Goal: Contribute content: Contribute content

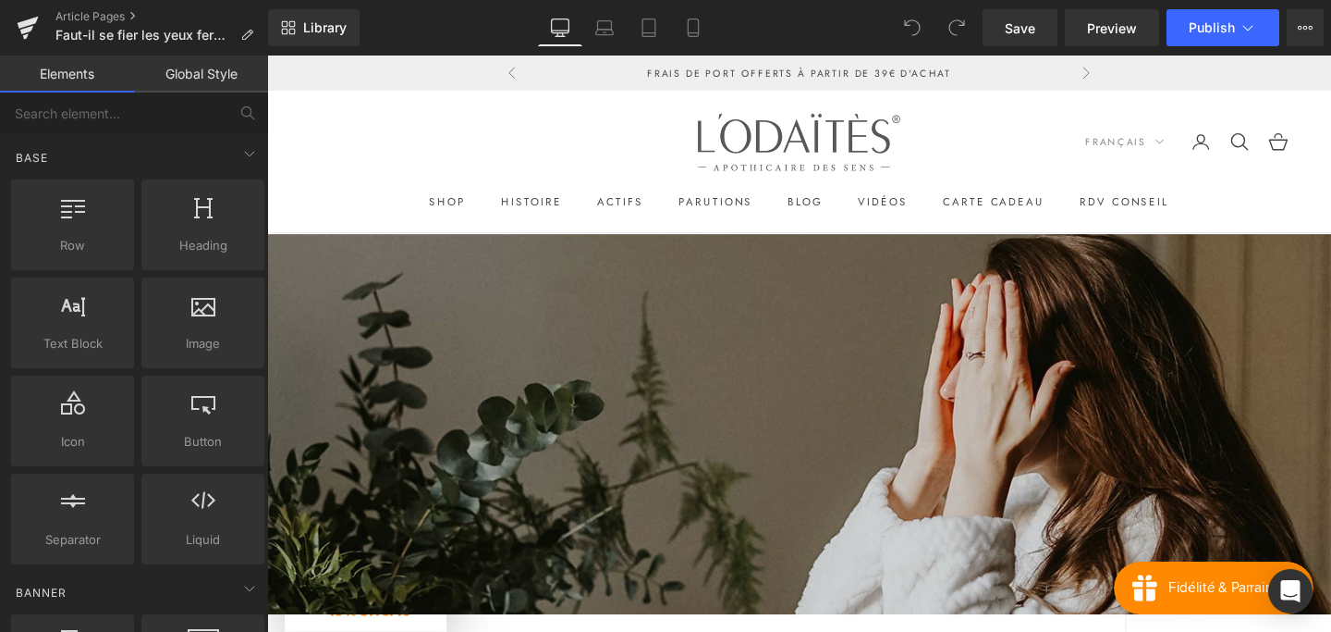
click at [649, 319] on img at bounding box center [826, 442] width 1119 height 399
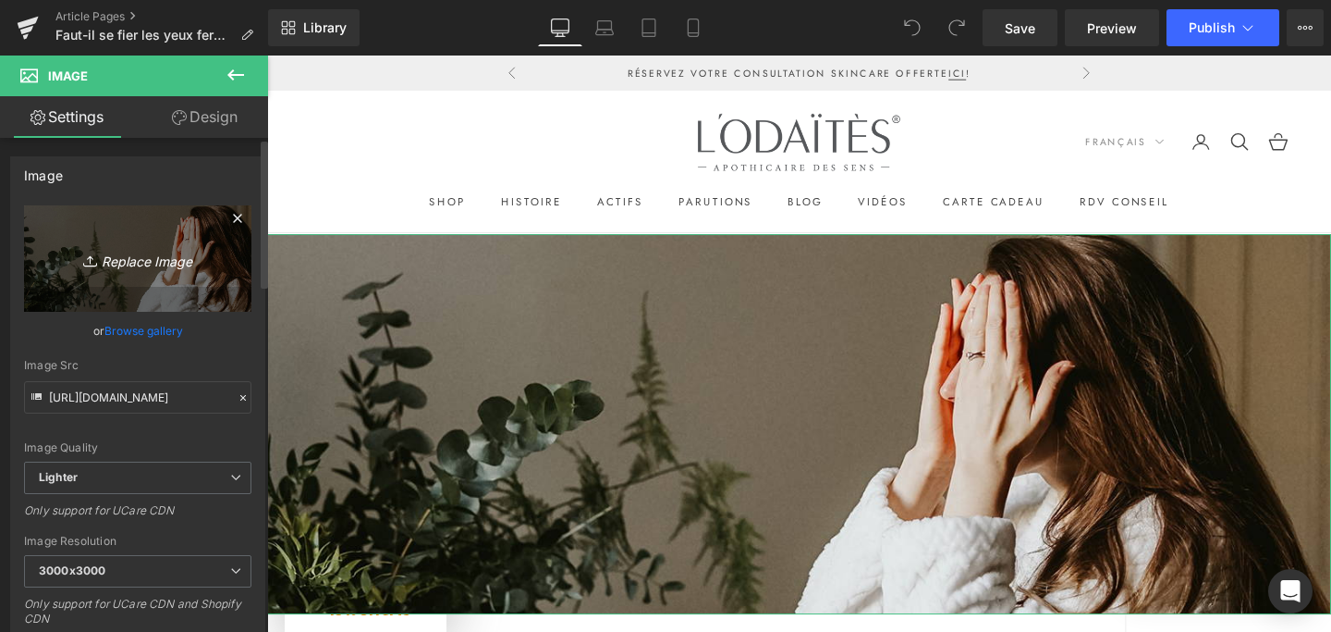
click at [160, 266] on icon "Replace Image" at bounding box center [138, 258] width 148 height 23
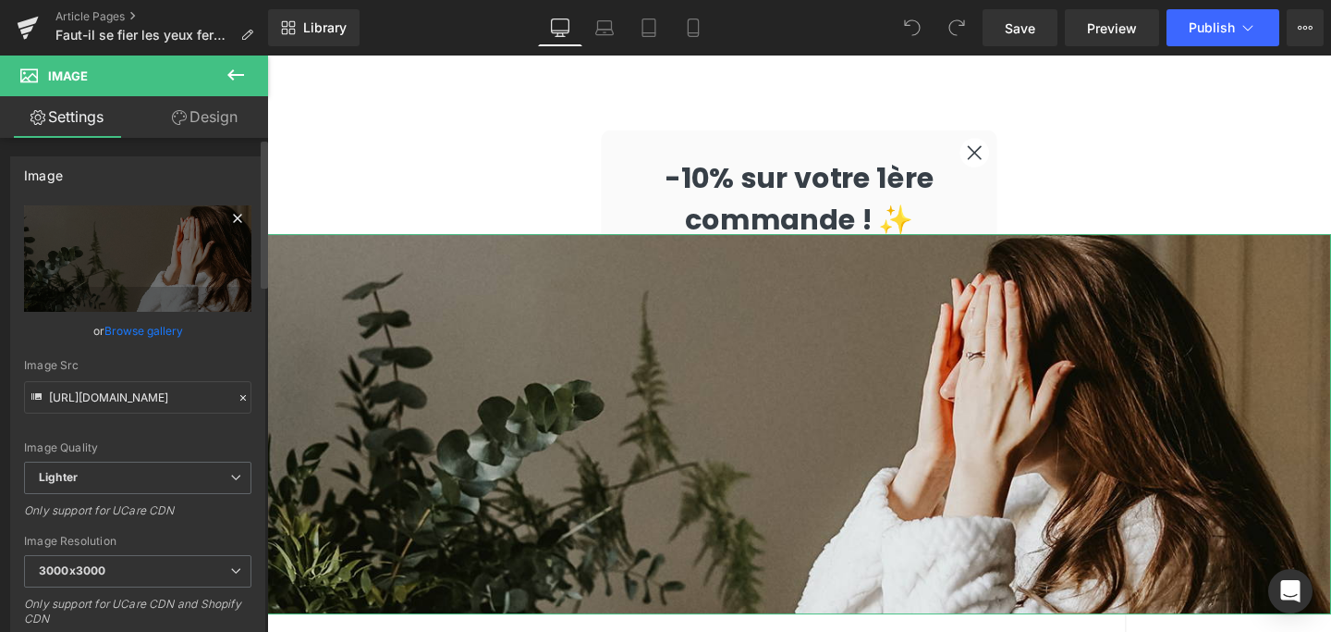
click at [233, 217] on icon at bounding box center [237, 218] width 8 height 8
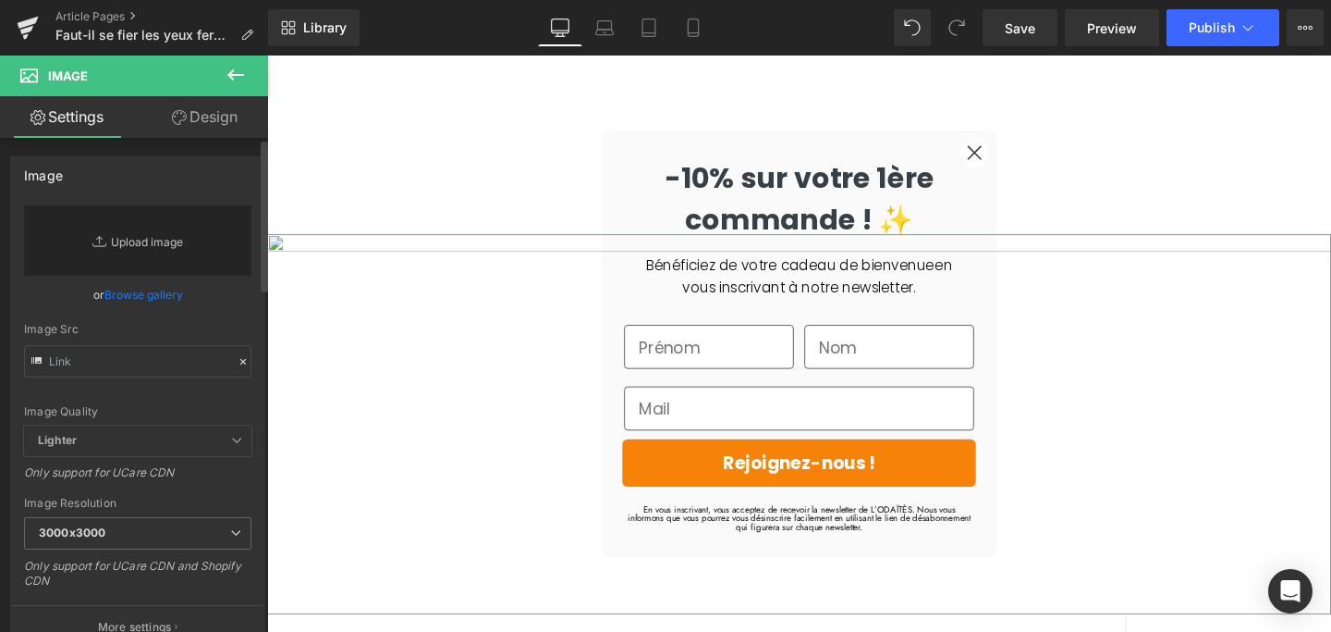
click at [141, 247] on link "Replace Image" at bounding box center [137, 240] width 227 height 70
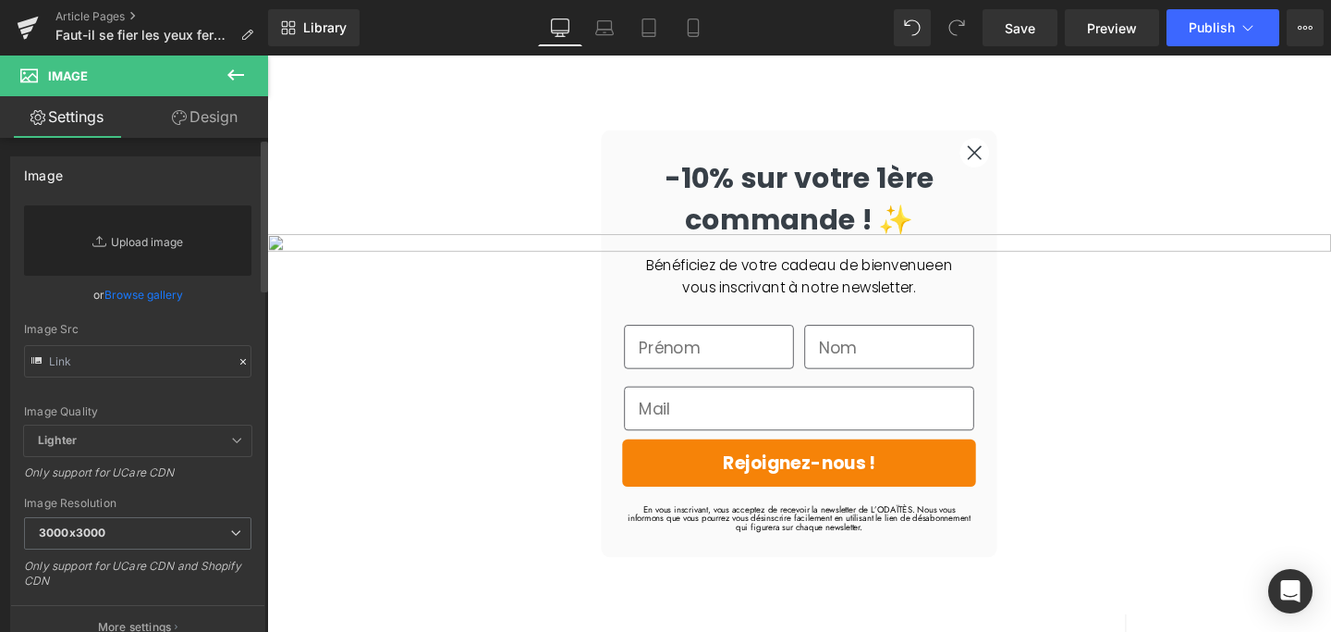
type input "C:\fakepath\yuka huile démaquillante_1600x600_V2.jpg"
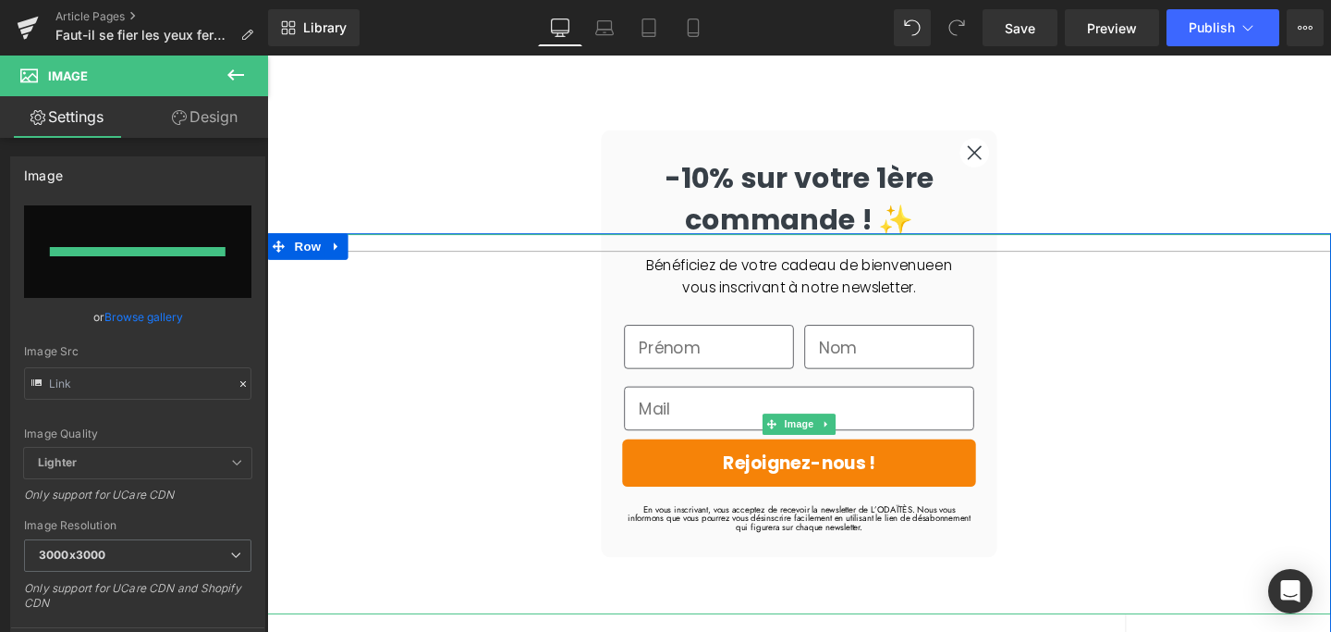
type input "[URL][DOMAIN_NAME]"
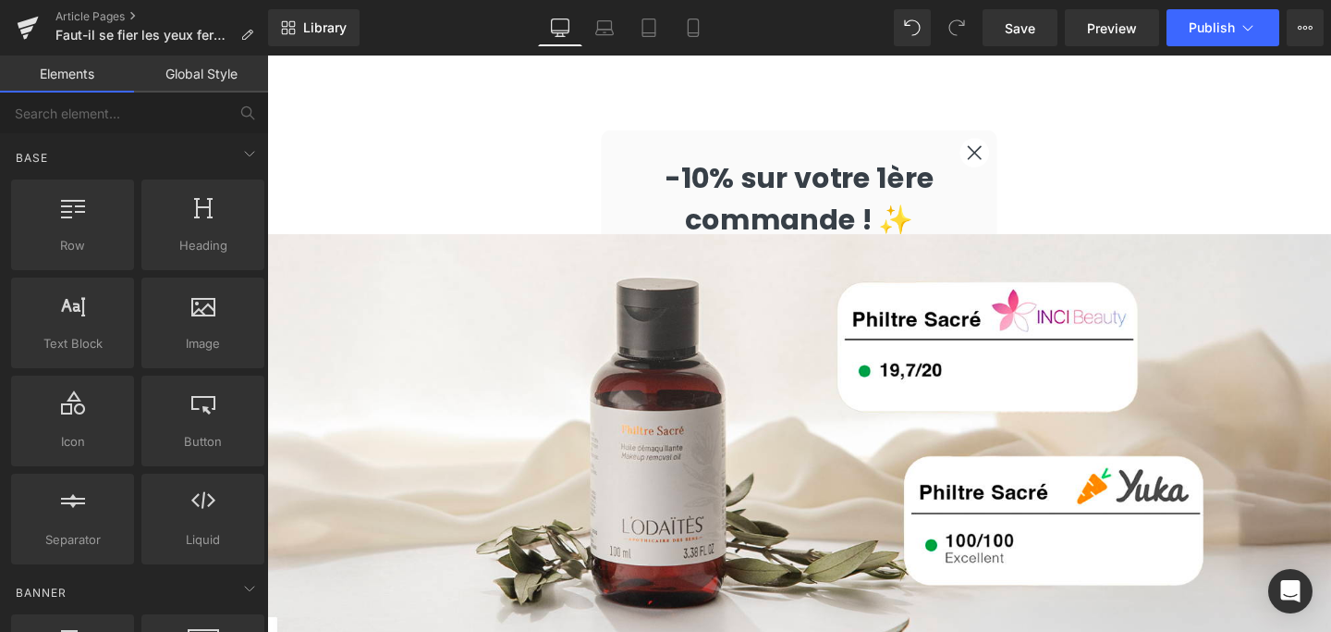
click at [1012, 157] on icon "Close dialog" at bounding box center [1011, 158] width 13 height 13
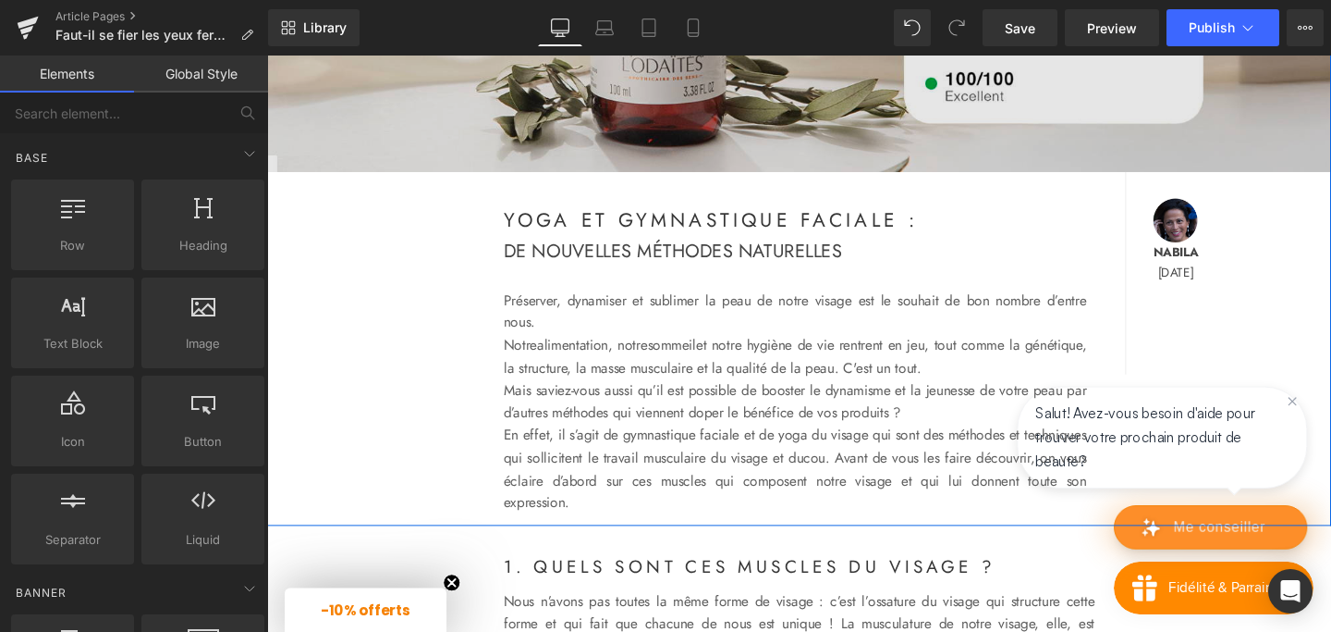
scroll to position [490, 0]
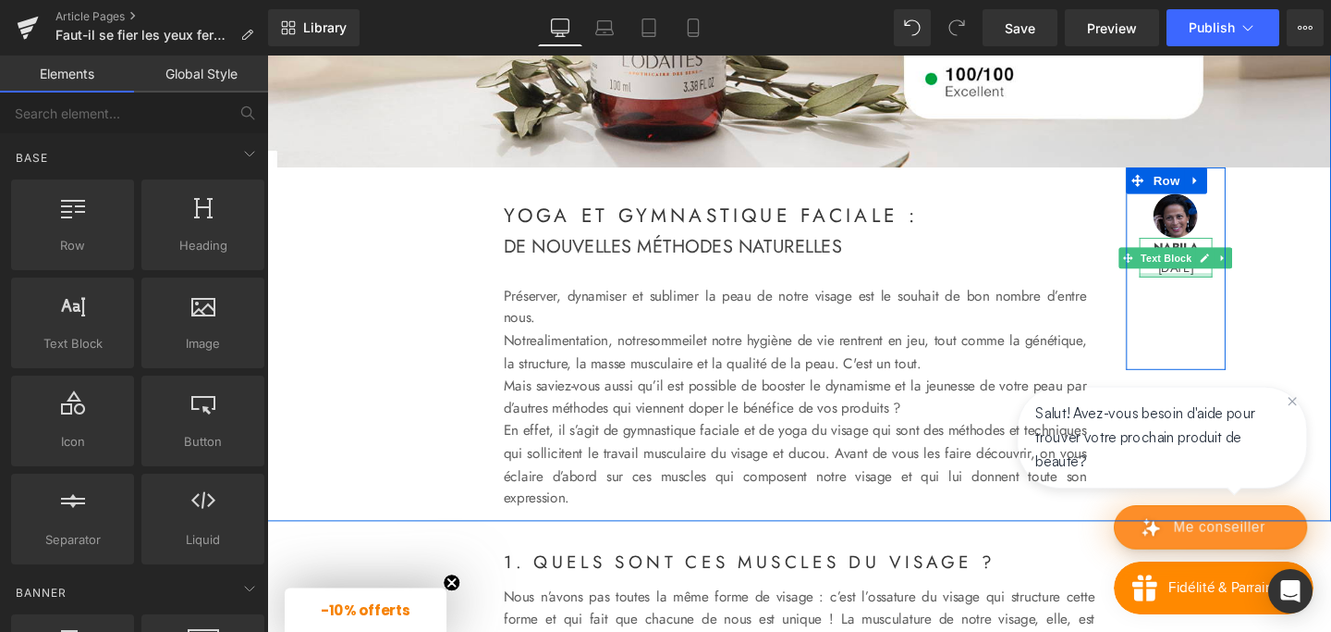
click at [1218, 284] on div at bounding box center [1222, 286] width 77 height 5
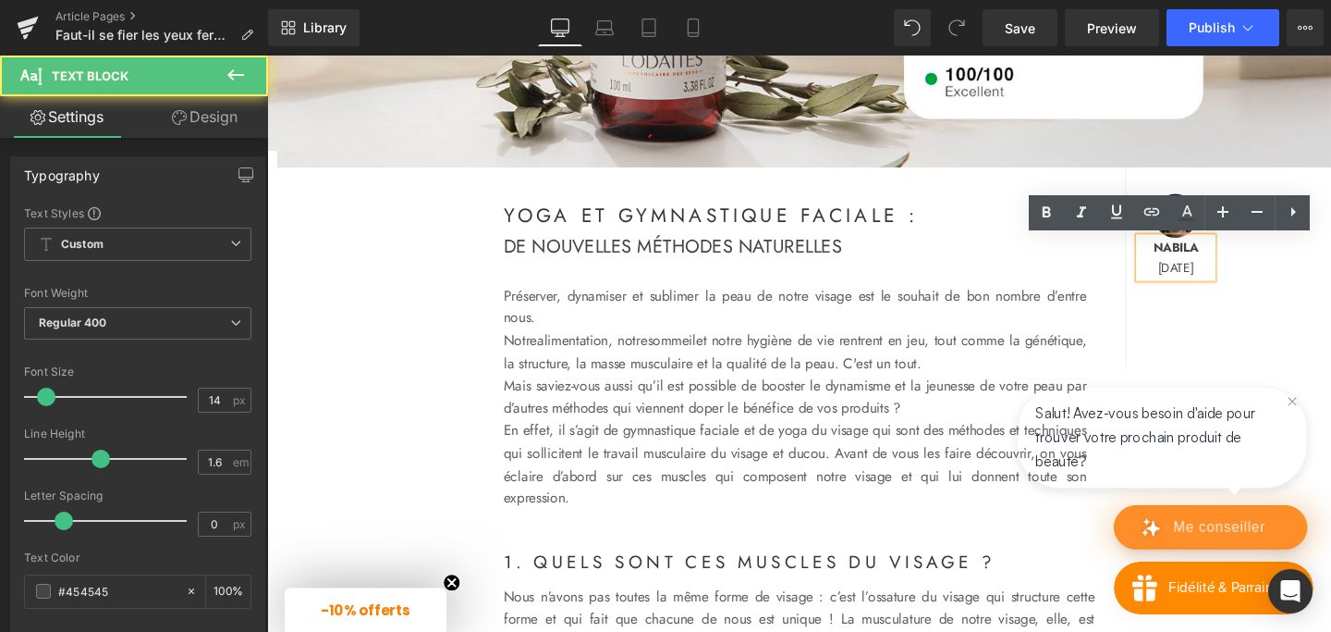
click at [1206, 281] on p "[DATE]" at bounding box center [1222, 278] width 77 height 20
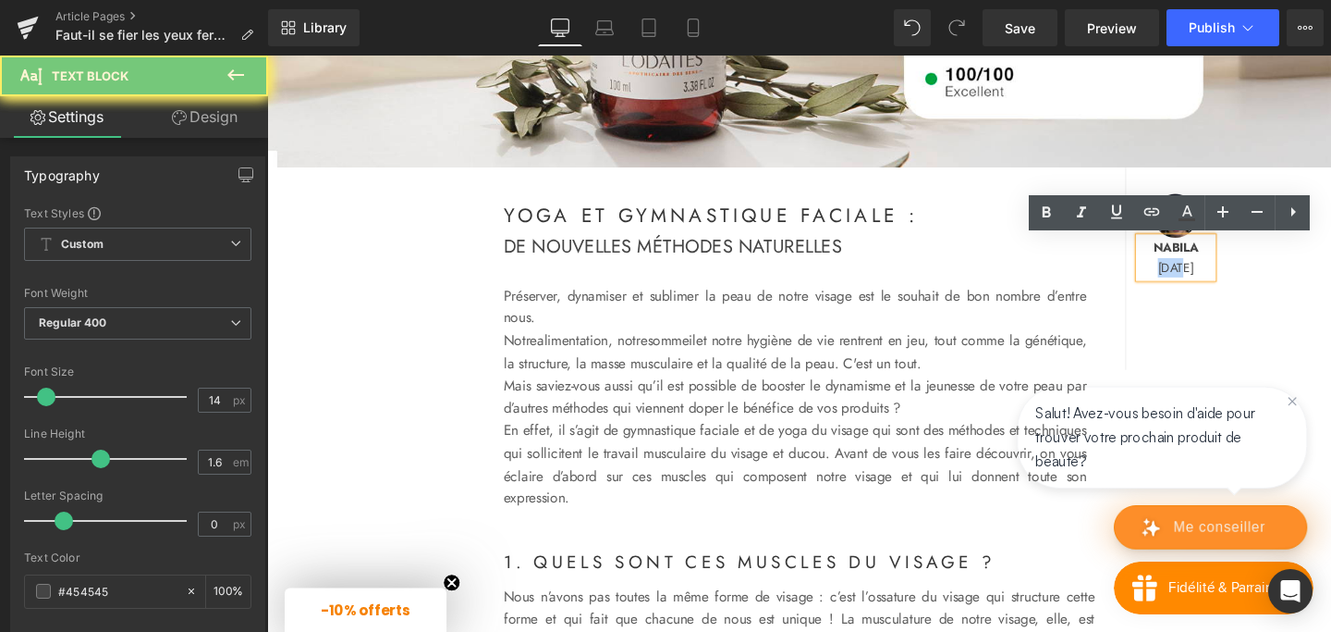
click at [1206, 281] on p "[DATE]" at bounding box center [1222, 278] width 77 height 20
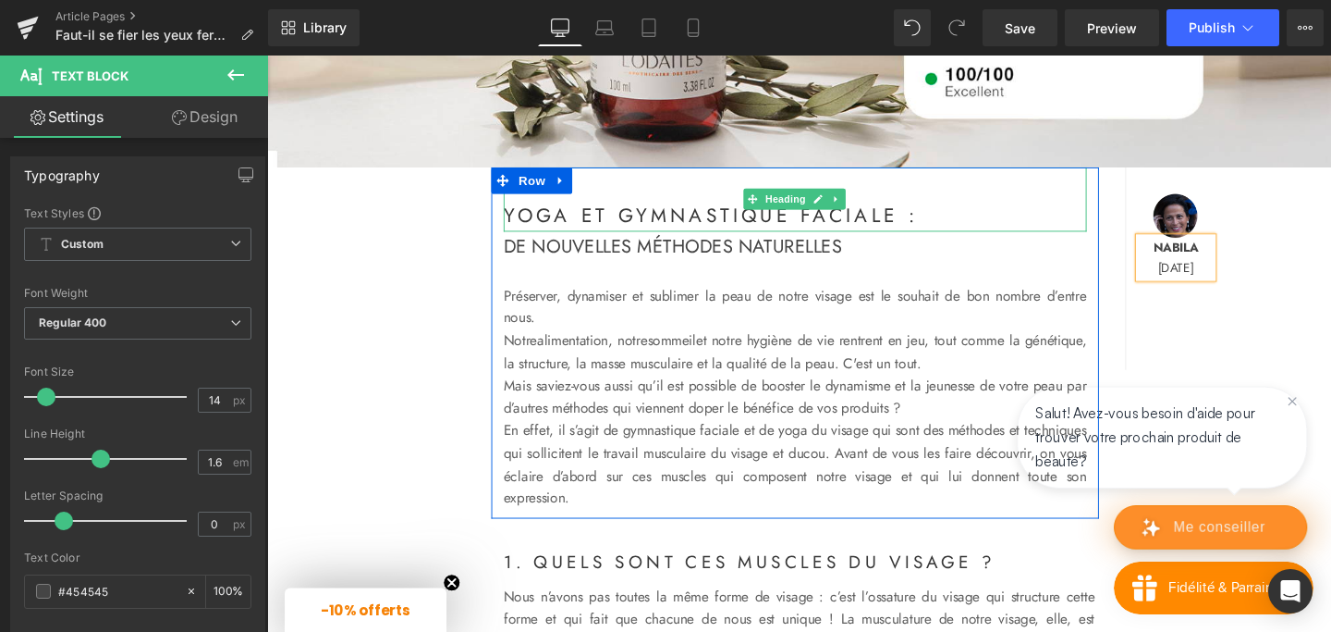
click at [550, 225] on h1 "YOGA ET GYMNASTIQUE FACIALE :" at bounding box center [822, 222] width 613 height 33
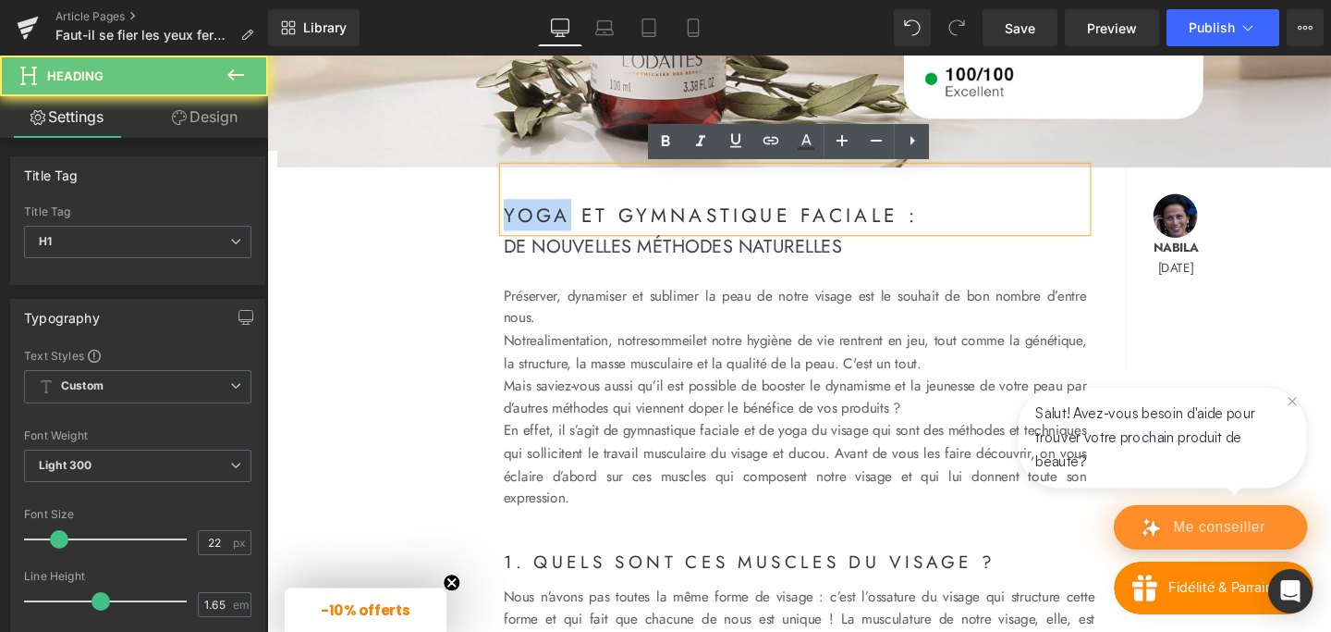
click at [550, 225] on h1 "YOGA ET GYMNASTIQUE FACIALE :" at bounding box center [822, 222] width 613 height 33
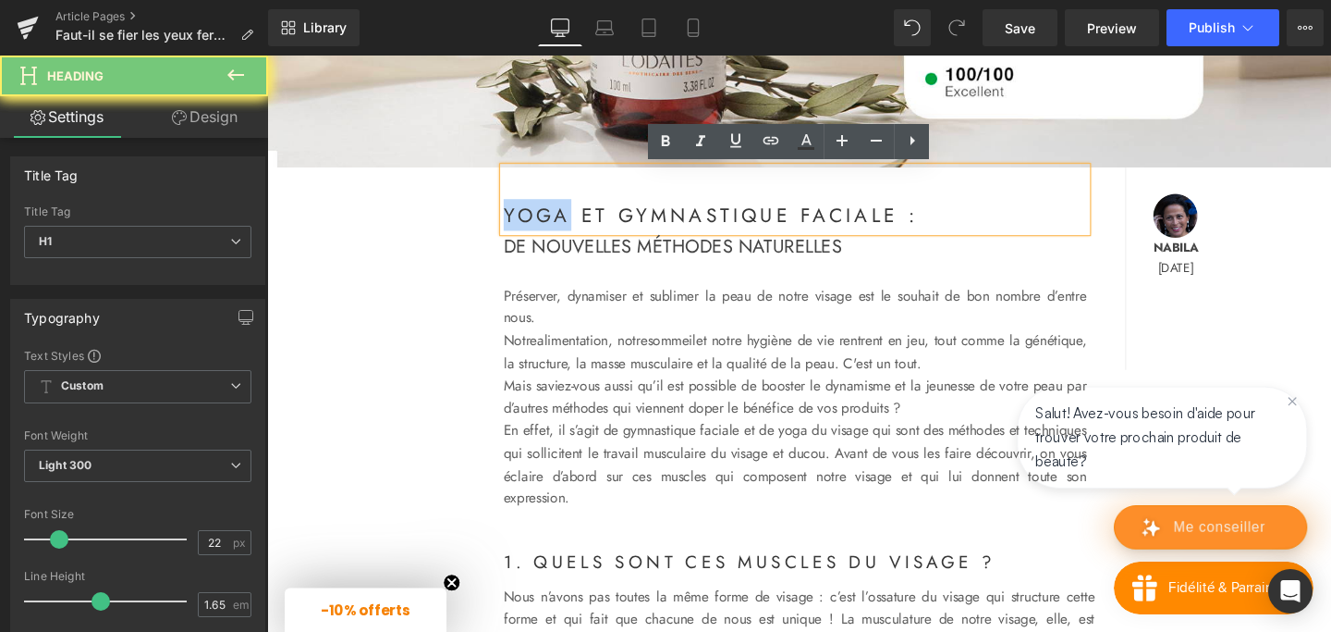
click at [550, 225] on h1 "YOGA ET GYMNASTIQUE FACIALE :" at bounding box center [822, 222] width 613 height 33
paste div
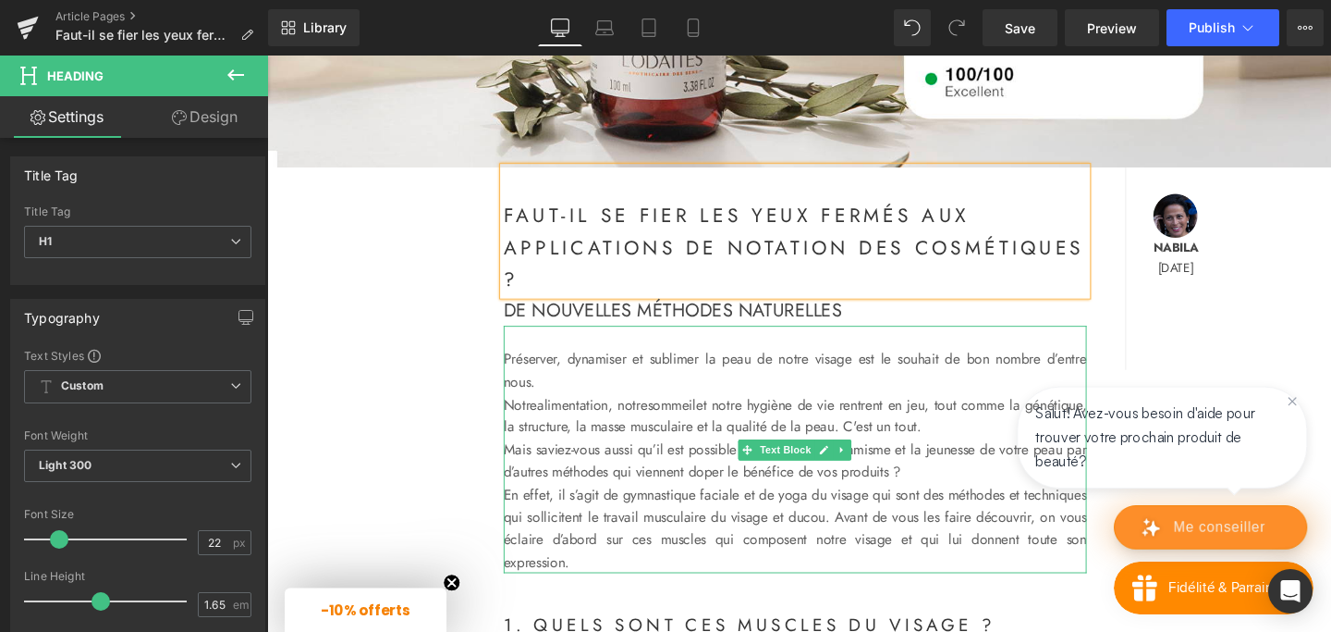
click at [654, 327] on span "DE NOUVELLES MÉTHODES NATURELLES" at bounding box center [694, 323] width 356 height 28
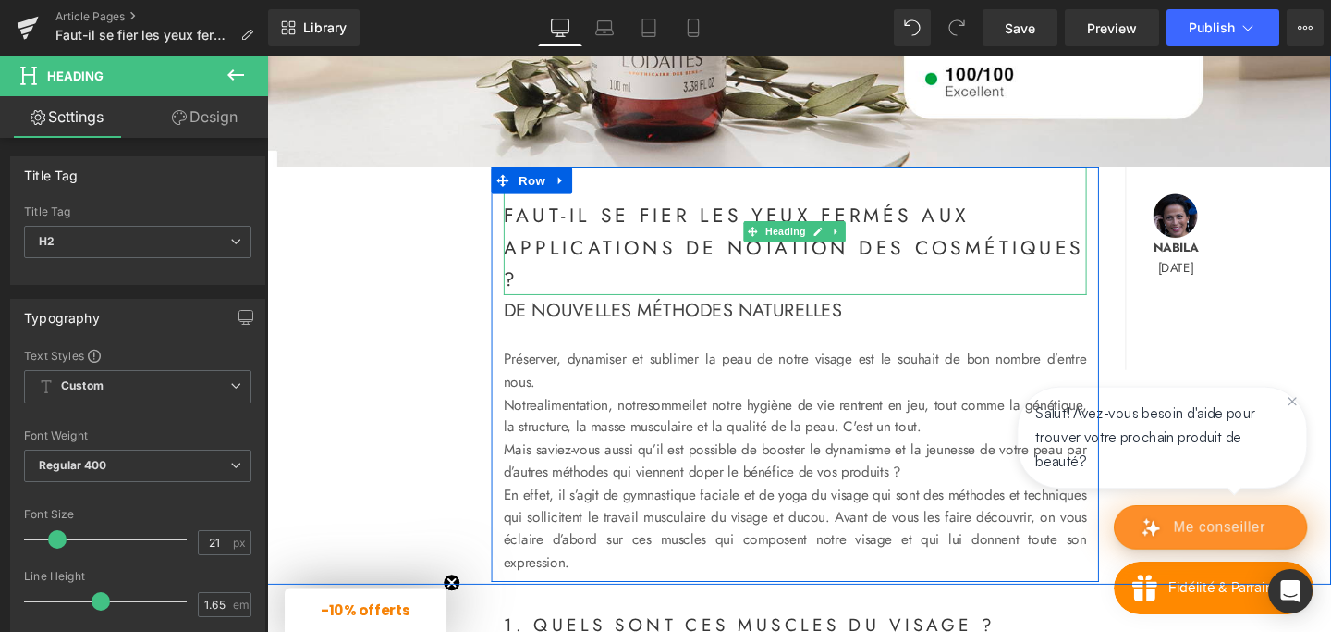
click at [646, 262] on h1 "Faut-il se fier les yeux fermés aux applications de notation des cosmétiques ?" at bounding box center [822, 256] width 613 height 101
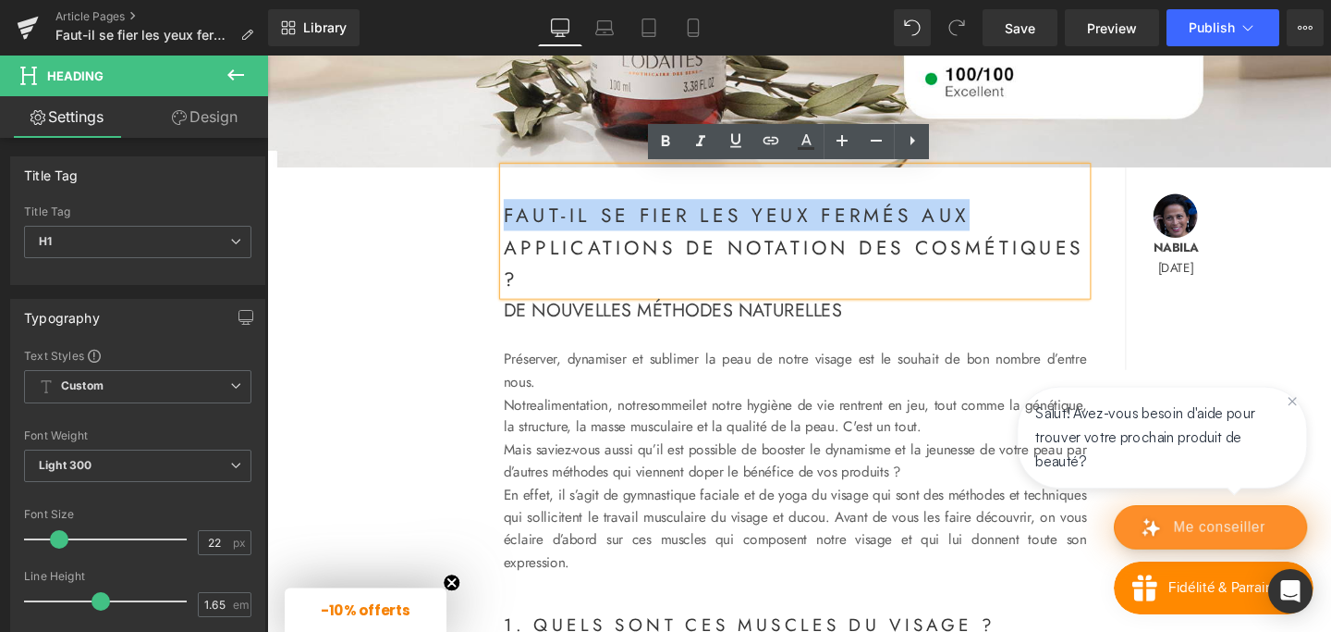
drag, startPoint x: 1034, startPoint y: 224, endPoint x: 516, endPoint y: 219, distance: 517.8
click at [516, 219] on h1 "Faut-il se fier les yeux fermés aux applications de notation des cosmétiques ?" at bounding box center [822, 256] width 613 height 101
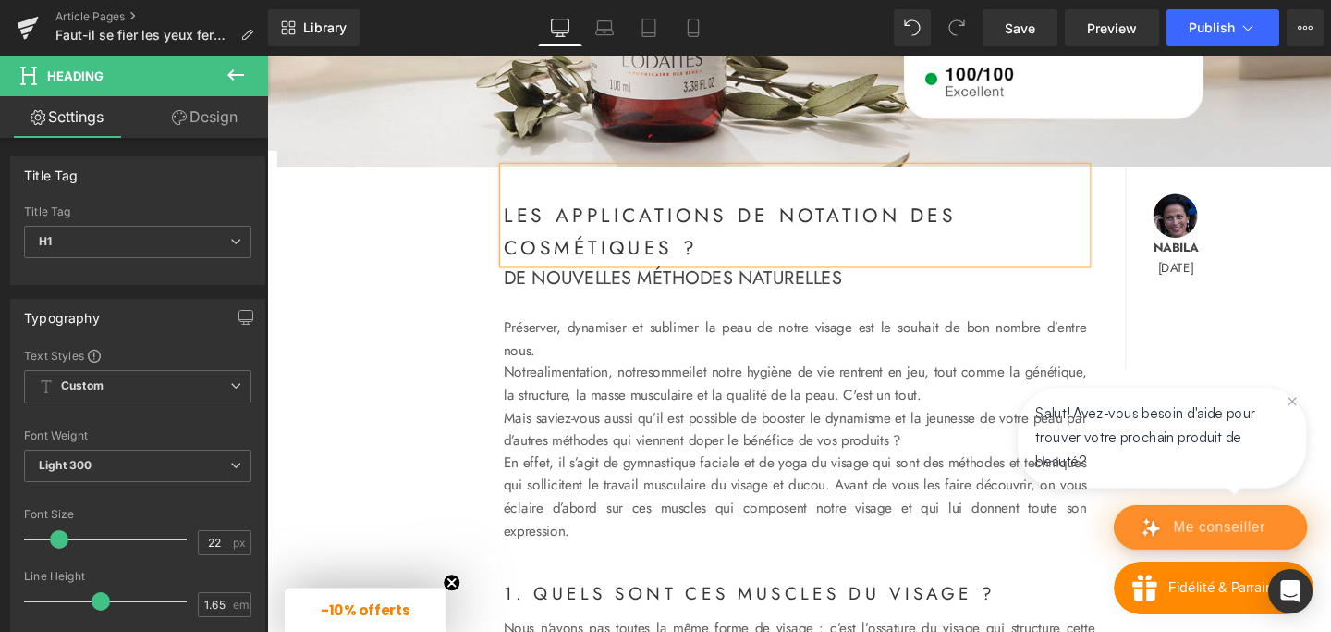
click at [736, 256] on h1 "Les applications de notation des cosmétiques ?" at bounding box center [822, 239] width 613 height 67
click at [611, 295] on span "DE NOUVELLES MÉTHODES NATURELLES" at bounding box center [694, 290] width 356 height 28
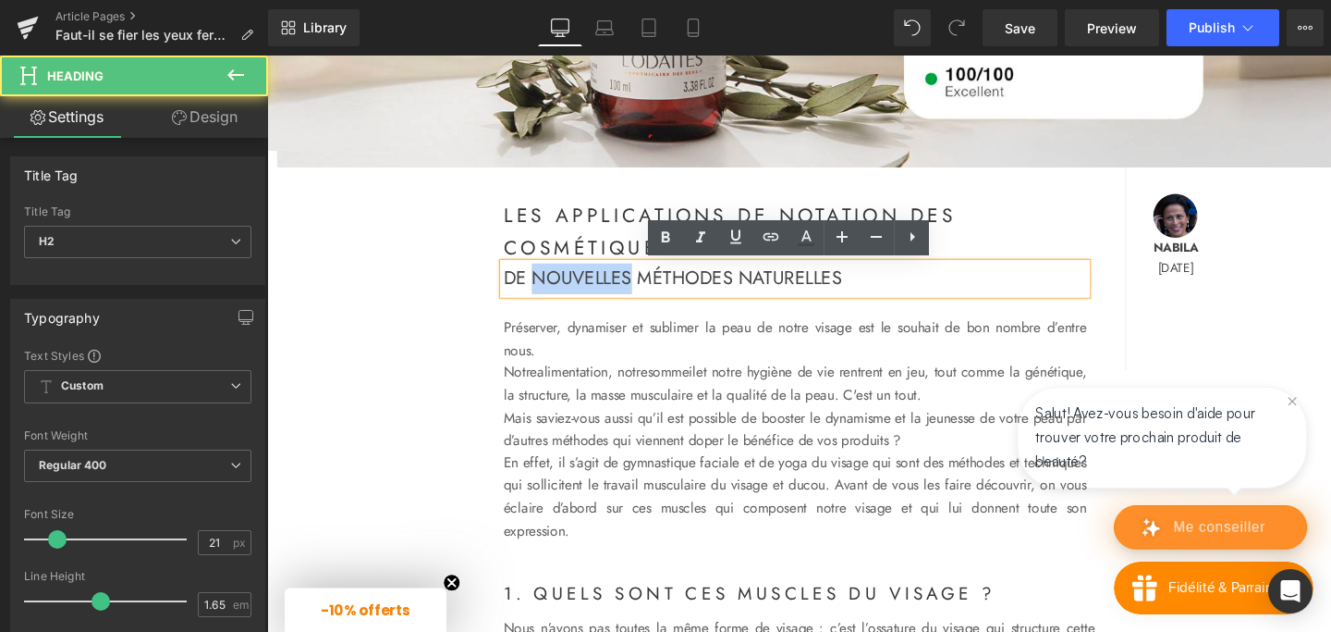
click at [611, 295] on span "DE NOUVELLES MÉTHODES NATURELLES" at bounding box center [694, 290] width 356 height 28
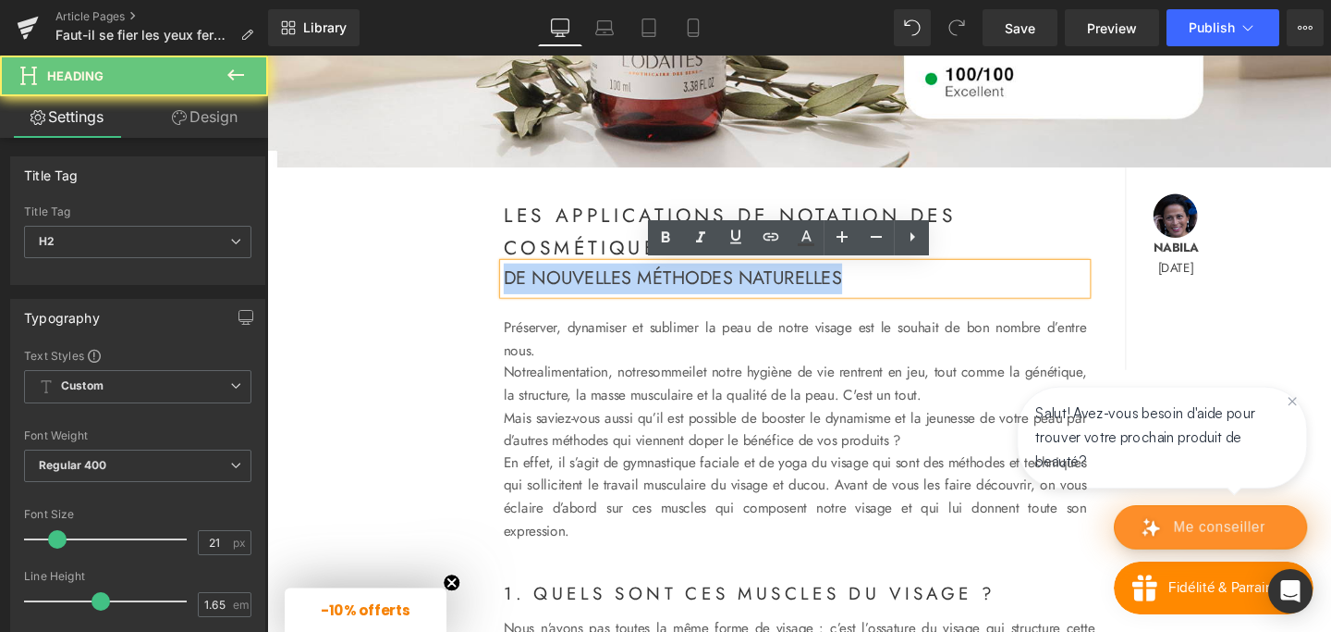
click at [611, 295] on span "DE NOUVELLES MÉTHODES NATURELLES" at bounding box center [694, 290] width 356 height 28
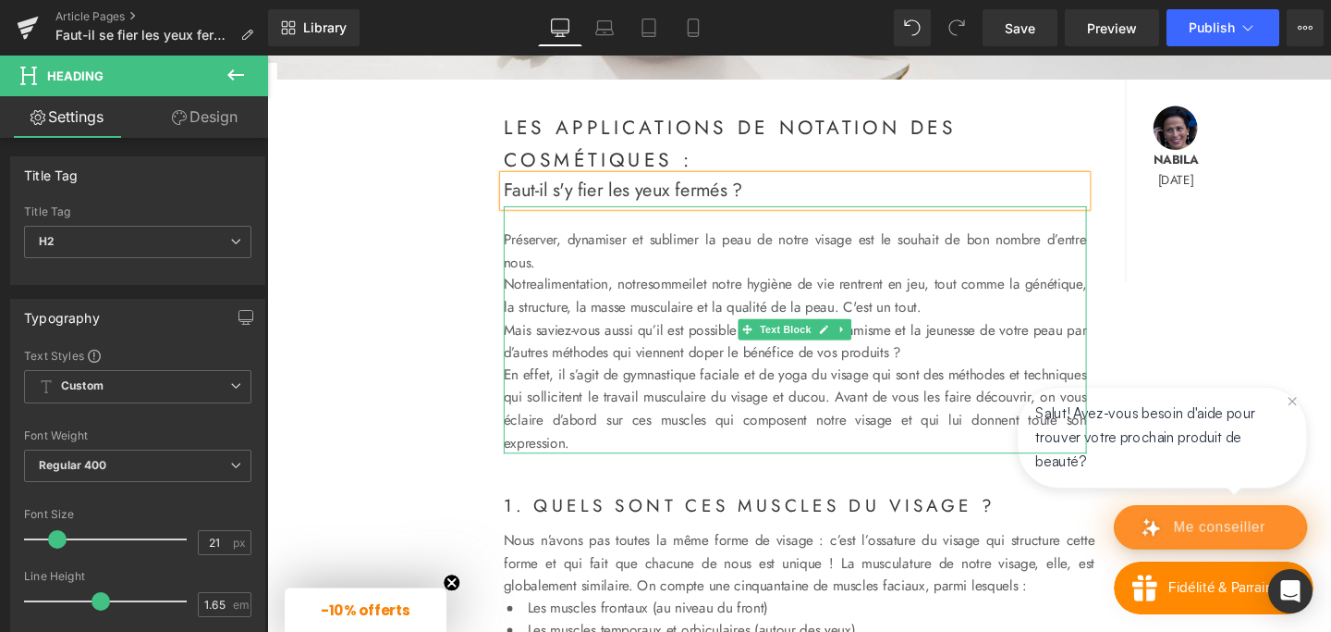
scroll to position [588, 0]
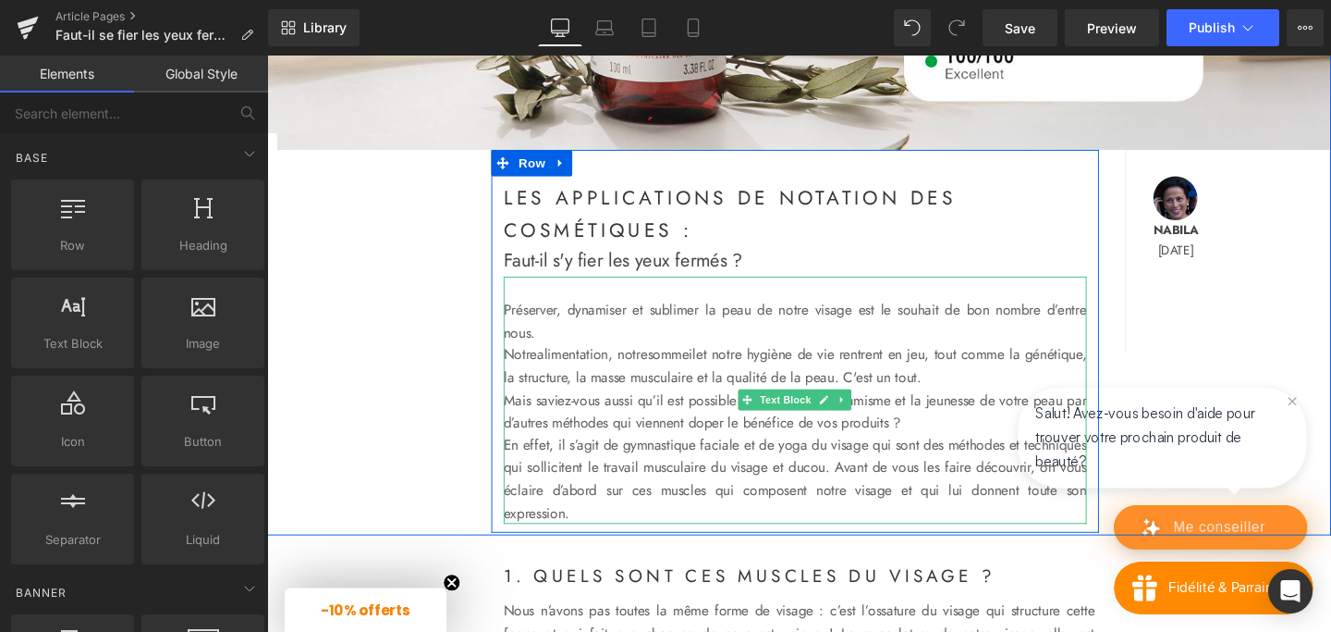
scroll to position [507, 0]
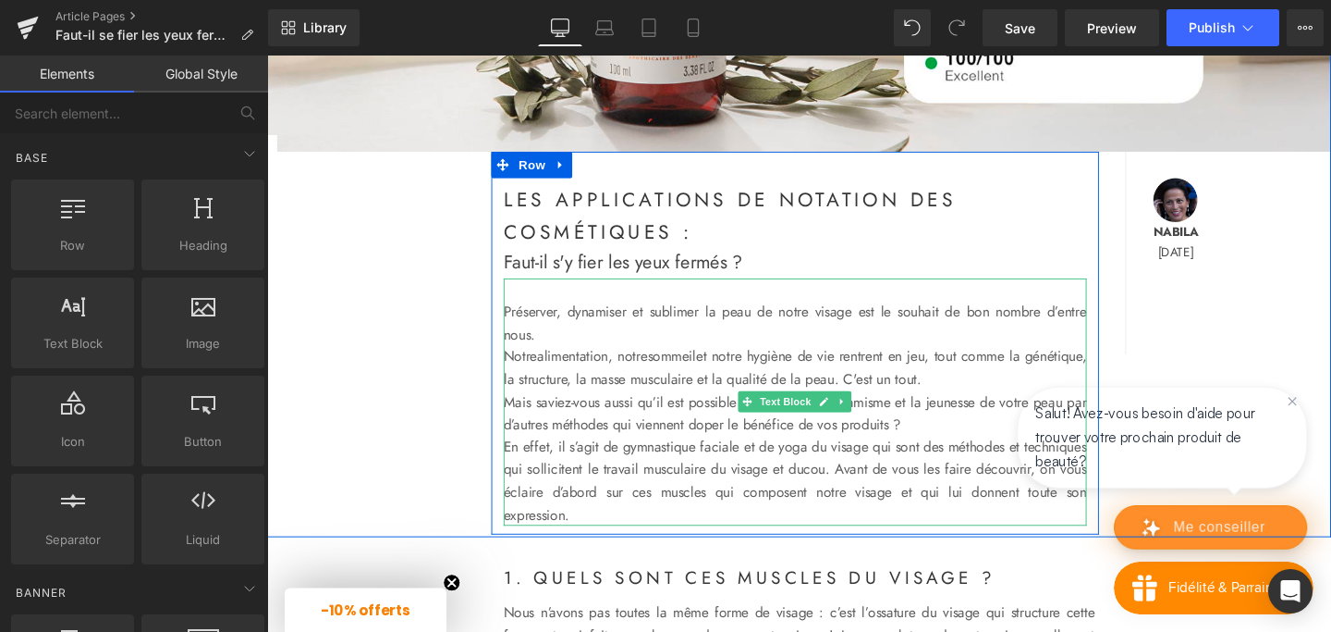
click at [588, 381] on p "Notre alimentation , notre sommeil et notre hygiène de vie rentrent en jeu, tou…" at bounding box center [822, 383] width 613 height 47
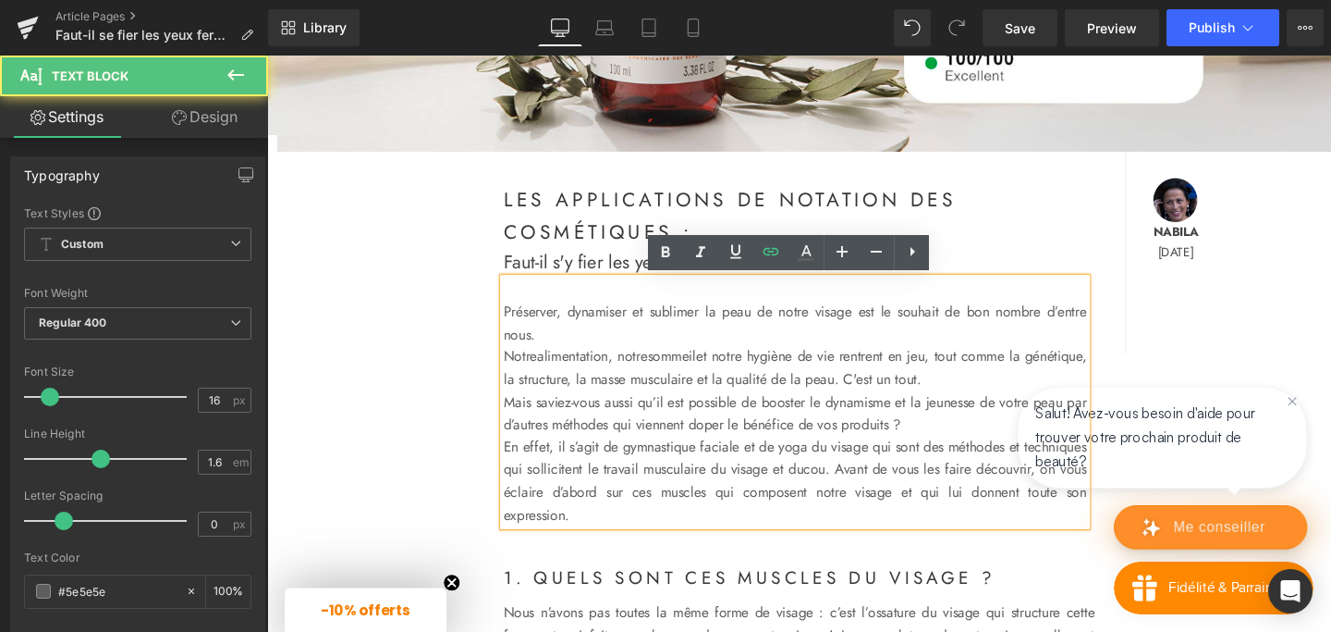
click at [557, 340] on p "Préserver, dynamiser et sublimer la peau de notre visage est le souhait de bon …" at bounding box center [822, 336] width 613 height 47
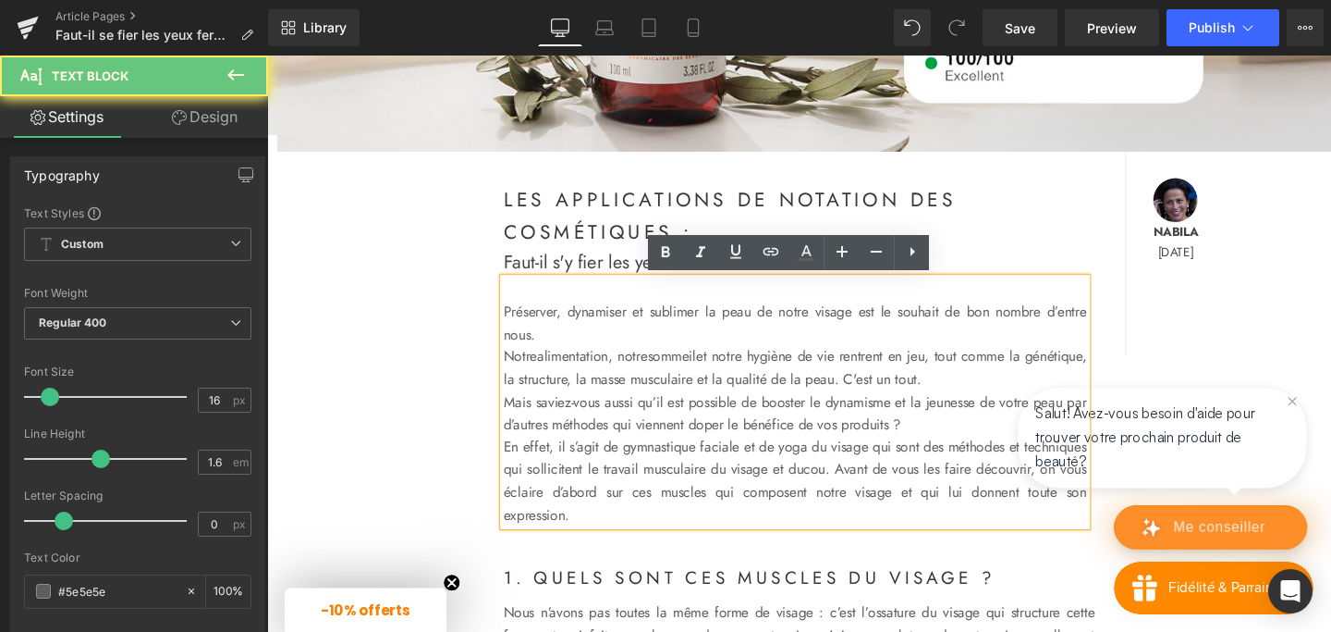
click at [557, 340] on p "Préserver, dynamiser et sublimer la peau de notre visage est le souhait de bon …" at bounding box center [822, 336] width 613 height 47
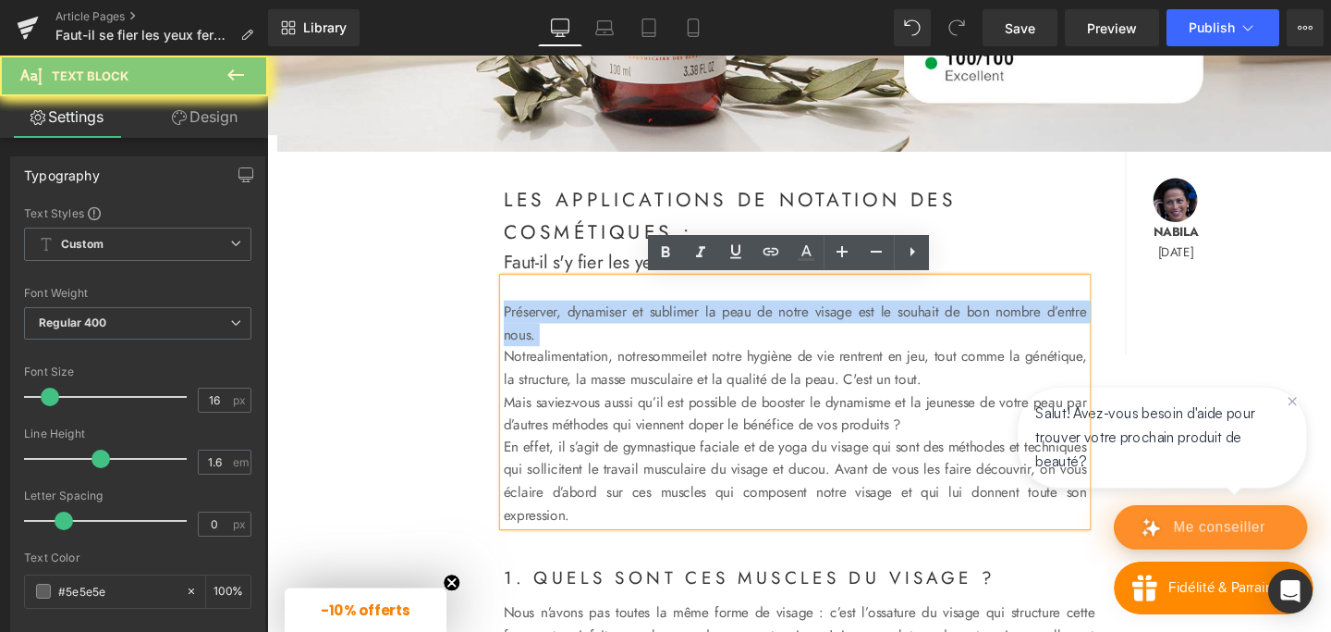
click at [557, 340] on p "Préserver, dynamiser et sublimer la peau de notre visage est le souhait de bon …" at bounding box center [822, 336] width 613 height 47
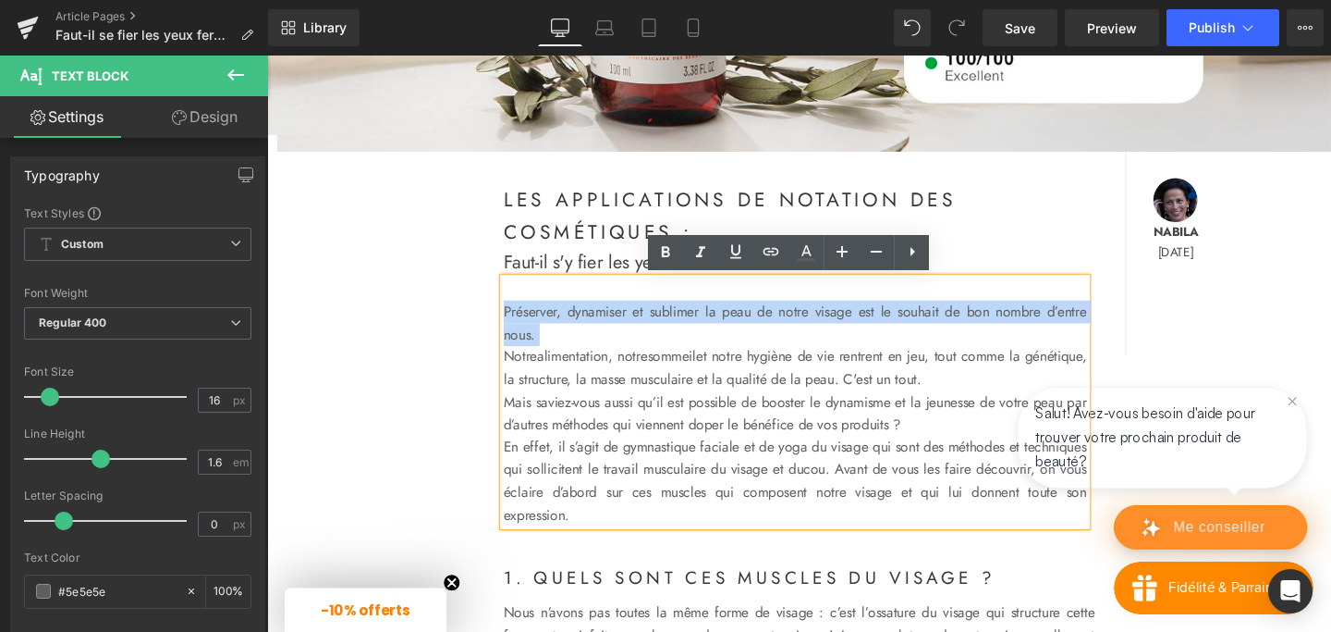
click at [557, 340] on p "Préserver, dynamiser et sublimer la peau de notre visage est le souhait de bon …" at bounding box center [822, 336] width 613 height 47
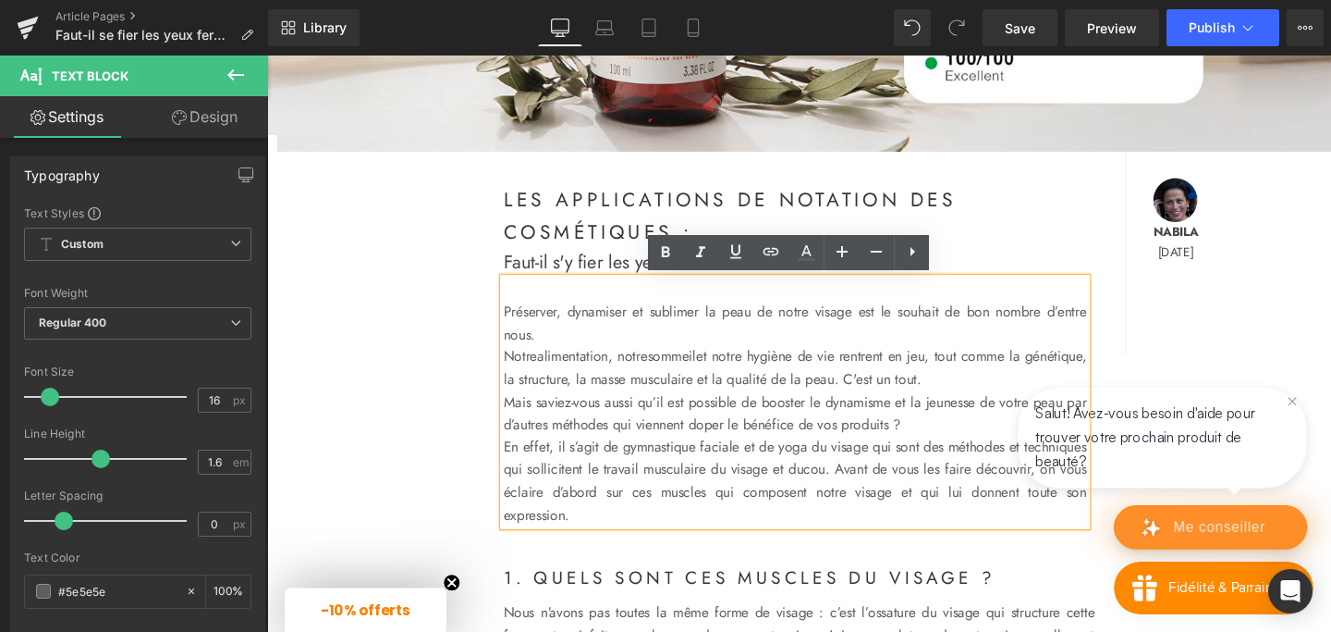
click at [557, 340] on p "Préserver, dynamiser et sublimer la peau de notre visage est le souhait de bon …" at bounding box center [822, 336] width 613 height 47
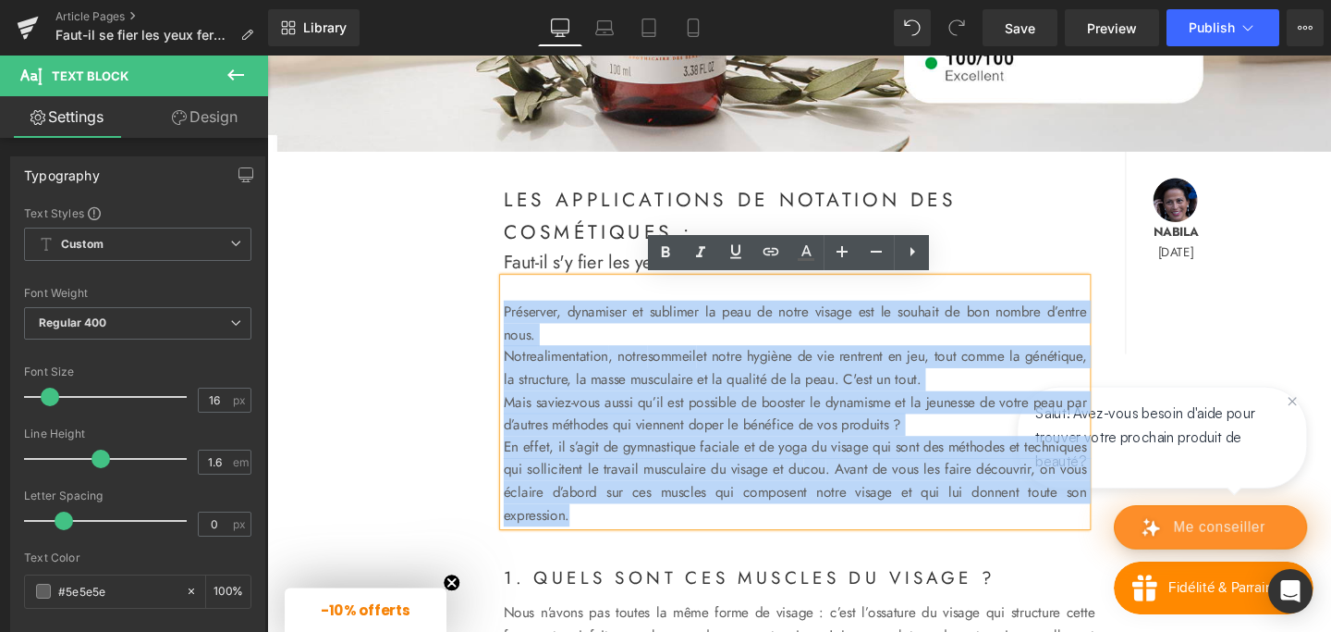
drag, startPoint x: 518, startPoint y: 323, endPoint x: 853, endPoint y: 552, distance: 406.5
click at [853, 550] on div "Préserver, dynamiser et sublimer la peau de notre visage est le souhait de bon …" at bounding box center [822, 419] width 613 height 261
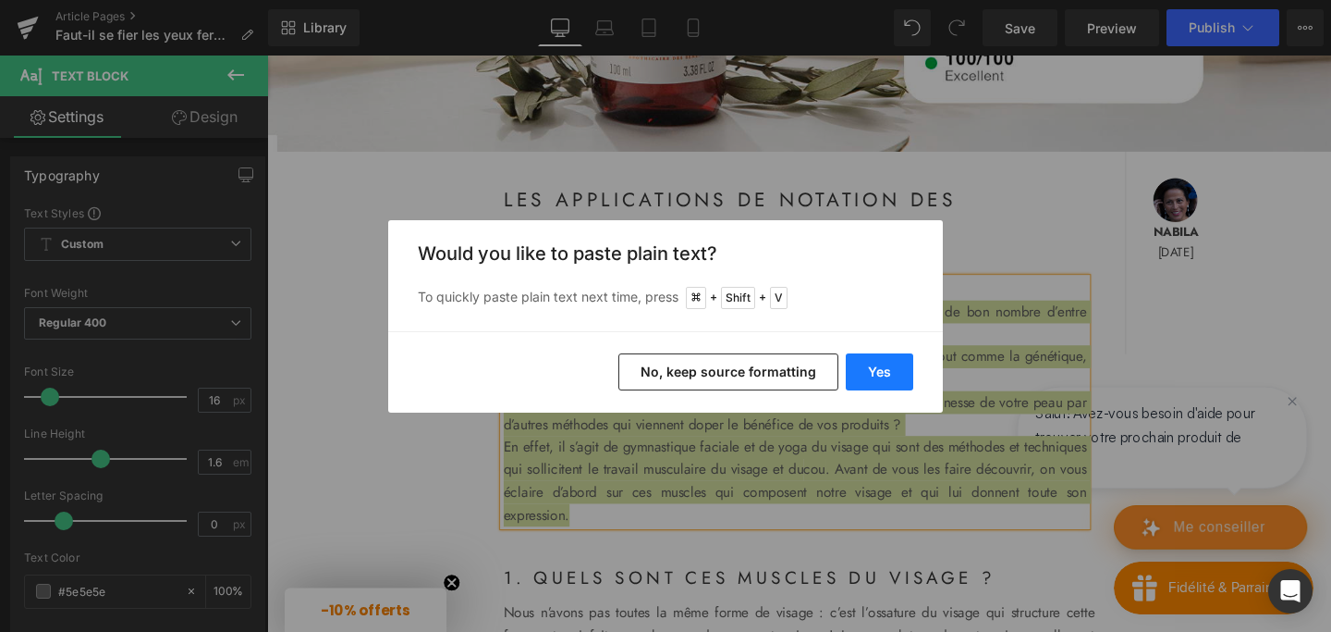
click at [886, 364] on button "Yes" at bounding box center [879, 371] width 67 height 37
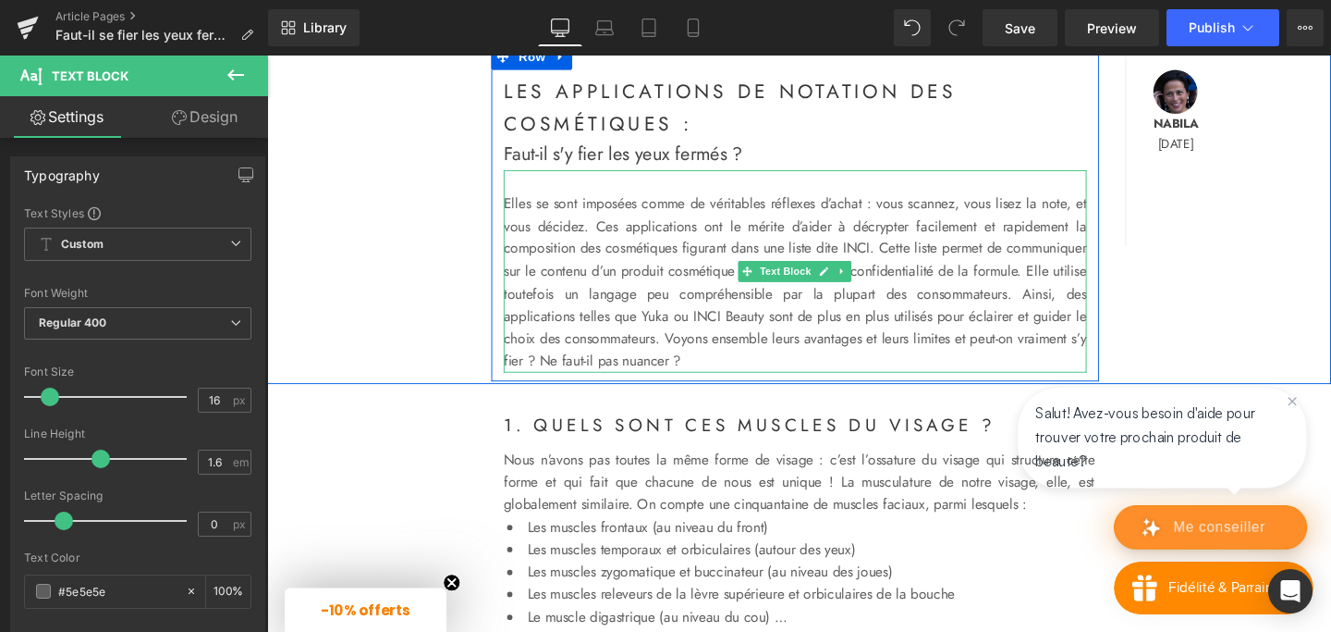
scroll to position [622, 0]
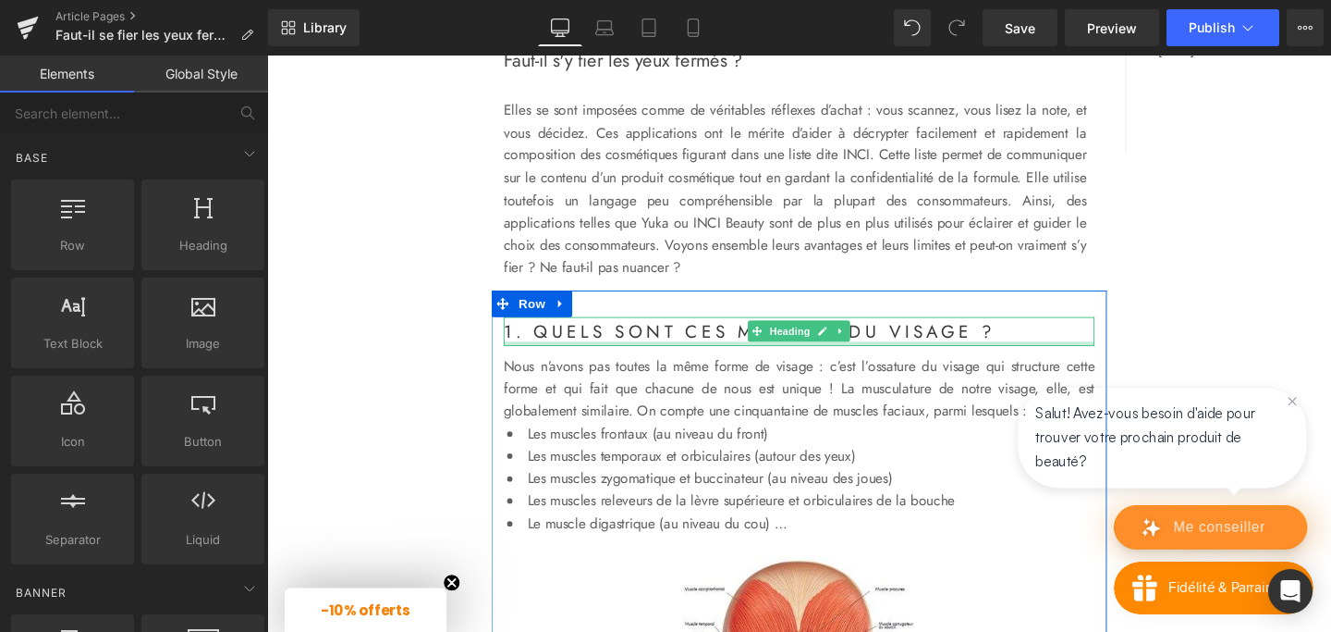
scroll to position [721, 0]
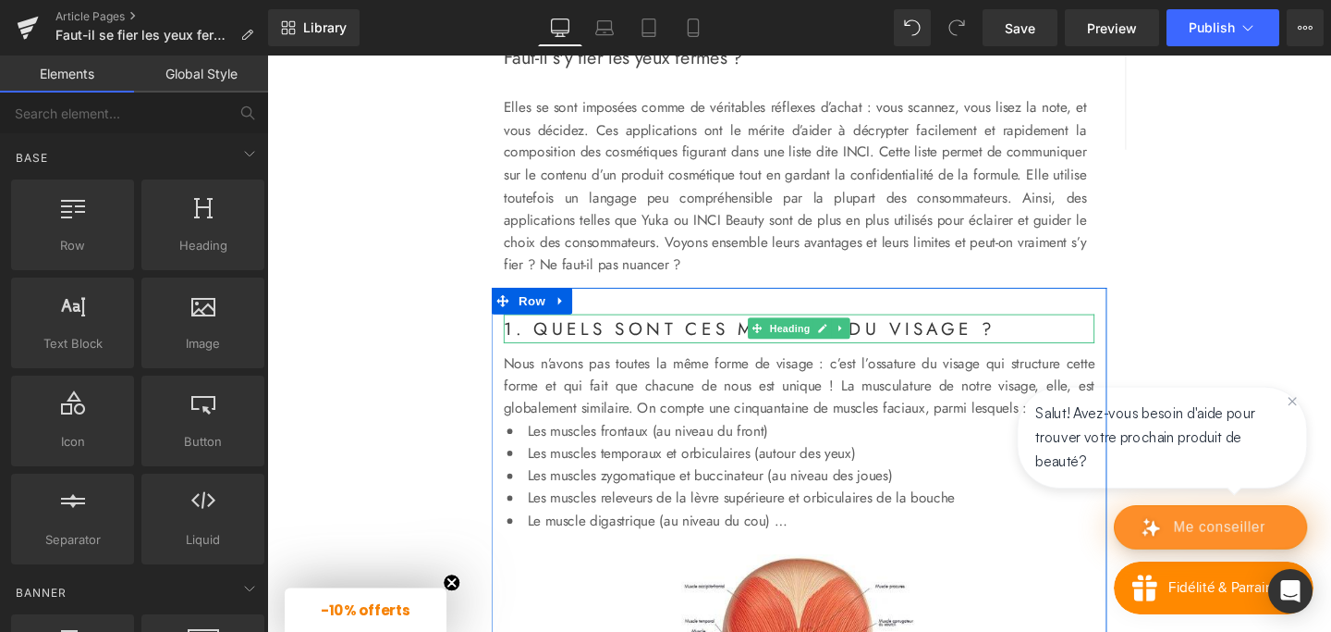
click at [640, 344] on strong "1. quels sont ces muscles du visage ?" at bounding box center [774, 342] width 517 height 27
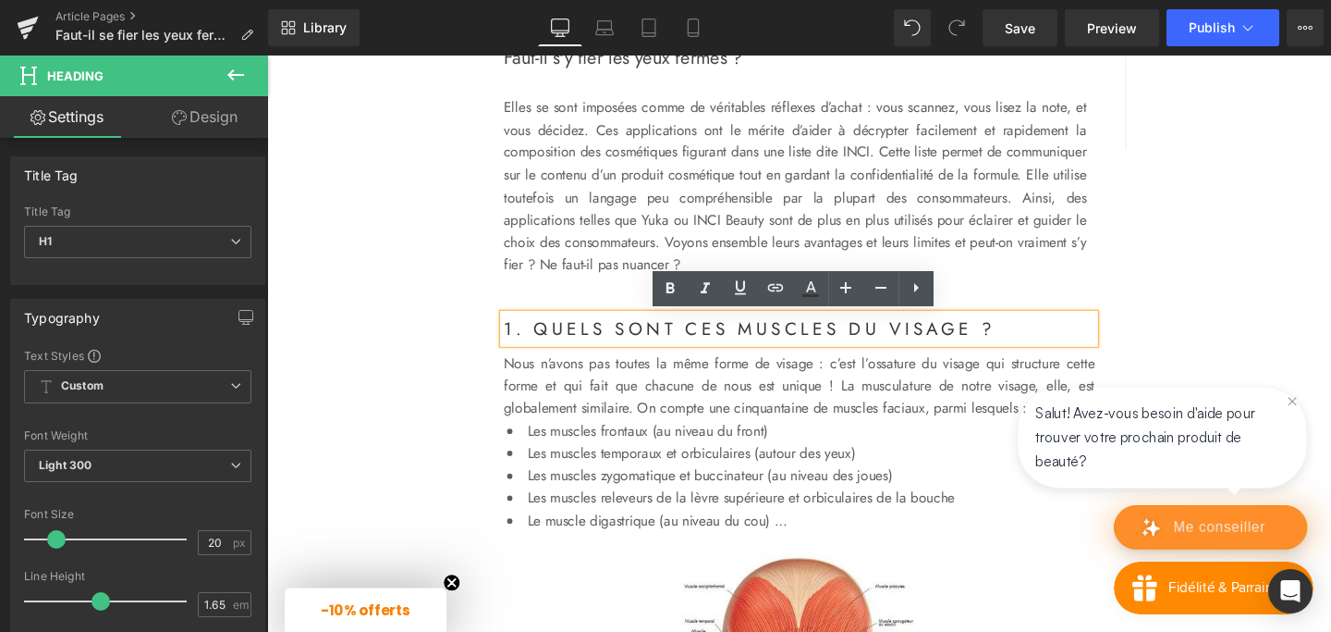
click at [640, 344] on strong "1. quels sont ces muscles du visage ?" at bounding box center [774, 342] width 517 height 27
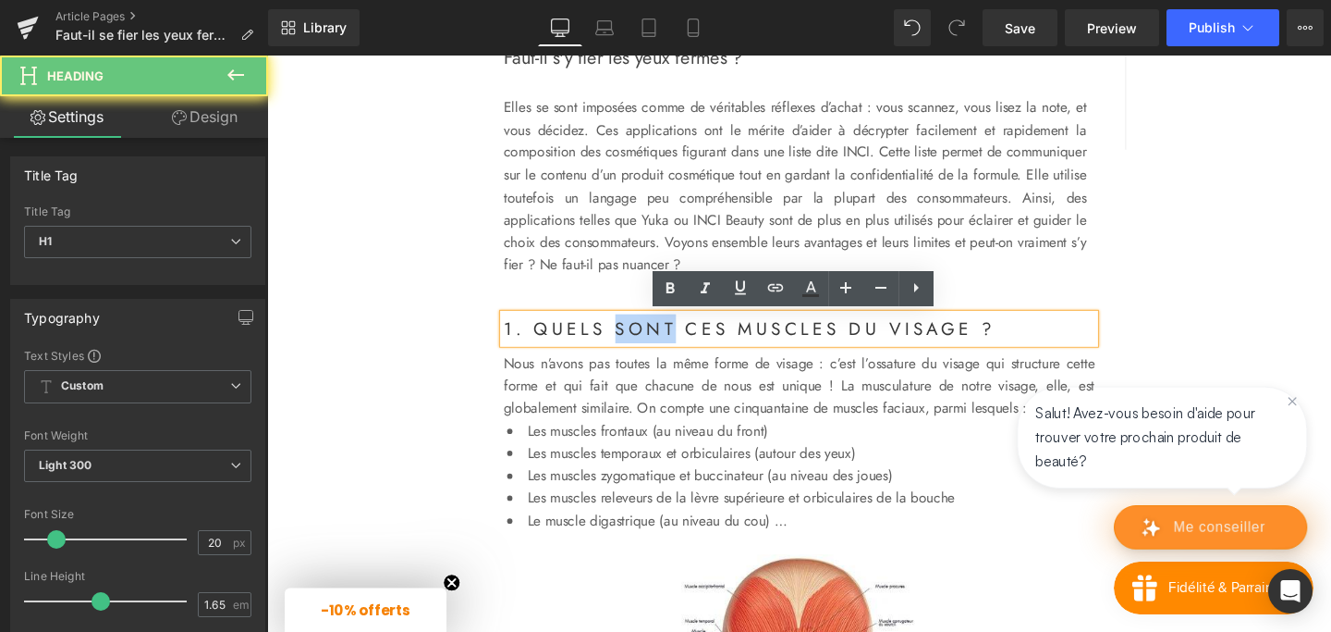
click at [640, 344] on strong "1. quels sont ces muscles du visage ?" at bounding box center [774, 342] width 517 height 27
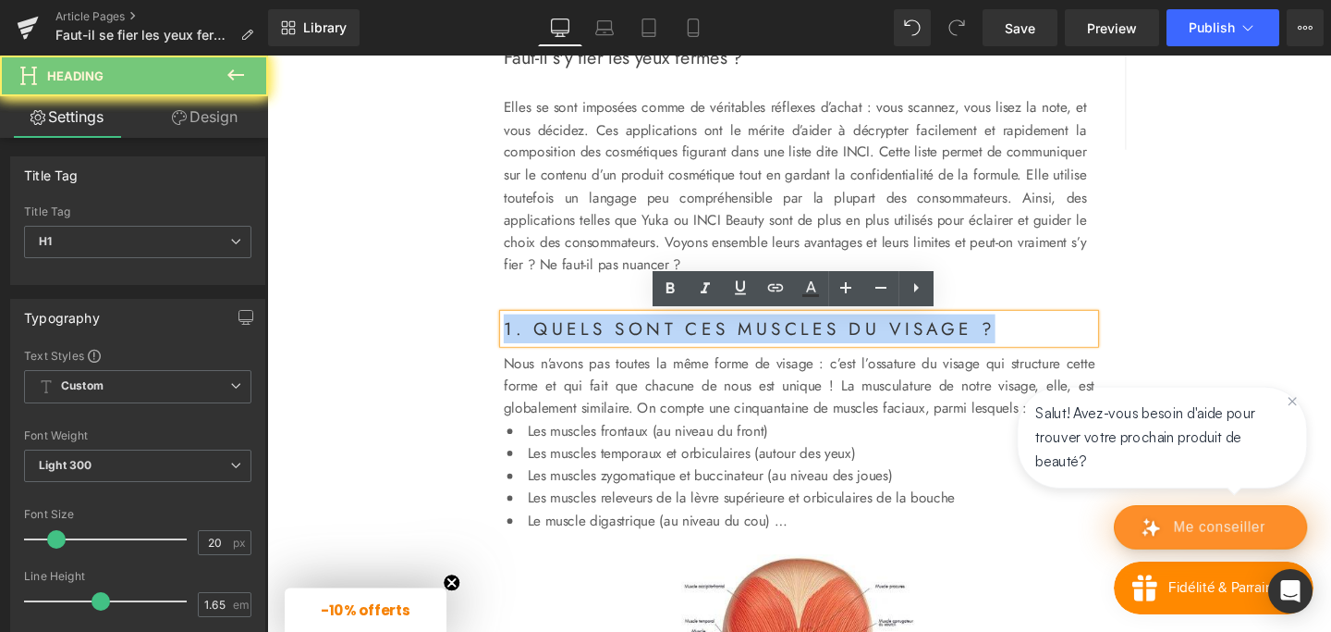
click at [640, 344] on strong "1. quels sont ces muscles du visage ?" at bounding box center [774, 342] width 517 height 27
paste div
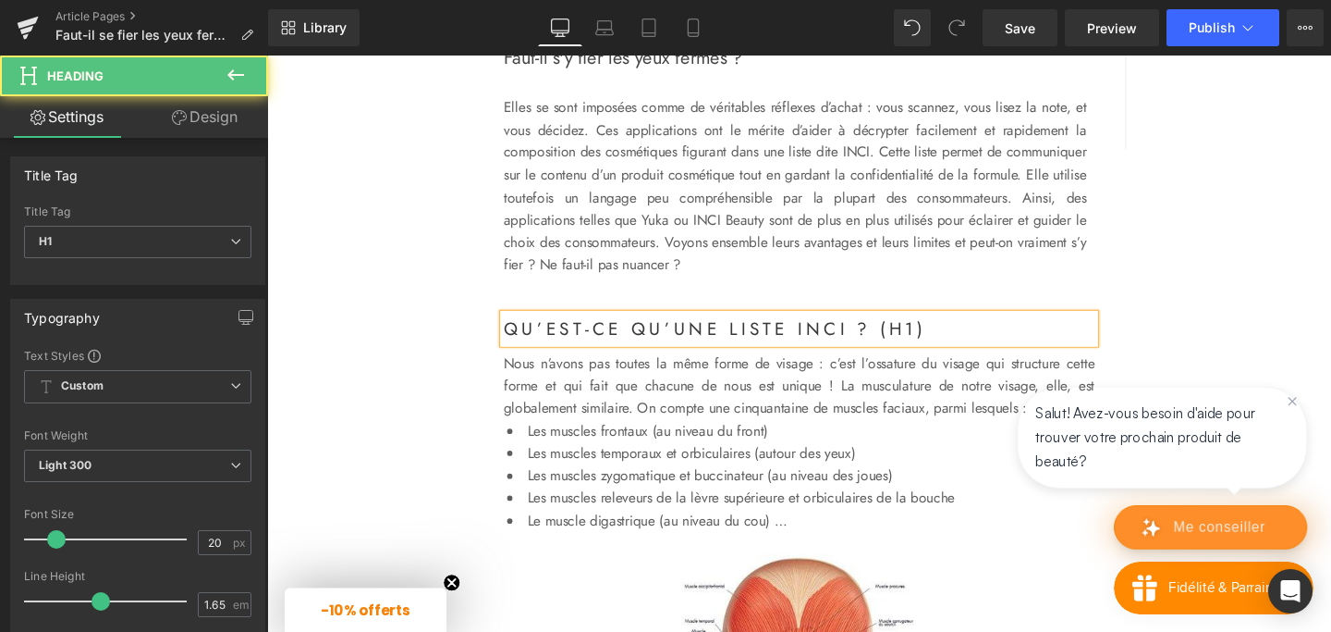
drag, startPoint x: 998, startPoint y: 344, endPoint x: 915, endPoint y: 342, distance: 82.3
click at [915, 342] on h1 "Qu’est-ce qu’une liste INCI ? (H1)" at bounding box center [826, 342] width 621 height 31
click at [519, 337] on h1 "Qu’est-ce qu’une liste INCI ?" at bounding box center [826, 342] width 621 height 31
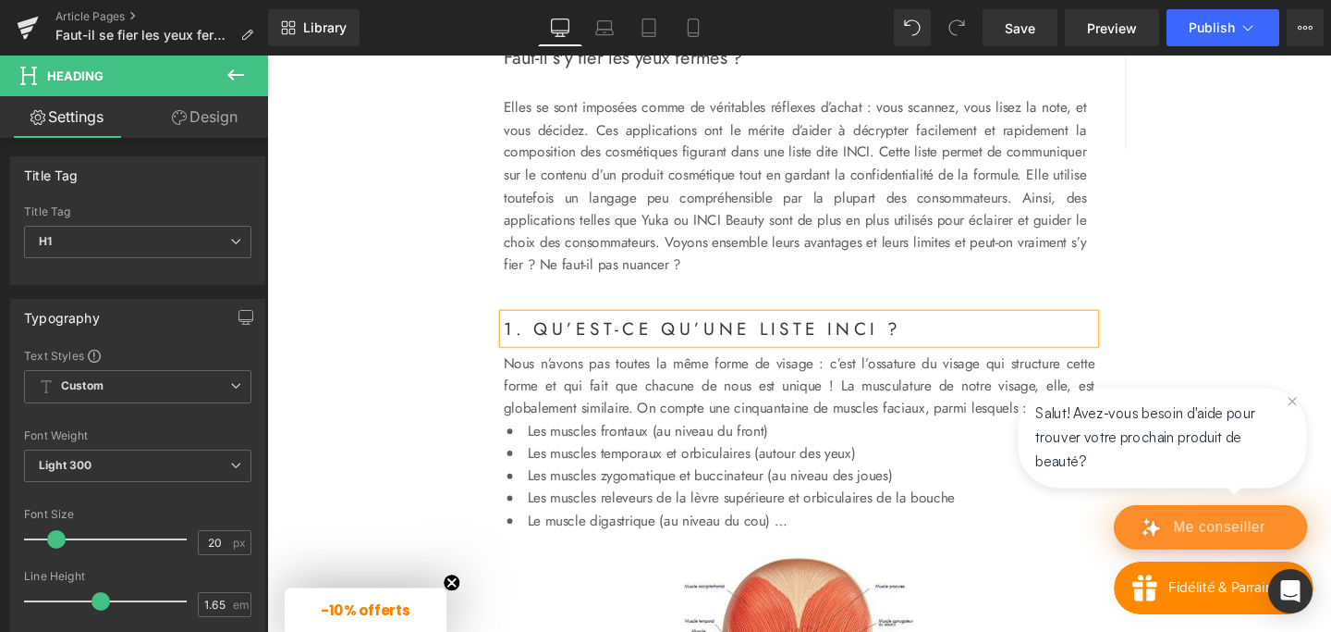
scroll to position [637, 0]
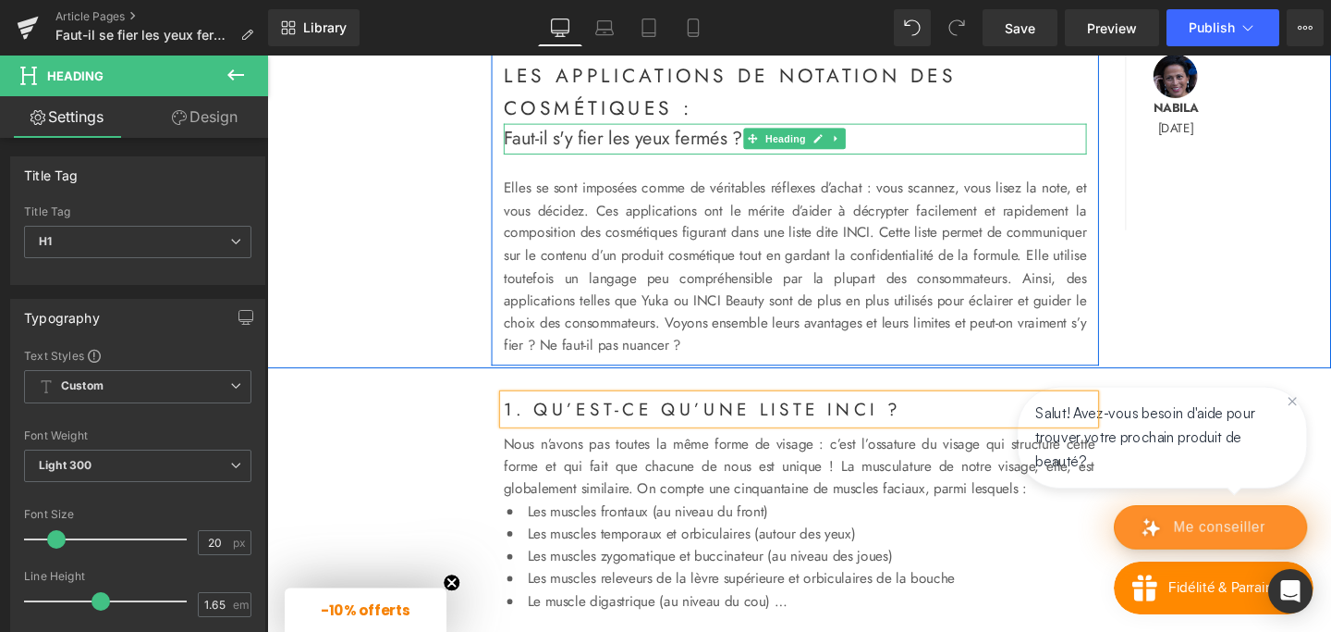
click at [608, 148] on span "Faut-il s'y fier les yeux fermés ?" at bounding box center [641, 143] width 251 height 28
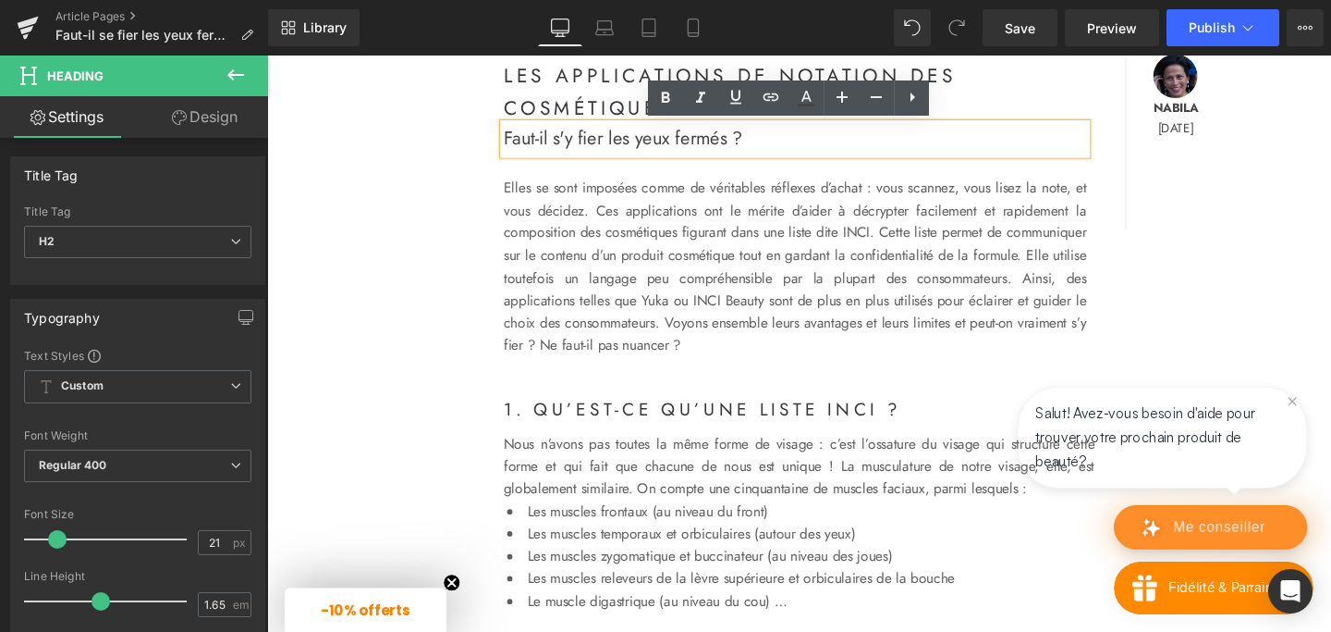
click at [400, 156] on div "Les applications de notation des cosmétiques : Heading Faut-il s'y fier les yeu…" at bounding box center [826, 233] width 925 height 414
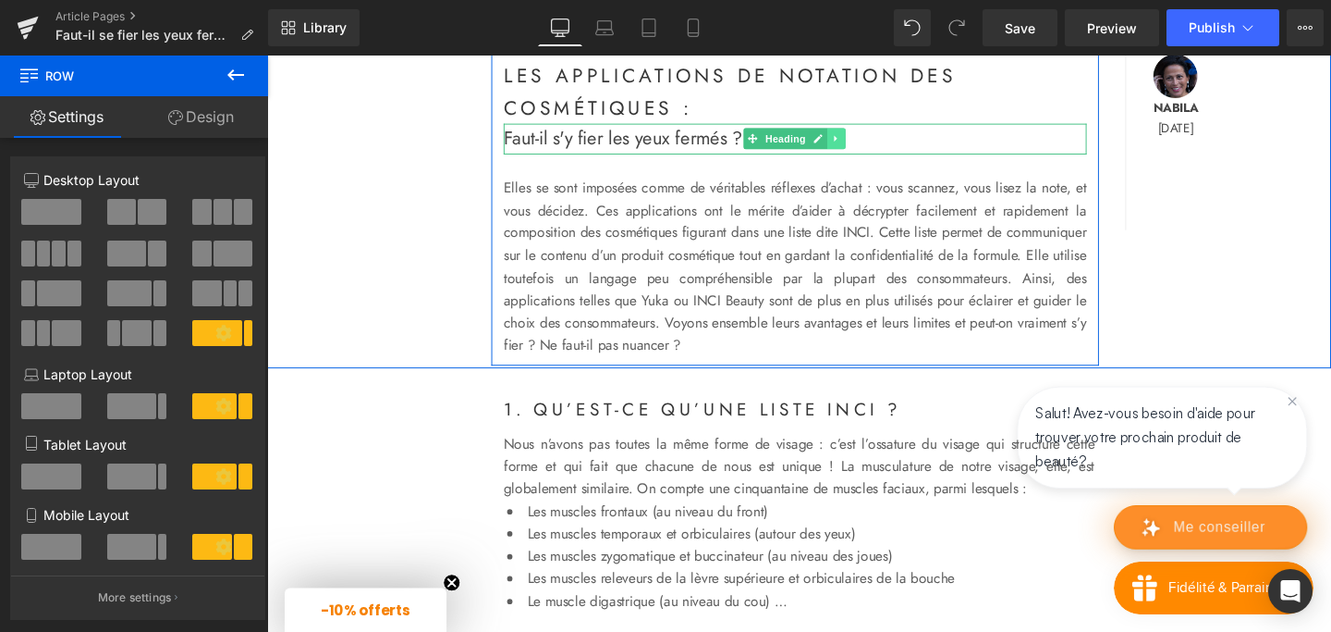
click at [869, 141] on icon at bounding box center [867, 142] width 10 height 11
click at [853, 141] on icon at bounding box center [857, 143] width 10 height 10
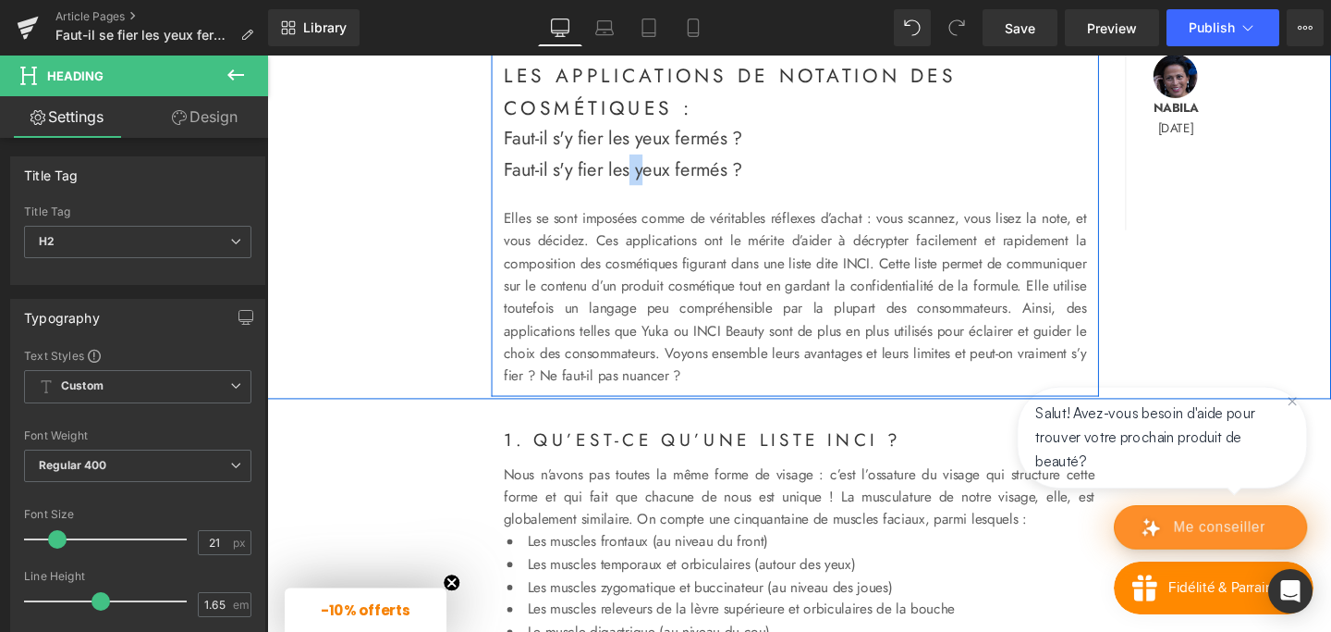
drag, startPoint x: 678, startPoint y: 173, endPoint x: 659, endPoint y: 174, distance: 18.5
click at [659, 174] on span "Faut-il s'y fier les yeux fermés ?" at bounding box center [641, 175] width 251 height 28
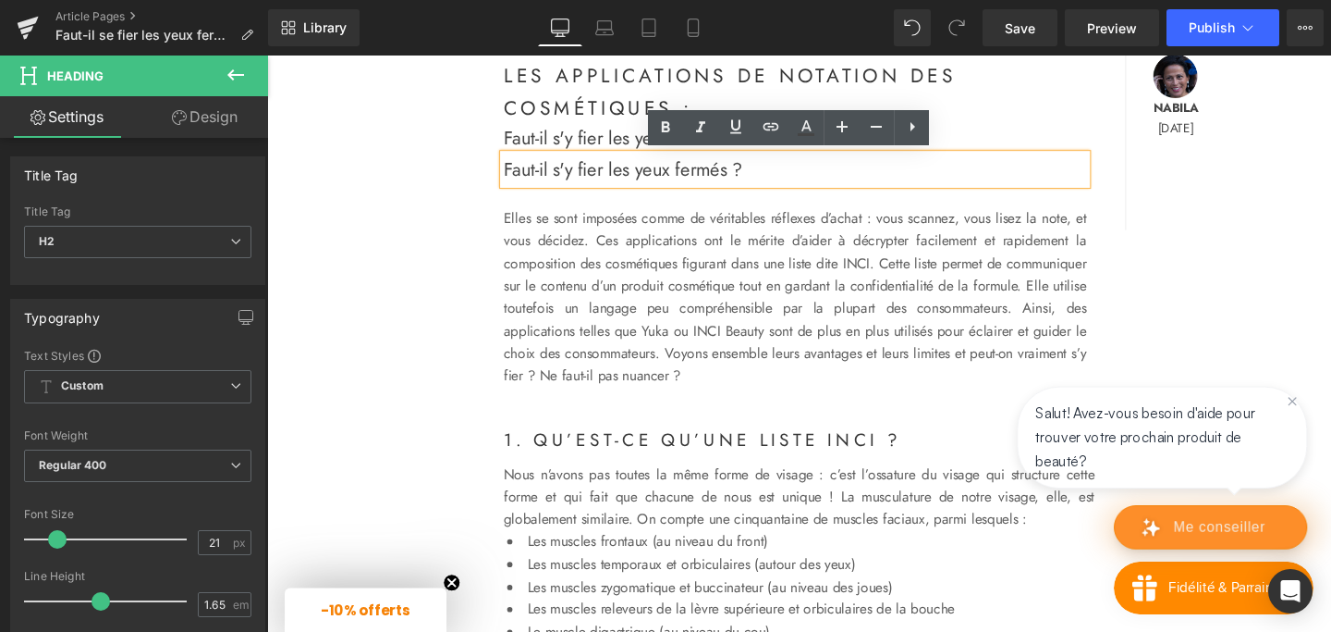
click at [612, 166] on span "Faut-il s'y fier les yeux fermés ?" at bounding box center [641, 175] width 251 height 28
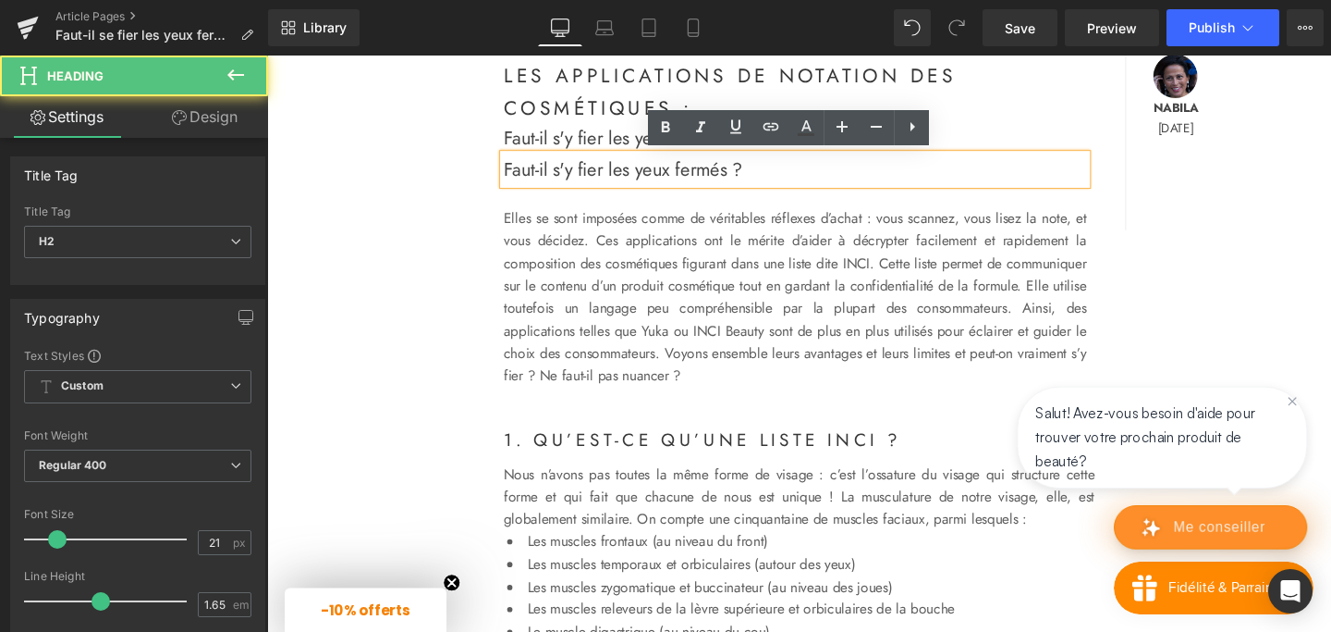
click at [448, 175] on div "Les applications de notation des cosmétiques : Heading Faut-il s'y fier les yeu…" at bounding box center [826, 249] width 925 height 447
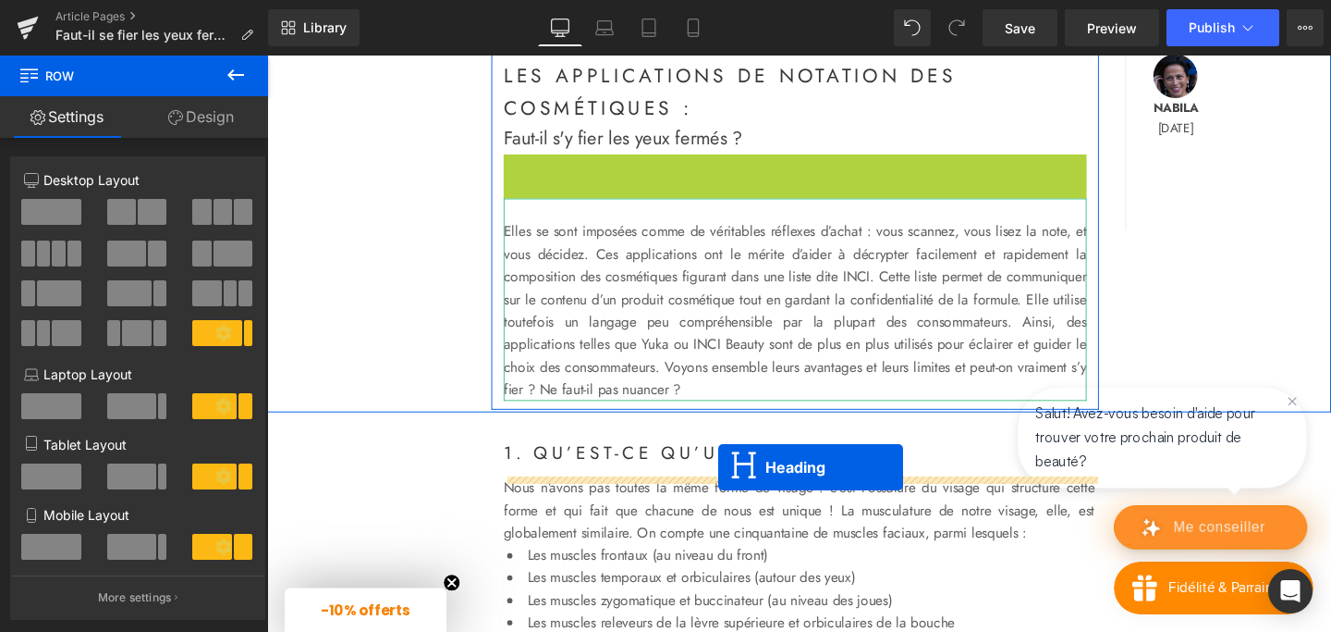
drag, startPoint x: 776, startPoint y: 178, endPoint x: 742, endPoint y: 488, distance: 312.5
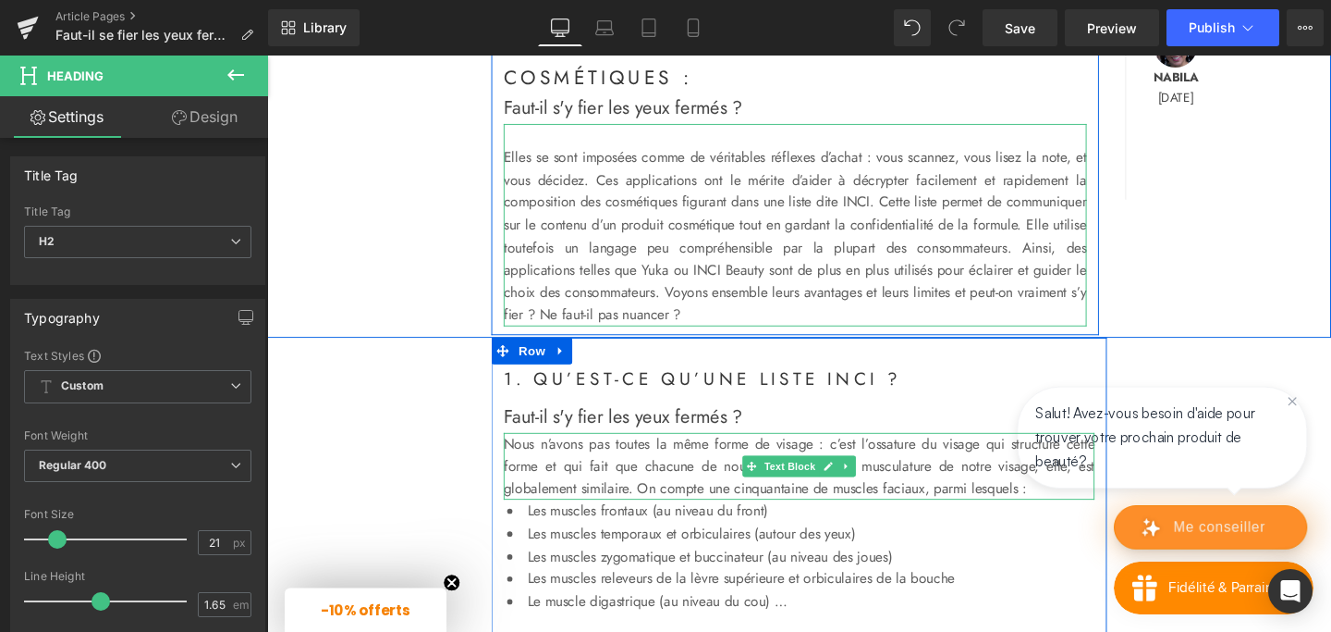
scroll to position [669, 0]
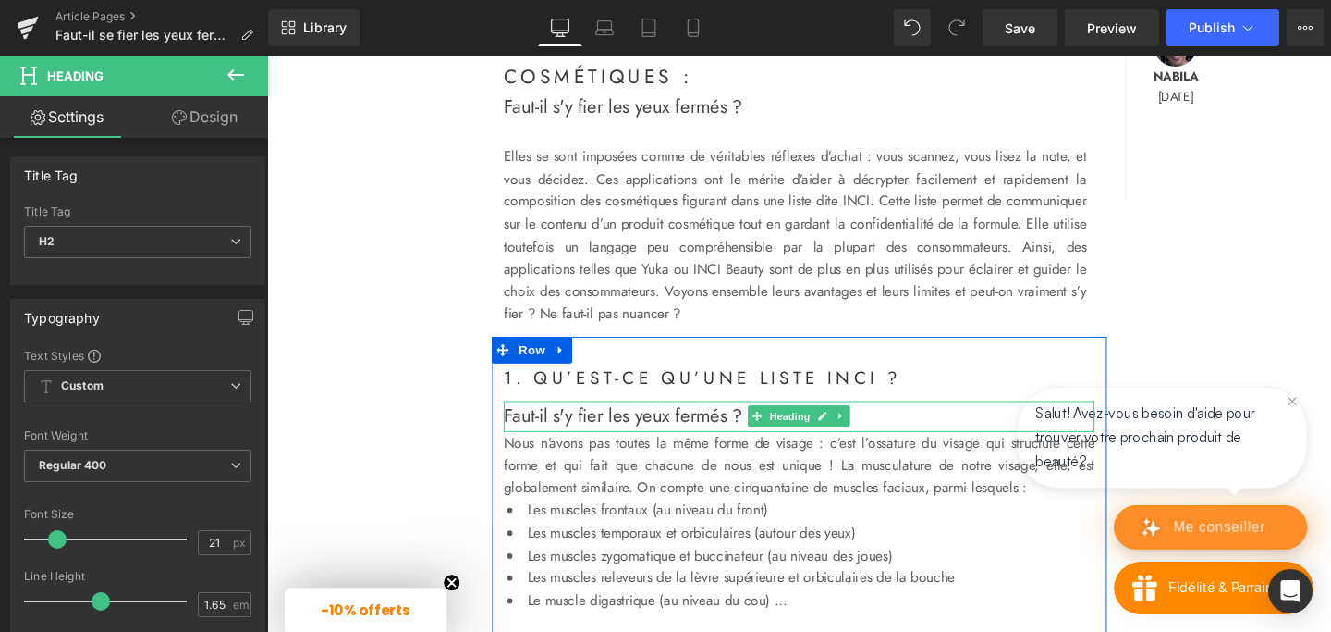
click at [612, 437] on span "Faut-il s'y fier les yeux fermés ?" at bounding box center [641, 435] width 251 height 28
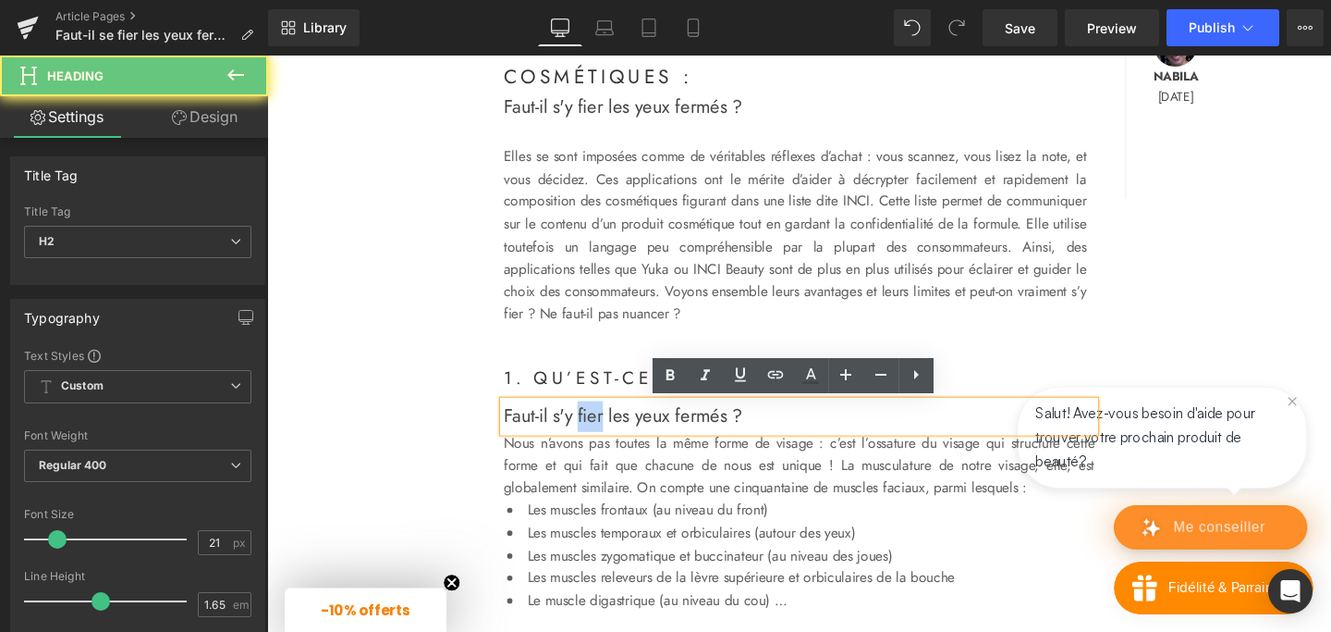
click at [612, 437] on span "Faut-il s'y fier les yeux fermés ?" at bounding box center [641, 435] width 251 height 28
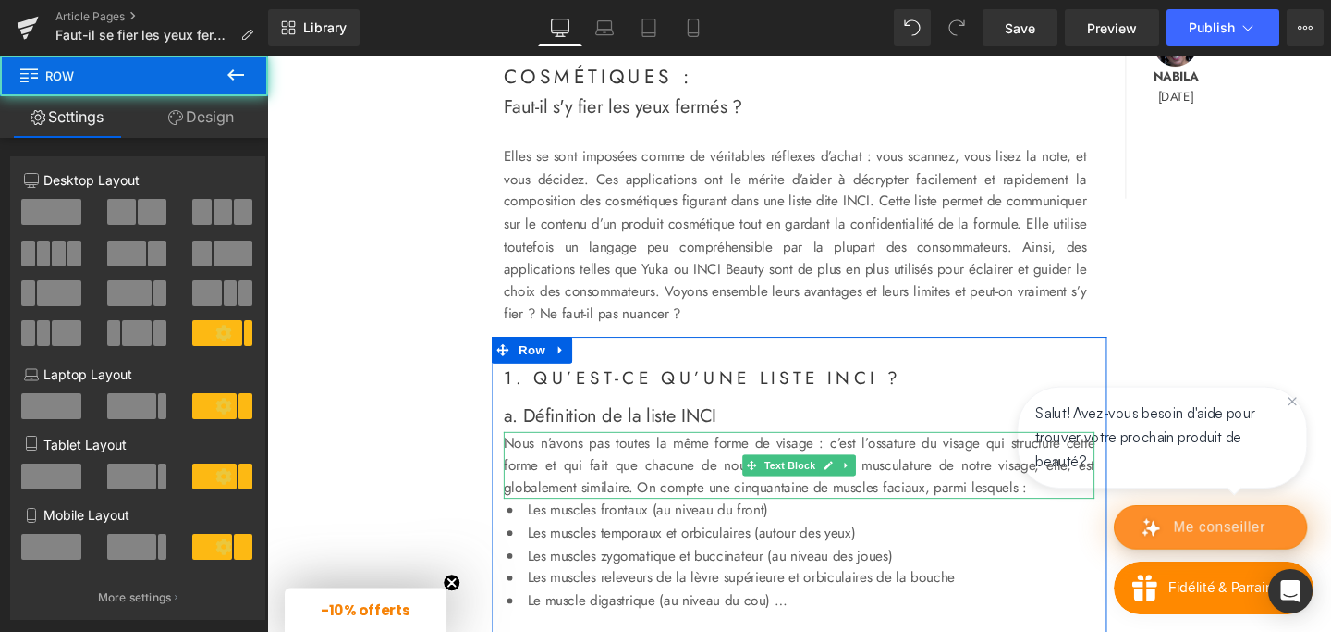
click at [593, 492] on p "Nous n’avons pas toutes la même forme de visage : c’est l’ossature du visage qu…" at bounding box center [826, 486] width 621 height 71
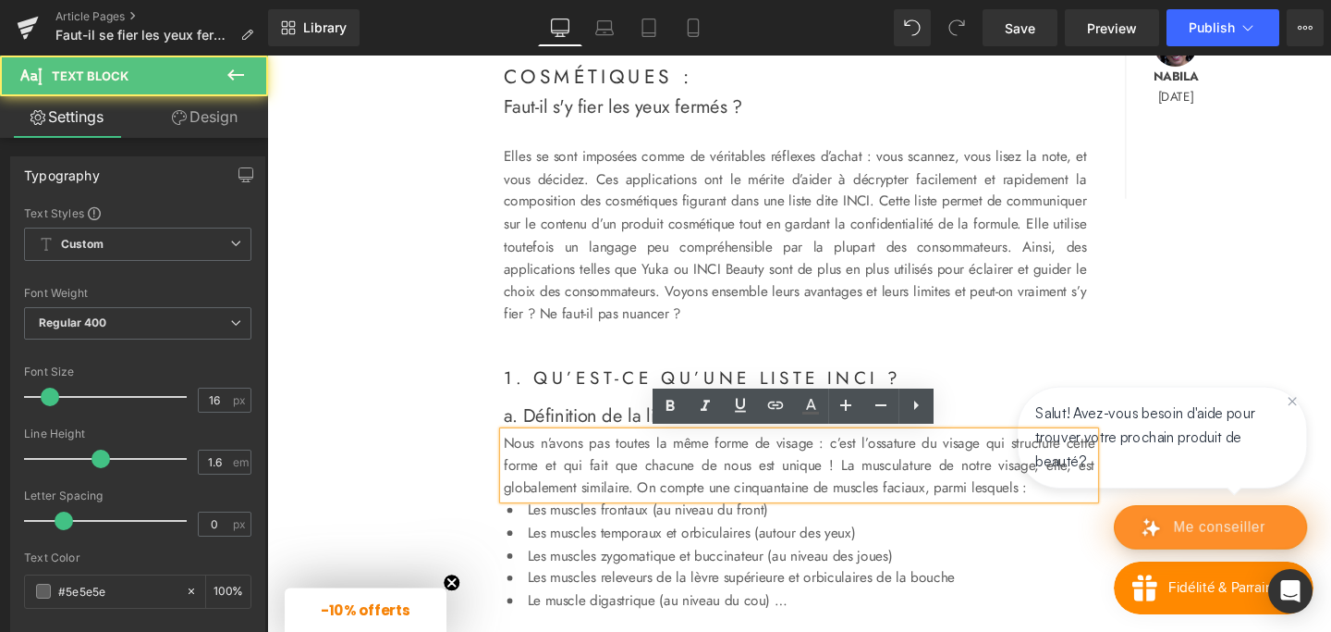
click at [519, 460] on p "Nous n’avons pas toutes la même forme de visage : c’est l’ossature du visage qu…" at bounding box center [826, 486] width 621 height 71
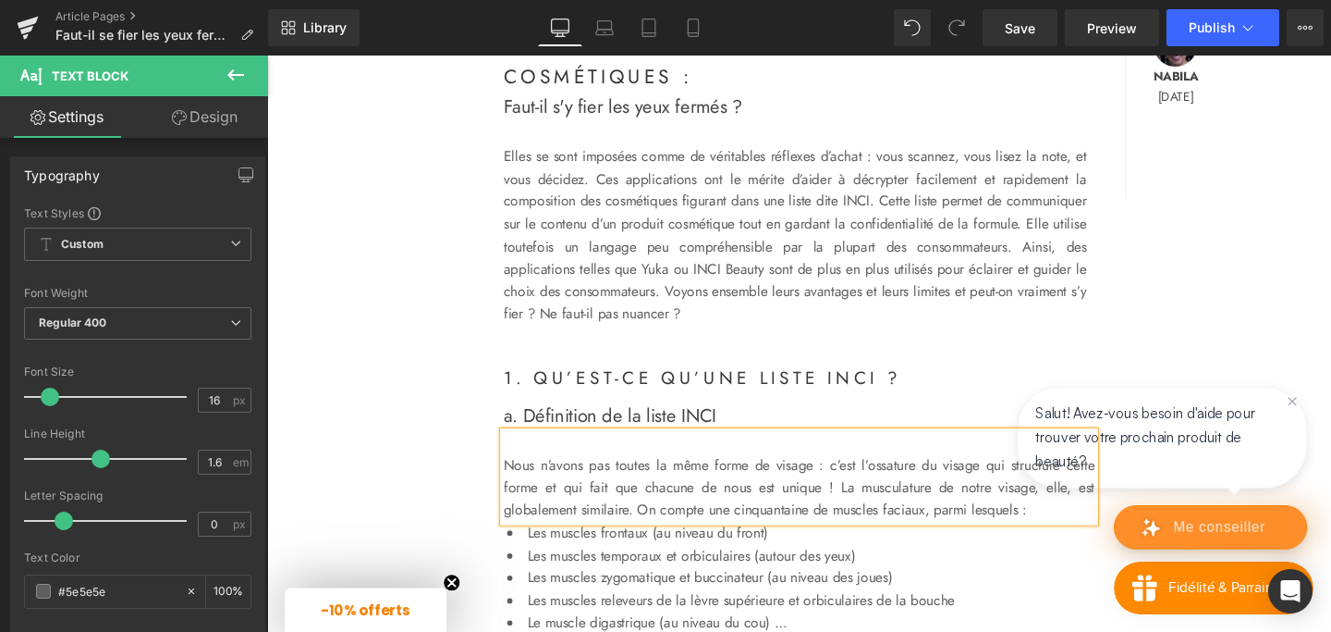
click at [439, 361] on div "Les applications de notation des cosmétiques : Heading Faut-il s'y fier les yeu…" at bounding box center [826, 201] width 925 height 414
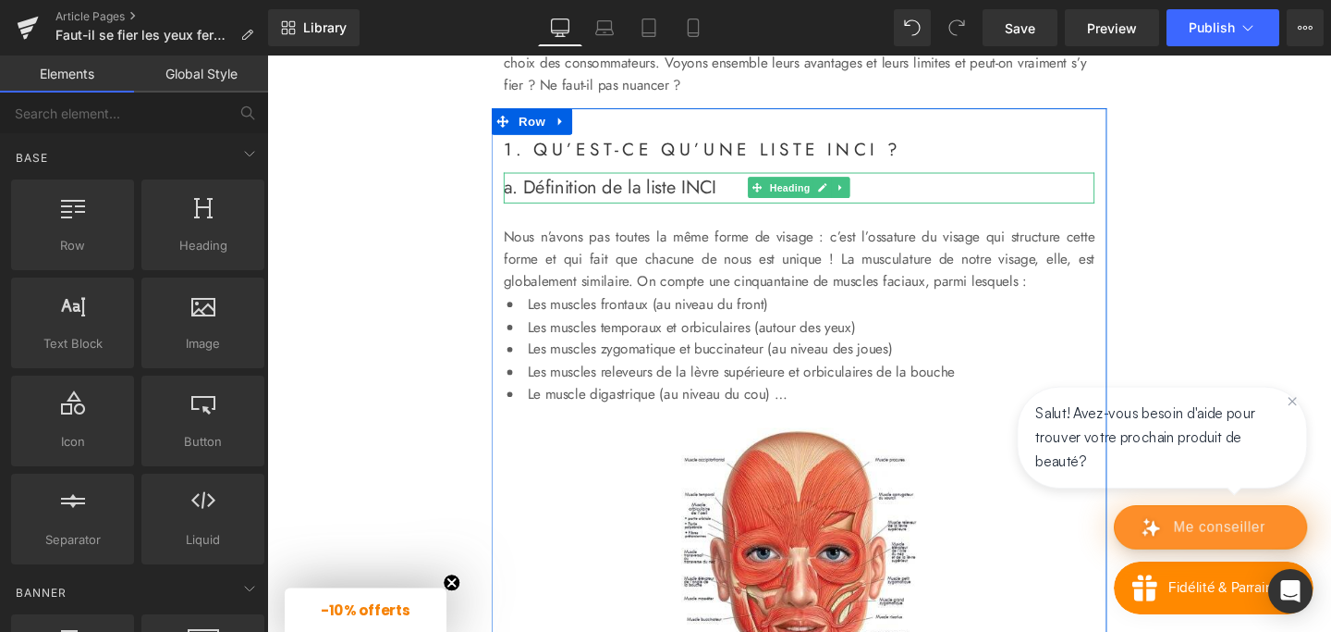
scroll to position [918, 0]
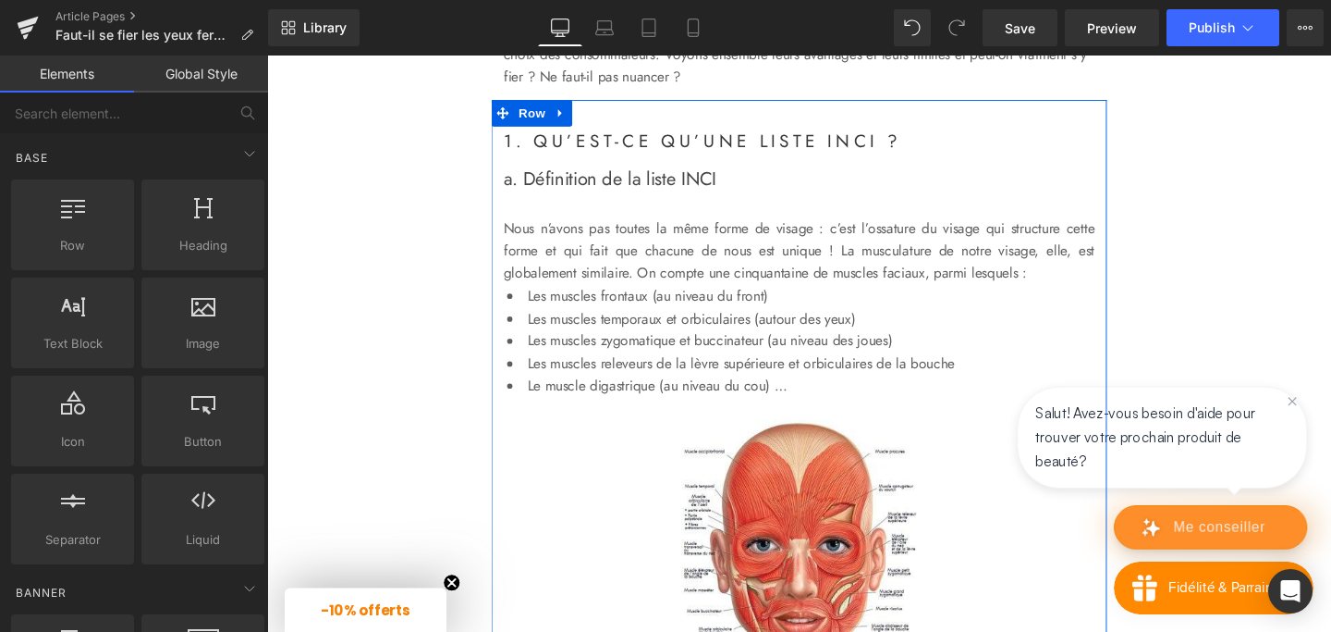
click at [602, 259] on p "Nous n’avons pas toutes la même forme de visage : c’est l’ossature du visage qu…" at bounding box center [826, 261] width 621 height 71
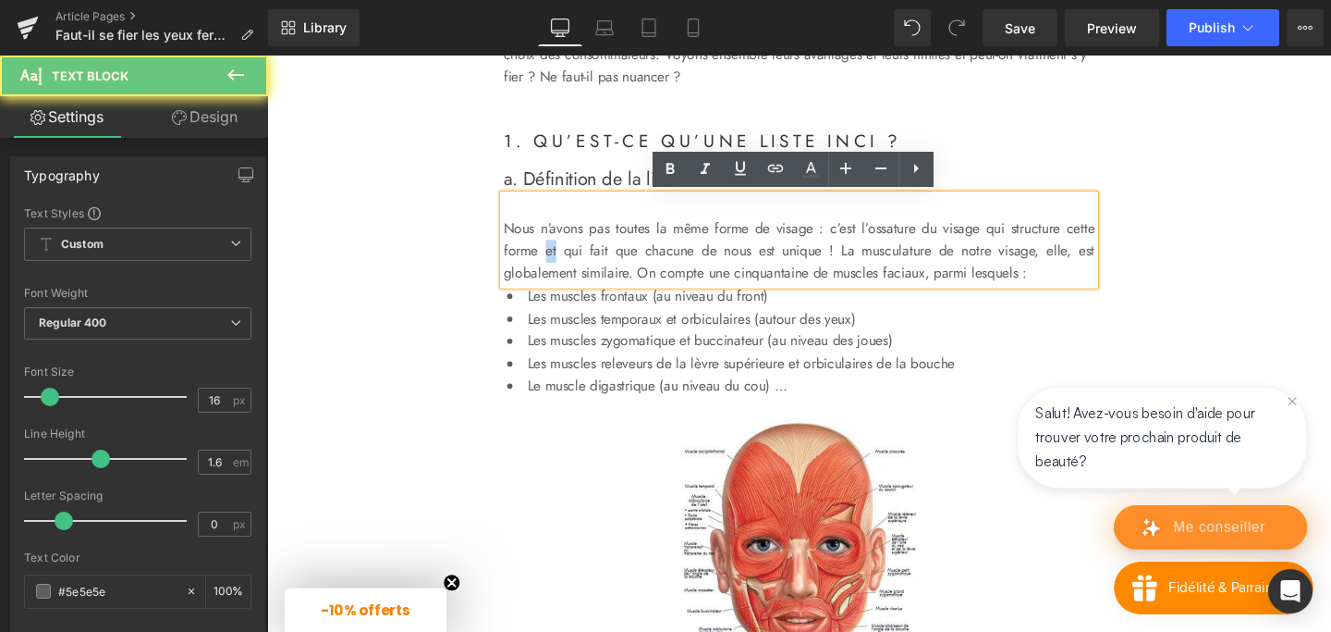
click at [602, 259] on p "Nous n’avons pas toutes la même forme de visage : c’est l’ossature du visage qu…" at bounding box center [826, 261] width 621 height 71
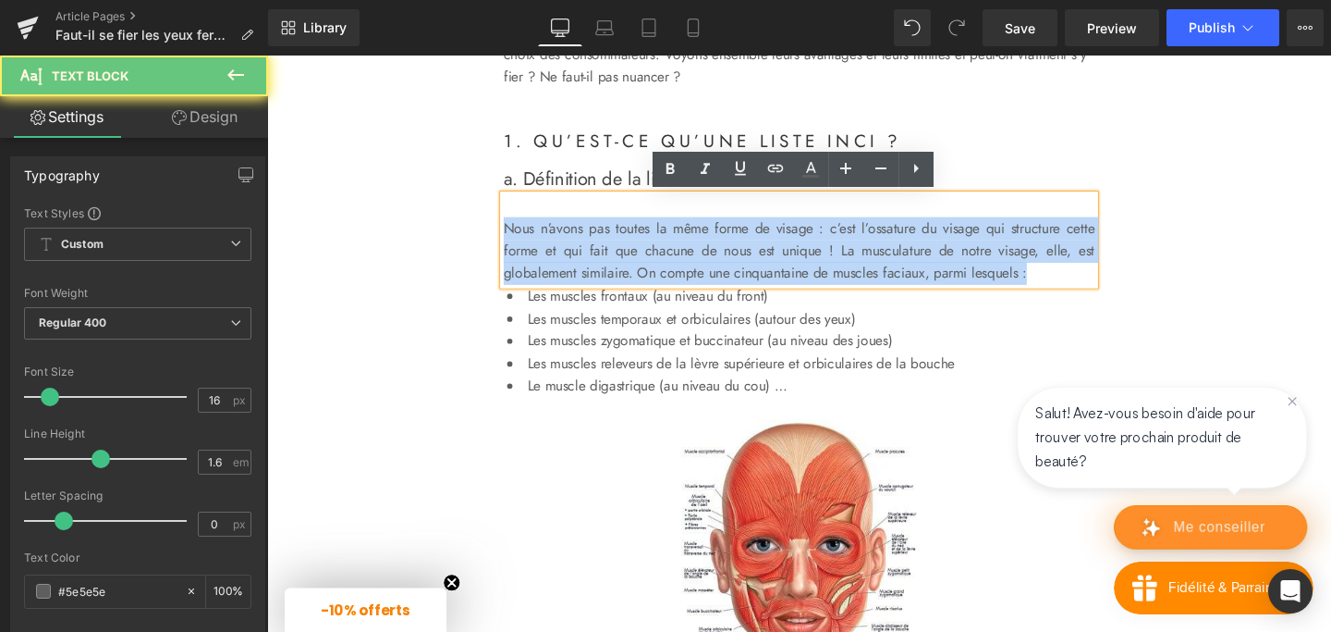
click at [602, 259] on p "Nous n’avons pas toutes la même forme de visage : c’est l’ossature du visage qu…" at bounding box center [826, 261] width 621 height 71
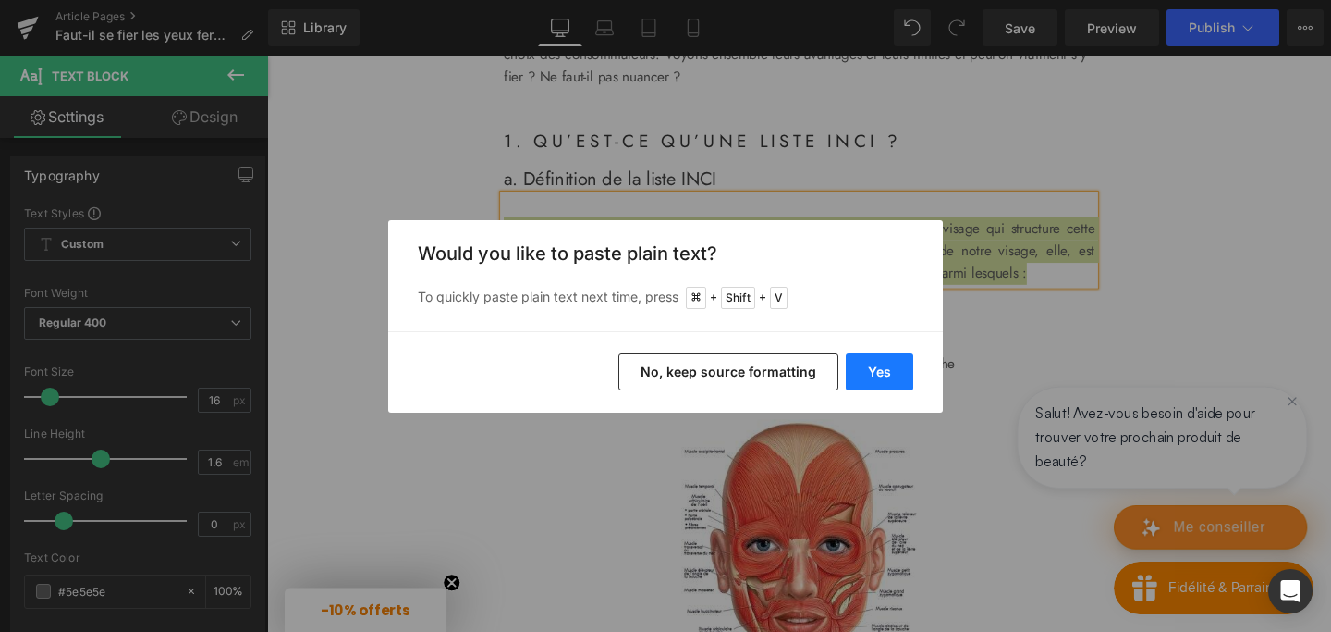
click at [889, 379] on button "Yes" at bounding box center [879, 371] width 67 height 37
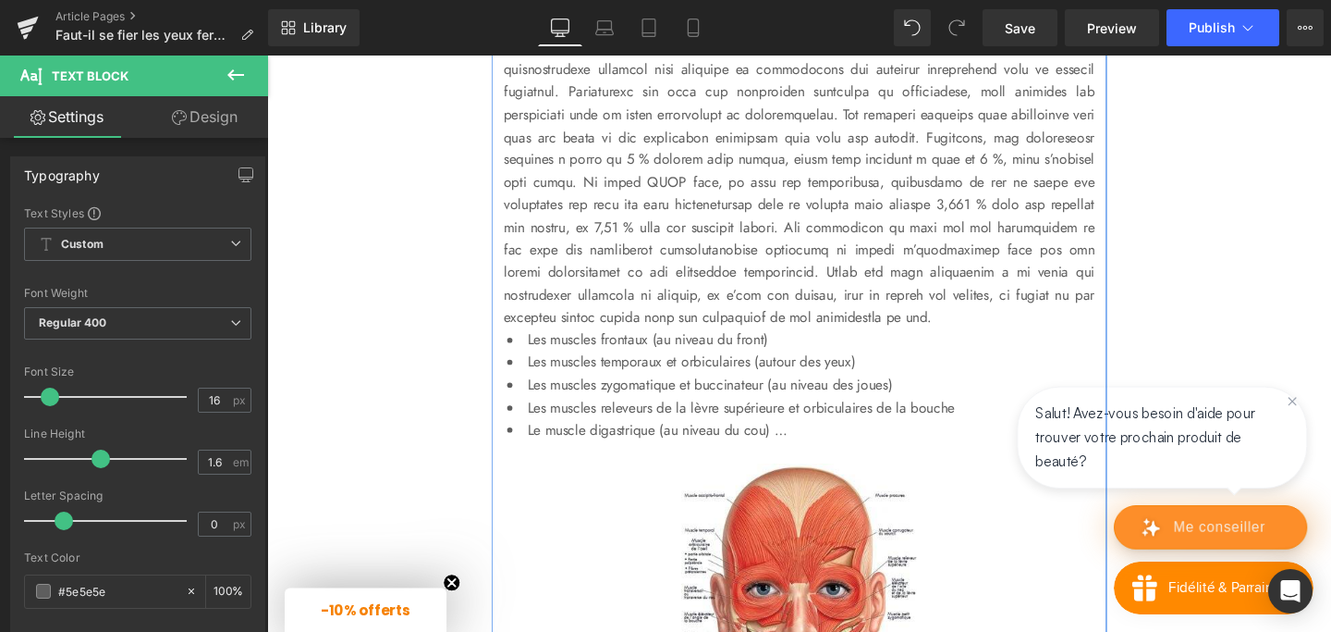
scroll to position [1110, 0]
click at [644, 393] on li "Les muscles zygomatique et buccinateur (au niveau des joues)" at bounding box center [826, 400] width 621 height 24
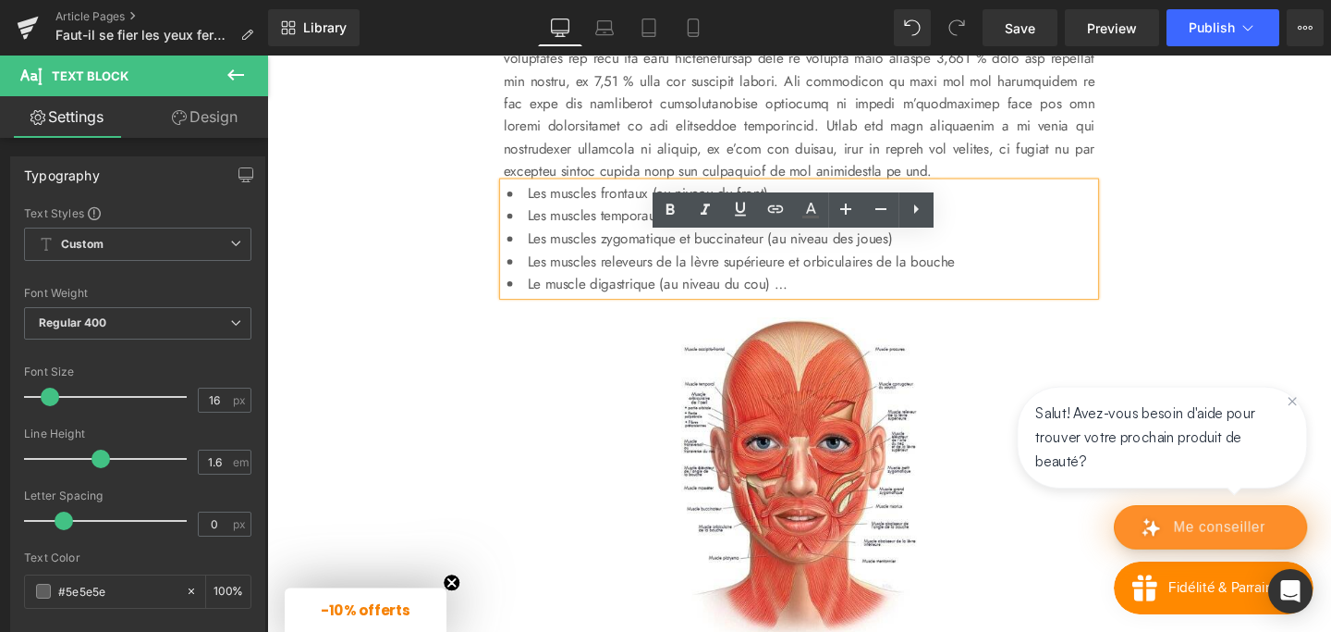
scroll to position [1270, 0]
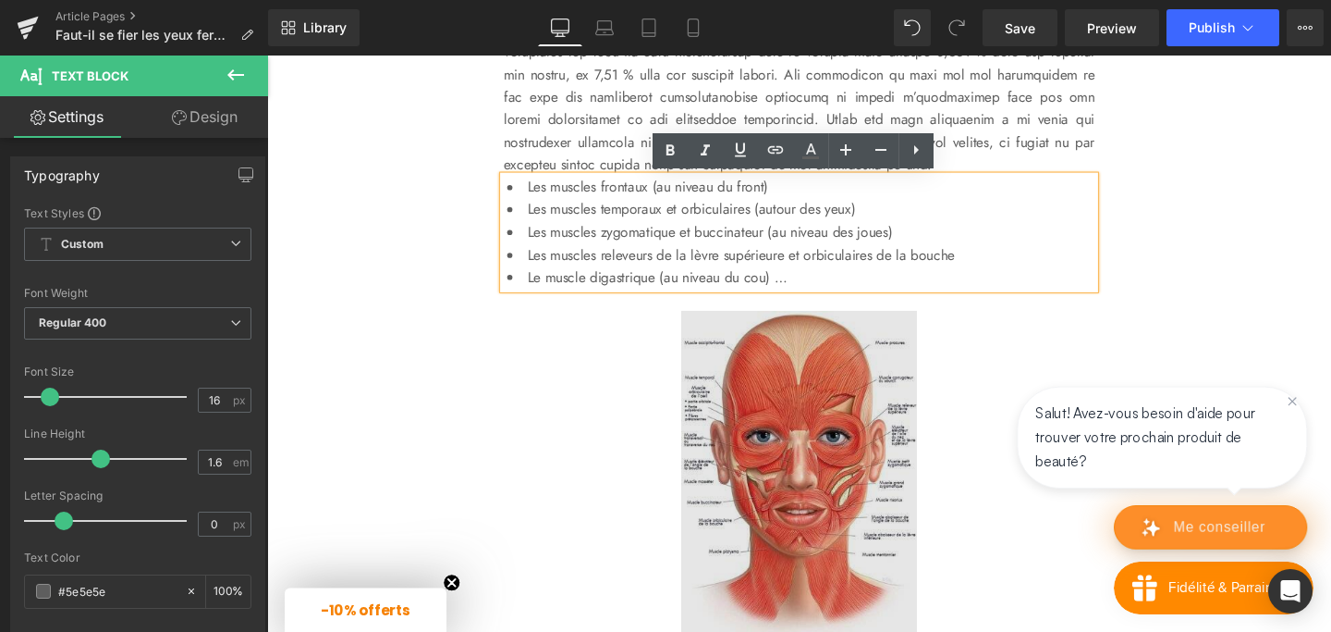
click at [784, 405] on img at bounding box center [827, 496] width 249 height 344
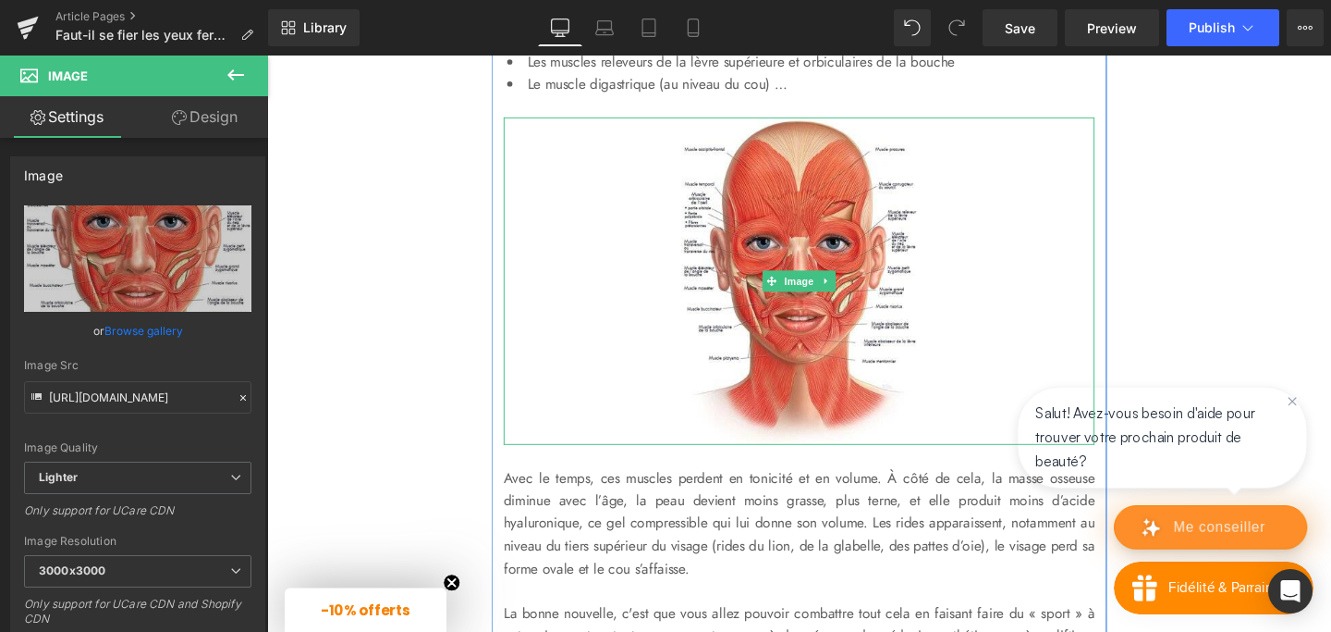
scroll to position [1481, 0]
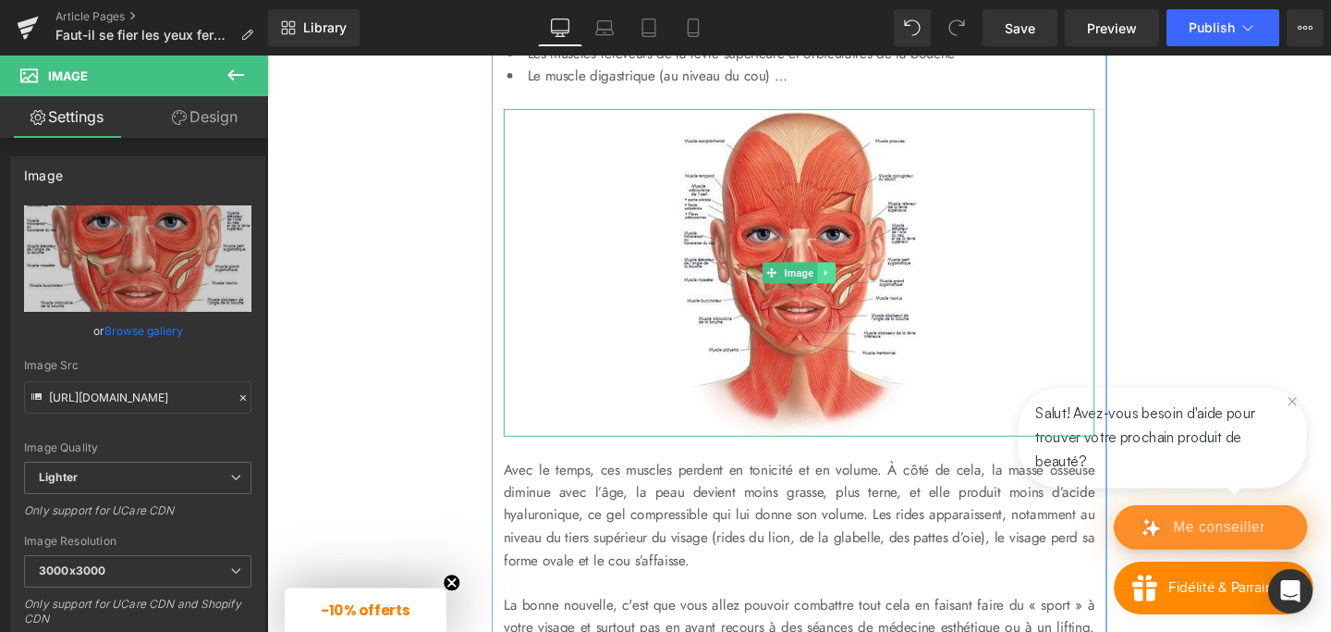
click at [851, 286] on icon at bounding box center [856, 283] width 10 height 11
click at [864, 284] on icon at bounding box center [865, 283] width 10 height 10
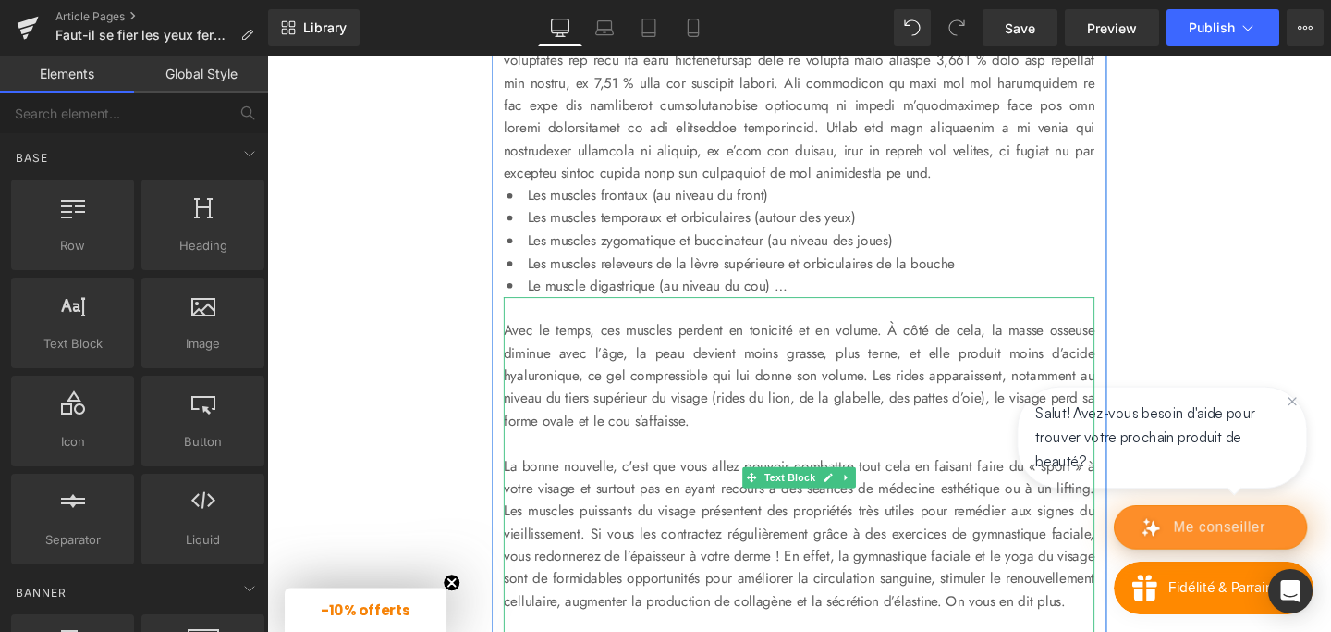
scroll to position [1253, 0]
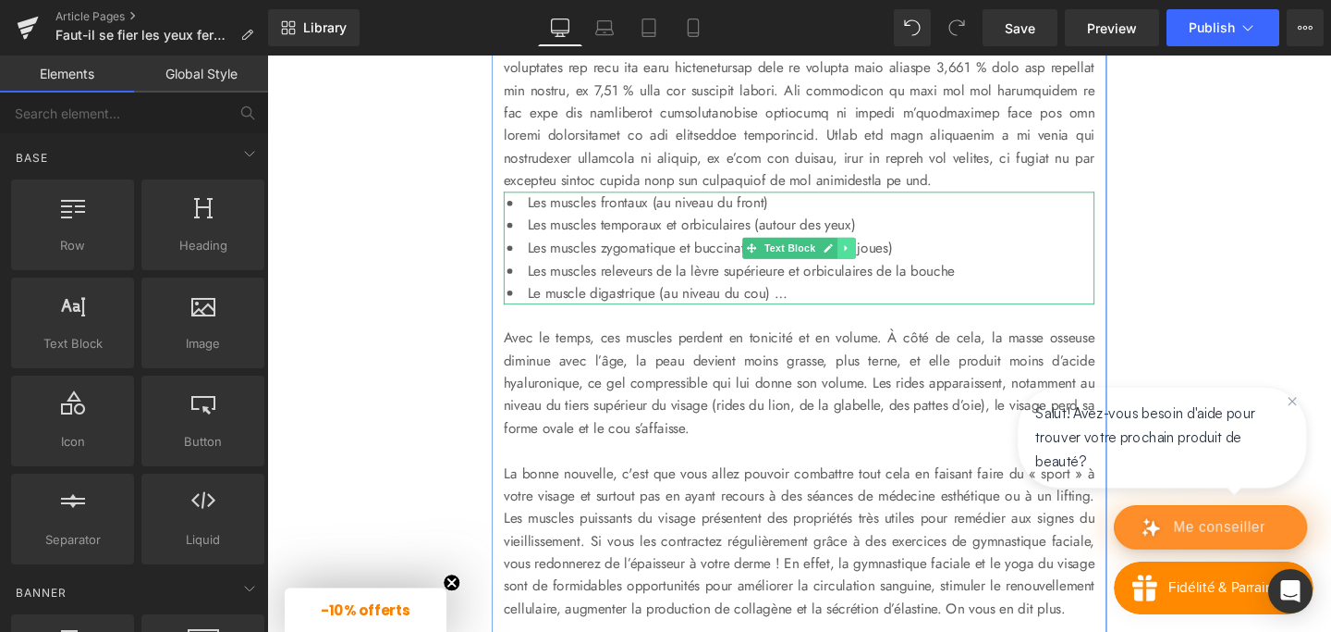
click at [878, 258] on icon at bounding box center [876, 257] width 10 height 11
click at [883, 259] on icon at bounding box center [886, 257] width 10 height 10
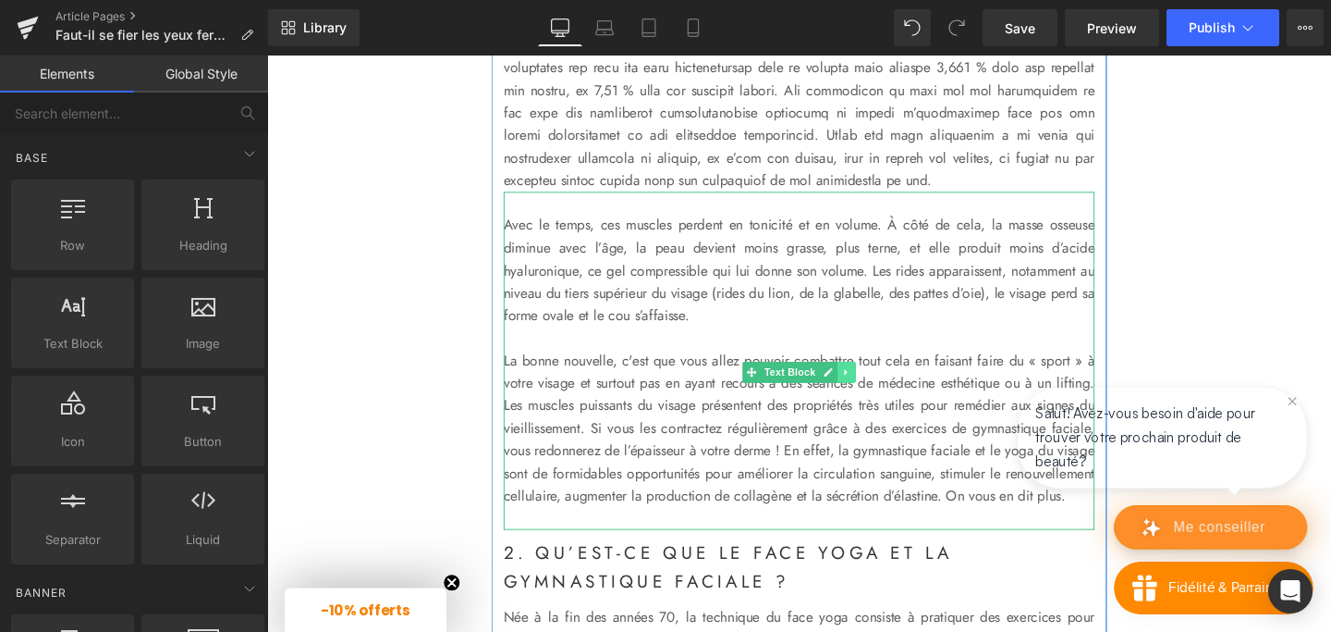
click at [878, 385] on icon at bounding box center [876, 388] width 10 height 11
click at [882, 390] on icon at bounding box center [886, 388] width 10 height 10
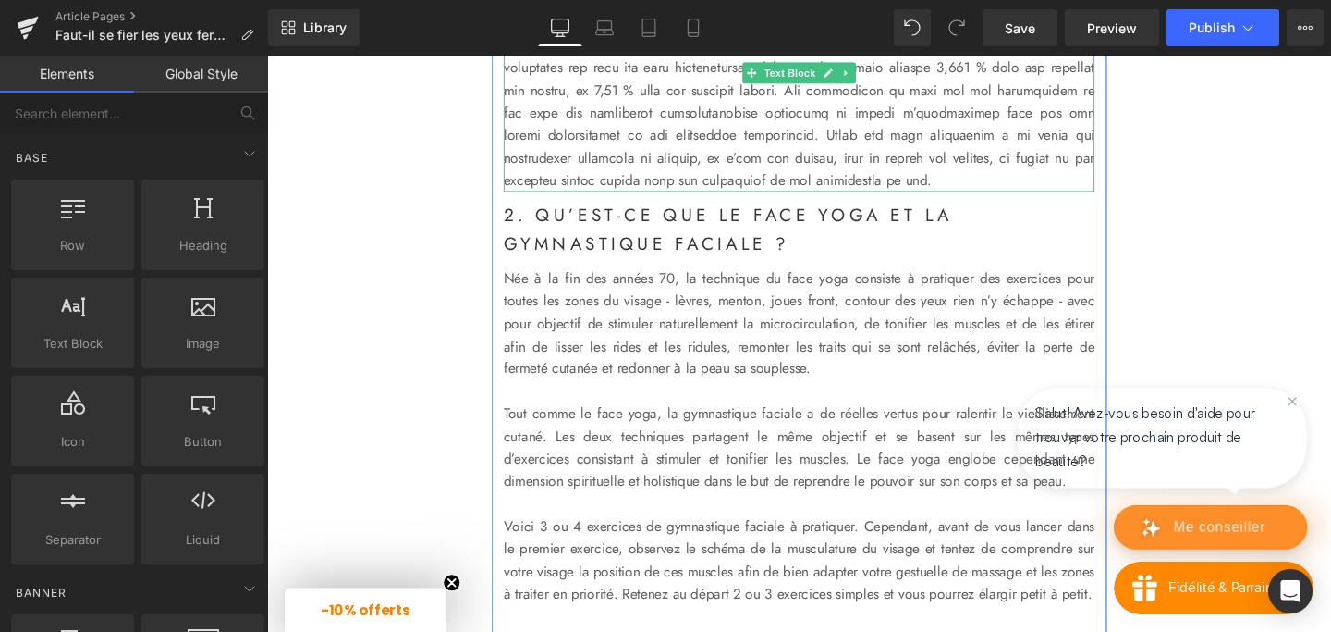
click at [1058, 186] on p at bounding box center [826, 45] width 621 height 308
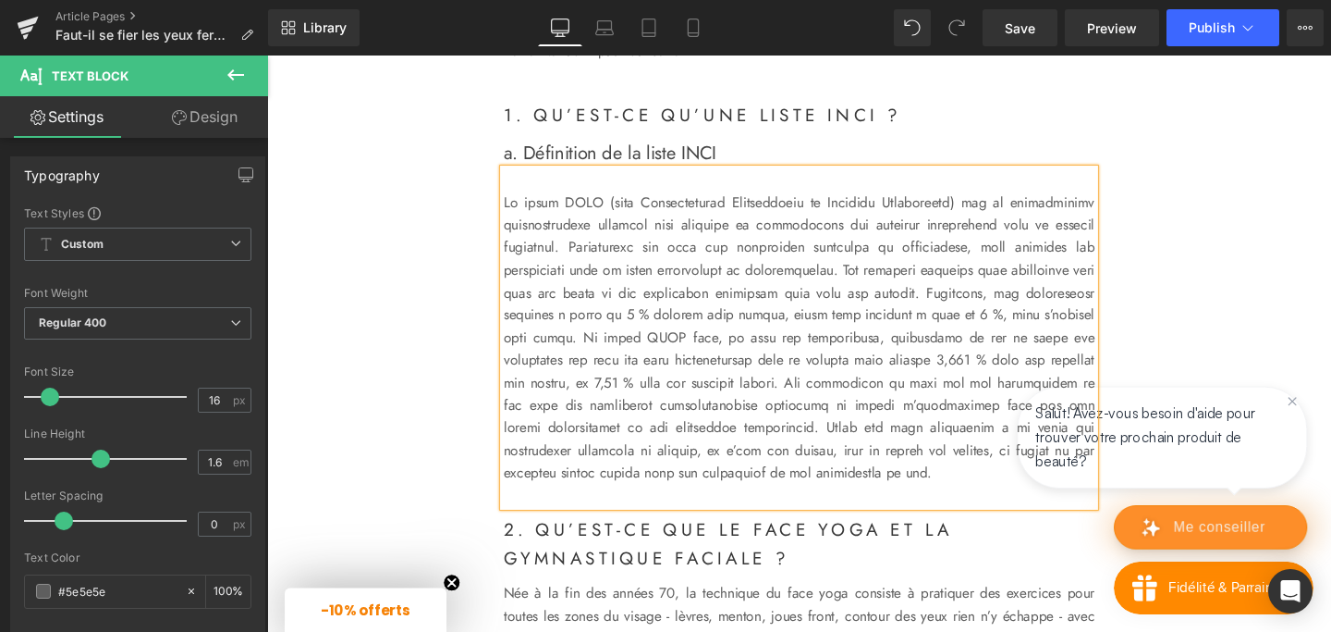
scroll to position [938, 0]
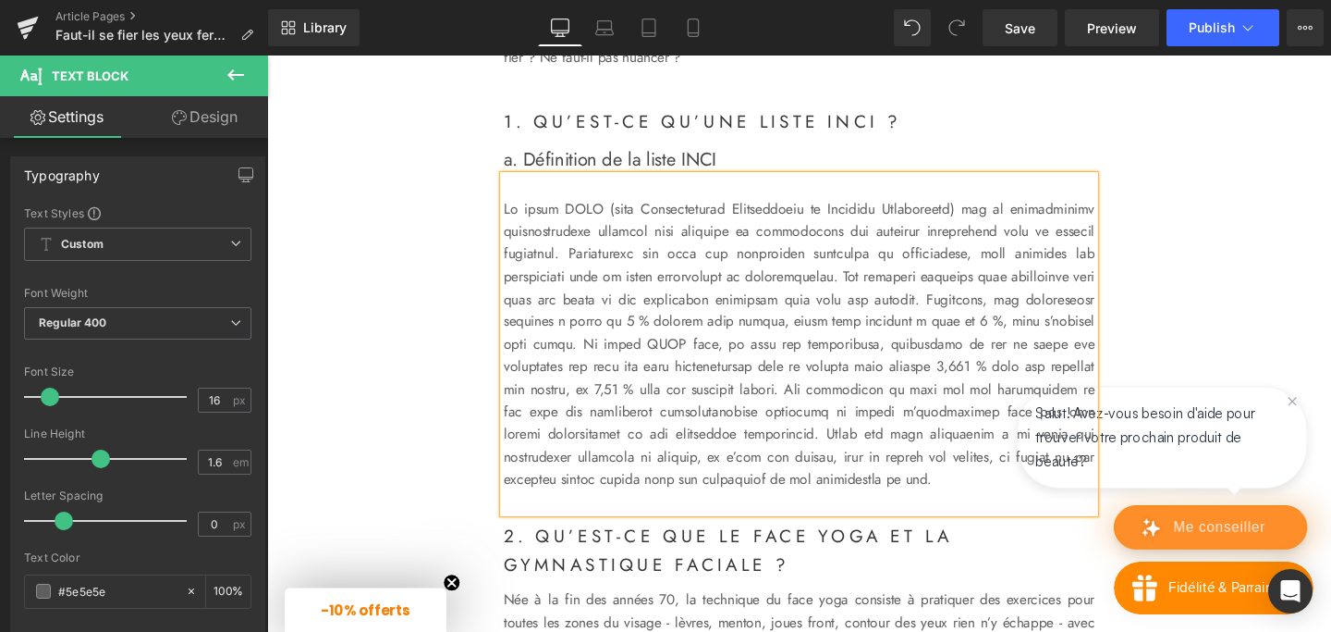
click at [648, 166] on span "a. Définition de la liste INCI" at bounding box center [628, 166] width 224 height 28
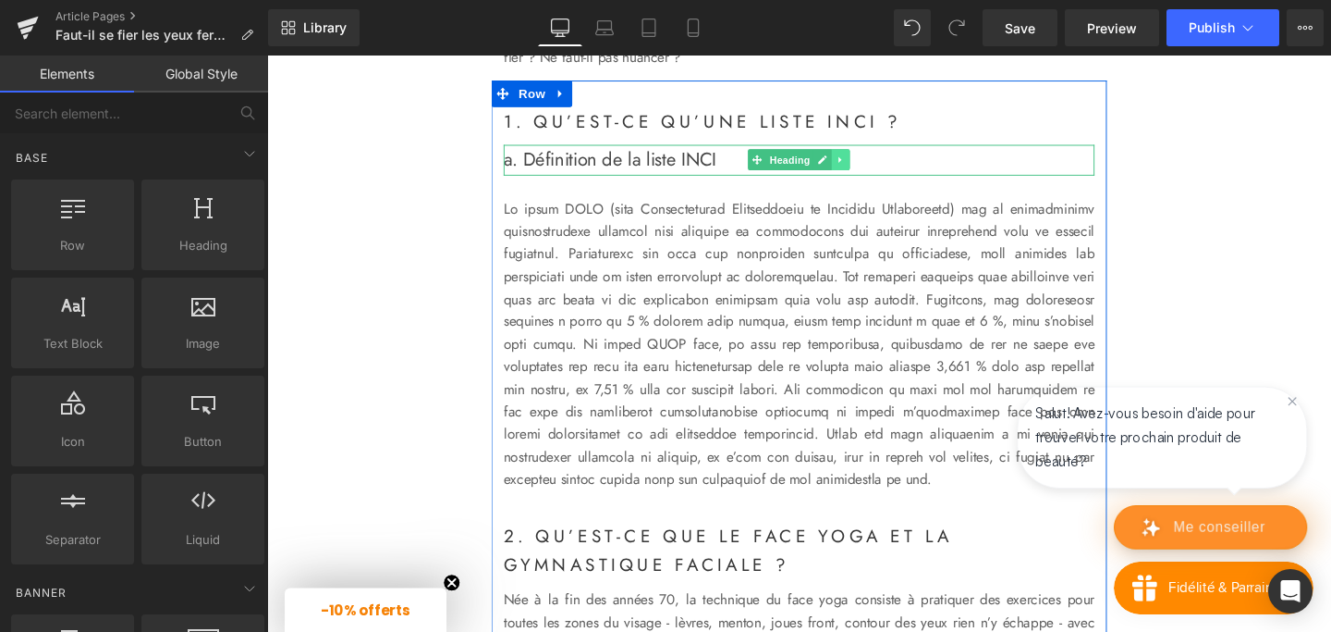
click at [868, 165] on icon at bounding box center [869, 166] width 3 height 6
click at [858, 161] on icon at bounding box center [861, 166] width 10 height 10
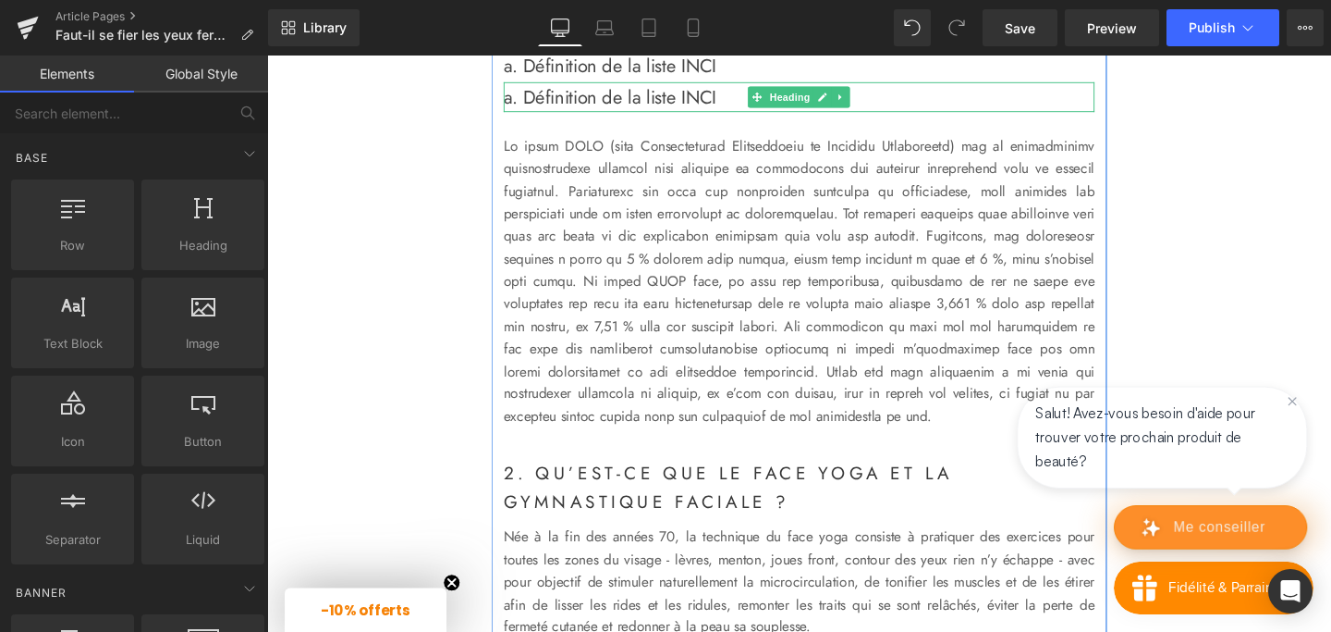
scroll to position [1014, 0]
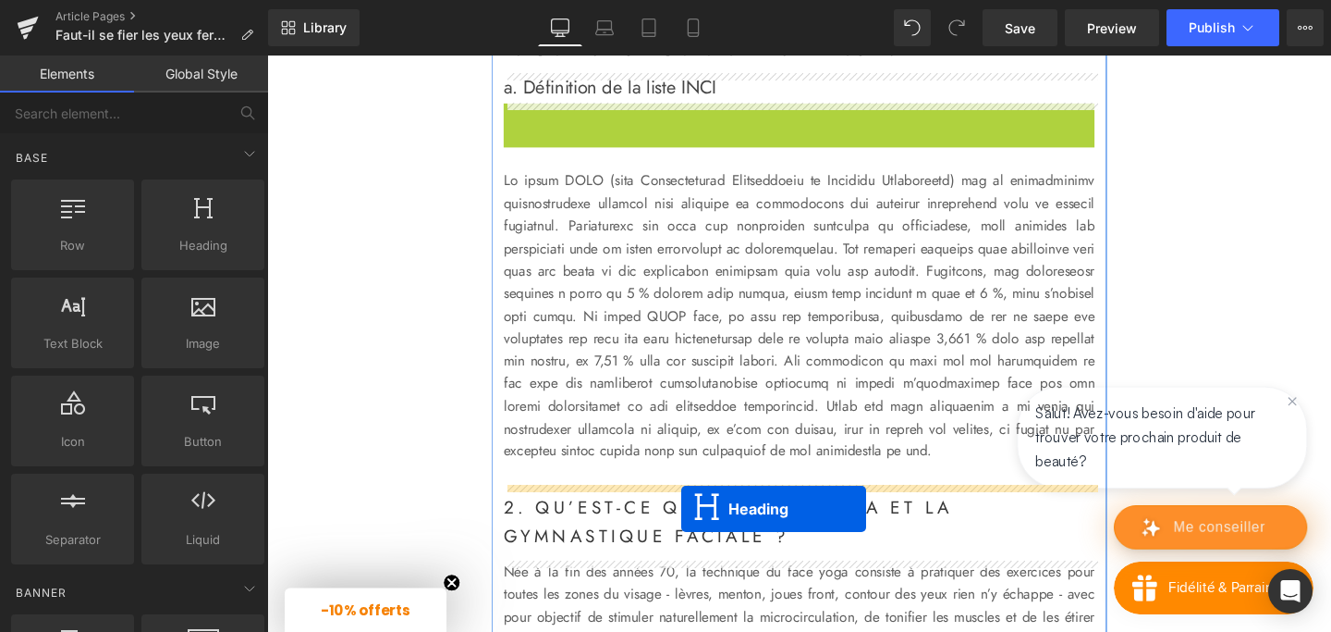
drag, startPoint x: 779, startPoint y: 97, endPoint x: 703, endPoint y: 532, distance: 441.3
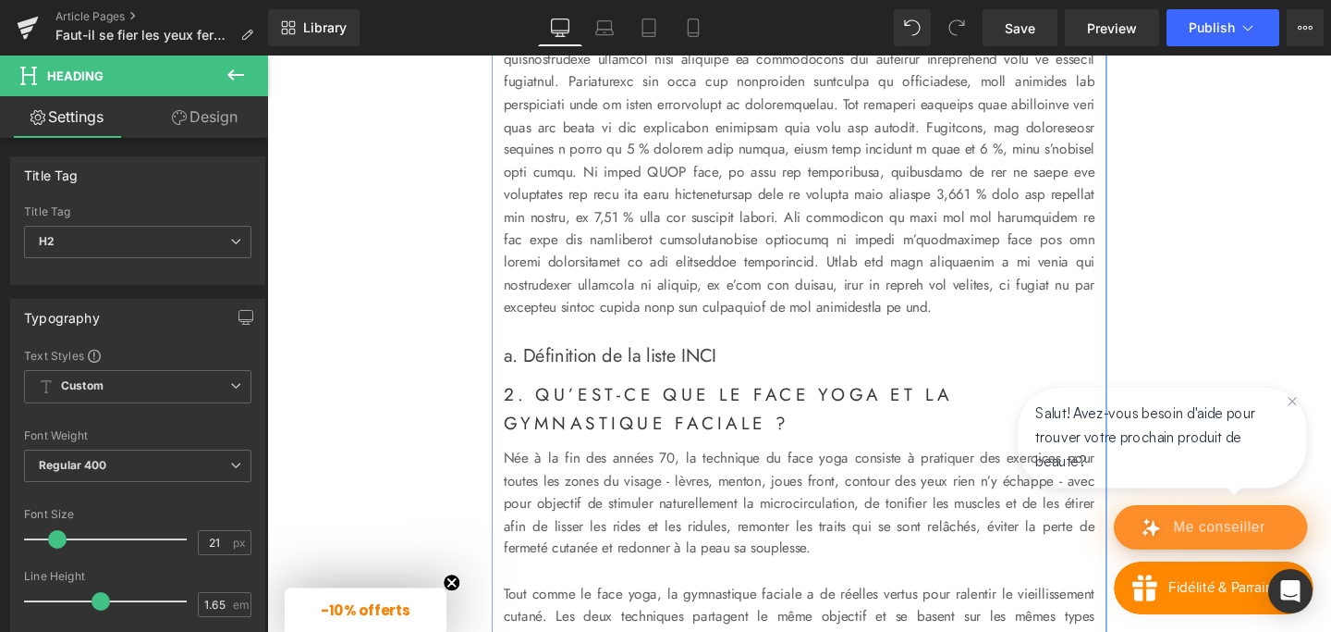
scroll to position [1135, 0]
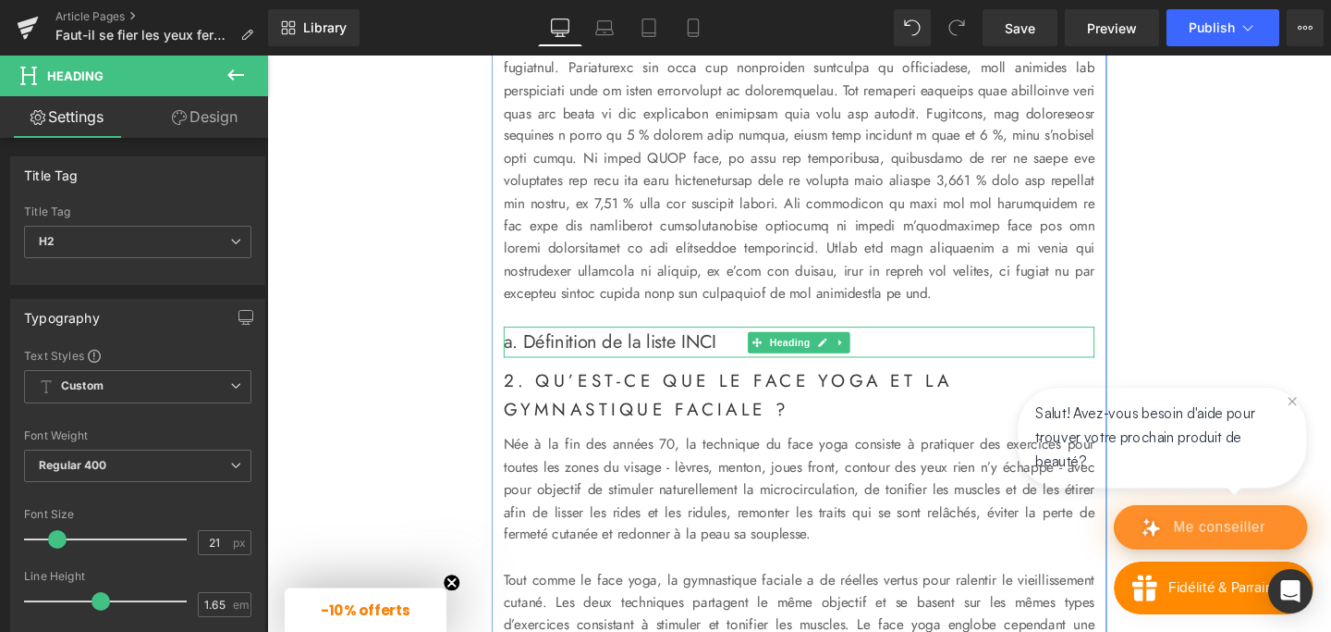
click at [546, 365] on span "a. Définition de la liste INCI" at bounding box center [628, 356] width 224 height 28
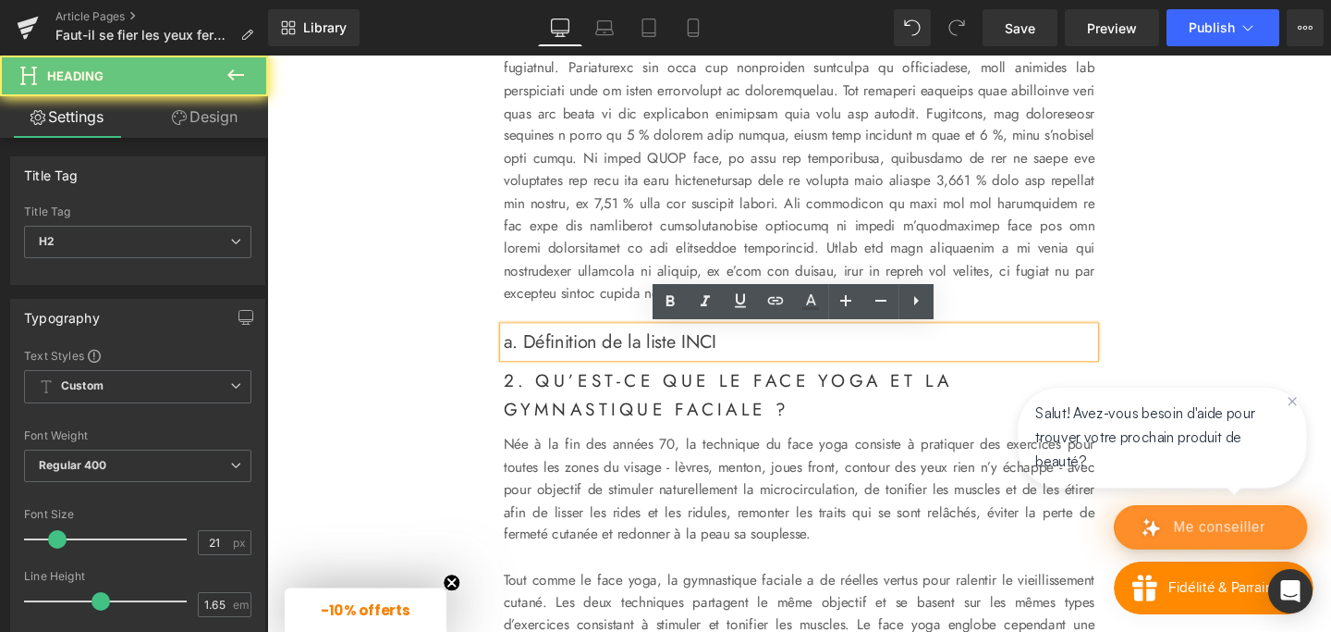
click at [526, 362] on span "a. Définition de la liste INCI" at bounding box center [628, 356] width 224 height 28
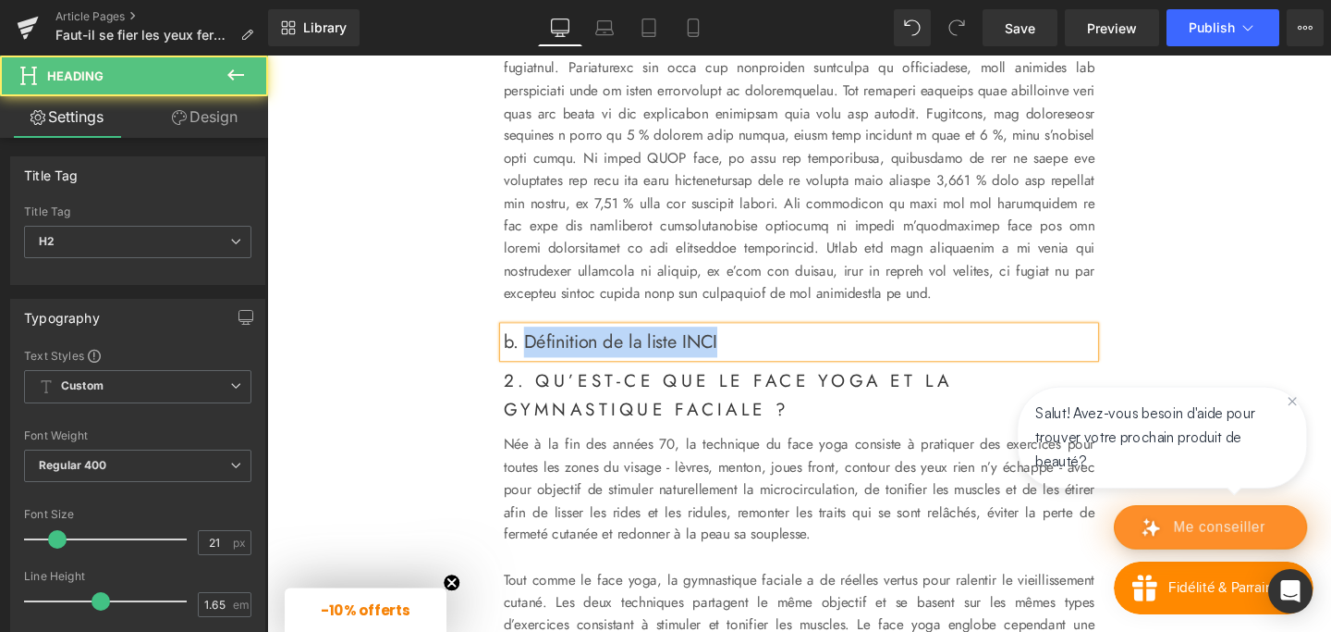
drag, startPoint x: 541, startPoint y: 357, endPoint x: 807, endPoint y: 361, distance: 266.3
click at [807, 361] on h2 "b. Définition de la liste INCI" at bounding box center [826, 356] width 621 height 32
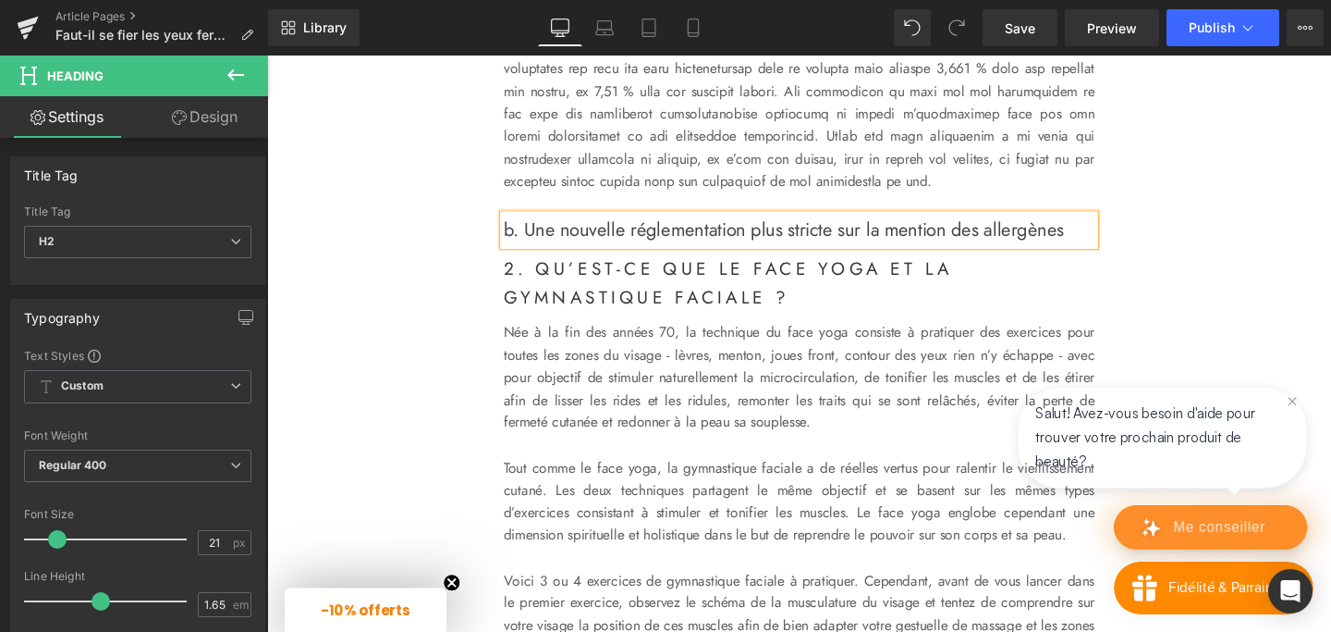
scroll to position [1267, 0]
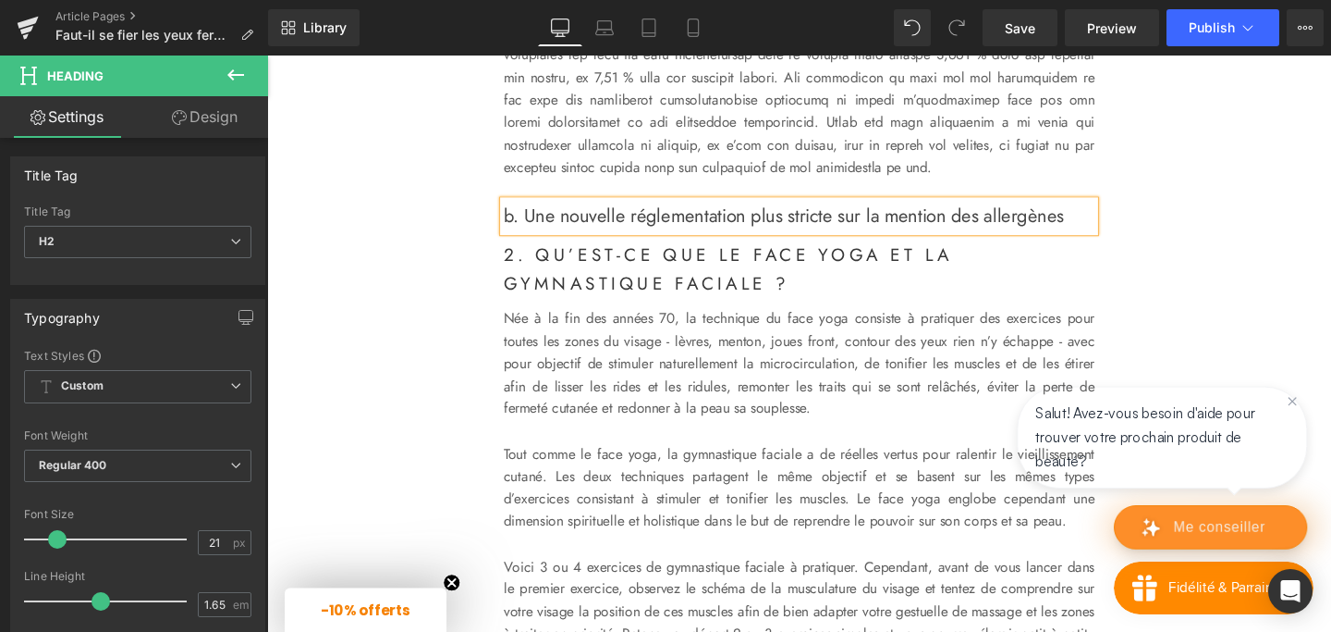
click at [611, 140] on p at bounding box center [826, 31] width 621 height 308
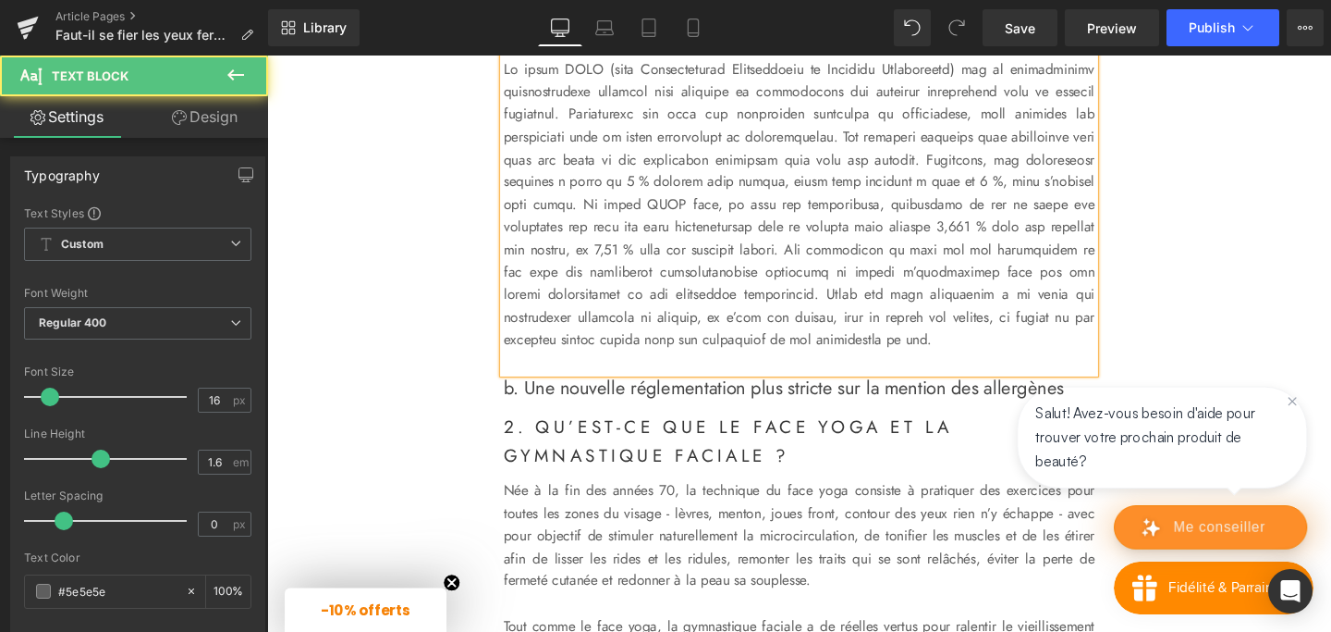
scroll to position [995, 0]
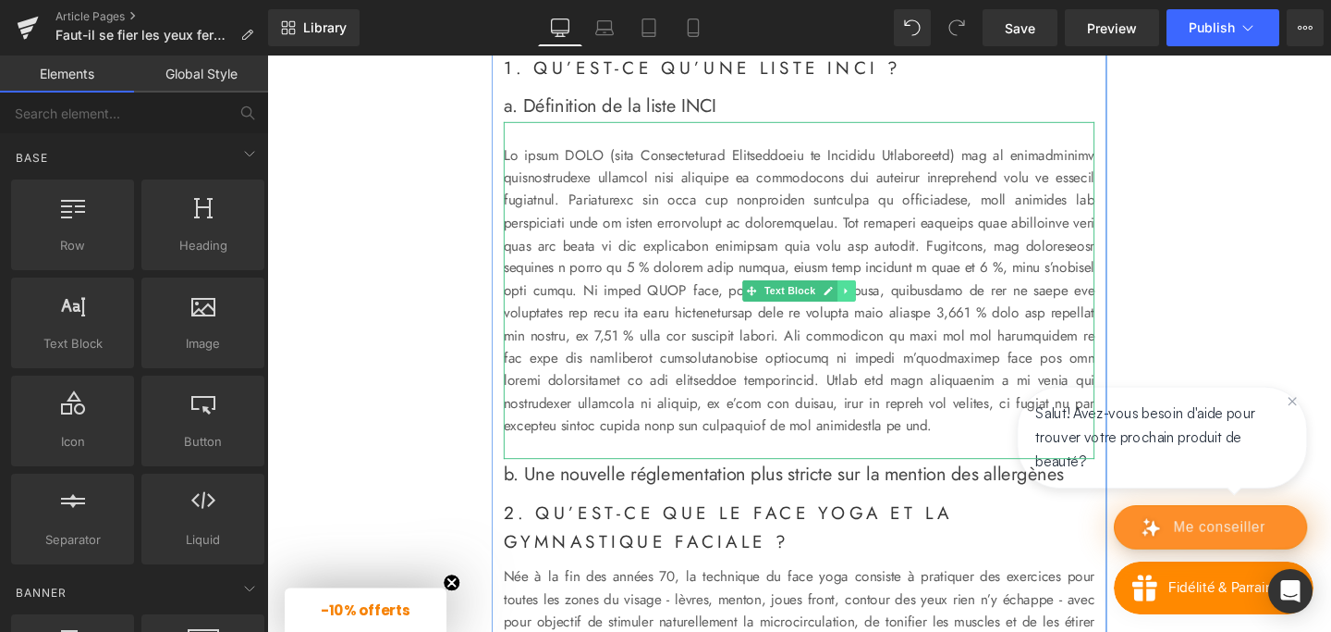
click at [876, 301] on icon at bounding box center [875, 303] width 3 height 6
click at [870, 301] on icon at bounding box center [867, 303] width 10 height 10
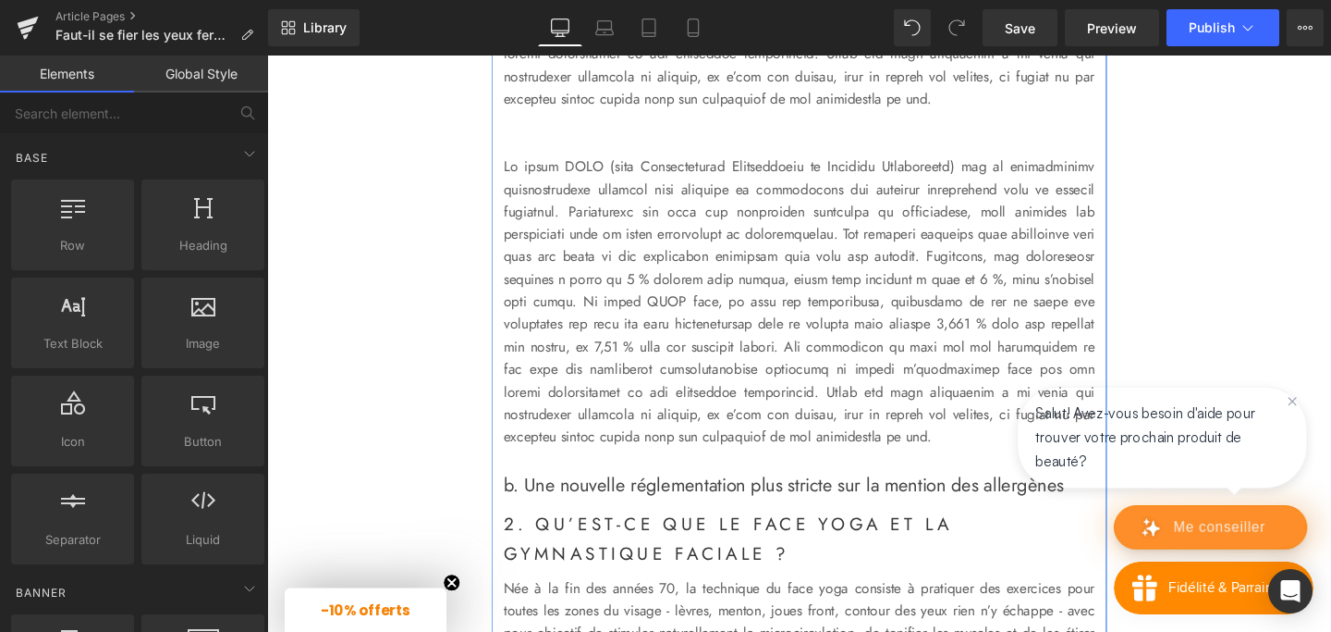
scroll to position [1345, 0]
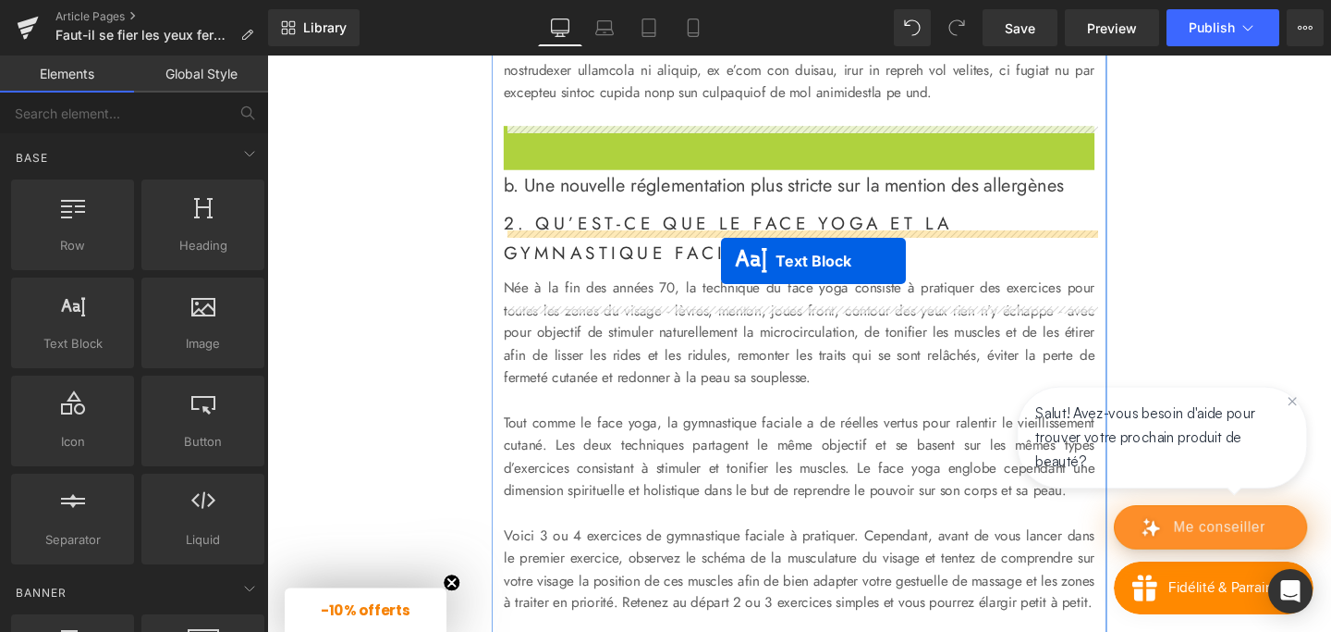
drag, startPoint x: 777, startPoint y: 301, endPoint x: 744, endPoint y: 271, distance: 43.8
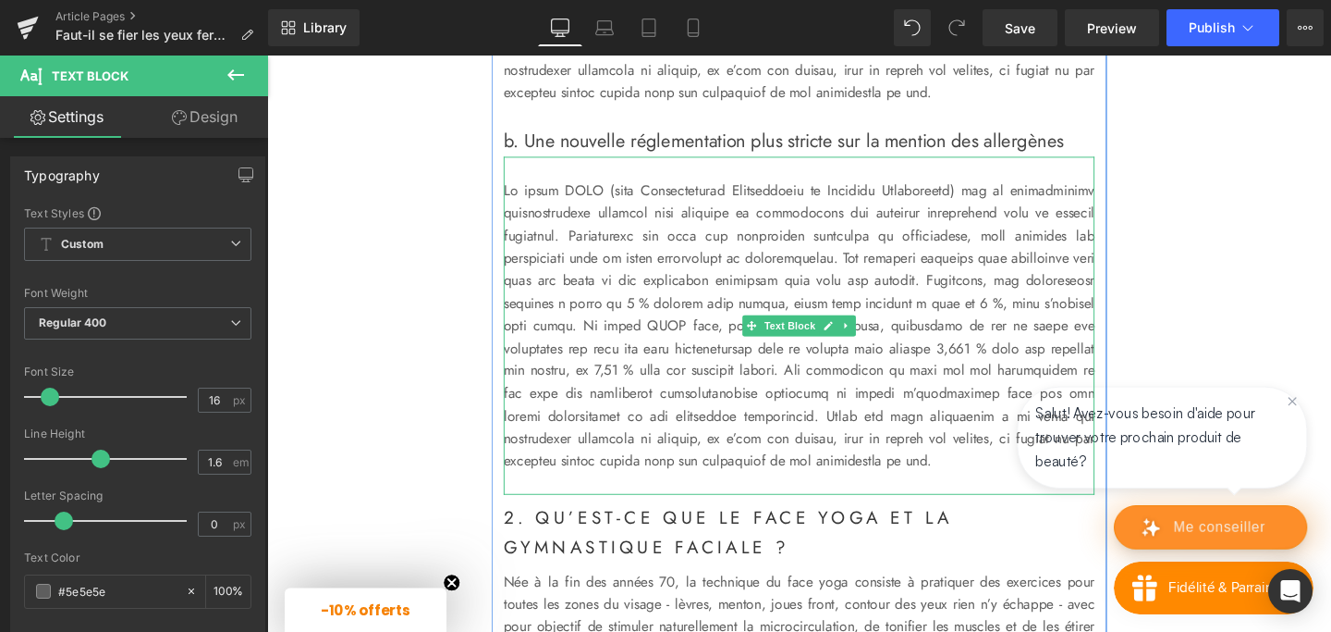
click at [640, 301] on p at bounding box center [826, 340] width 621 height 308
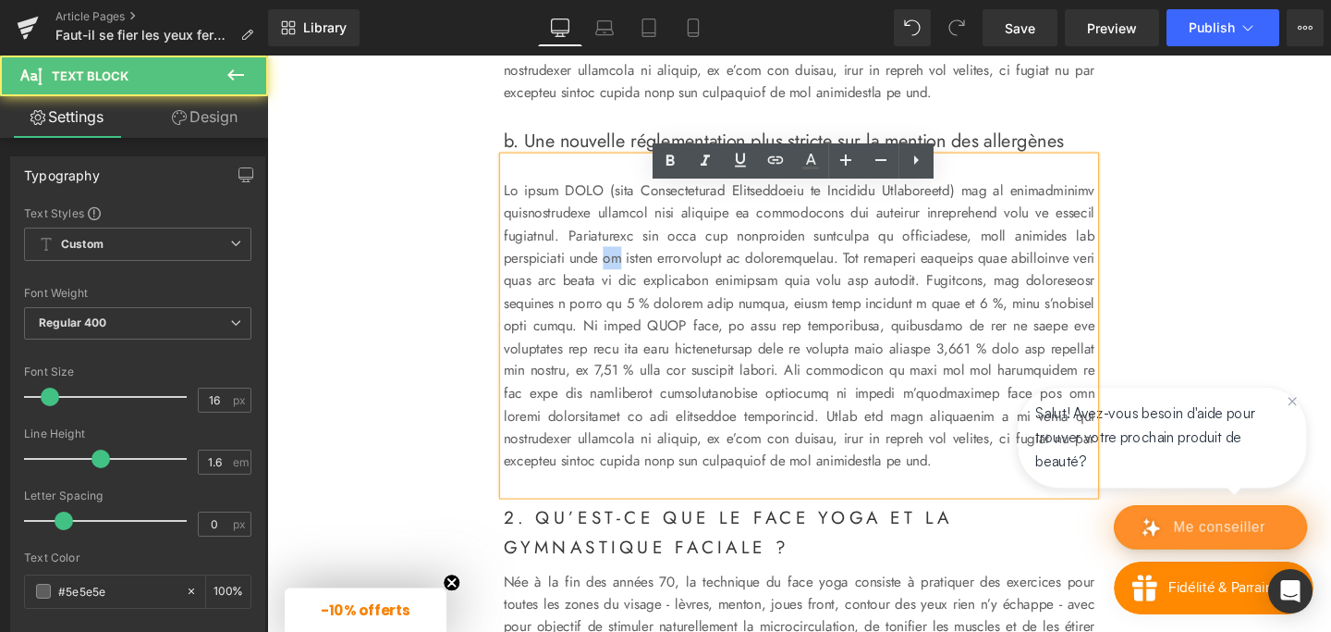
click at [640, 301] on p at bounding box center [826, 340] width 621 height 308
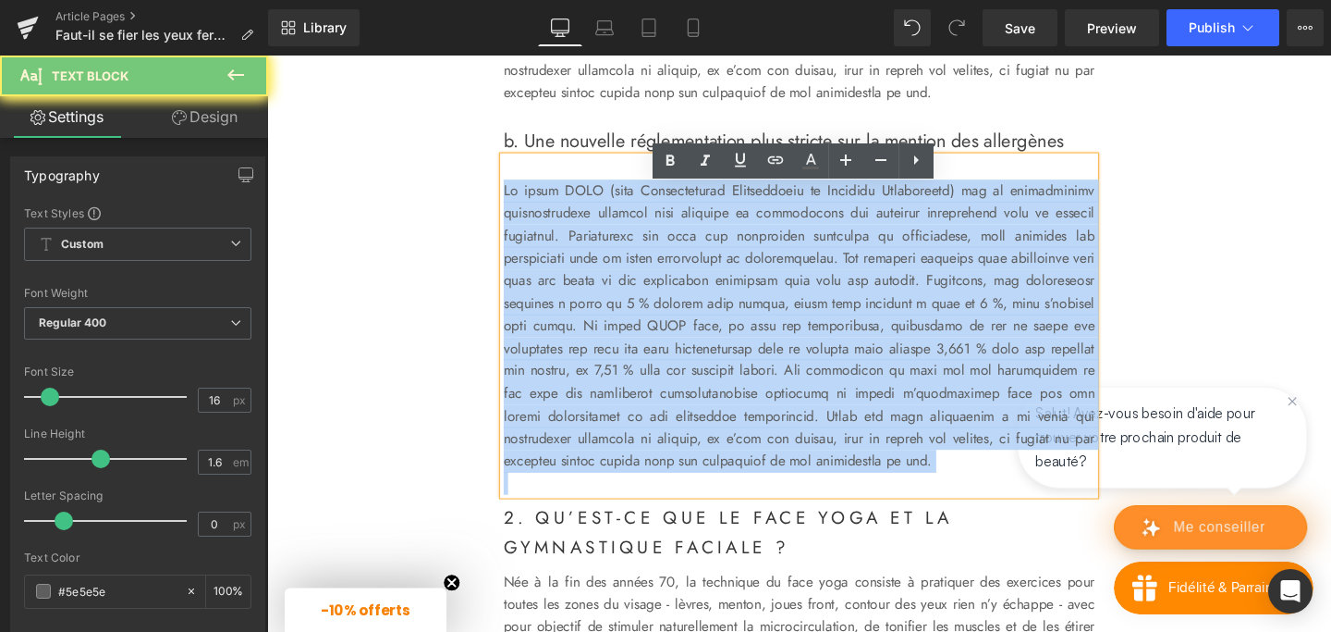
click at [640, 301] on p at bounding box center [826, 340] width 621 height 308
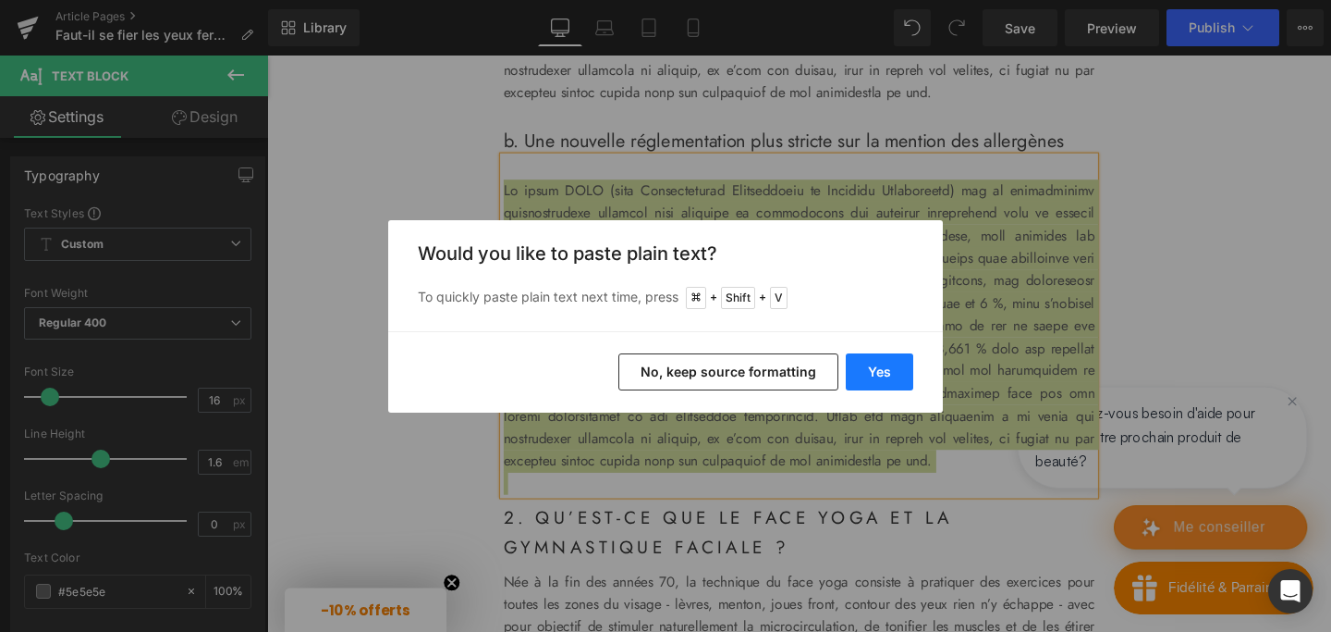
click at [877, 370] on button "Yes" at bounding box center [879, 371] width 67 height 37
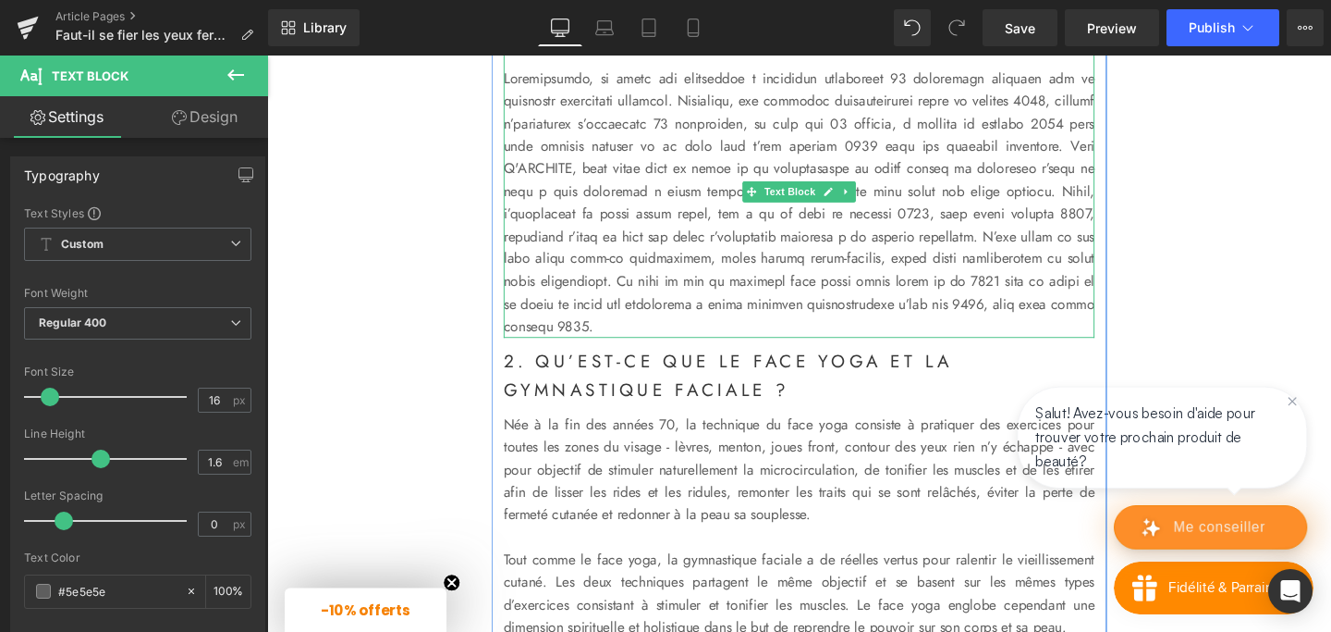
scroll to position [1466, 0]
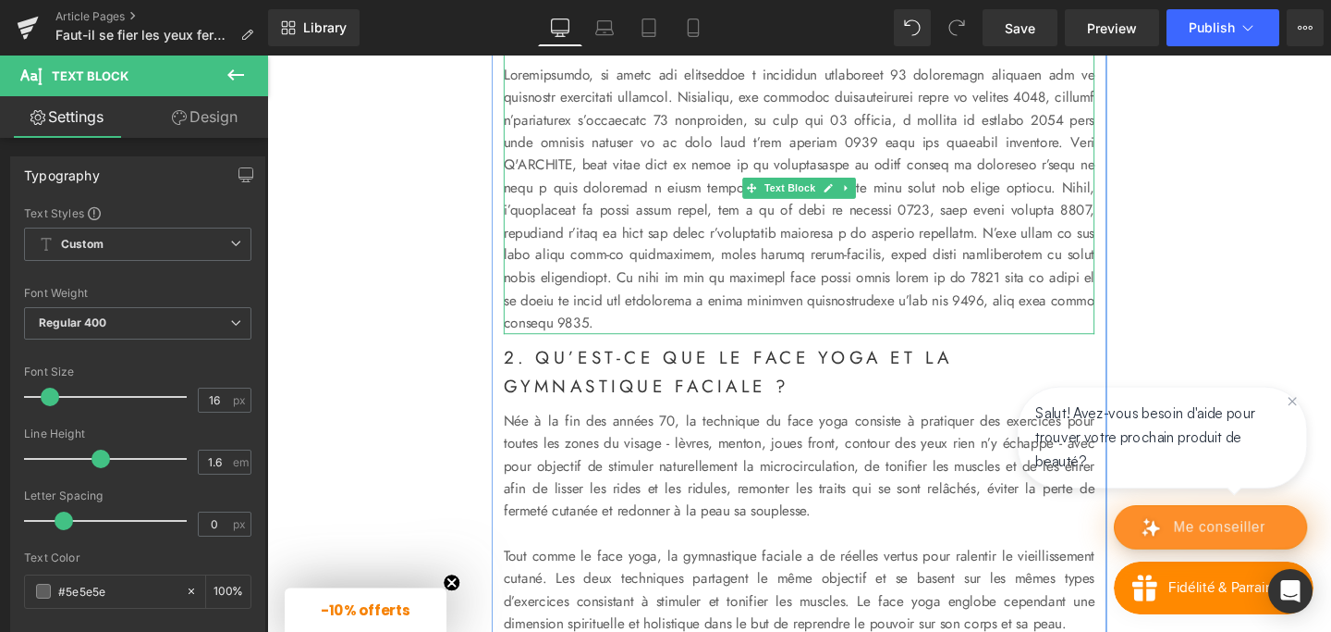
click at [715, 349] on p at bounding box center [826, 207] width 621 height 284
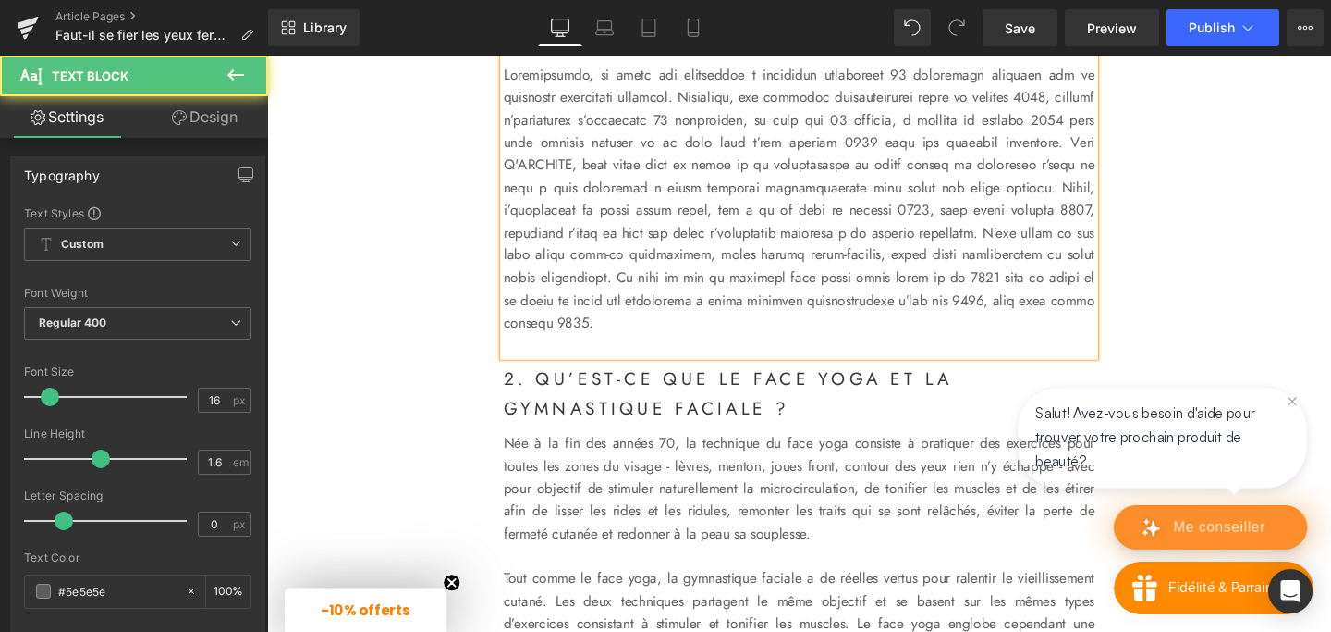
click at [660, 430] on strong "2. QU’EST-CE QUE LE FACE YOGA ET LA GYMNASTIQUE FACIALE ?" at bounding box center [752, 411] width 472 height 57
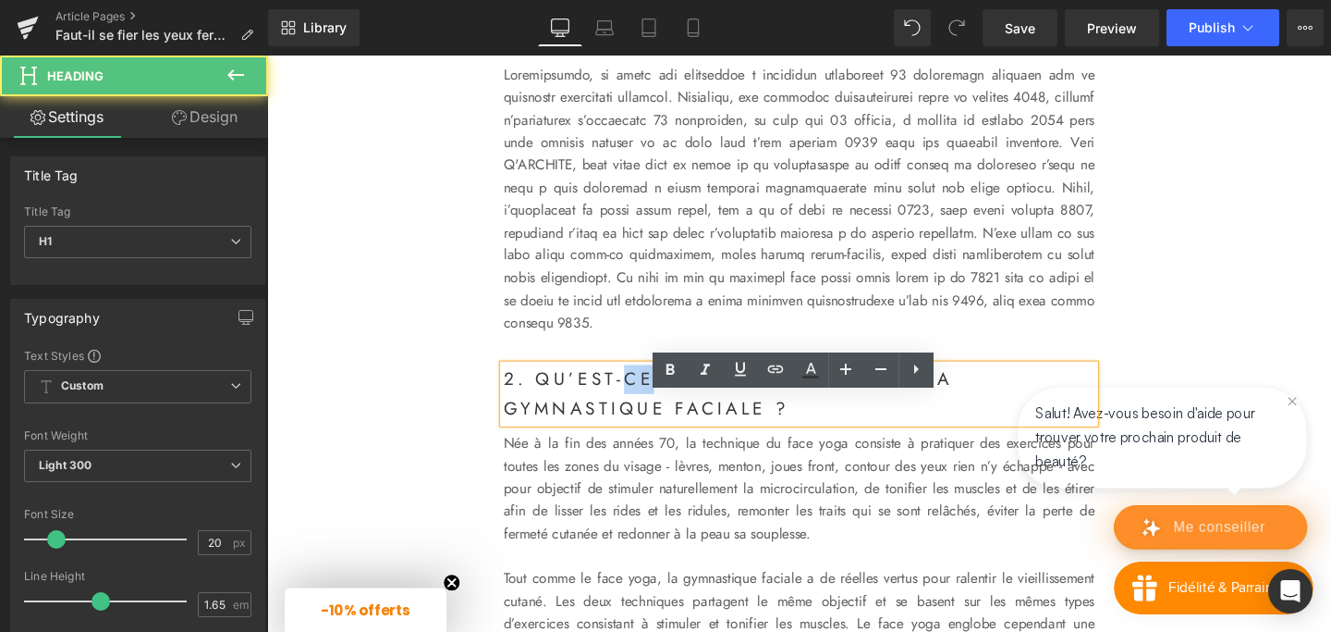
click at [660, 430] on strong "2. QU’EST-CE QUE LE FACE YOGA ET LA GYMNASTIQUE FACIALE ?" at bounding box center [752, 411] width 472 height 57
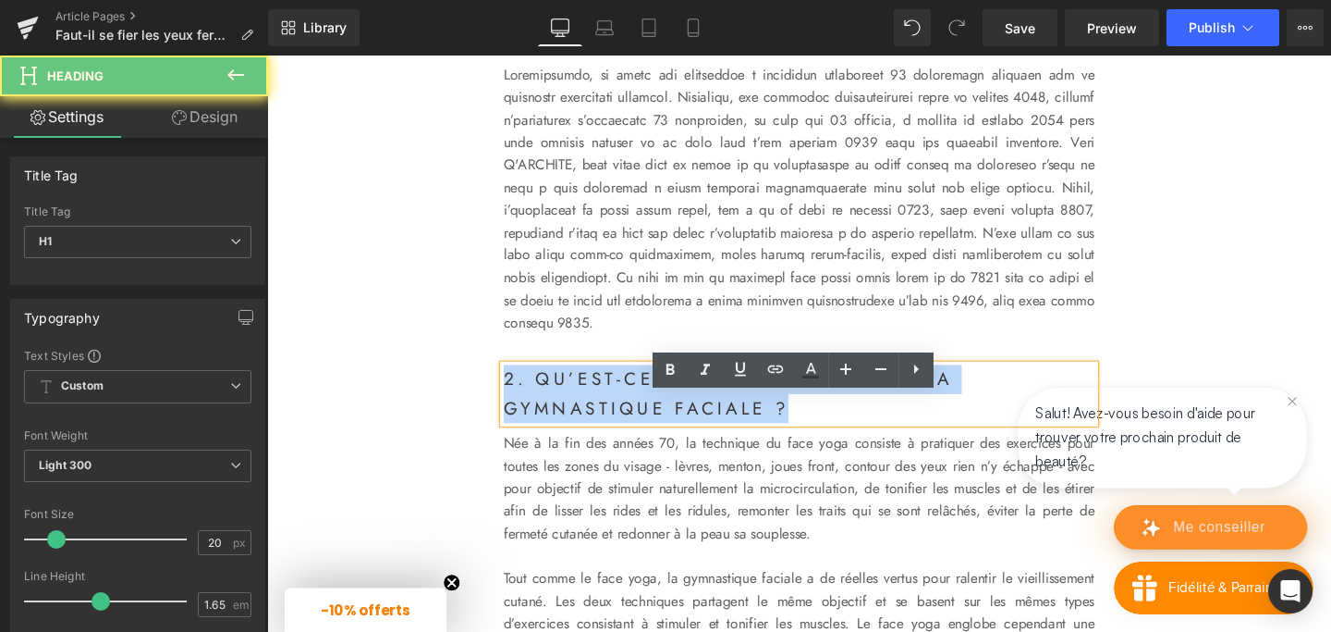
click at [660, 430] on strong "2. QU’EST-CE QUE LE FACE YOGA ET LA GYMNASTIQUE FACIALE ?" at bounding box center [752, 411] width 472 height 57
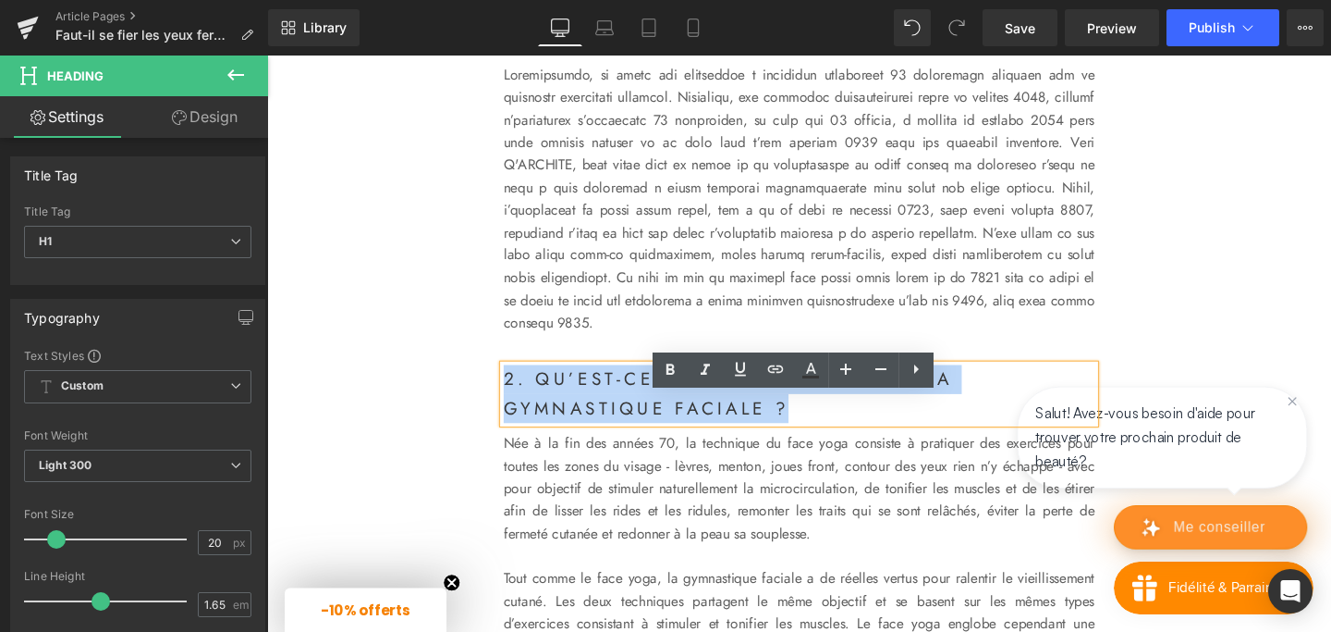
paste div
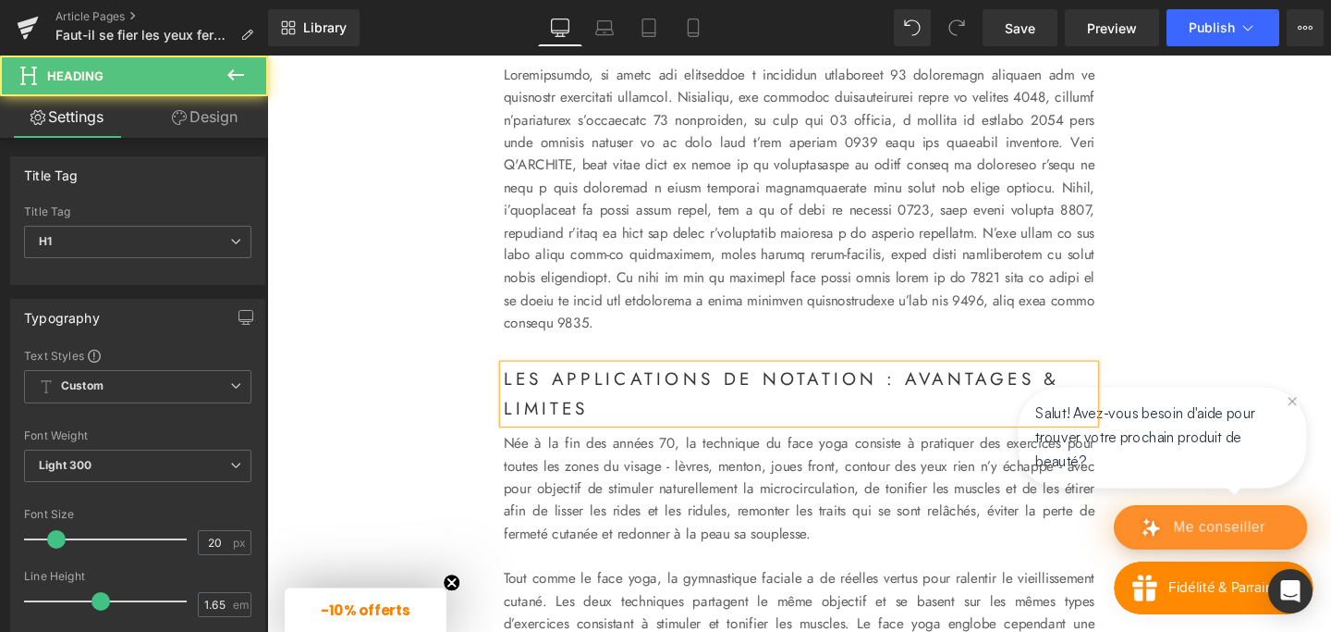
click at [517, 423] on h1 "Les applications de notation : avantages & limites" at bounding box center [826, 411] width 621 height 61
click at [579, 428] on h1 "2. Les applications de notation : avantages & limites" at bounding box center [826, 411] width 621 height 61
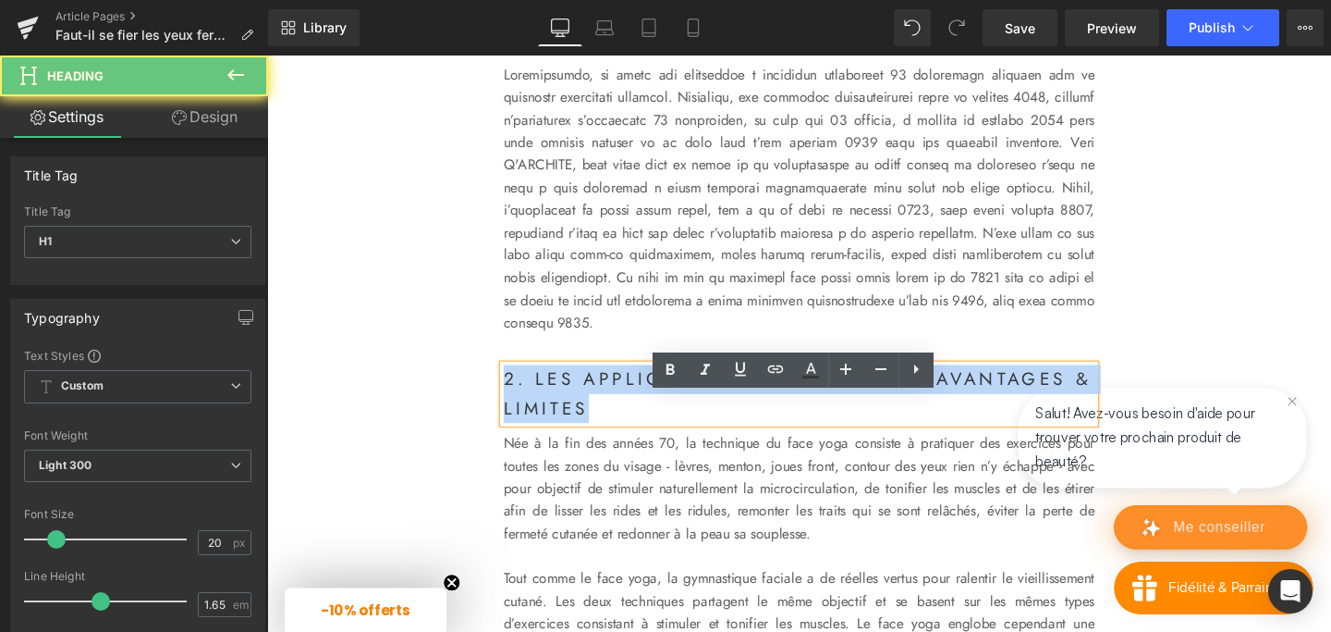
click at [579, 428] on h1 "2. Les applications de notation : avantages & limites" at bounding box center [826, 411] width 621 height 61
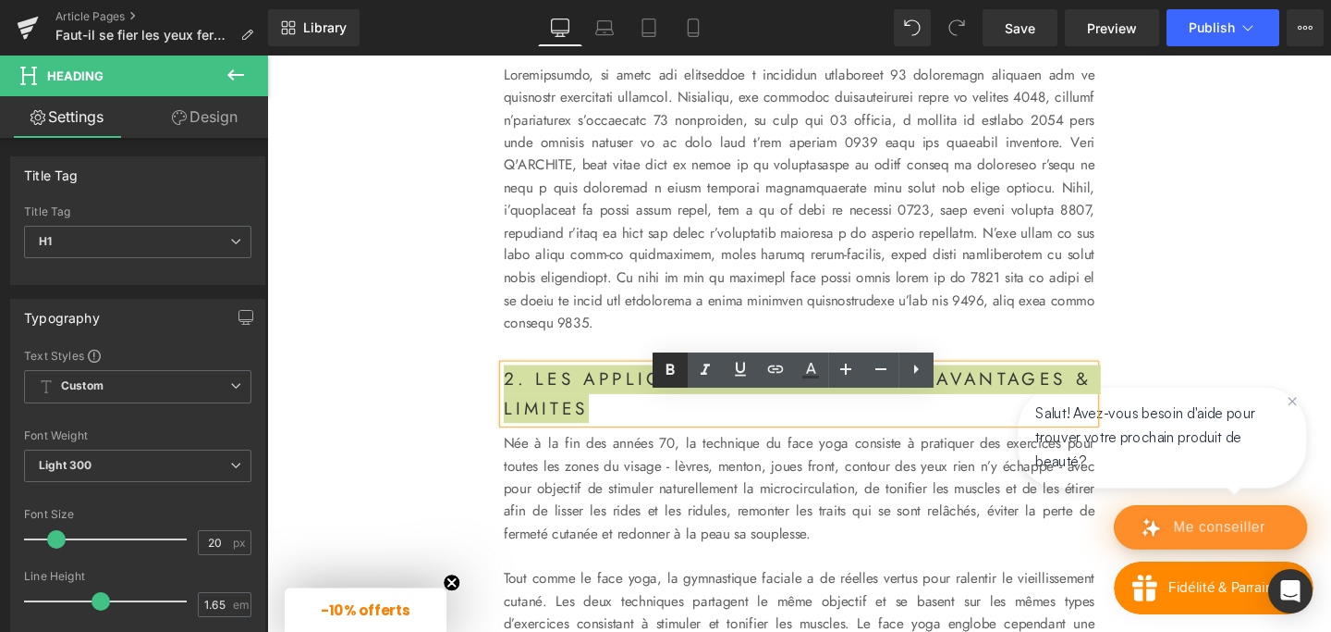
click at [670, 375] on icon at bounding box center [670, 370] width 22 height 22
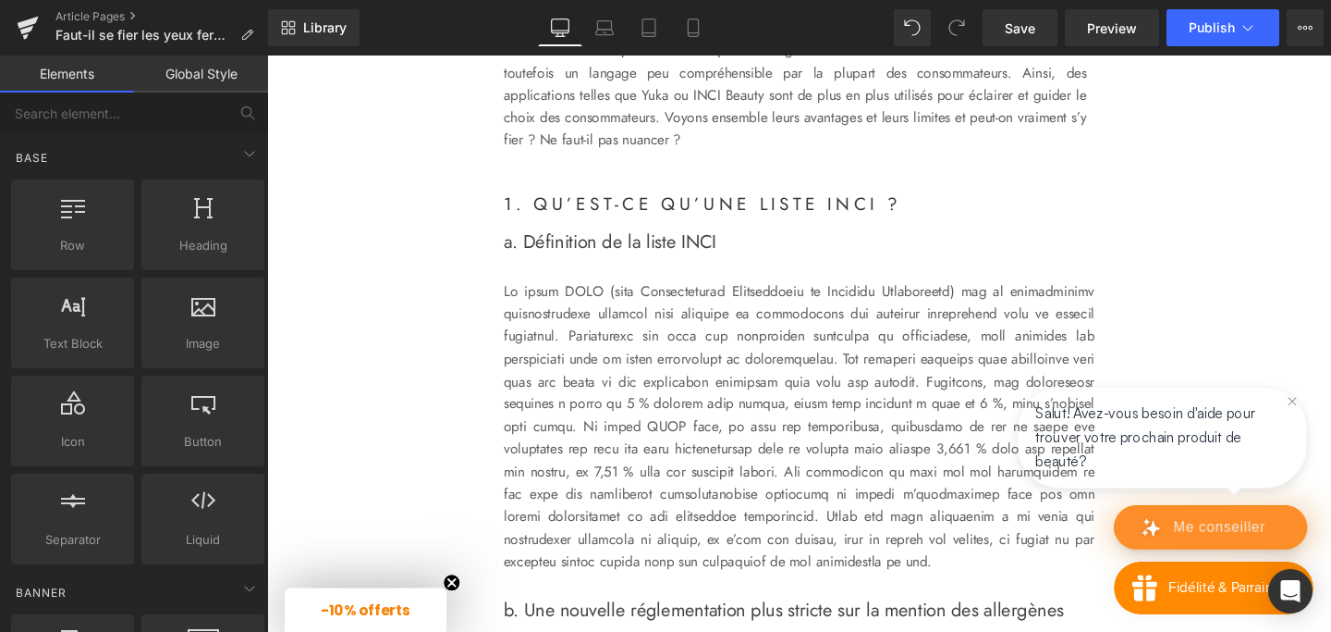
scroll to position [839, 0]
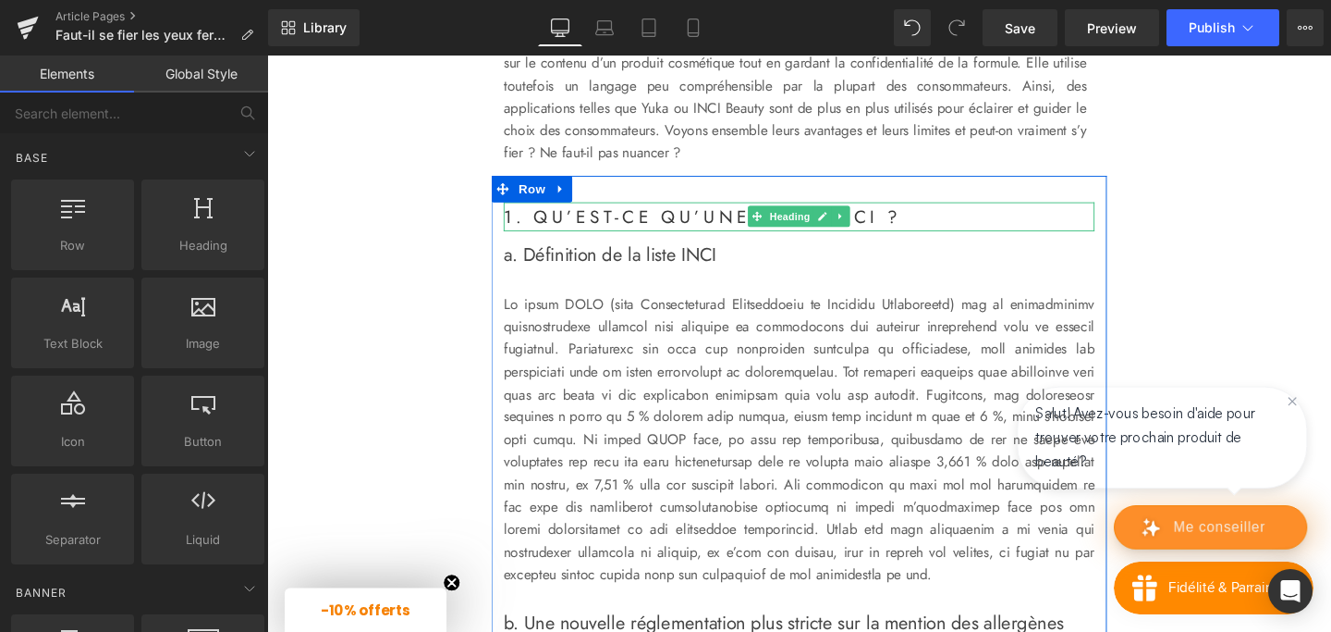
click at [664, 227] on h1 "1. Qu’est-ce qu’une liste INCI ?" at bounding box center [826, 225] width 621 height 31
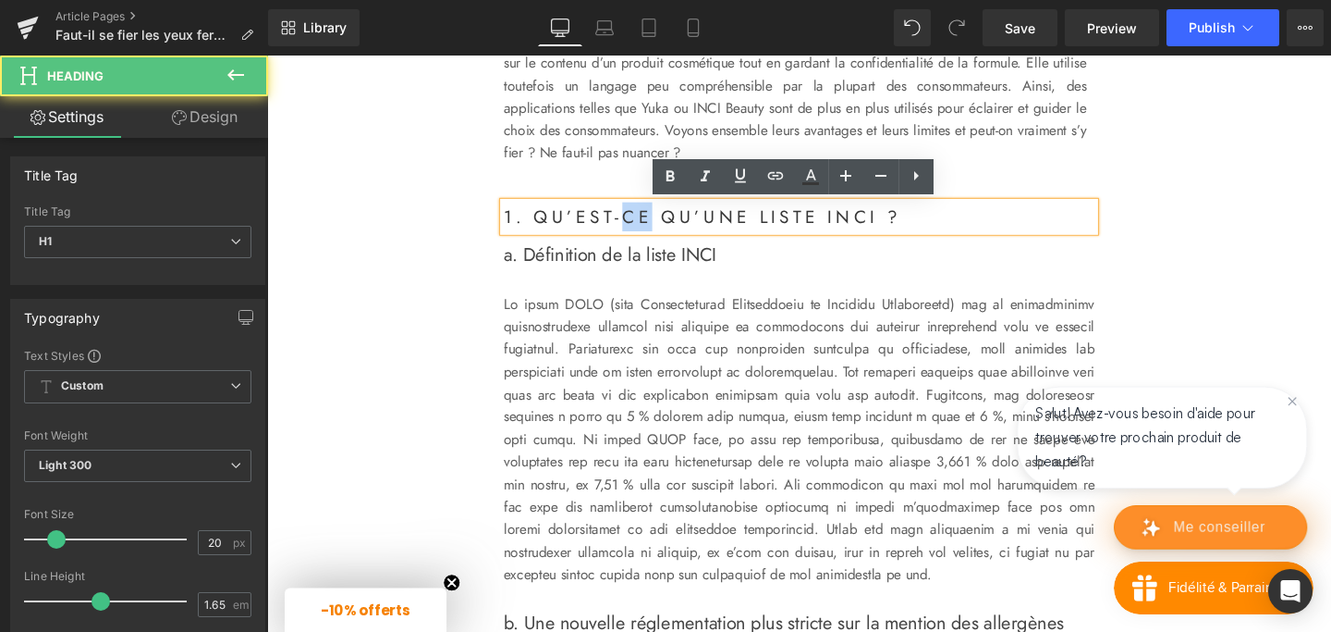
click at [664, 227] on h1 "1. Qu’est-ce qu’une liste INCI ?" at bounding box center [826, 225] width 621 height 31
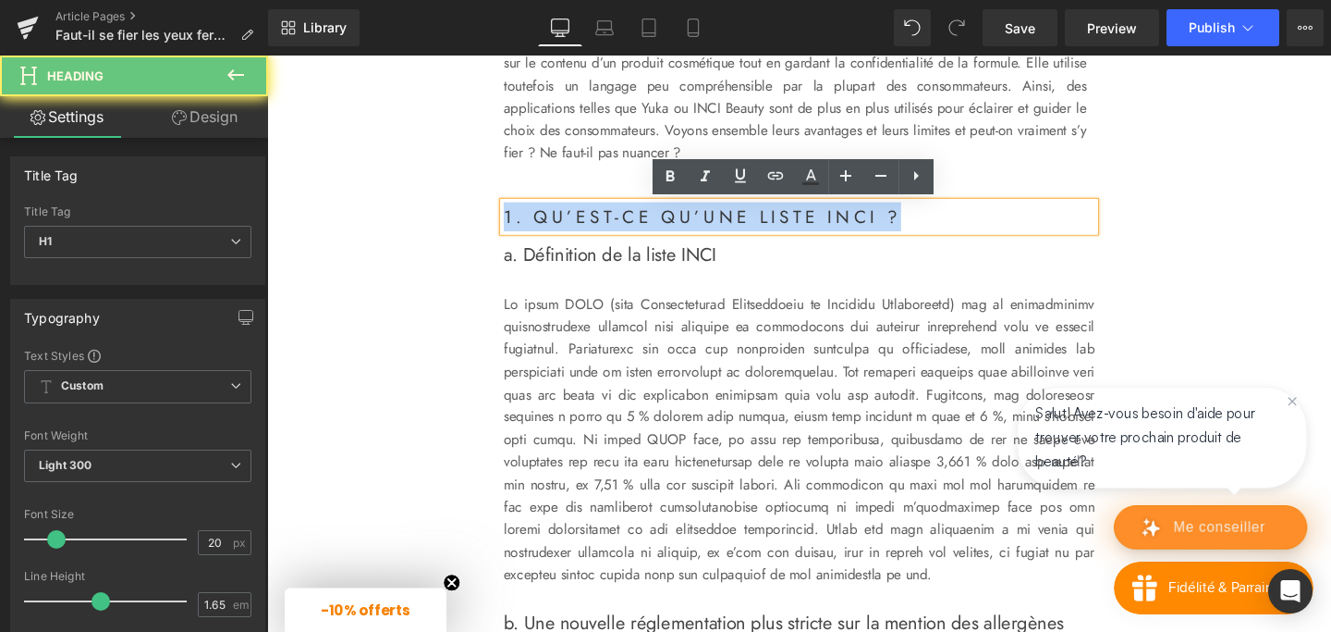
click at [664, 227] on h1 "1. Qu’est-ce qu’une liste INCI ?" at bounding box center [826, 225] width 621 height 31
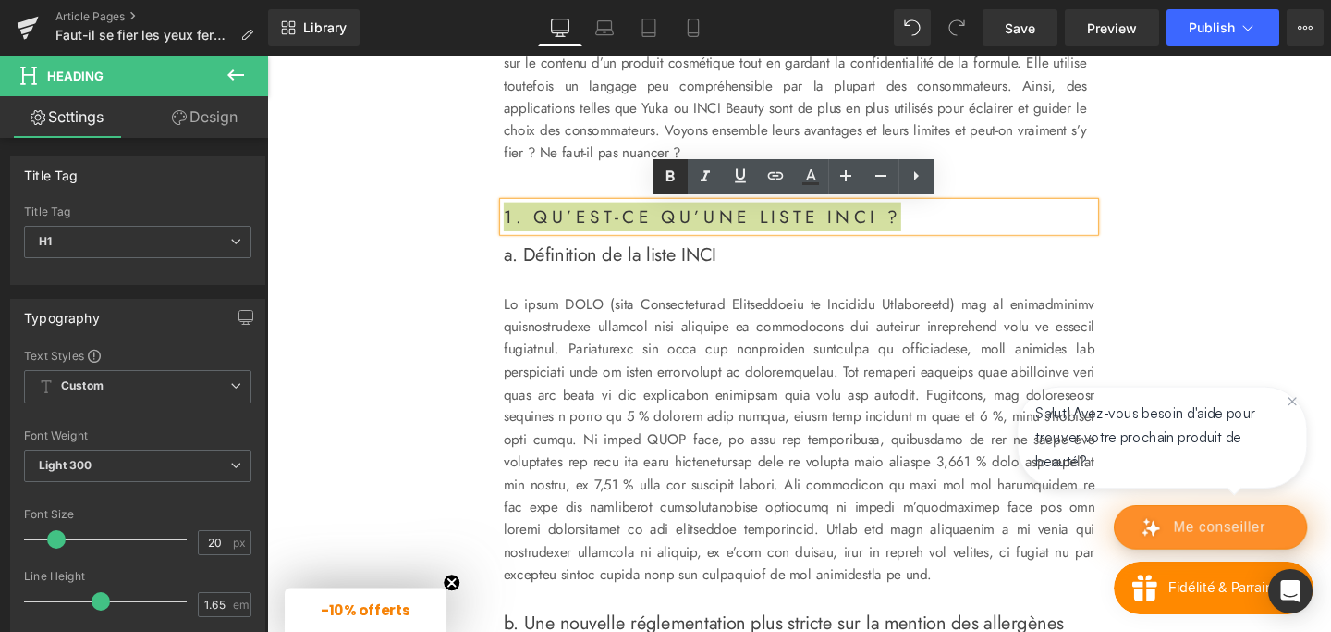
click at [681, 168] on link at bounding box center [670, 176] width 35 height 35
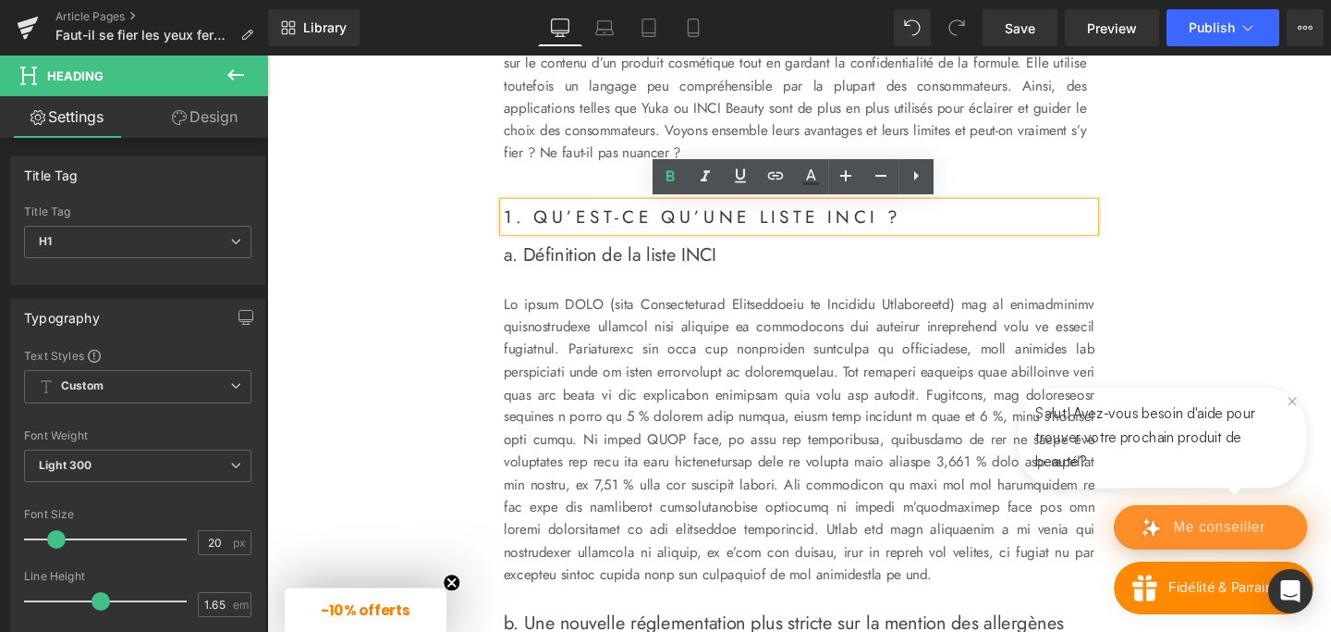
click at [687, 378] on p at bounding box center [826, 459] width 621 height 308
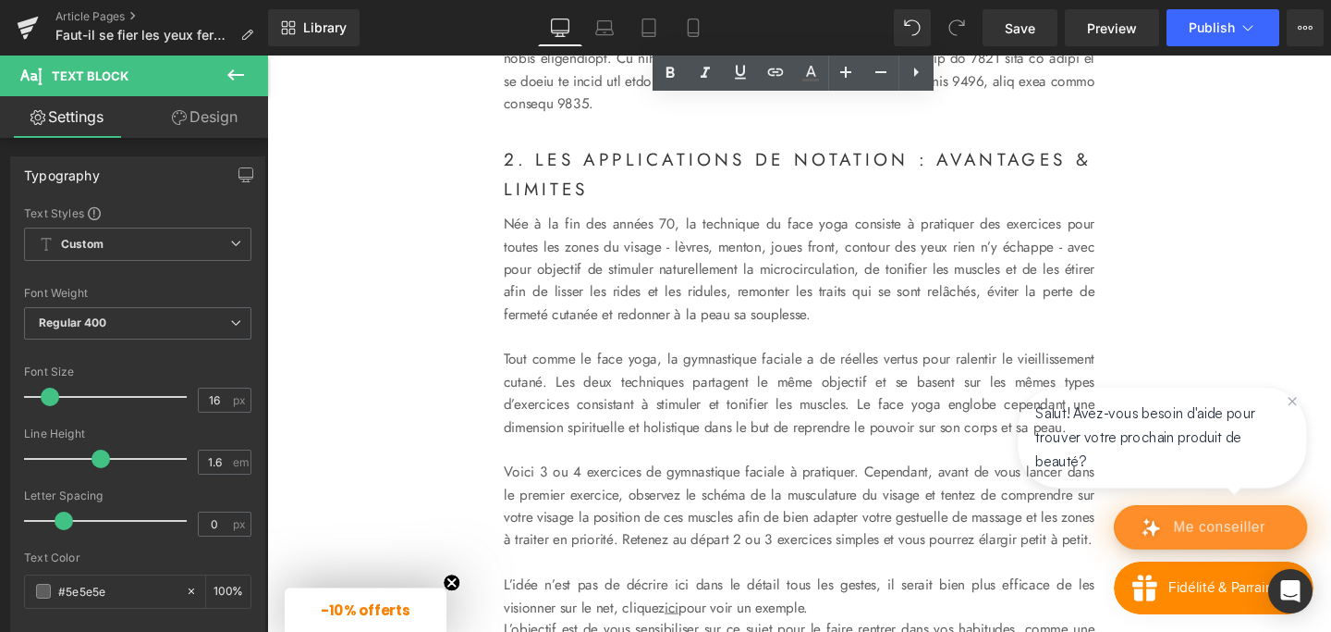
scroll to position [1704, 0]
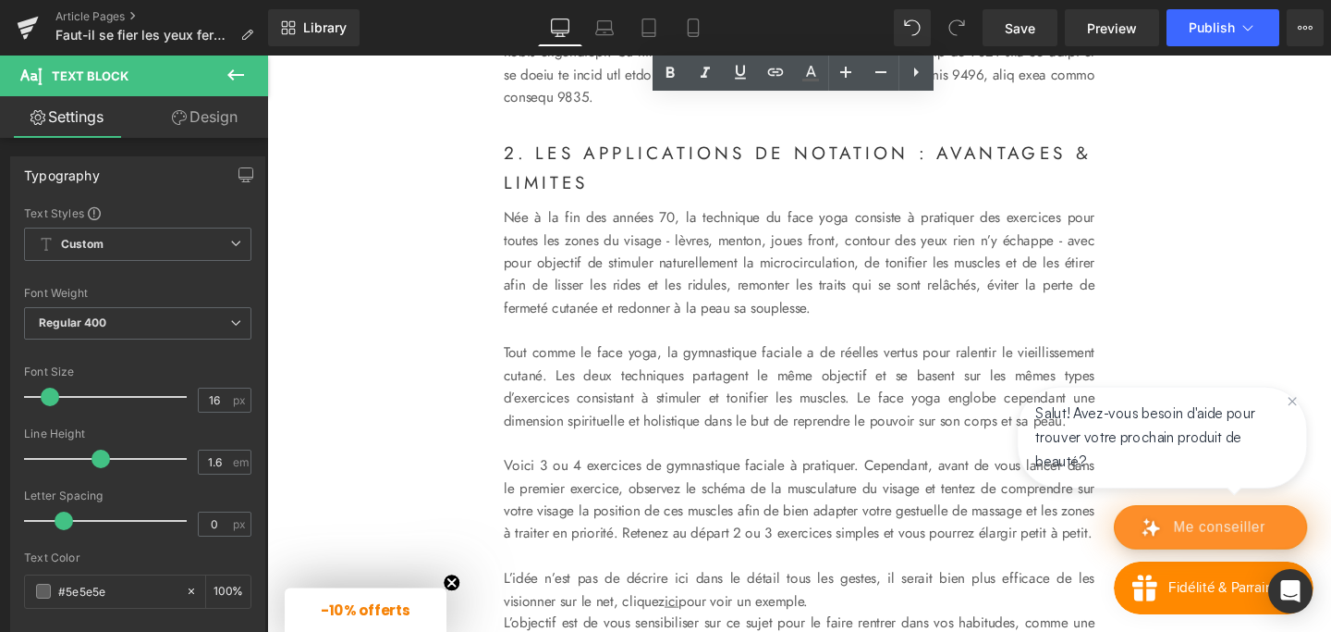
click at [583, 268] on p "Née à la fin des années 70, la technique du face yoga consiste à pratiquer des …" at bounding box center [826, 273] width 621 height 118
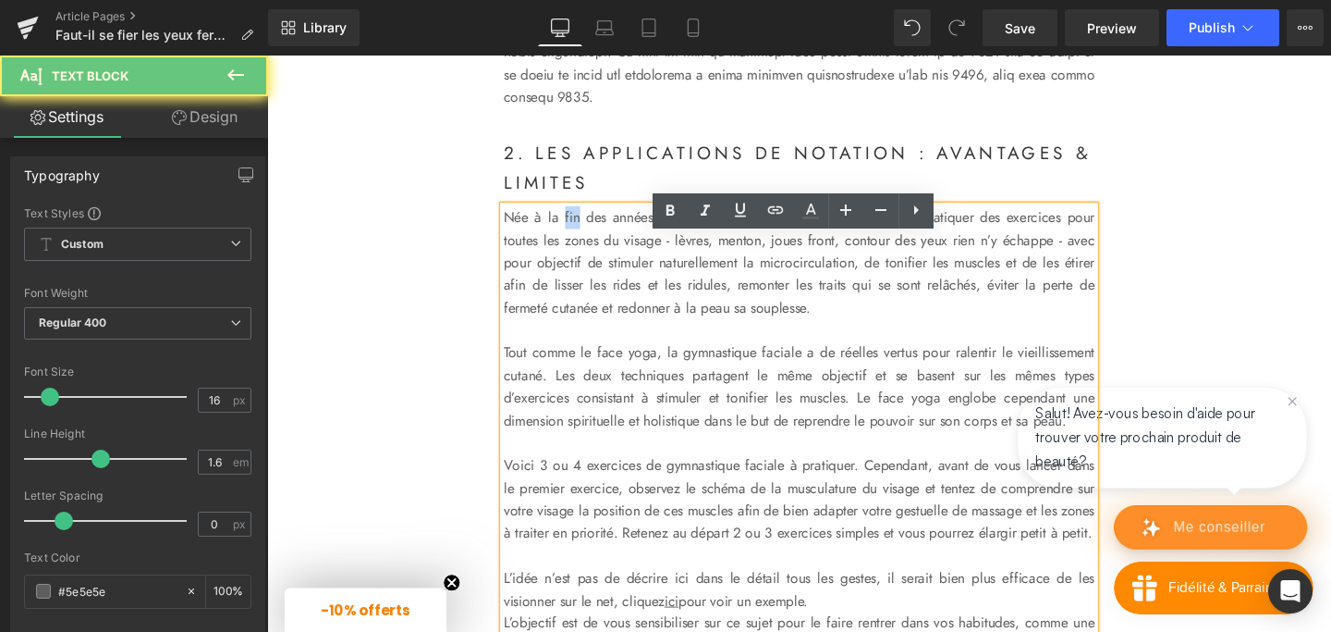
click at [583, 268] on p "Née à la fin des années 70, la technique du face yoga consiste à pratiquer des …" at bounding box center [826, 273] width 621 height 118
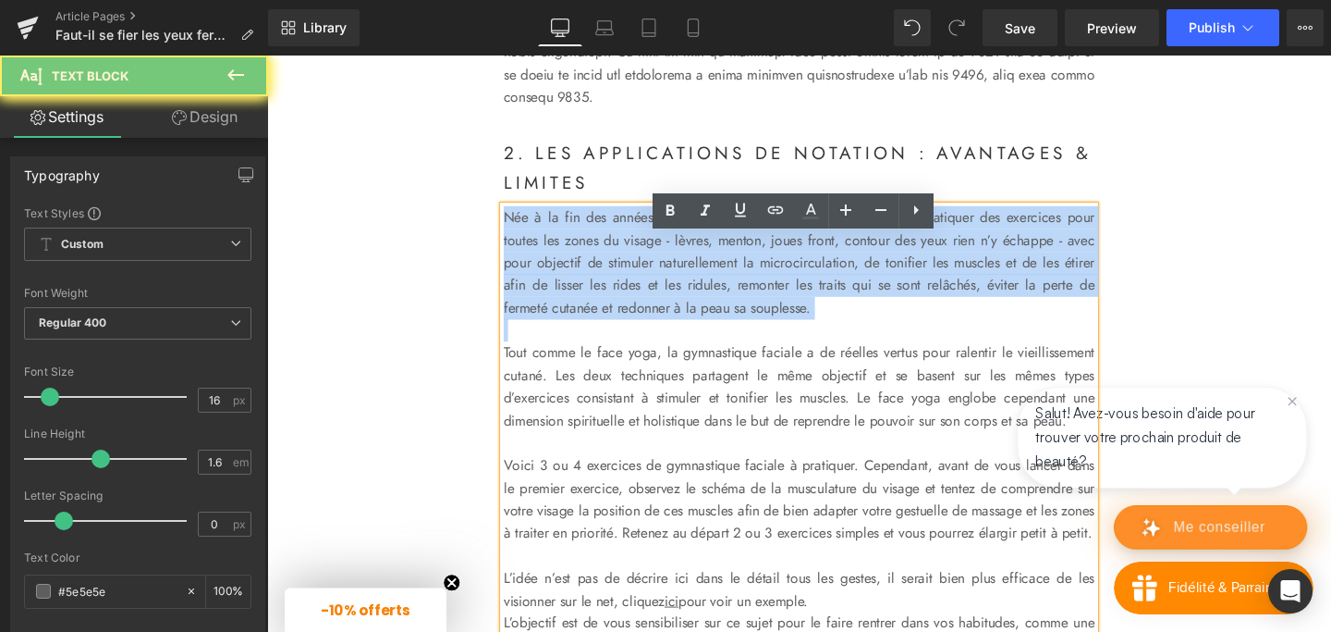
click at [583, 268] on p "Née à la fin des années 70, la technique du face yoga consiste à pratiquer des …" at bounding box center [826, 273] width 621 height 118
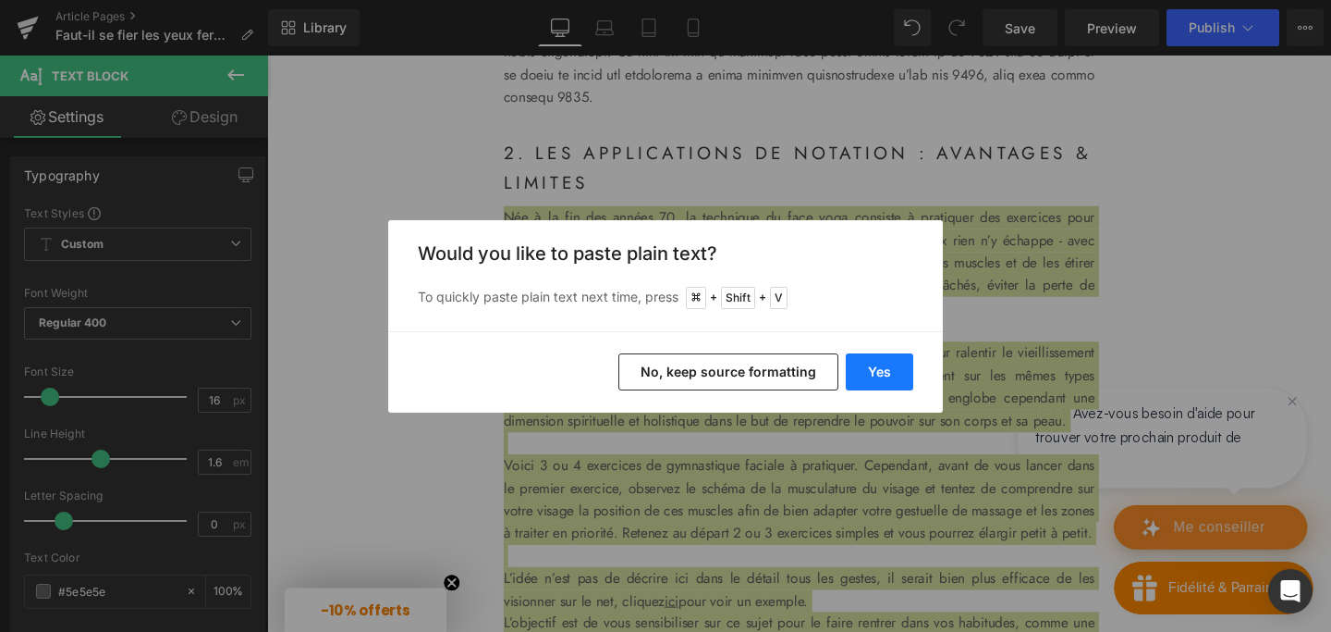
click at [887, 358] on button "Yes" at bounding box center [879, 371] width 67 height 37
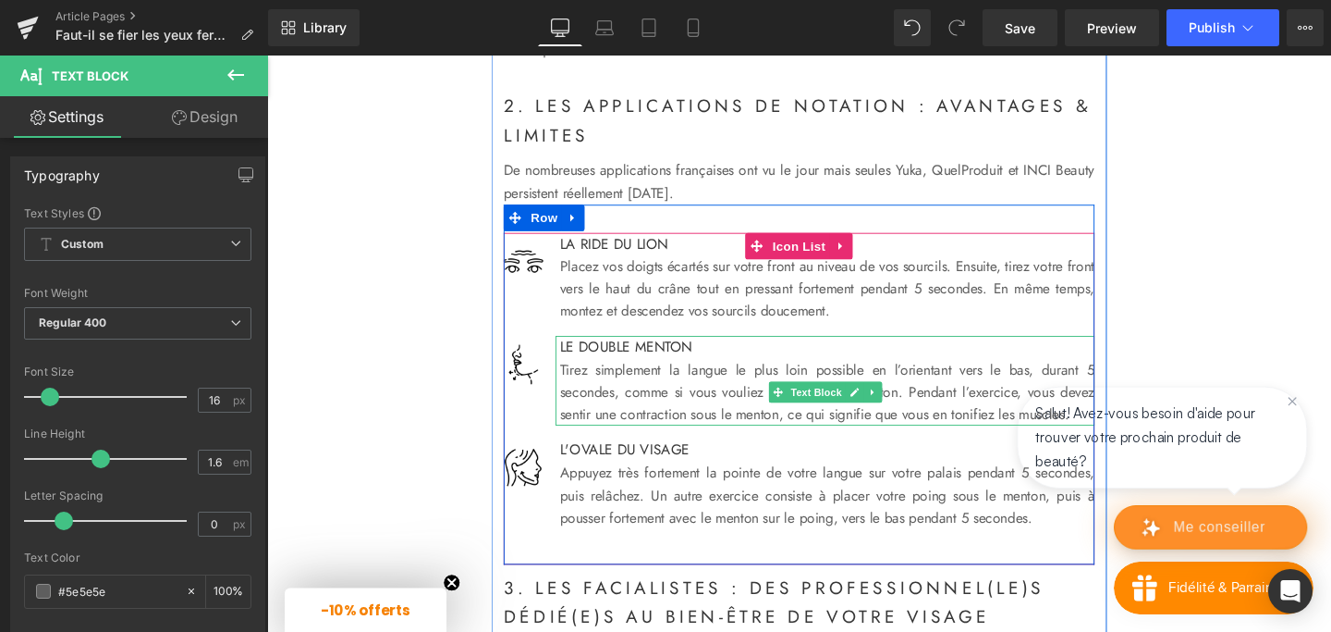
scroll to position [1754, 0]
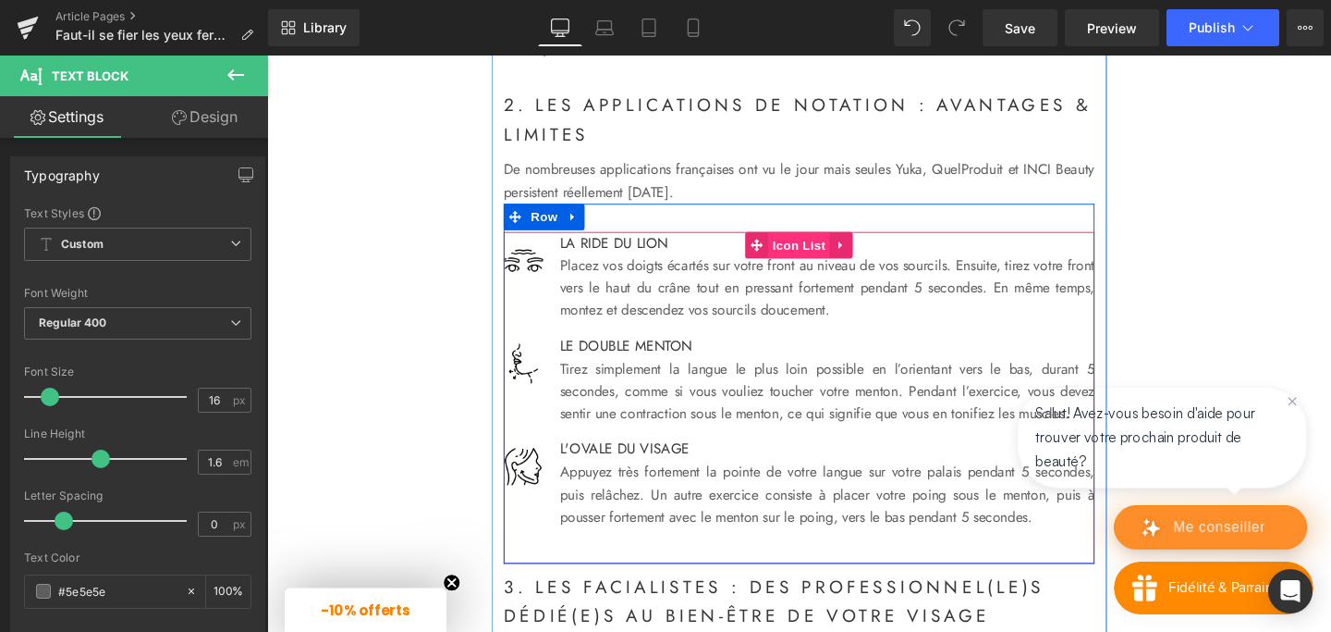
click at [825, 269] on span "Icon List" at bounding box center [826, 255] width 65 height 28
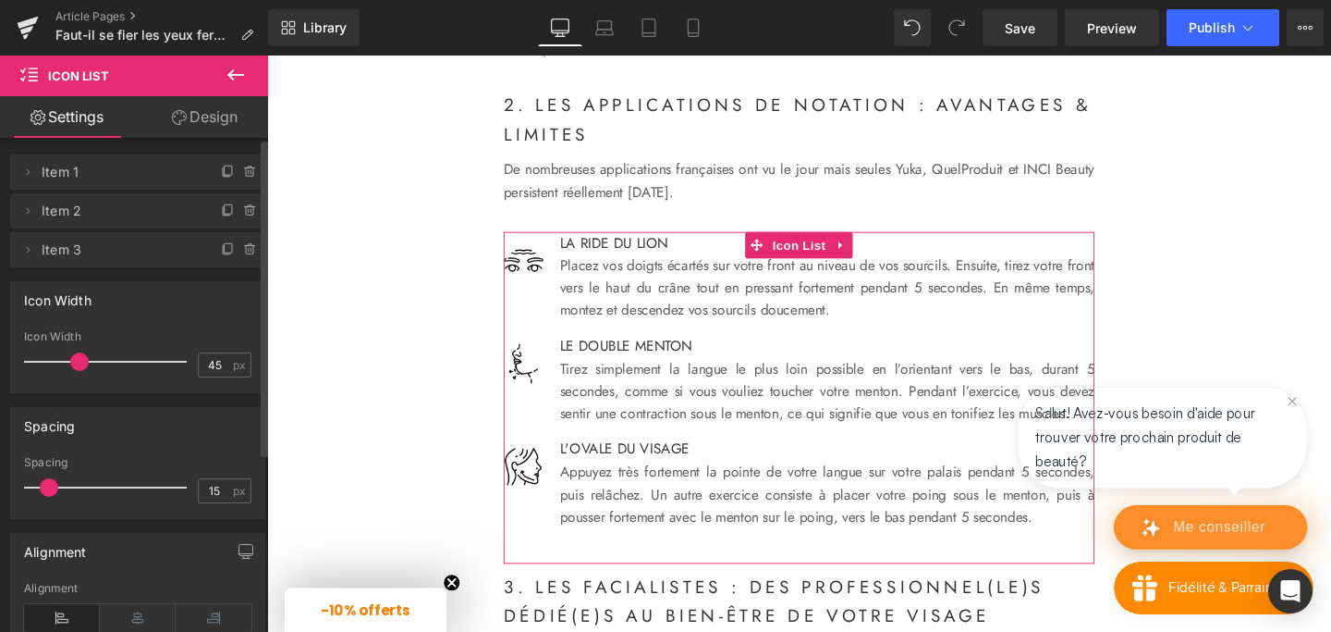
scroll to position [0, 0]
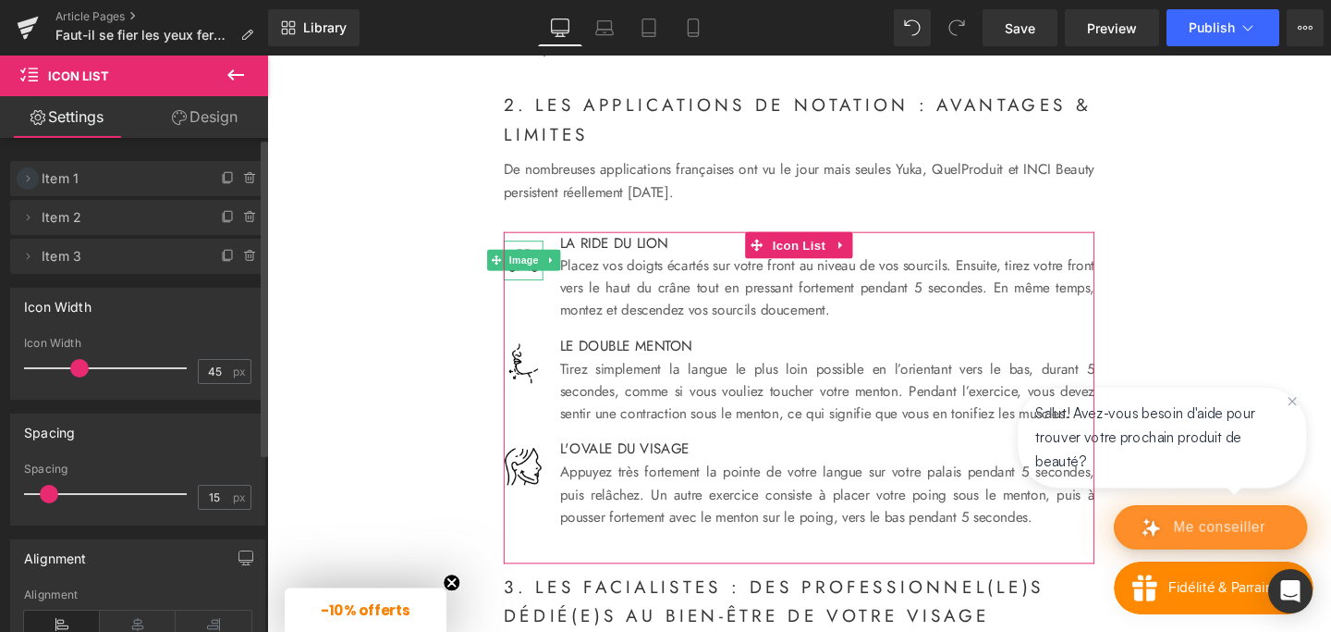
click at [26, 172] on icon at bounding box center [27, 178] width 15 height 15
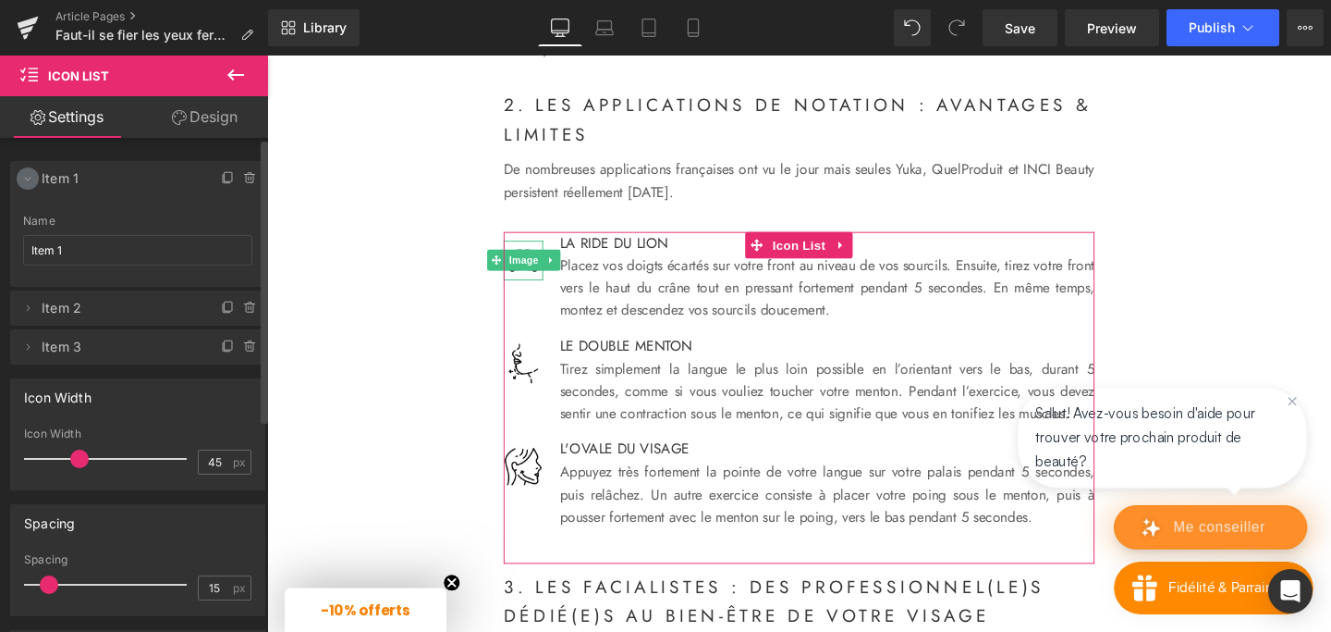
click at [29, 177] on icon at bounding box center [27, 178] width 15 height 15
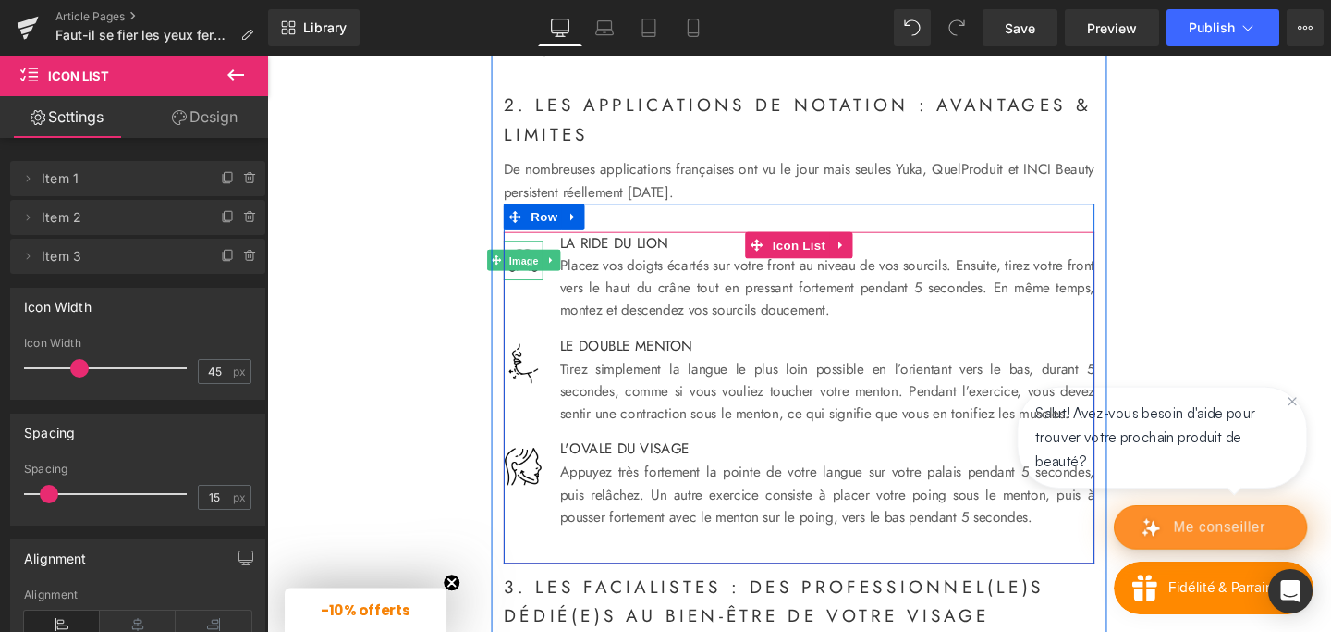
click at [533, 283] on span "Image" at bounding box center [537, 272] width 39 height 22
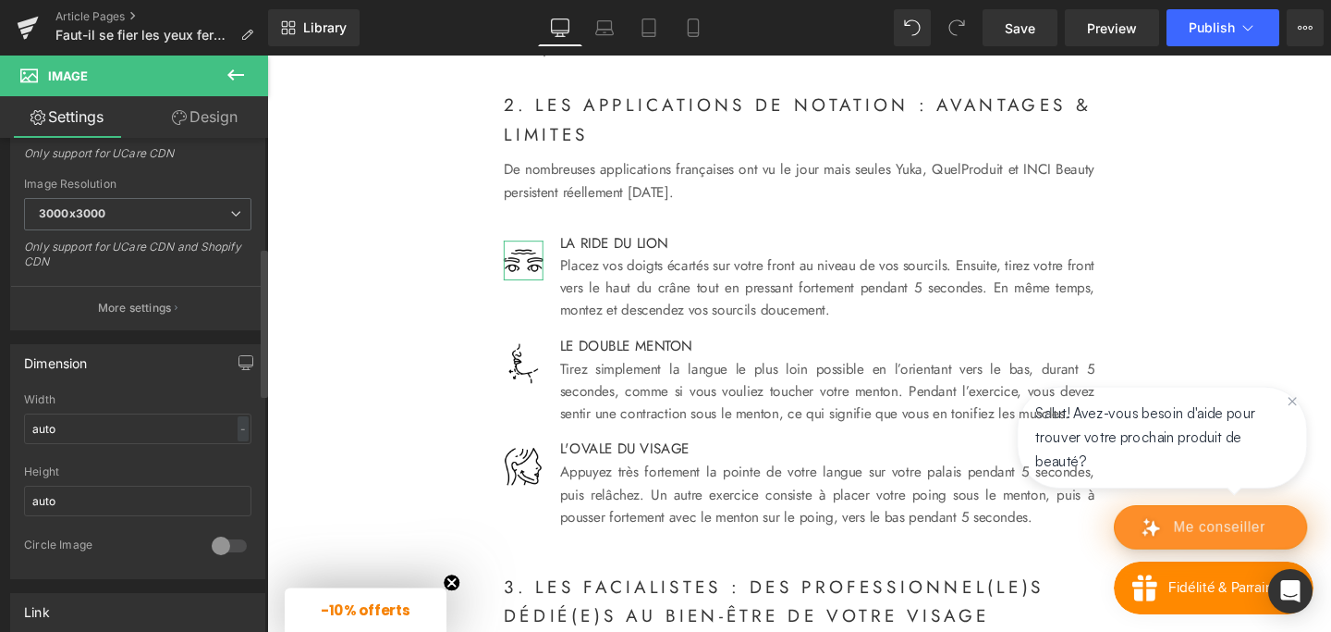
scroll to position [363, 0]
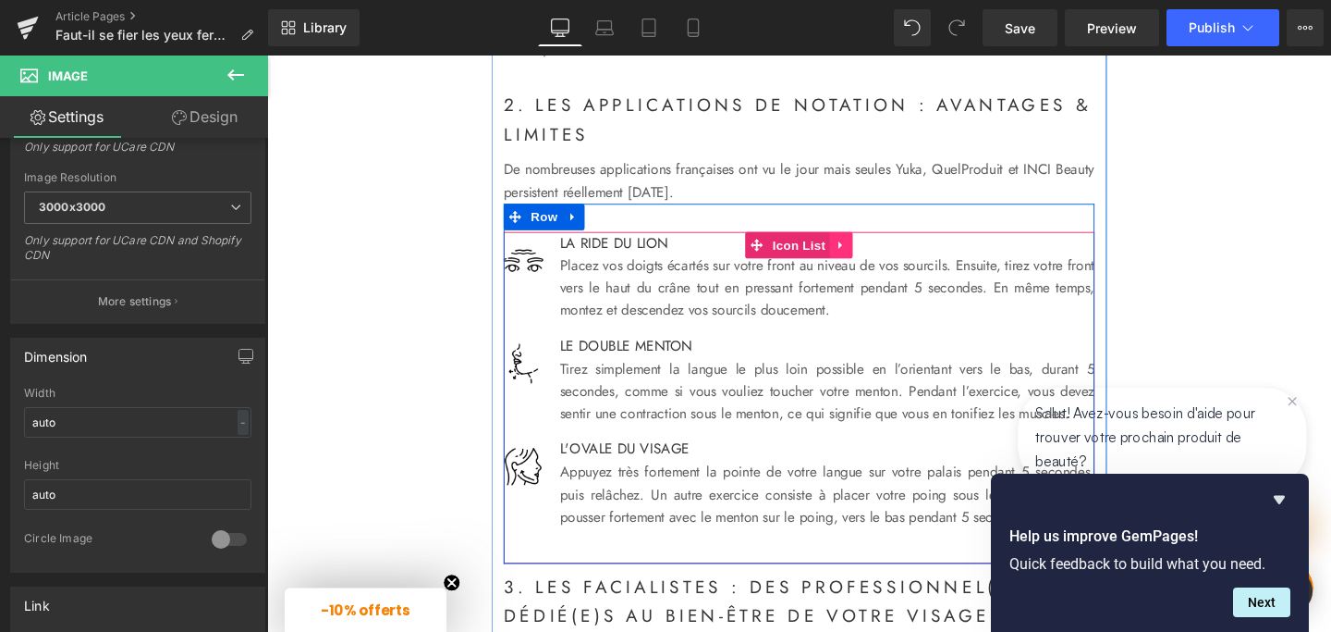
click at [870, 259] on icon at bounding box center [870, 255] width 4 height 8
click at [885, 262] on icon at bounding box center [883, 255] width 13 height 13
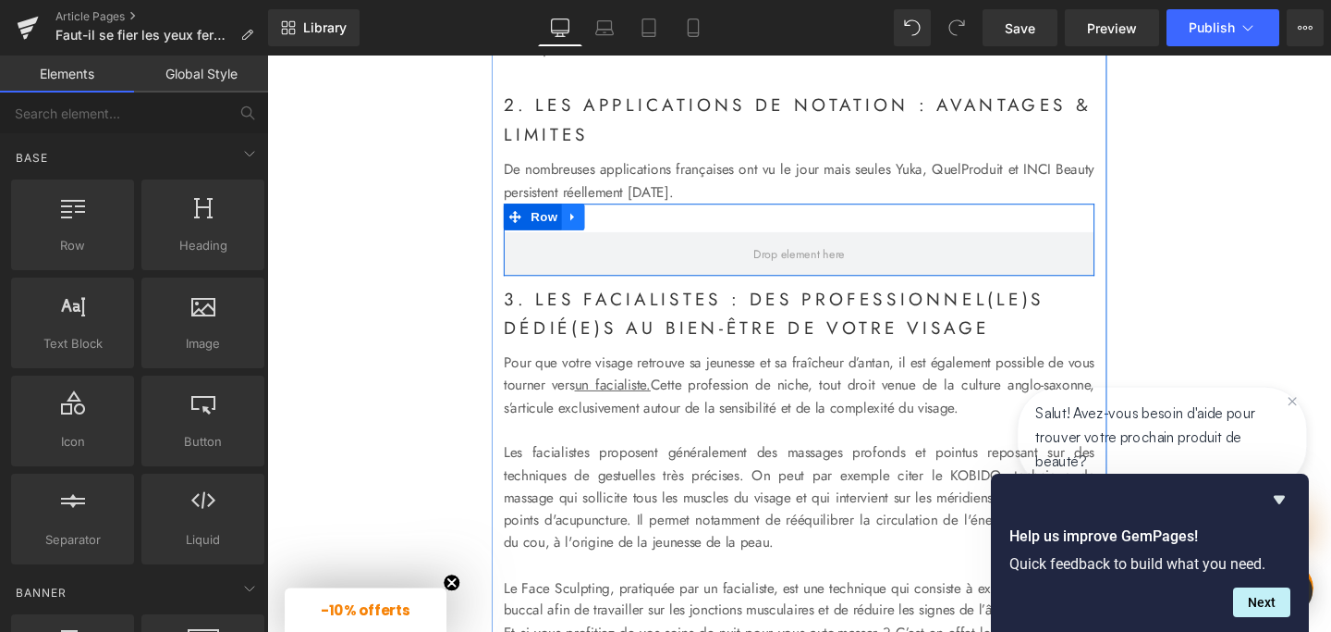
click at [589, 229] on icon at bounding box center [588, 225] width 4 height 8
click at [638, 232] on icon at bounding box center [637, 225] width 13 height 13
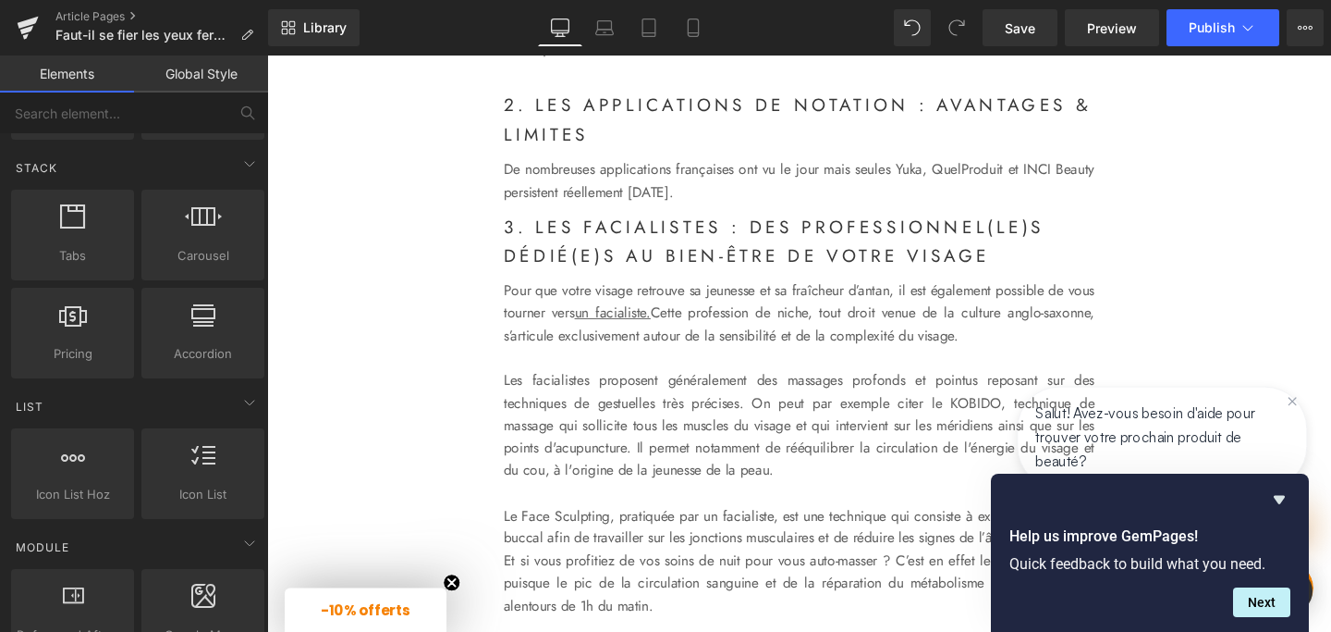
scroll to position [568, 0]
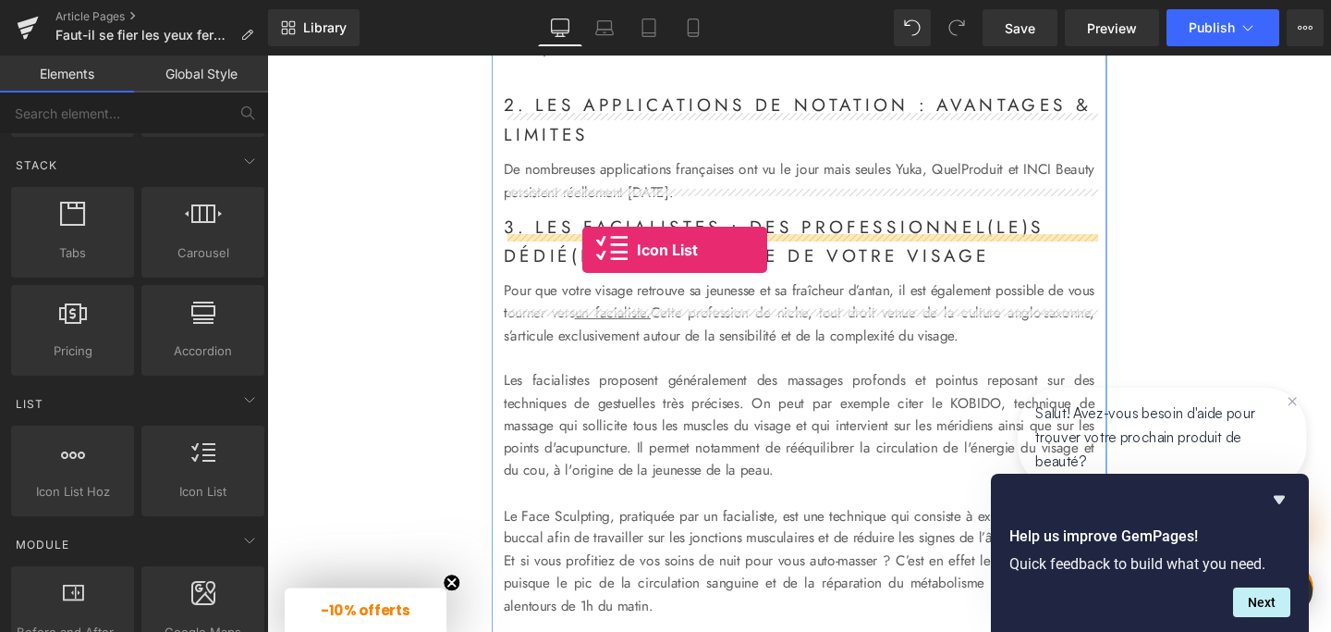
drag, startPoint x: 442, startPoint y: 536, endPoint x: 599, endPoint y: 259, distance: 318.8
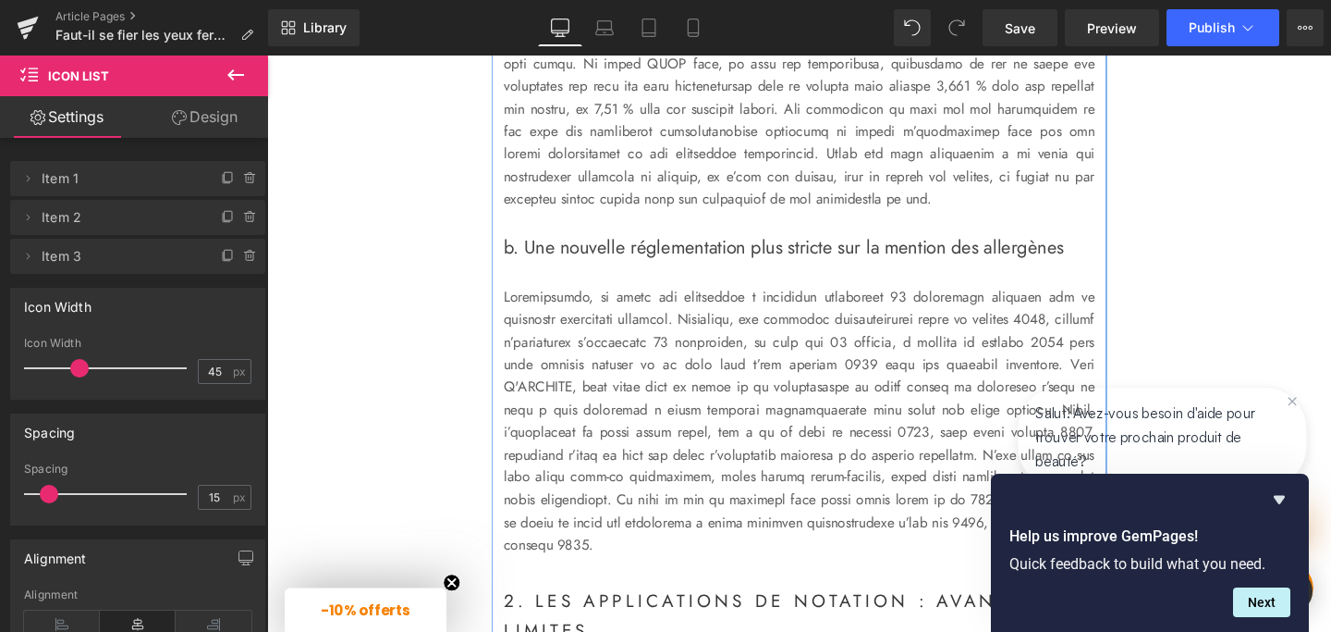
scroll to position [1211, 0]
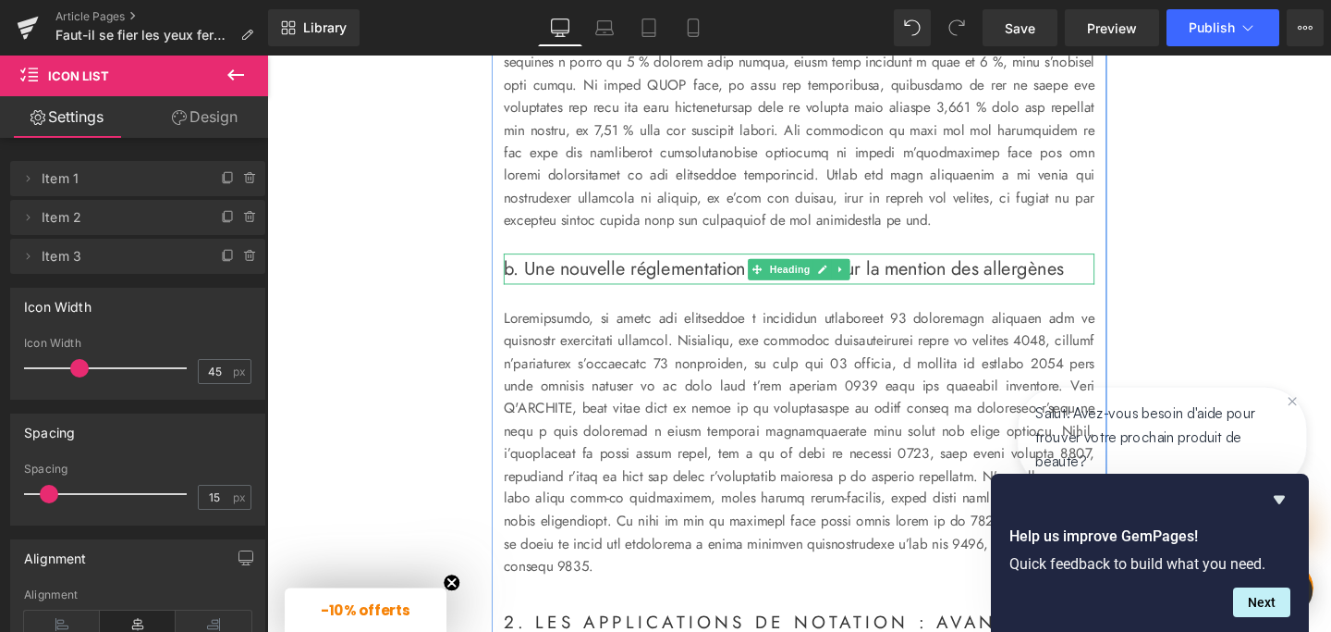
click at [591, 296] on h2 "b. Une nouvelle réglementation plus stricte sur la mention des allergènes" at bounding box center [826, 280] width 621 height 32
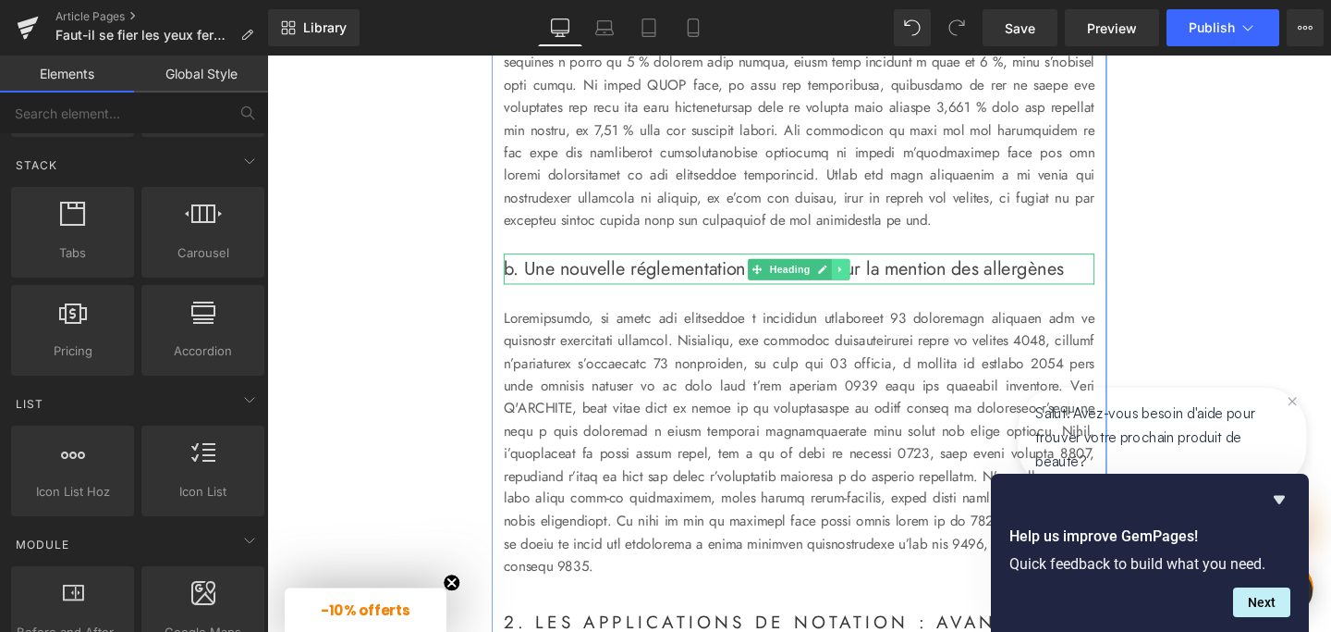
click at [868, 286] on icon at bounding box center [870, 280] width 10 height 11
click at [861, 285] on icon at bounding box center [861, 280] width 10 height 10
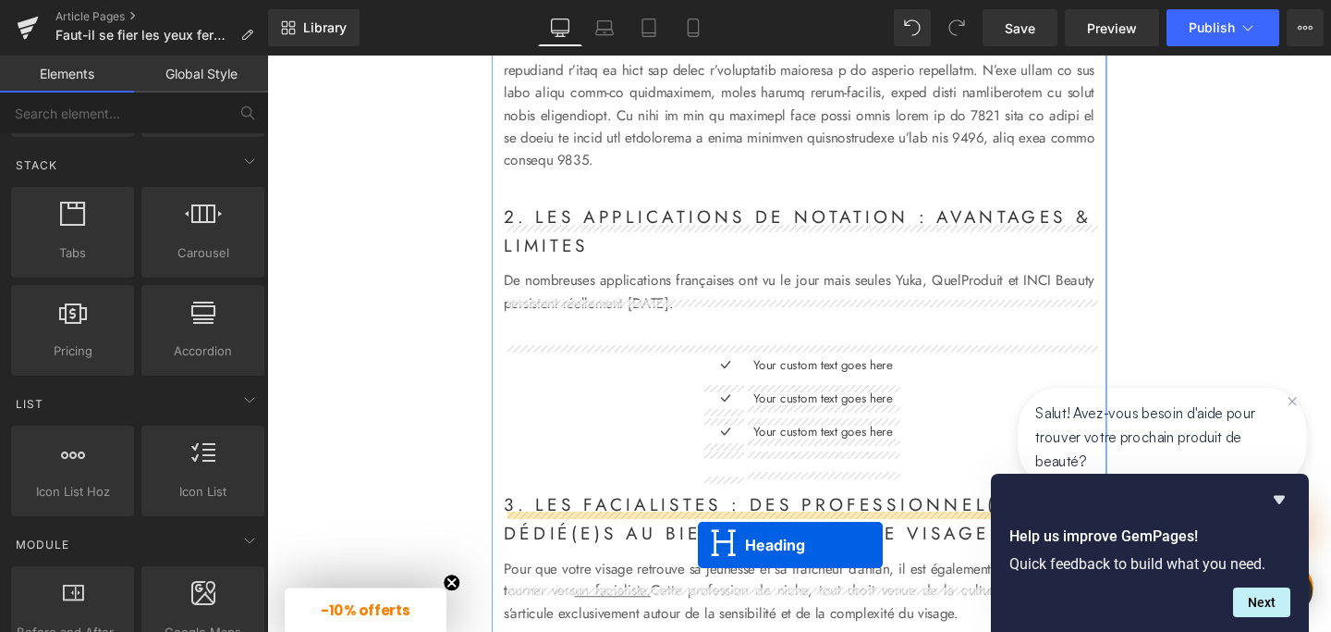
scroll to position [1739, 0]
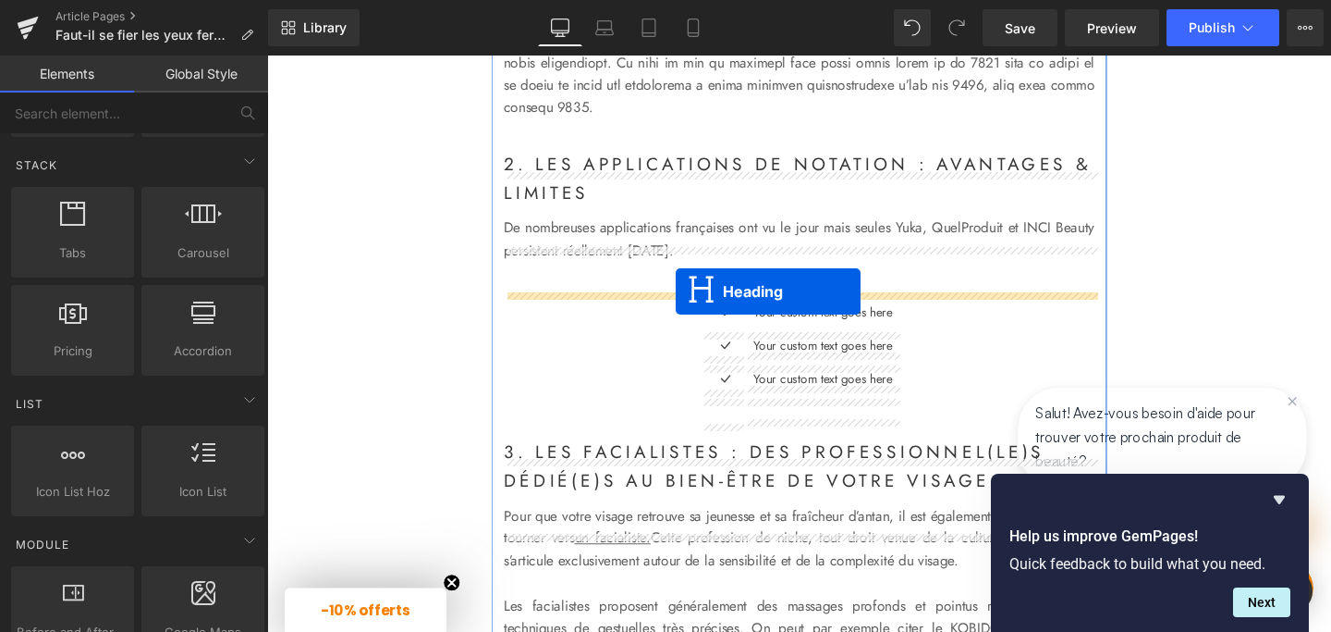
drag, startPoint x: 779, startPoint y: 117, endPoint x: 697, endPoint y: 303, distance: 204.1
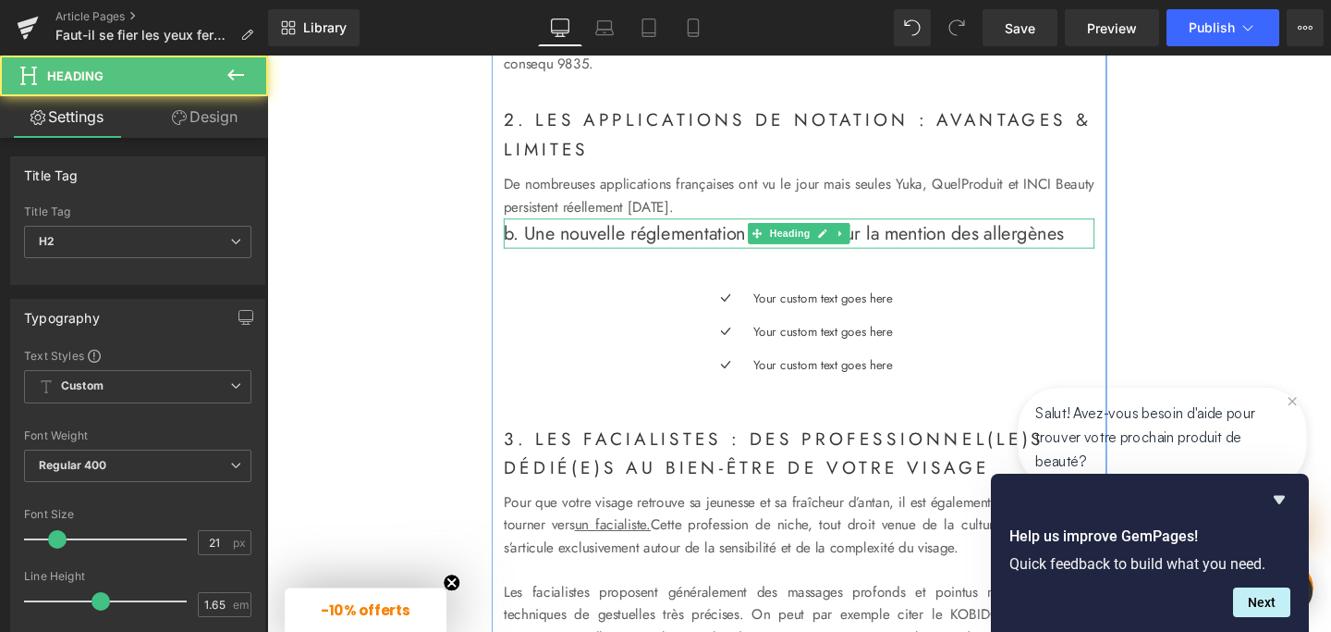
scroll to position [1693, 0]
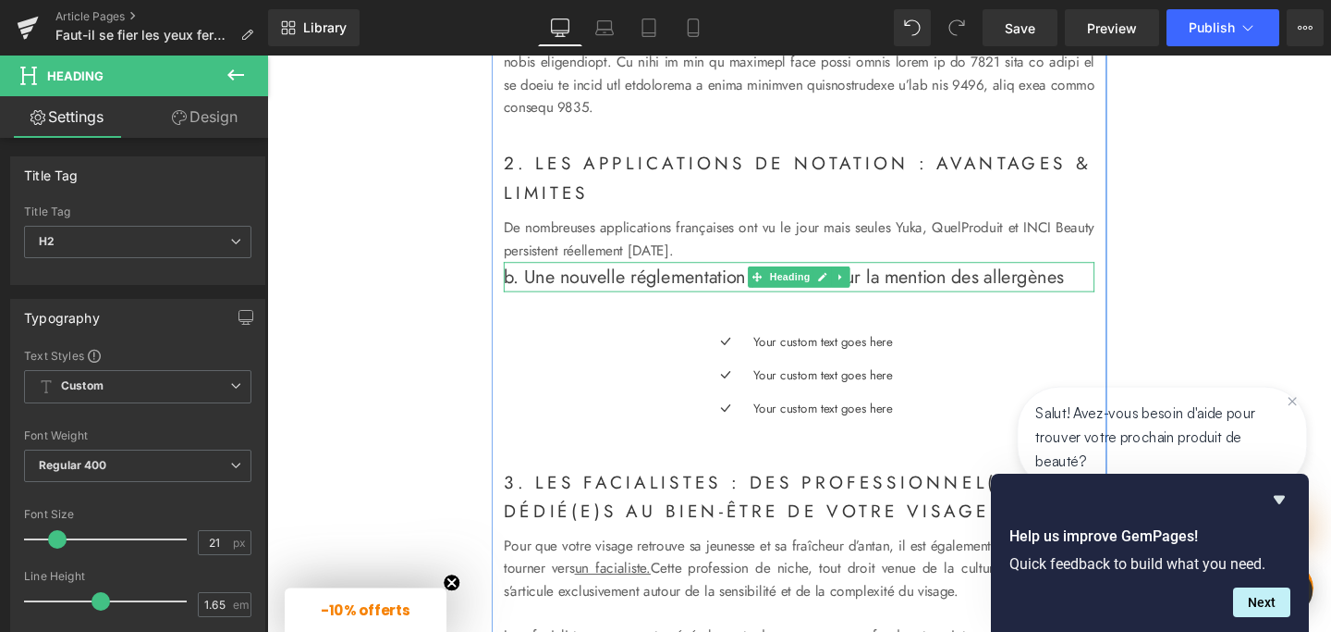
click at [525, 302] on span "b. Une nouvelle réglementation plus stricte sur la mention des allergènes" at bounding box center [810, 289] width 589 height 28
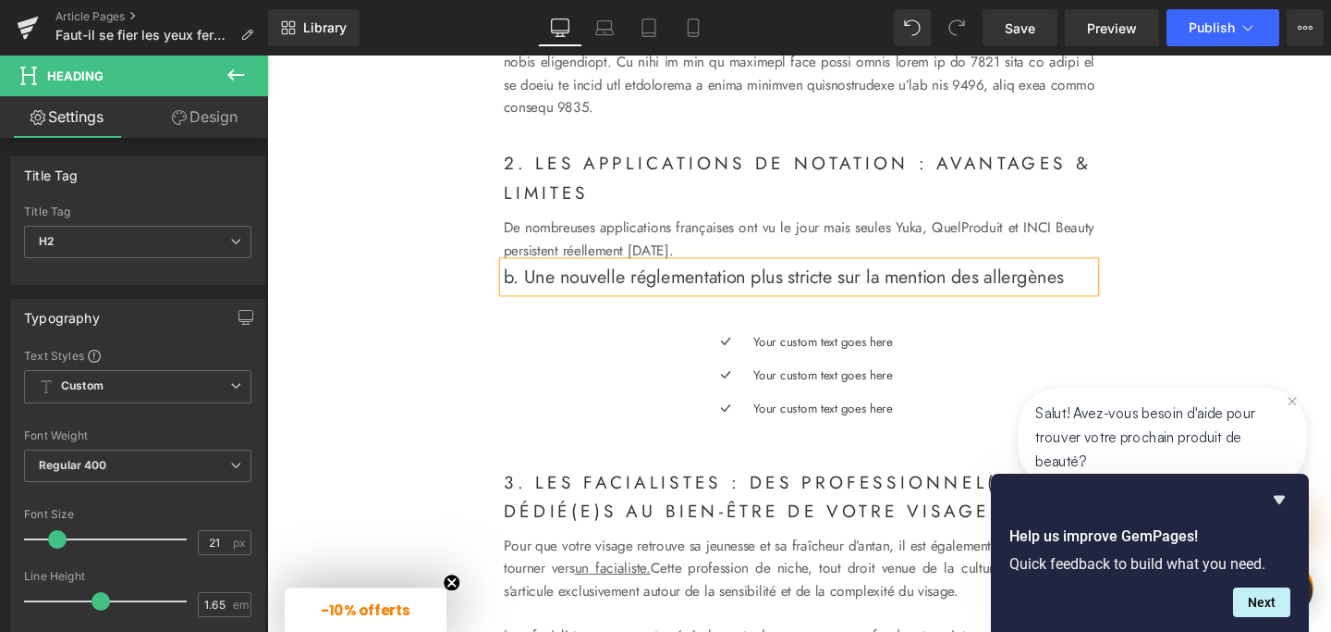
click at [522, 302] on span "b. Une nouvelle réglementation plus stricte sur la mention des allergènes" at bounding box center [810, 289] width 589 height 28
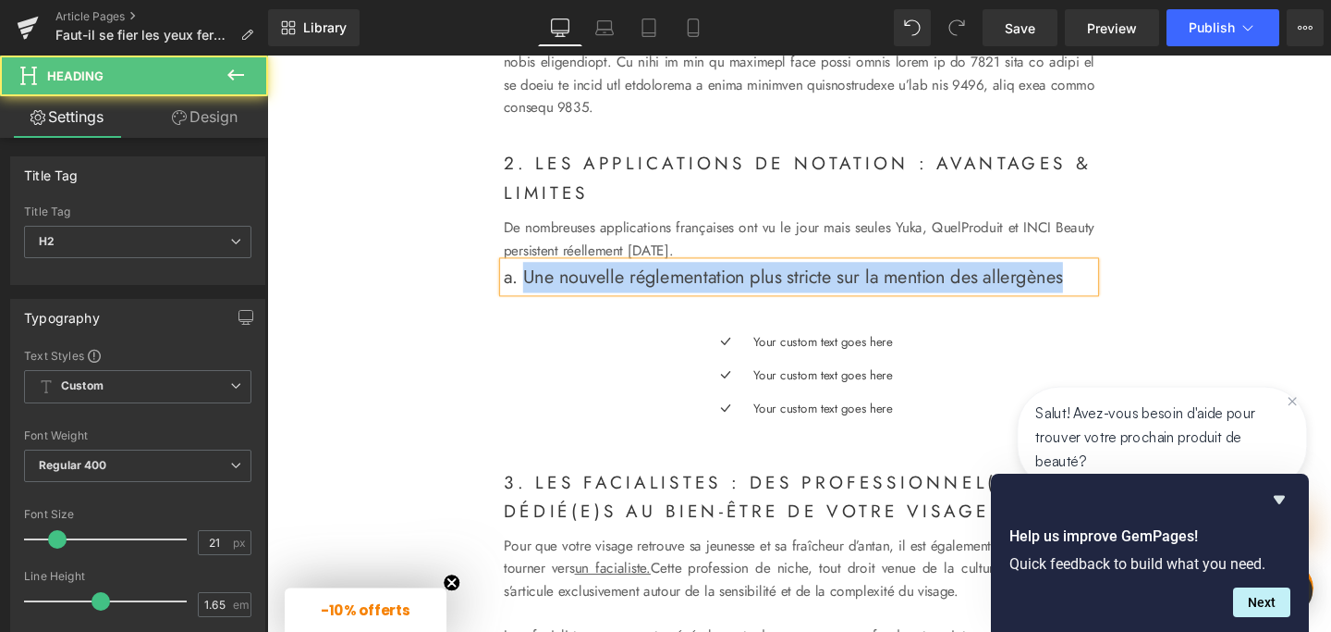
drag, startPoint x: 538, startPoint y: 322, endPoint x: 615, endPoint y: 344, distance: 79.9
click at [615, 305] on h2 "a. Une nouvelle réglementation plus stricte sur la mention des allergènes" at bounding box center [826, 289] width 621 height 32
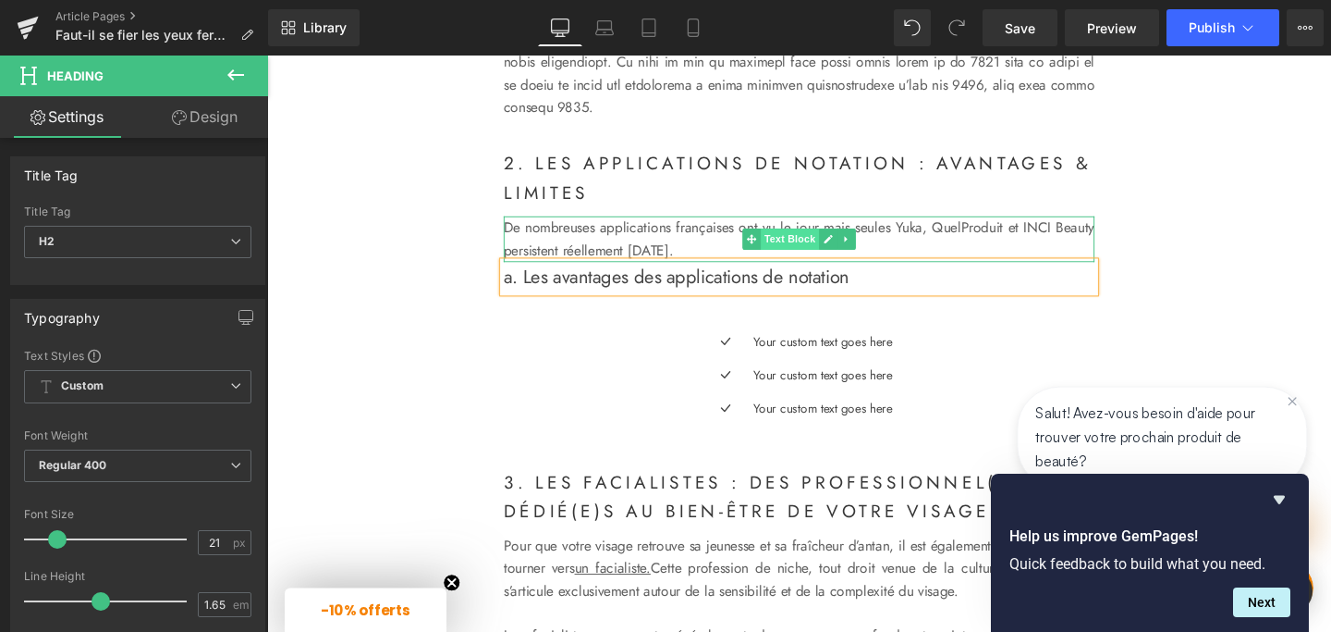
click at [822, 260] on span "Text Block" at bounding box center [816, 249] width 61 height 22
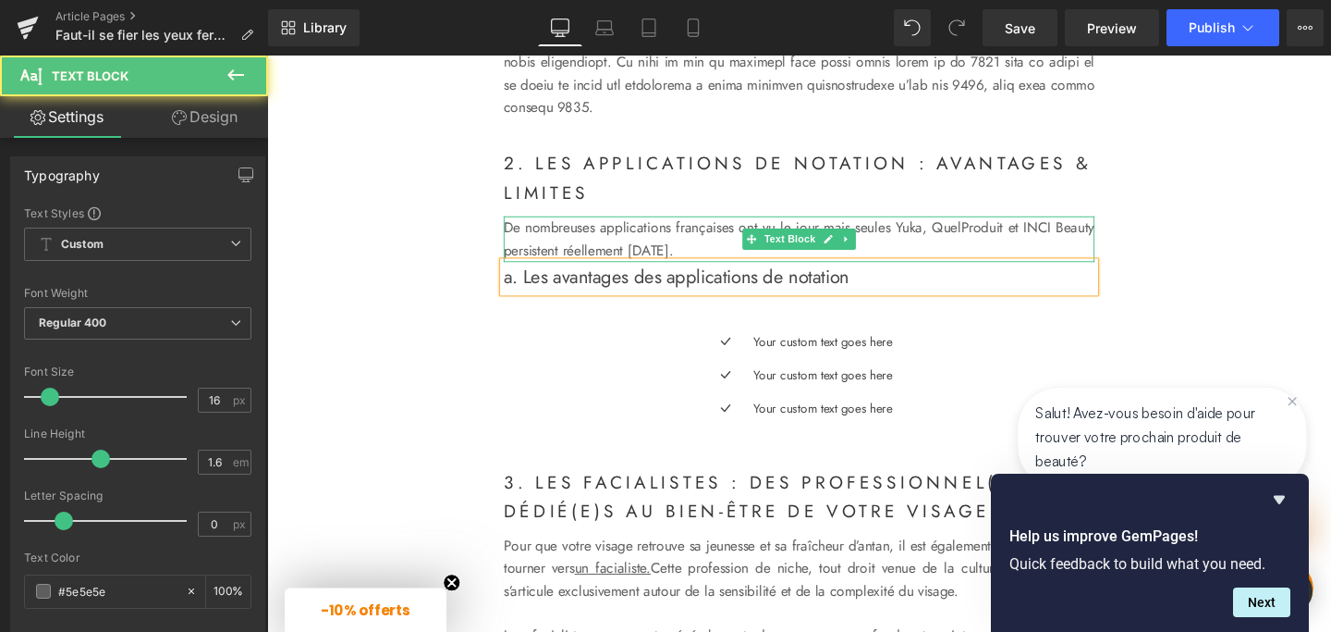
click at [748, 272] on p "De nombreuses applications françaises ont vu le jour mais seules Yuka, QuelProd…" at bounding box center [826, 248] width 621 height 47
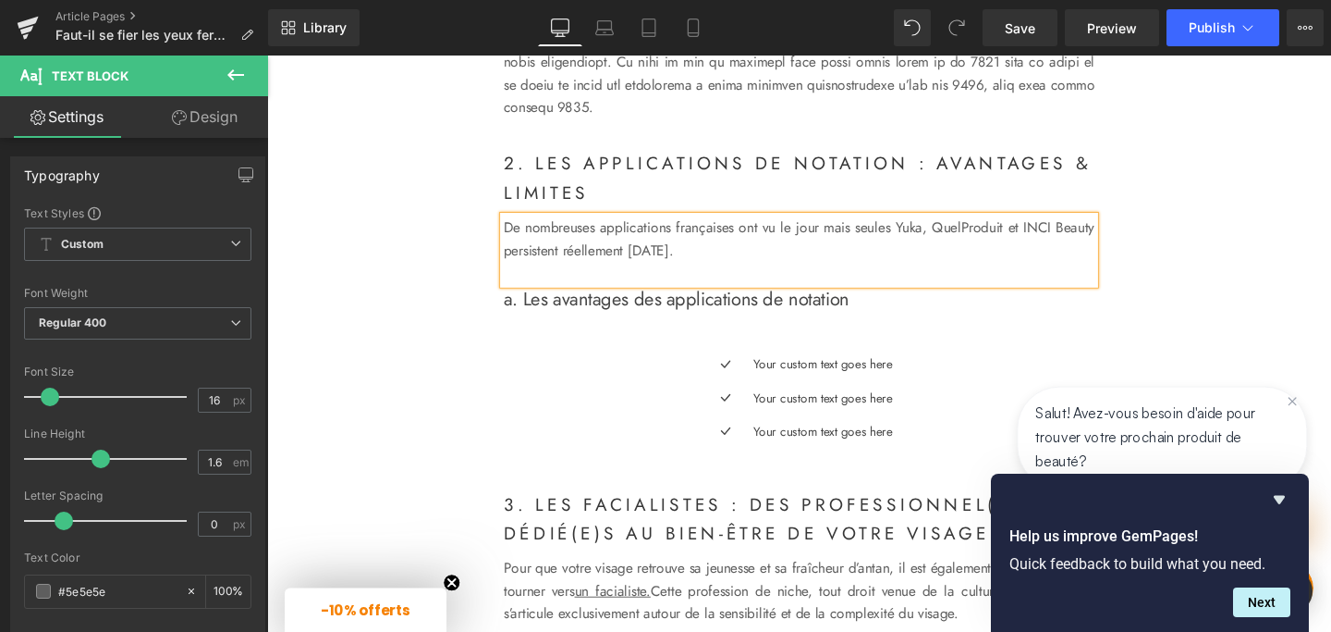
click at [779, 426] on div "Your custom text goes here Text Block" at bounding box center [850, 415] width 152 height 21
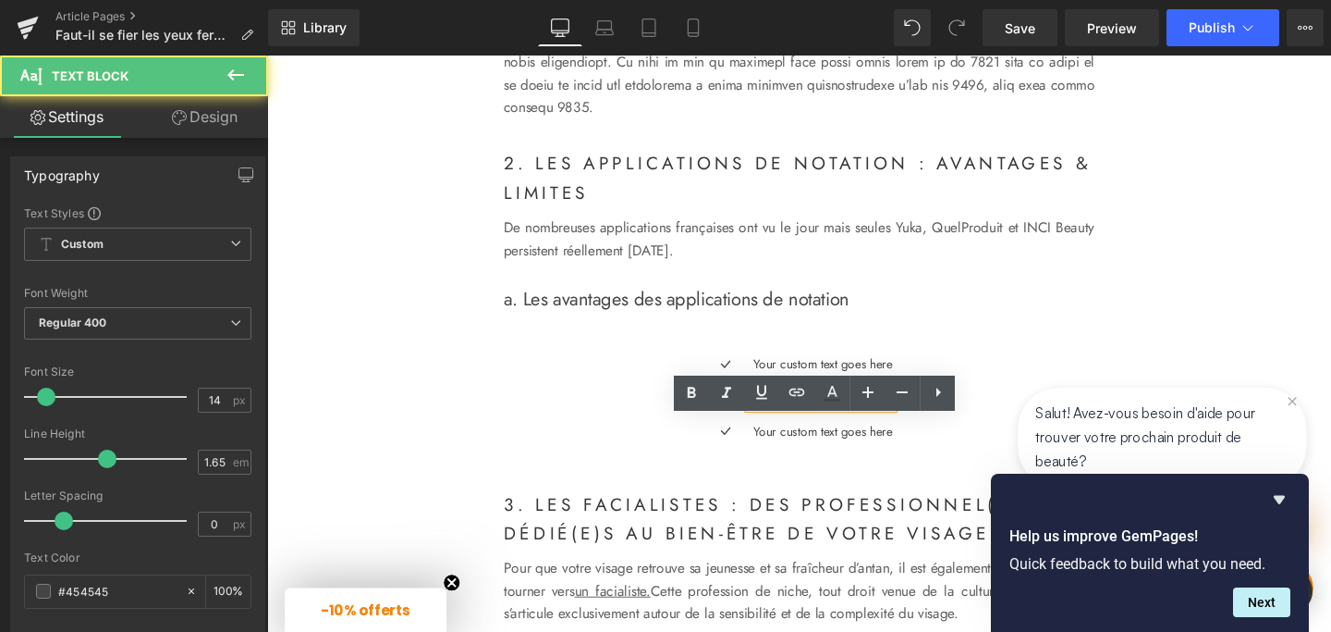
click at [702, 449] on div "Icon Your custom text goes here Text Block Icon Your custom text goes here Text…" at bounding box center [826, 422] width 621 height 105
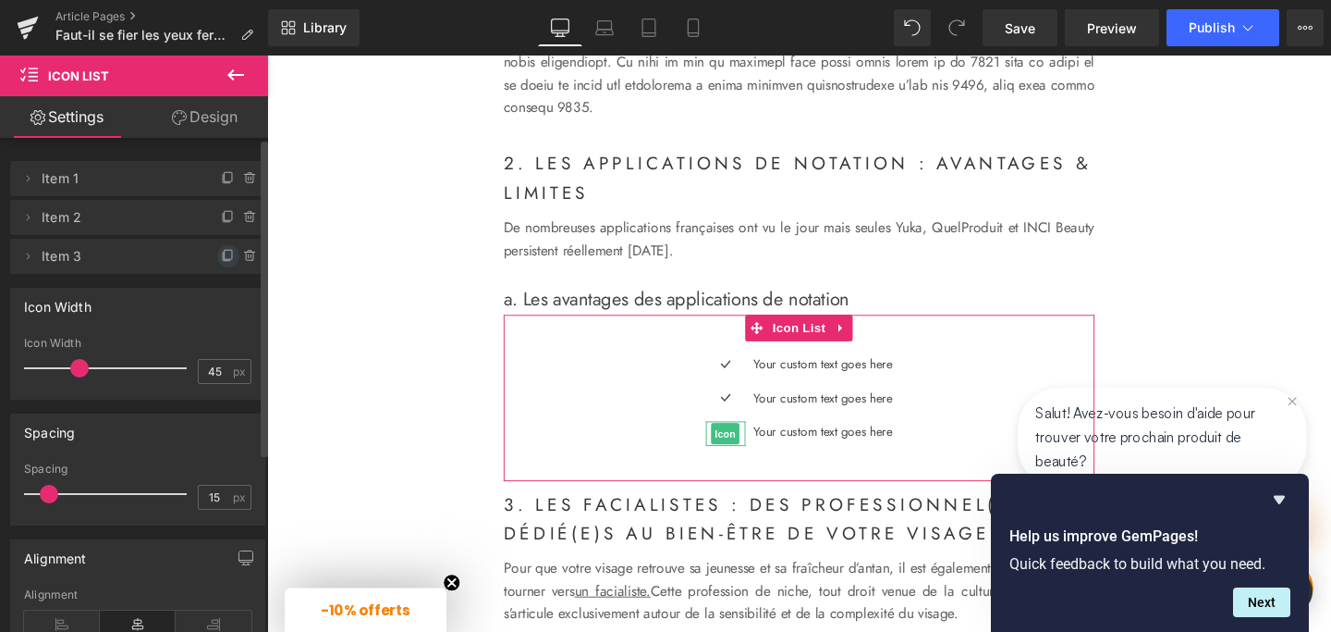
click at [225, 259] on icon at bounding box center [228, 254] width 7 height 9
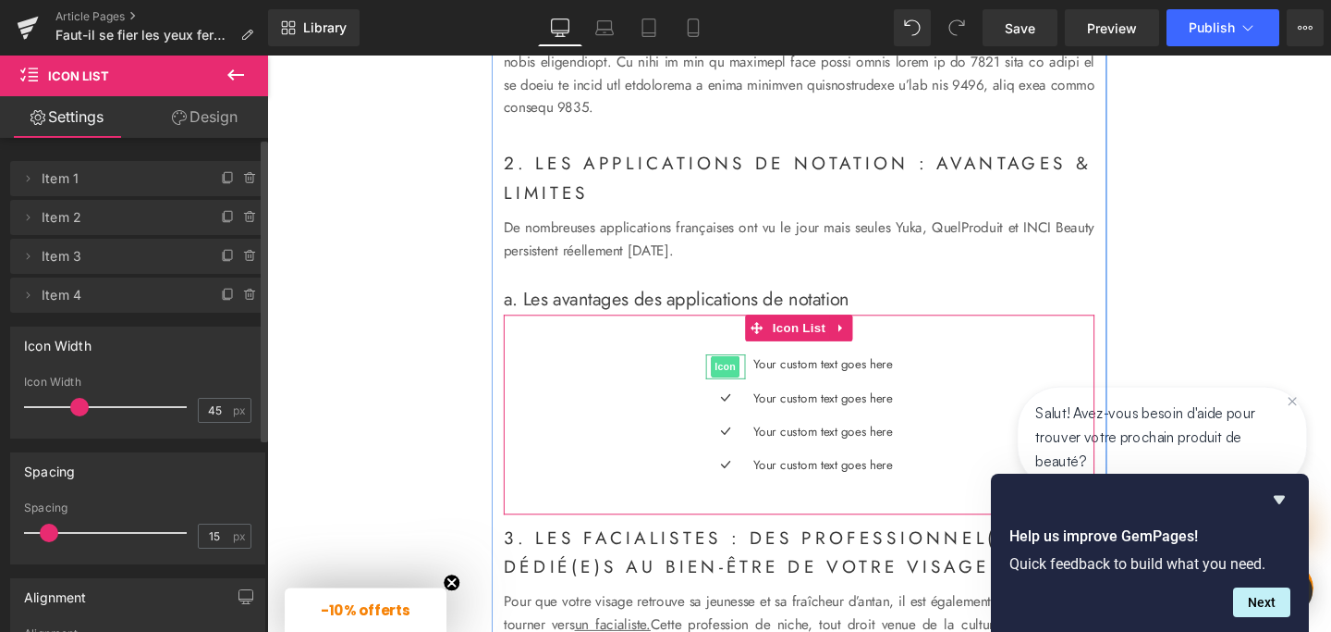
click at [740, 394] on span "Icon" at bounding box center [749, 383] width 30 height 22
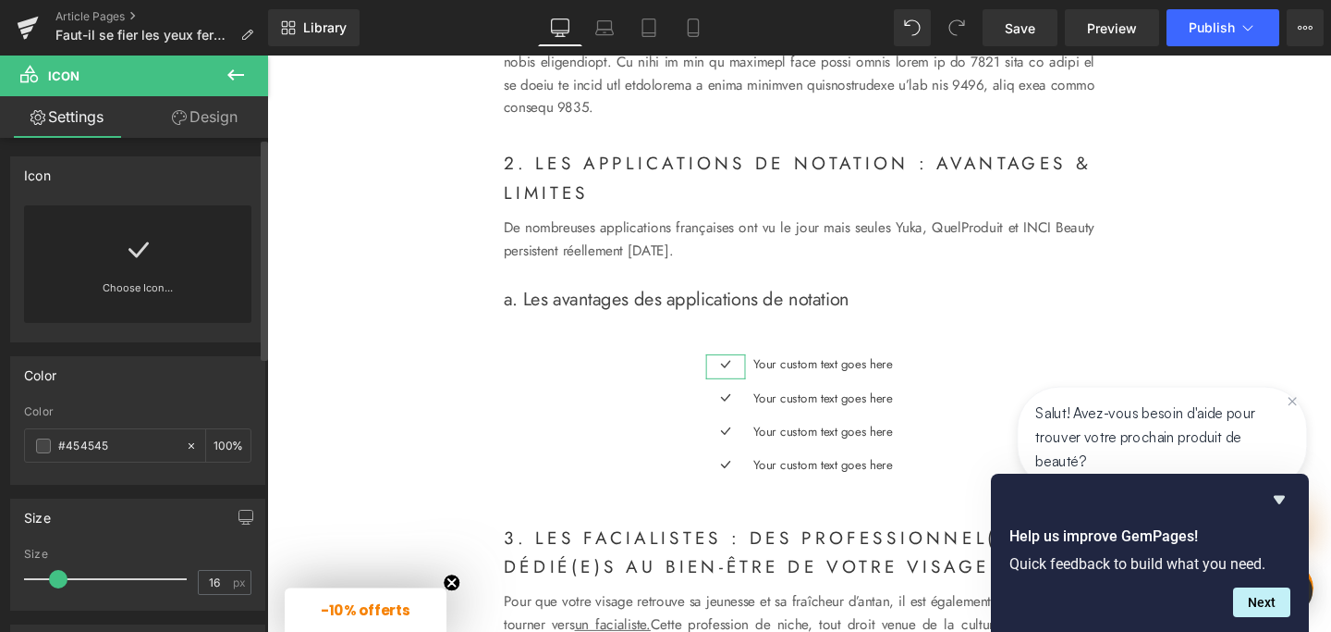
click at [132, 269] on link at bounding box center [138, 242] width 30 height 74
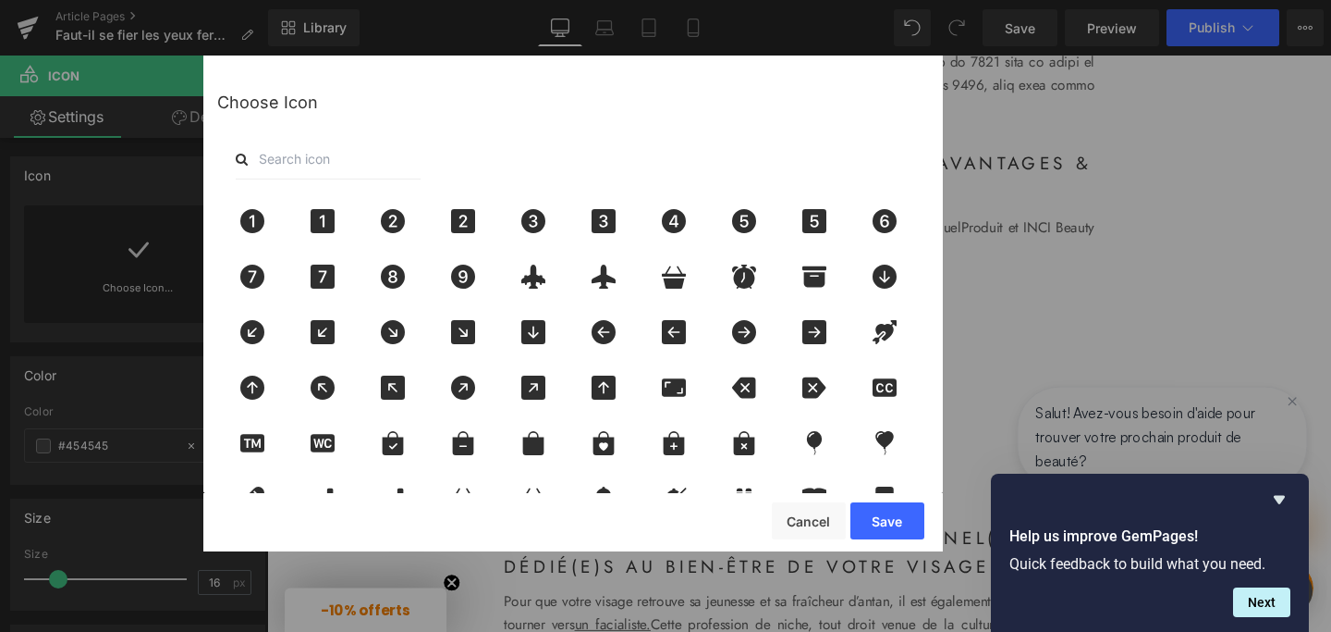
click at [283, 165] on input "text" at bounding box center [328, 159] width 185 height 41
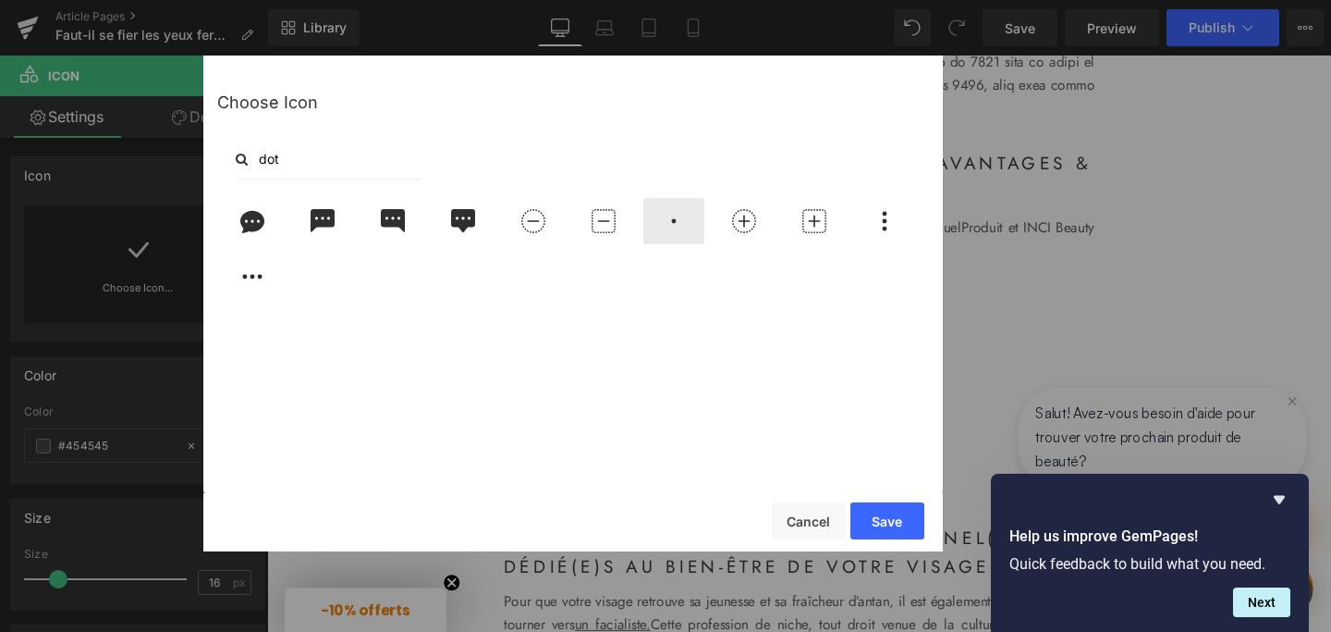
type input "dot"
click at [674, 216] on icon at bounding box center [674, 221] width 39 height 24
click at [891, 523] on button "Save" at bounding box center [888, 520] width 74 height 37
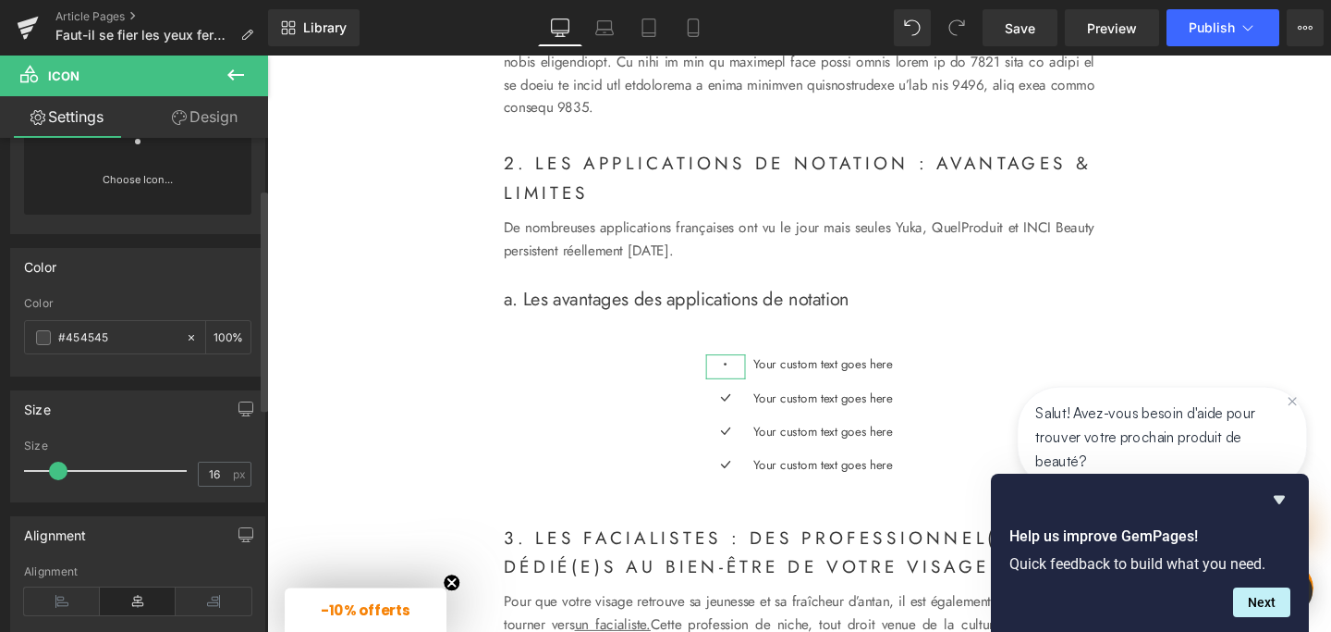
scroll to position [114, 0]
type input "24"
drag, startPoint x: 58, startPoint y: 463, endPoint x: 69, endPoint y: 465, distance: 11.2
click at [69, 465] on span at bounding box center [70, 465] width 18 height 18
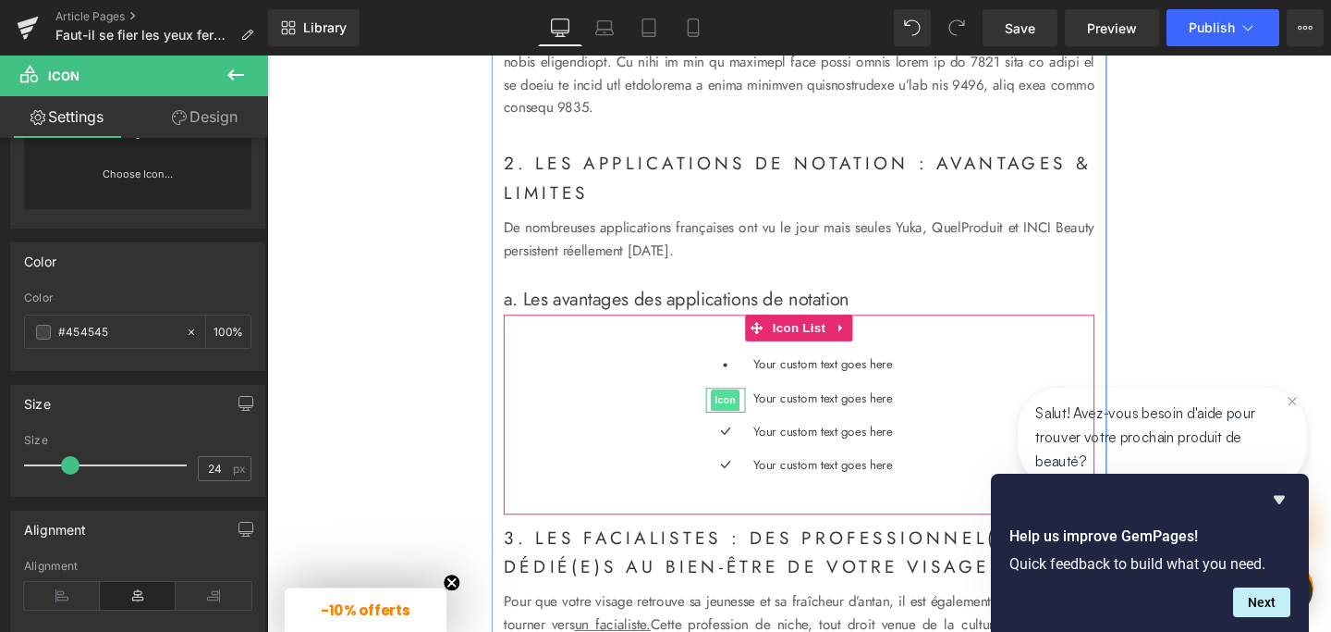
click at [742, 429] on span "Icon" at bounding box center [749, 418] width 30 height 22
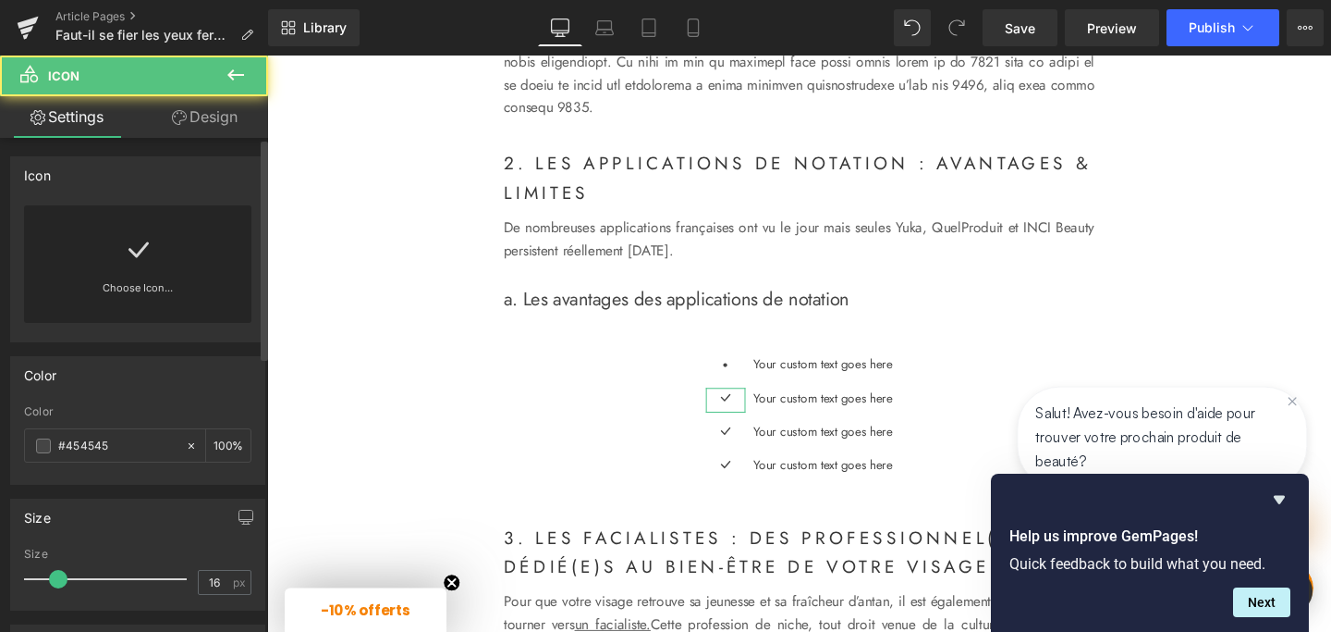
click at [135, 271] on link at bounding box center [138, 242] width 30 height 74
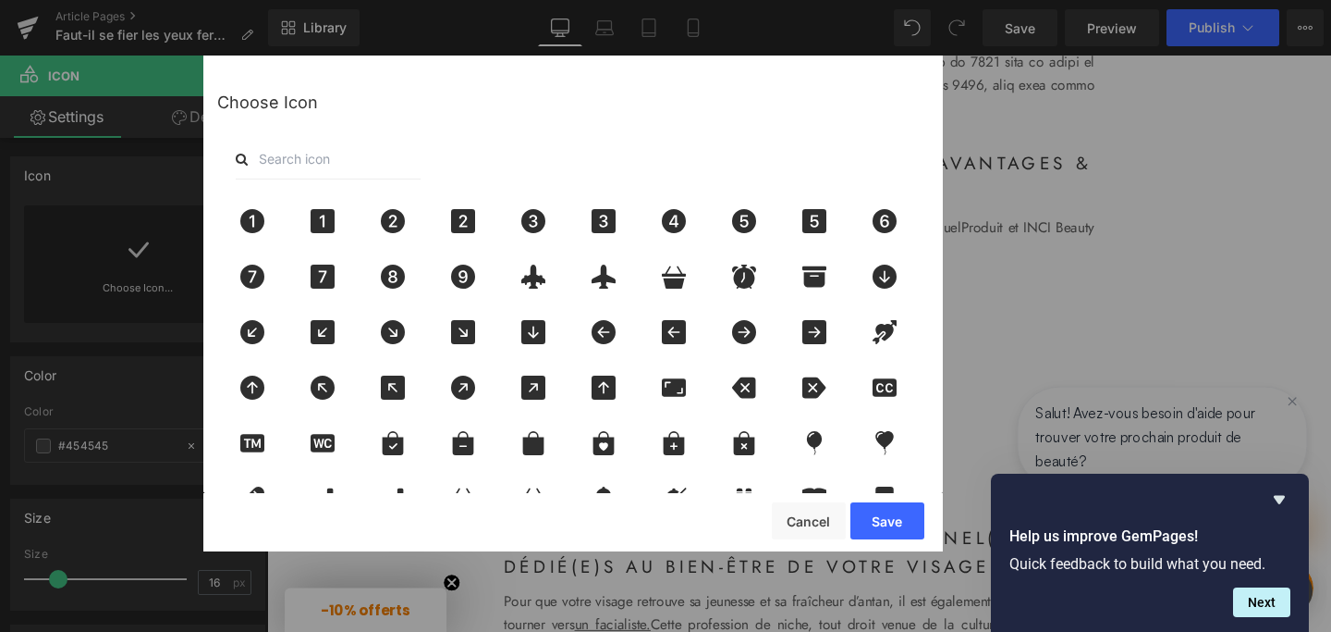
click at [330, 160] on input "text" at bounding box center [328, 159] width 185 height 41
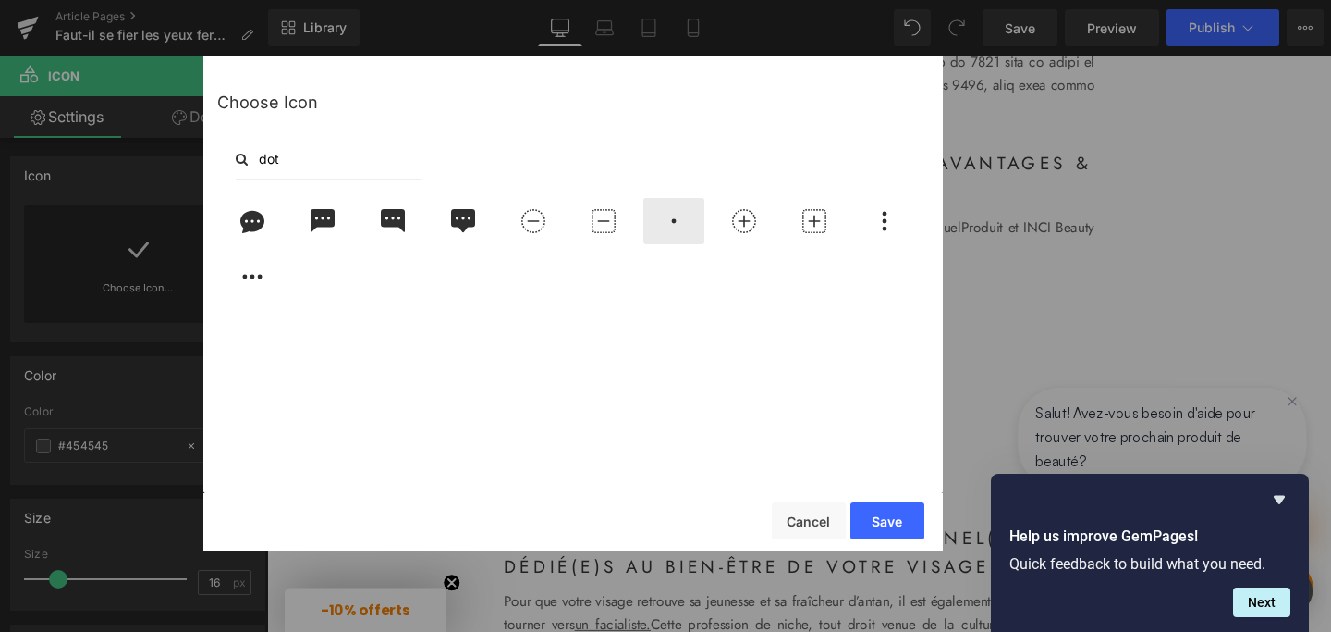
type input "dot"
click at [688, 215] on icon at bounding box center [674, 221] width 39 height 24
click at [866, 515] on button "Save" at bounding box center [888, 520] width 74 height 37
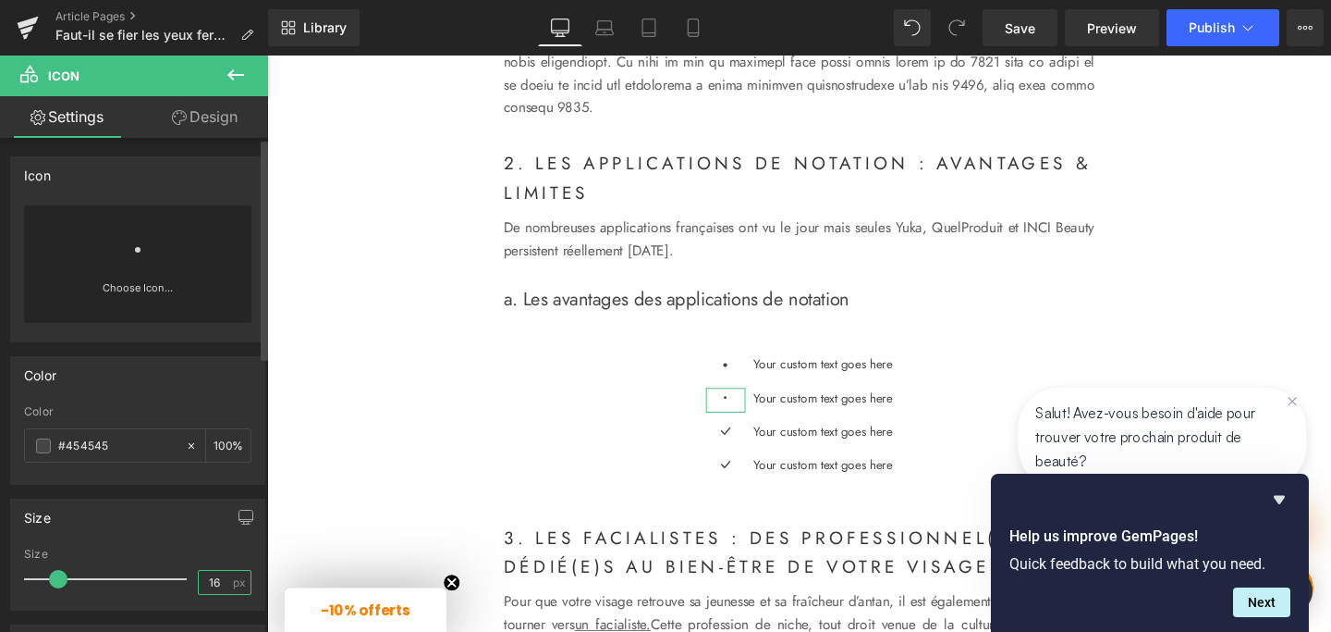
click at [205, 579] on input "16" at bounding box center [215, 581] width 32 height 23
type input "1"
type input "24"
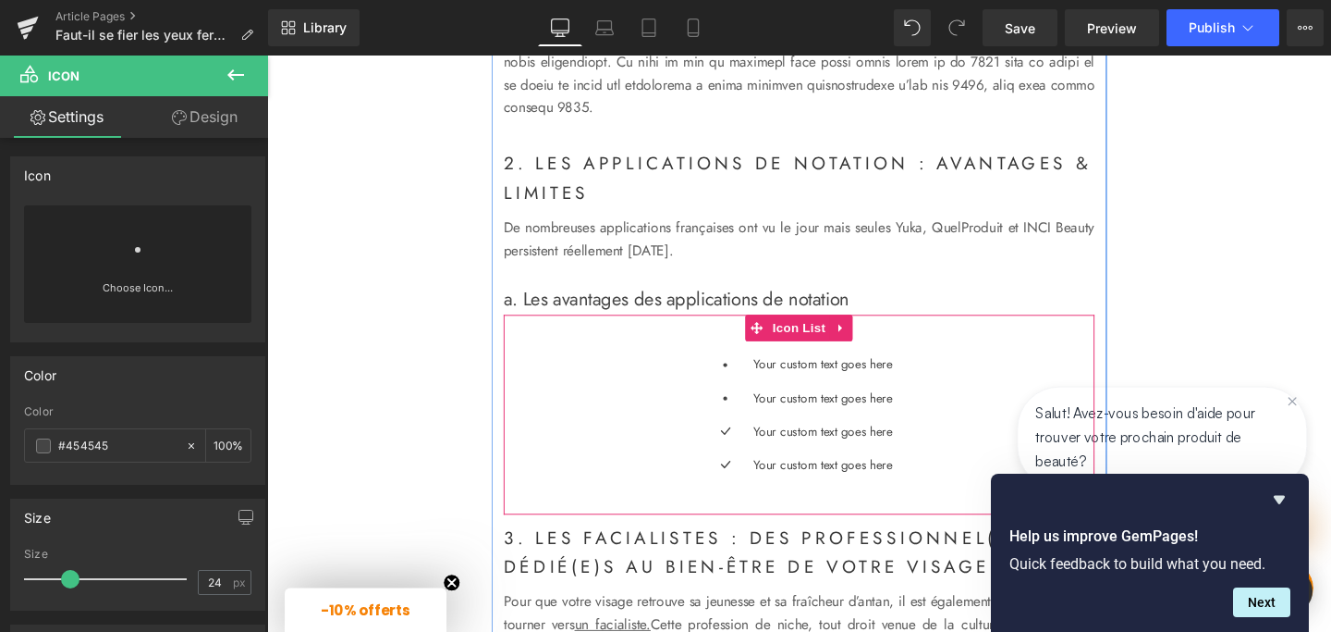
click at [751, 466] on div "Icon" at bounding box center [750, 453] width 42 height 26
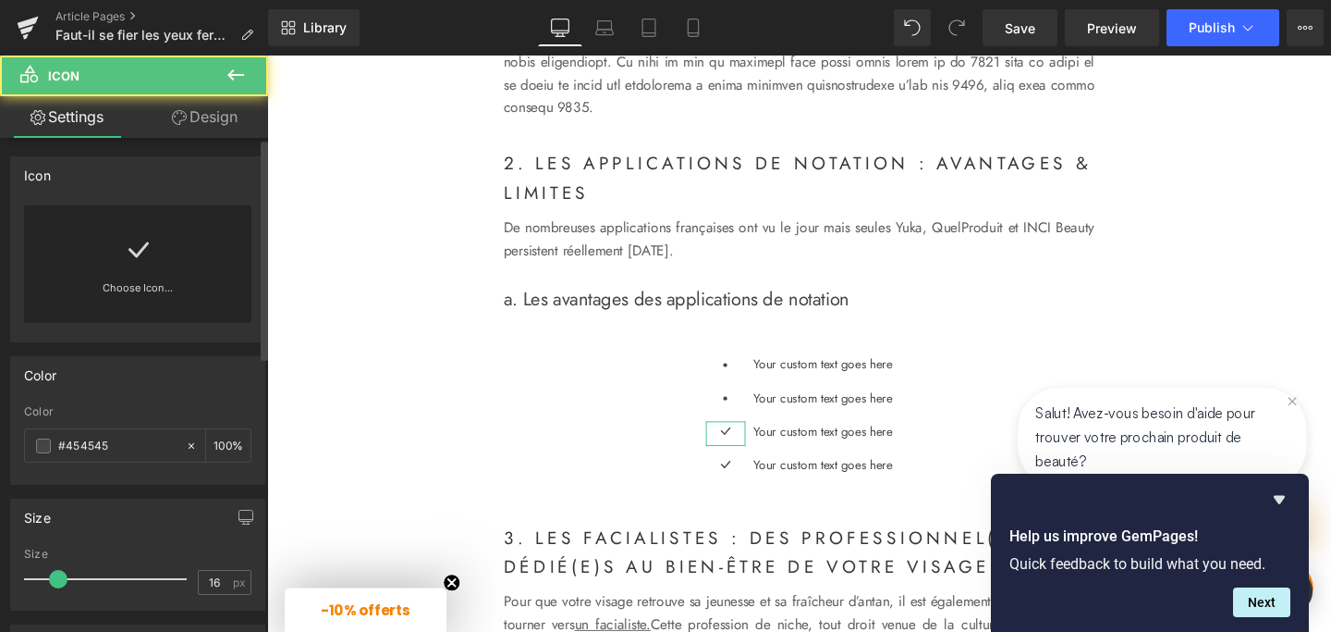
click at [135, 291] on link "Choose Icon..." at bounding box center [137, 300] width 227 height 43
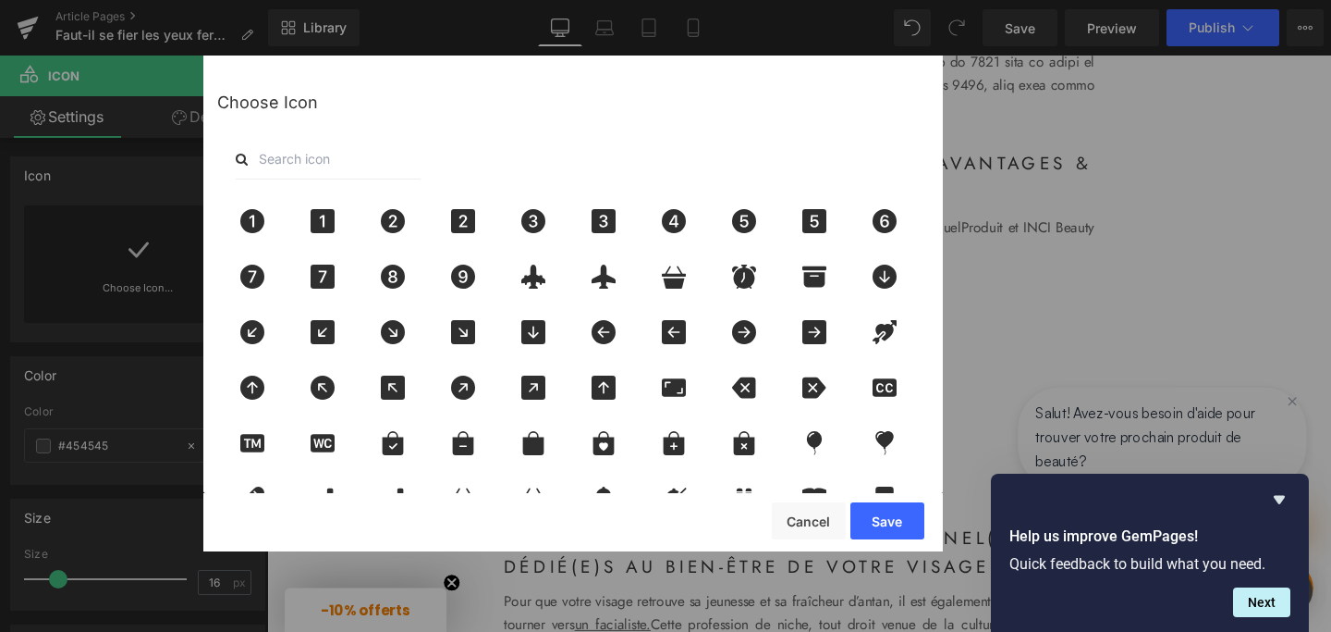
click at [289, 171] on input "text" at bounding box center [328, 159] width 185 height 41
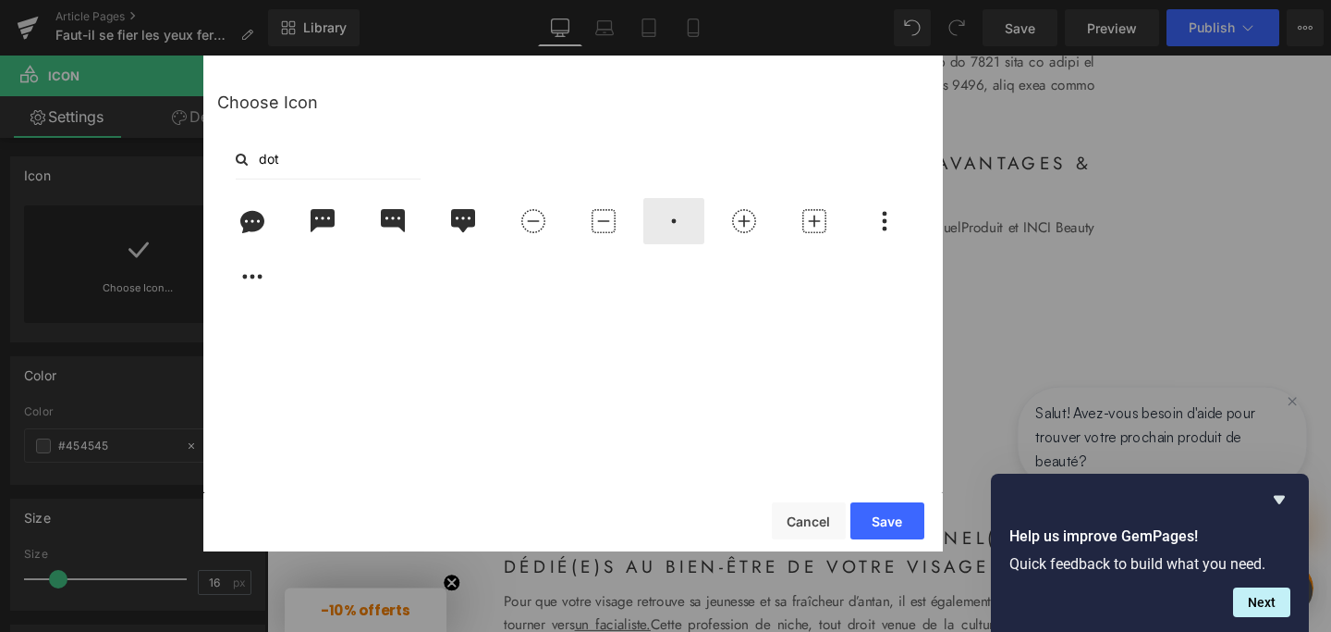
type input "dot"
click at [661, 222] on icon at bounding box center [674, 221] width 39 height 24
click at [892, 511] on button "Save" at bounding box center [888, 520] width 74 height 37
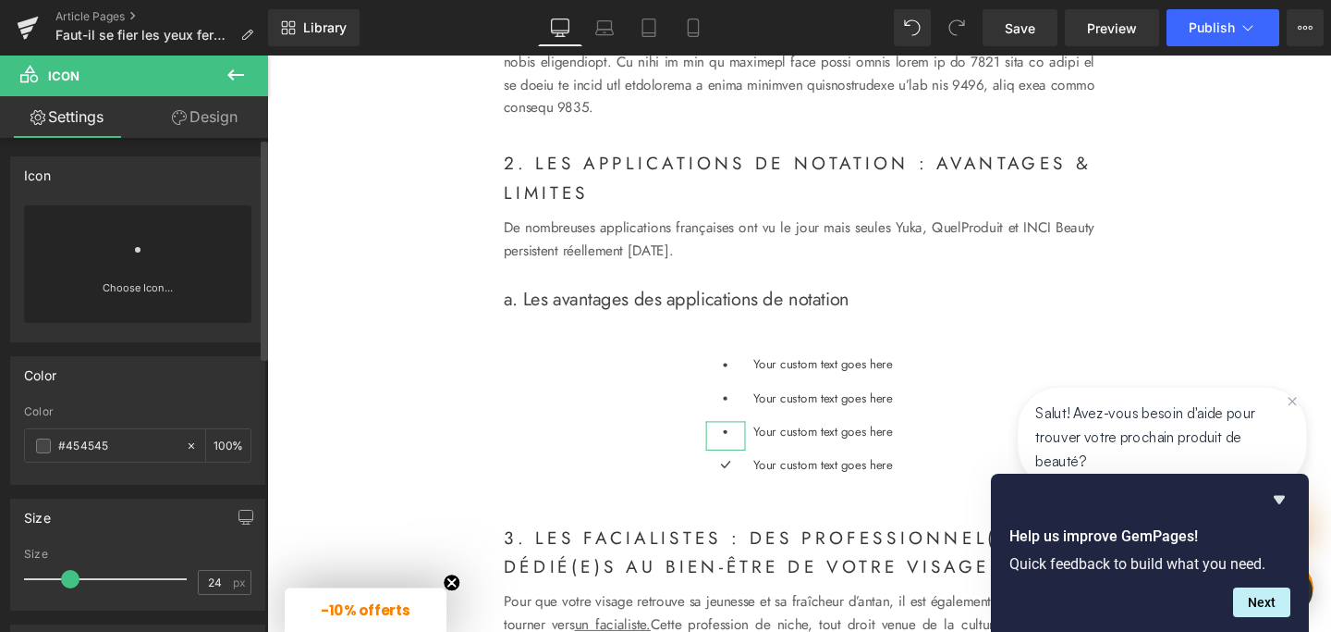
click at [64, 583] on span at bounding box center [70, 579] width 18 height 18
type input "23"
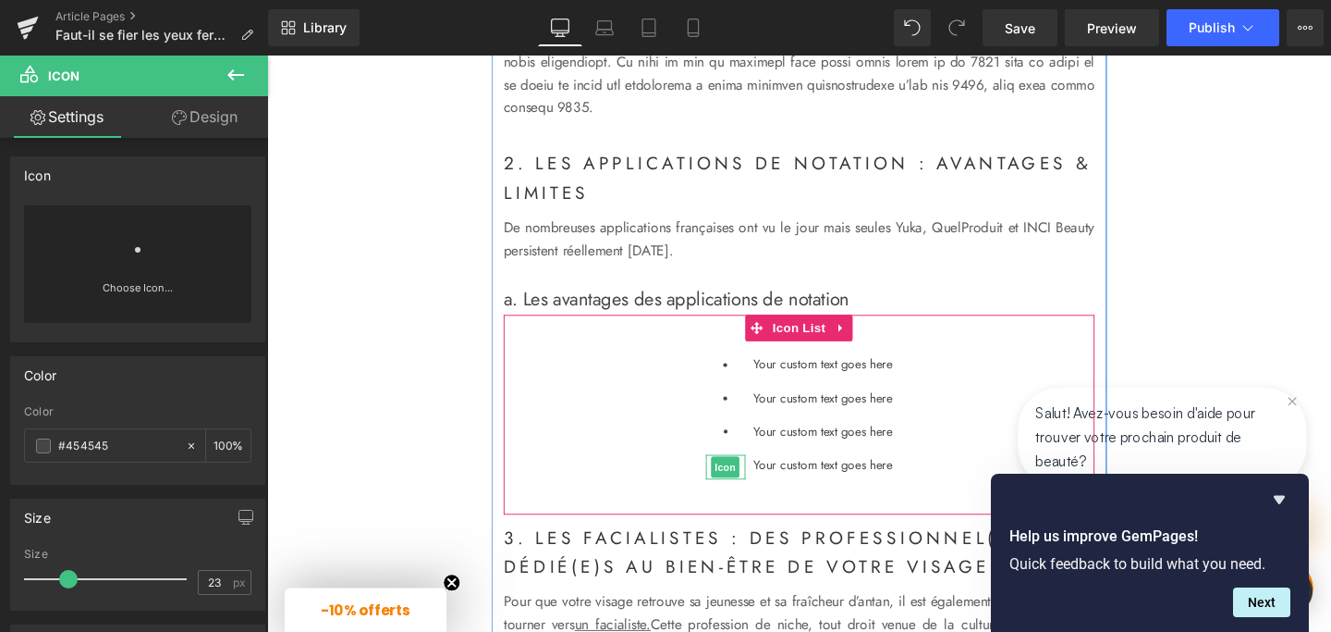
click at [745, 499] on span "Icon" at bounding box center [749, 488] width 30 height 22
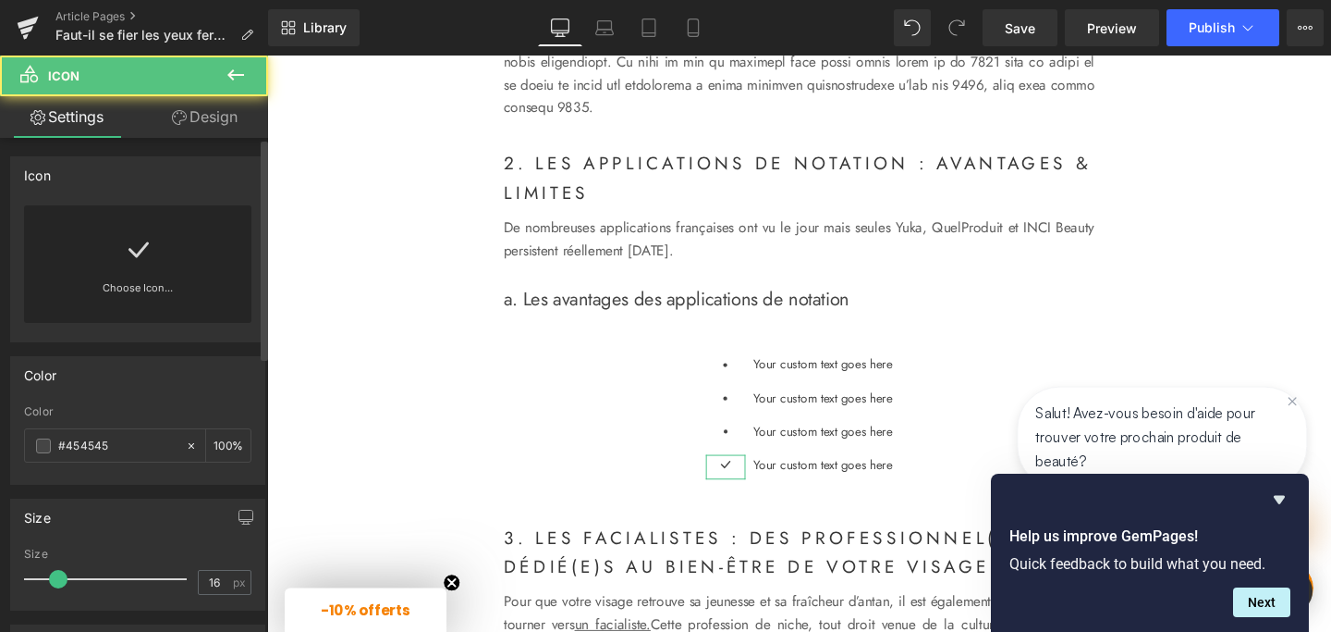
click at [124, 290] on link "Choose Icon..." at bounding box center [137, 300] width 227 height 43
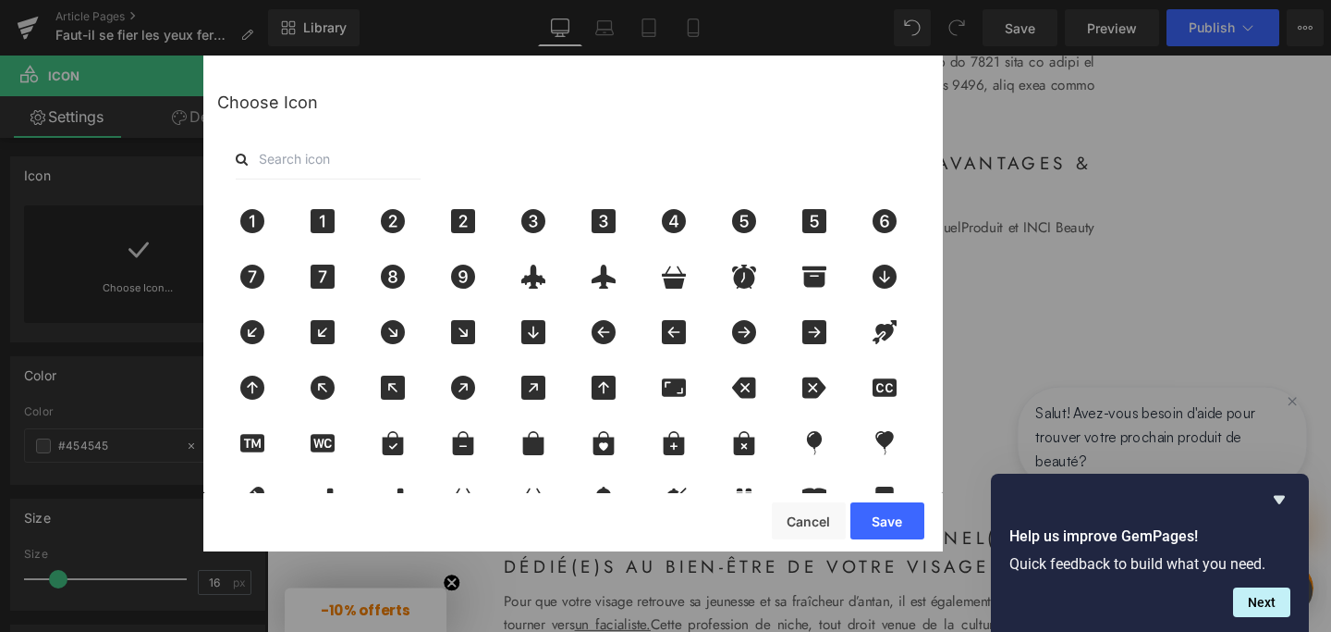
click at [291, 164] on input "text" at bounding box center [328, 159] width 185 height 41
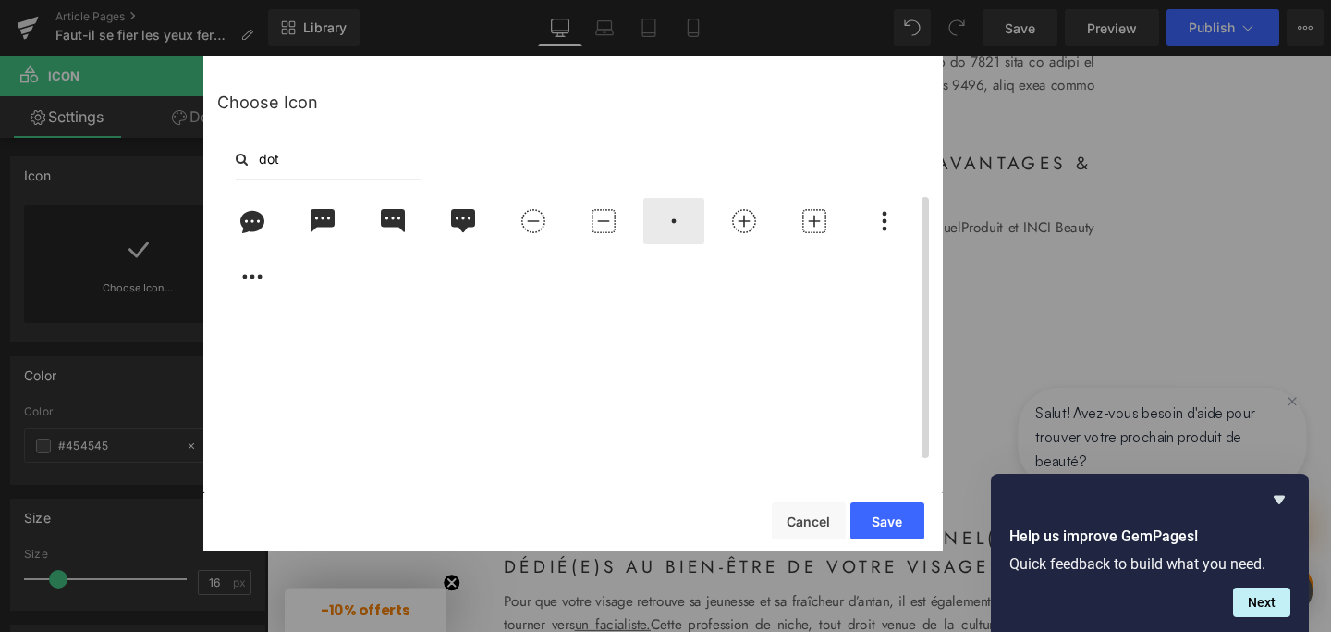
type input "dot"
click at [668, 224] on icon at bounding box center [674, 221] width 39 height 24
click at [886, 518] on button "Save" at bounding box center [888, 520] width 74 height 37
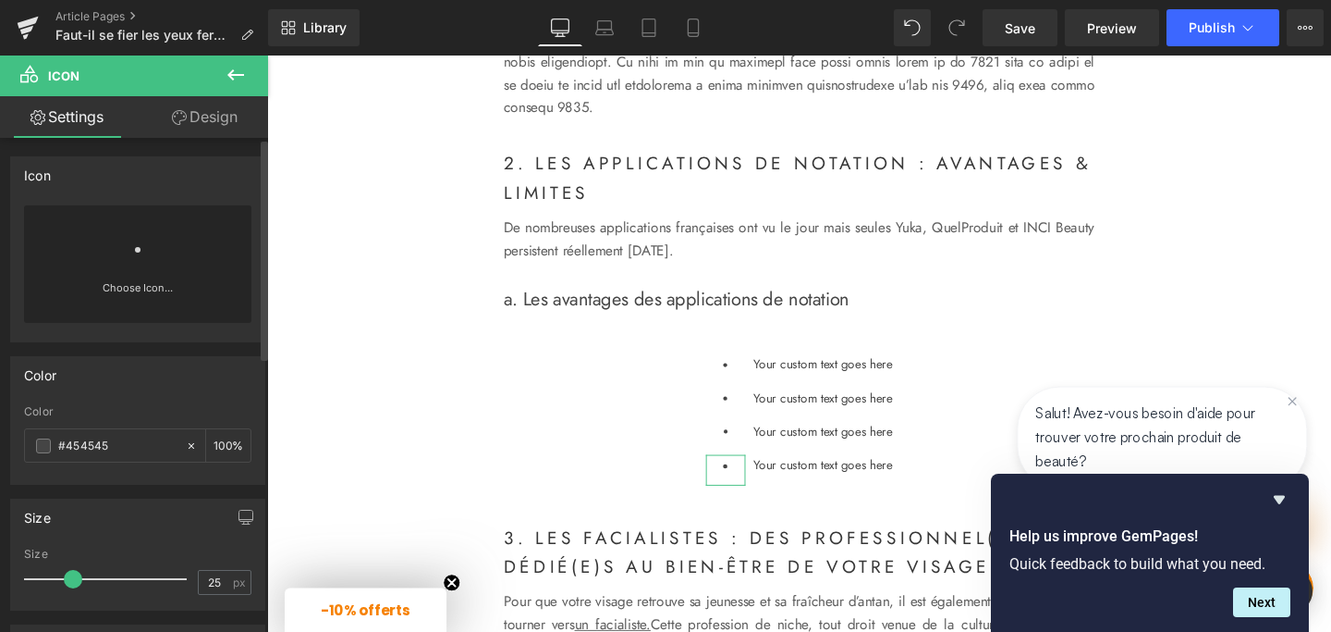
type input "24"
drag, startPoint x: 57, startPoint y: 574, endPoint x: 68, endPoint y: 574, distance: 11.1
click at [68, 574] on span at bounding box center [70, 579] width 18 height 18
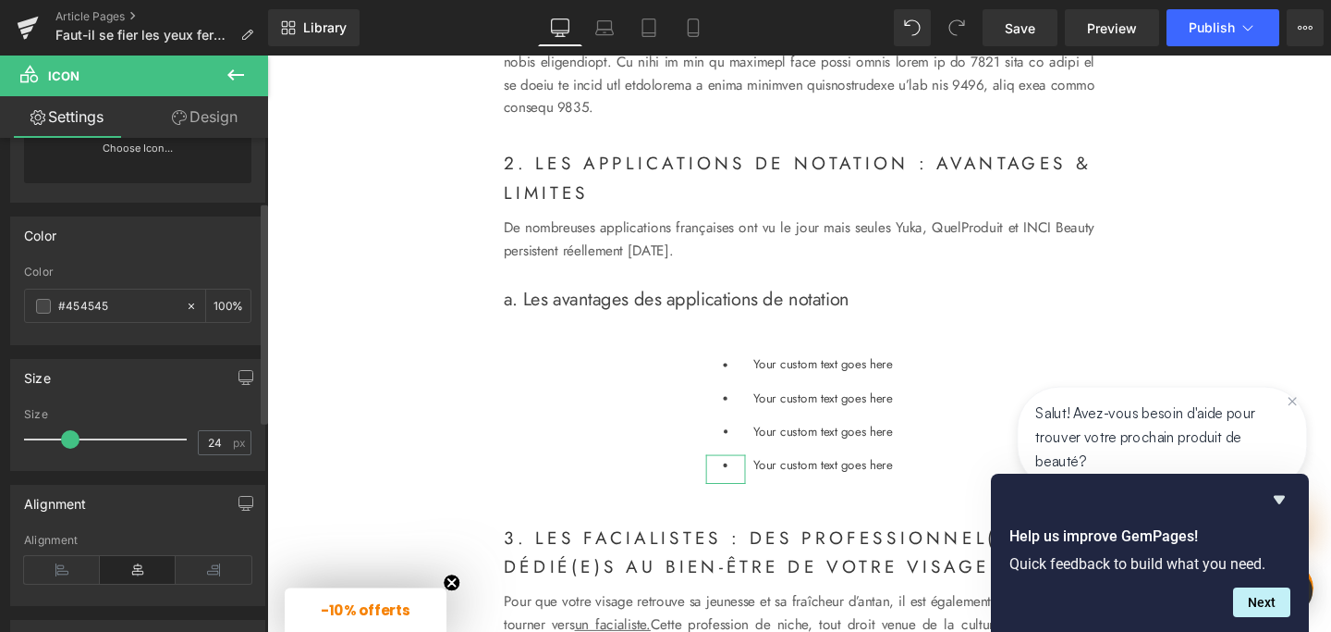
scroll to position [141, 0]
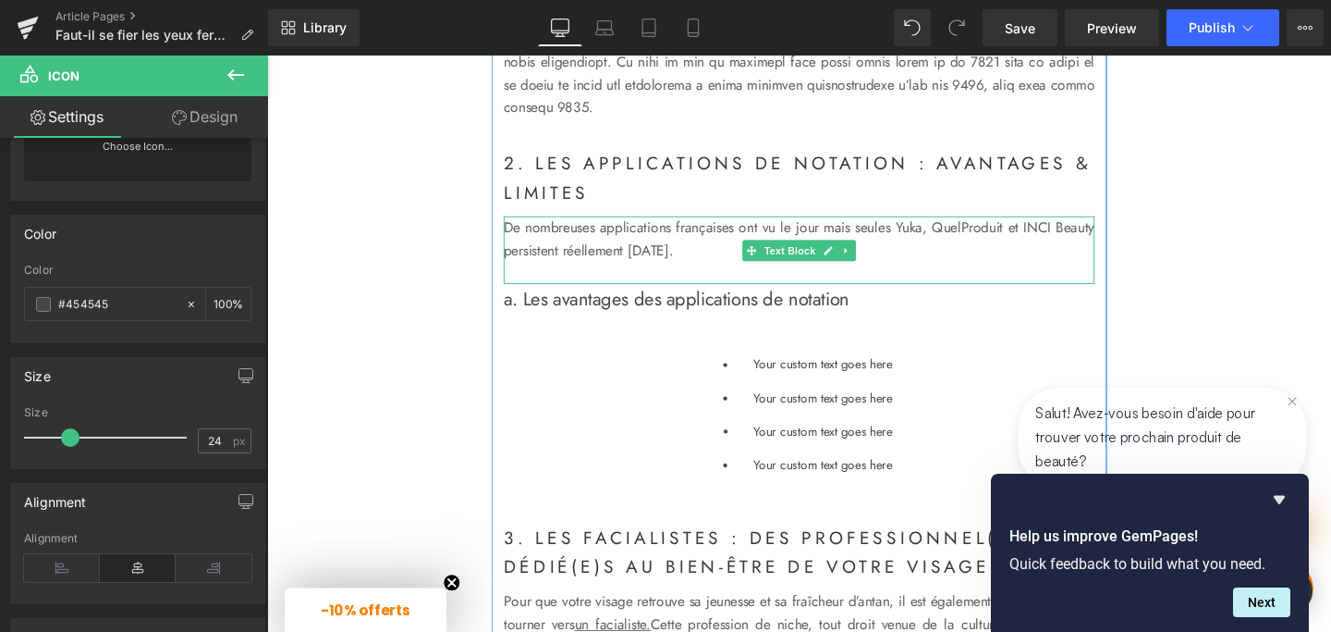
click at [579, 272] on p "De nombreuses applications françaises ont vu le jour mais seules Yuka, QuelProd…" at bounding box center [826, 248] width 621 height 47
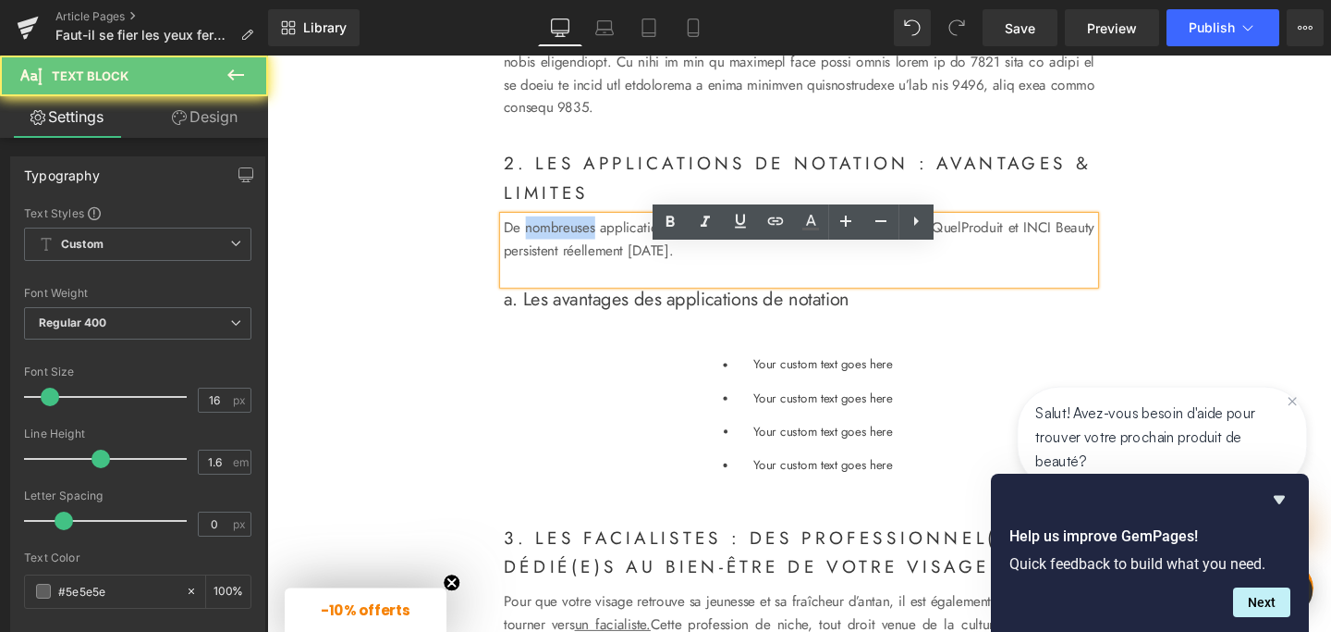
click at [579, 272] on p "De nombreuses applications françaises ont vu le jour mais seules Yuka, QuelProd…" at bounding box center [826, 248] width 621 height 47
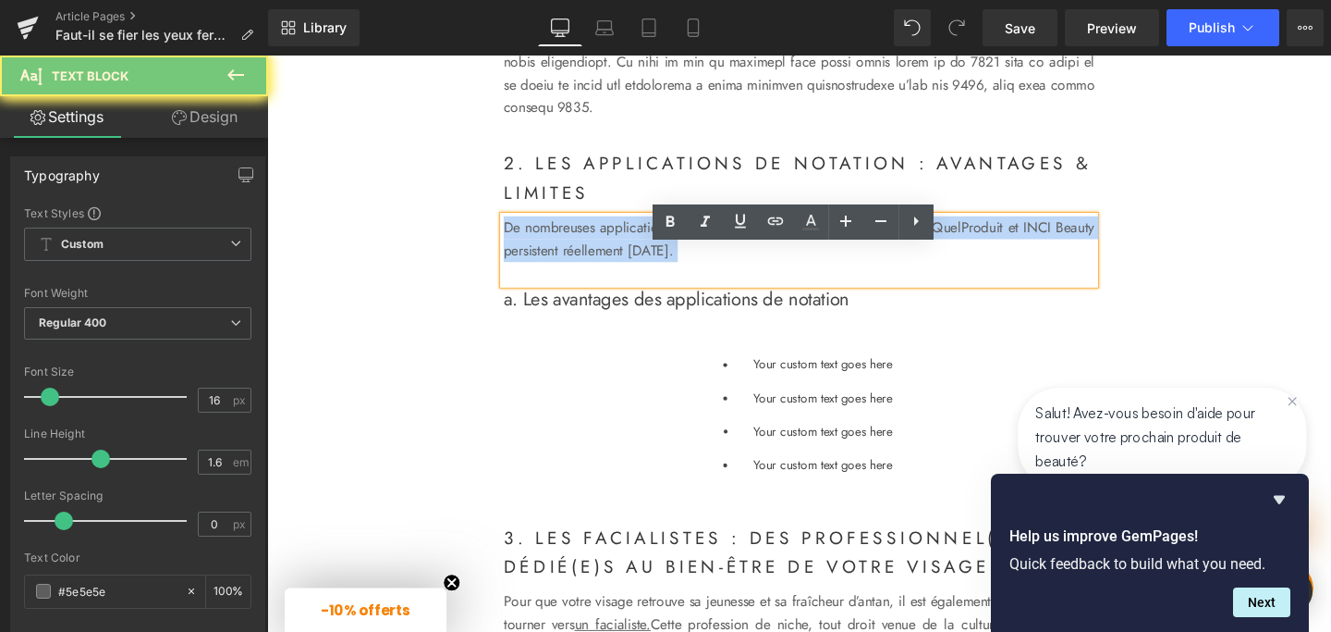
click at [579, 272] on p "De nombreuses applications françaises ont vu le jour mais seules Yuka, QuelProd…" at bounding box center [826, 248] width 621 height 47
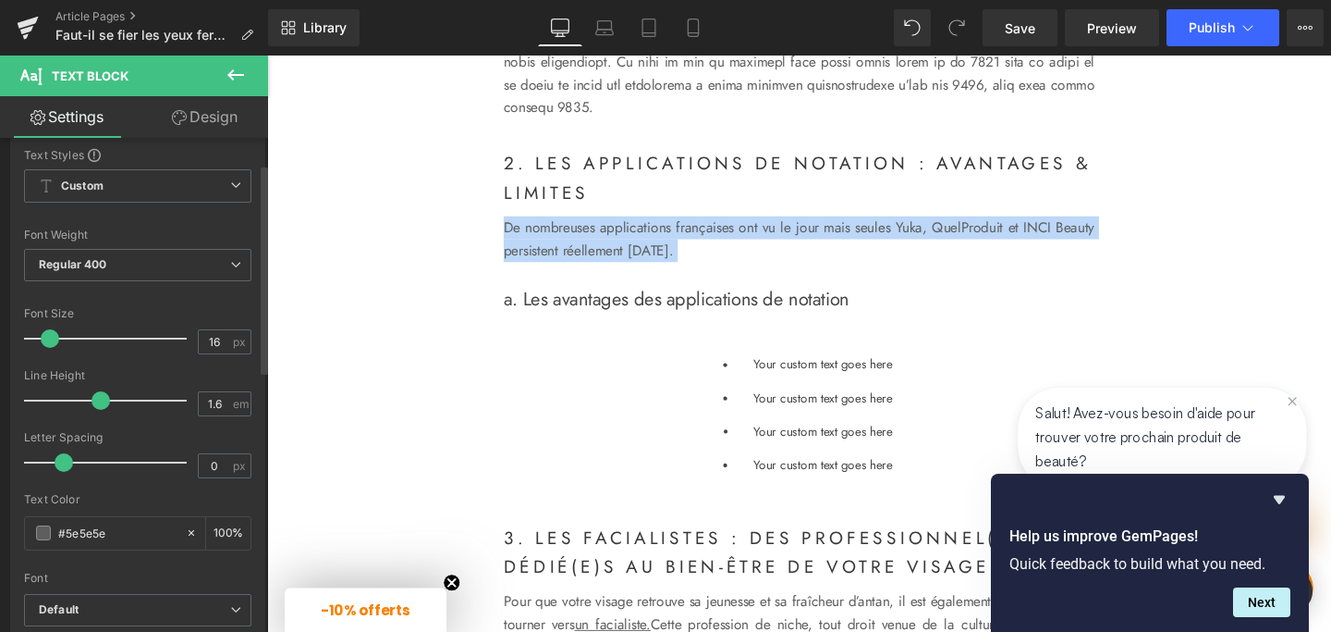
scroll to position [62, 0]
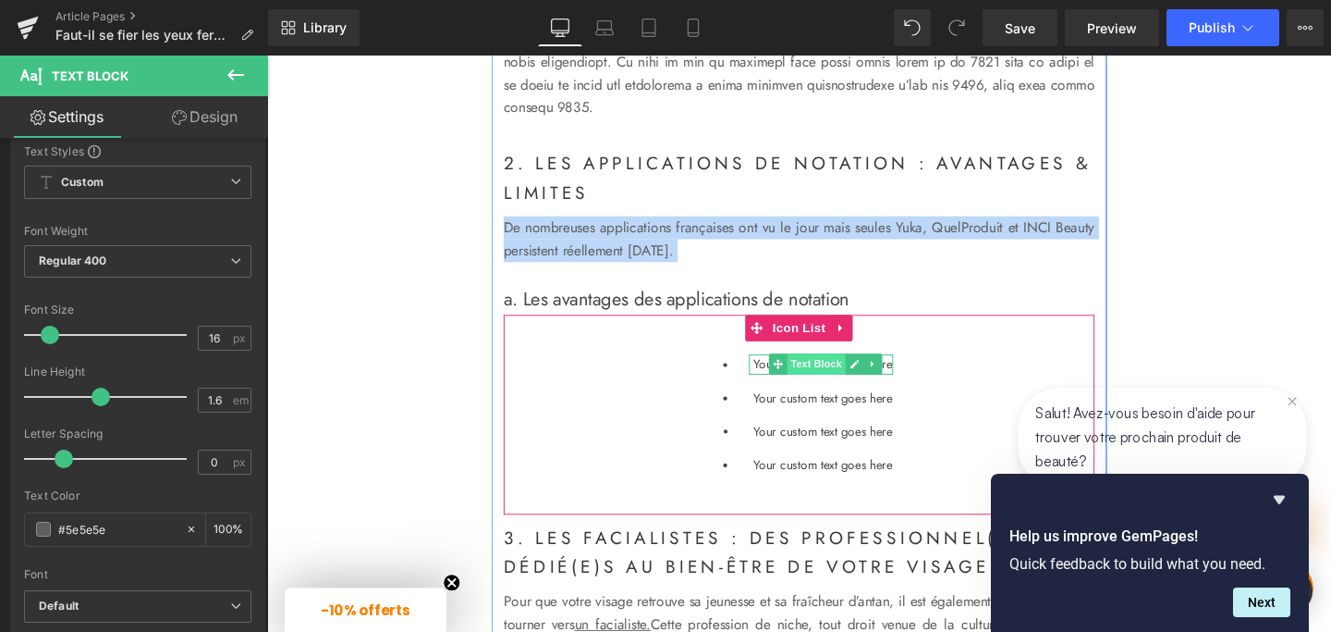
click at [824, 391] on span "Text Block" at bounding box center [844, 380] width 61 height 22
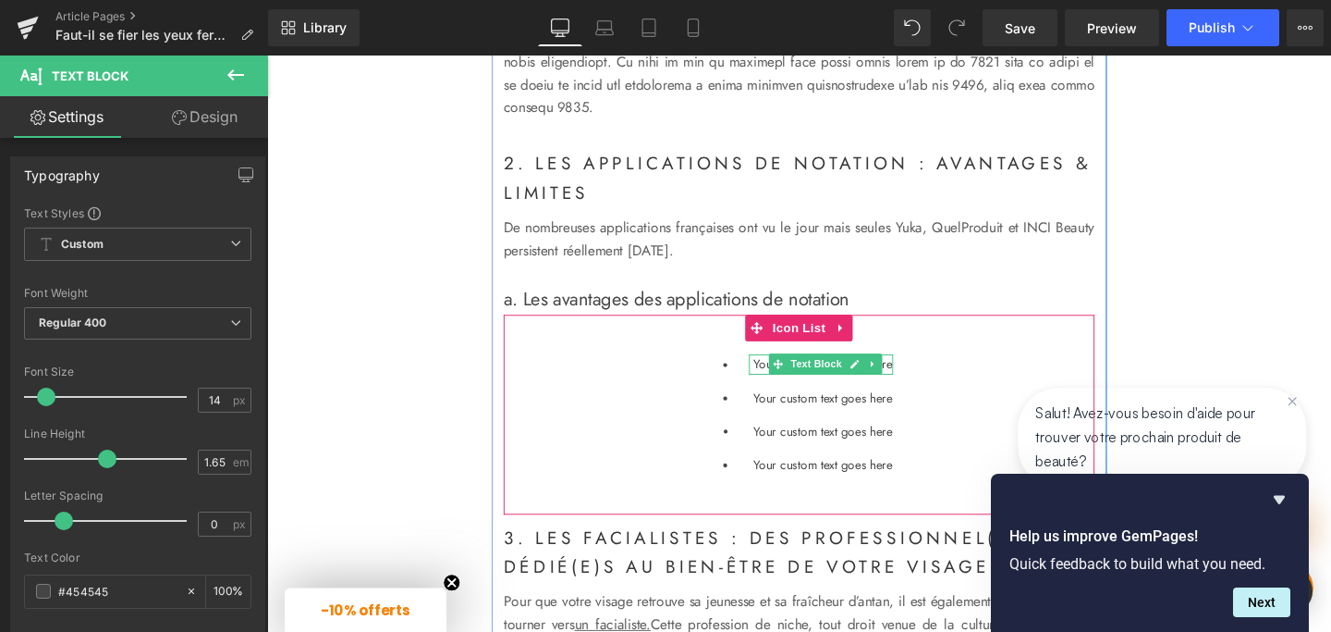
click at [918, 391] on p "Your custom text goes here" at bounding box center [852, 380] width 147 height 21
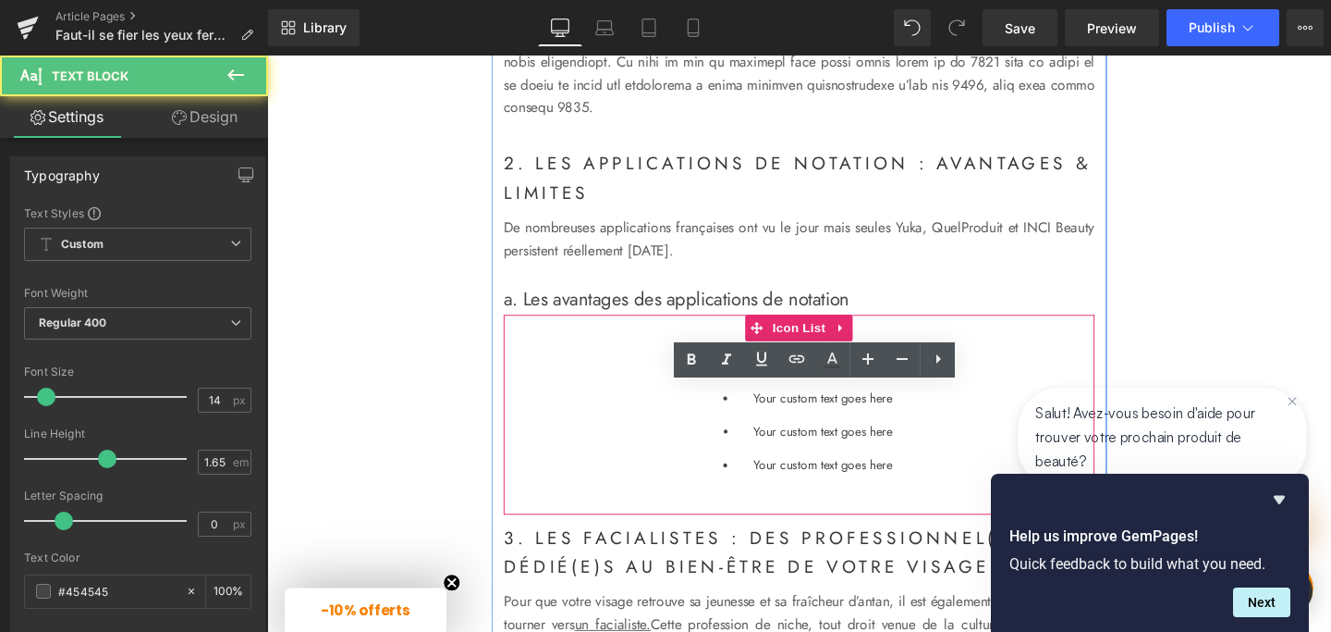
click at [918, 391] on p "Your custom text goes here" at bounding box center [852, 380] width 147 height 21
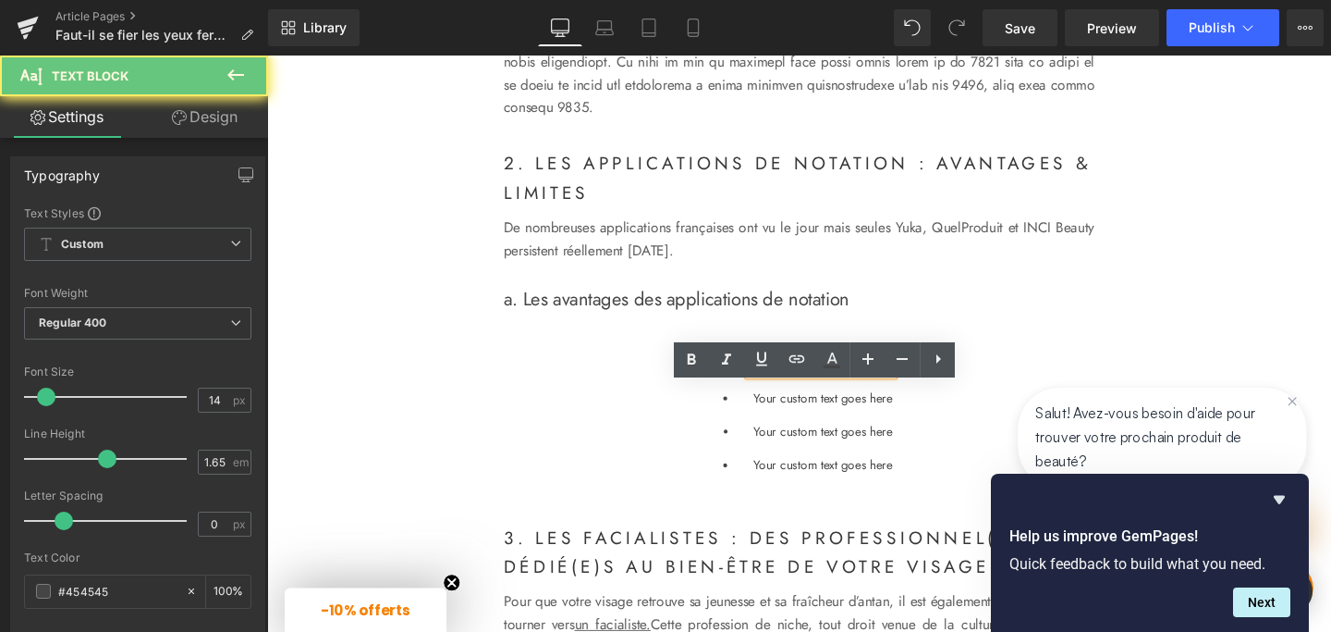
click at [918, 391] on p "Your custom text goes here" at bounding box center [852, 380] width 147 height 21
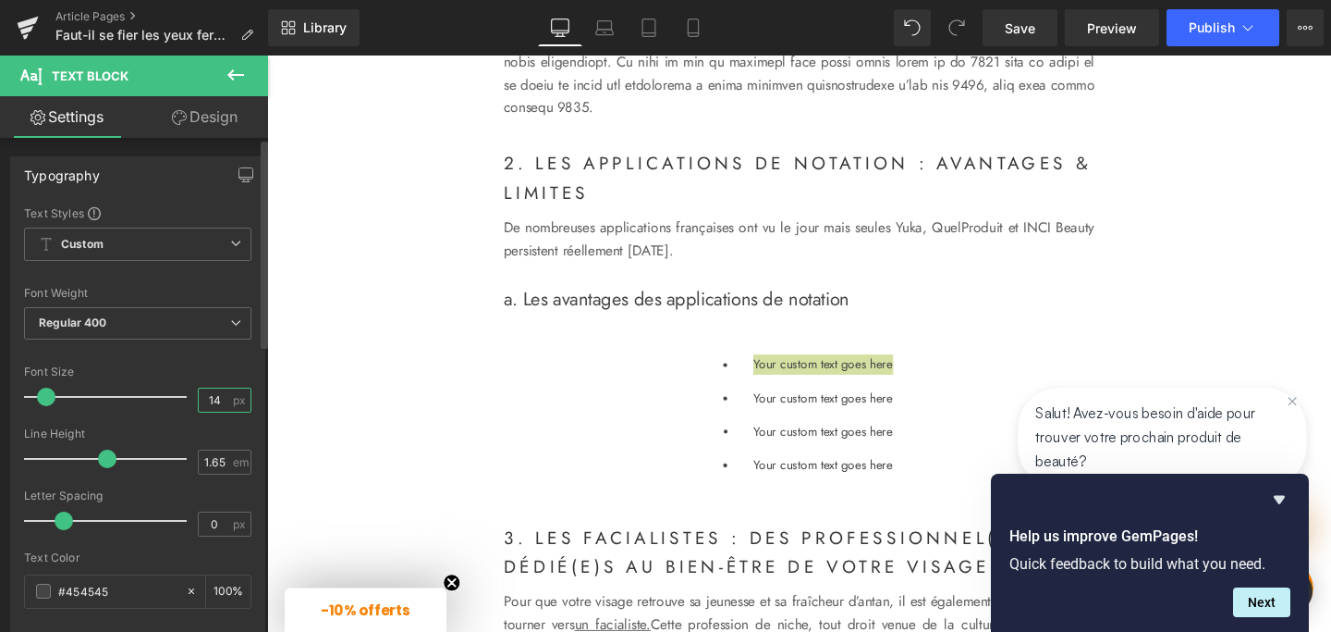
click at [216, 398] on input "14" at bounding box center [215, 399] width 32 height 23
type input "16"
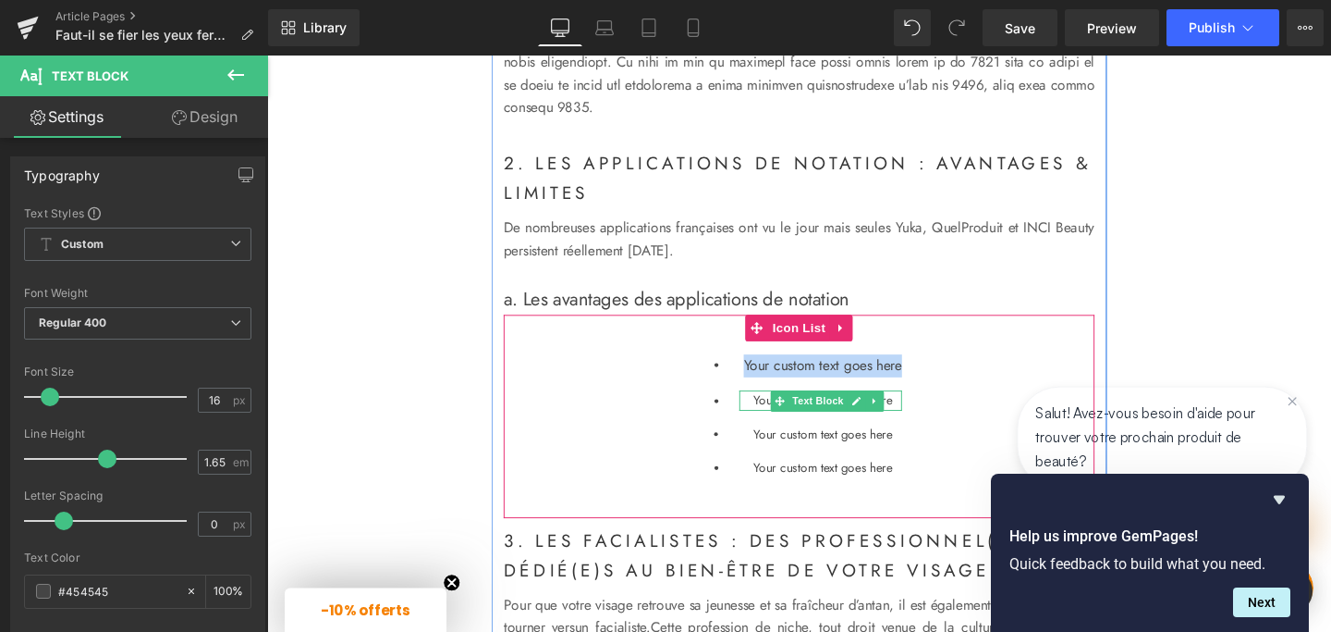
click at [777, 429] on p "Your custom text goes here" at bounding box center [851, 418] width 166 height 21
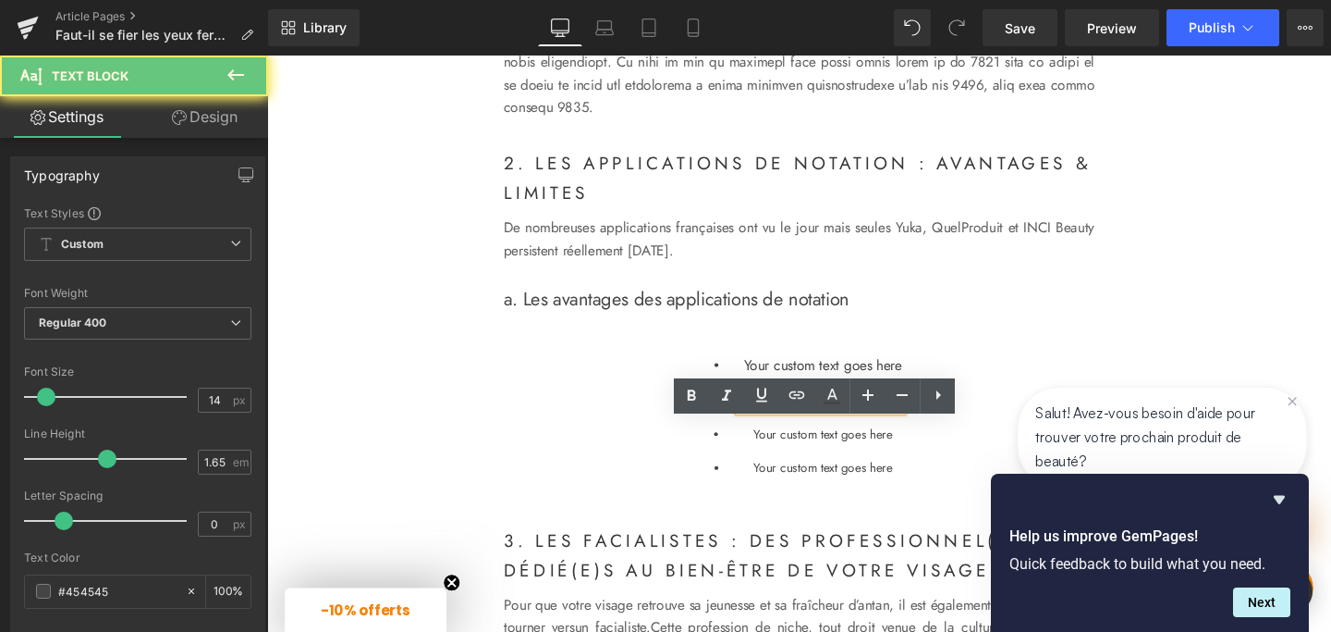
click at [777, 429] on p "Your custom text goes here" at bounding box center [851, 418] width 166 height 21
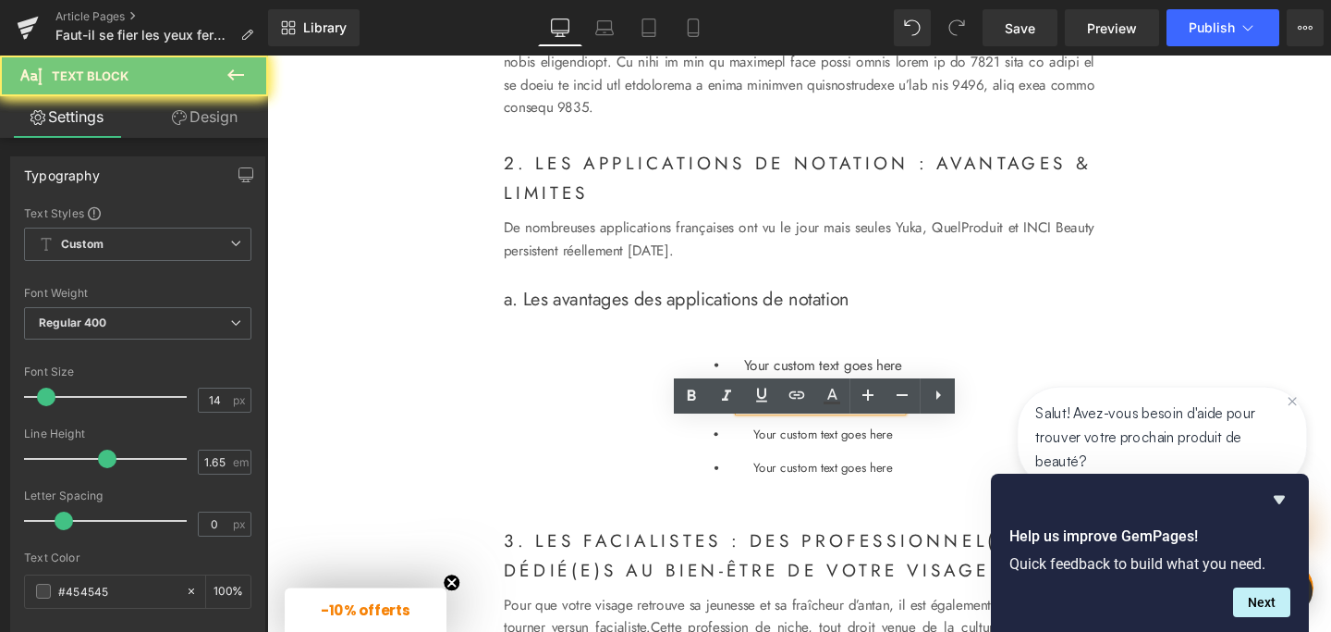
click at [777, 429] on p "Your custom text goes here" at bounding box center [851, 418] width 166 height 21
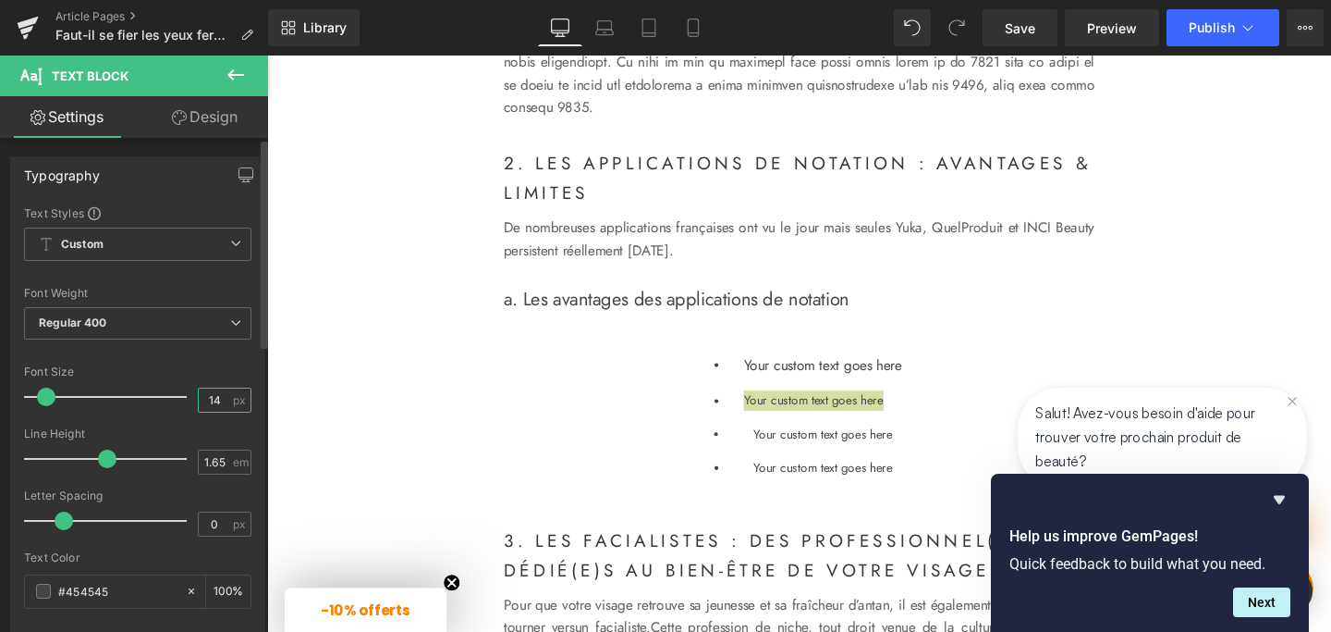
click at [218, 400] on input "14" at bounding box center [215, 399] width 32 height 23
type input "16"
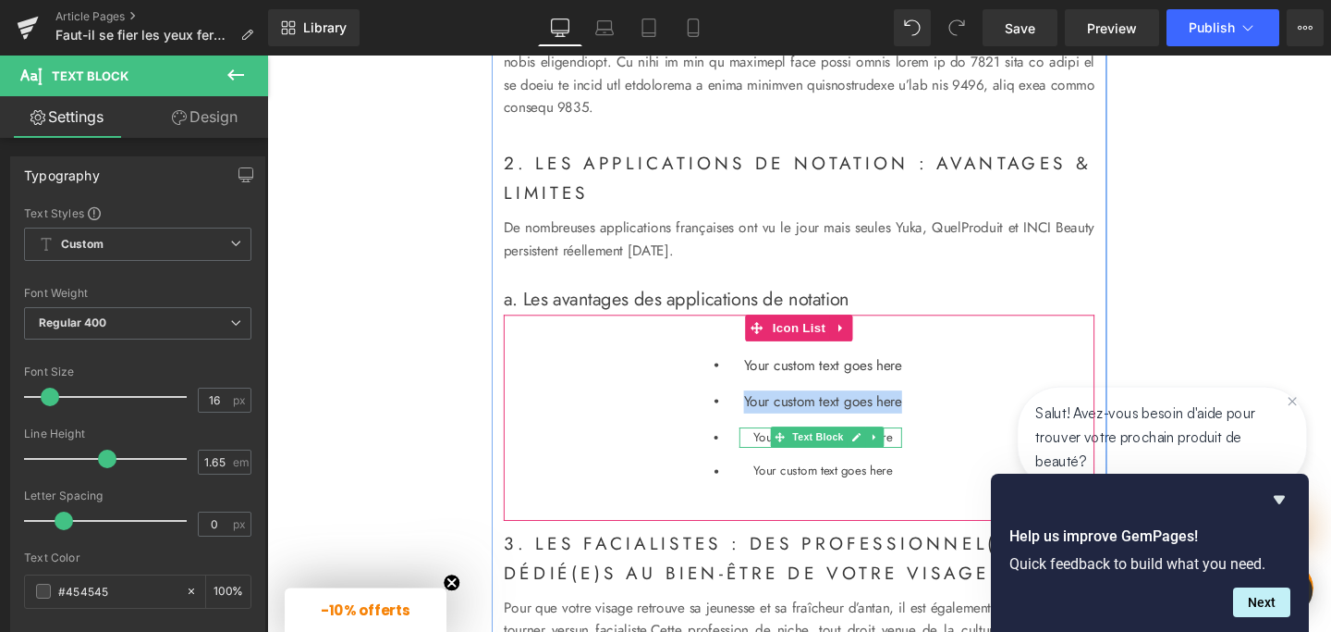
click at [776, 468] on p "Your custom text goes here" at bounding box center [851, 457] width 166 height 21
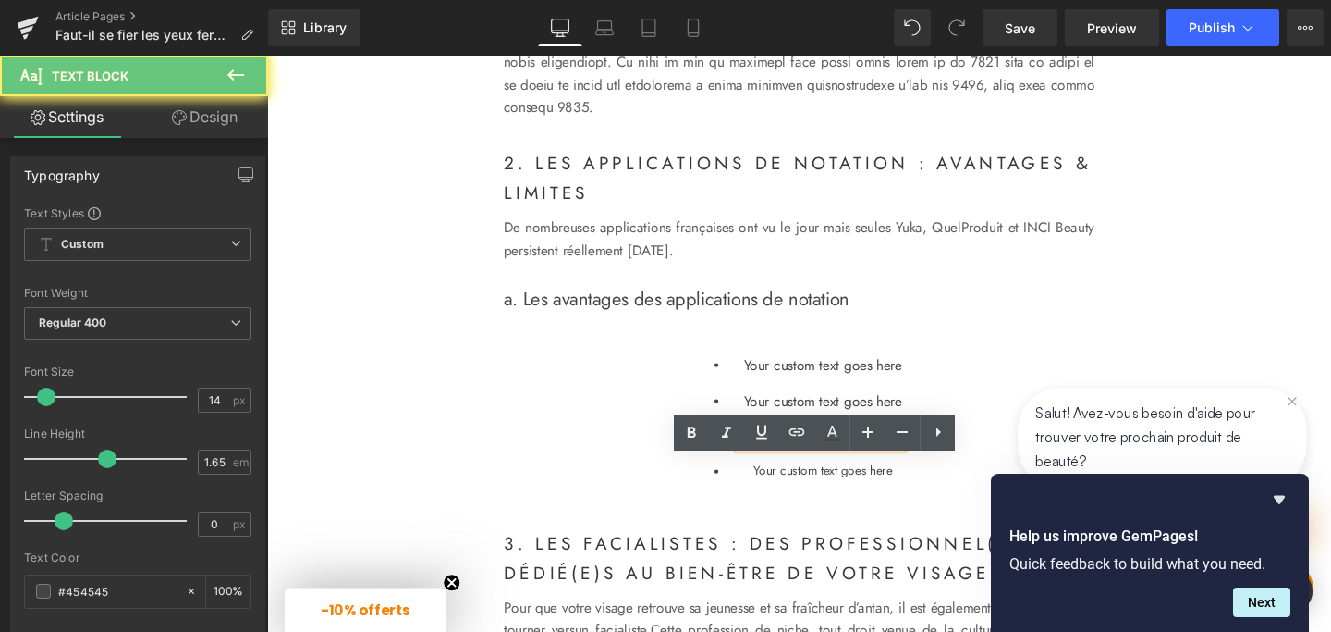
click at [776, 468] on p "Your custom text goes here" at bounding box center [851, 457] width 166 height 21
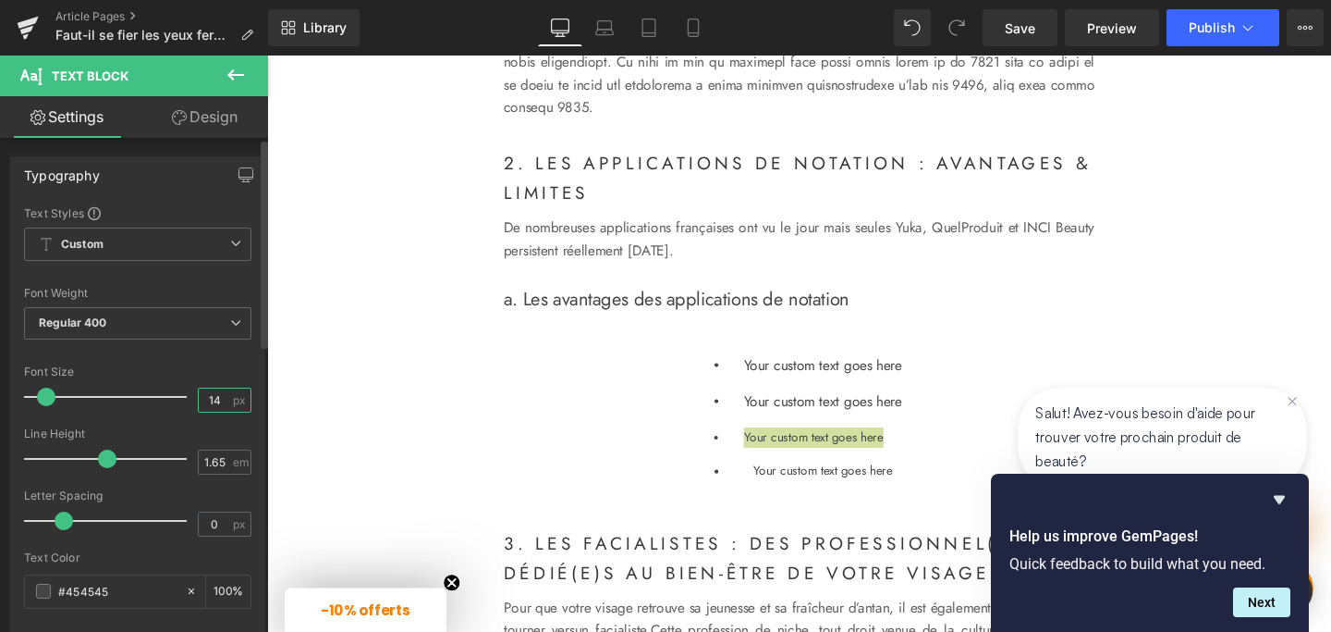
click at [218, 402] on input "14" at bounding box center [215, 399] width 32 height 23
type input "16"
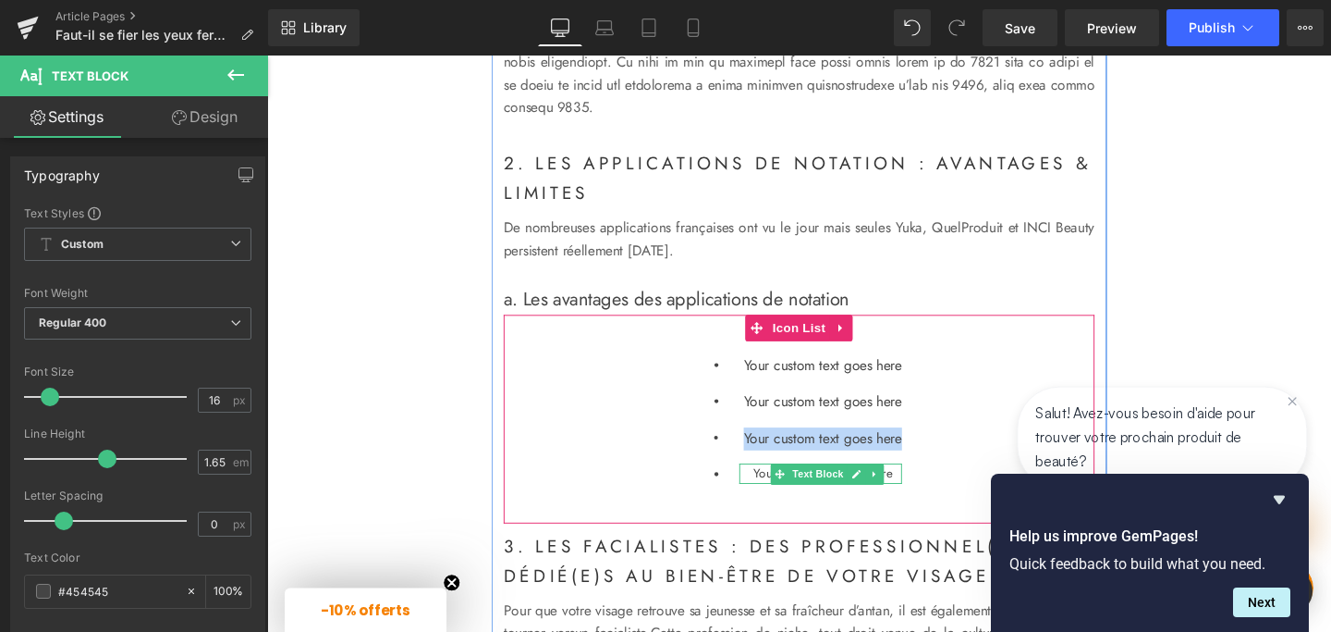
click at [777, 506] on p "Your custom text goes here" at bounding box center [851, 494] width 166 height 21
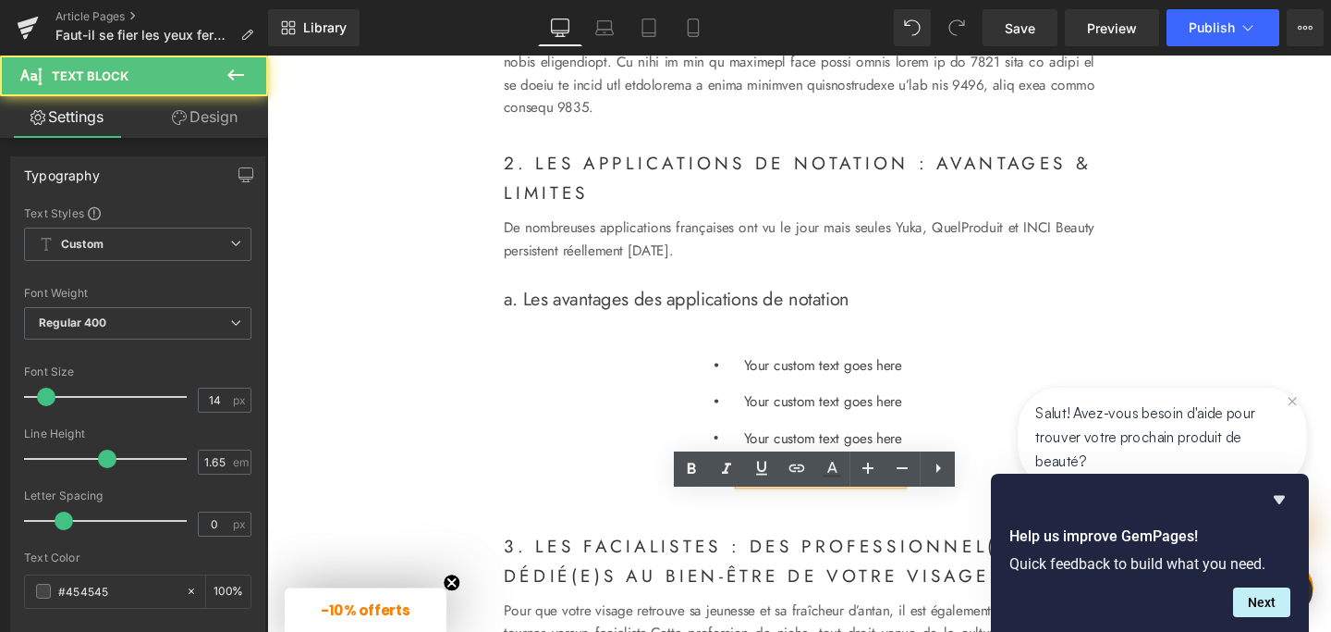
click at [777, 506] on p "Your custom text goes here" at bounding box center [851, 494] width 166 height 21
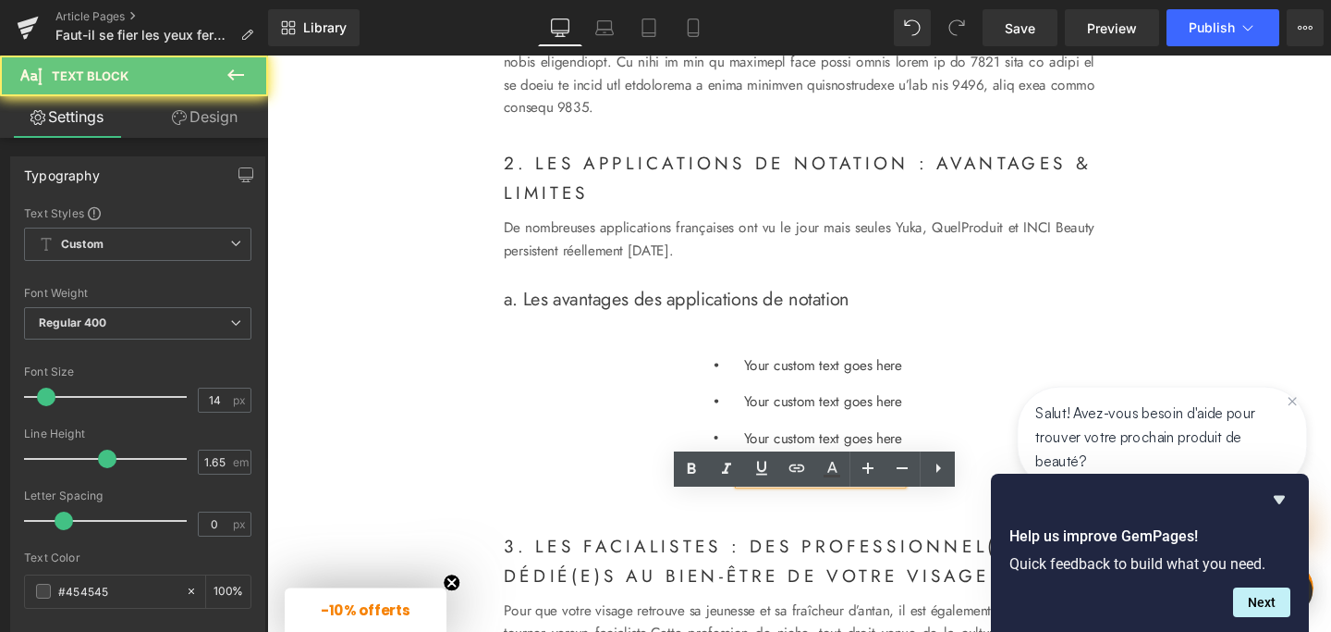
click at [777, 506] on p "Your custom text goes here" at bounding box center [851, 494] width 166 height 21
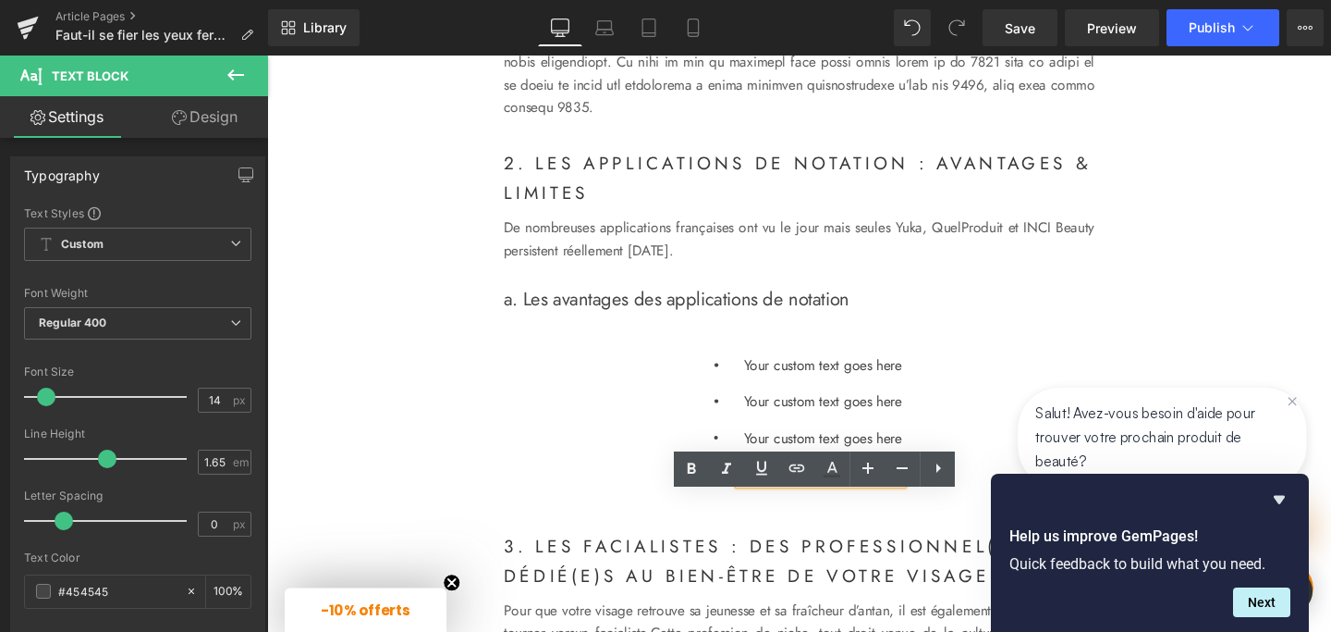
click at [777, 506] on p "Your custom text goes here" at bounding box center [851, 494] width 166 height 21
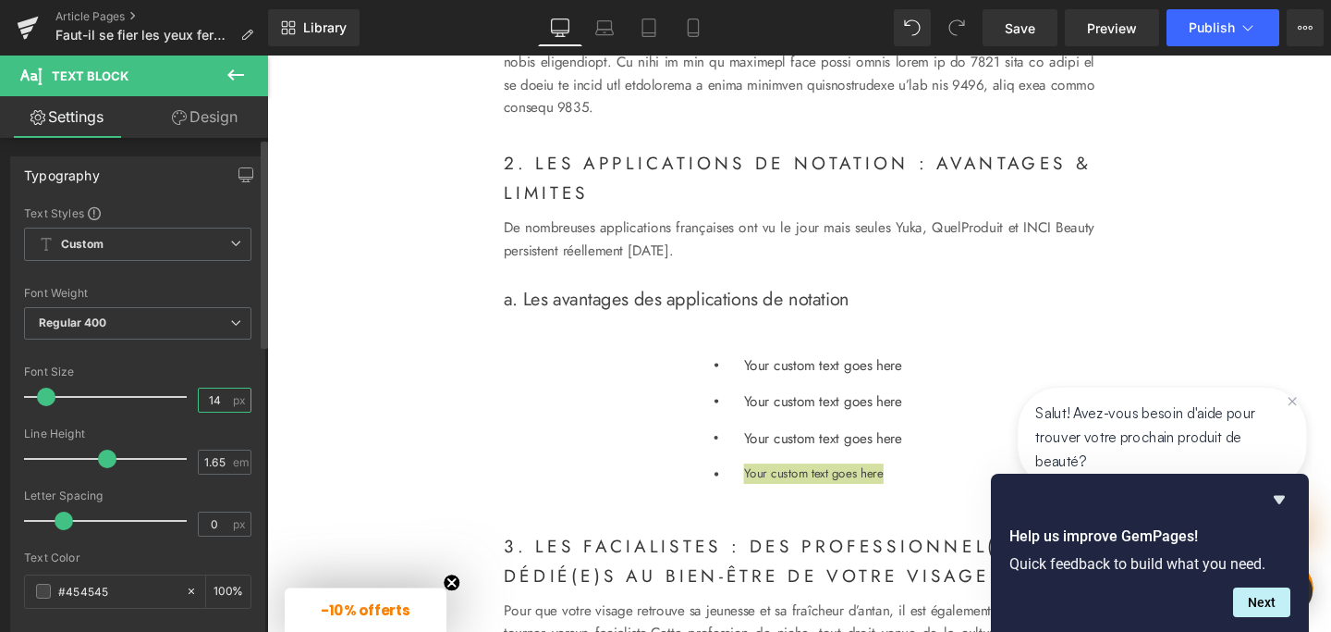
click at [213, 400] on input "14" at bounding box center [215, 399] width 32 height 23
type input "16"
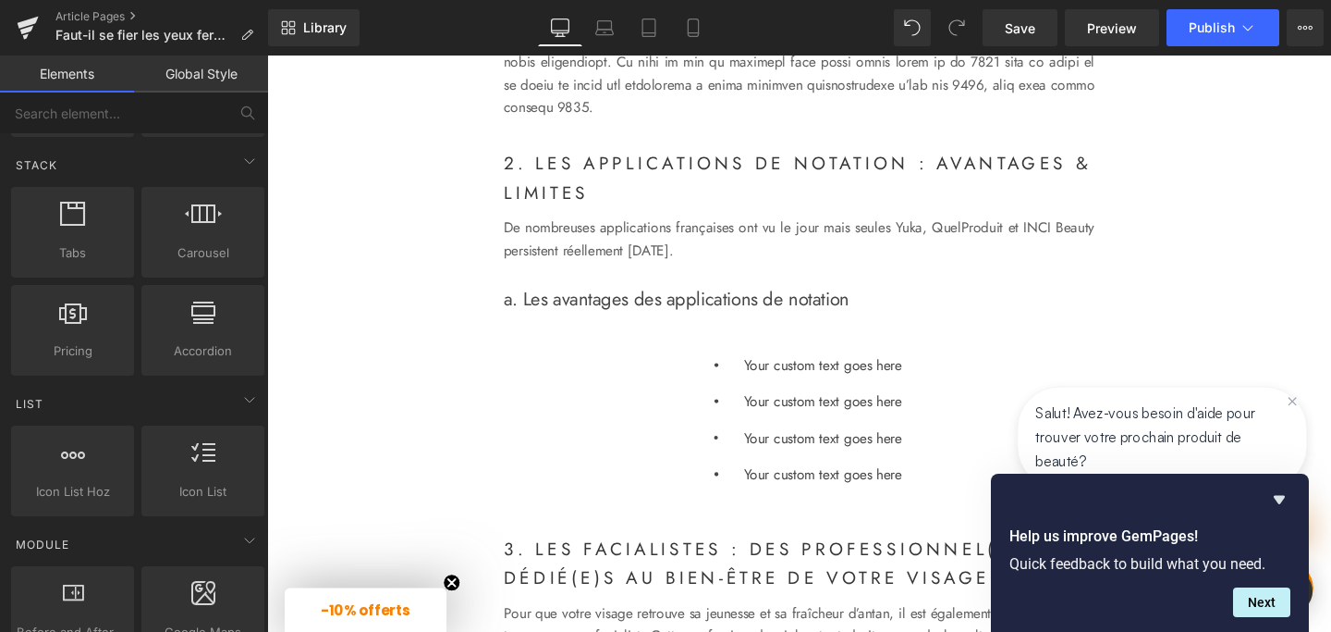
click at [379, 433] on div "Image Les applications de notation des cosmétiques : Heading Faut-il s'y fier l…" at bounding box center [826, 365] width 1119 height 3632
click at [1279, 598] on button "Next" at bounding box center [1261, 602] width 57 height 30
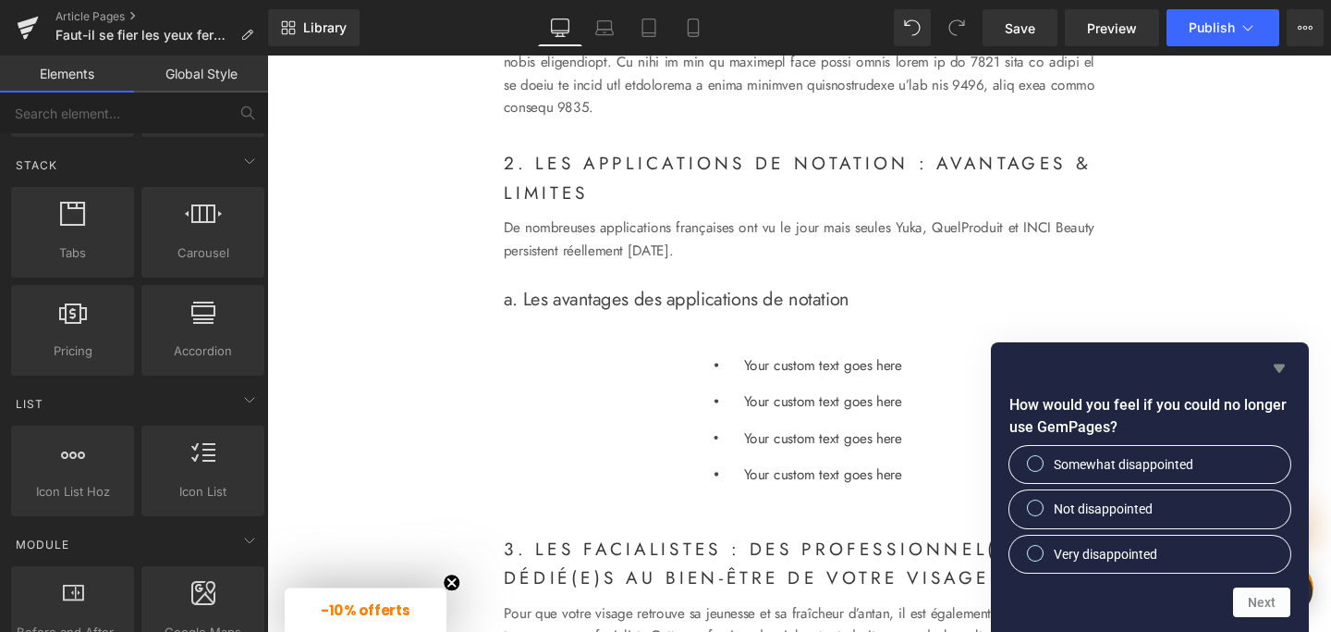
click at [1282, 366] on icon "Hide survey" at bounding box center [1279, 368] width 11 height 8
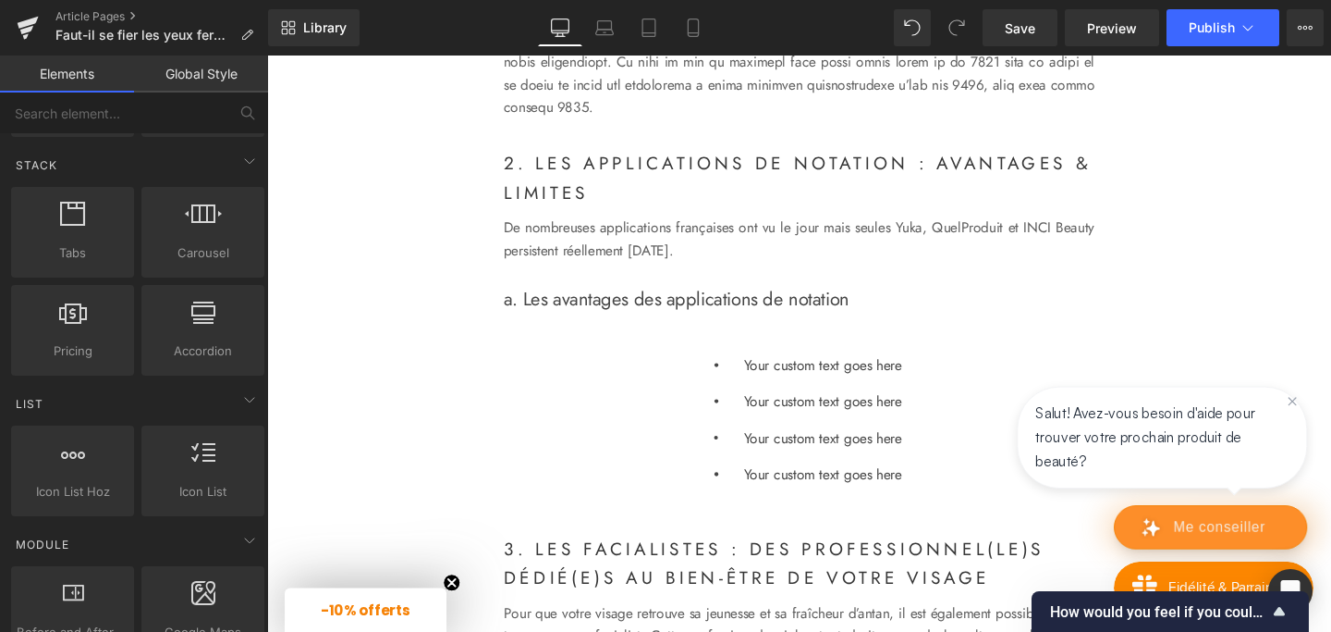
click at [1331, 417] on div "Image Les applications de notation des cosmétiques : Heading Faut-il s'y fier l…" at bounding box center [826, 365] width 1119 height 3632
click at [696, 272] on p "De nombreuses applications françaises ont vu le jour mais seules Yuka, QuelProd…" at bounding box center [826, 248] width 621 height 47
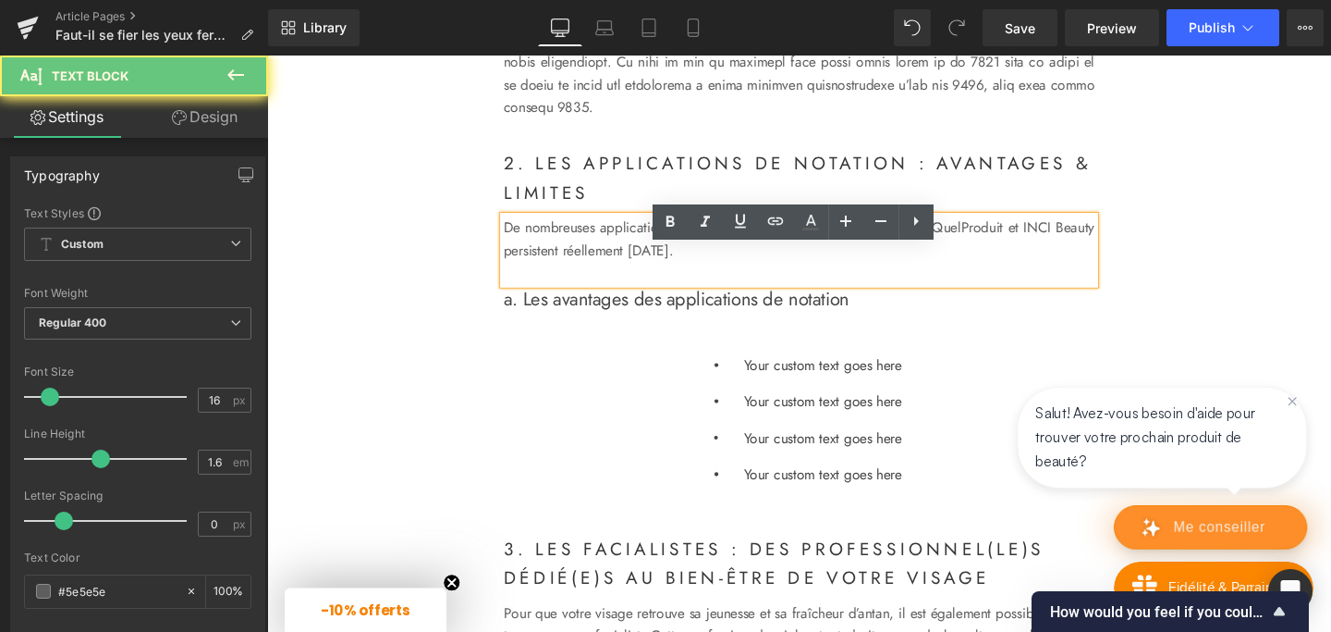
click at [696, 272] on p "De nombreuses applications françaises ont vu le jour mais seules Yuka, QuelProd…" at bounding box center [826, 248] width 621 height 47
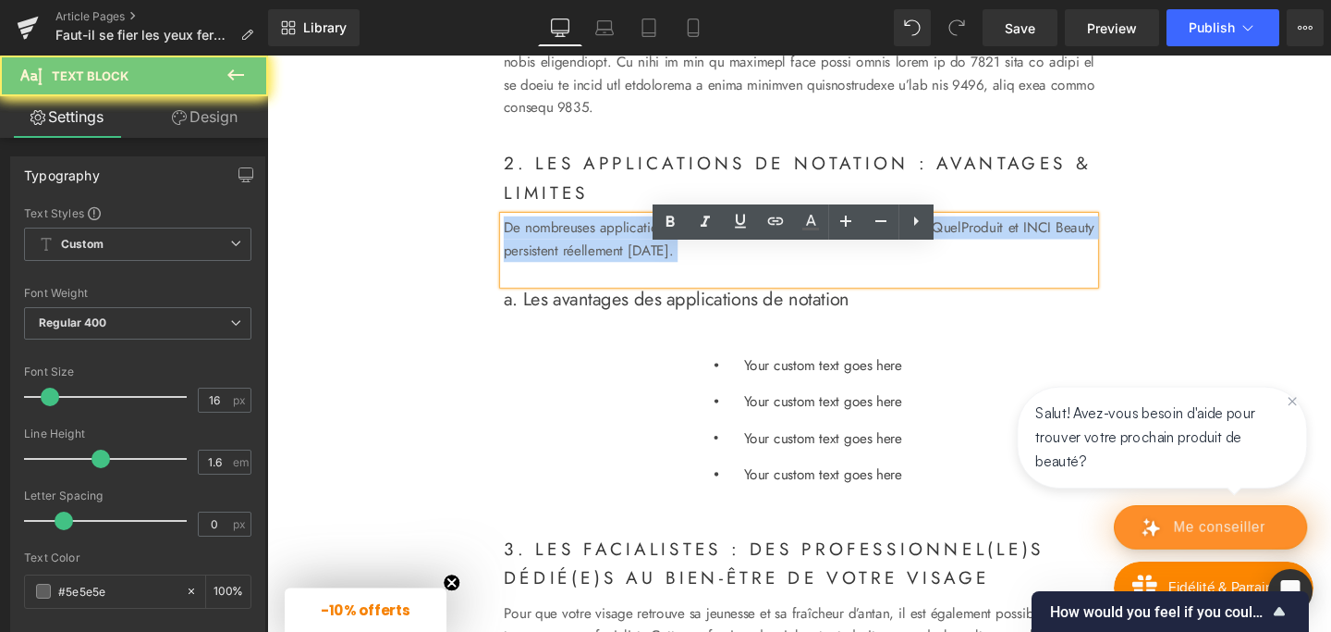
click at [696, 272] on p "De nombreuses applications françaises ont vu le jour mais seules Yuka, QuelProd…" at bounding box center [826, 248] width 621 height 47
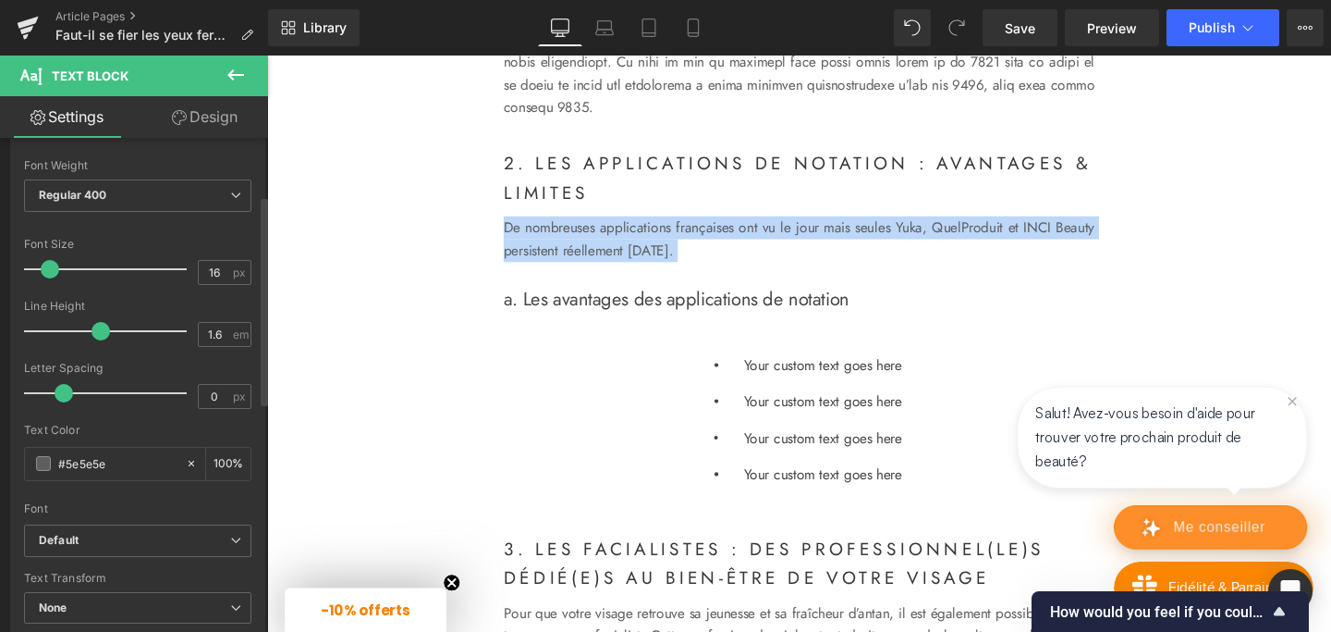
scroll to position [170, 0]
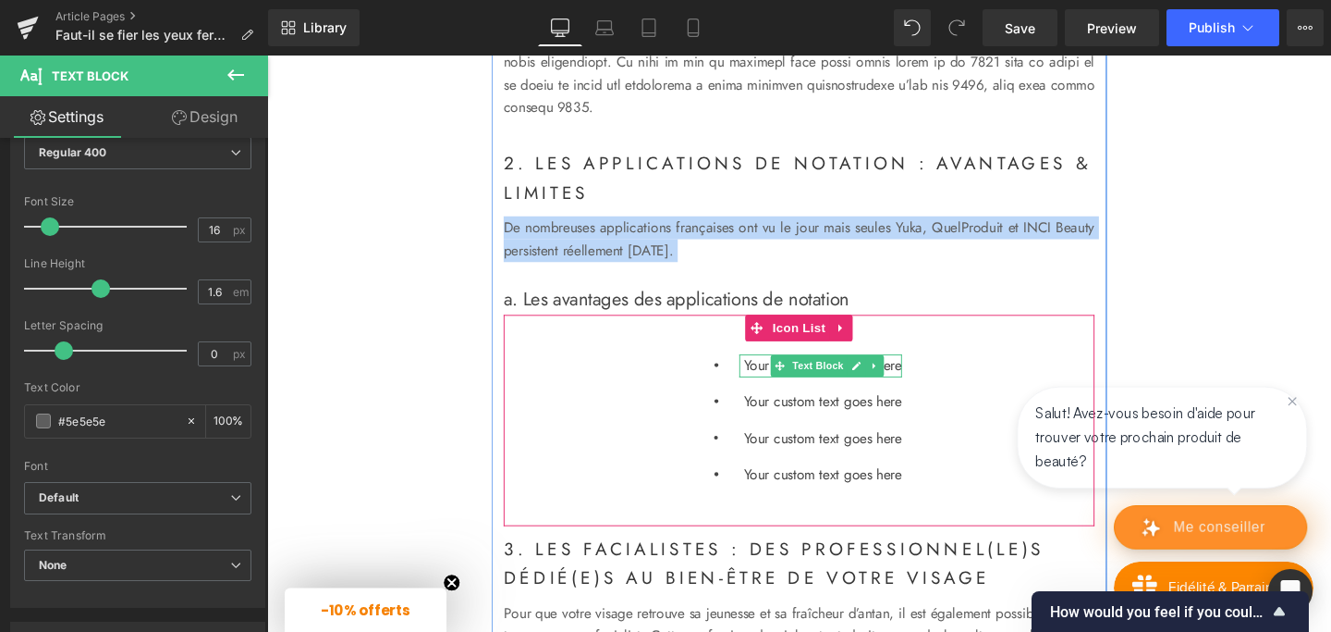
click at [778, 394] on p "Your custom text goes here" at bounding box center [851, 382] width 166 height 24
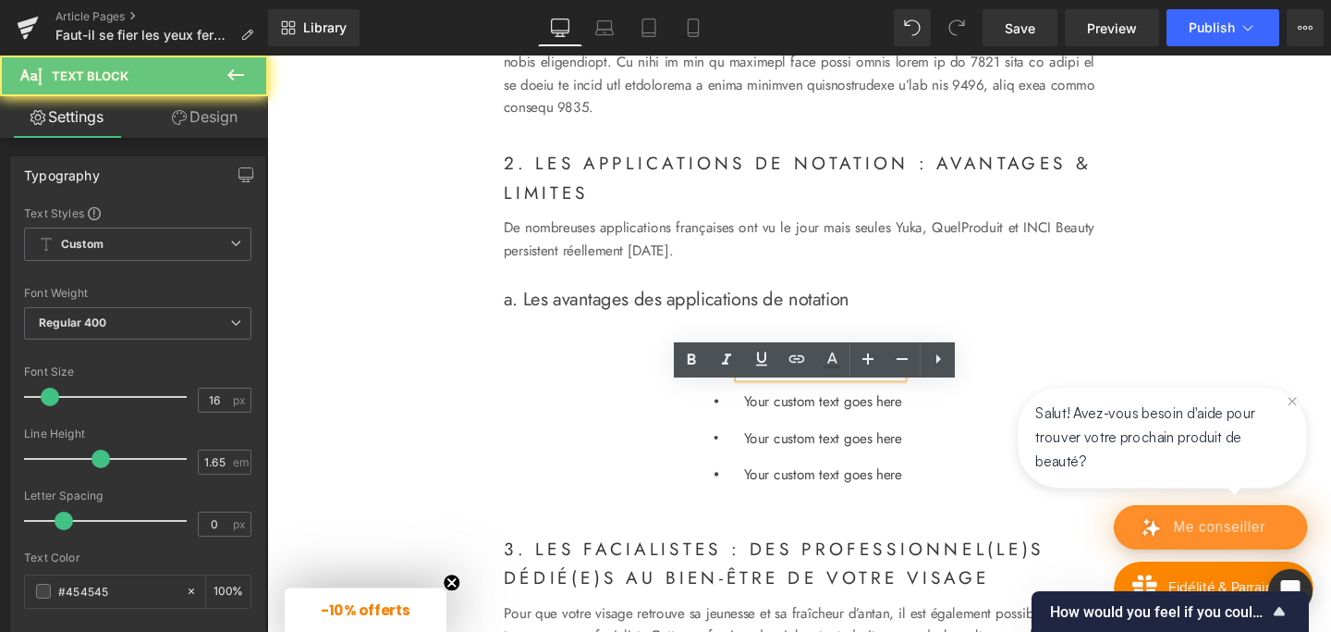
click at [778, 394] on p "Your custom text goes here" at bounding box center [851, 382] width 166 height 24
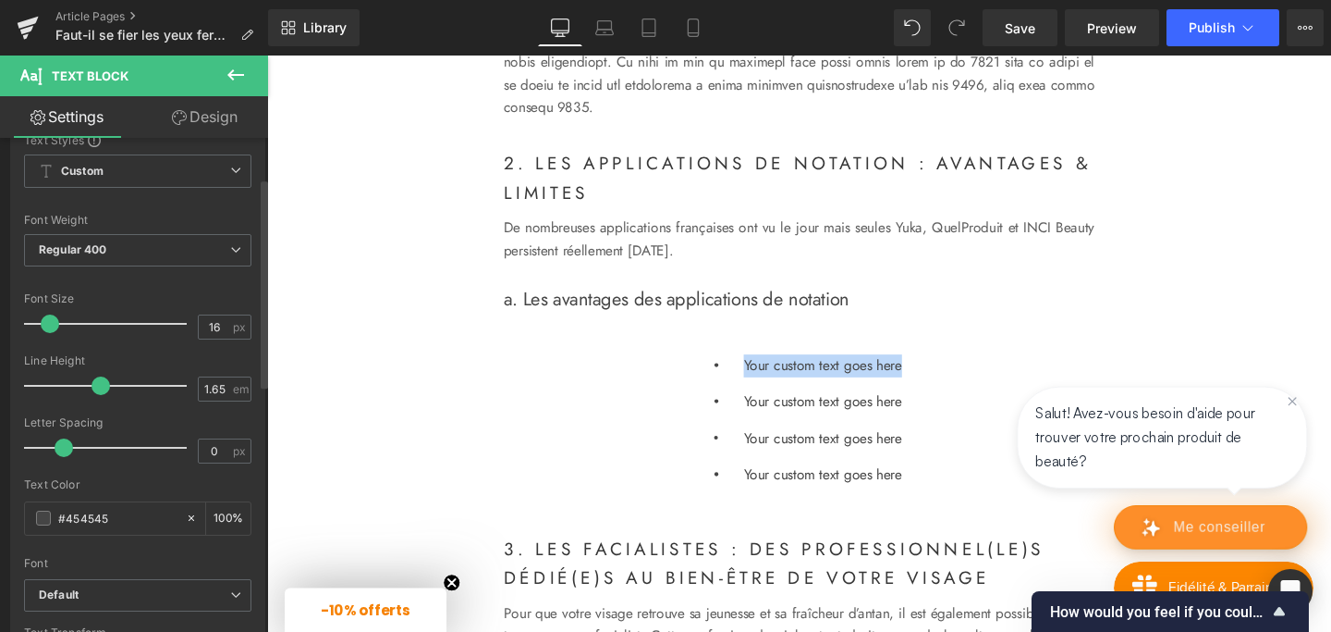
scroll to position [107, 0]
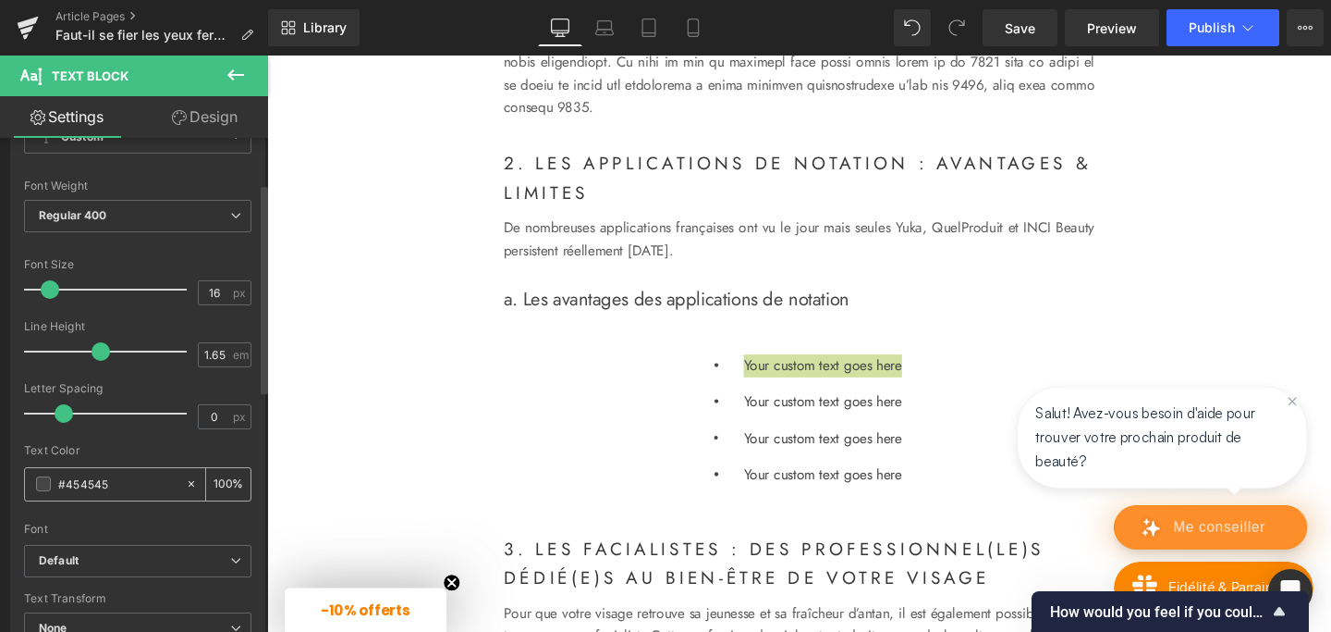
click at [90, 483] on input "#454545" at bounding box center [117, 483] width 118 height 20
drag, startPoint x: 65, startPoint y: 482, endPoint x: 133, endPoint y: 482, distance: 68.4
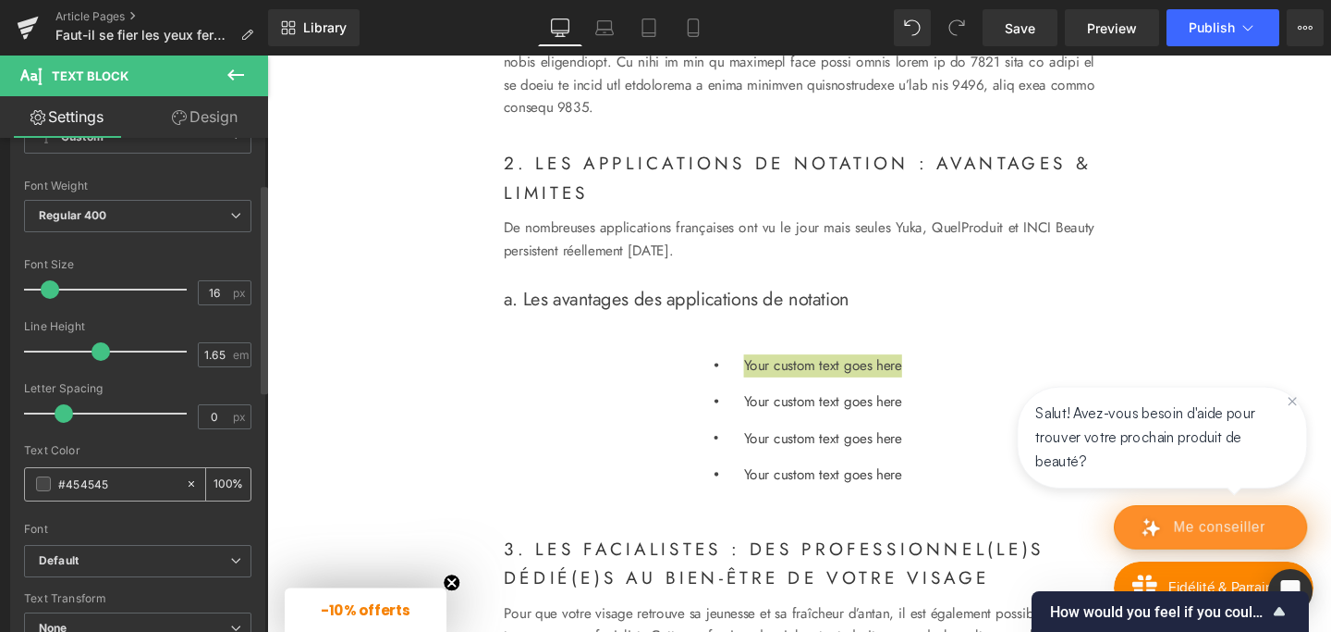
click at [133, 482] on input "#454545" at bounding box center [117, 483] width 118 height 20
type input "#5"
type input "0"
type input "#5E5"
type input "100"
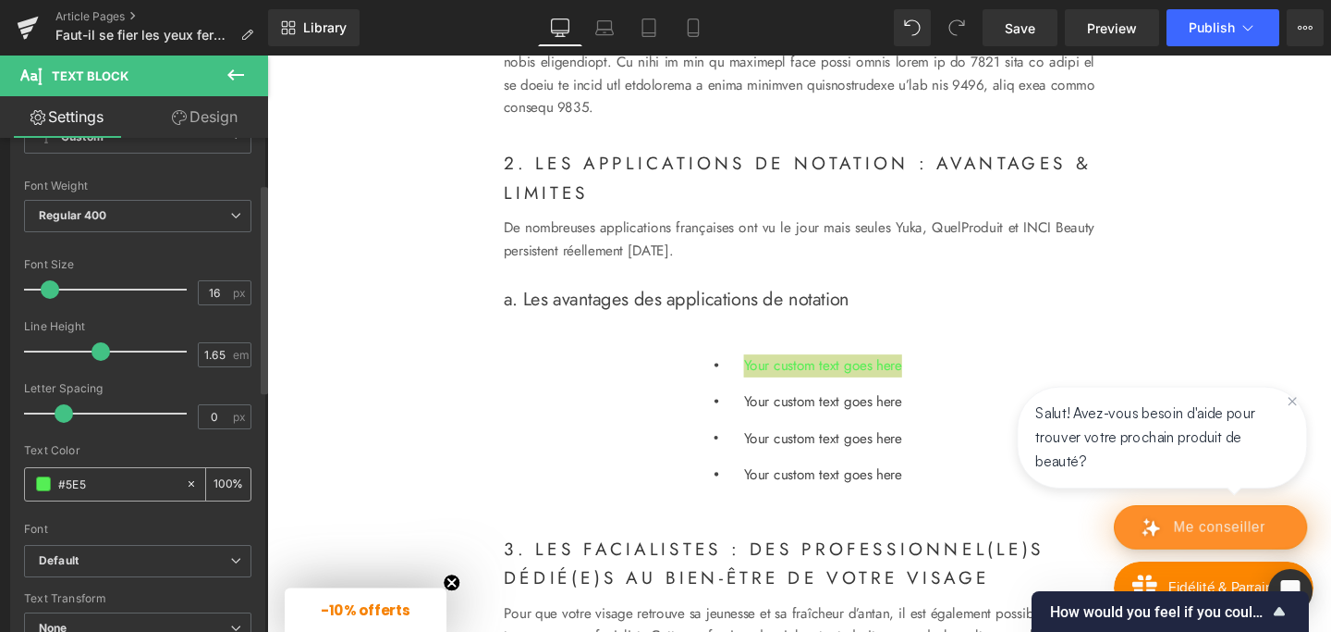
type input "#5E5E"
type input "93"
type input "#5E5E5"
type input "0"
type input "#5E5E5E"
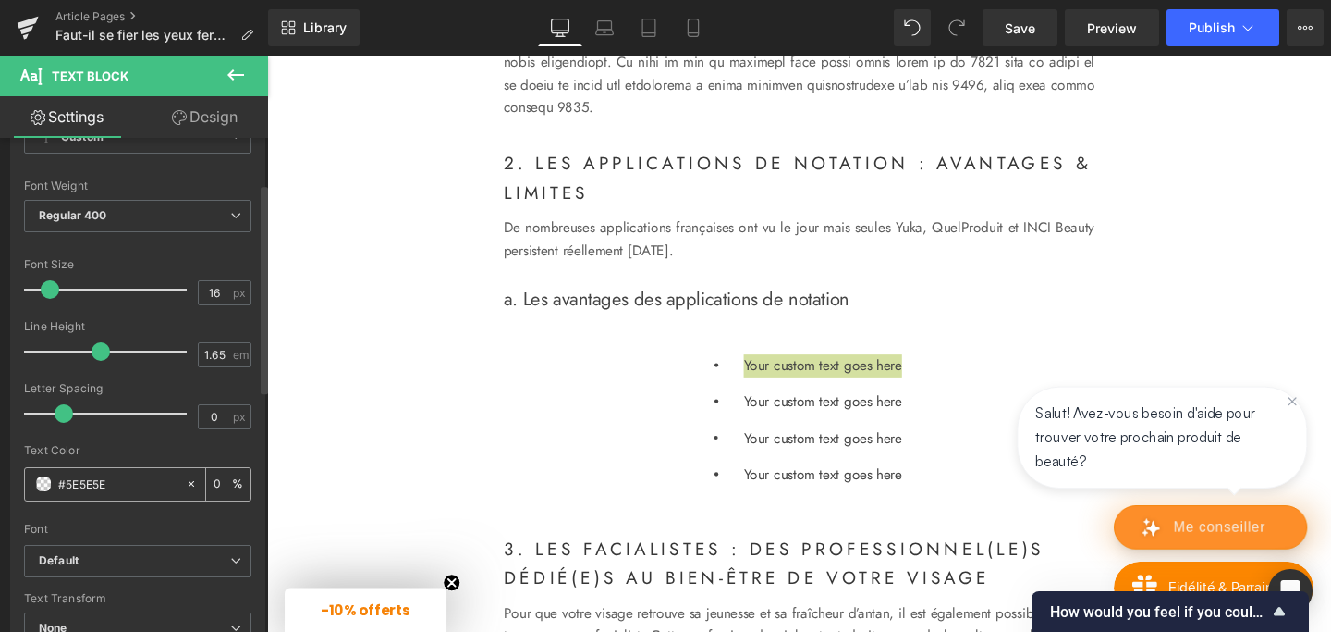
type input "100"
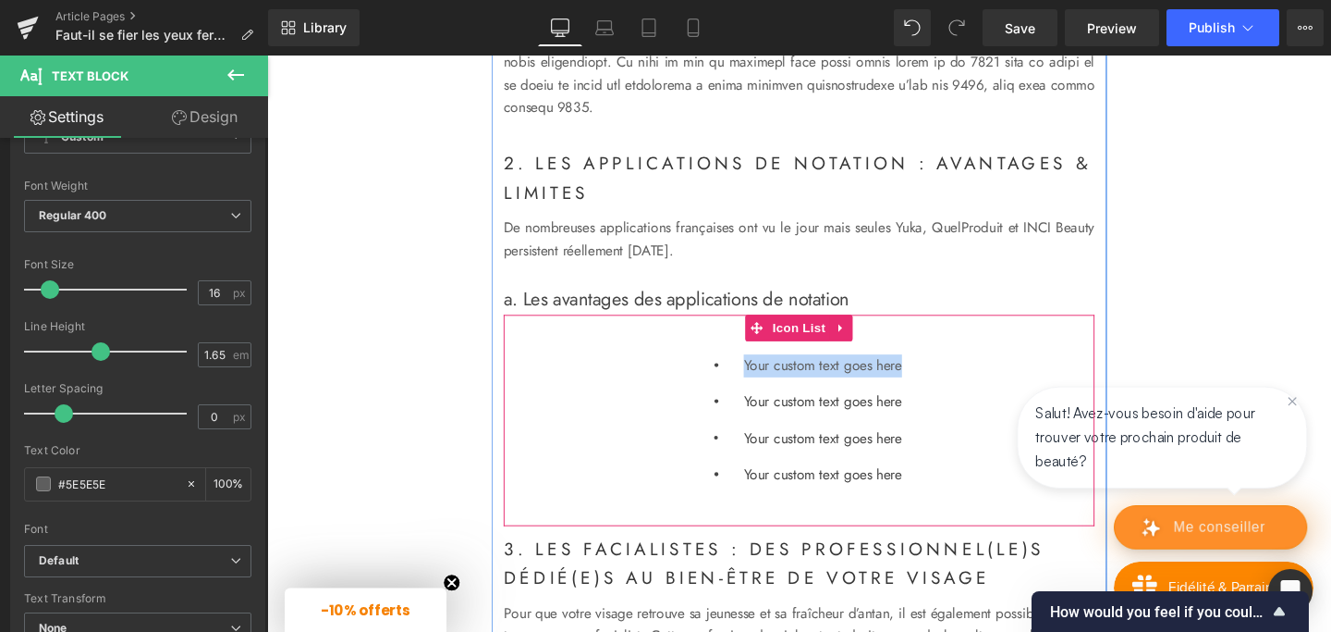
click at [782, 432] on p "Your custom text goes here" at bounding box center [851, 420] width 166 height 24
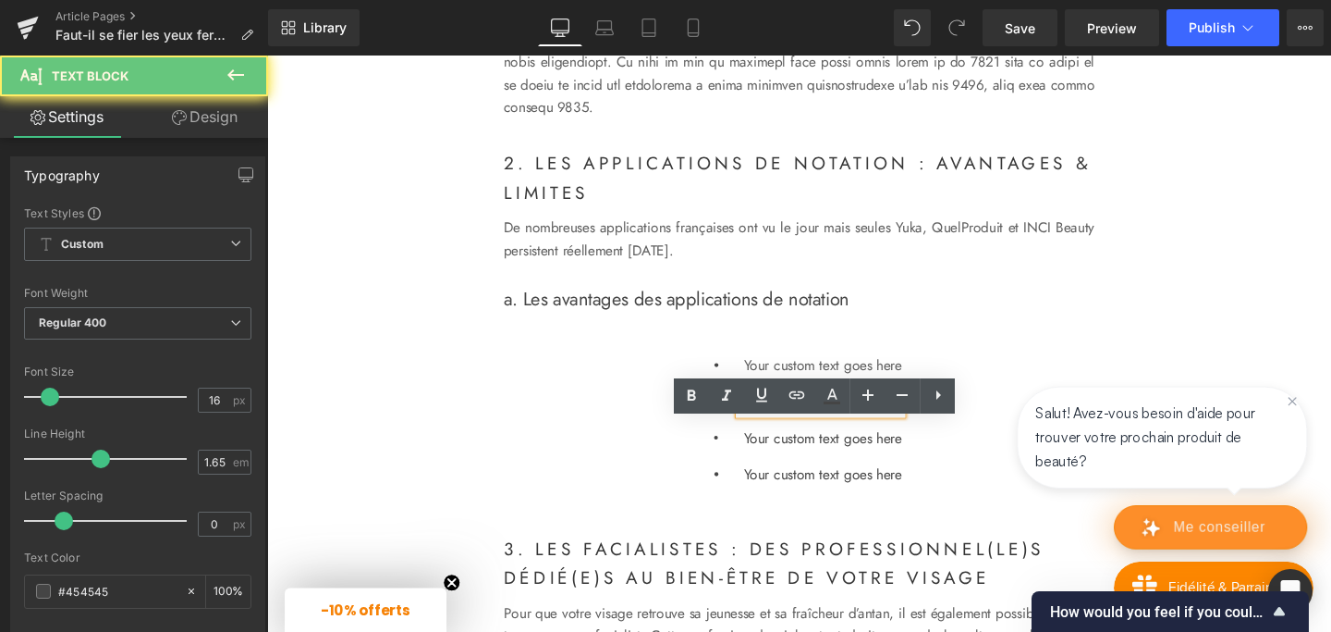
click at [782, 432] on p "Your custom text goes here" at bounding box center [851, 420] width 166 height 24
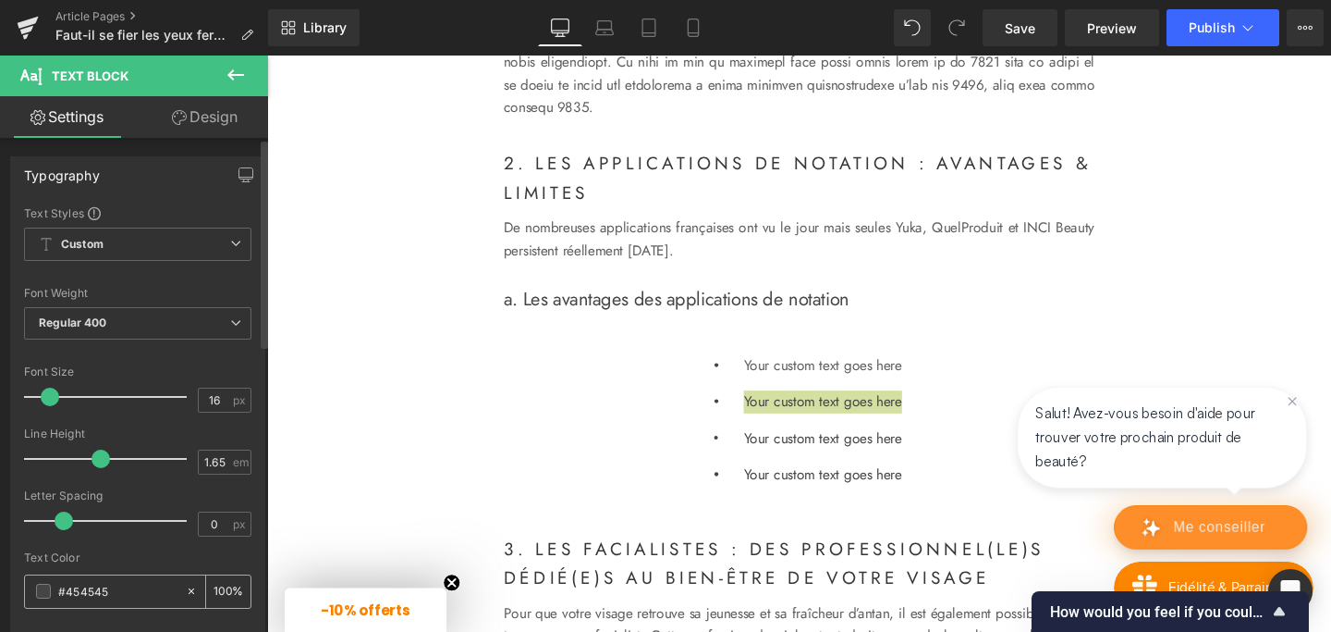
click at [80, 589] on input "#454545" at bounding box center [117, 591] width 118 height 20
type input "#5"
type input "0"
type input "#5E5"
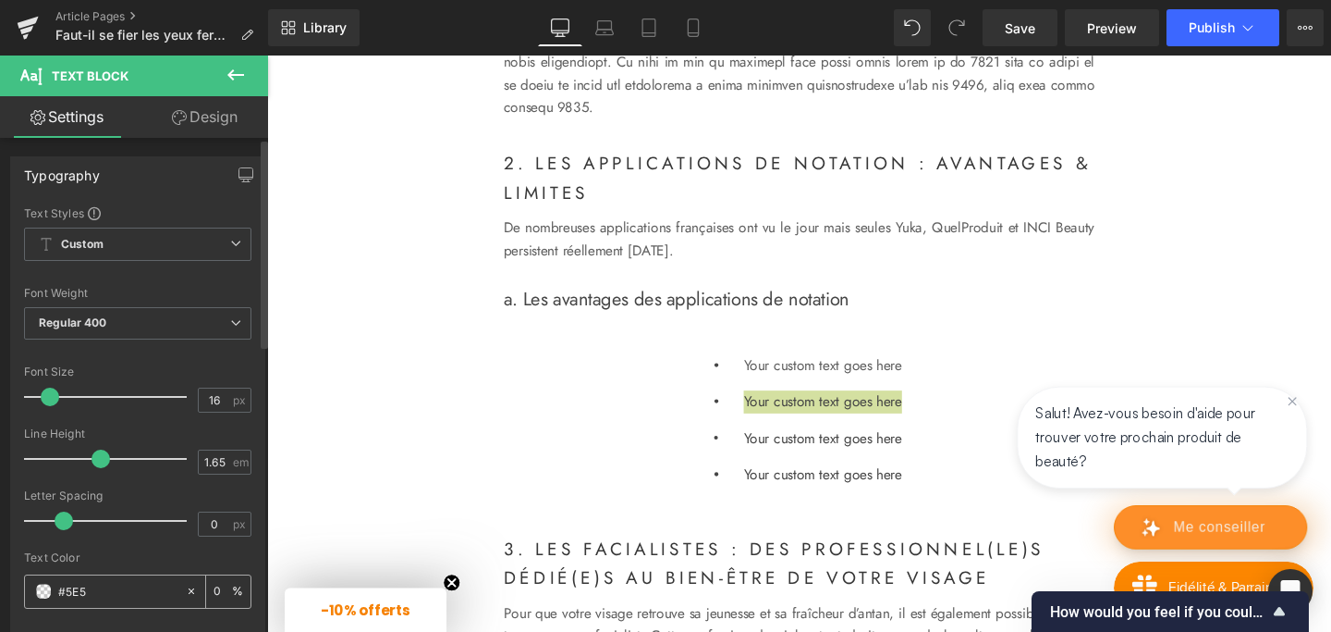
type input "100"
type input "#5E5E"
type input "93"
type input "#5E5E5"
type input "0"
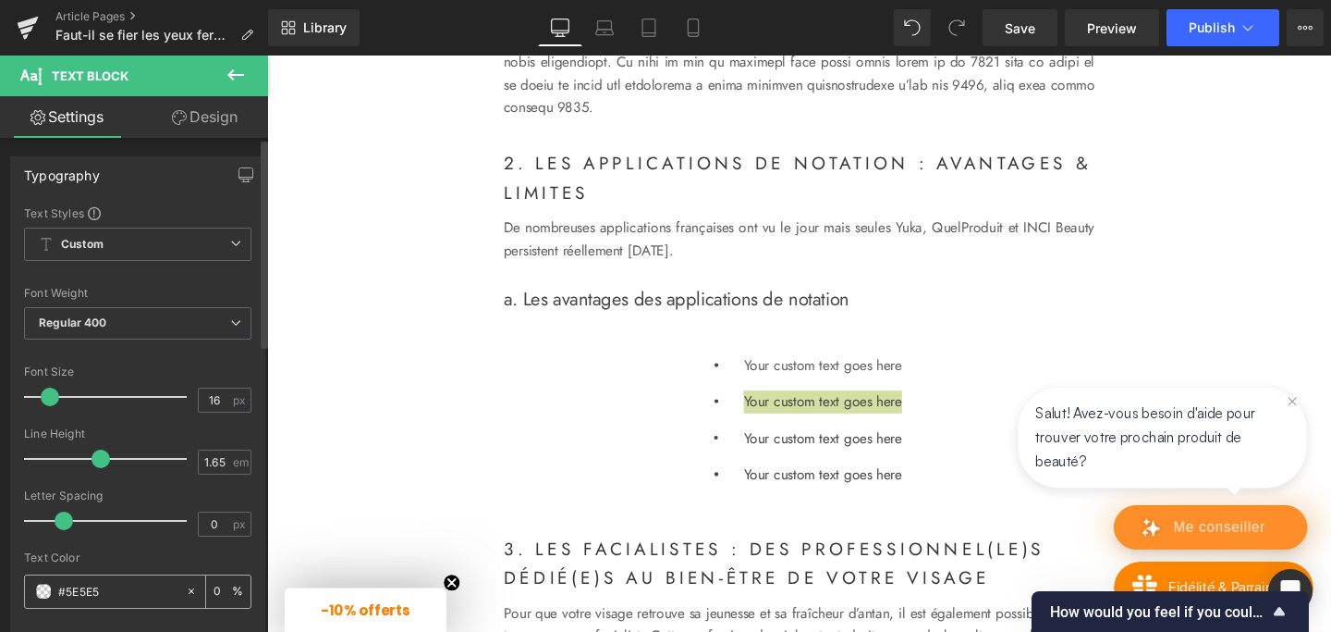
type input "#5E5E5E"
type input "100"
type input "#5E5E5E"
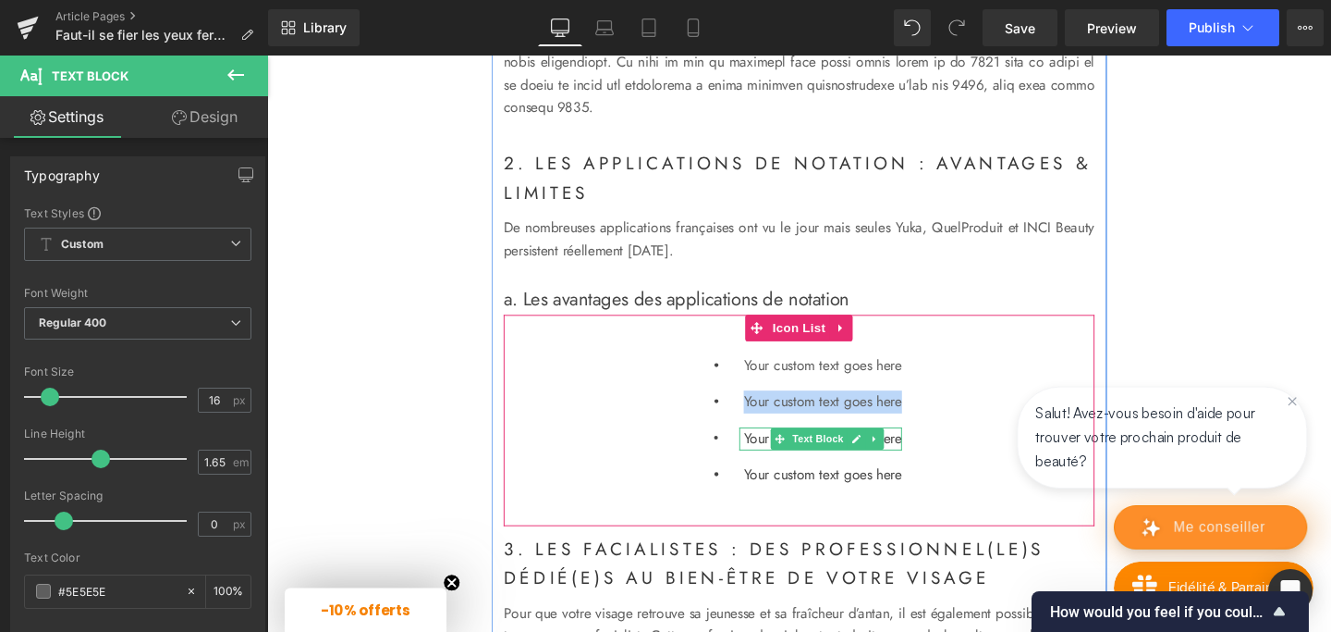
click at [779, 471] on p "Your custom text goes here" at bounding box center [851, 459] width 166 height 24
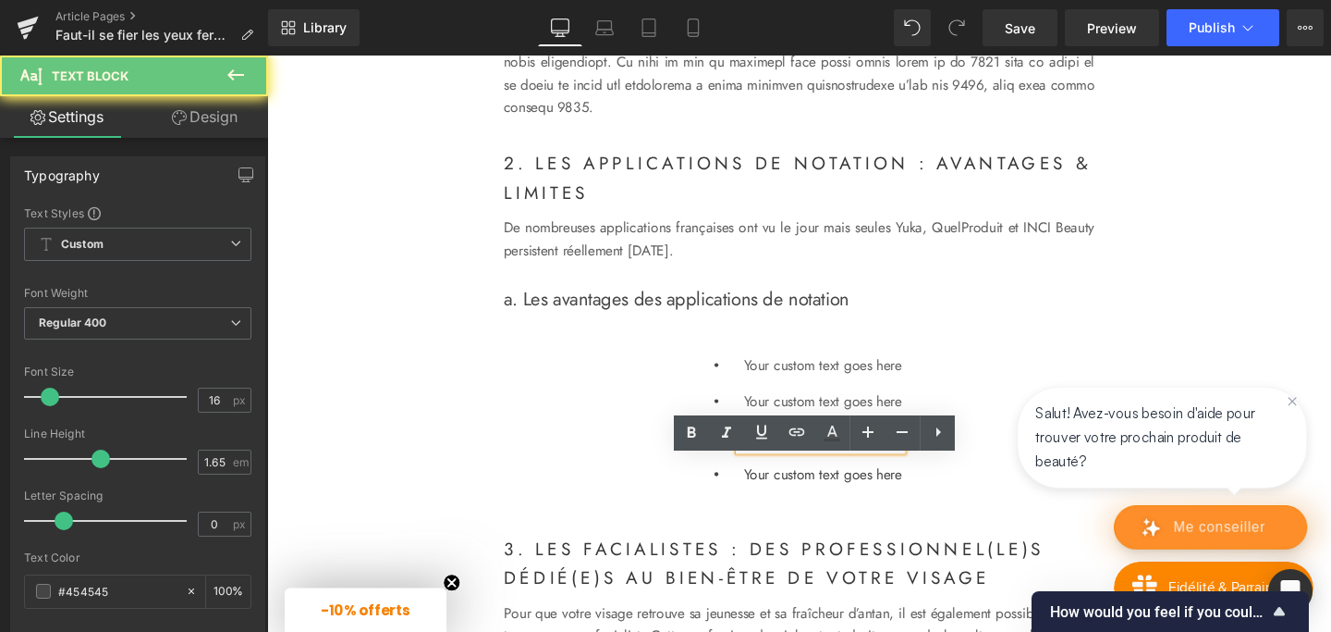
click at [779, 471] on p "Your custom text goes here" at bounding box center [851, 459] width 166 height 24
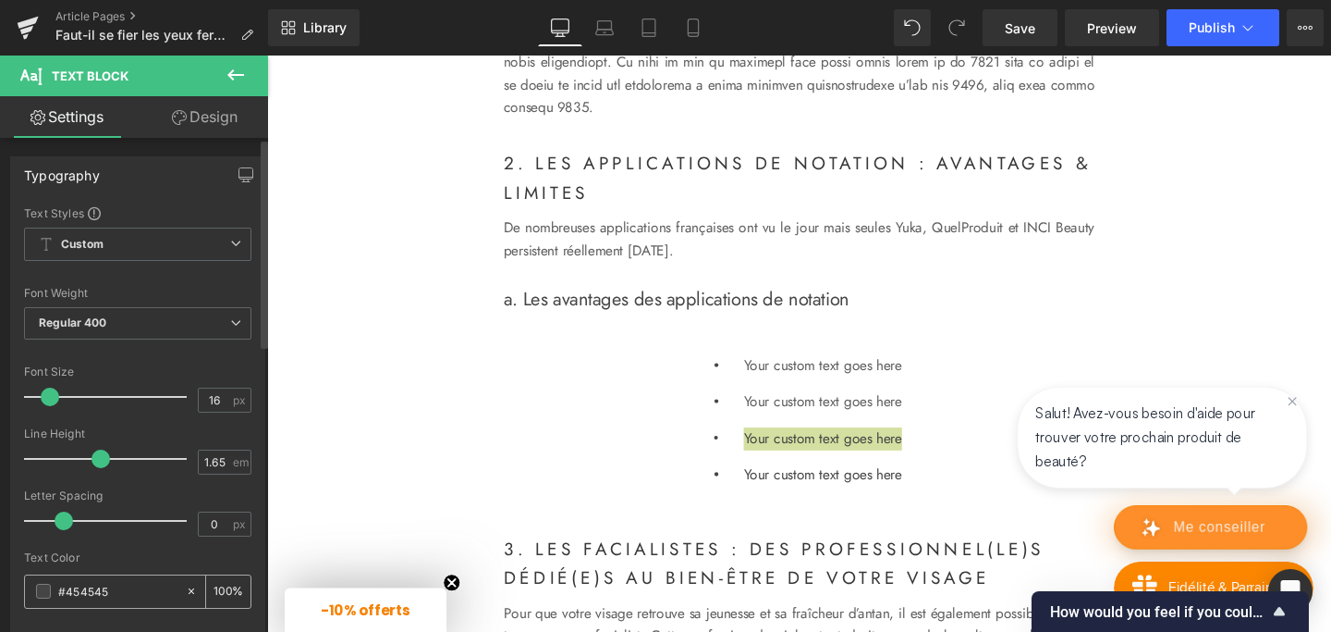
click at [98, 588] on input "#454545" at bounding box center [117, 591] width 118 height 20
type input "#5"
type input "0"
type input "#5E5"
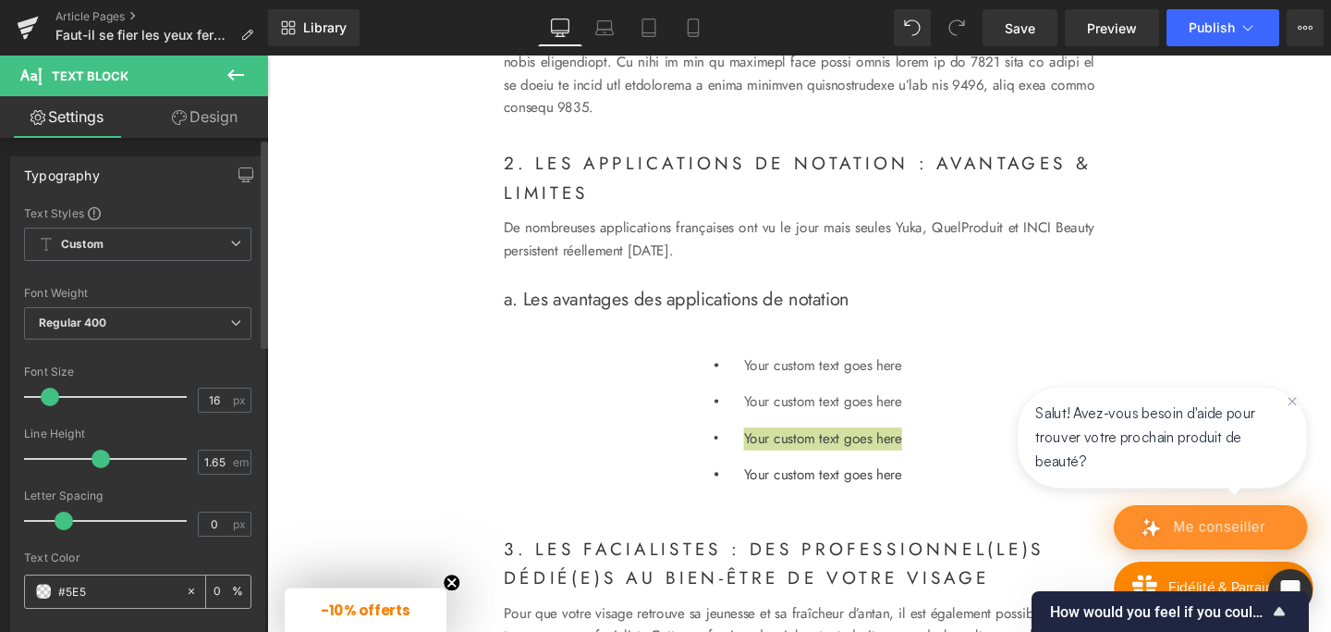
type input "100"
type input "#5E5E"
type input "93"
type input "#5E5E5"
type input "0"
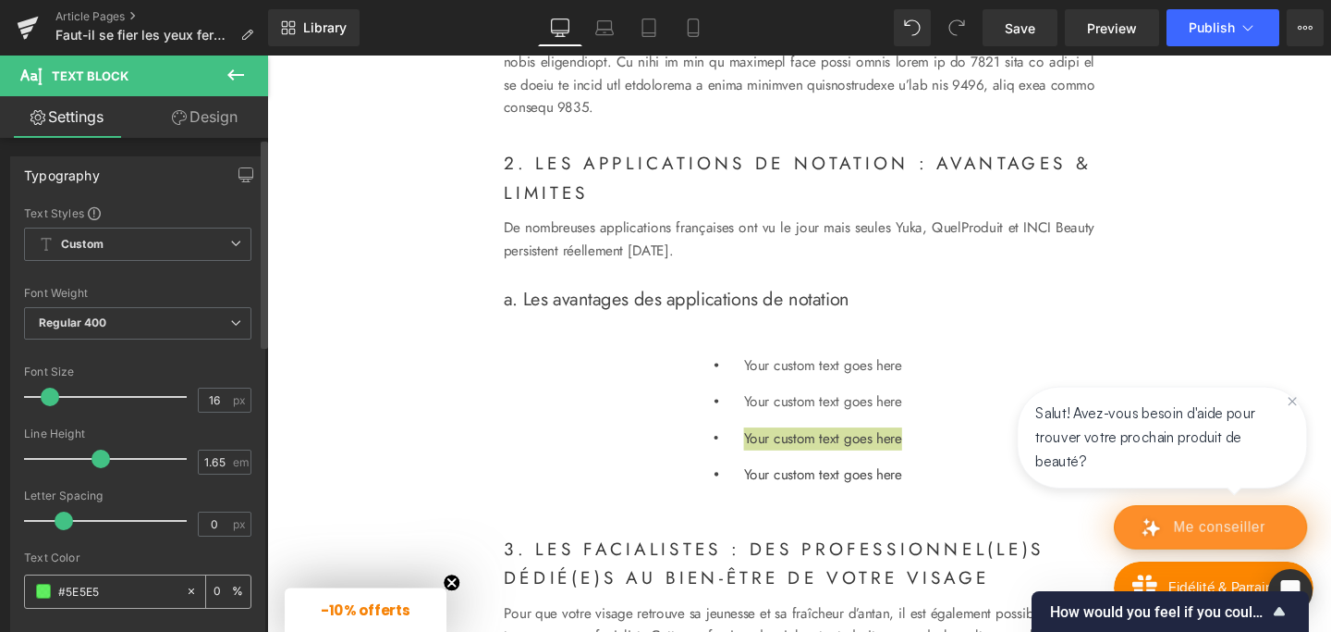
type input "#5E5E5E"
type input "100"
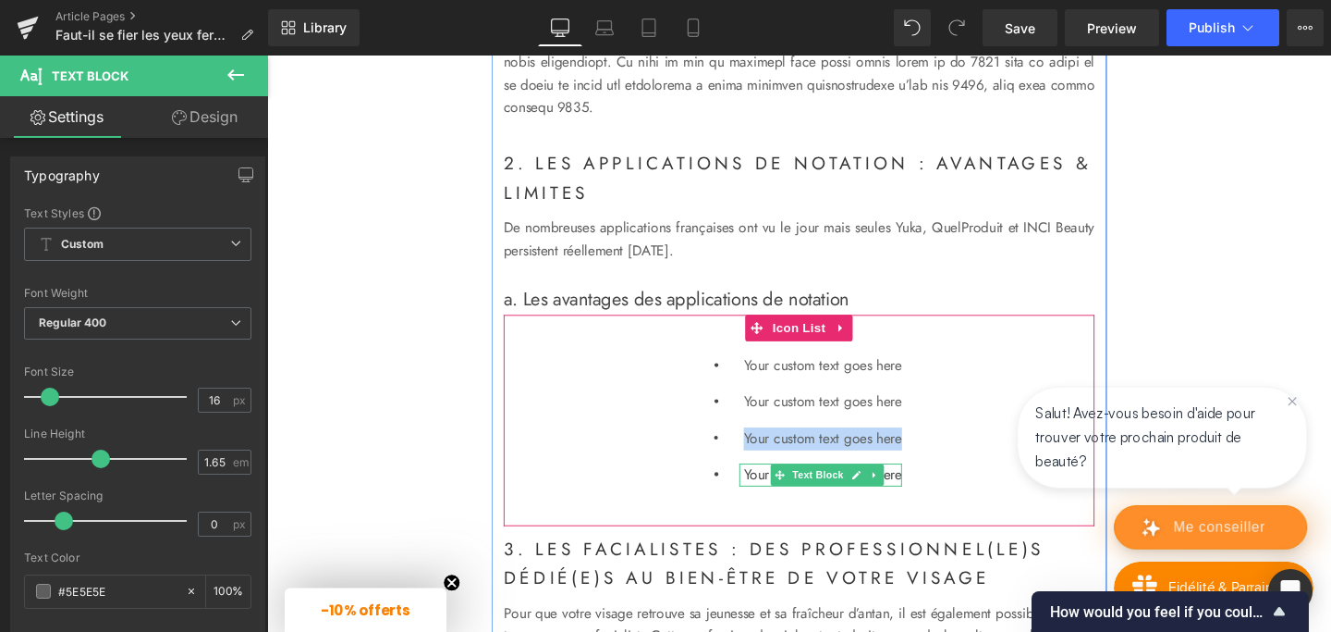
click at [781, 509] on p "Your custom text goes here" at bounding box center [851, 496] width 166 height 24
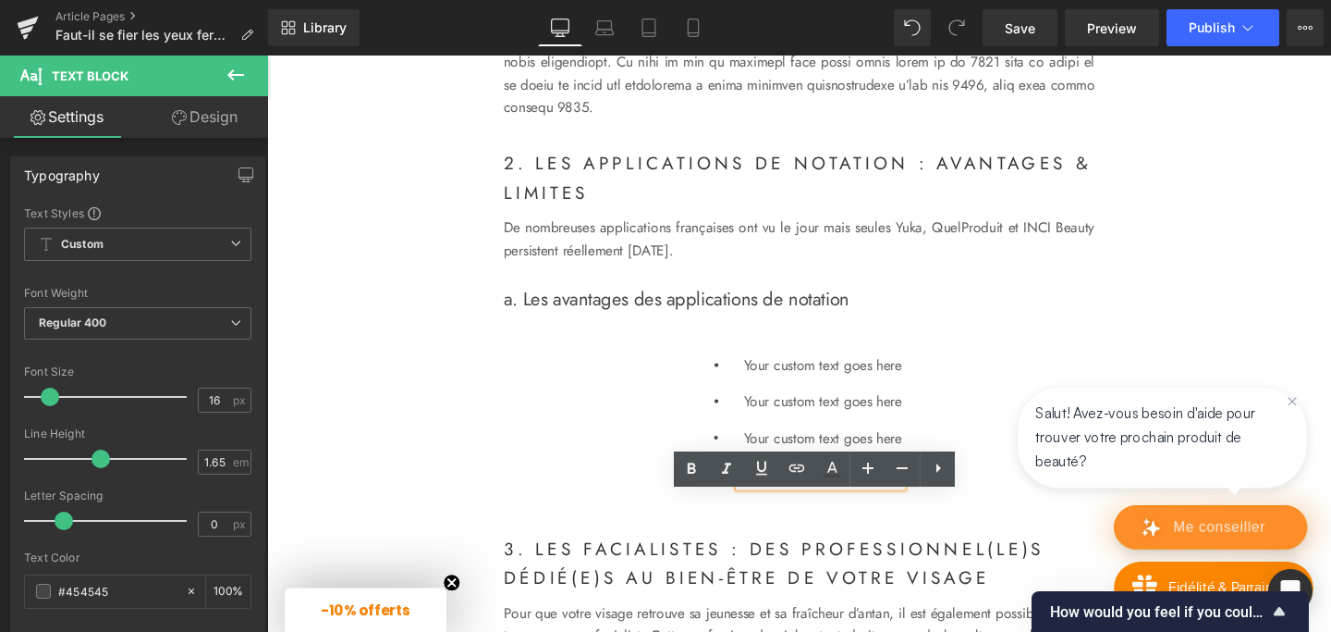
click at [776, 509] on p "Your custom text goes here" at bounding box center [851, 496] width 166 height 24
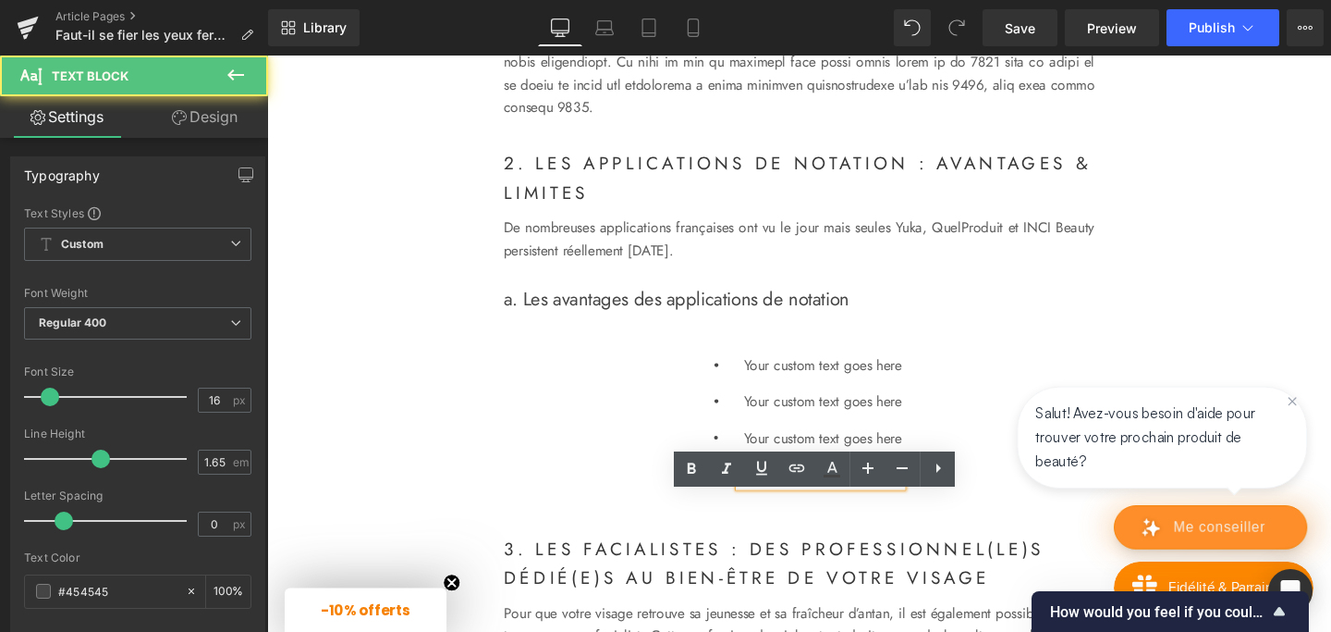
click at [776, 509] on p "Your custom text goes here" at bounding box center [851, 496] width 166 height 24
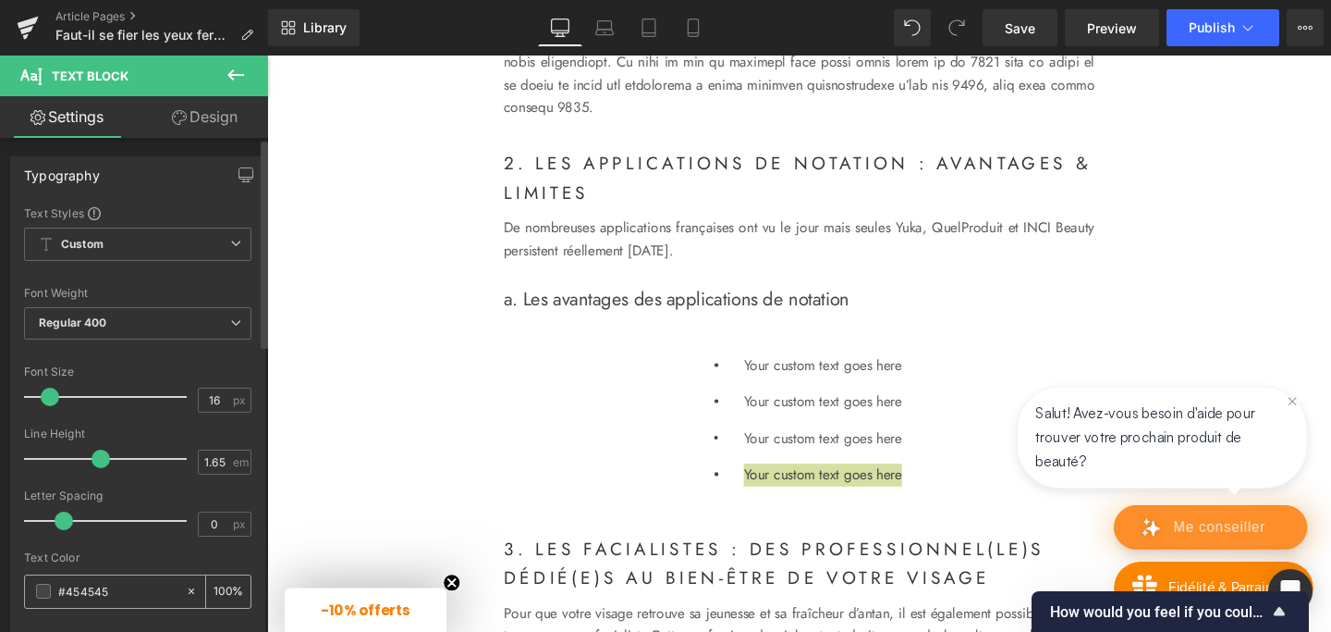
click at [91, 594] on input "#454545" at bounding box center [117, 591] width 118 height 20
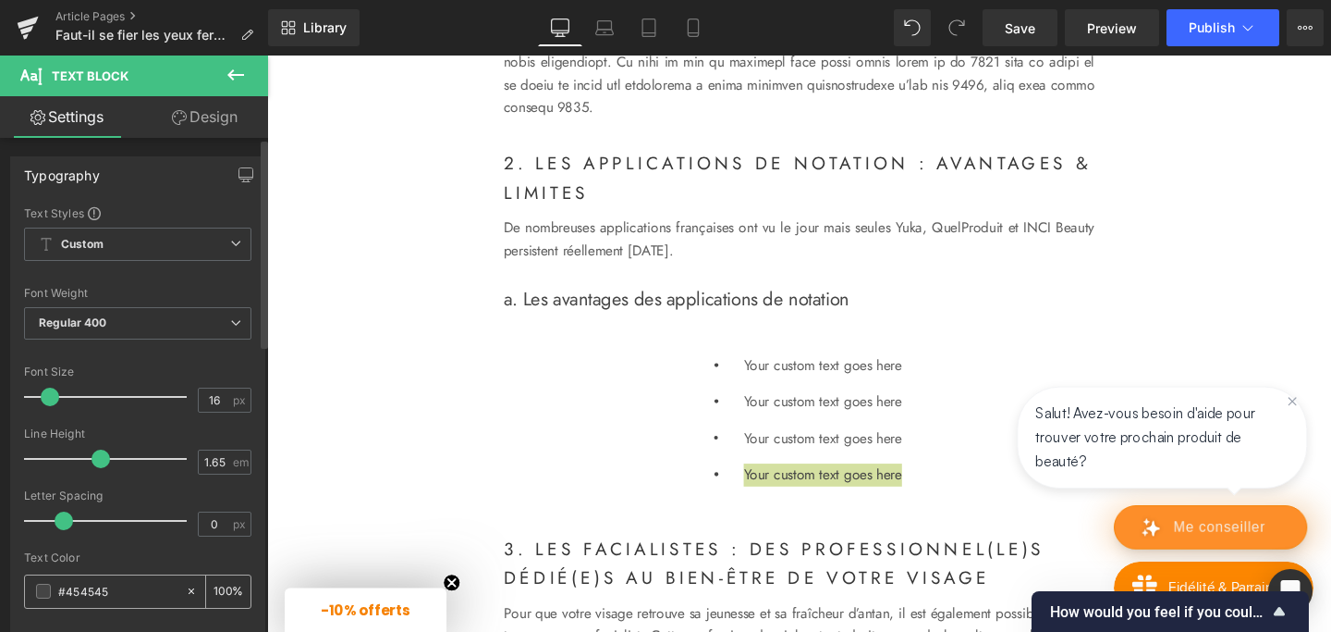
type input "#5"
type input "0"
type input "#5E5"
type input "100"
type input "#5E5E"
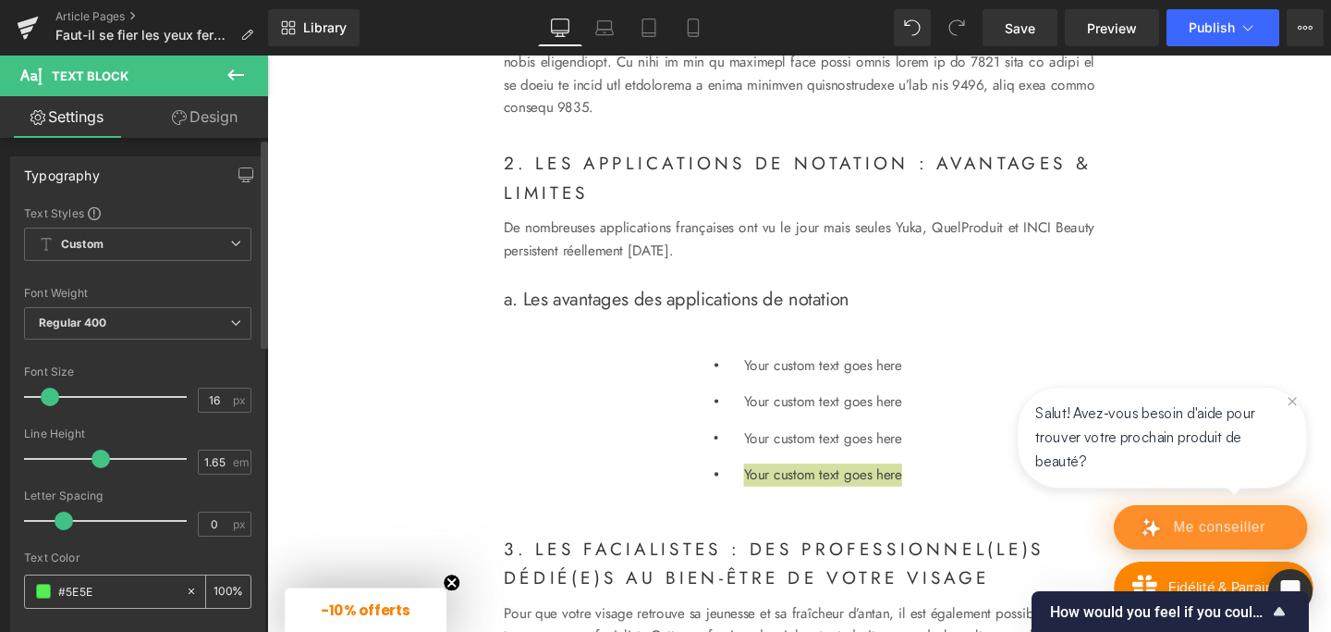
type input "93"
type input "#5E5E5"
type input "0"
type input "#5E5E5E"
type input "100"
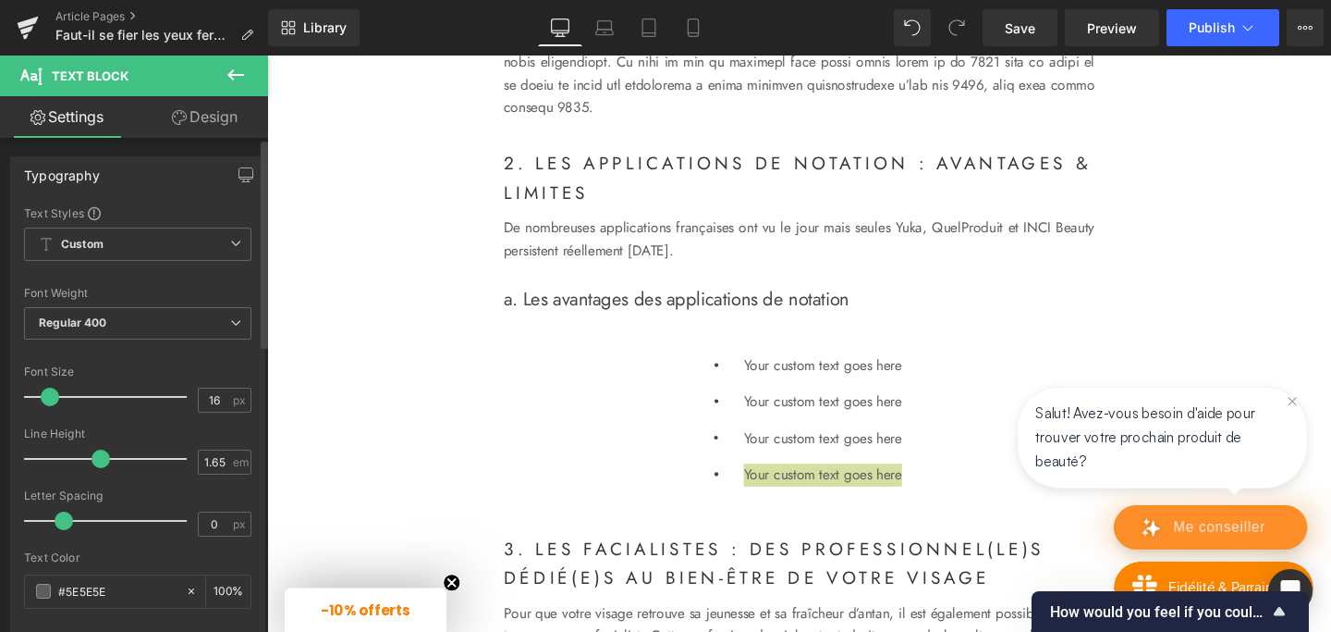
type input "#5E5E5E"
click at [477, 490] on div "Image Les applications de notation des cosmétiques : Heading Faut-il s'y fier l…" at bounding box center [826, 365] width 1119 height 3632
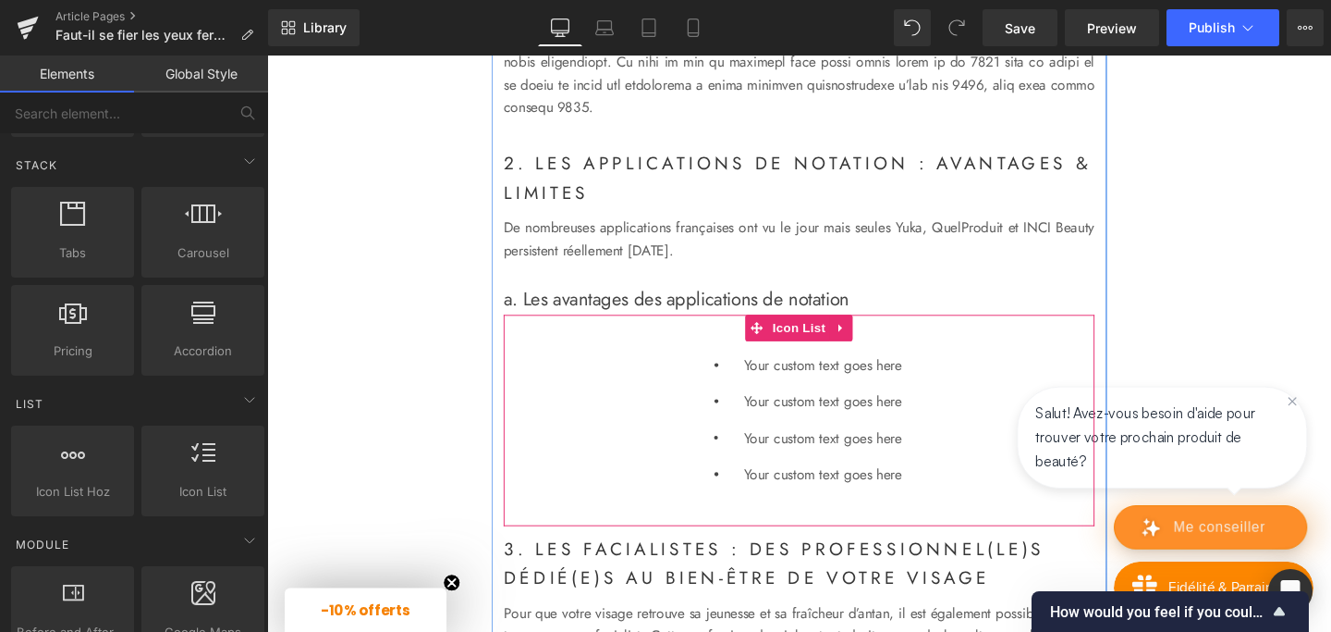
click at [602, 418] on div "Icon Your custom text goes here Text Block Icon Your custom text goes here Text…" at bounding box center [826, 446] width 621 height 153
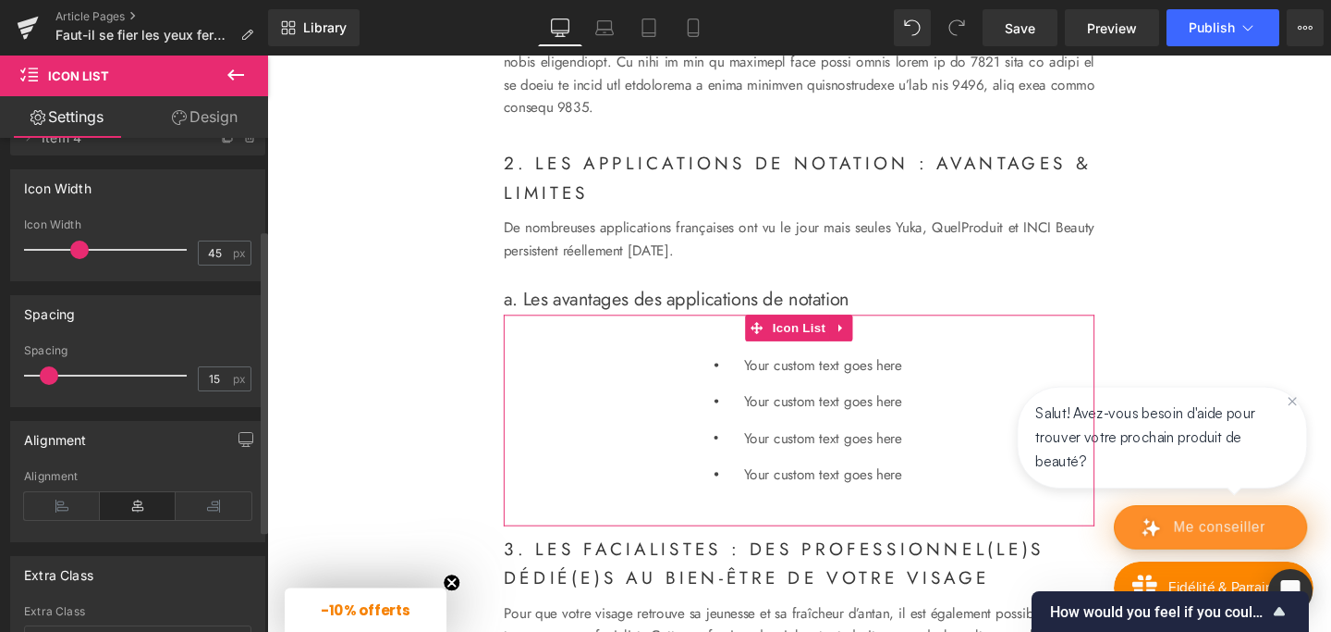
scroll to position [180, 0]
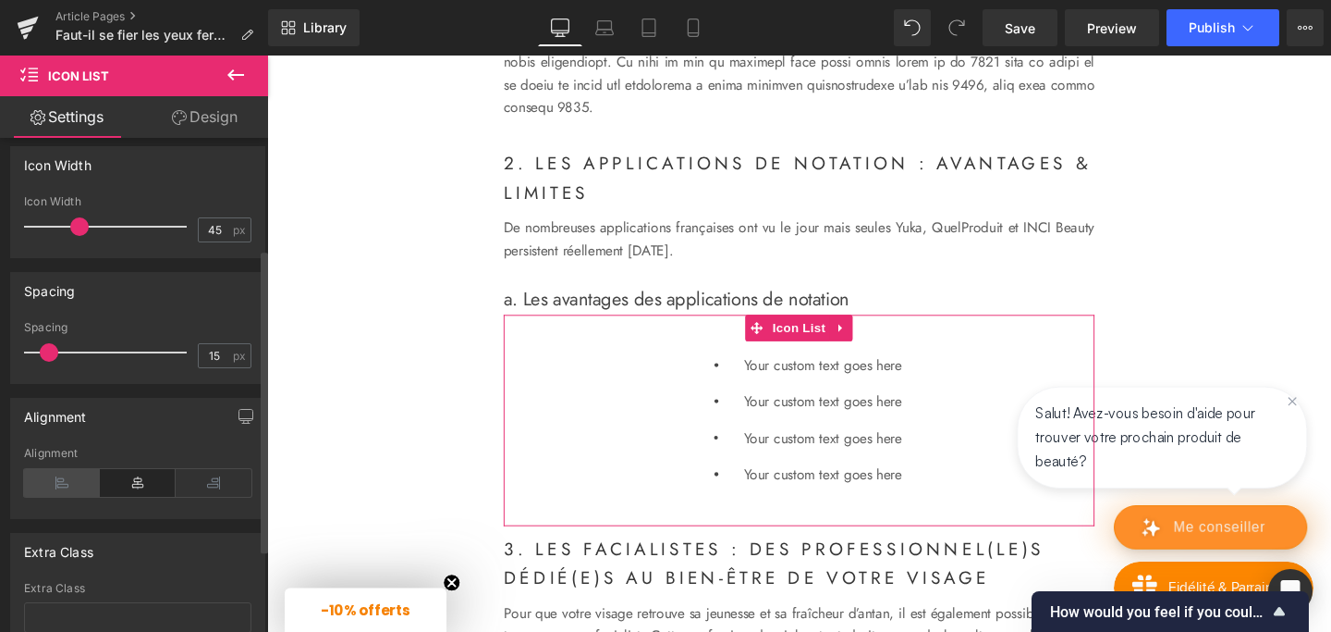
click at [61, 479] on icon at bounding box center [62, 483] width 76 height 28
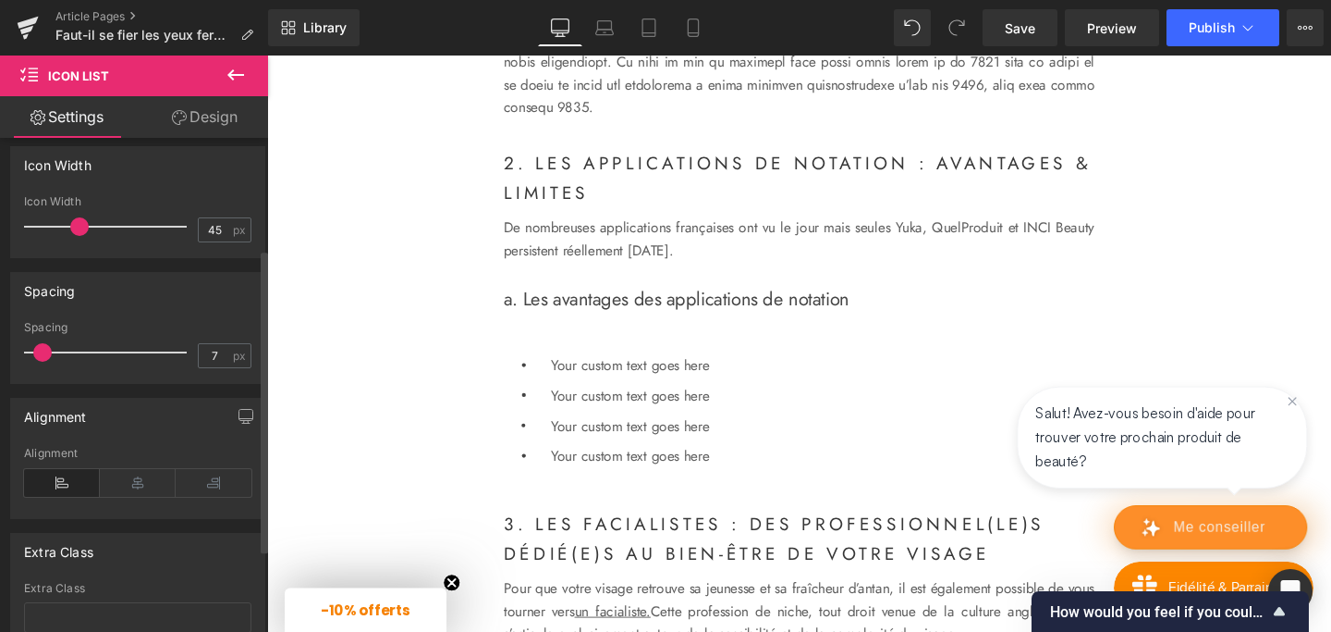
type input "6"
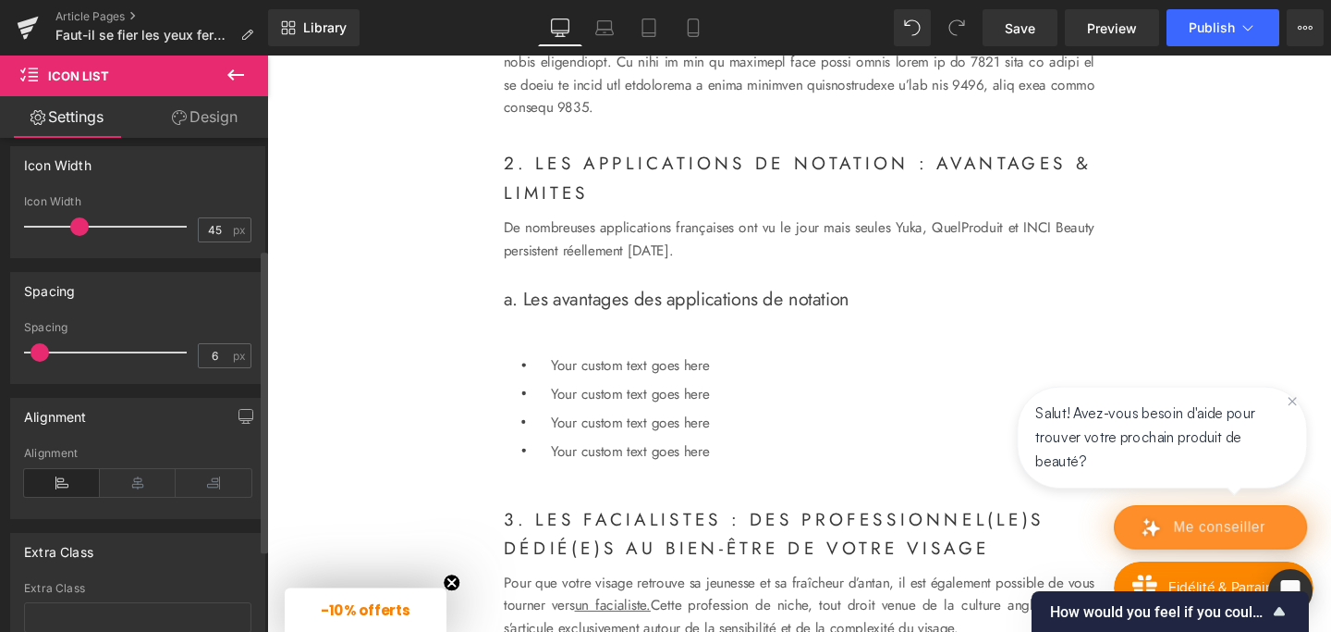
click at [37, 343] on span at bounding box center [40, 352] width 18 height 18
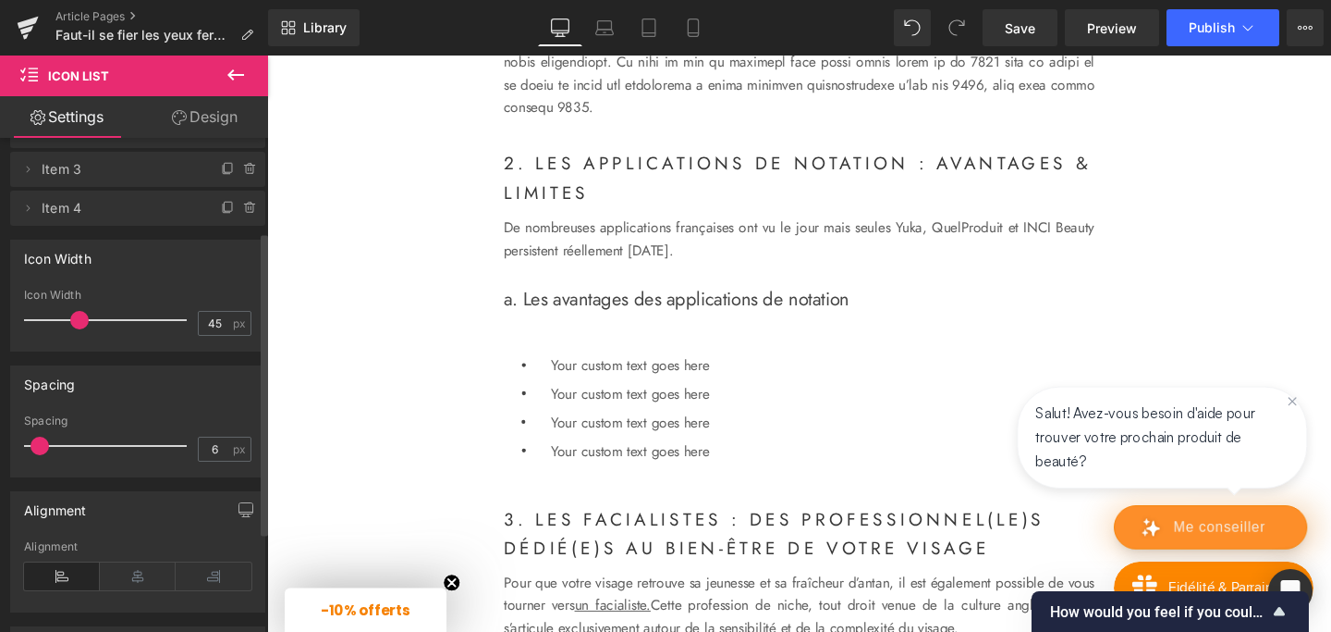
scroll to position [0, 0]
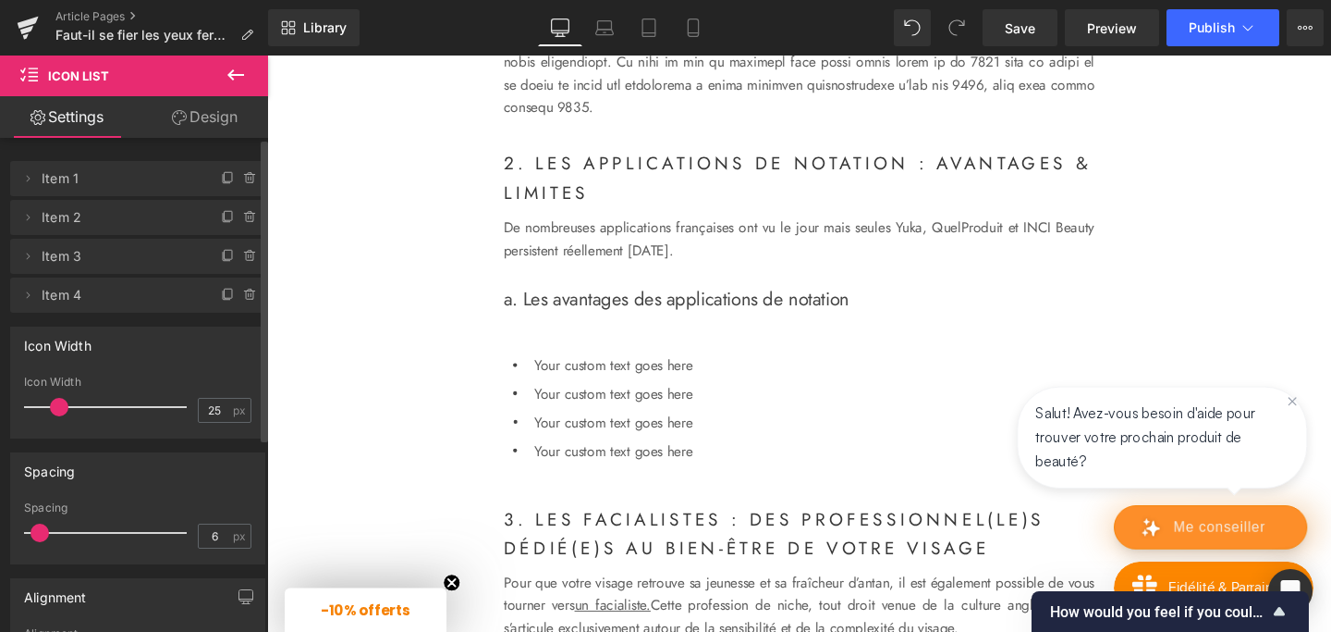
type input "24"
drag, startPoint x: 75, startPoint y: 405, endPoint x: 55, endPoint y: 404, distance: 20.4
click at [55, 404] on span at bounding box center [58, 407] width 18 height 18
click at [202, 129] on link "Design" at bounding box center [205, 117] width 134 height 42
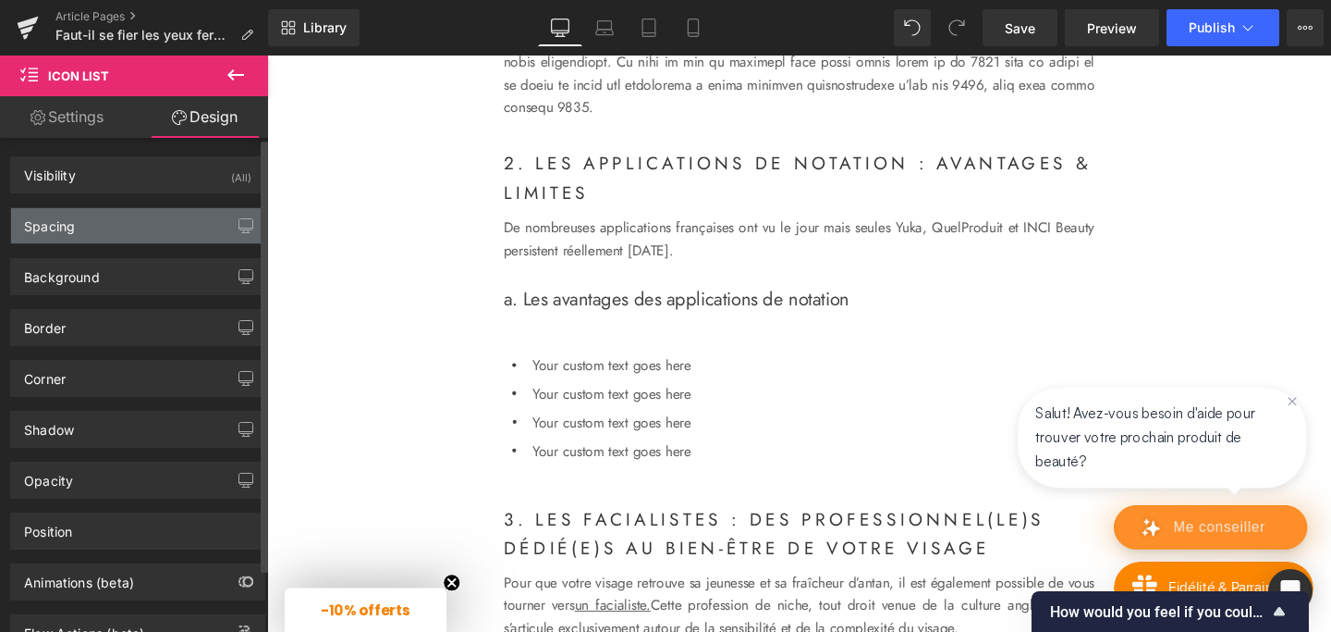
click at [104, 234] on div "Spacing" at bounding box center [137, 225] width 253 height 35
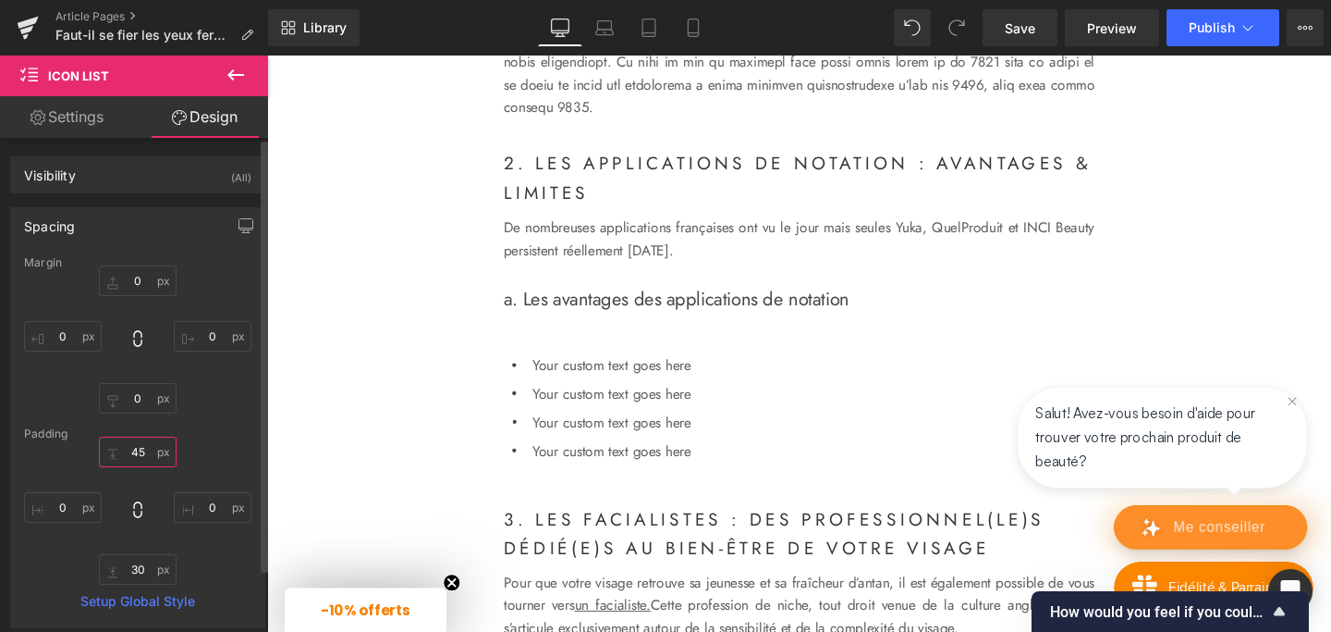
click at [141, 450] on input "45" at bounding box center [138, 451] width 78 height 31
click at [141, 569] on input "30" at bounding box center [138, 569] width 78 height 31
click at [219, 551] on div "0px 0 0px 0" at bounding box center [137, 510] width 227 height 148
click at [244, 67] on icon at bounding box center [236, 75] width 22 height 22
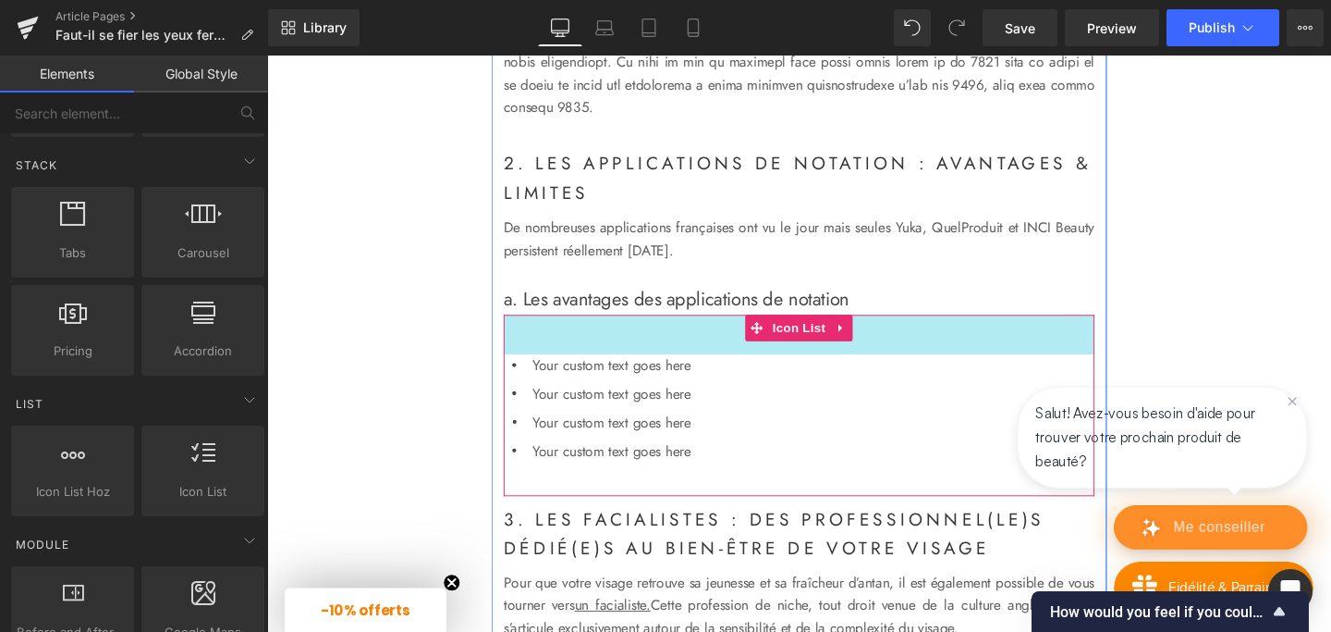
click at [582, 370] on div "NaNpx" at bounding box center [826, 349] width 621 height 42
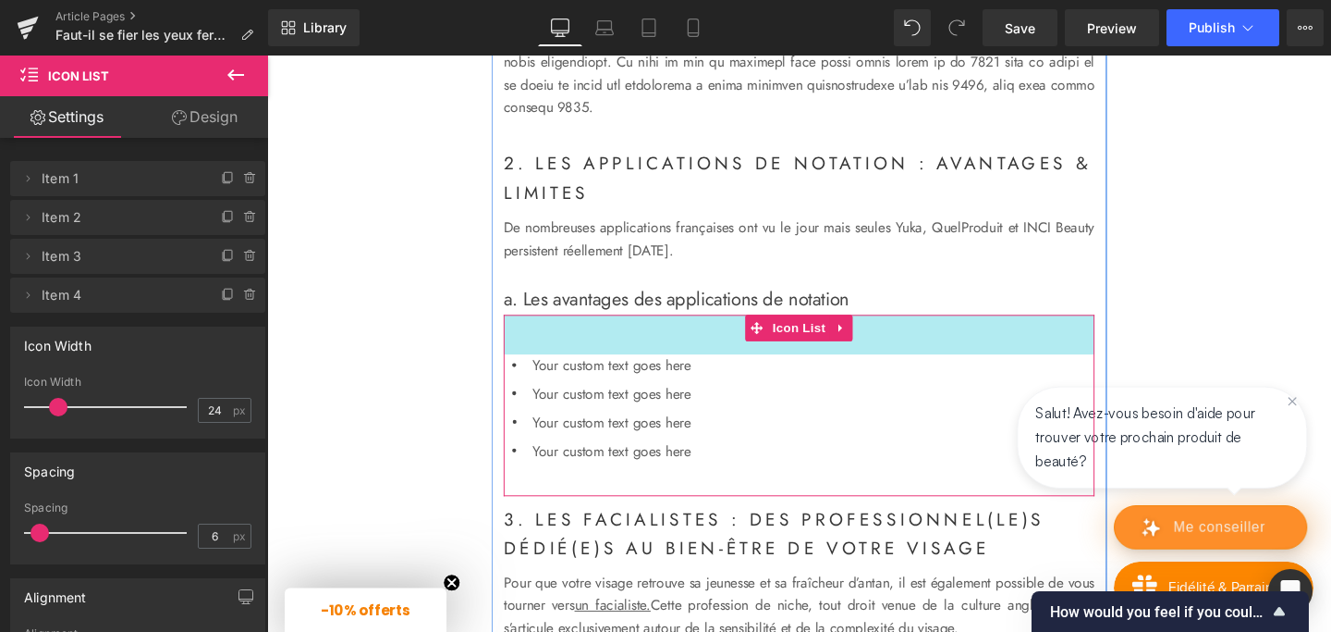
click at [558, 370] on div "NaNpx" at bounding box center [826, 349] width 621 height 42
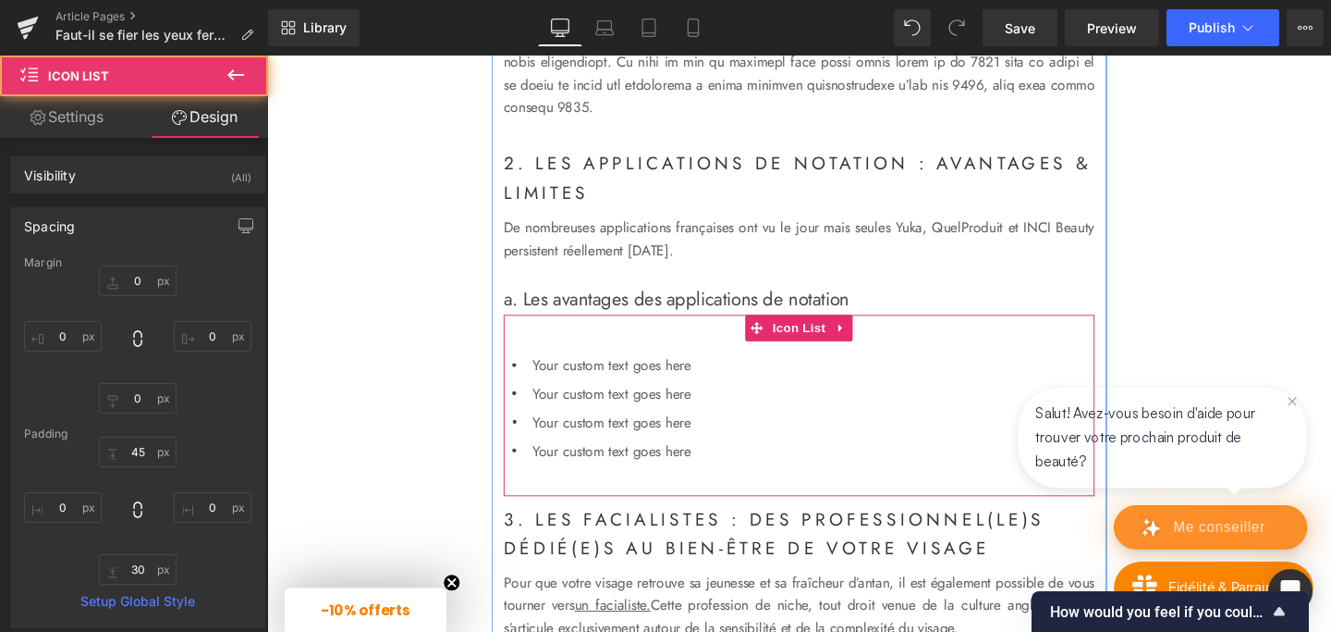
click at [558, 370] on div "45px" at bounding box center [826, 349] width 621 height 42
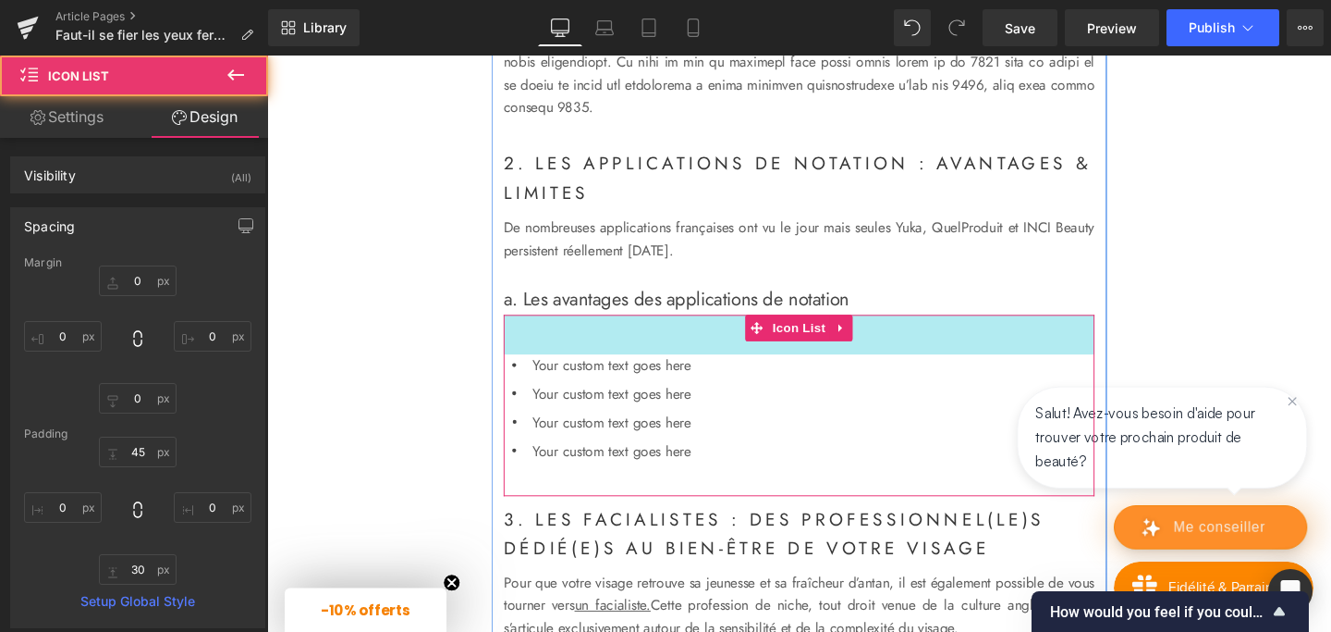
click at [558, 370] on div "45px" at bounding box center [826, 349] width 621 height 42
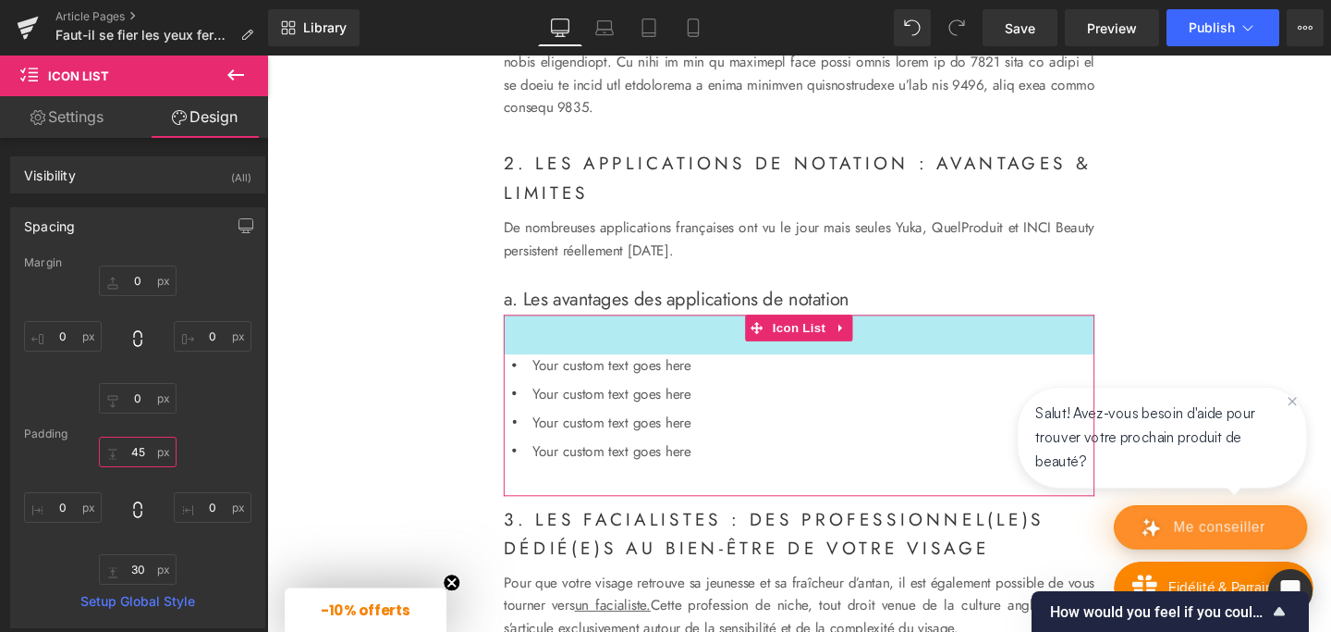
click at [145, 452] on input "45" at bounding box center [138, 451] width 78 height 31
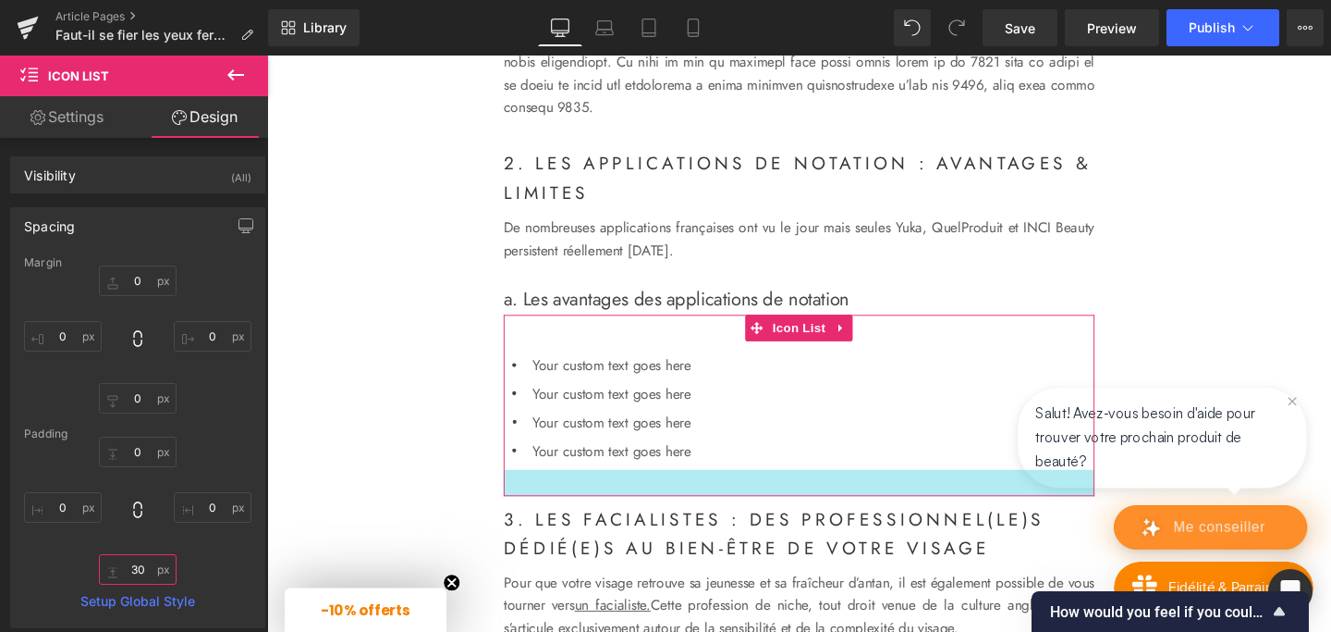
click at [142, 568] on input "30" at bounding box center [138, 569] width 78 height 31
click at [613, 519] on div "NaNpx" at bounding box center [826, 505] width 621 height 28
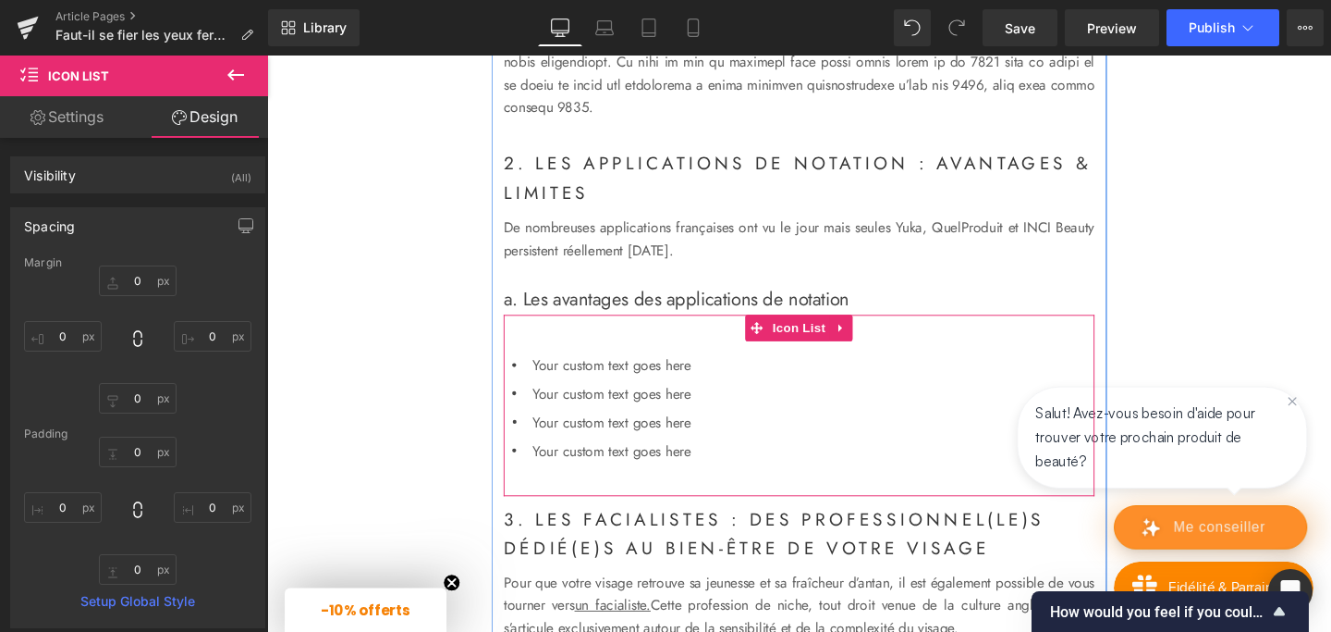
click at [886, 426] on div "Icon Your custom text goes here Text Block Icon Your custom text goes here Text…" at bounding box center [826, 430] width 621 height 121
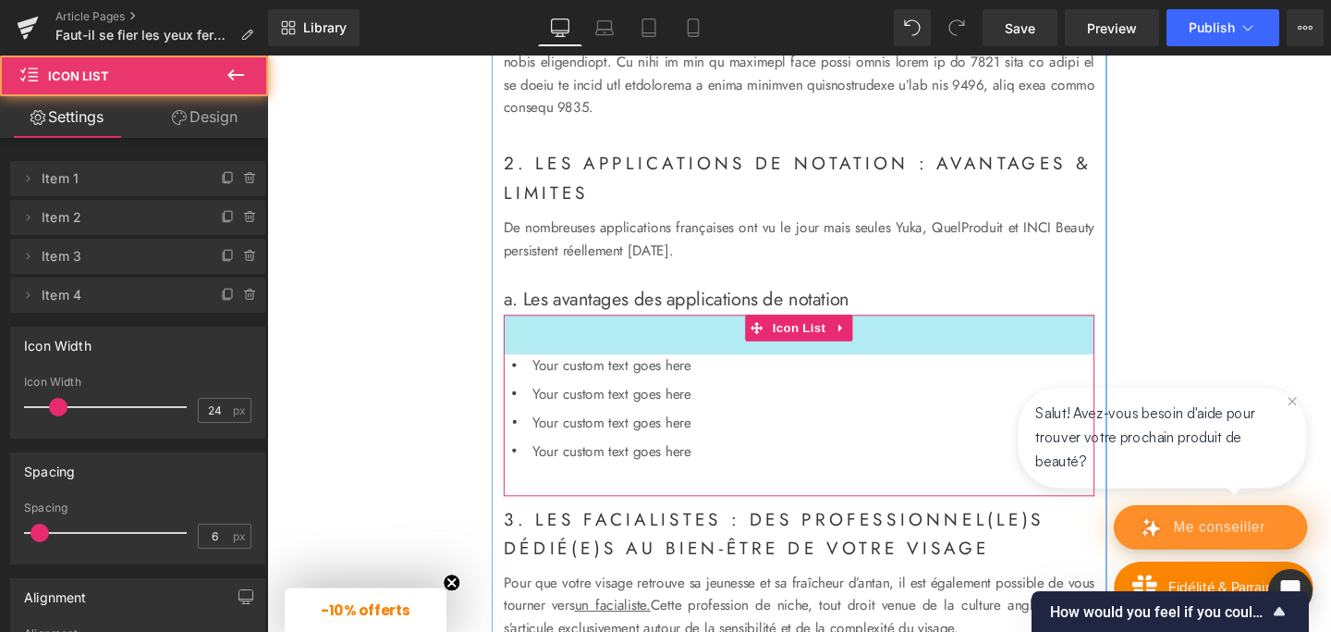
click at [701, 370] on div "NaNpx" at bounding box center [826, 349] width 621 height 42
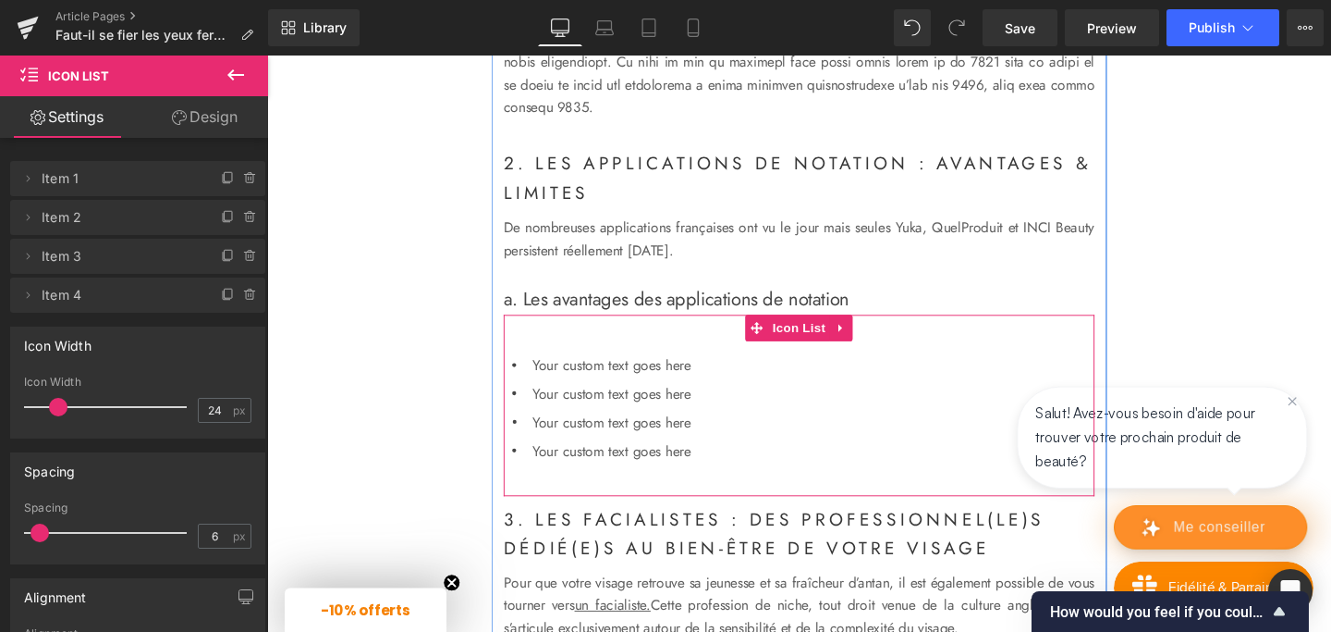
click at [701, 370] on div "NaNpx" at bounding box center [826, 349] width 621 height 42
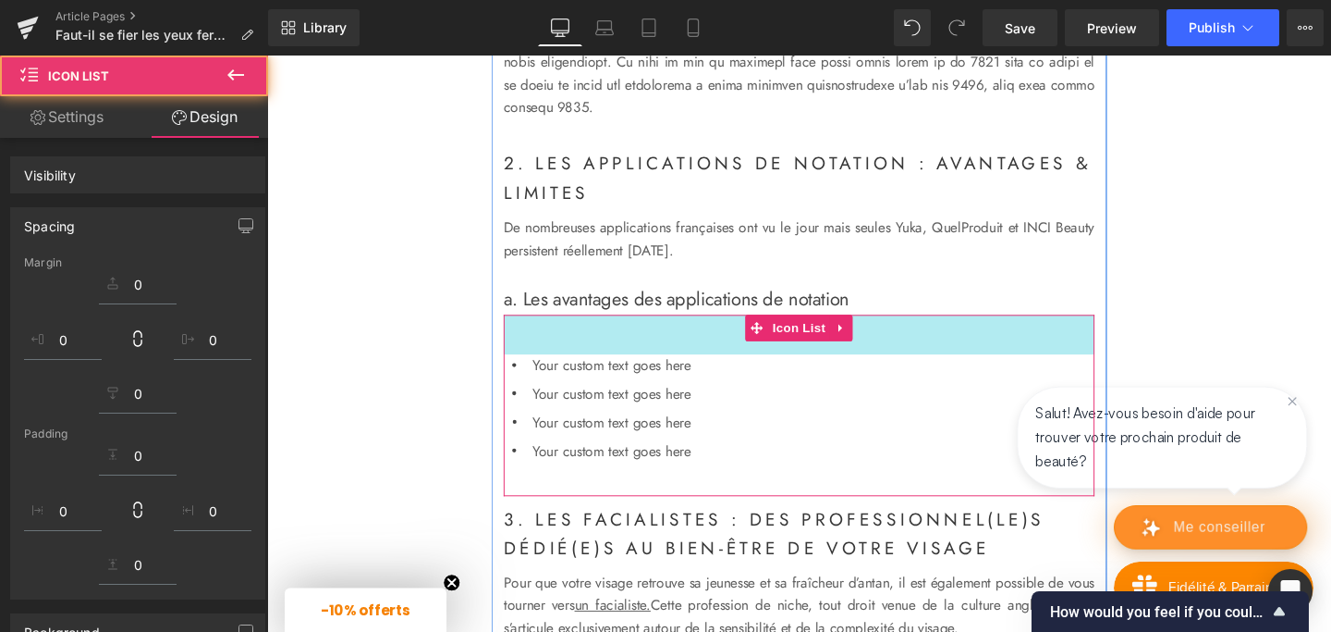
click at [701, 370] on div "45px" at bounding box center [826, 349] width 621 height 42
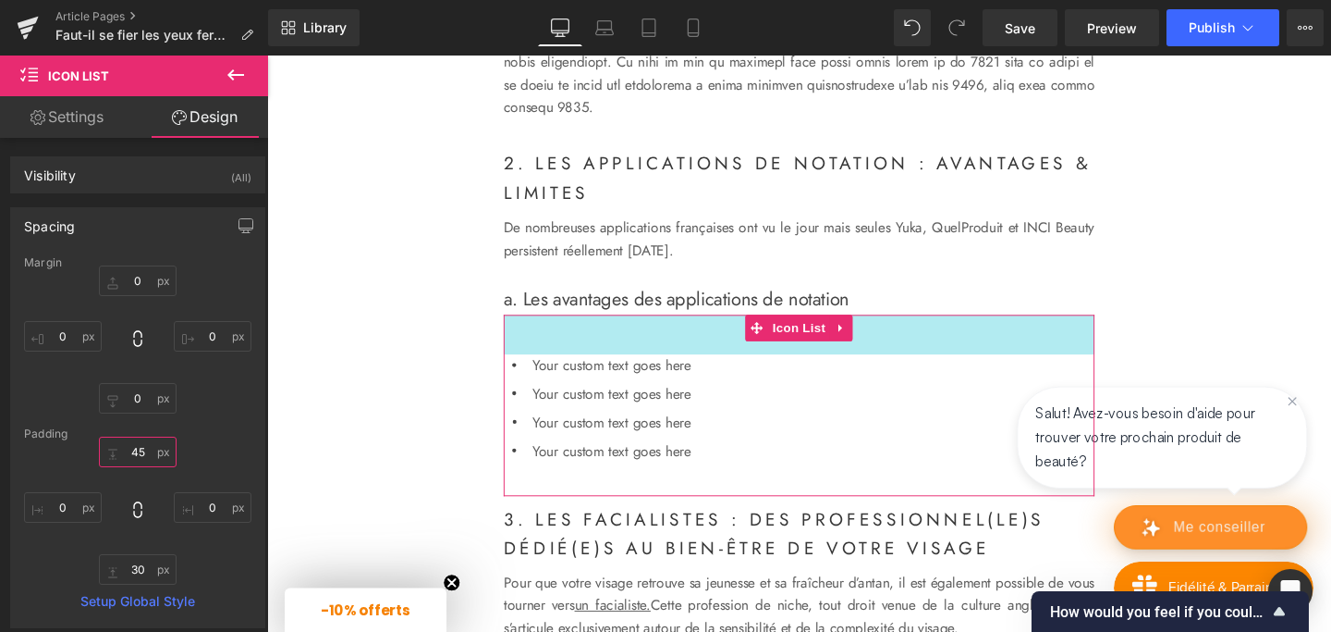
click at [138, 451] on input "45" at bounding box center [138, 451] width 78 height 31
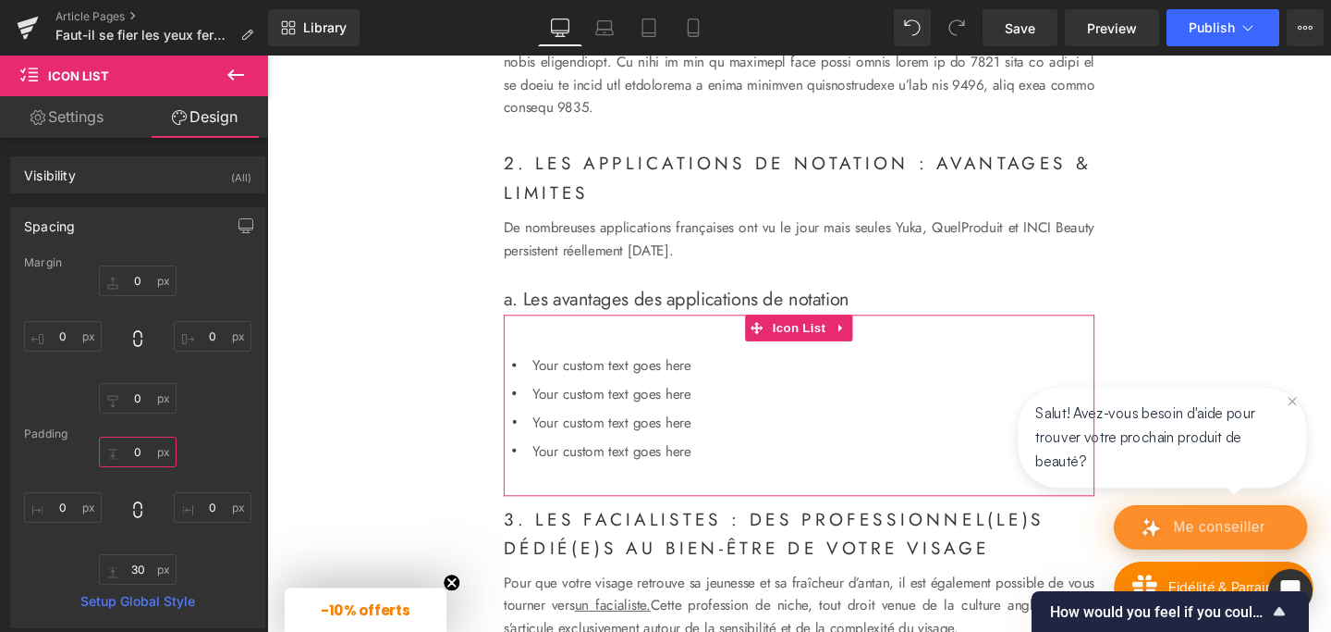
type input "4"
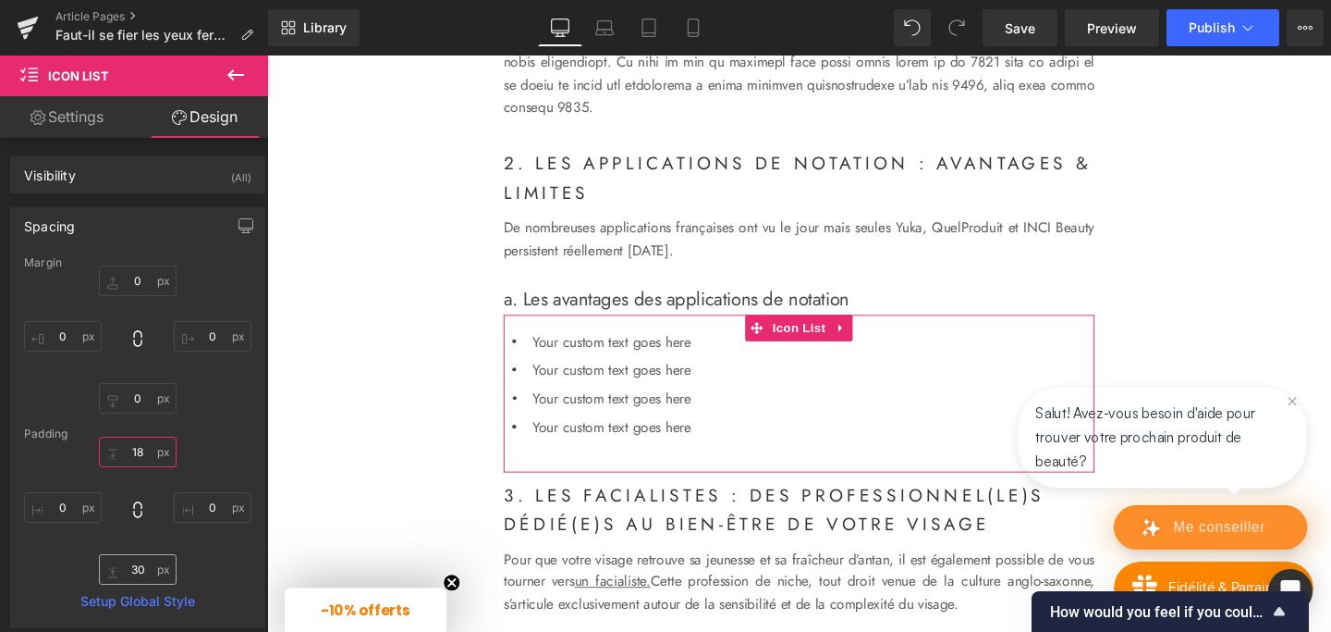
type input "18"
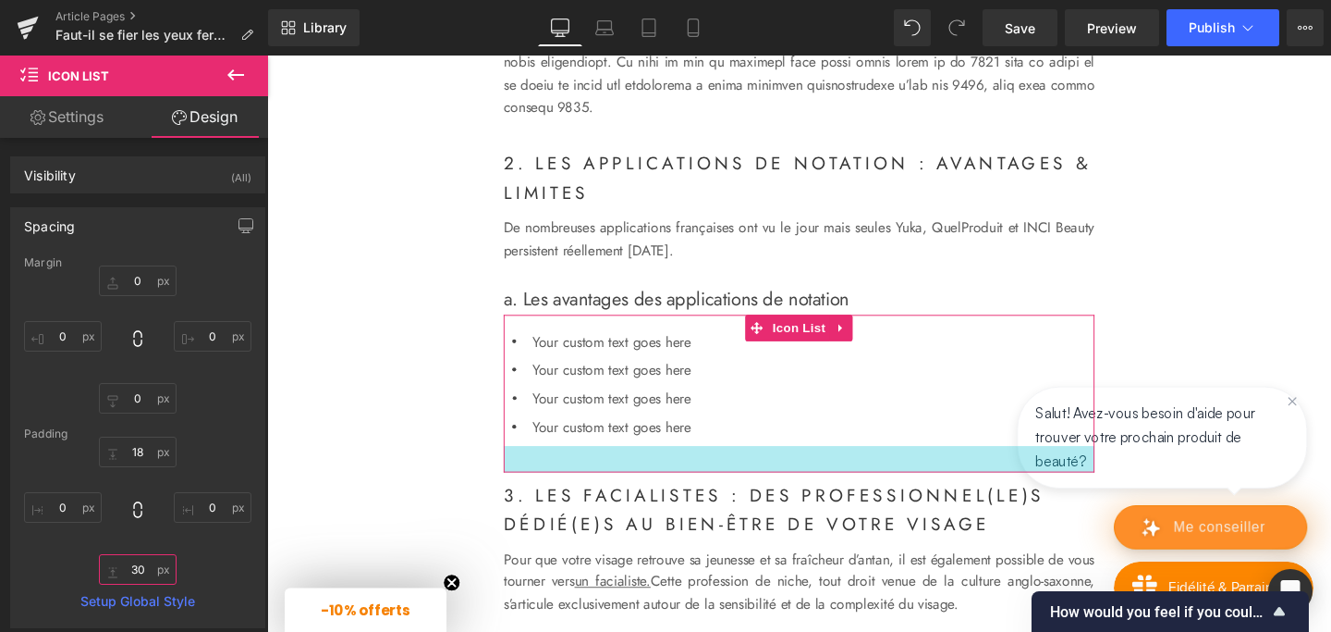
click at [136, 574] on input "30" at bounding box center [138, 569] width 78 height 31
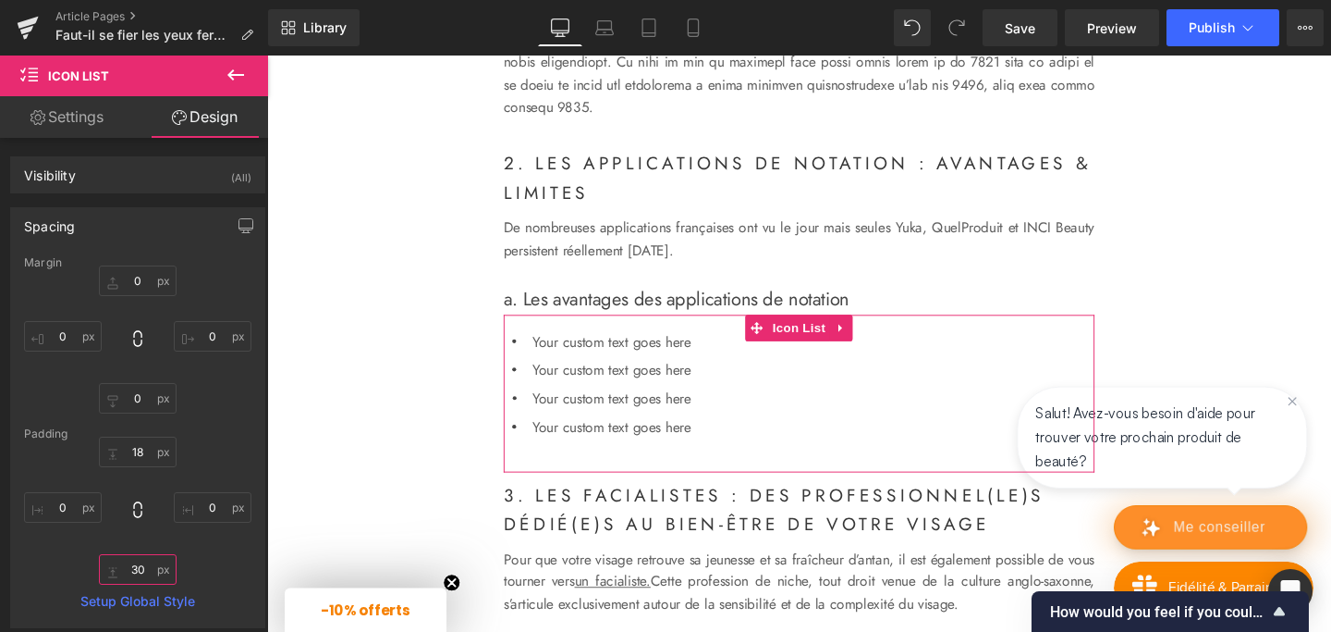
type input "3"
type input "18"
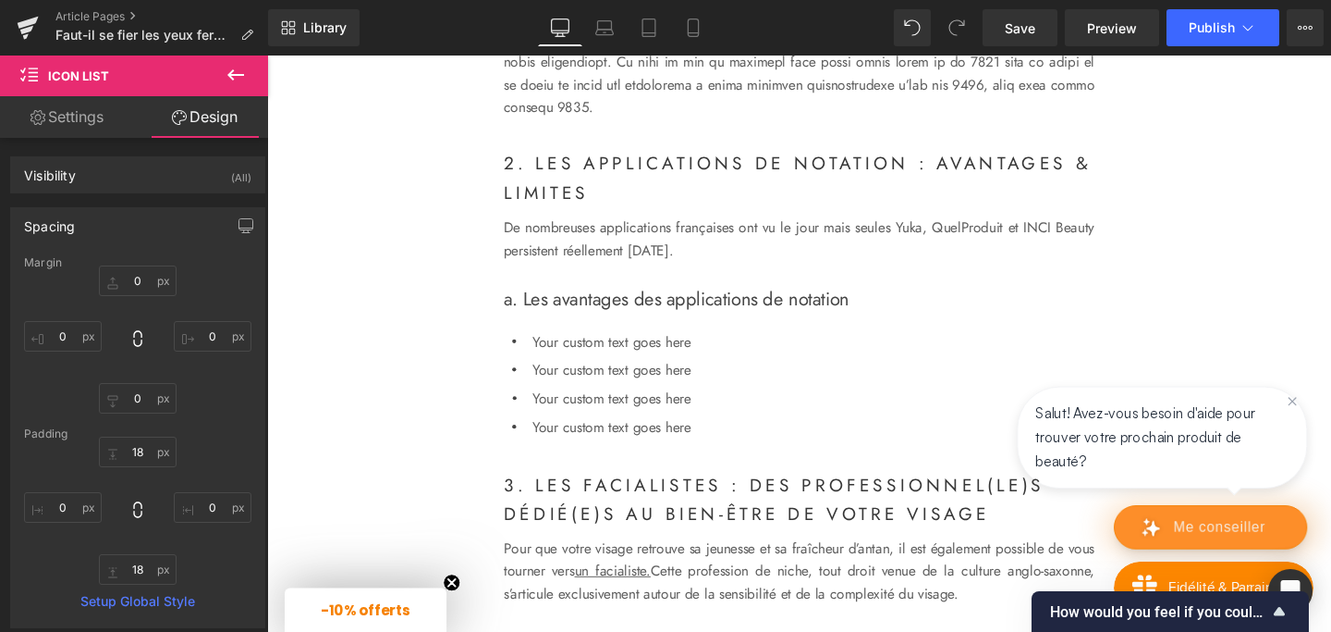
click at [413, 399] on div "Image Les applications de notation des cosmétiques : Heading Faut-il s'y fier l…" at bounding box center [826, 330] width 1119 height 3563
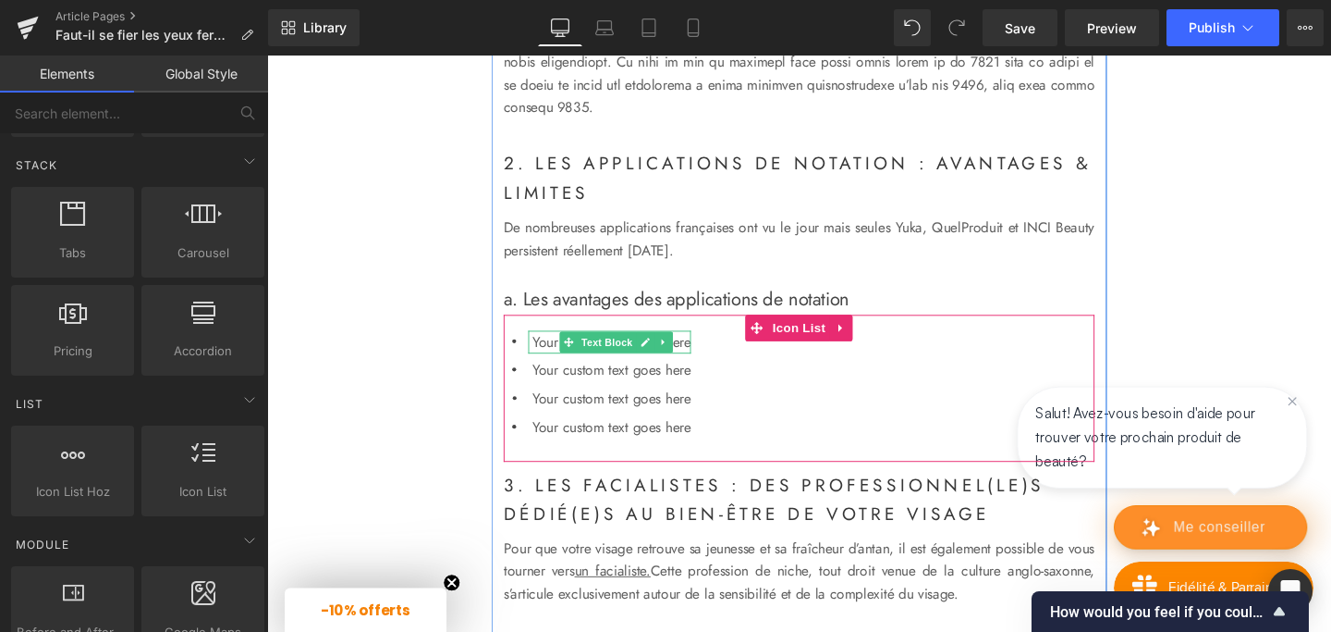
click at [558, 369] on p "Your custom text goes here" at bounding box center [629, 357] width 166 height 24
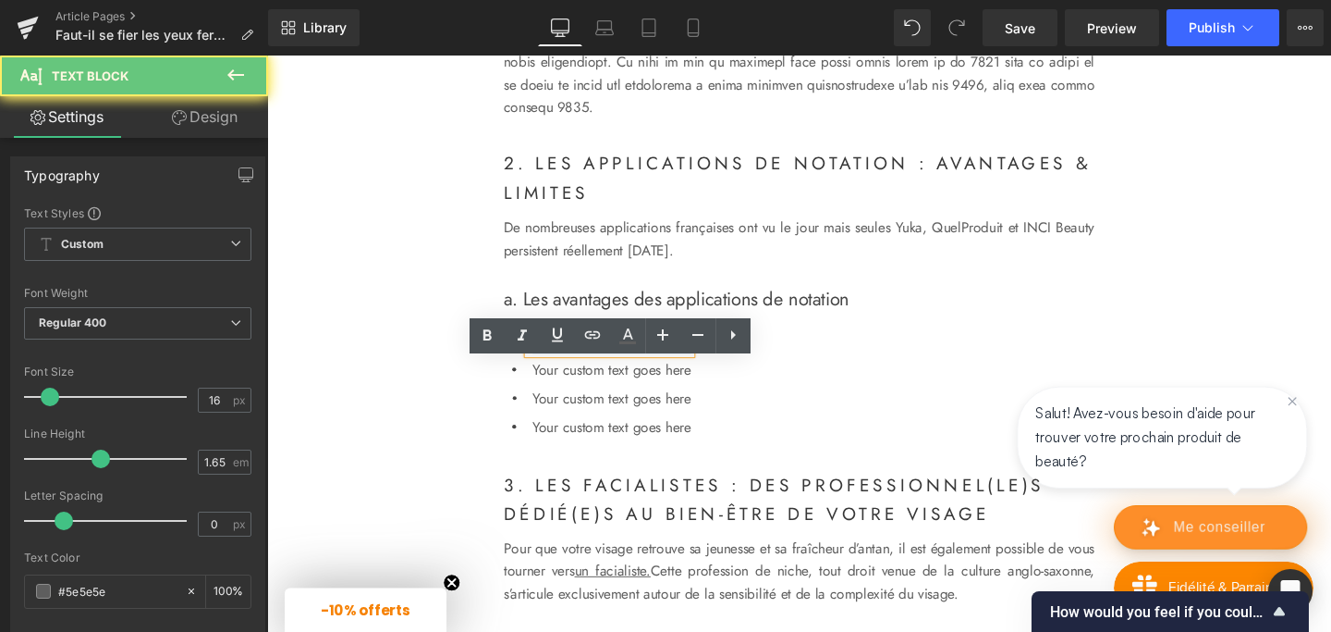
click at [558, 369] on p "Your custom text goes here" at bounding box center [629, 357] width 166 height 24
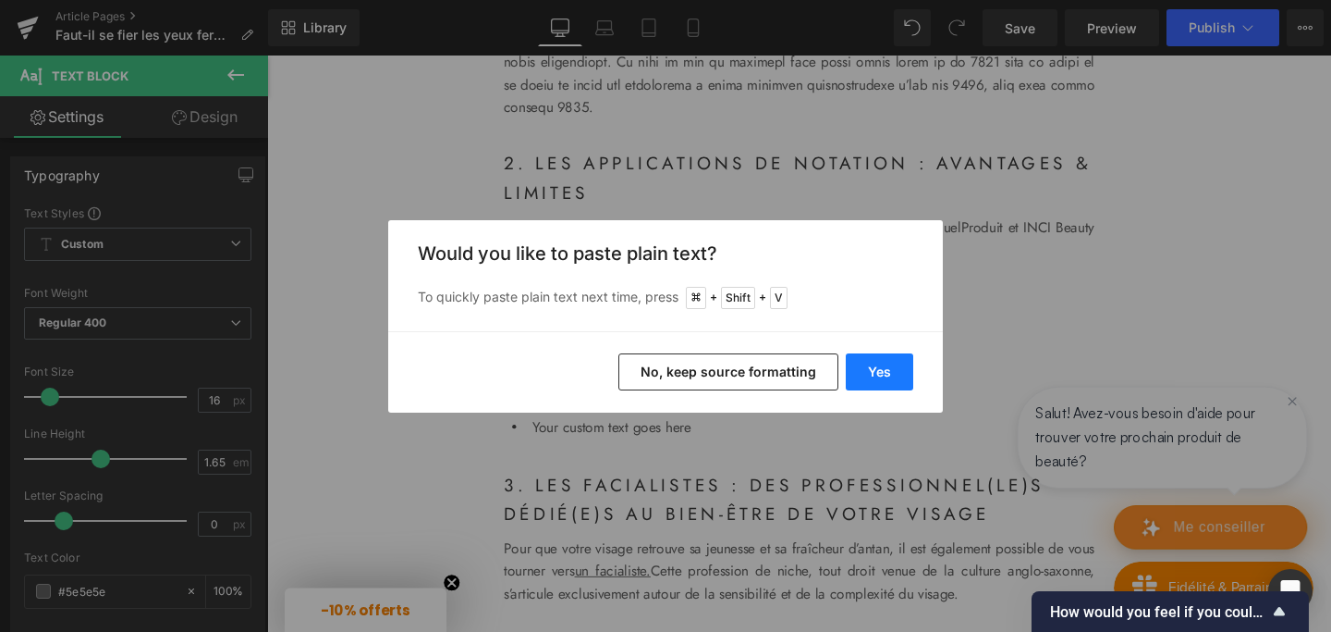
click at [883, 369] on button "Yes" at bounding box center [879, 371] width 67 height 37
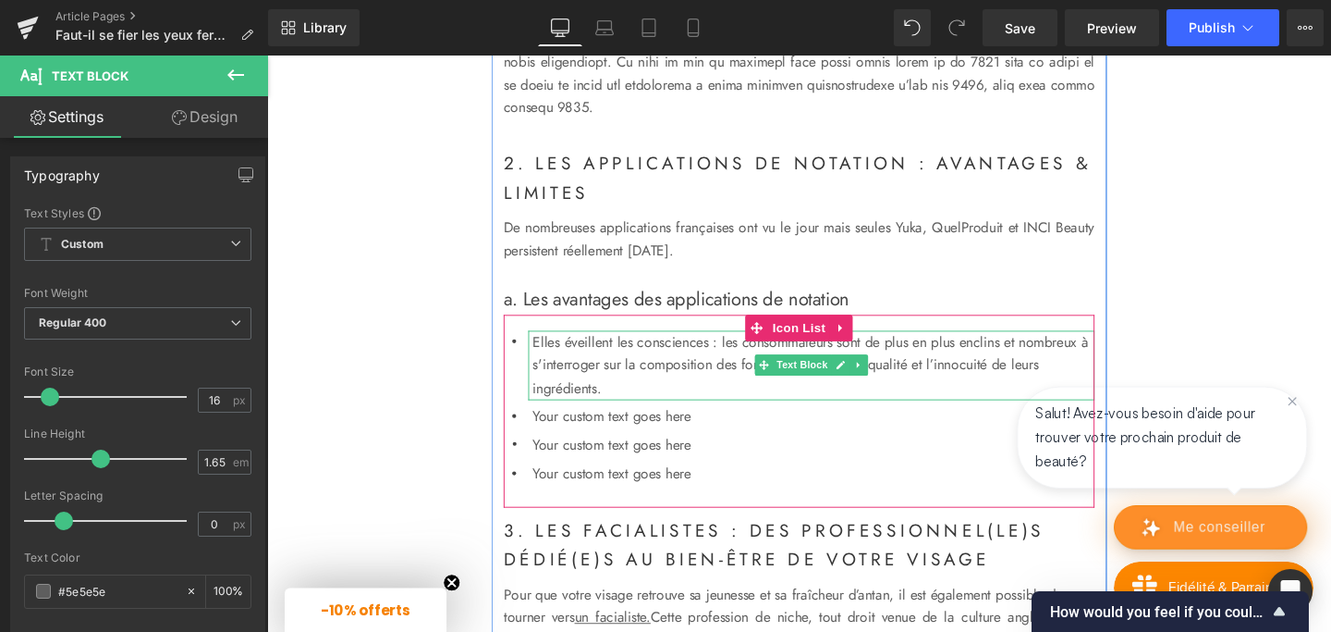
click at [682, 404] on p "Elles éveillent les consciences : les consommateurs sont de plus en plus enclin…" at bounding box center [841, 381] width 591 height 73
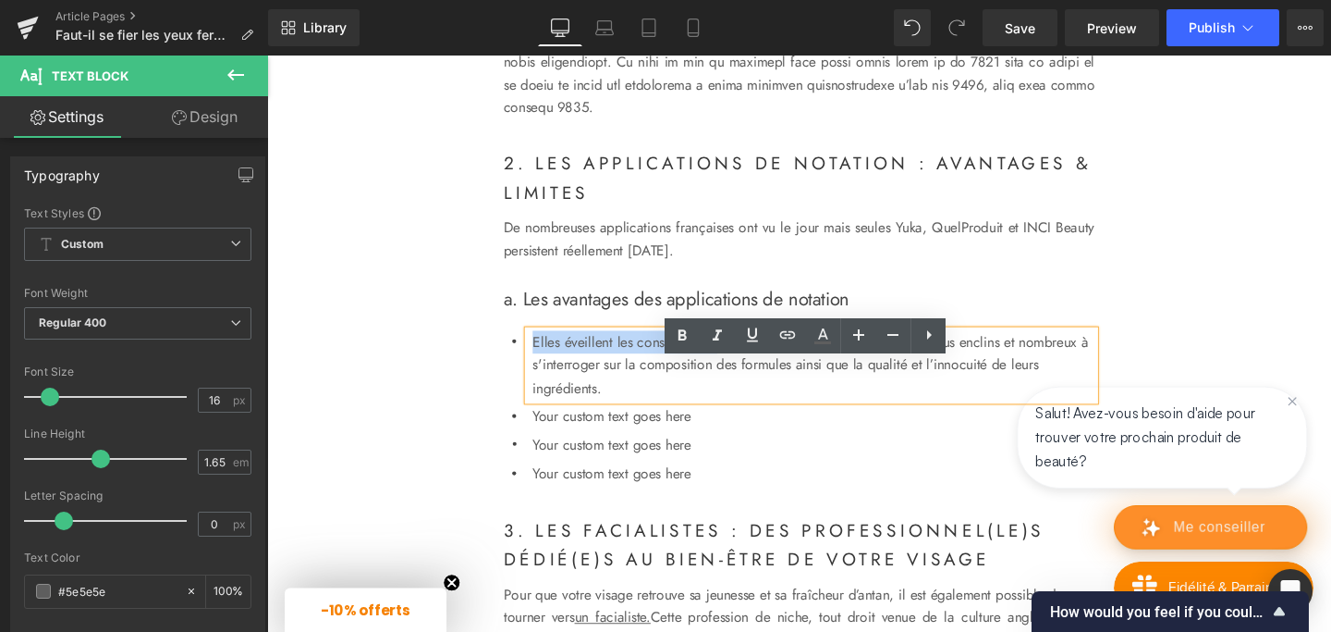
drag, startPoint x: 545, startPoint y: 391, endPoint x: 754, endPoint y: 397, distance: 209.0
click at [754, 397] on div "Elles éveillent les consciences : les consommateurs sont de plus en plus enclin…" at bounding box center [839, 381] width 595 height 73
click at [605, 477] on div "Your custom text goes here Text Block" at bounding box center [839, 465] width 595 height 24
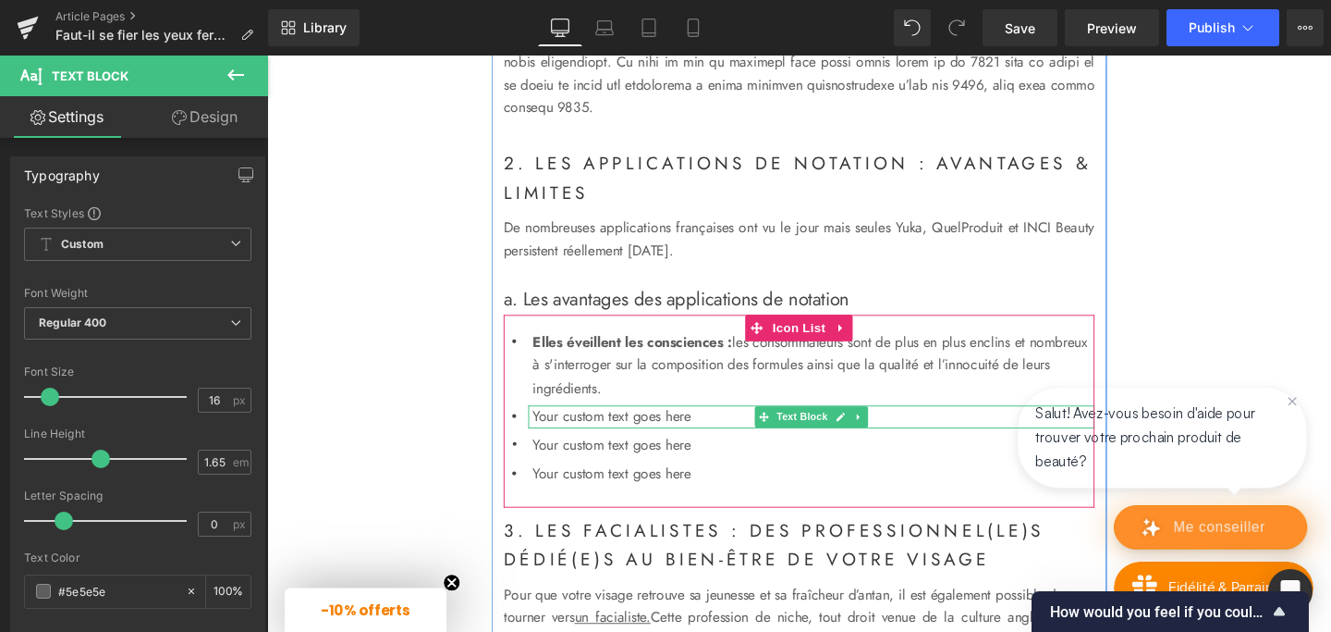
click at [570, 448] on p "Your custom text goes here" at bounding box center [841, 435] width 591 height 24
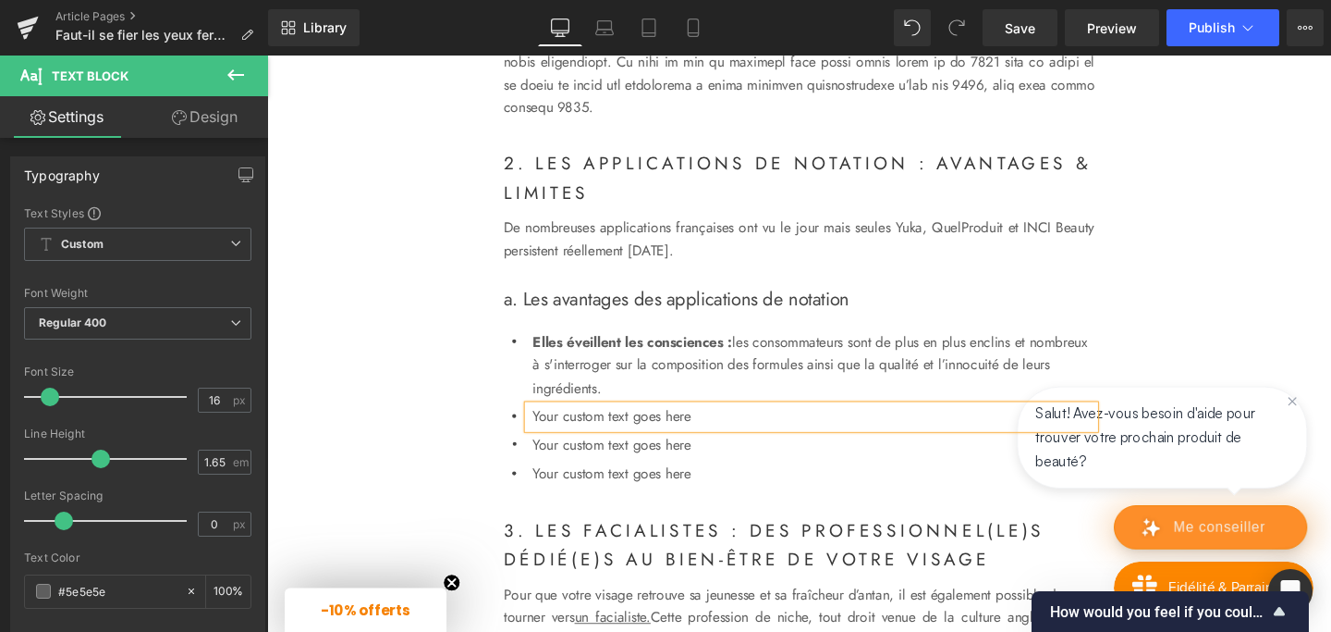
click at [570, 448] on p "Your custom text goes here" at bounding box center [841, 435] width 591 height 24
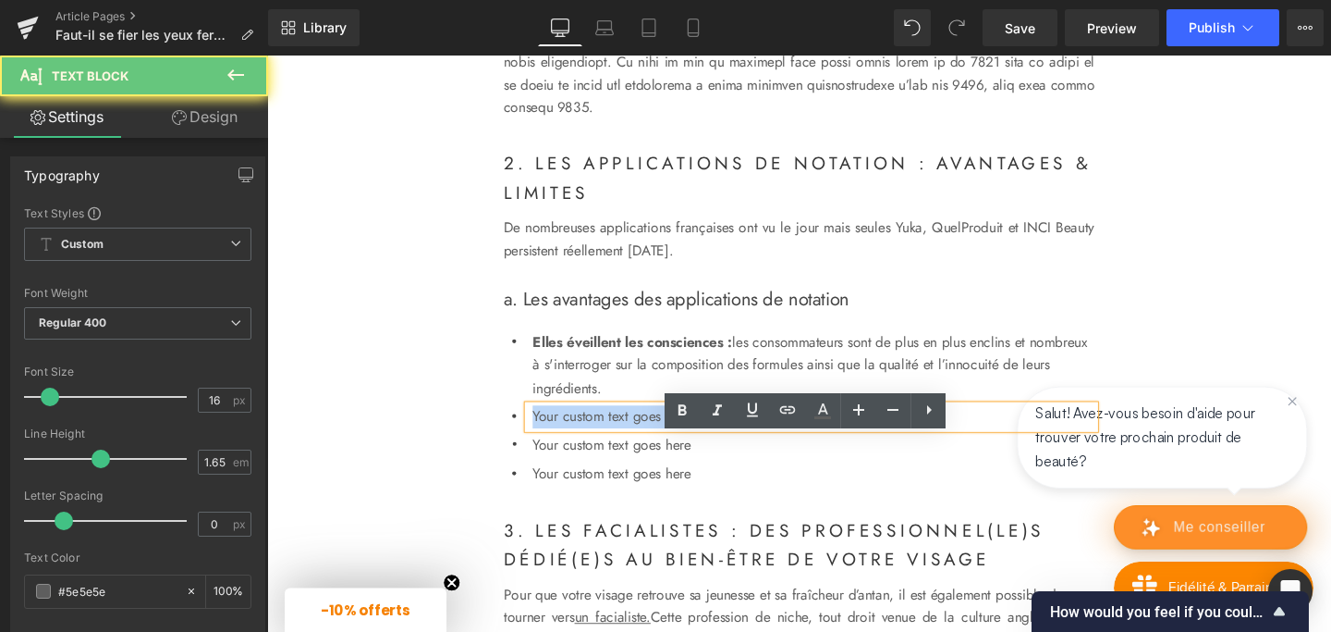
click at [570, 448] on p "Your custom text goes here" at bounding box center [841, 435] width 591 height 24
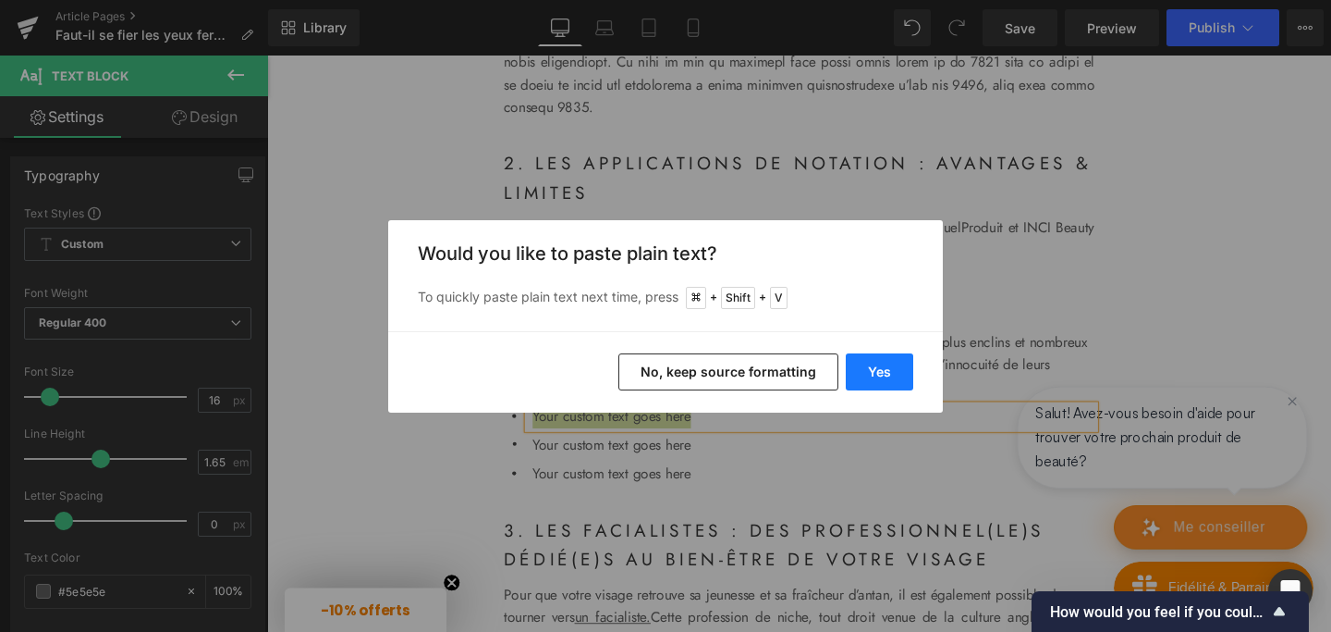
click at [865, 377] on button "Yes" at bounding box center [879, 371] width 67 height 37
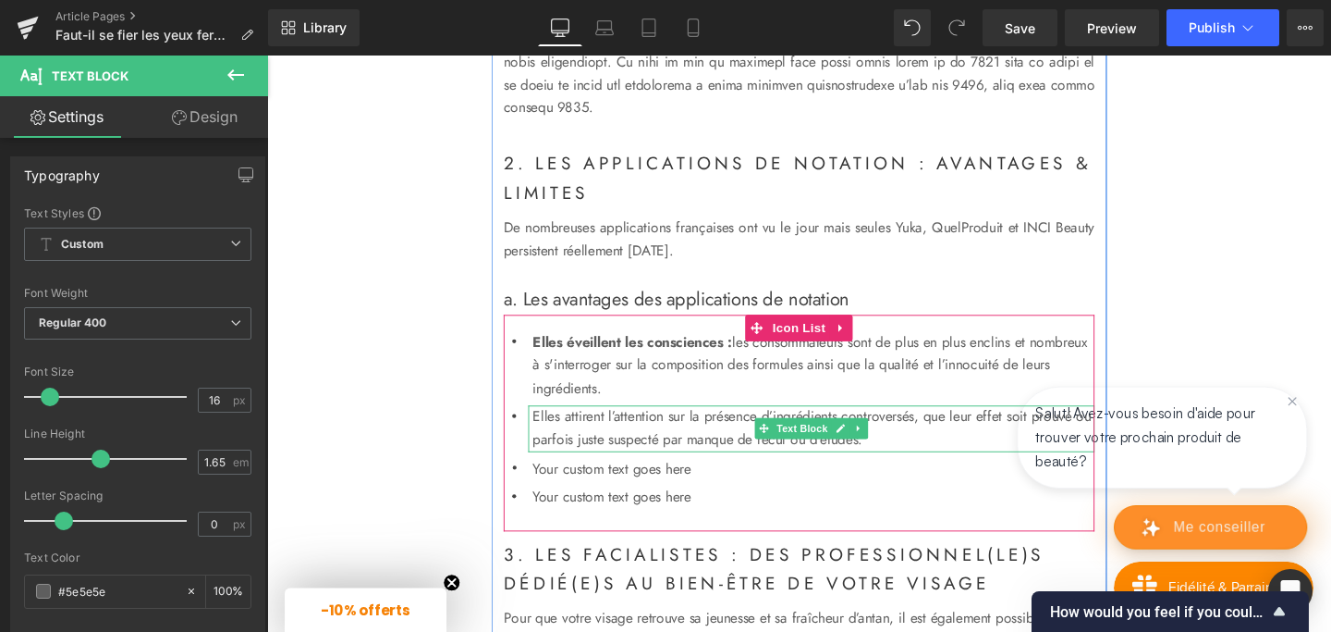
click at [626, 472] on p "Elles attirent l’attention sur la présence d’ingrédients controversés, que leur…" at bounding box center [841, 447] width 591 height 49
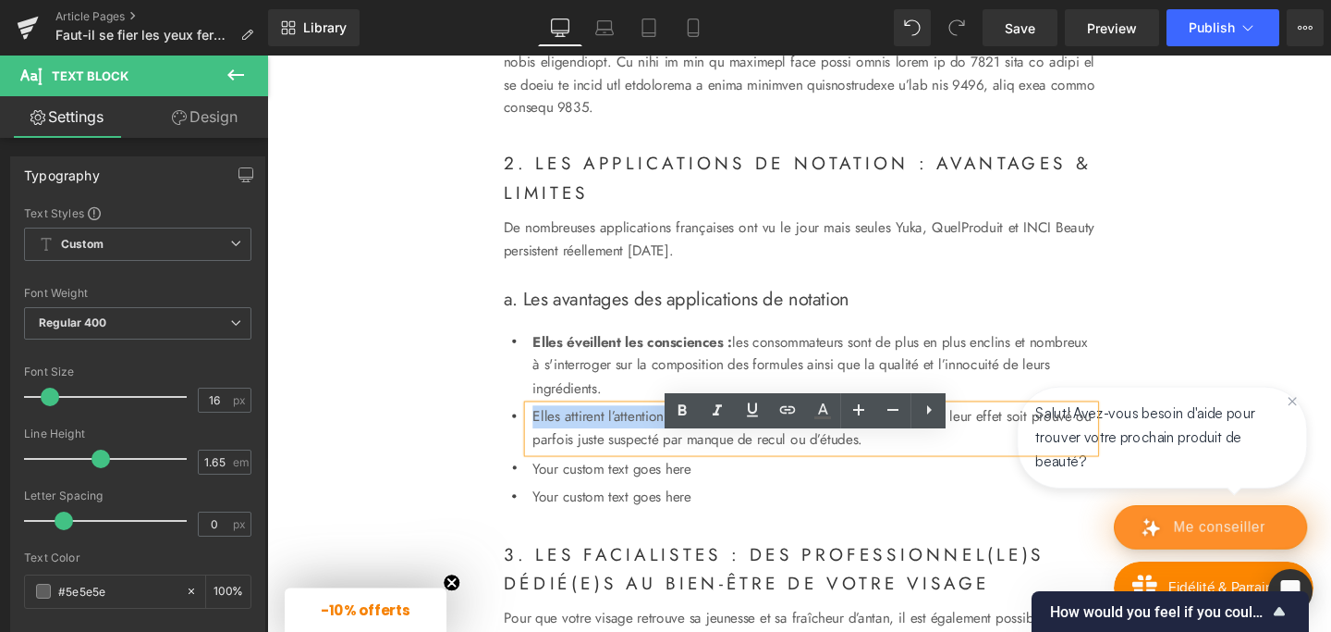
drag, startPoint x: 543, startPoint y: 468, endPoint x: 976, endPoint y: 471, distance: 433.7
click at [976, 471] on div "Elles attirent l’attention sur la présence d’ingrédients controversés, que leur…" at bounding box center [839, 447] width 595 height 49
click at [690, 406] on icon at bounding box center [682, 410] width 22 height 22
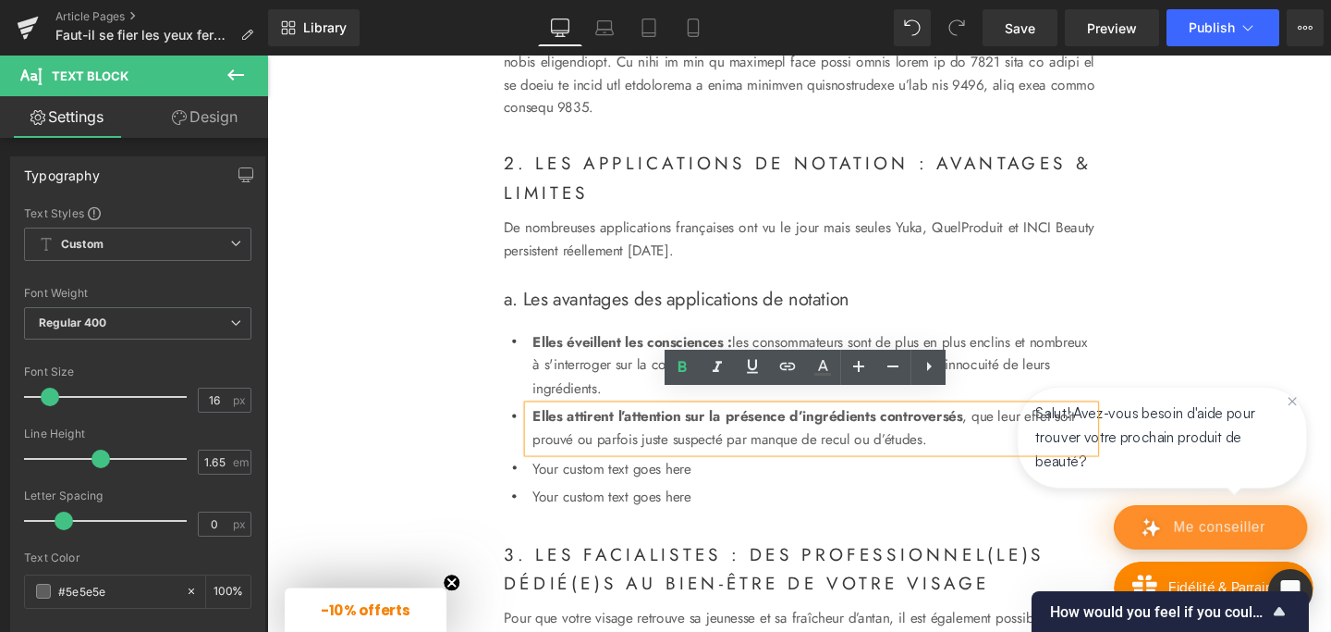
scroll to position [1756, 0]
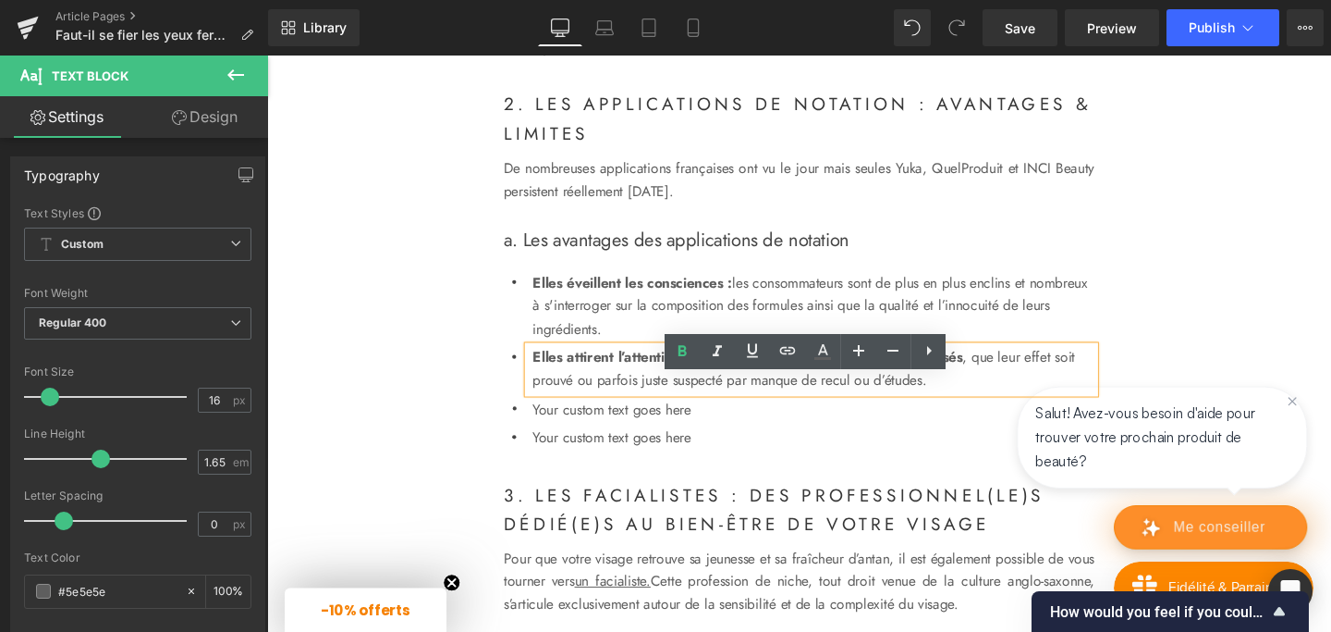
click at [620, 439] on p "Your custom text goes here" at bounding box center [841, 427] width 591 height 24
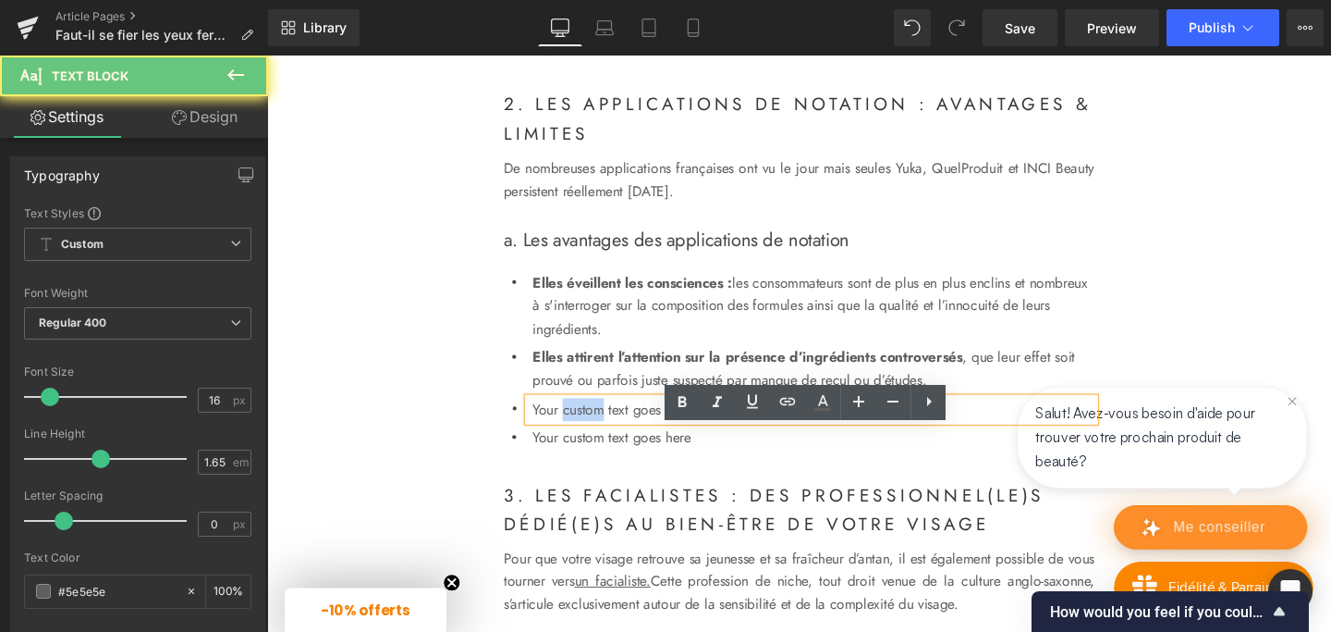
click at [620, 439] on p "Your custom text goes here" at bounding box center [841, 427] width 591 height 24
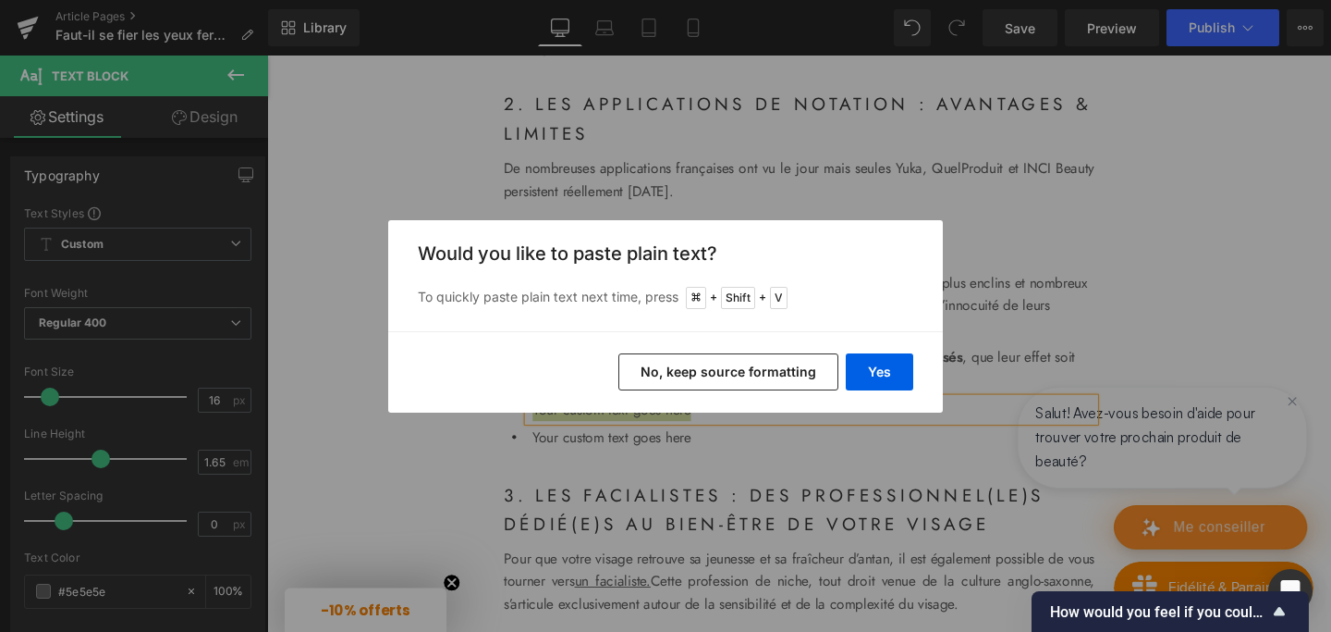
click at [880, 351] on div "Yes No, keep source formatting" at bounding box center [665, 371] width 555 height 81
click at [874, 360] on button "Yes" at bounding box center [879, 371] width 67 height 37
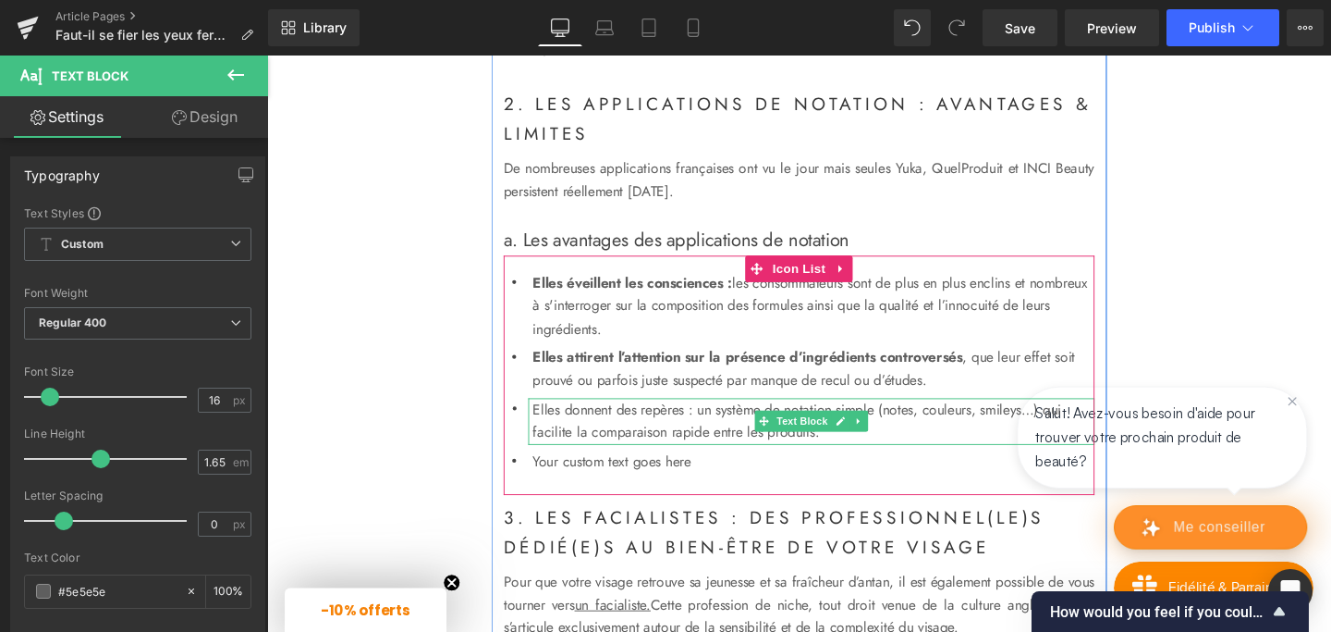
click at [583, 464] on p "Elles donnent des repères : un système de notation simple (notes, couleurs, smi…" at bounding box center [841, 439] width 591 height 49
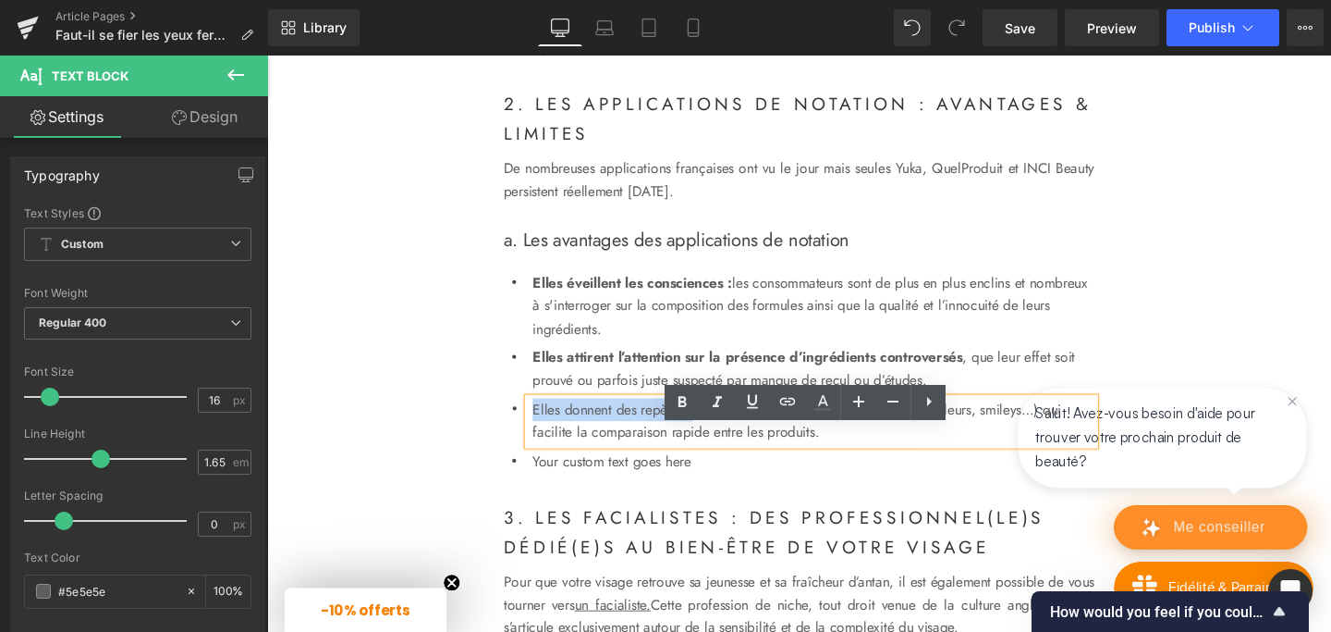
drag, startPoint x: 546, startPoint y: 458, endPoint x: 728, endPoint y: 455, distance: 181.2
click at [728, 455] on p "Elles donnent des repères : un système de notation simple (notes, couleurs, smi…" at bounding box center [841, 439] width 591 height 49
click at [709, 464] on p "Elles donnent des repères : un système de notation simple (notes, couleurs, smi…" at bounding box center [841, 439] width 591 height 49
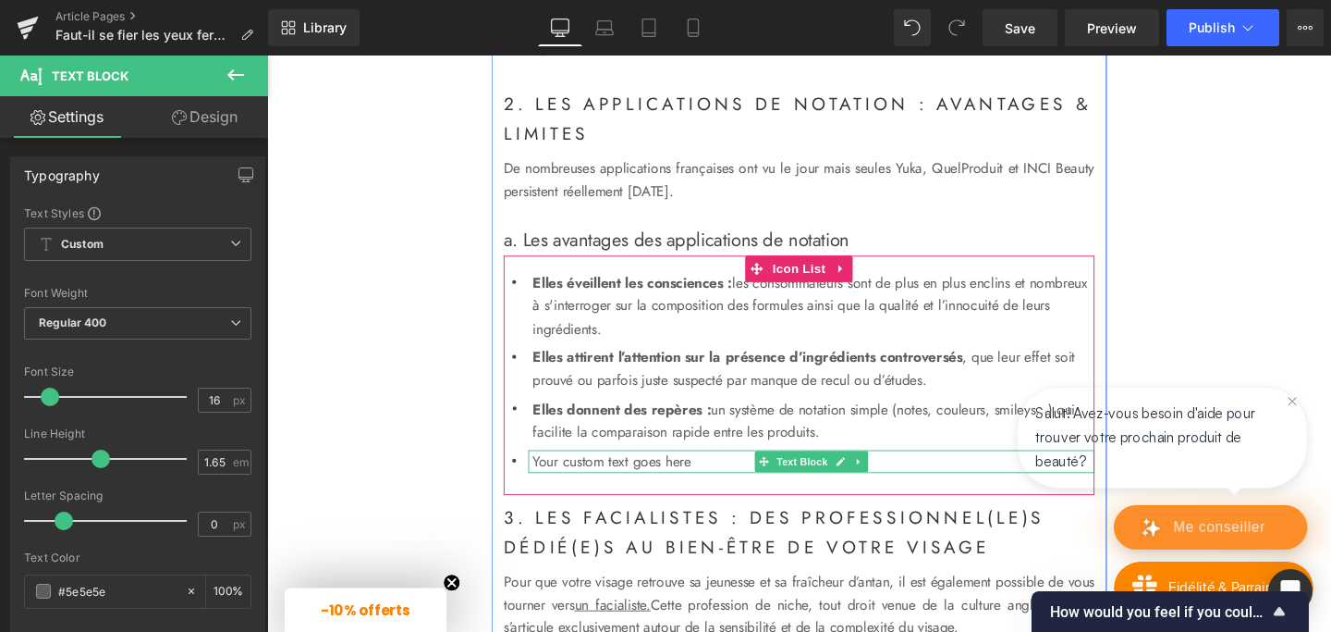
click at [585, 494] on p "Your custom text goes here" at bounding box center [841, 482] width 591 height 24
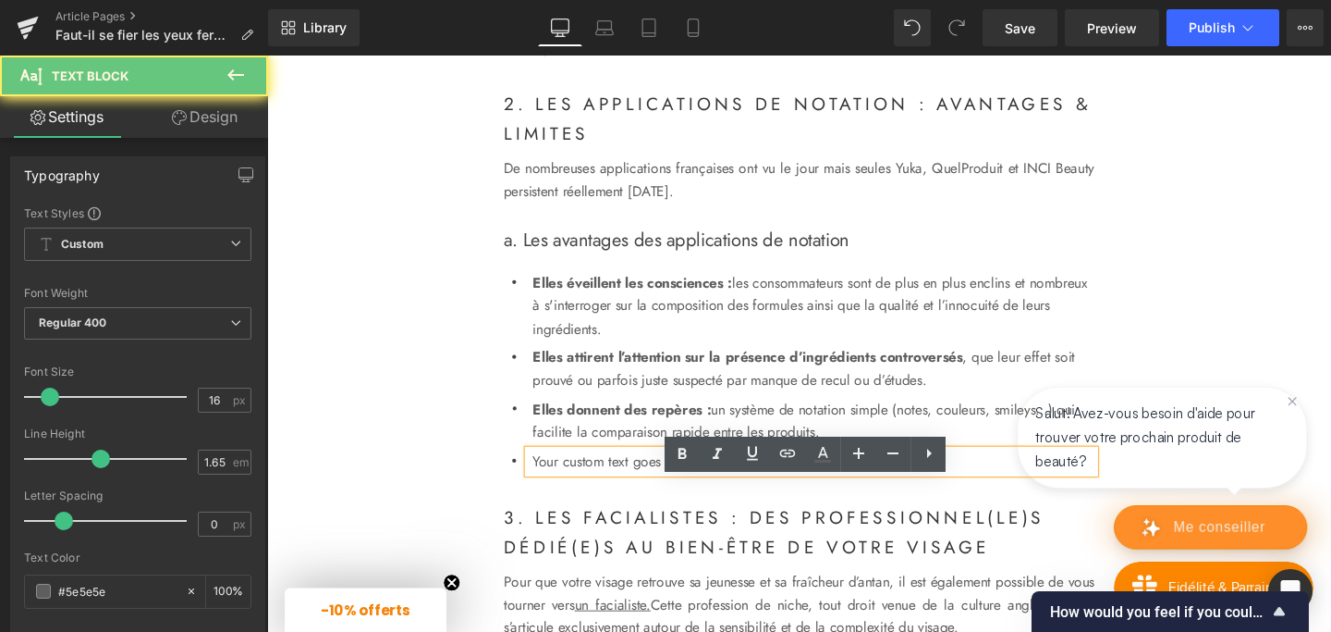
click at [585, 494] on p "Your custom text goes here" at bounding box center [841, 482] width 591 height 24
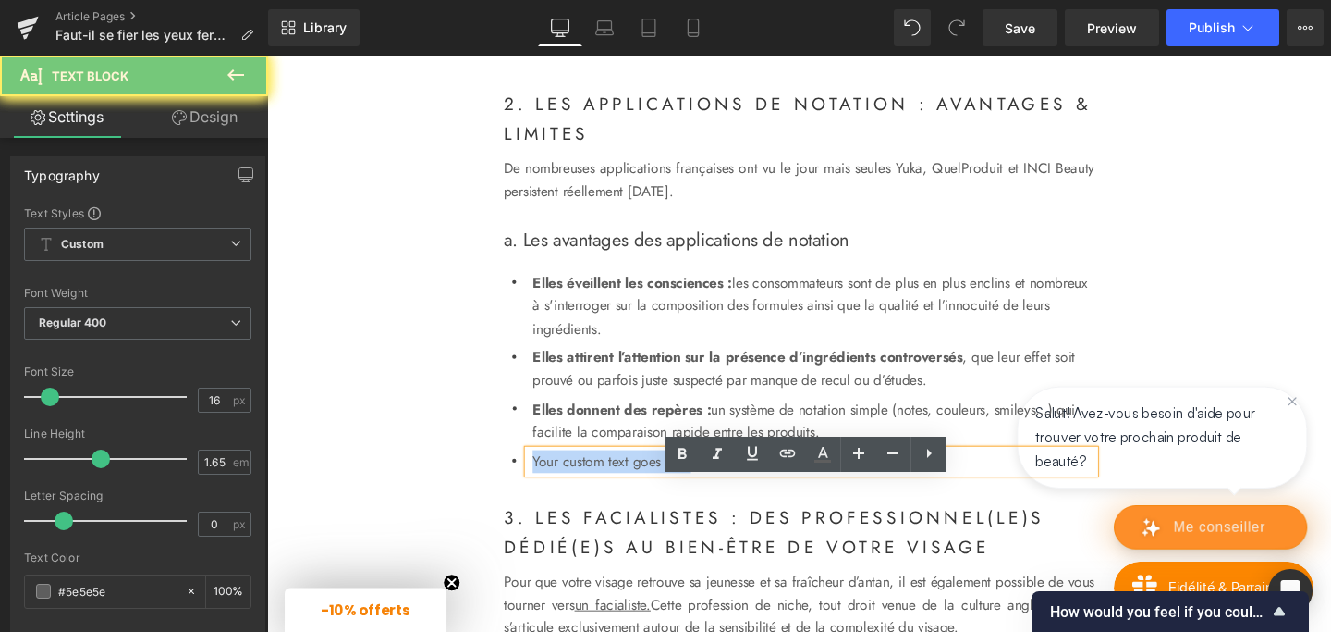
click at [585, 494] on p "Your custom text goes here" at bounding box center [841, 482] width 591 height 24
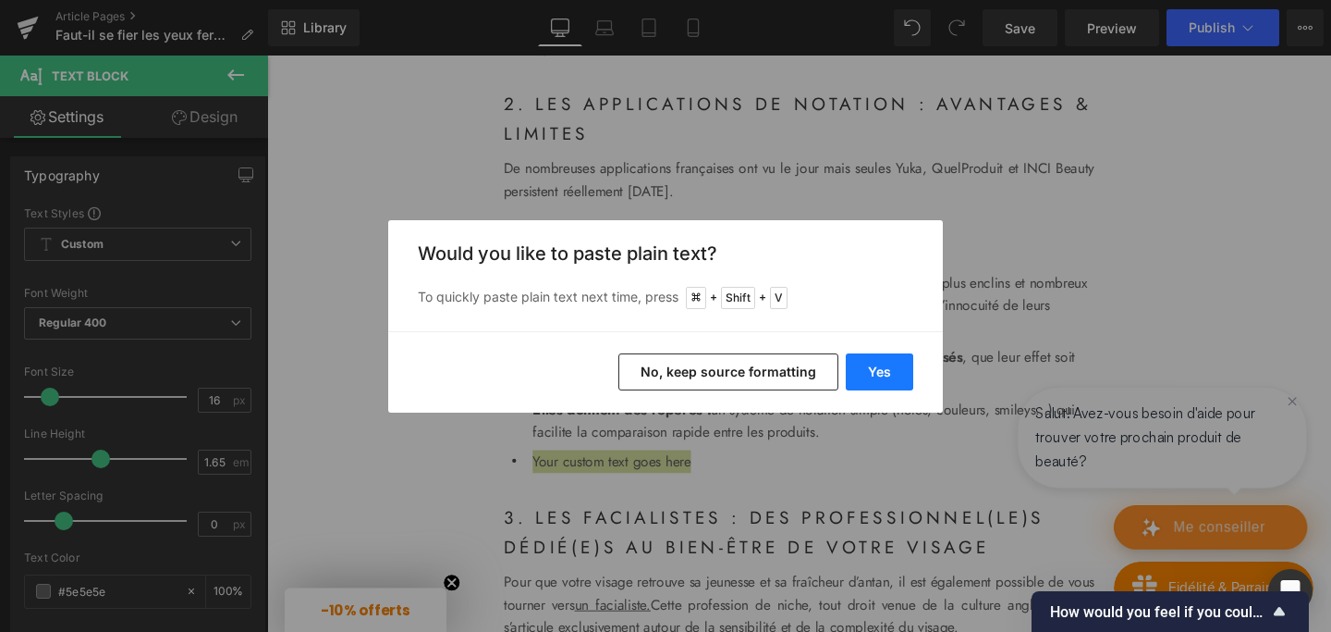
click at [872, 370] on button "Yes" at bounding box center [879, 371] width 67 height 37
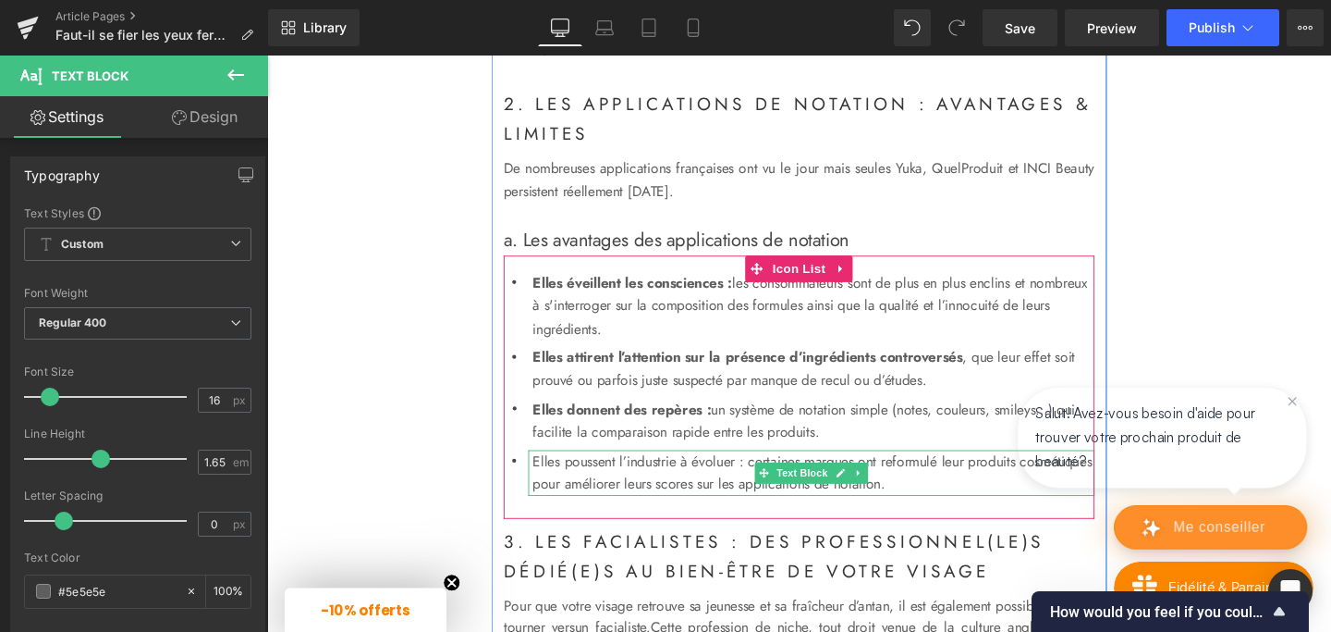
click at [546, 509] on p "Elles poussent l’industrie à évoluer : certaines marques ont reformulé leur pro…" at bounding box center [841, 494] width 591 height 49
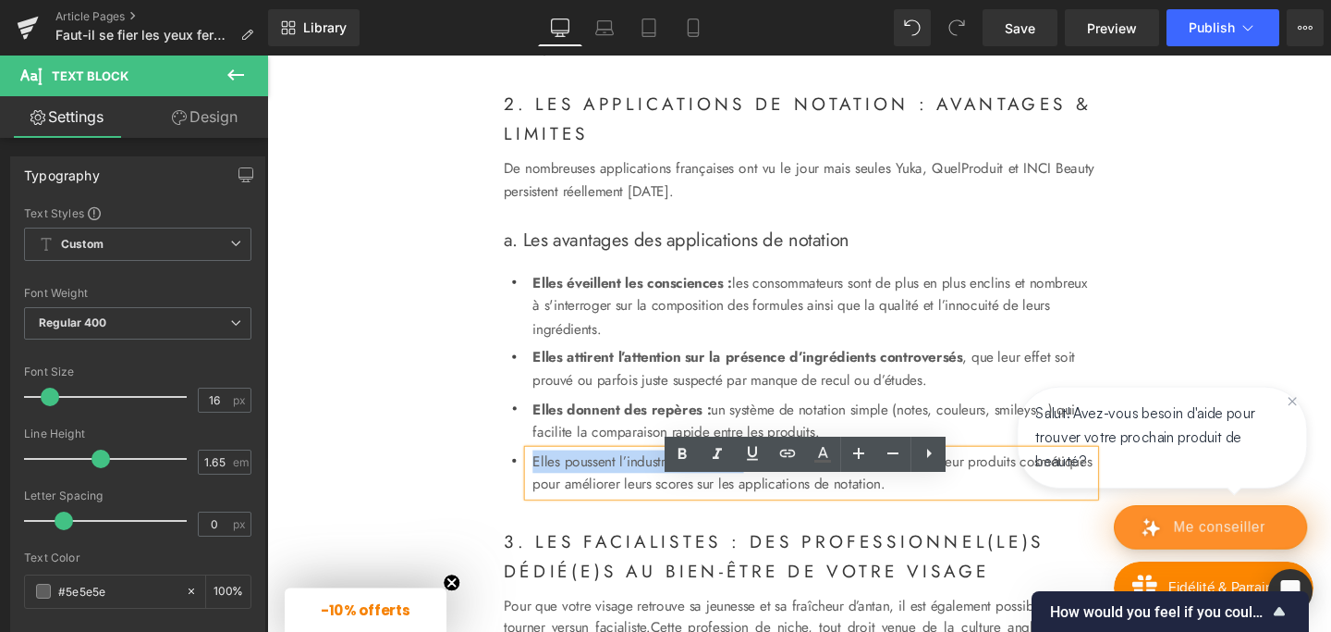
drag, startPoint x: 546, startPoint y: 509, endPoint x: 779, endPoint y: 509, distance: 232.1
click at [779, 509] on p "Elles poussent l’industrie à évoluer : certaines marques ont reformulé leur pro…" at bounding box center [841, 494] width 591 height 49
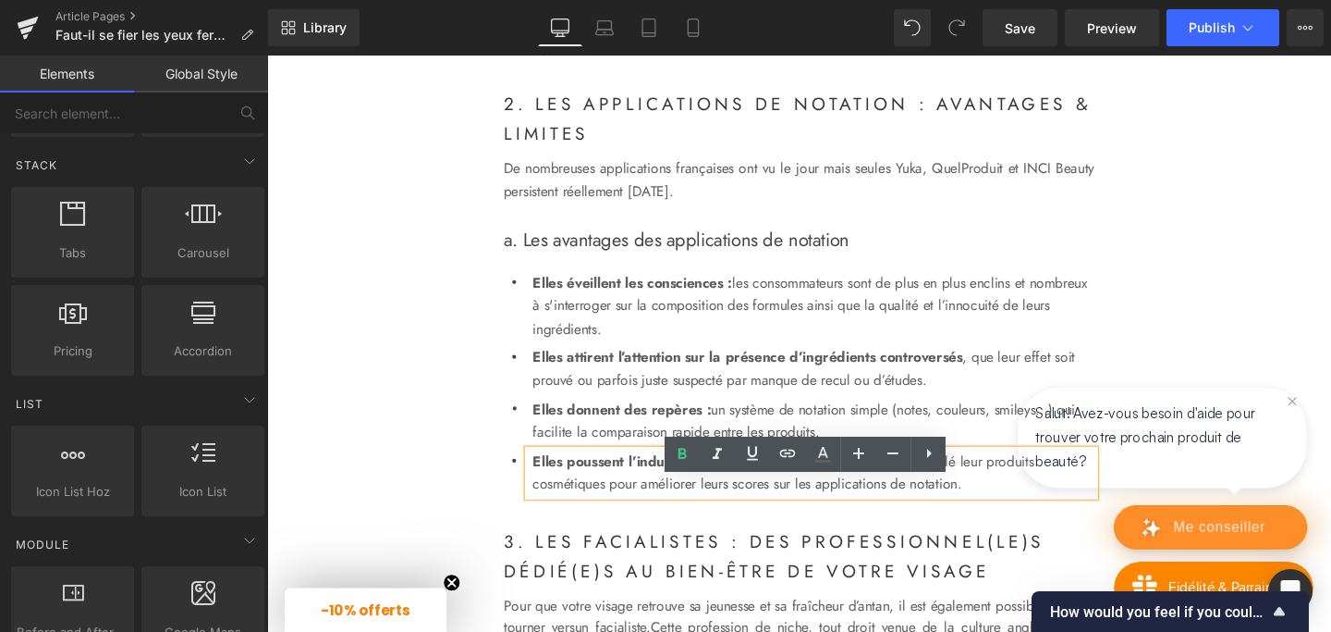
click at [1179, 355] on div "Image Les applications de notation des cosmétiques : Heading Faut-il s'y fier l…" at bounding box center [826, 329] width 1119 height 3686
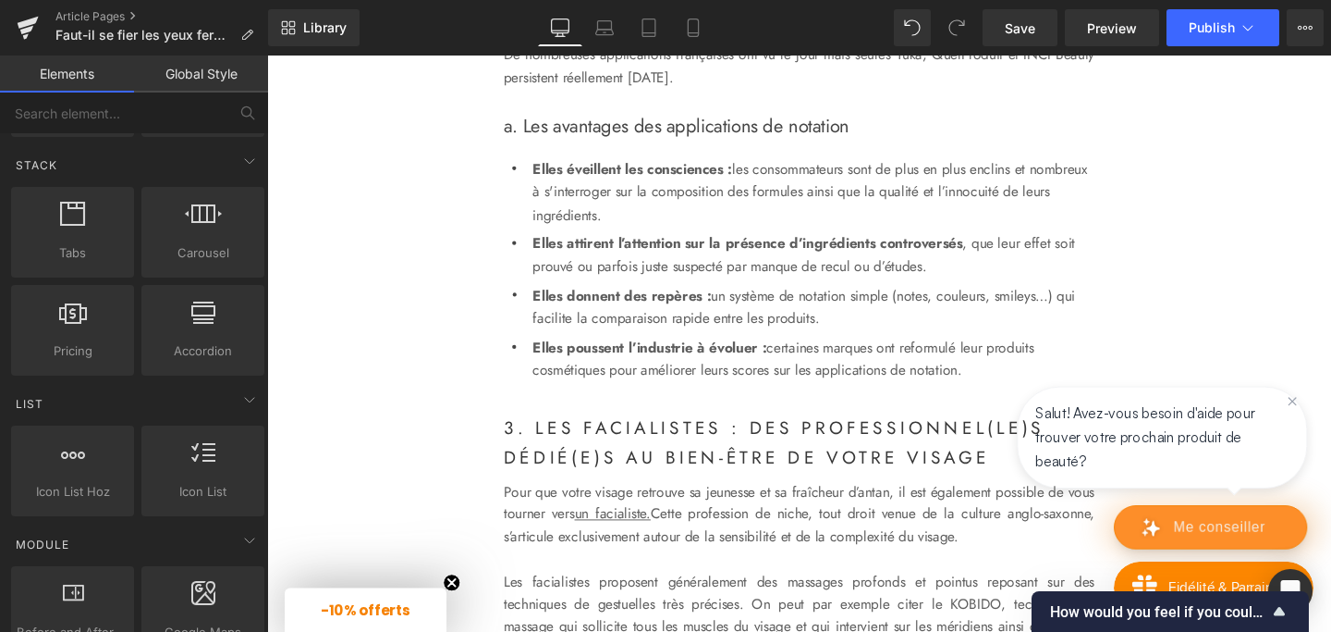
scroll to position [1883, 0]
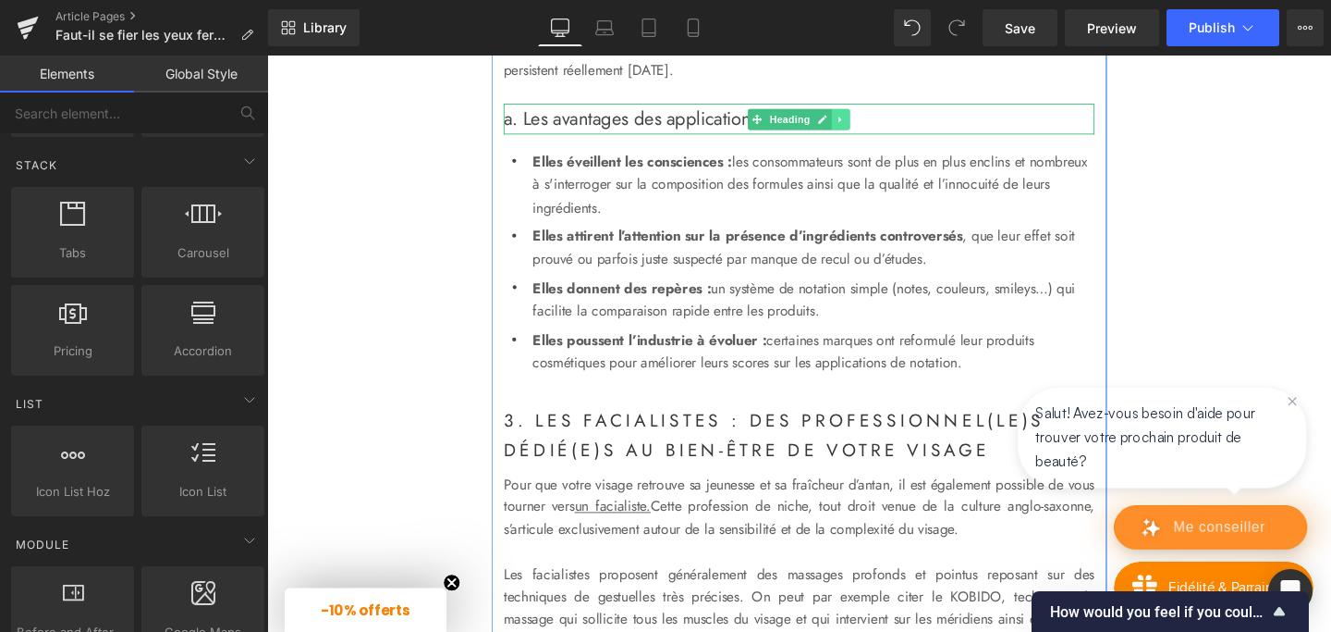
click at [871, 129] on icon at bounding box center [870, 122] width 10 height 11
click at [862, 128] on icon at bounding box center [861, 122] width 10 height 10
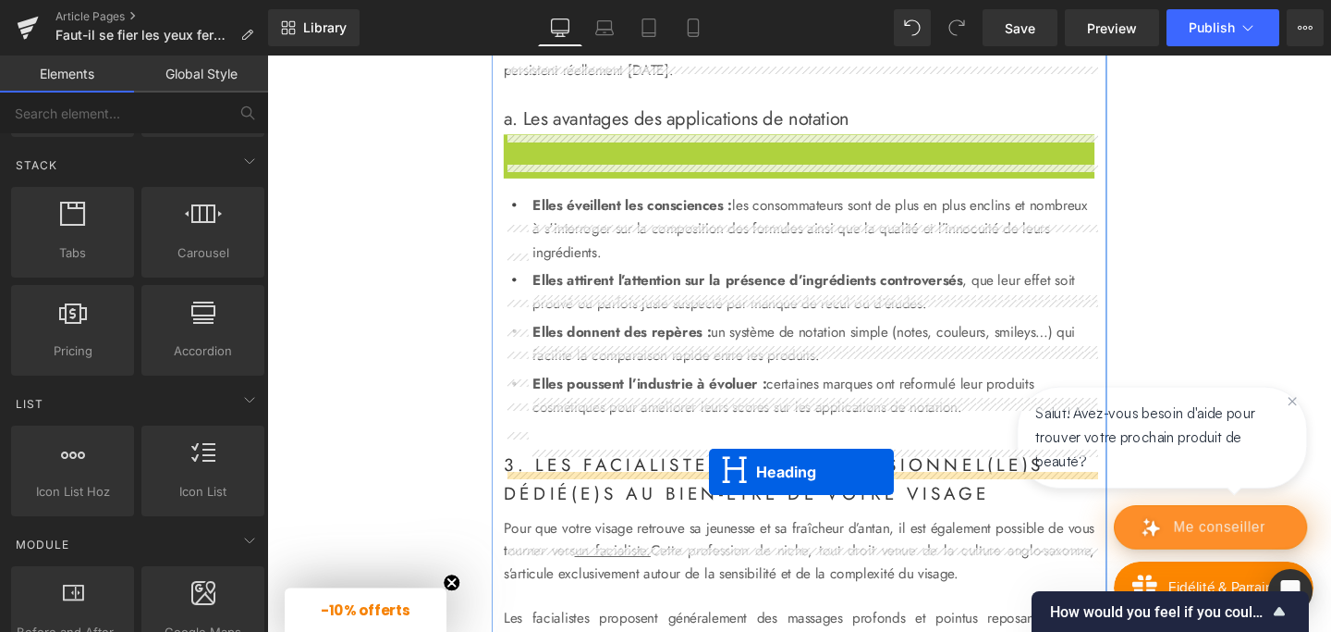
drag, startPoint x: 781, startPoint y: 188, endPoint x: 731, endPoint y: 493, distance: 309.2
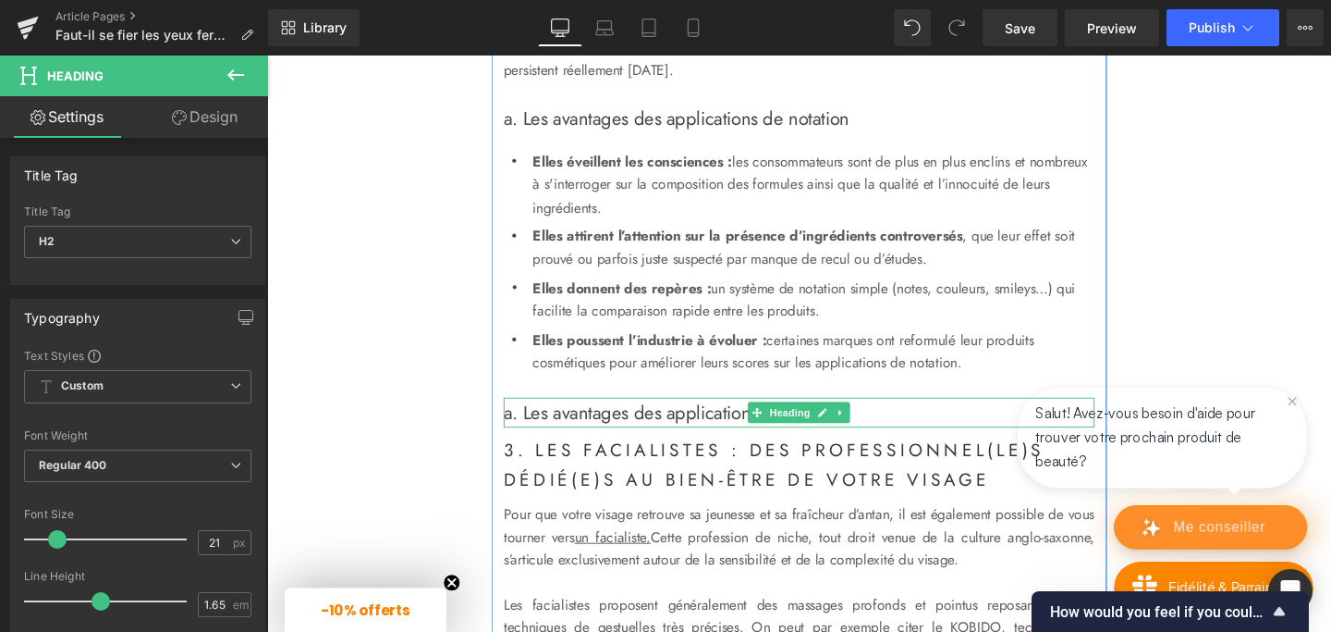
click at [589, 445] on span "a. Les avantages des applications de notation" at bounding box center [697, 431] width 363 height 28
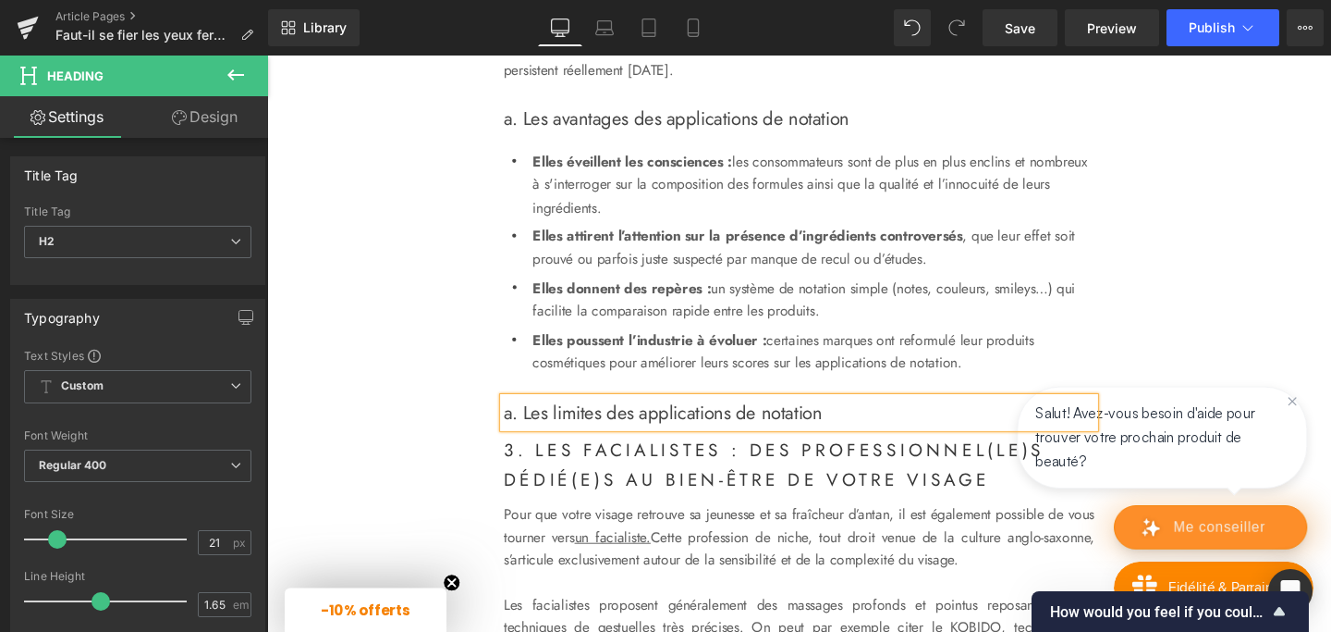
click at [526, 445] on span "a. Les limites des applications de notation" at bounding box center [683, 431] width 335 height 28
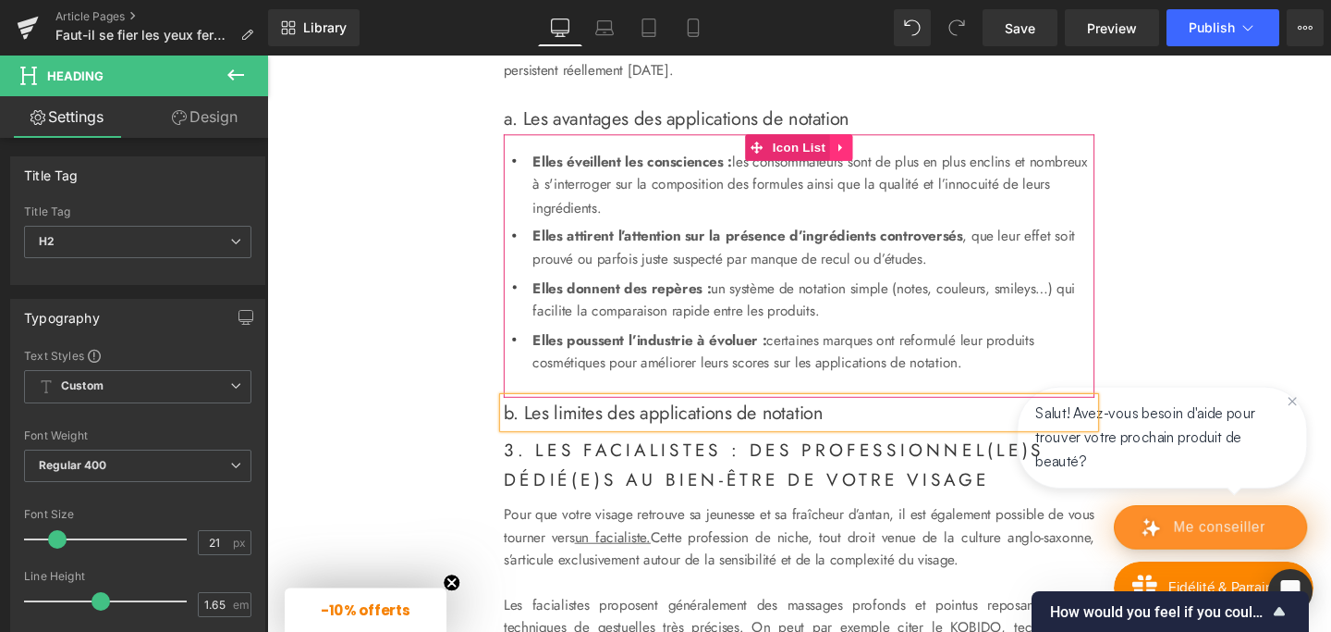
click at [869, 157] on icon at bounding box center [870, 153] width 4 height 8
click at [865, 159] on icon at bounding box center [858, 152] width 13 height 13
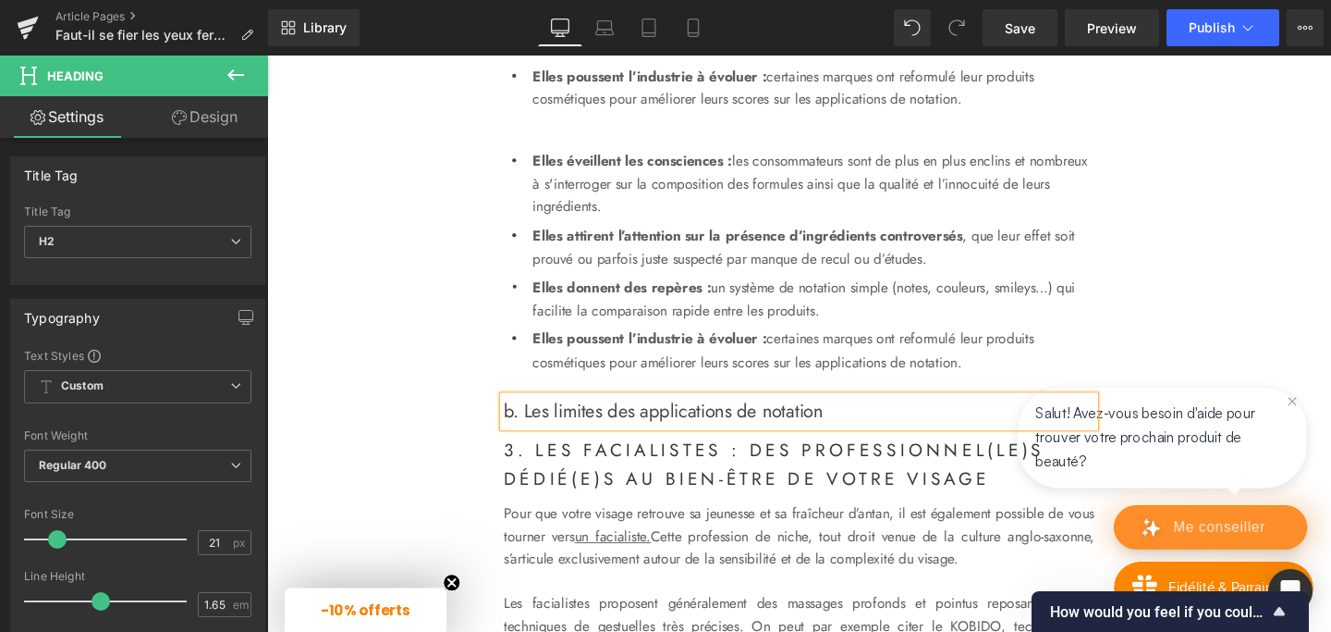
scroll to position [2200, 0]
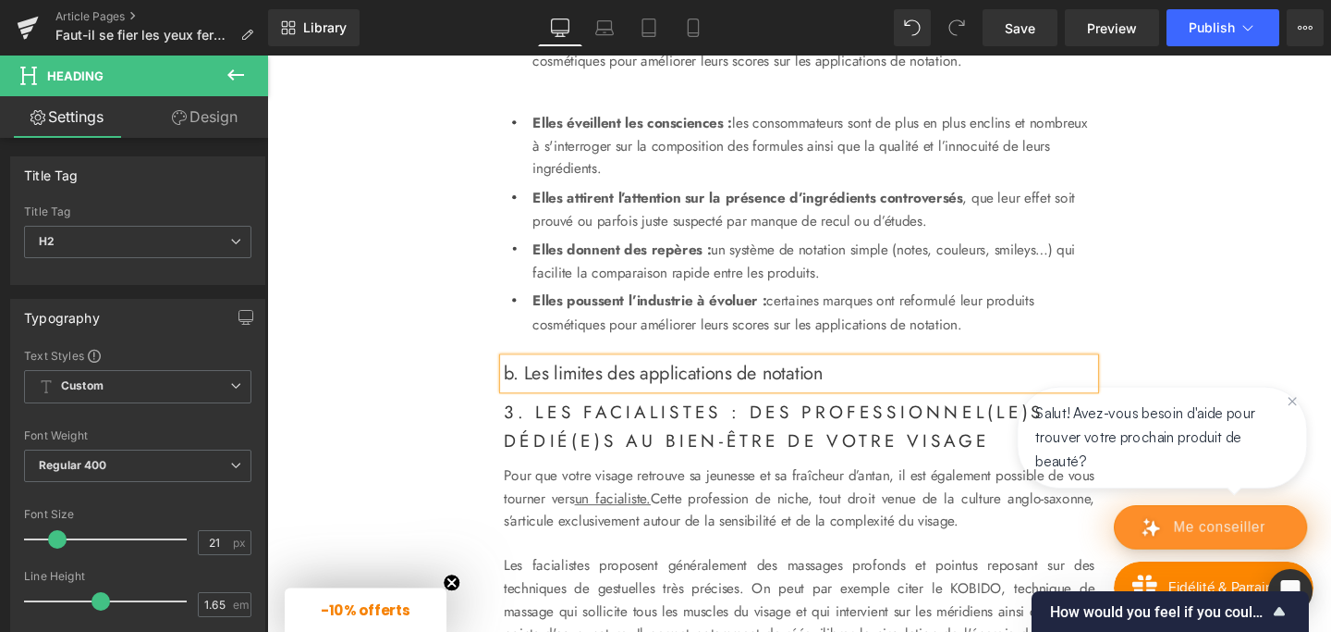
click at [463, 265] on div "Image Les applications de notation des cosmétiques : Heading Faut-il s'y fier l…" at bounding box center [826, 39] width 1119 height 3993
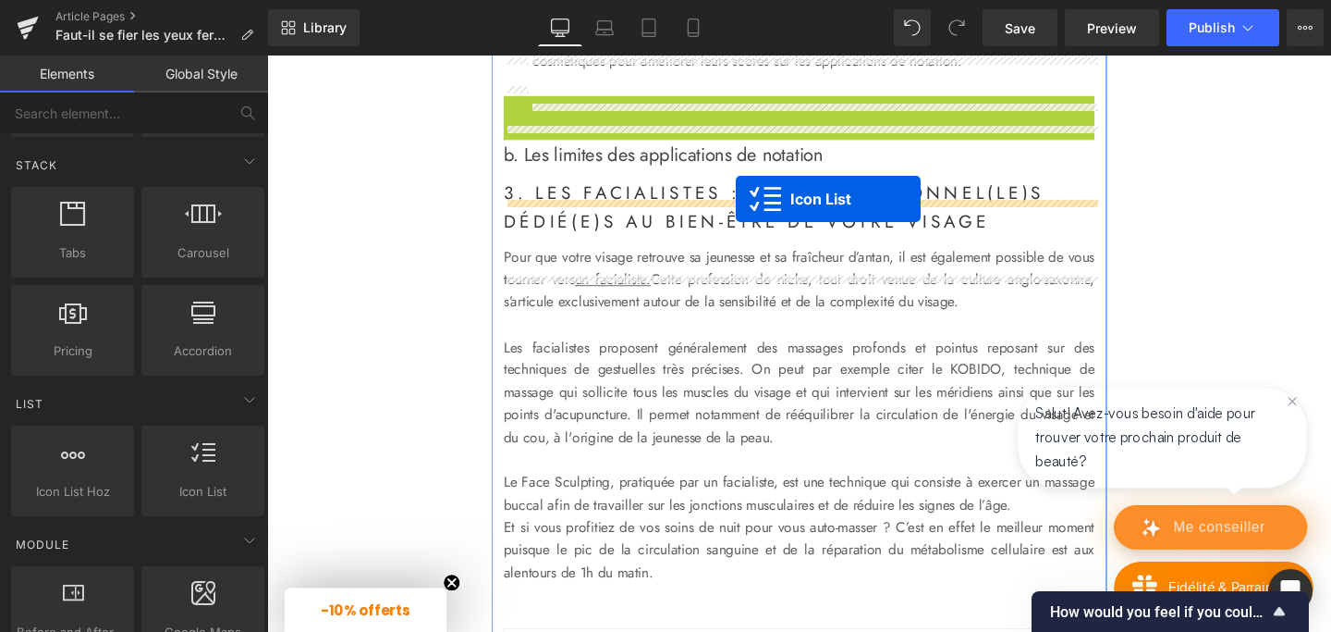
drag, startPoint x: 779, startPoint y: 141, endPoint x: 760, endPoint y: 206, distance: 67.3
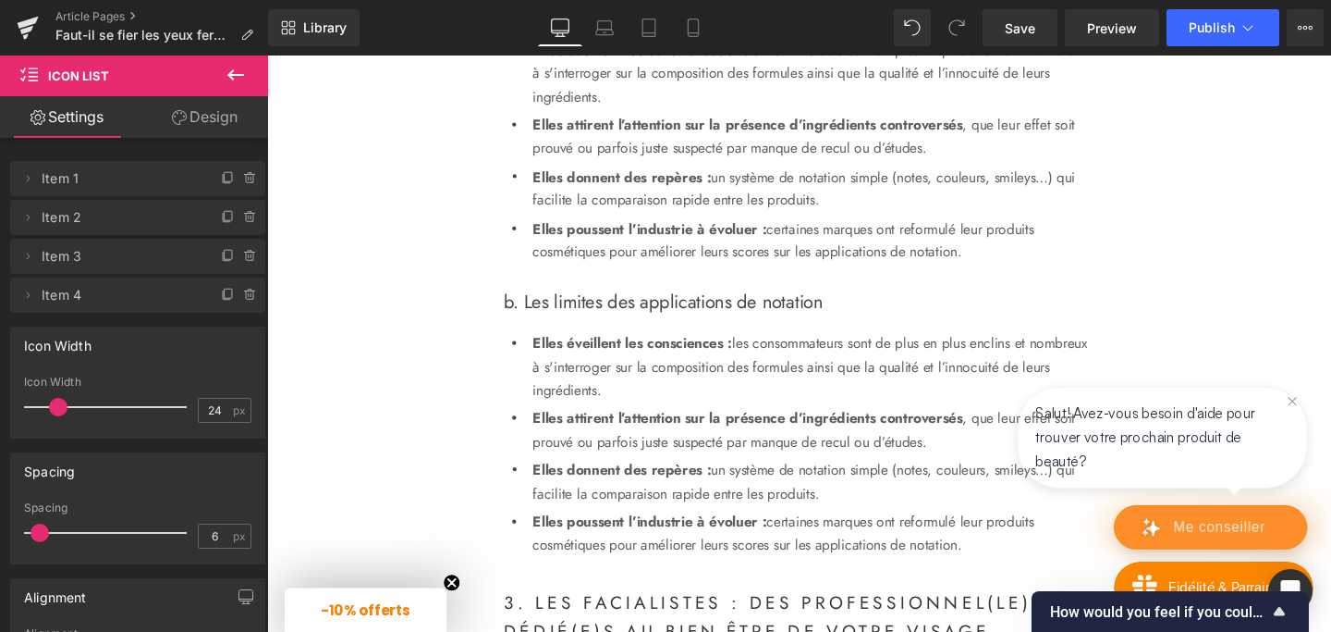
scroll to position [2022, 0]
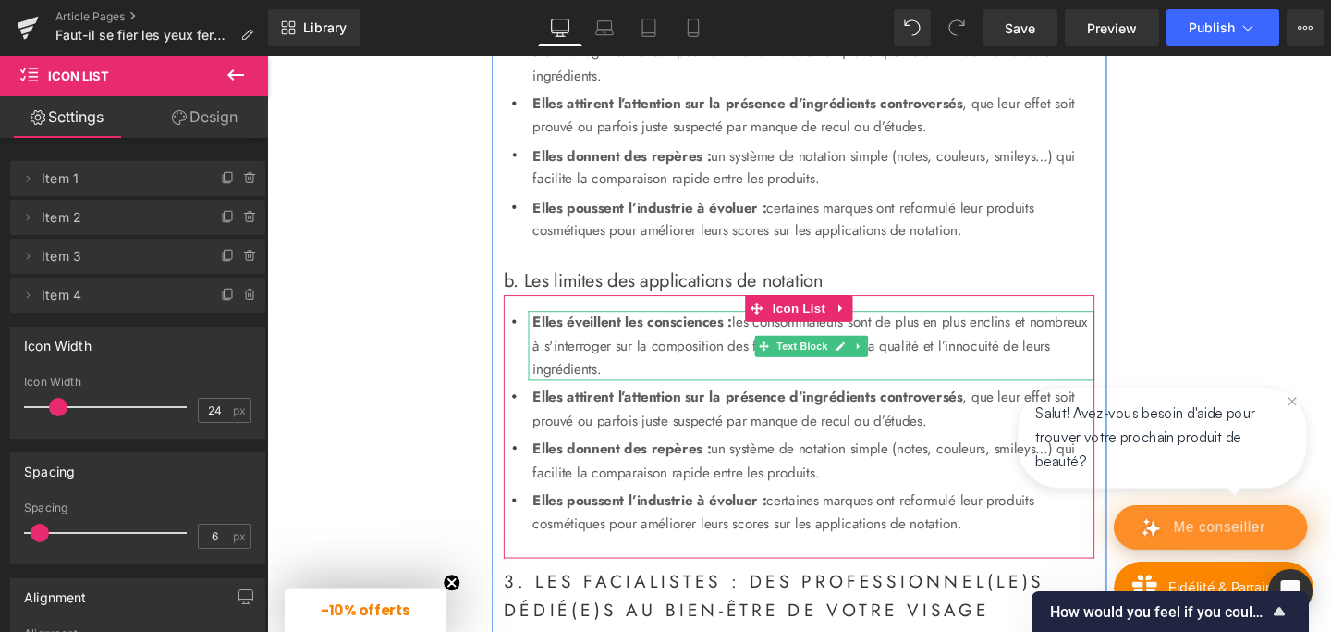
click at [603, 397] on p "Elles éveillent les consciences : les consommateurs sont de plus en plus enclin…" at bounding box center [841, 360] width 591 height 73
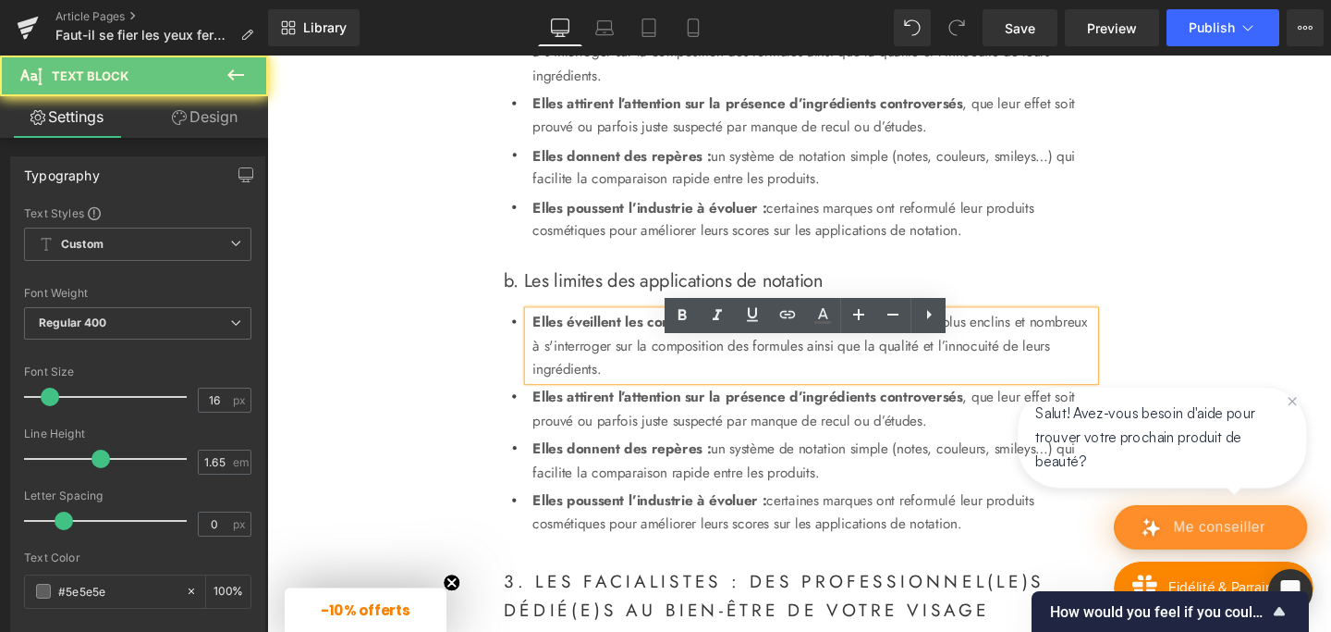
click at [603, 397] on p "Elles éveillent les consciences : les consommateurs sont de plus en plus enclin…" at bounding box center [841, 360] width 591 height 73
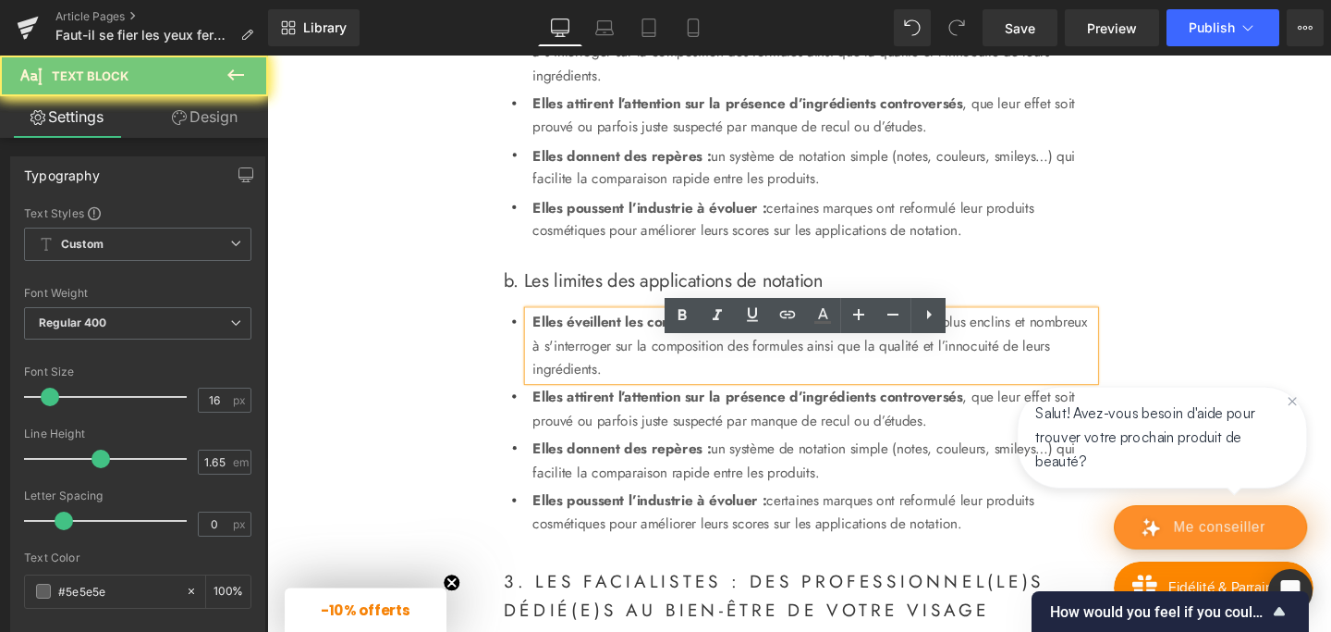
click at [603, 397] on p "Elles éveillent les consciences : les consommateurs sont de plus en plus enclin…" at bounding box center [841, 360] width 591 height 73
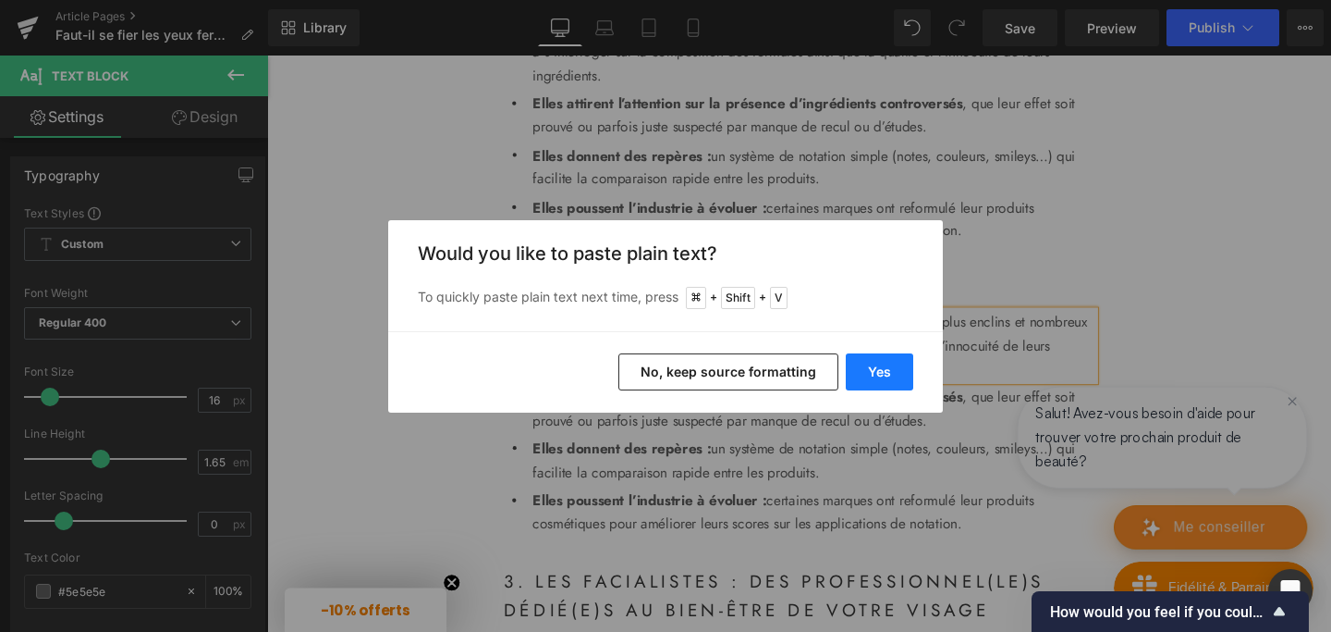
click at [857, 364] on button "Yes" at bounding box center [879, 371] width 67 height 37
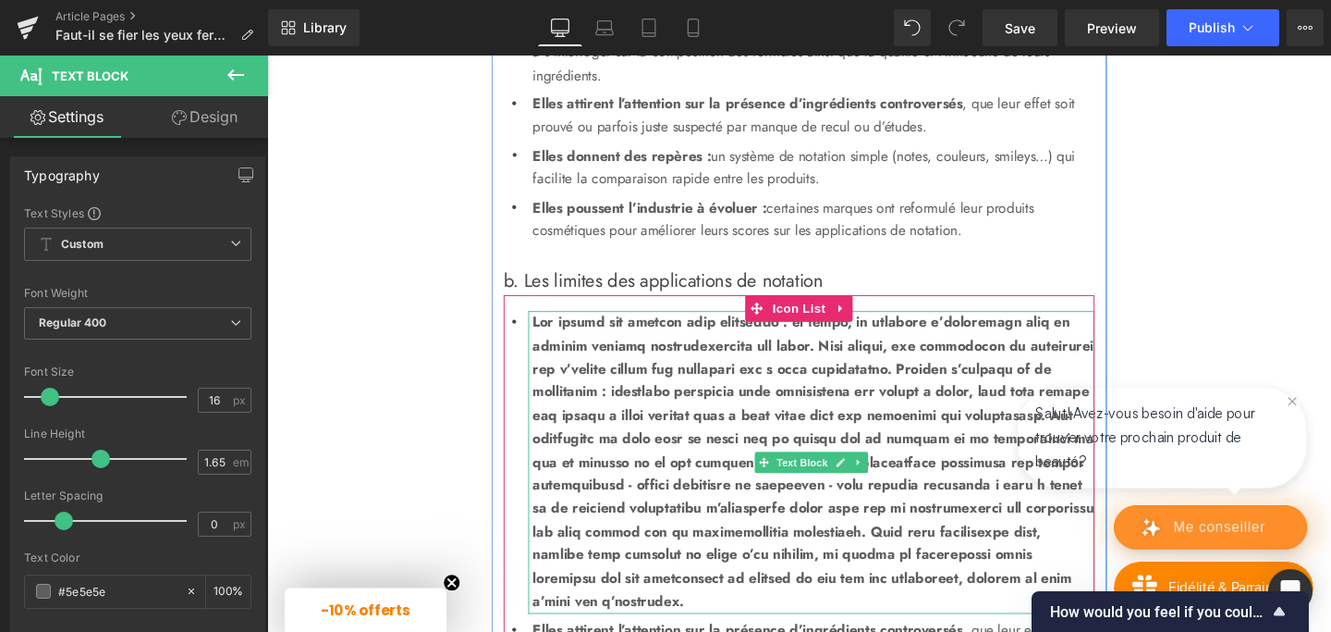
click at [655, 398] on b at bounding box center [841, 482] width 590 height 314
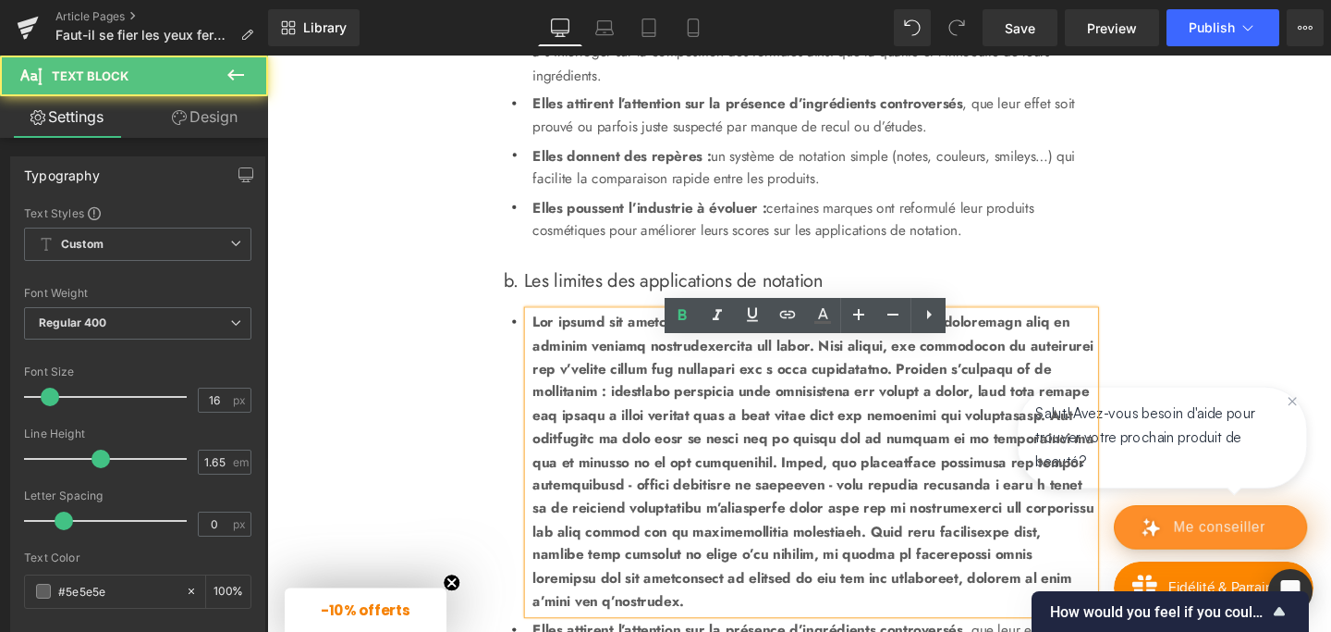
click at [631, 398] on b at bounding box center [841, 482] width 590 height 314
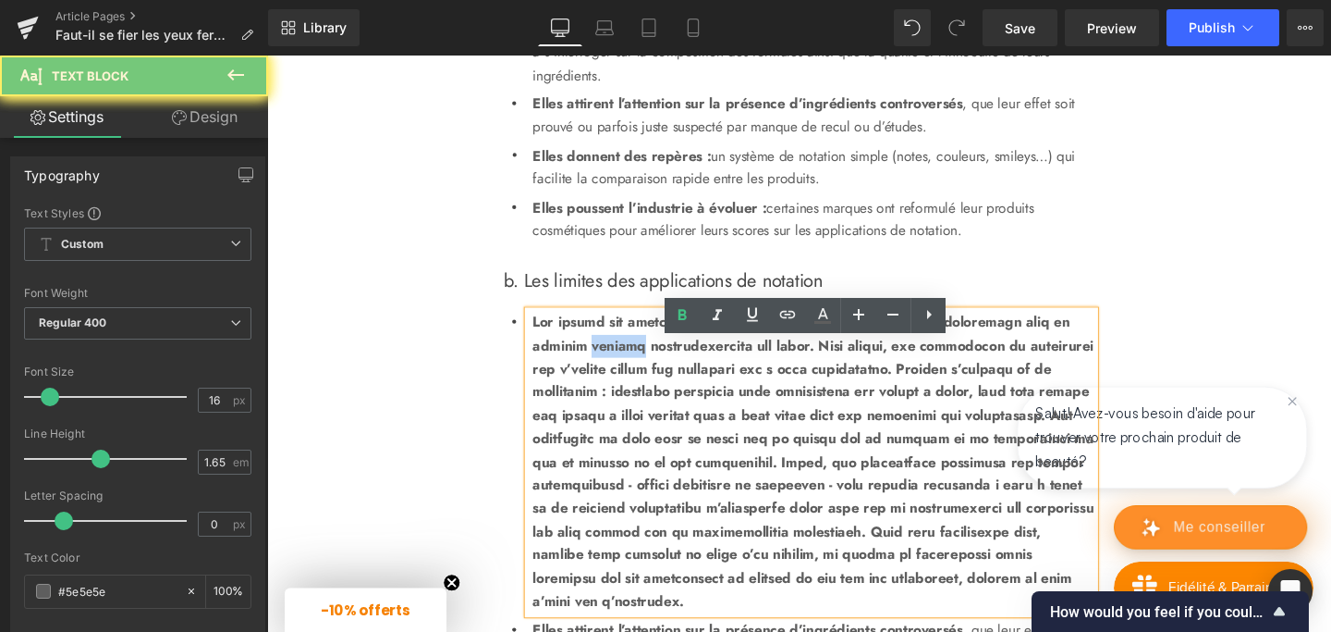
click at [631, 398] on b at bounding box center [841, 482] width 590 height 314
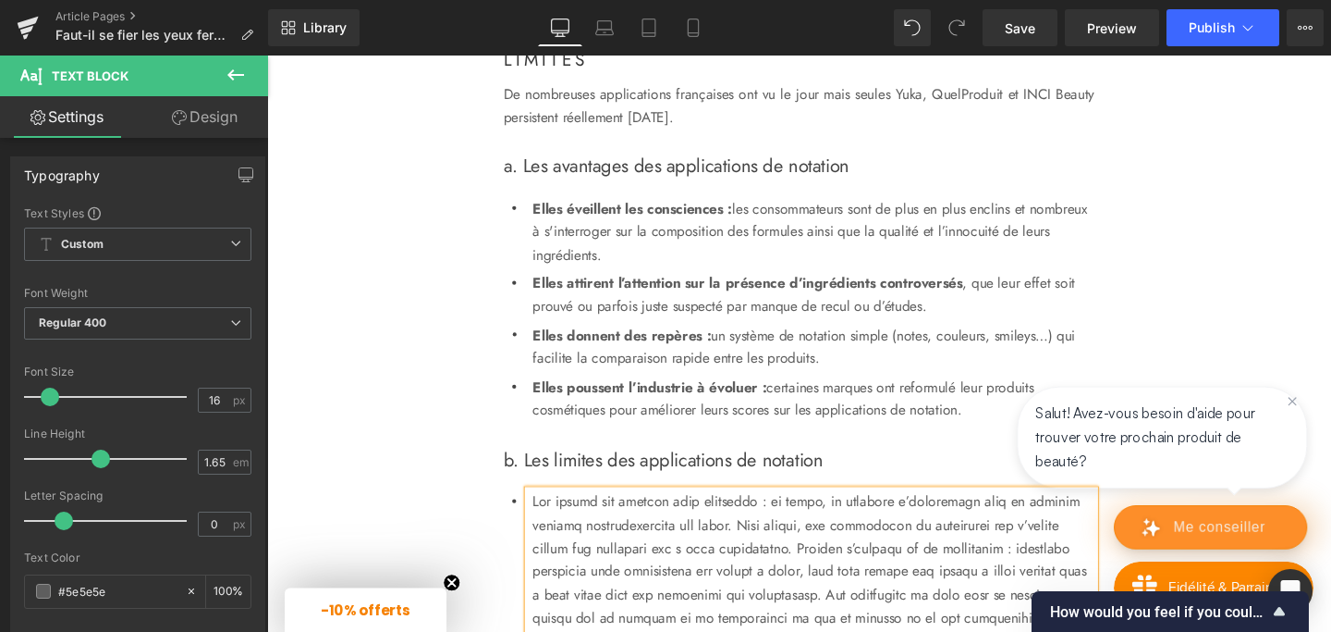
scroll to position [1837, 0]
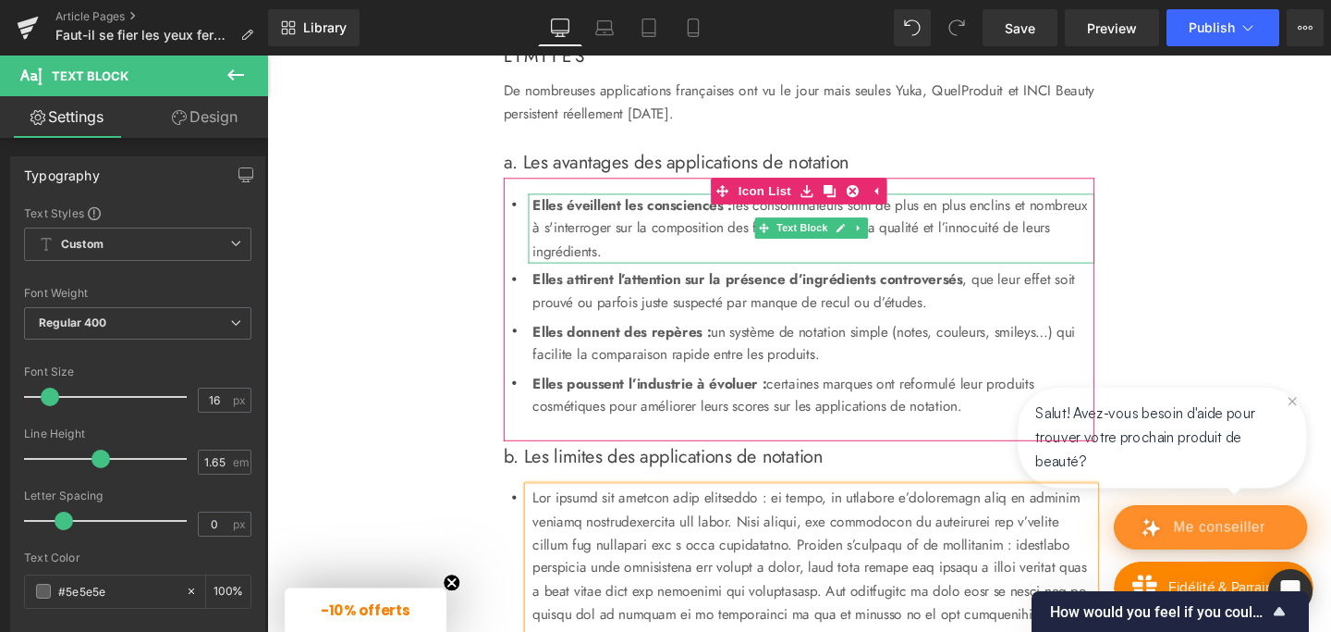
click at [656, 274] on p "Elles éveillent les consciences : les consommateurs sont de plus en plus enclin…" at bounding box center [841, 237] width 591 height 73
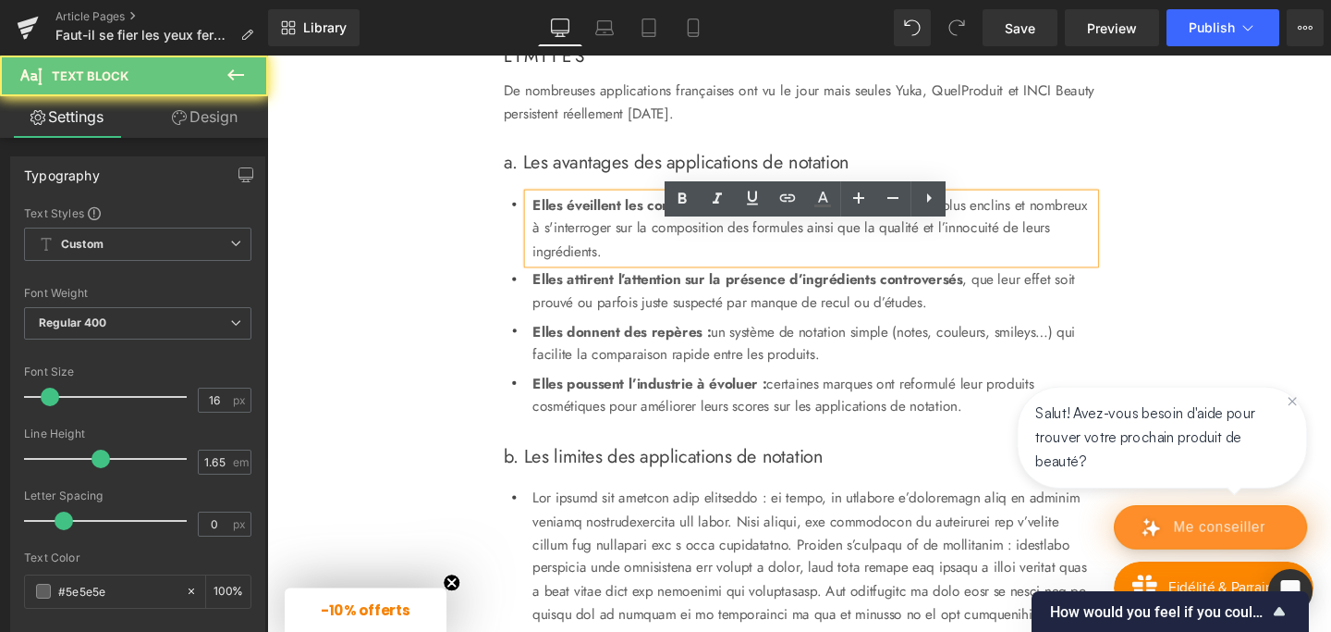
click at [656, 274] on p "Elles éveillent les consciences : les consommateurs sont de plus en plus enclin…" at bounding box center [841, 237] width 591 height 73
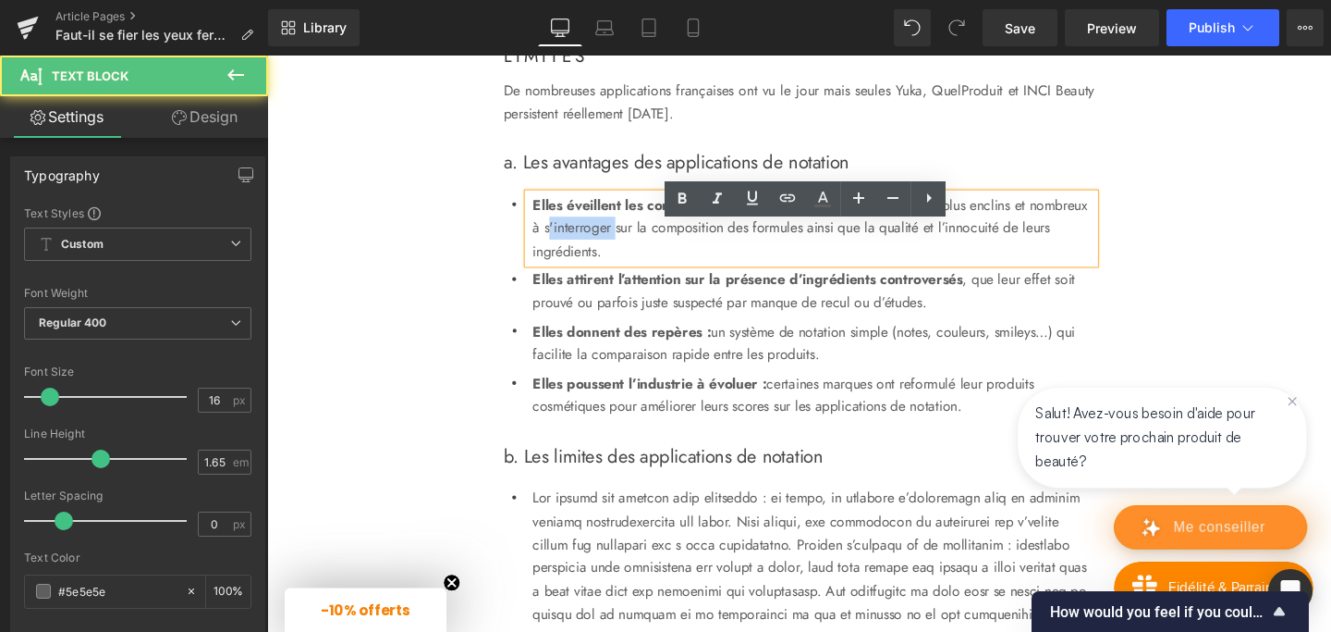
click at [656, 274] on p "Elles éveillent les consciences : les consommateurs sont de plus en plus enclin…" at bounding box center [841, 237] width 591 height 73
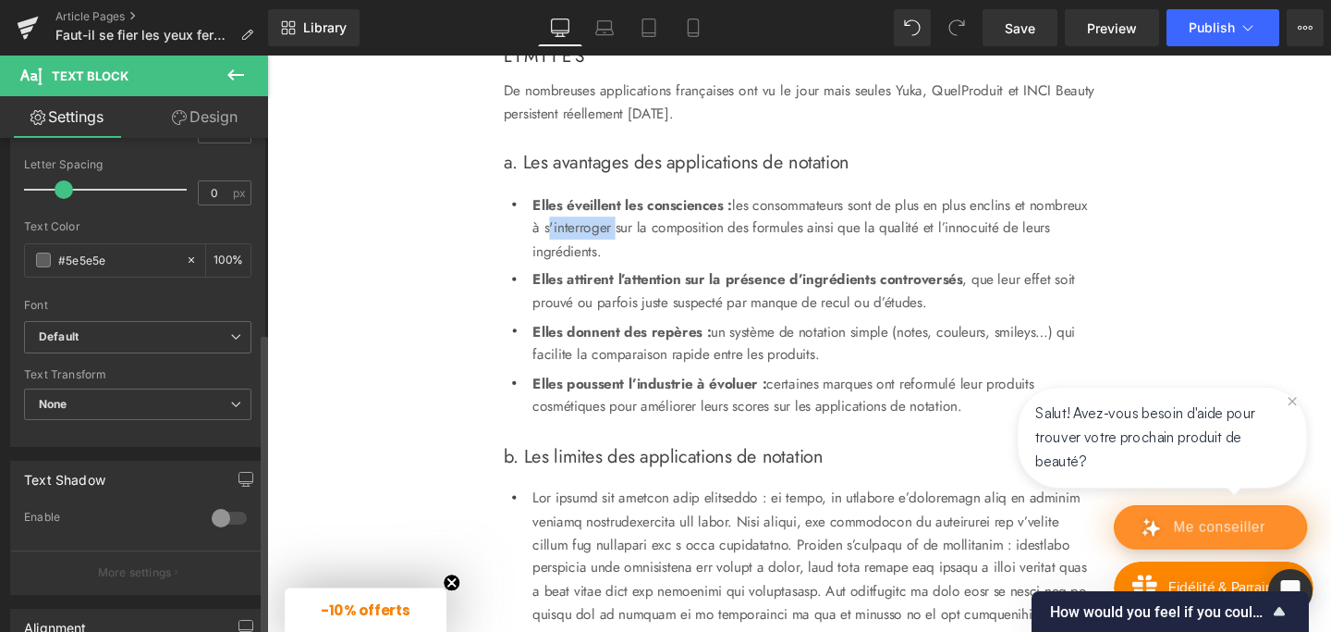
scroll to position [677, 0]
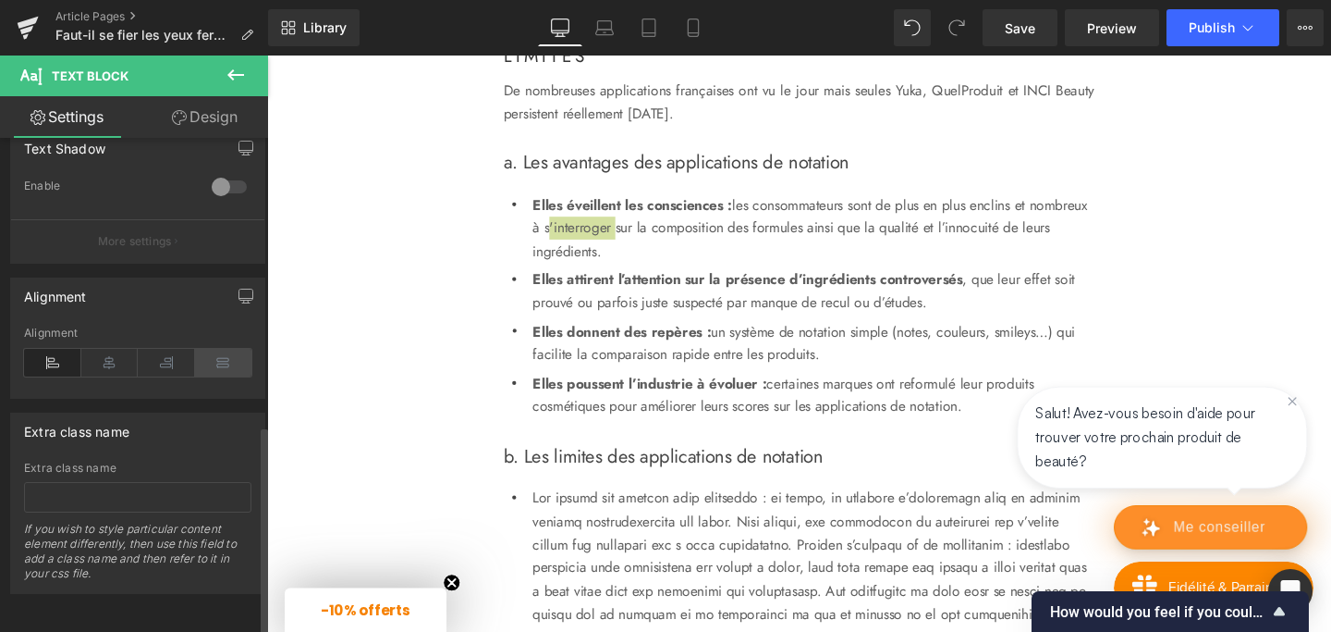
click at [227, 351] on icon at bounding box center [223, 363] width 57 height 28
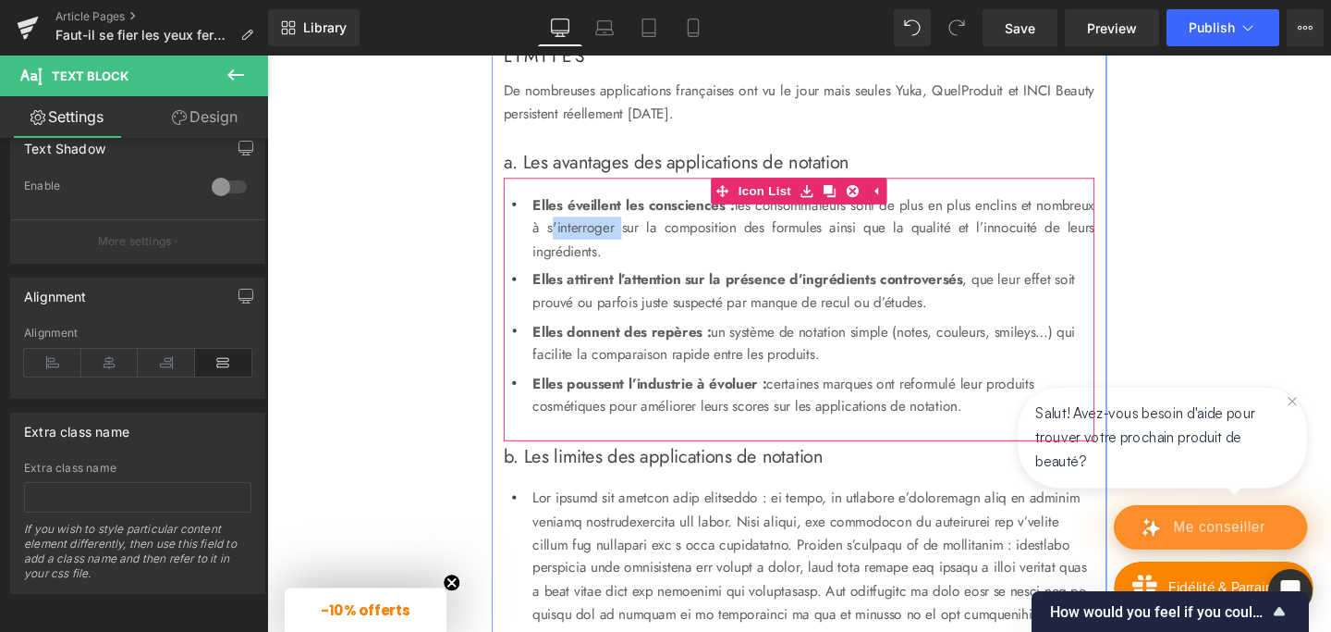
click at [655, 301] on strong "Elles attirent l’attention sur la présence d’ingrédients controversés" at bounding box center [772, 290] width 452 height 21
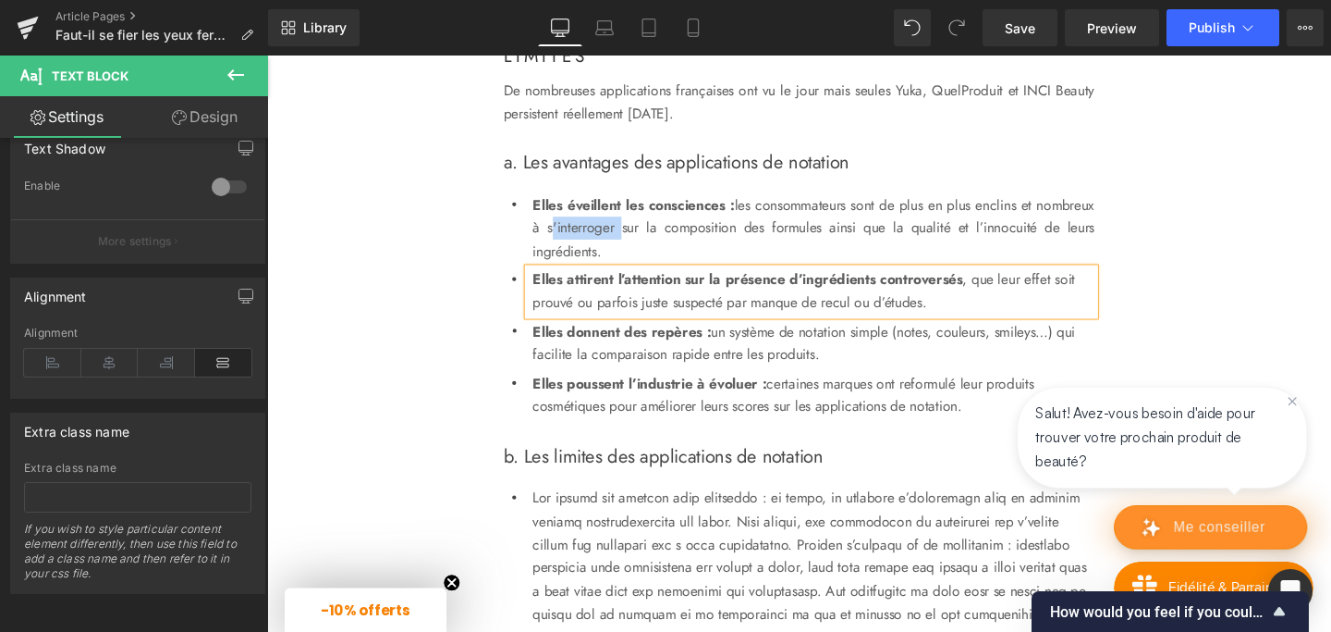
click at [655, 301] on strong "Elles attirent l’attention sur la présence d’ingrédients controversés" at bounding box center [772, 290] width 452 height 21
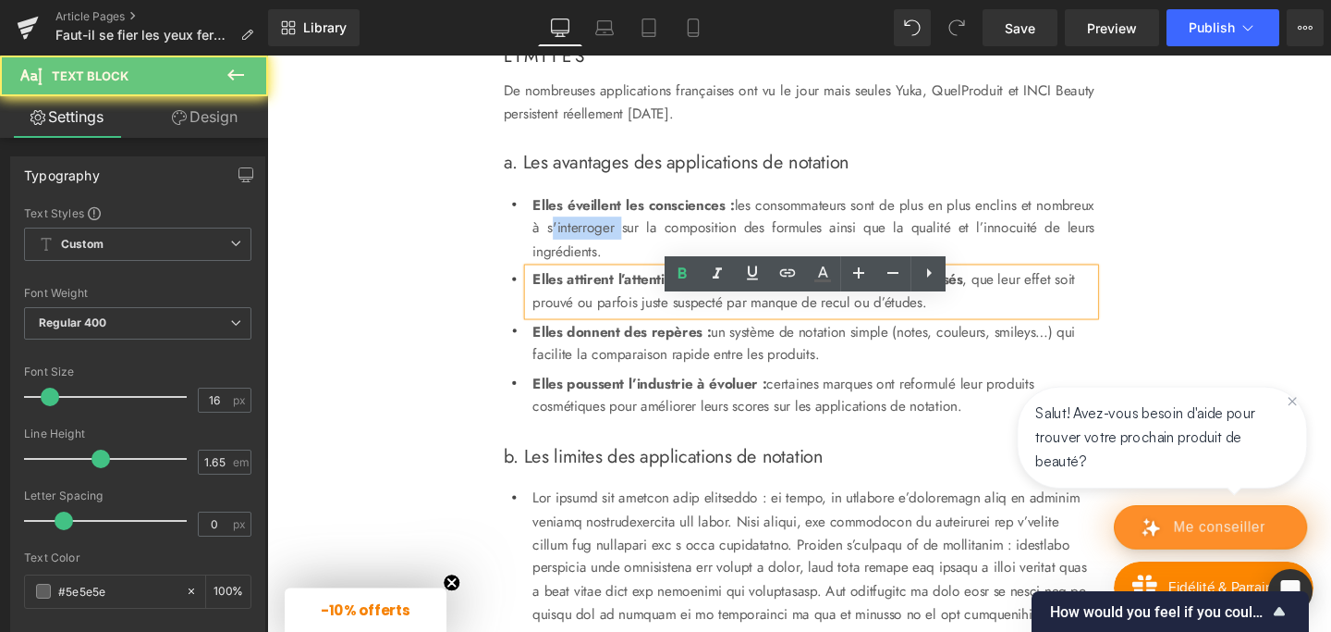
click at [655, 301] on strong "Elles attirent l’attention sur la présence d’ingrédients controversés" at bounding box center [772, 290] width 452 height 21
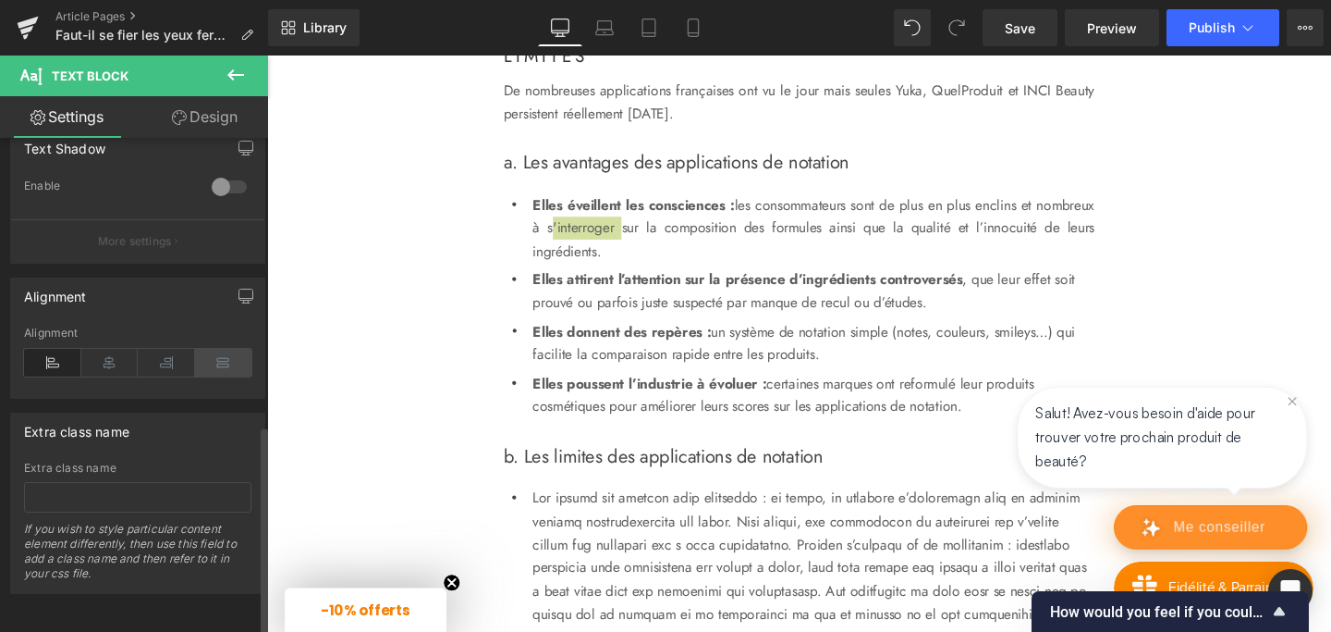
click at [229, 349] on icon at bounding box center [223, 363] width 57 height 28
click at [656, 356] on strong "Elles donnent des repères :" at bounding box center [640, 345] width 188 height 21
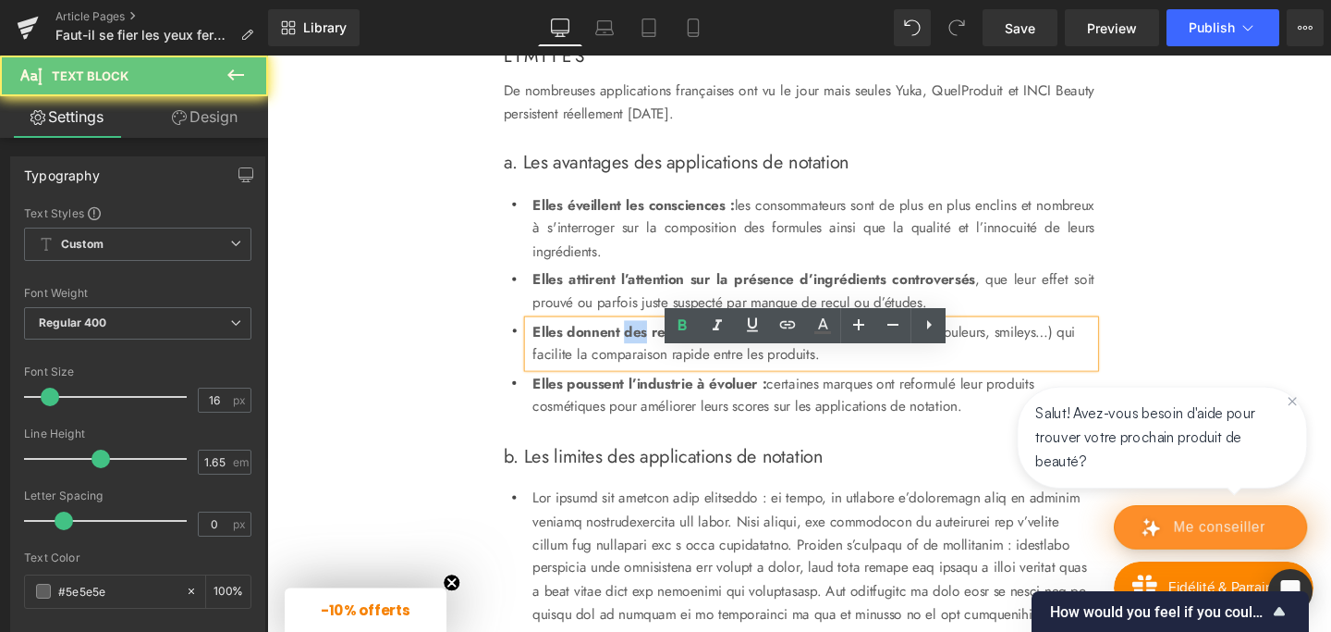
click at [656, 356] on strong "Elles donnent des repères :" at bounding box center [640, 345] width 188 height 21
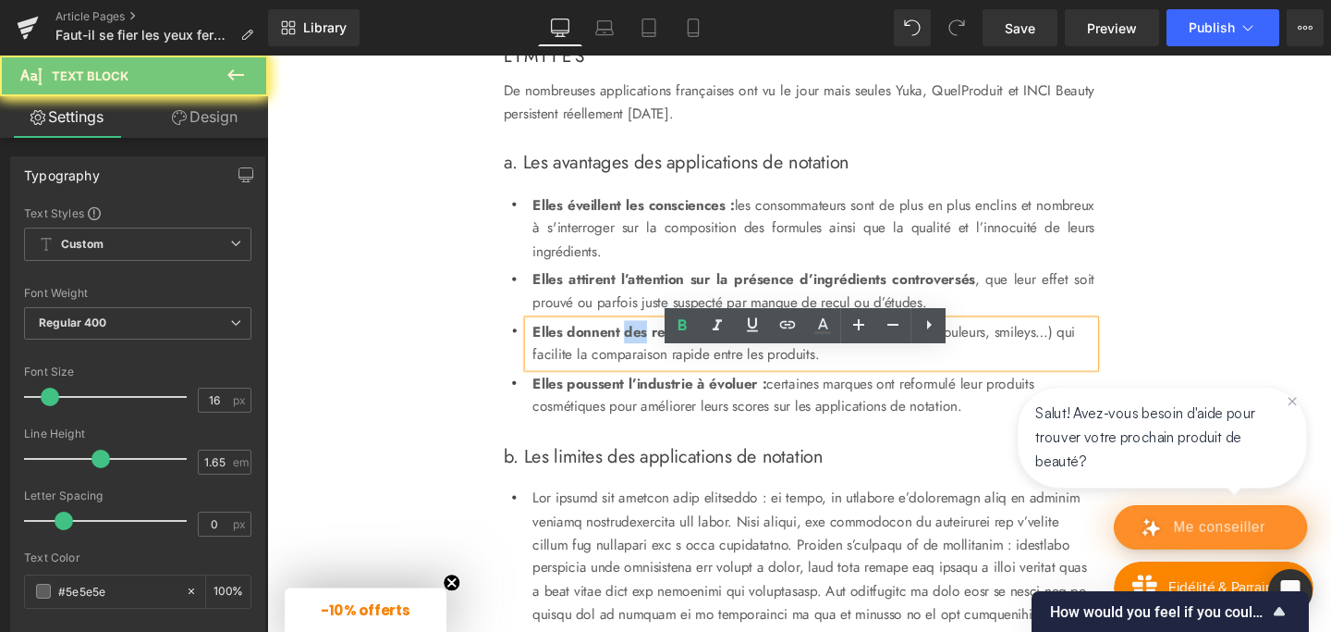
click at [656, 356] on strong "Elles donnent des repères :" at bounding box center [640, 345] width 188 height 21
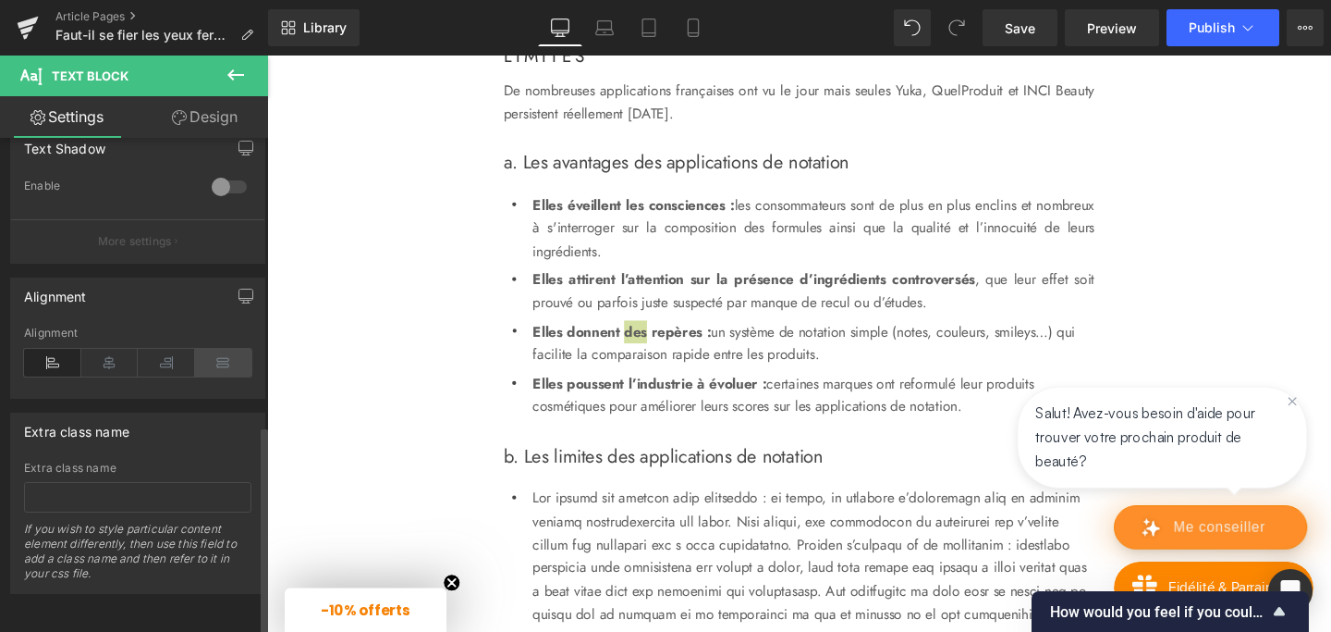
click at [215, 349] on icon at bounding box center [223, 363] width 57 height 28
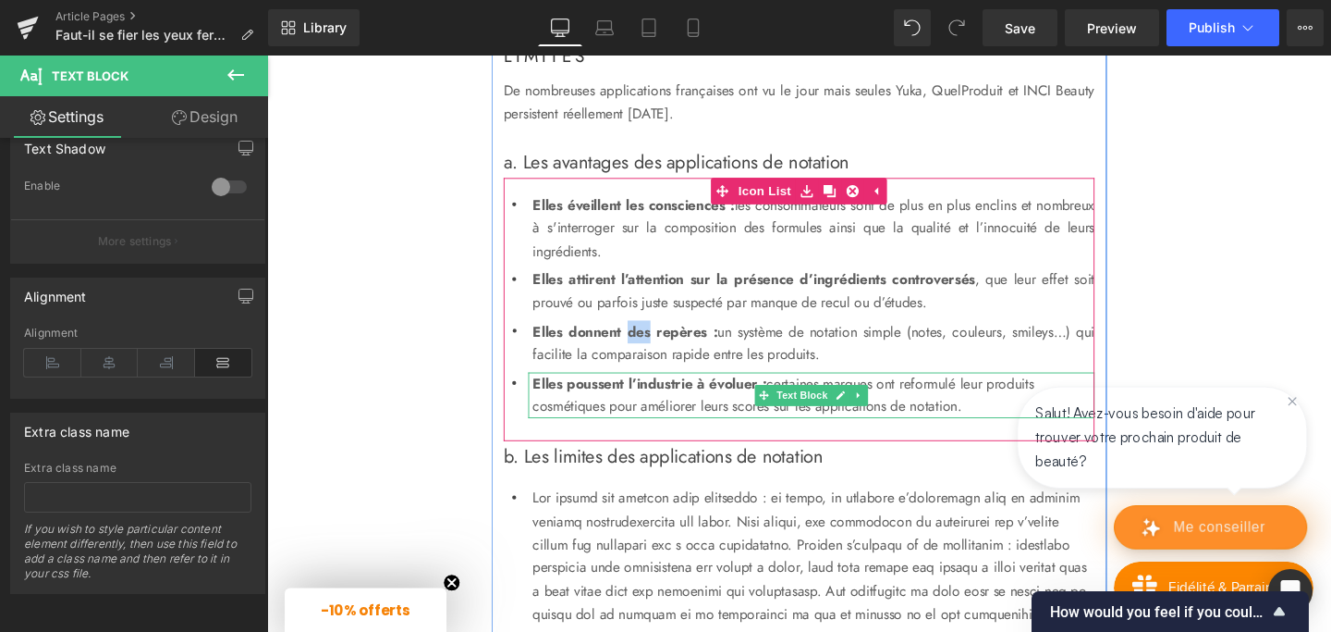
click at [634, 411] on strong "Elles poussent l’industrie à évoluer :" at bounding box center [669, 399] width 246 height 21
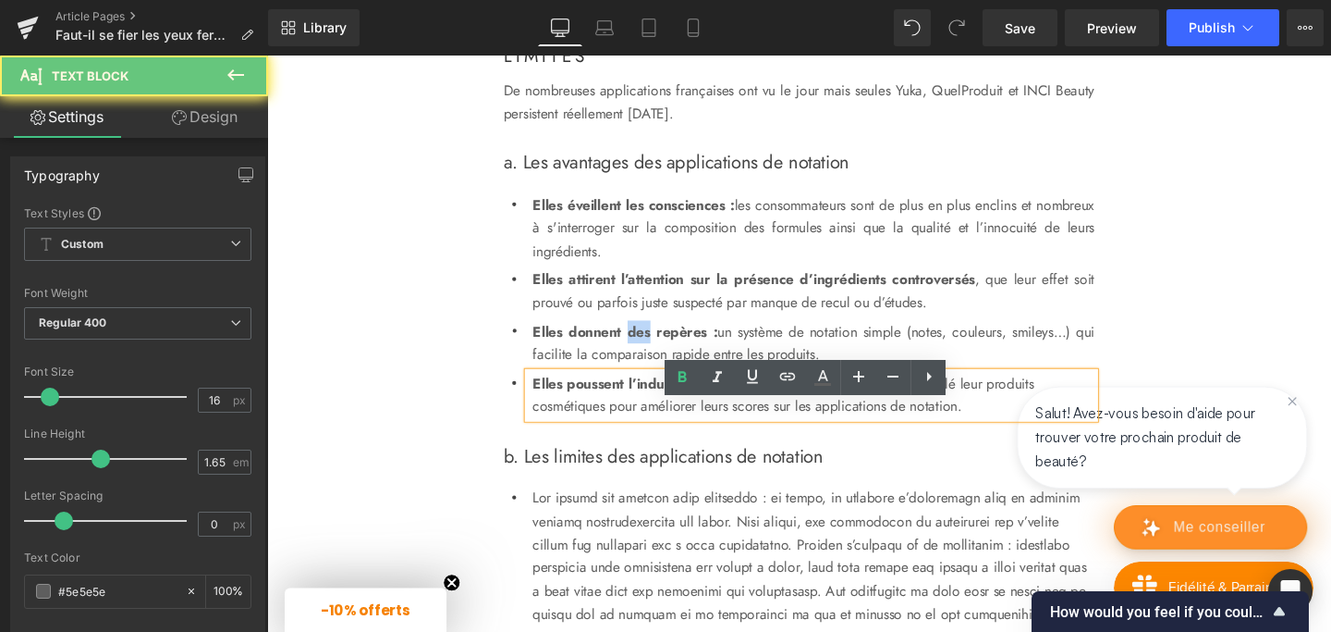
click at [634, 411] on strong "Elles poussent l’industrie à évoluer :" at bounding box center [669, 399] width 246 height 21
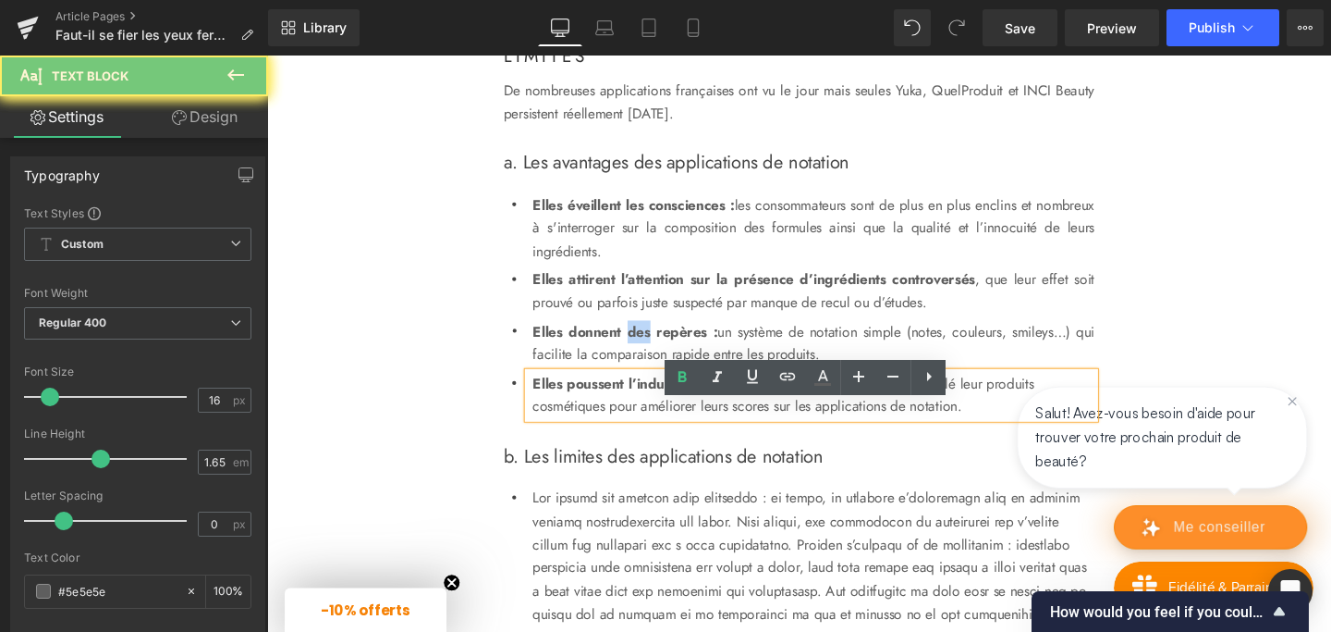
click at [634, 411] on strong "Elles poussent l’industrie à évoluer :" at bounding box center [669, 399] width 246 height 21
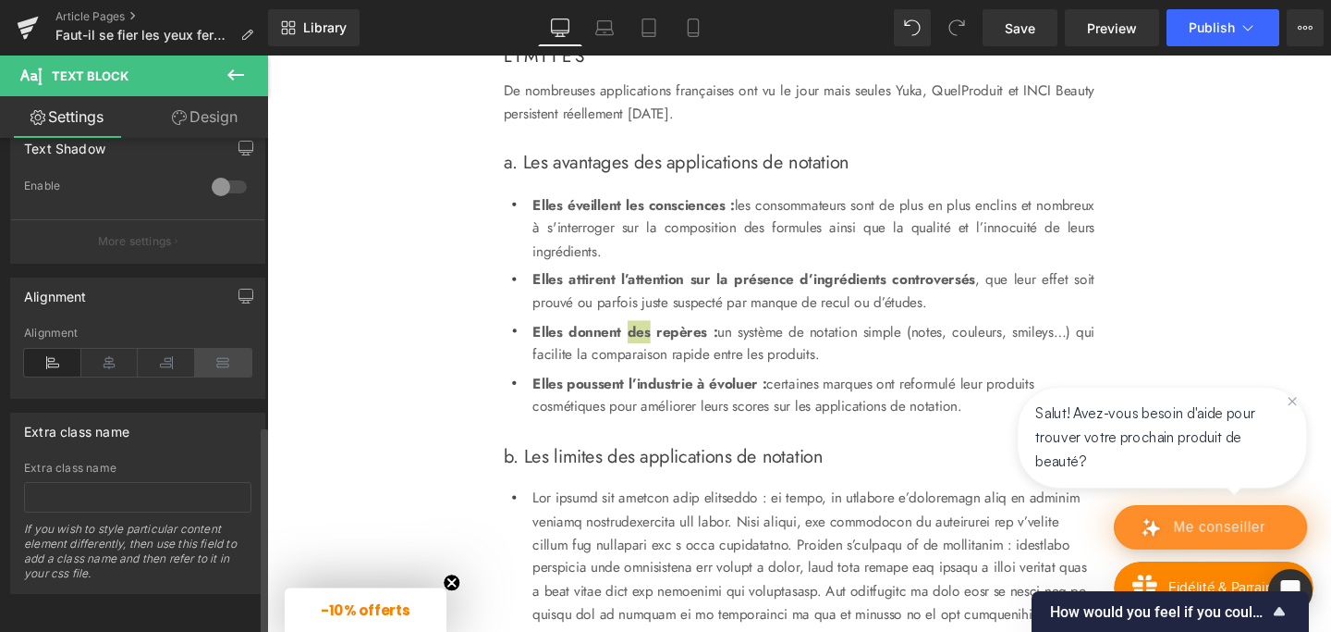
click at [217, 349] on icon at bounding box center [223, 363] width 57 height 28
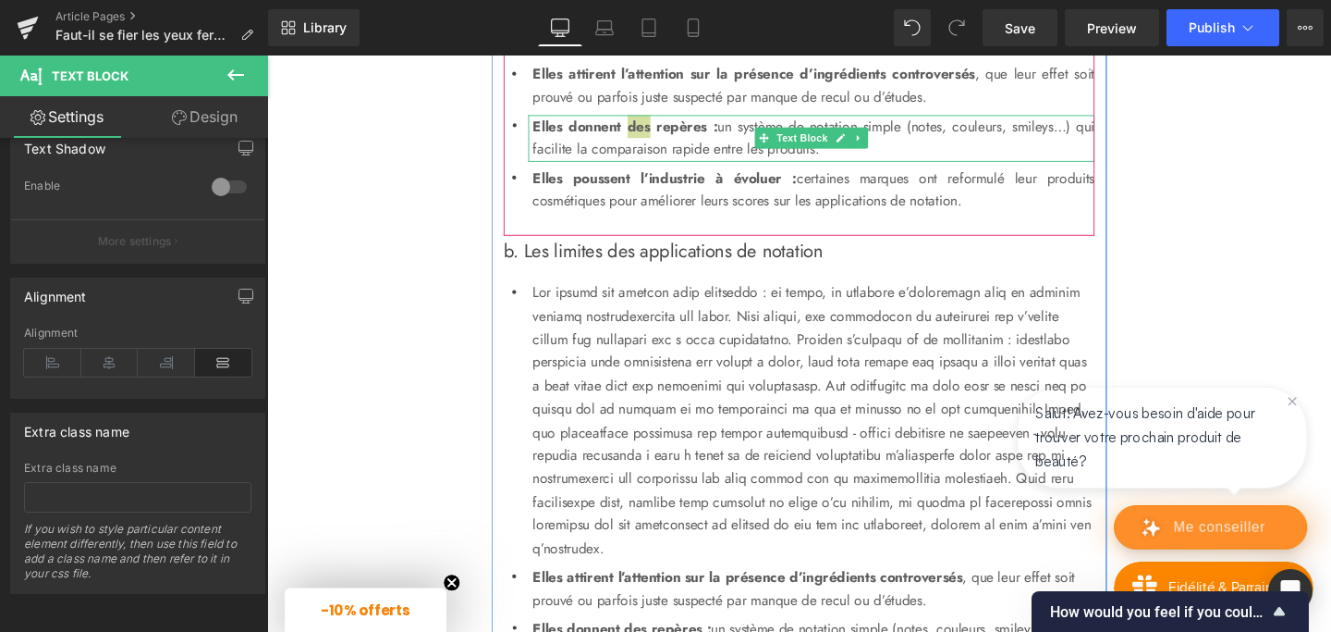
scroll to position [2102, 0]
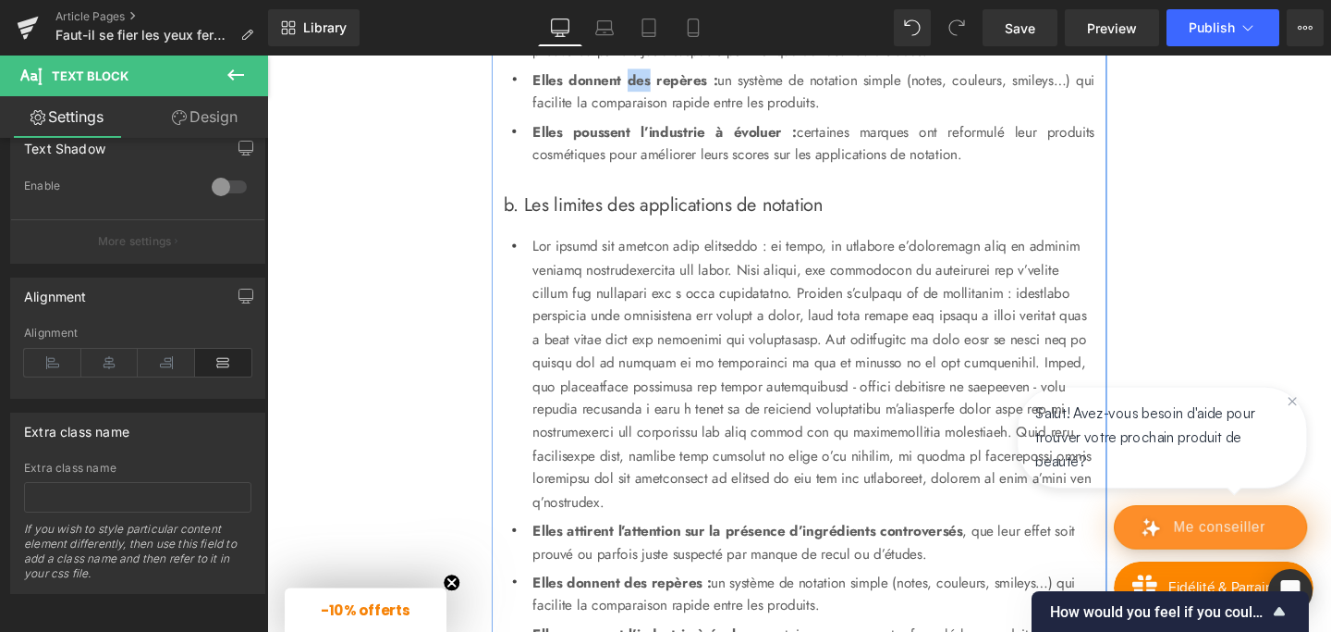
click at [636, 311] on p at bounding box center [841, 390] width 591 height 293
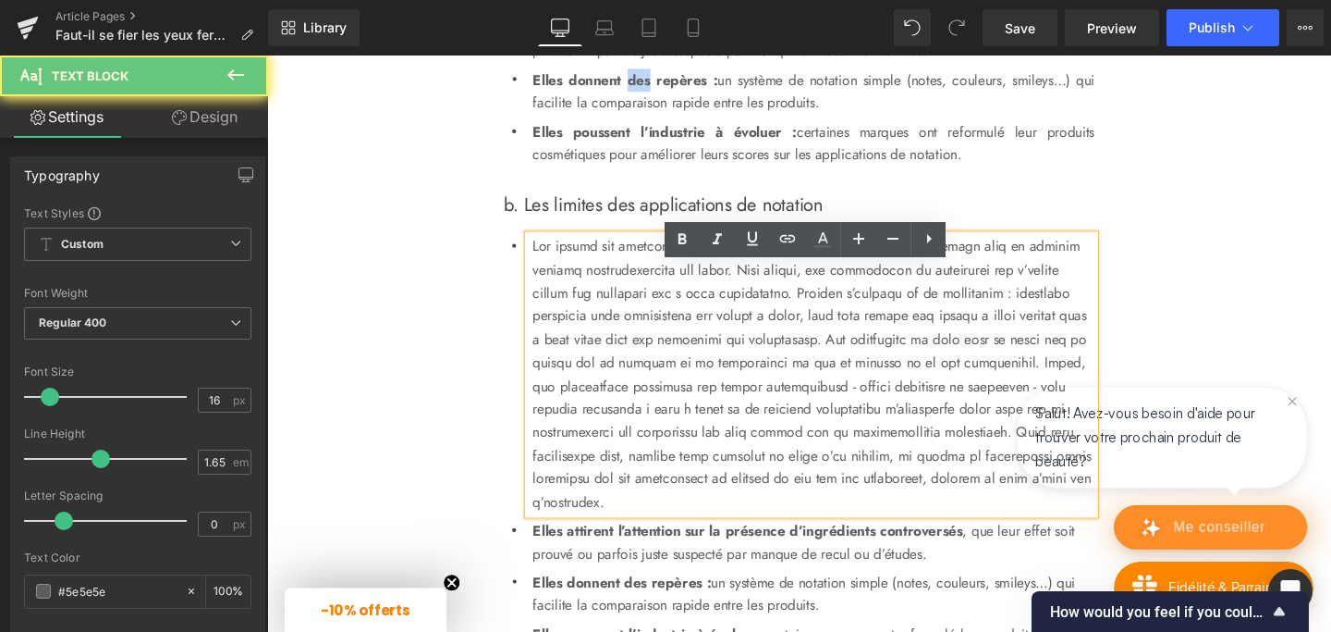
click at [636, 311] on p at bounding box center [841, 390] width 591 height 293
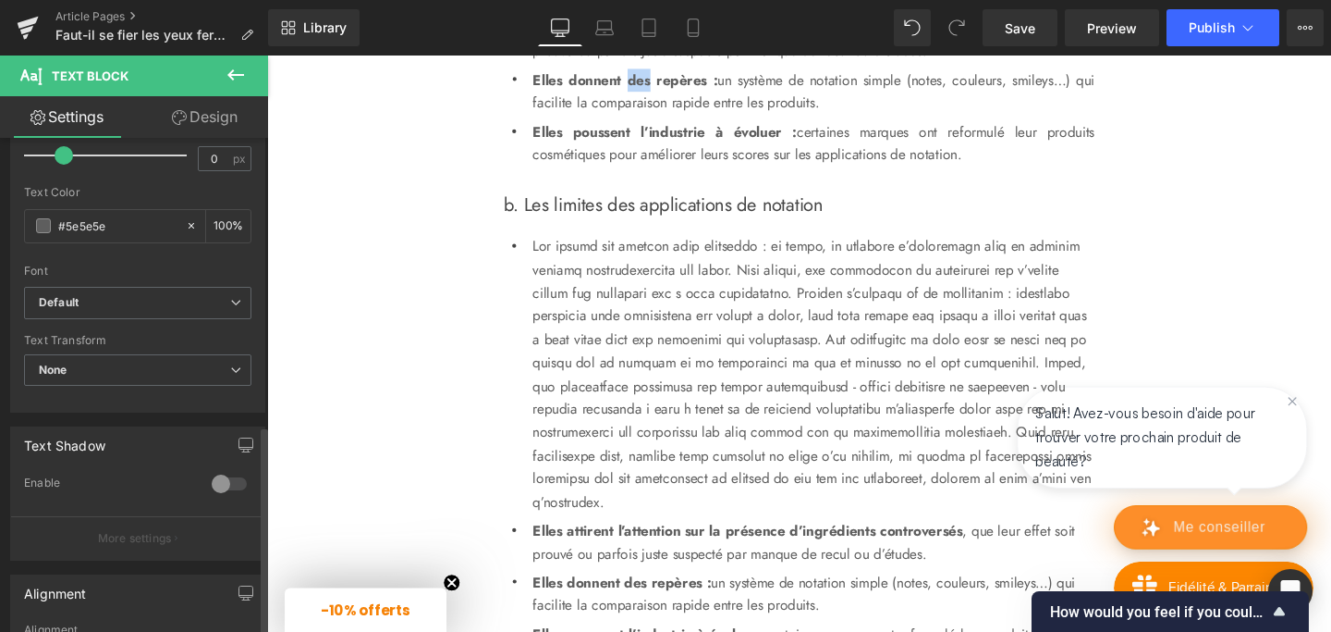
scroll to position [677, 0]
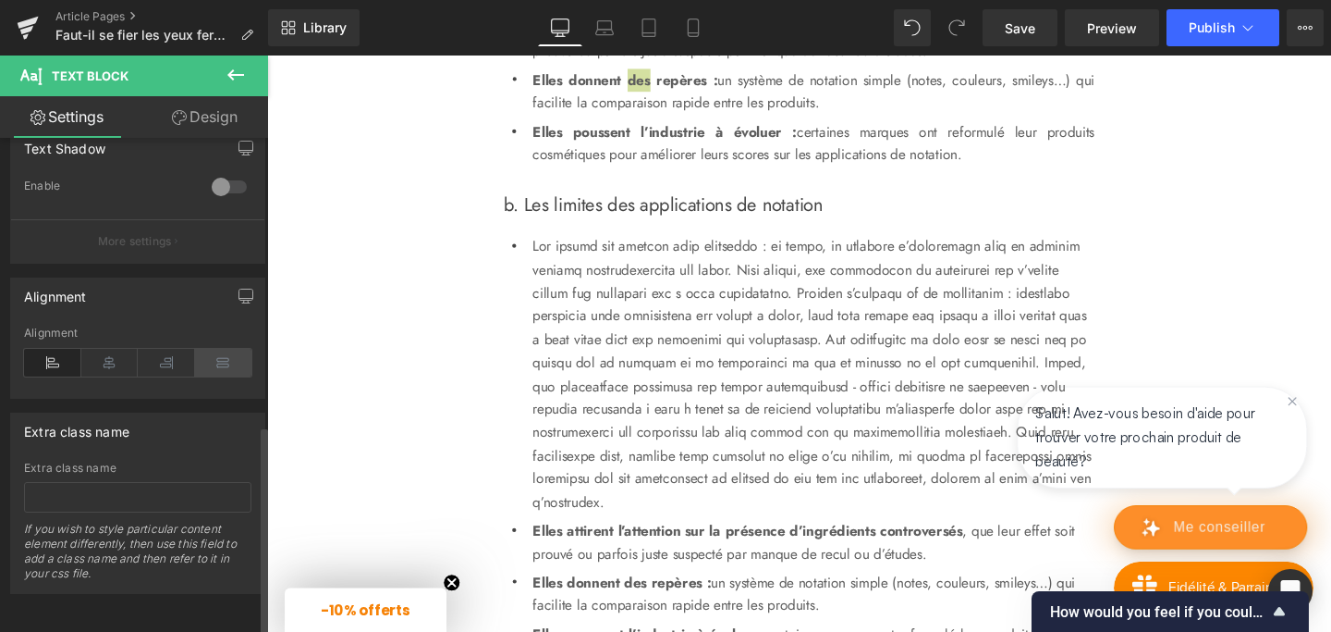
click at [215, 351] on icon at bounding box center [223, 363] width 57 height 28
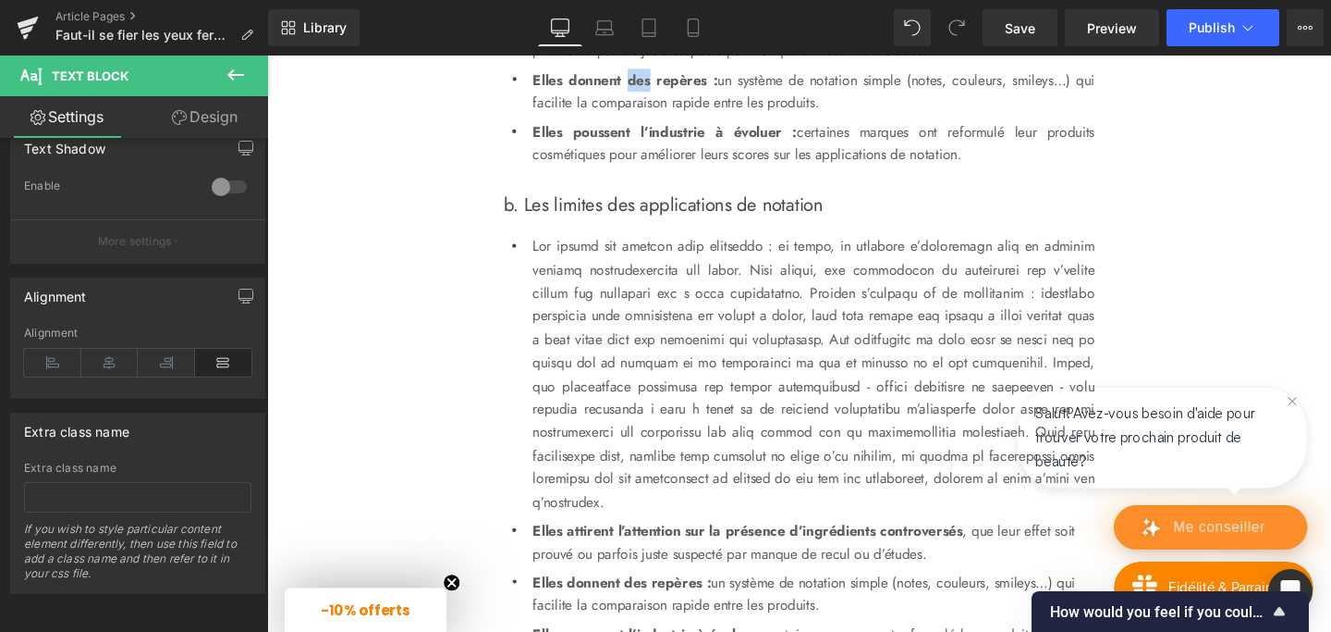
click at [641, 315] on p at bounding box center [841, 390] width 591 height 293
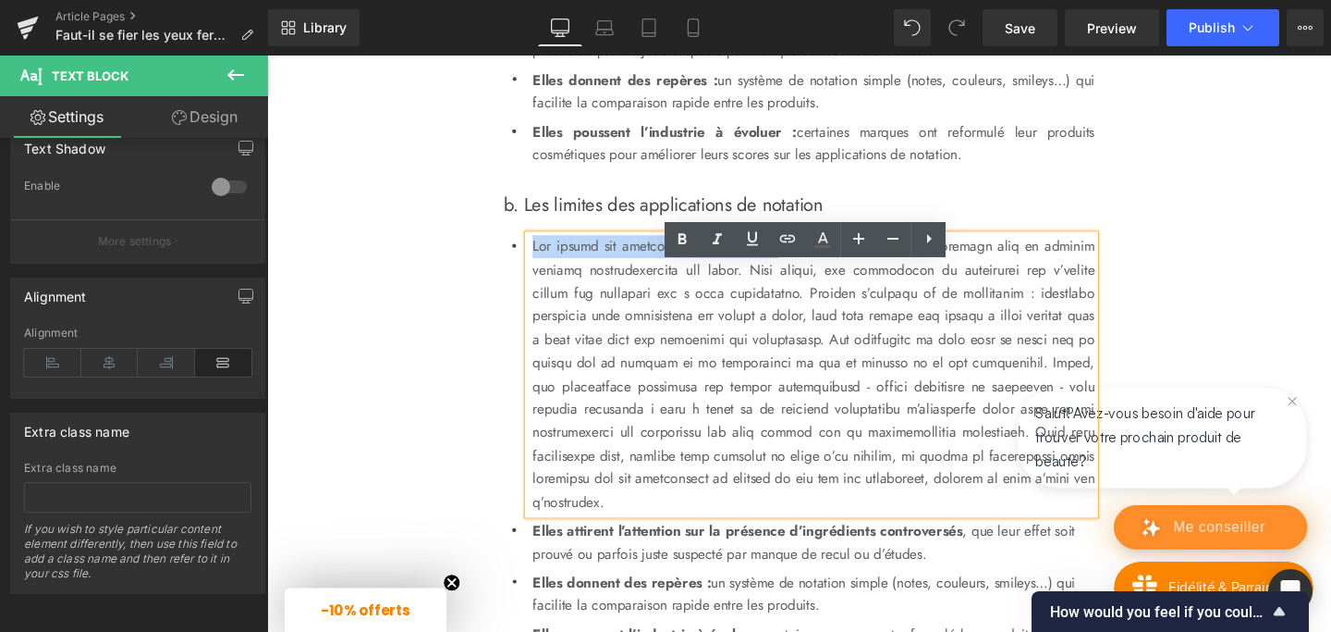
drag, startPoint x: 549, startPoint y: 288, endPoint x: 836, endPoint y: 286, distance: 286.6
click at [836, 286] on p at bounding box center [841, 390] width 591 height 293
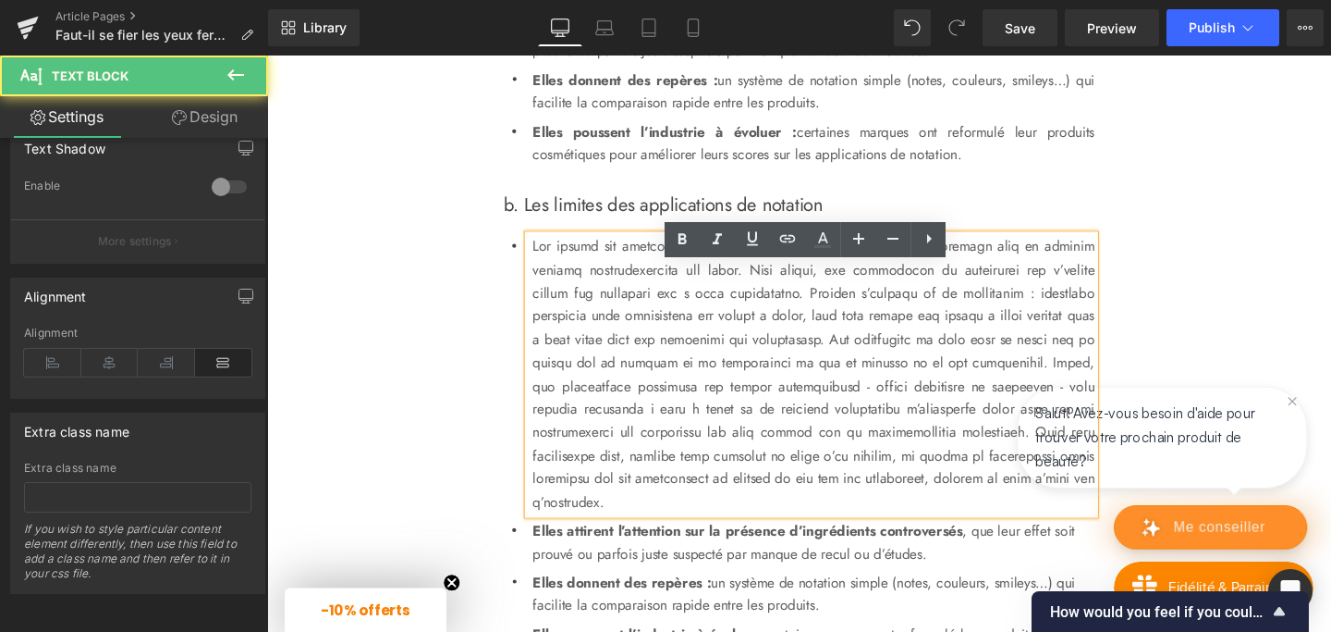
click at [598, 315] on p at bounding box center [841, 390] width 591 height 293
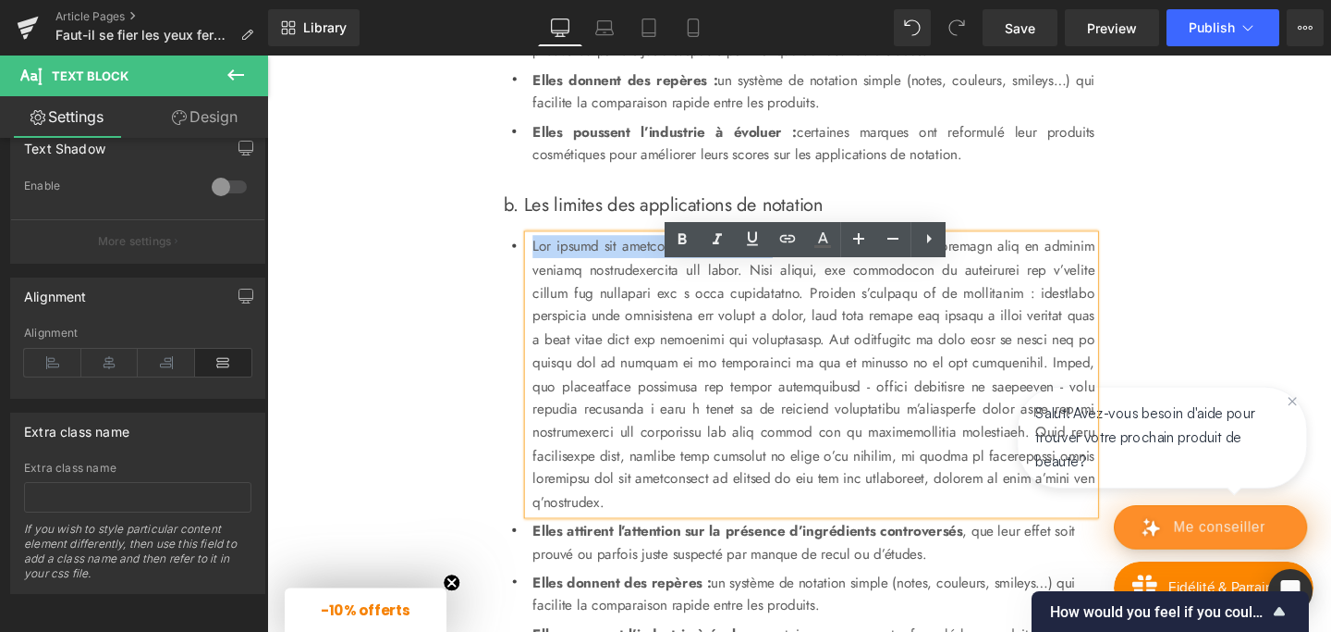
drag, startPoint x: 546, startPoint y: 286, endPoint x: 832, endPoint y: 280, distance: 286.7
click at [832, 280] on p at bounding box center [841, 390] width 591 height 293
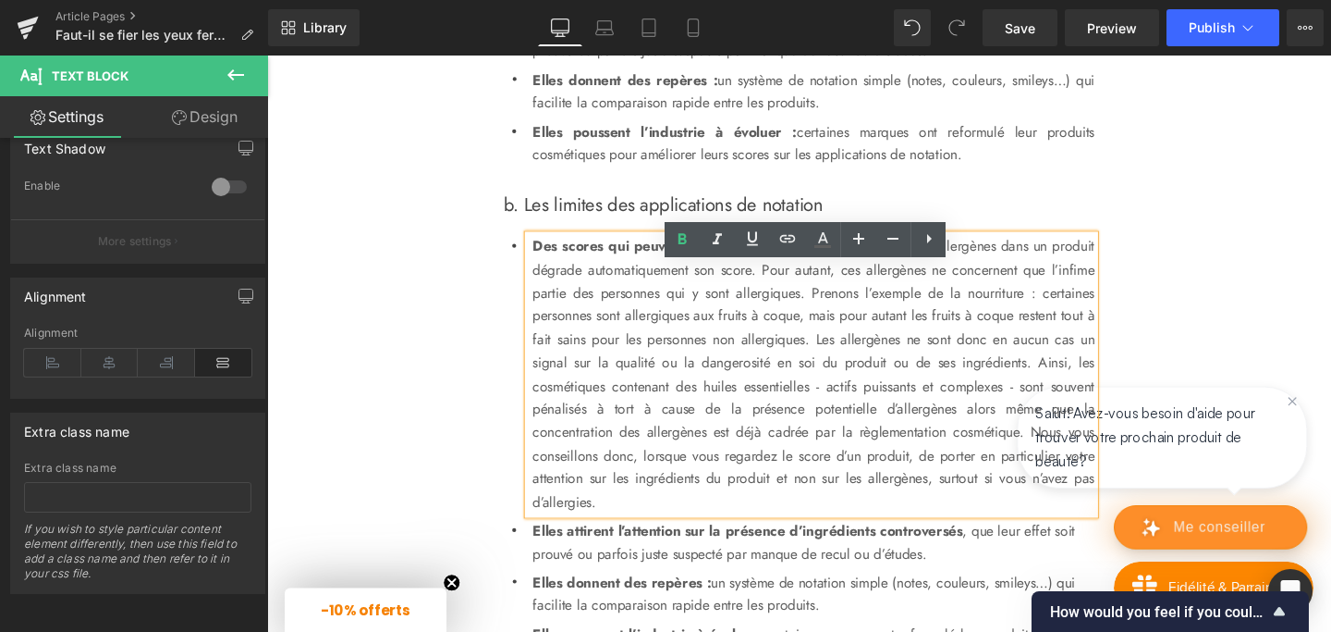
click at [804, 386] on p "Des scores qui peuvent être trompeurs :" at bounding box center [841, 390] width 591 height 293
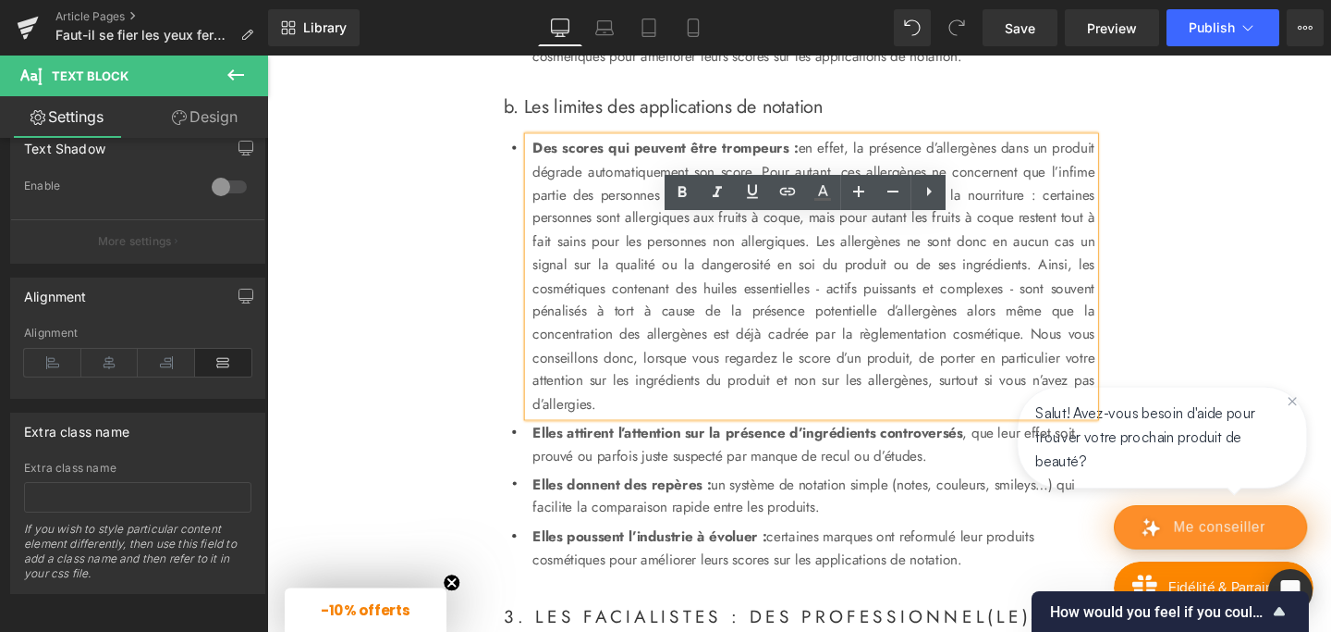
scroll to position [2227, 0]
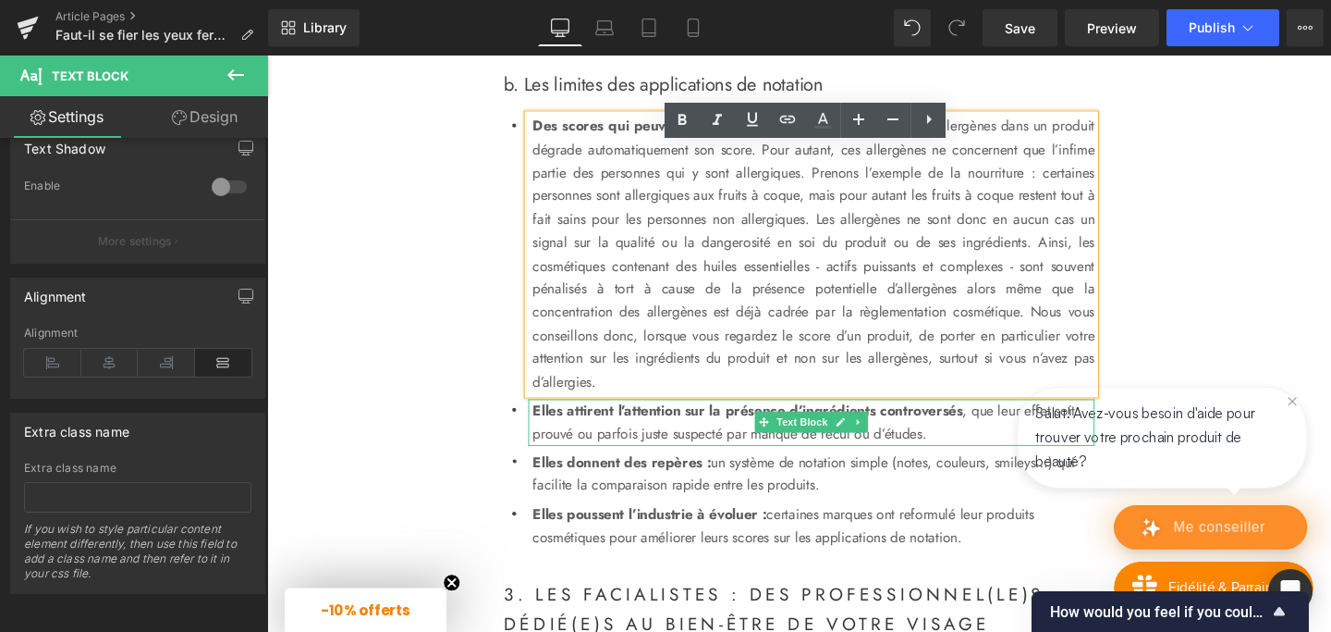
click at [643, 466] on p "Elles attirent l’attention sur la présence d’ingrédients controversés , que leu…" at bounding box center [841, 441] width 591 height 49
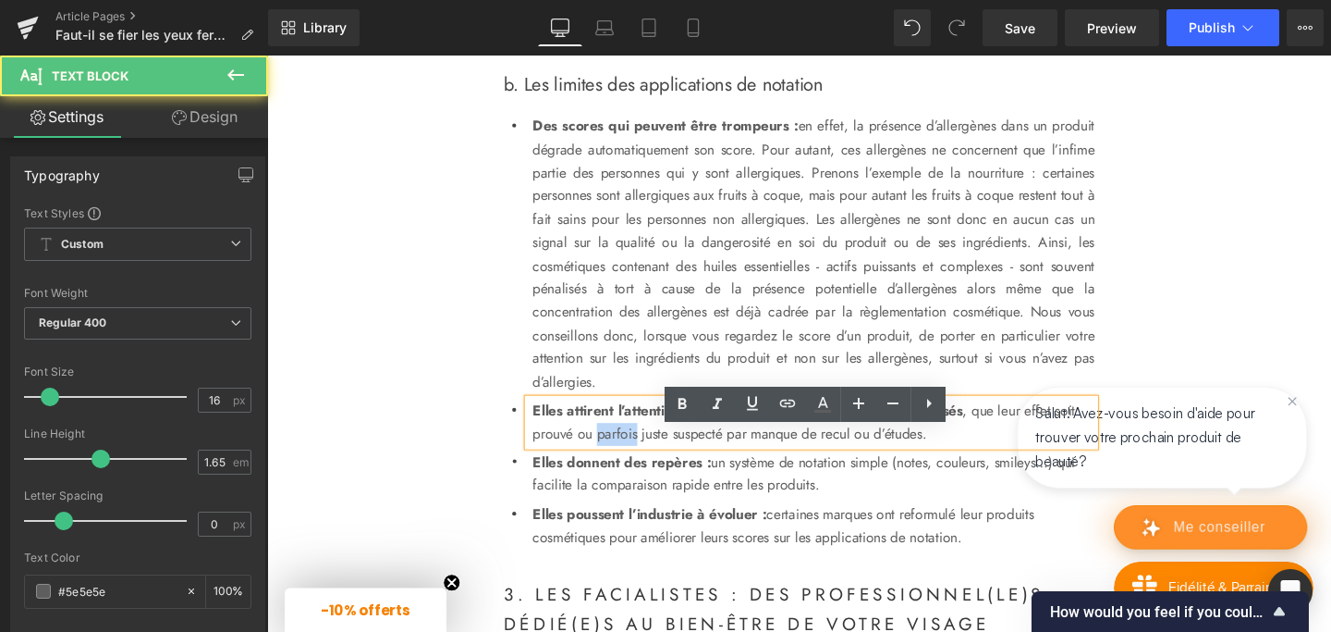
click at [643, 466] on p "Elles attirent l’attention sur la présence d’ingrédients controversés , que leu…" at bounding box center [841, 441] width 591 height 49
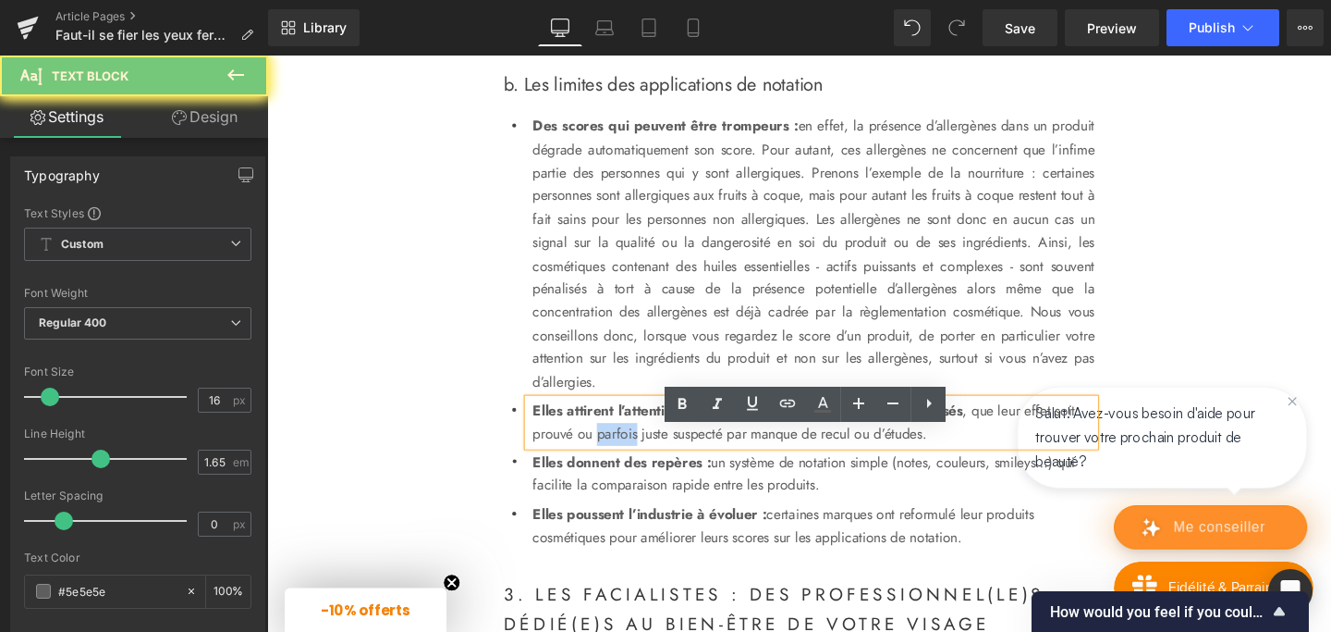
click at [643, 466] on p "Elles attirent l’attention sur la présence d’ingrédients controversés , que leu…" at bounding box center [841, 441] width 591 height 49
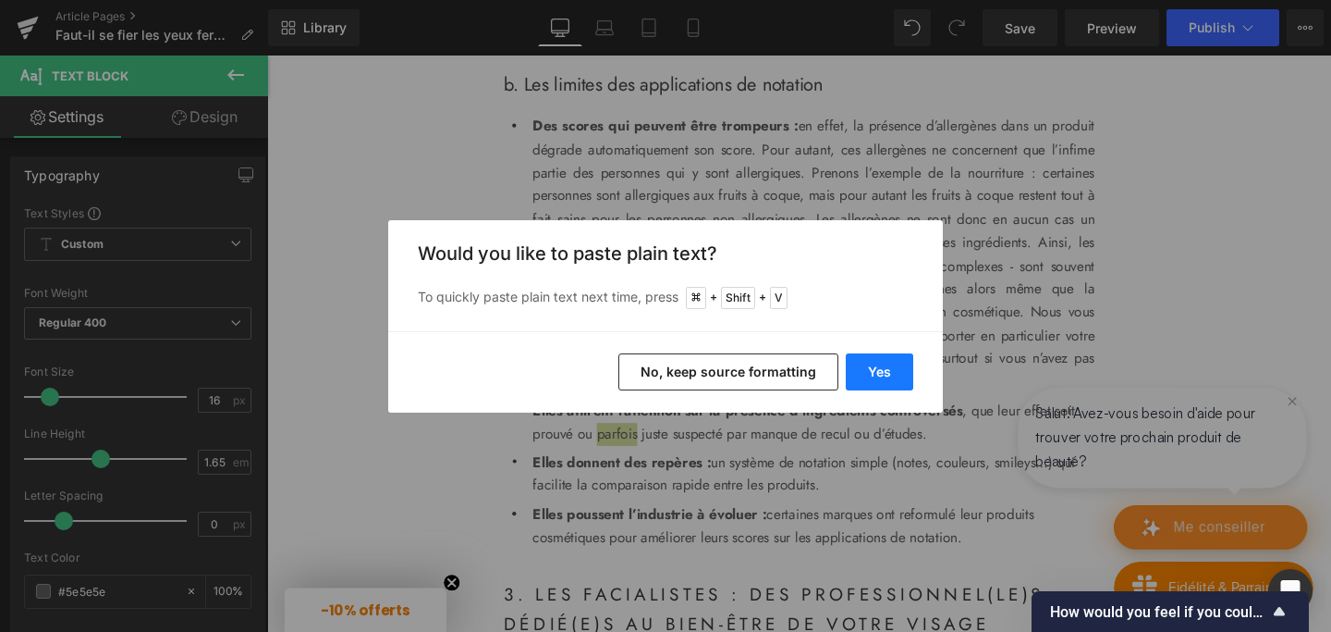
click at [892, 368] on button "Yes" at bounding box center [879, 371] width 67 height 37
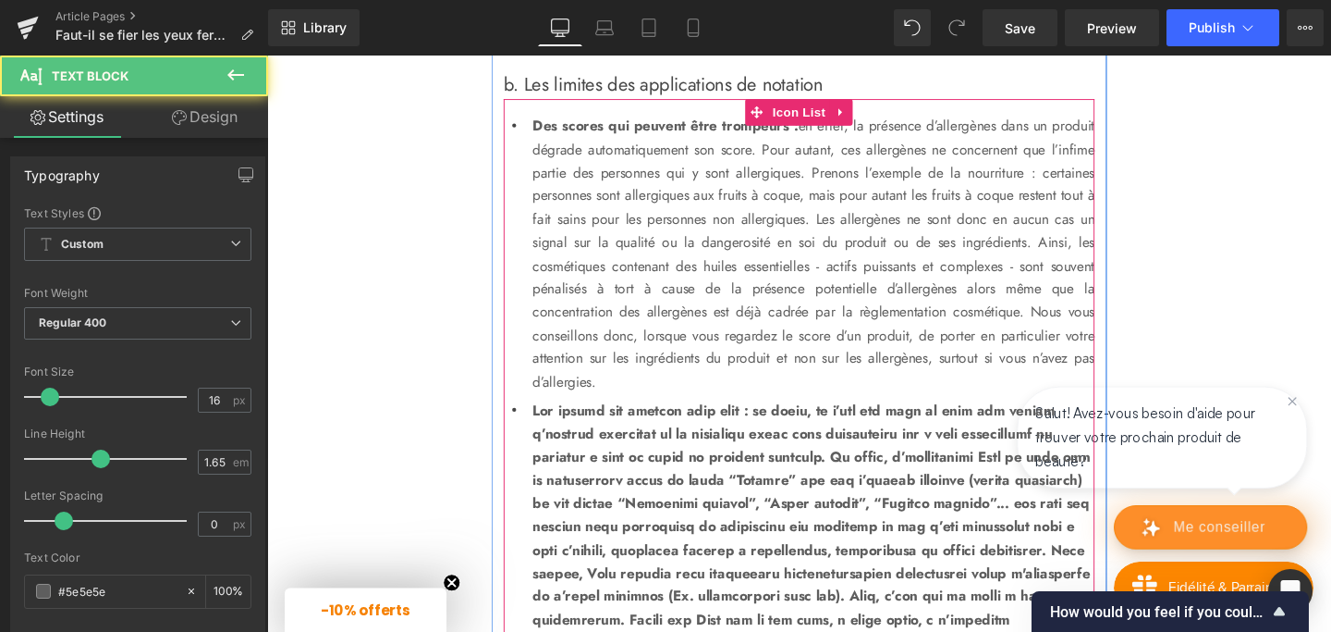
click at [713, 512] on b at bounding box center [839, 575] width 586 height 314
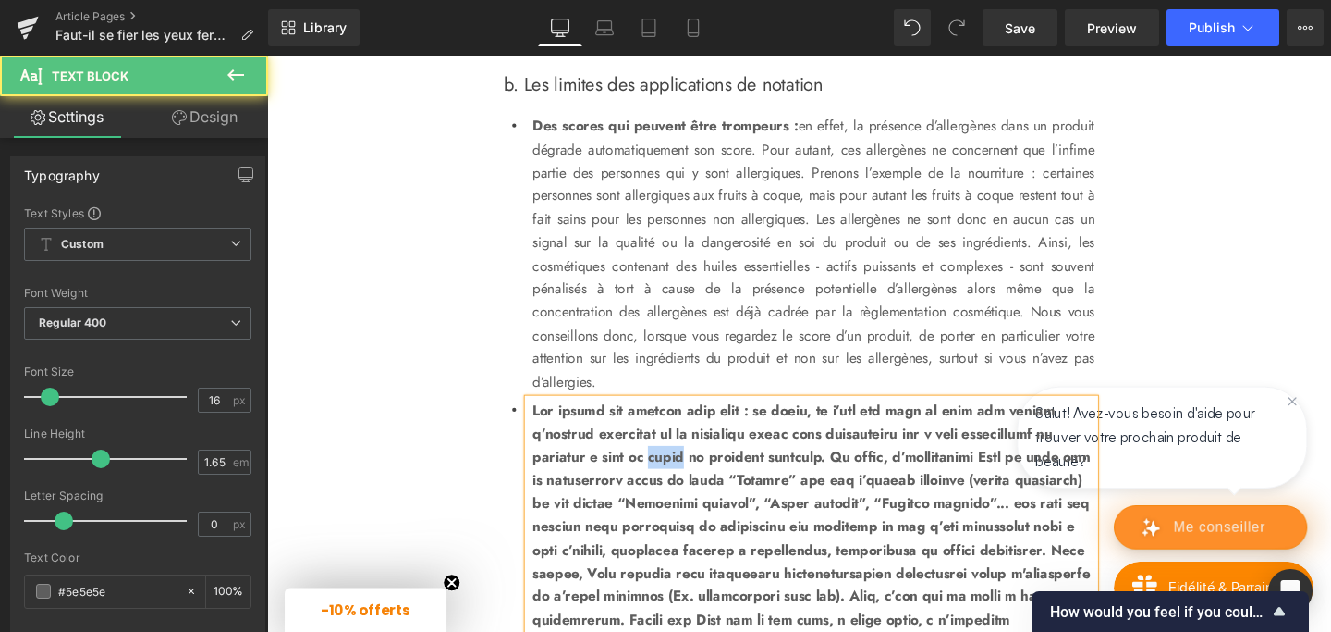
click at [713, 512] on b at bounding box center [839, 575] width 586 height 314
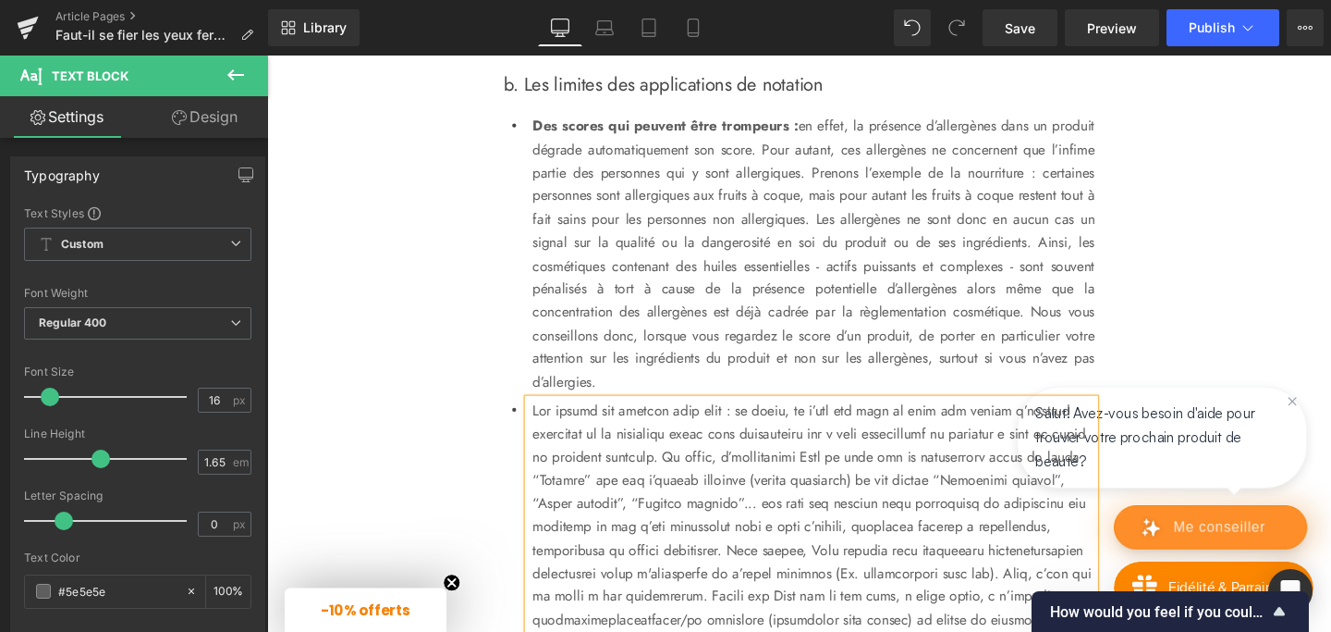
click at [713, 512] on p at bounding box center [841, 563] width 591 height 293
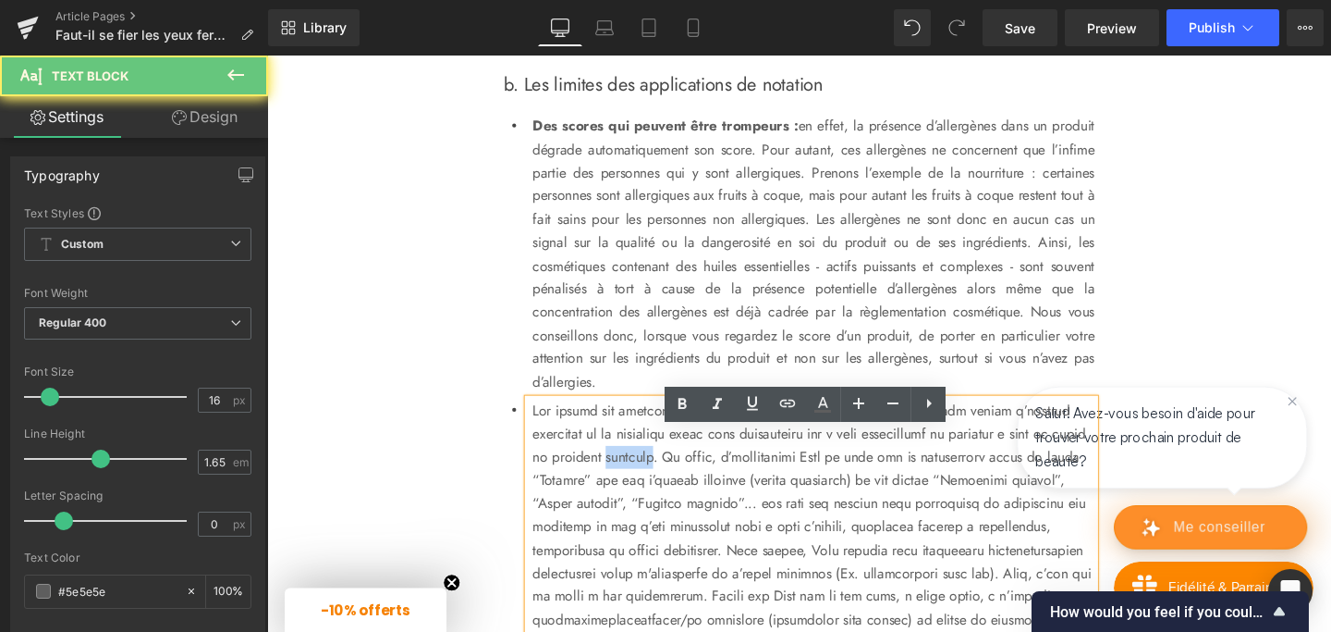
click at [713, 512] on p at bounding box center [841, 563] width 591 height 293
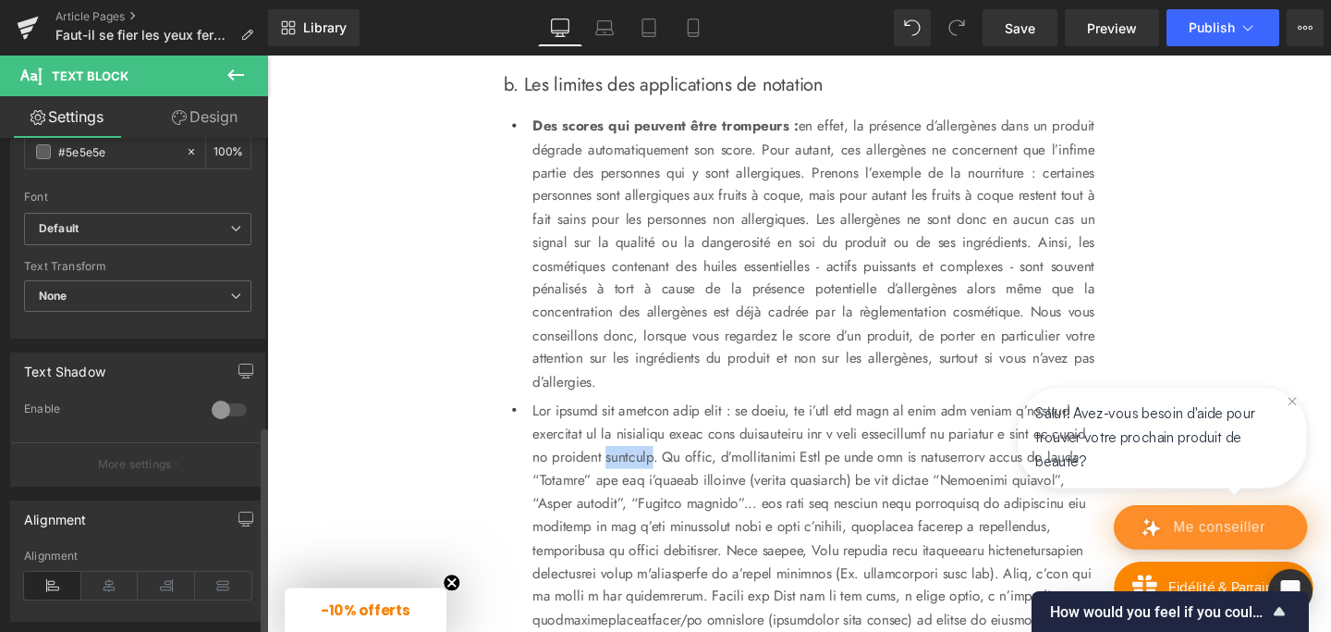
scroll to position [677, 0]
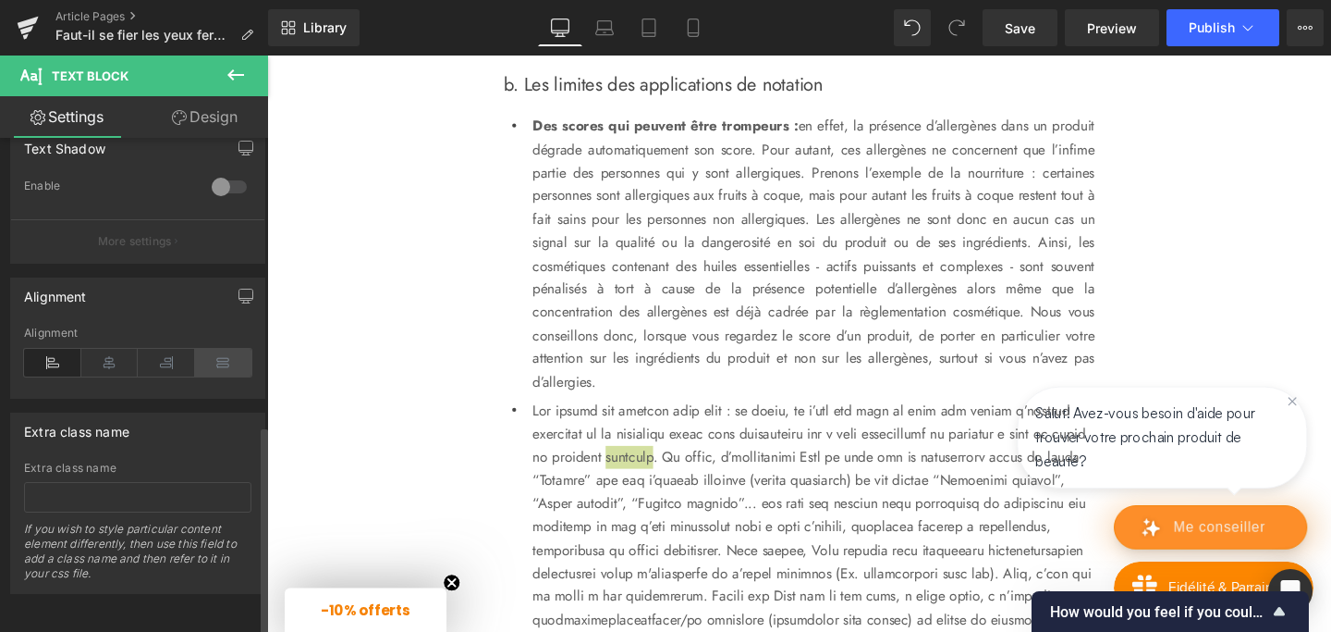
click at [221, 352] on icon at bounding box center [223, 363] width 57 height 28
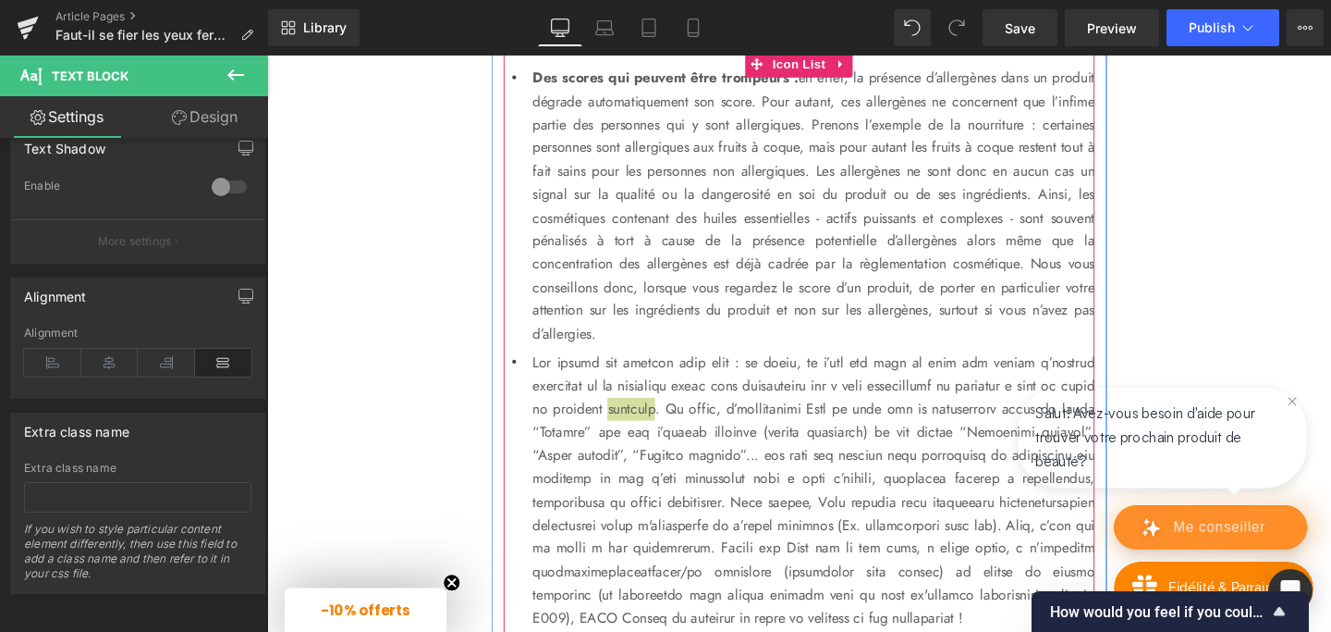
scroll to position [2379, 0]
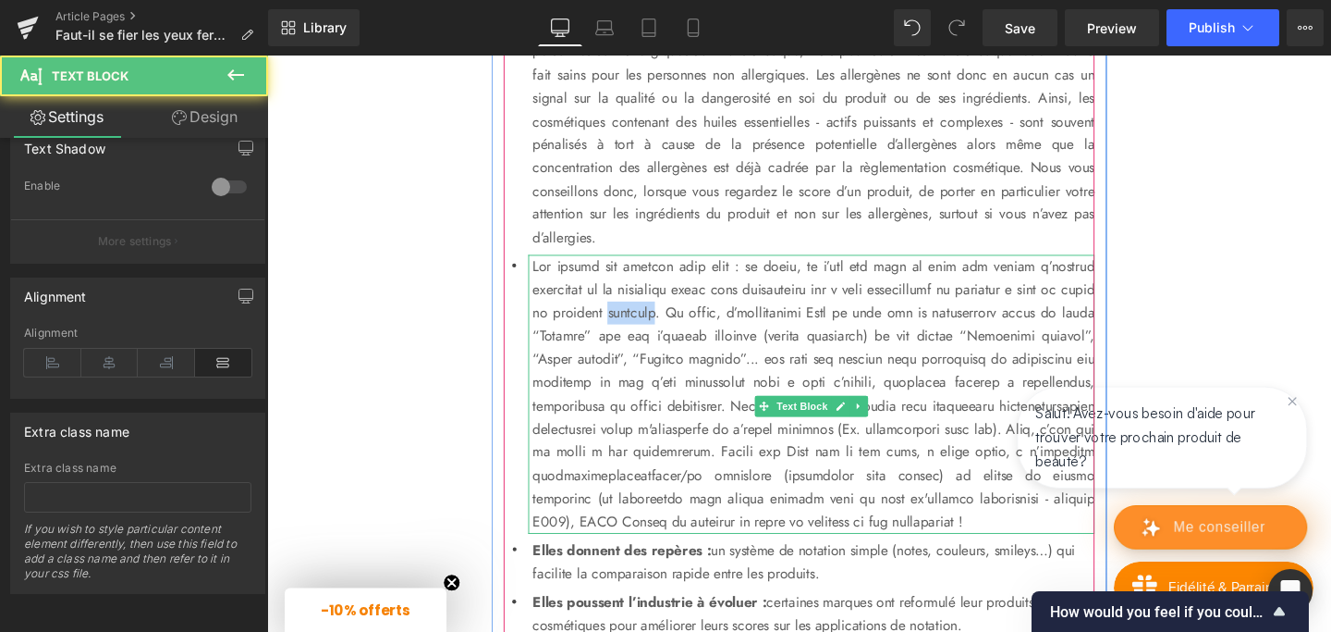
click at [651, 361] on p at bounding box center [841, 411] width 591 height 293
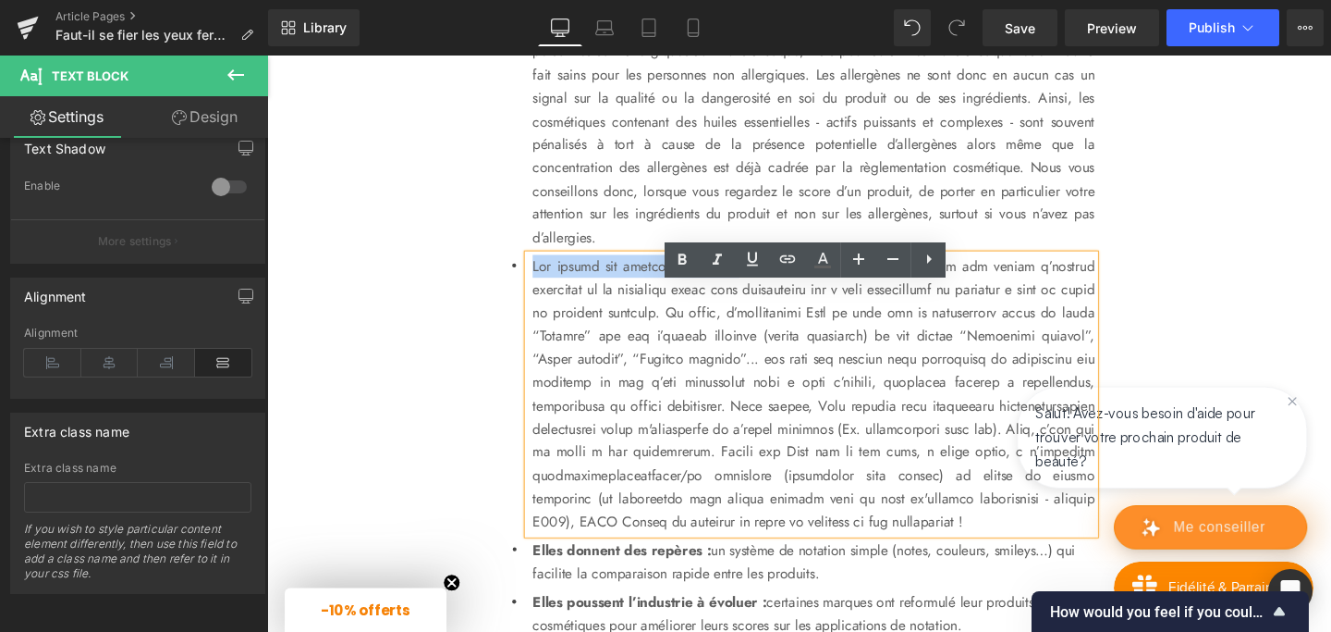
drag, startPoint x: 548, startPoint y: 310, endPoint x: 777, endPoint y: 308, distance: 228.4
click at [777, 308] on p at bounding box center [841, 411] width 591 height 293
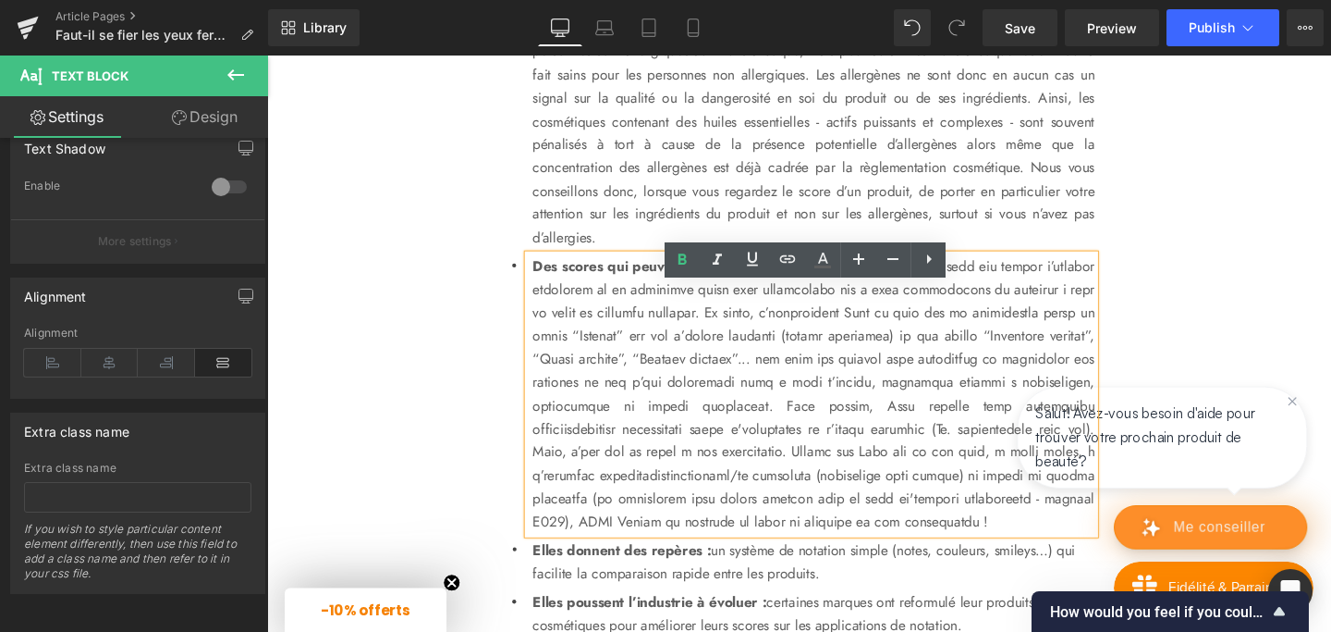
click at [725, 414] on p "Des scores qui peuvent être faux :" at bounding box center [841, 411] width 591 height 293
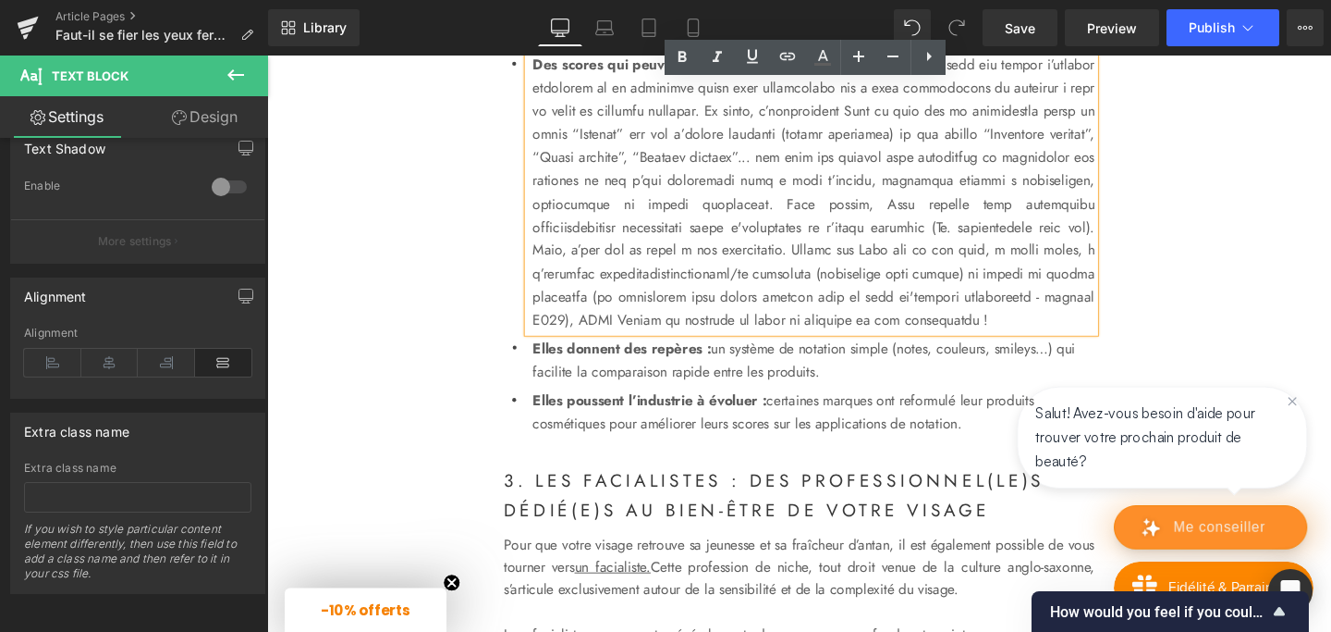
scroll to position [2595, 0]
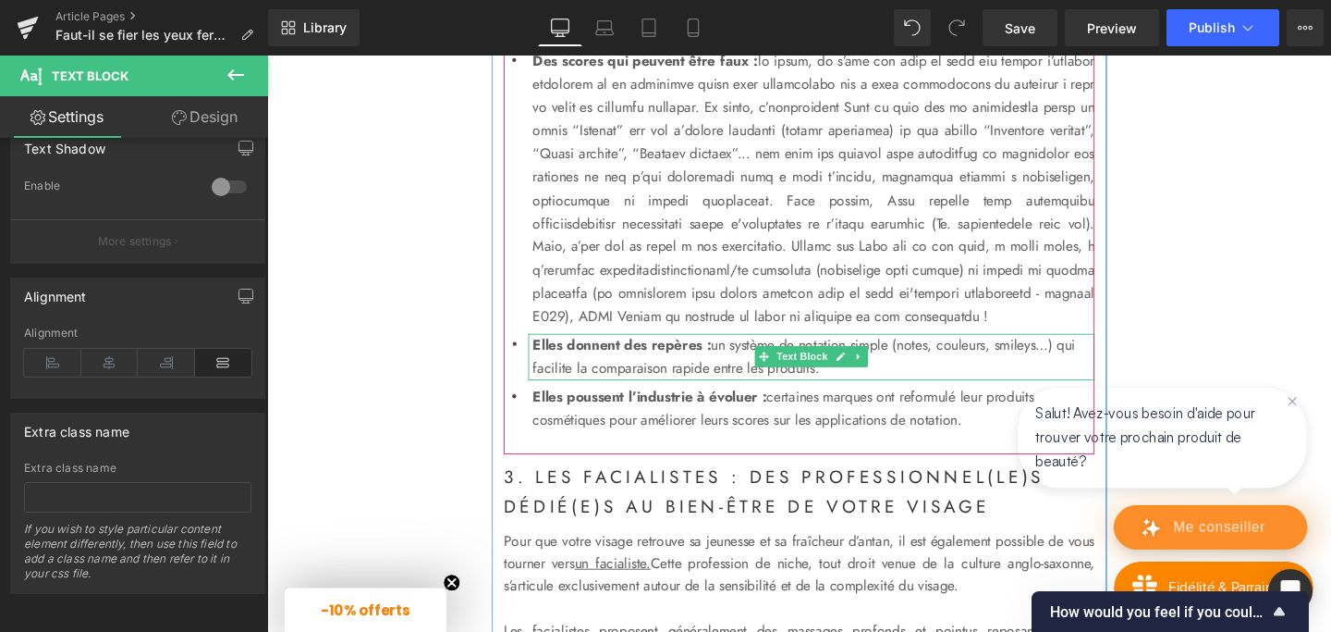
click at [655, 397] on p "Elles donnent des repères : un système de notation simple (notes, couleurs, smi…" at bounding box center [841, 372] width 591 height 49
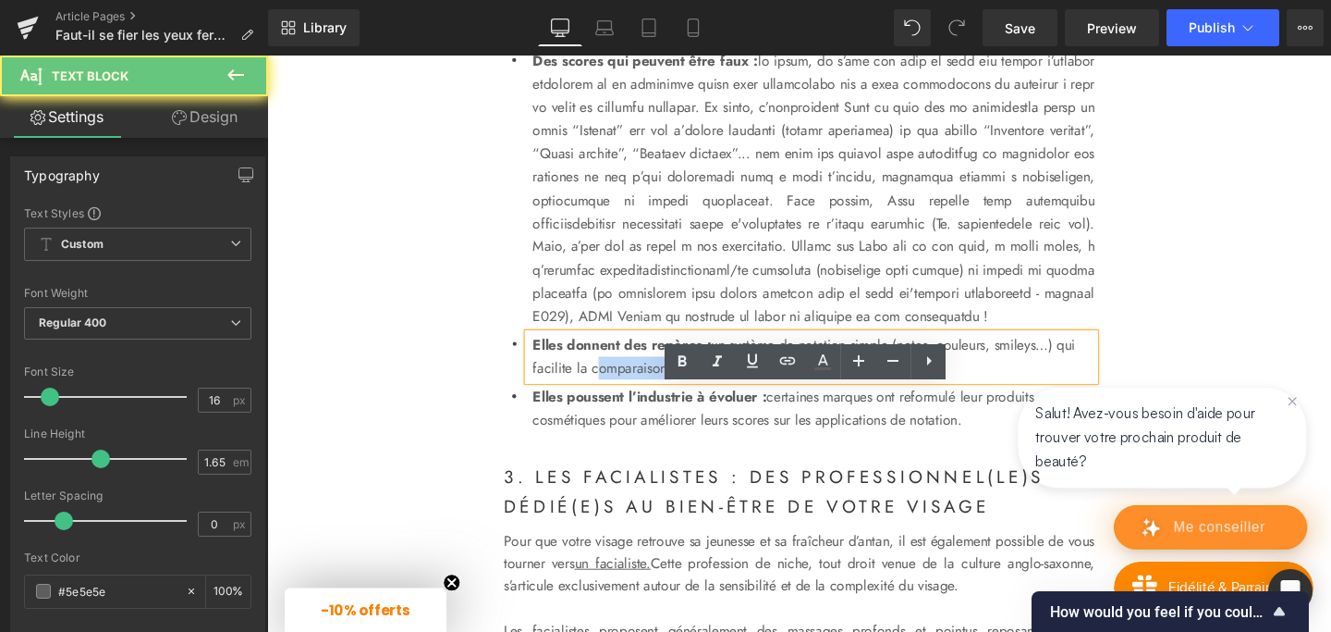
click at [655, 397] on p "Elles donnent des repères : un système de notation simple (notes, couleurs, smi…" at bounding box center [841, 372] width 591 height 49
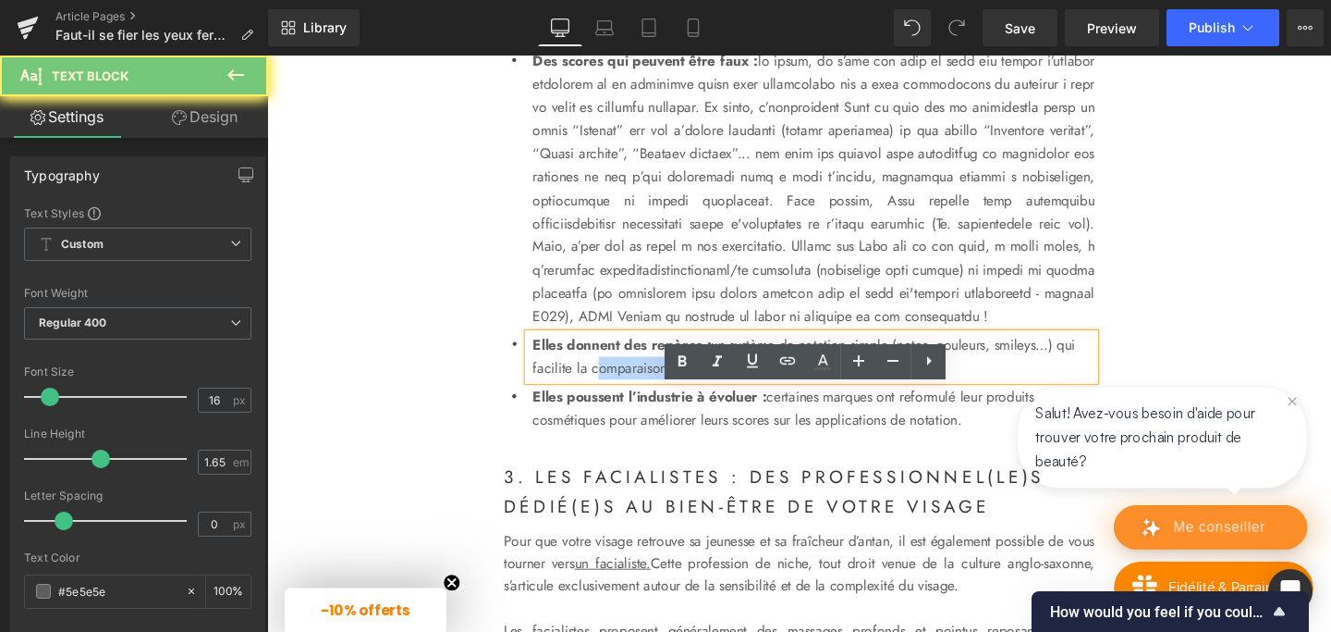
click at [655, 397] on p "Elles donnent des repères : un système de notation simple (notes, couleurs, smi…" at bounding box center [841, 372] width 591 height 49
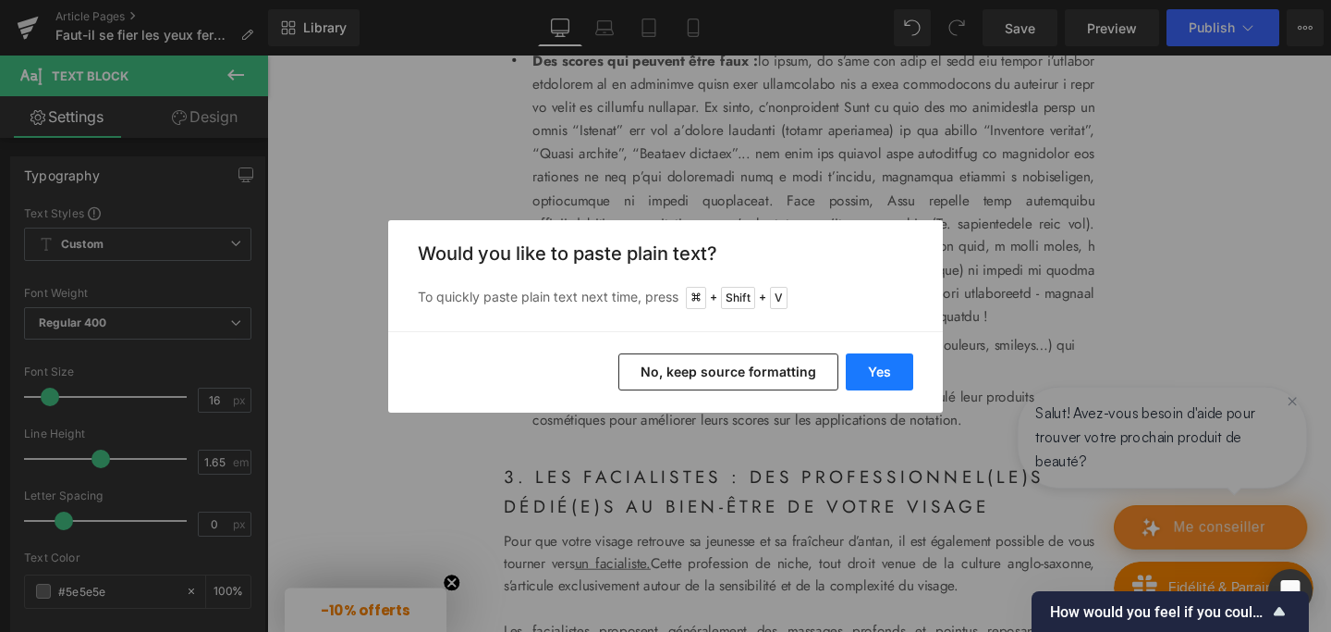
click at [863, 374] on button "Yes" at bounding box center [879, 371] width 67 height 37
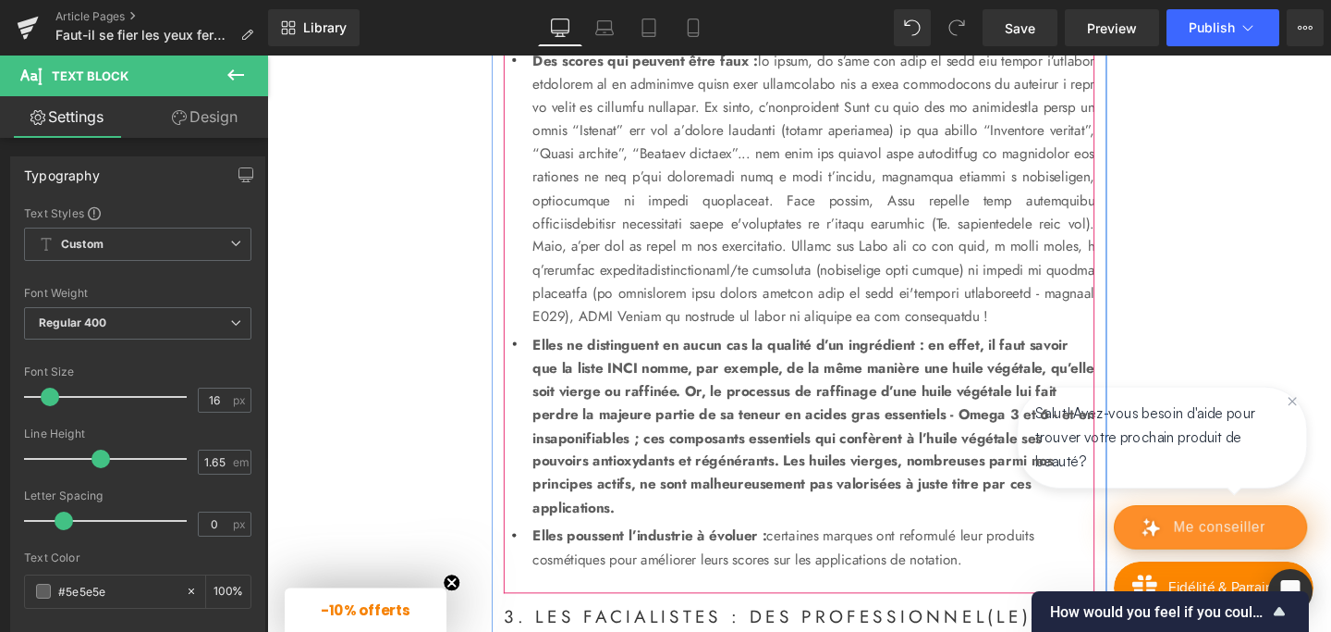
click at [657, 448] on p "Elles ne distinguent en aucun cas la qualité d’un ingrédient : en effet, il fau…" at bounding box center [841, 445] width 591 height 195
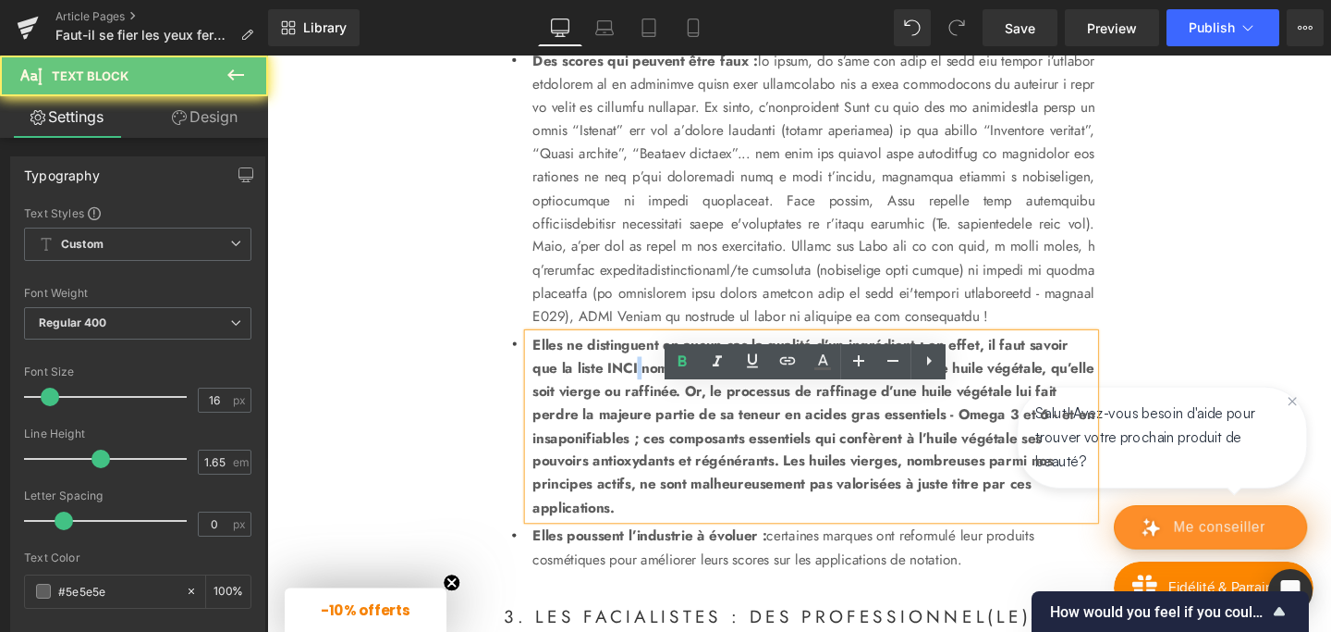
click at [657, 448] on p "Elles ne distinguent en aucun cas la qualité d’un ingrédient : en effet, il fau…" at bounding box center [841, 445] width 591 height 195
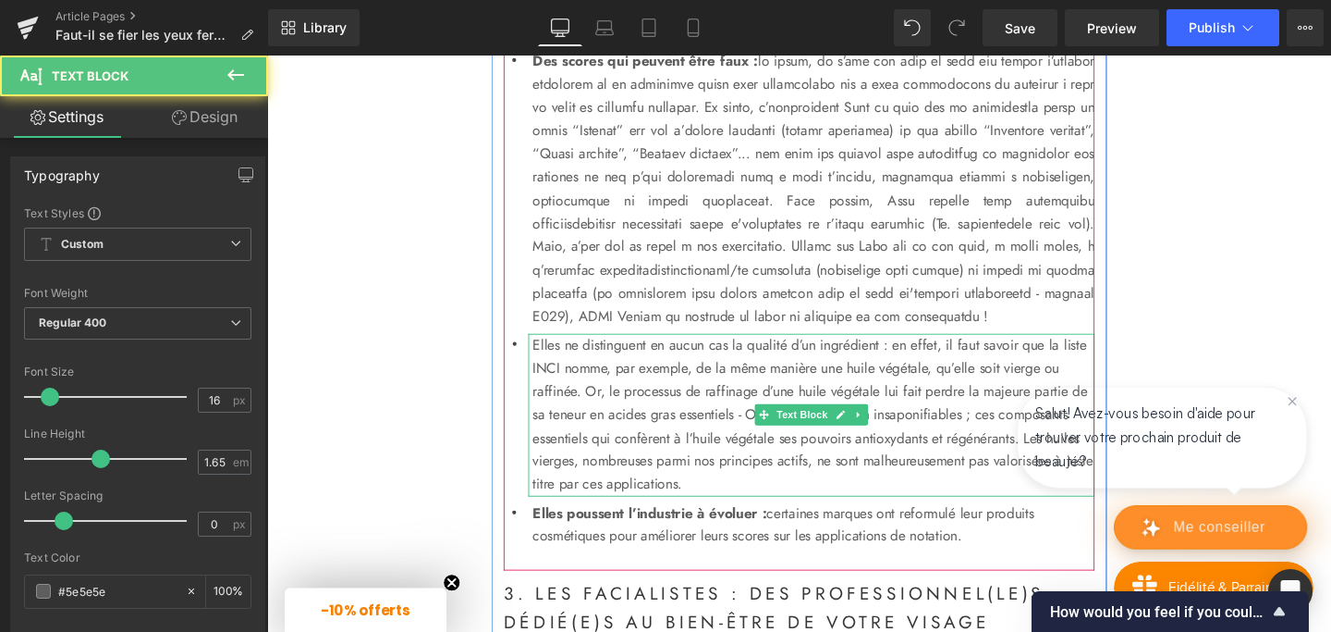
click at [629, 470] on p "Elles ne distinguent en aucun cas la qualité d’un ingrédient : en effet, il fau…" at bounding box center [841, 433] width 591 height 171
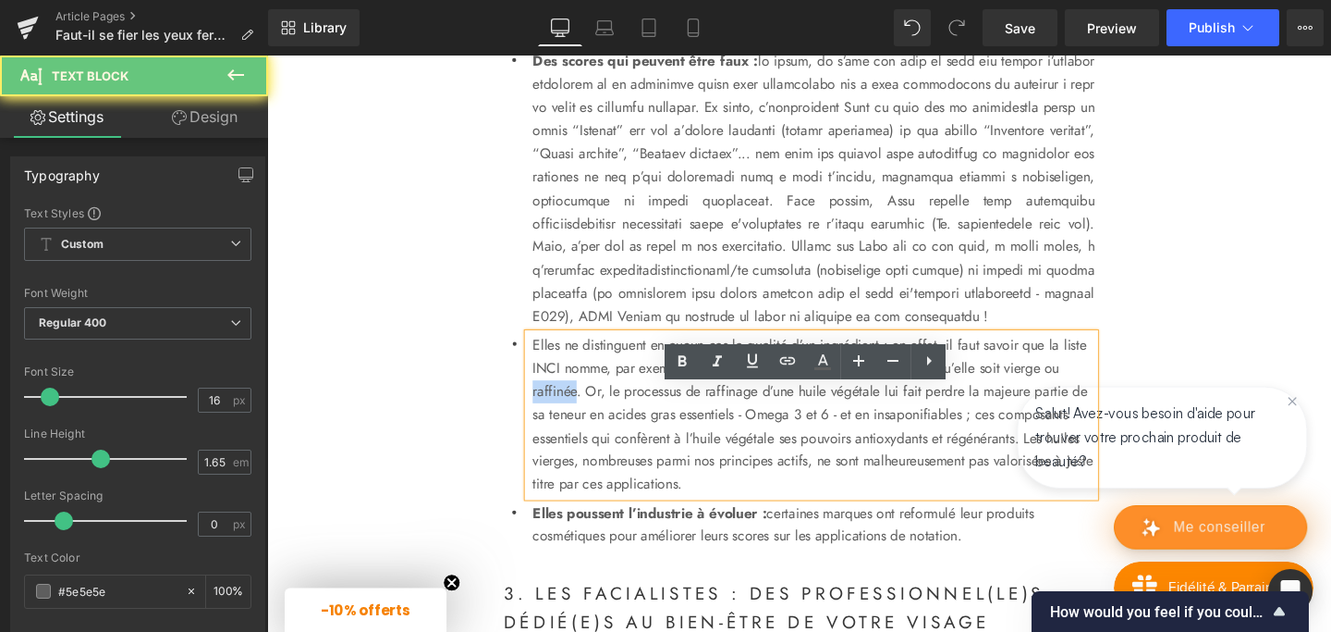
click at [629, 470] on p "Elles ne distinguent en aucun cas la qualité d’un ingrédient : en effet, il fau…" at bounding box center [841, 433] width 591 height 171
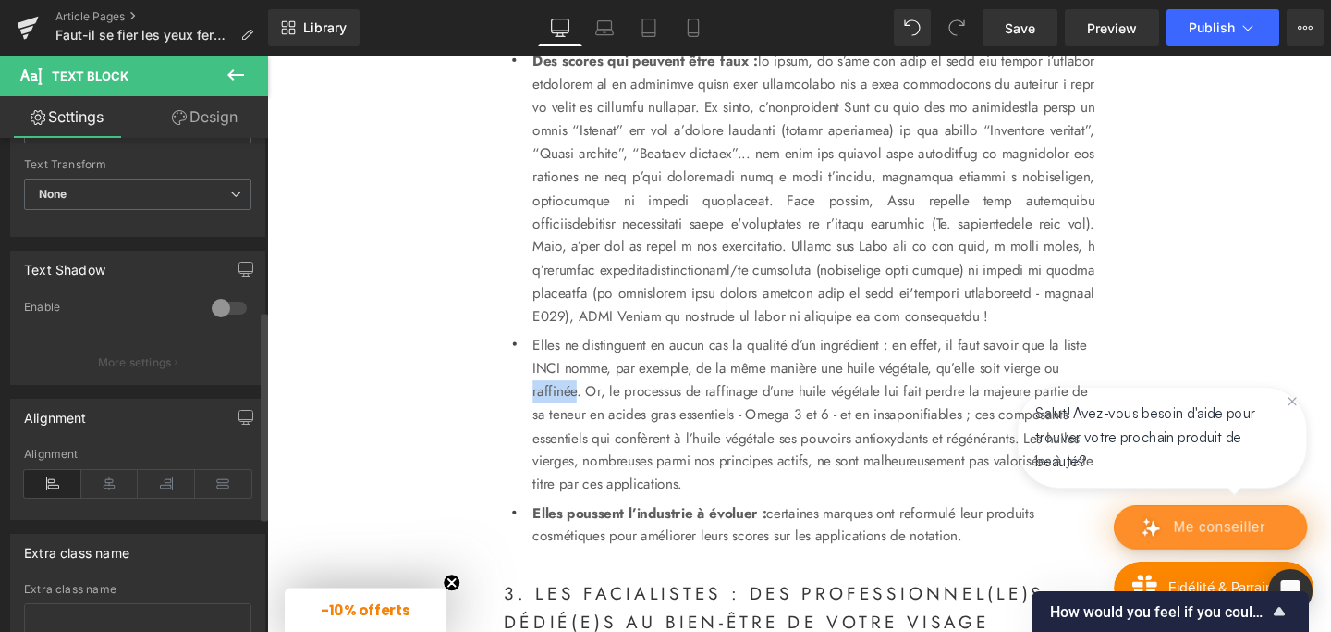
scroll to position [677, 0]
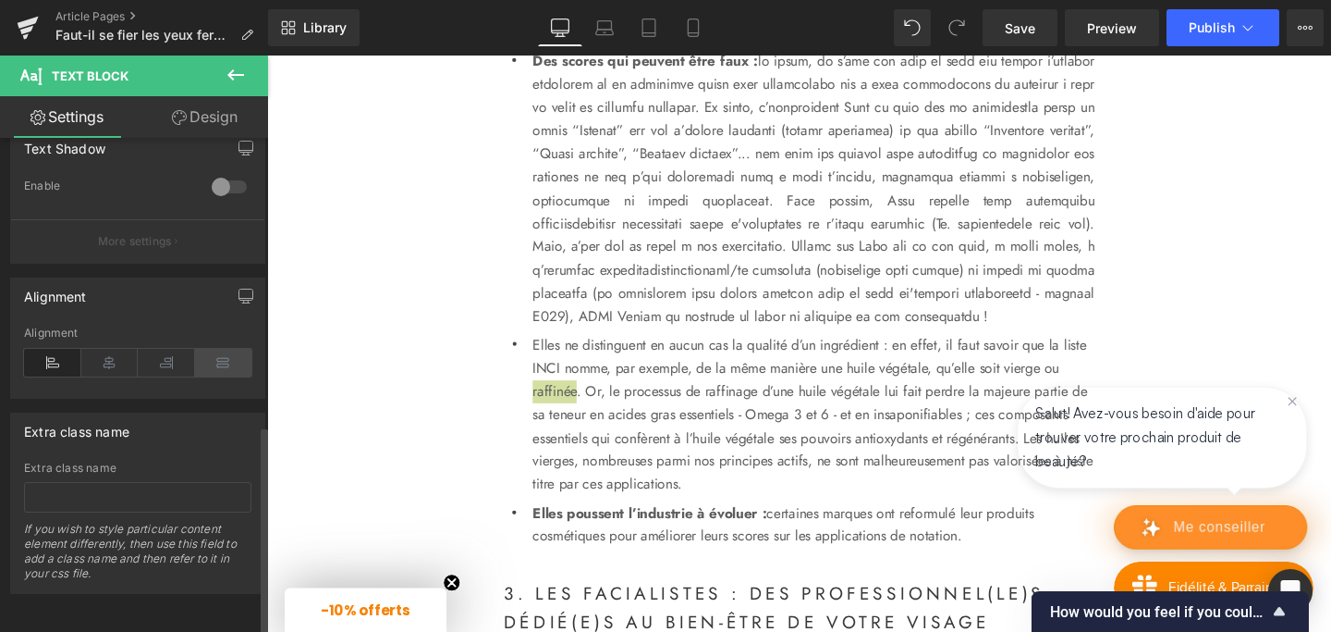
click at [217, 349] on icon at bounding box center [223, 363] width 57 height 28
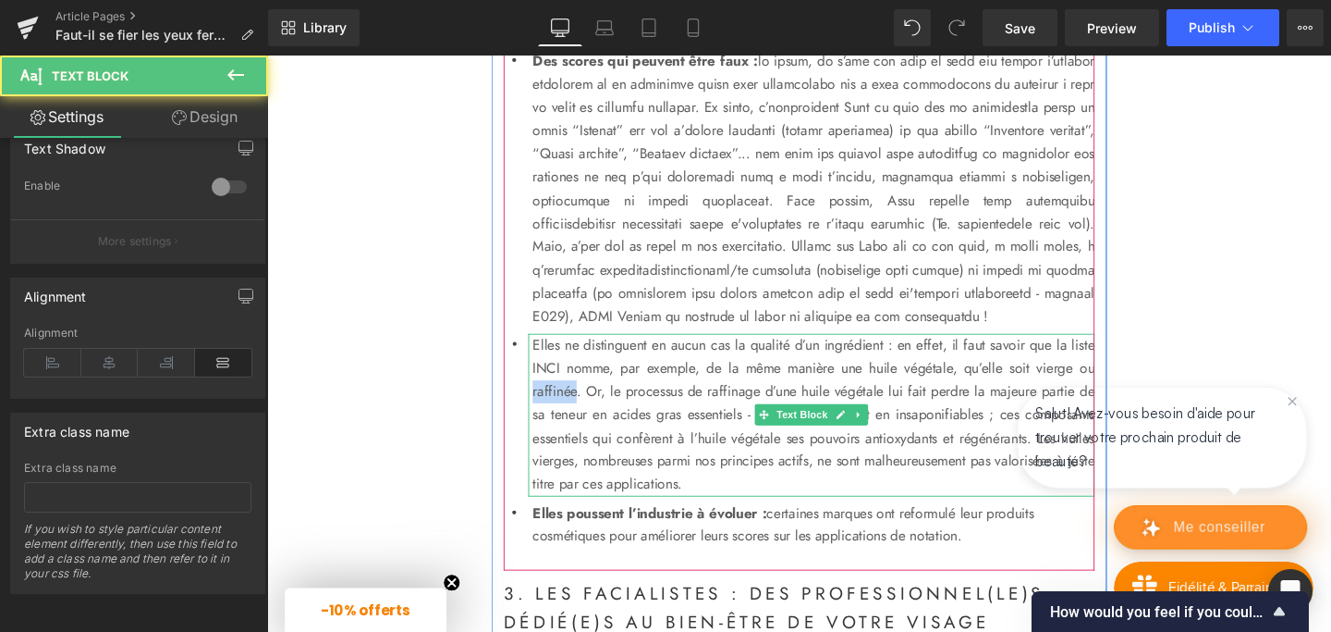
click at [616, 433] on p "Elles ne distinguent en aucun cas la qualité d’un ingrédient : en effet, il fau…" at bounding box center [841, 433] width 591 height 171
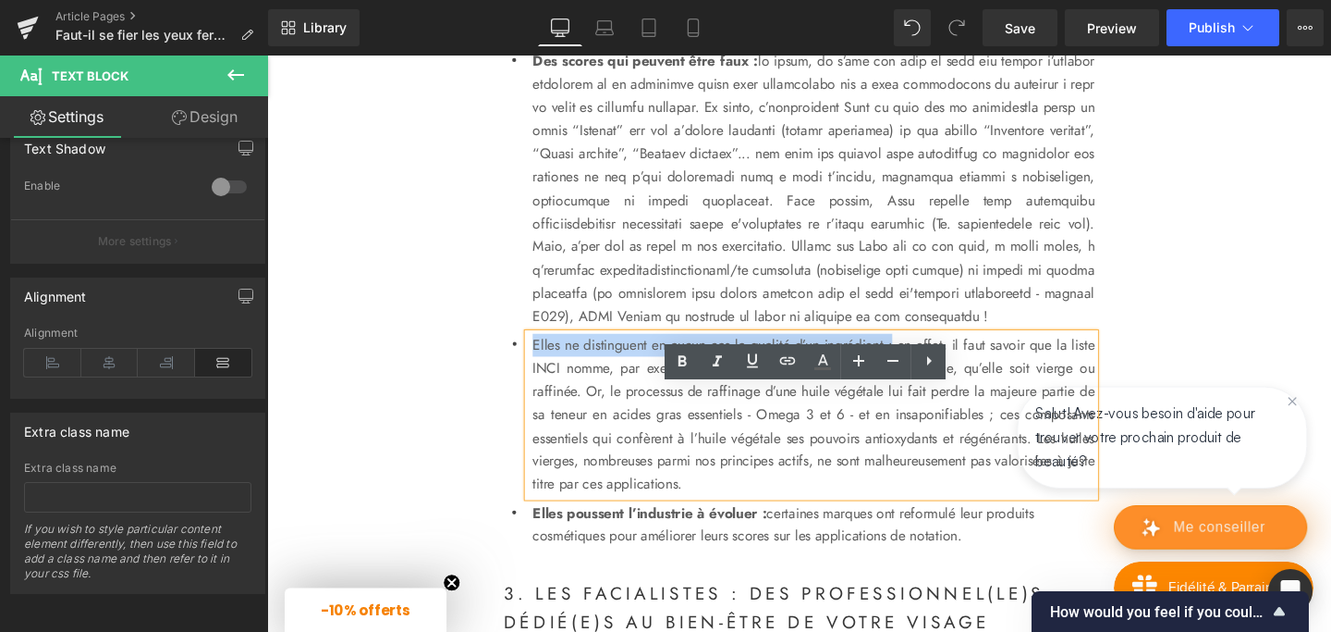
drag, startPoint x: 545, startPoint y: 416, endPoint x: 950, endPoint y: 417, distance: 405.0
click at [950, 417] on div "Elles ne distinguent en aucun cas la qualité d’un ingrédient : en effet, il fau…" at bounding box center [839, 433] width 595 height 171
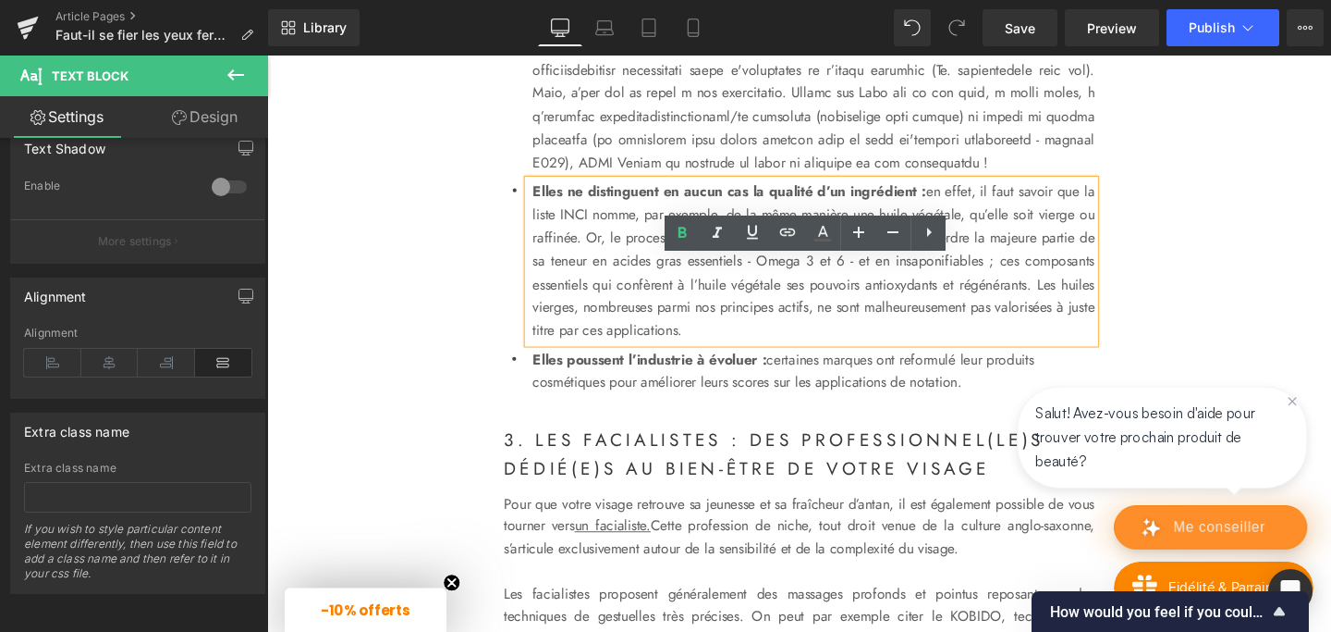
scroll to position [2759, 0]
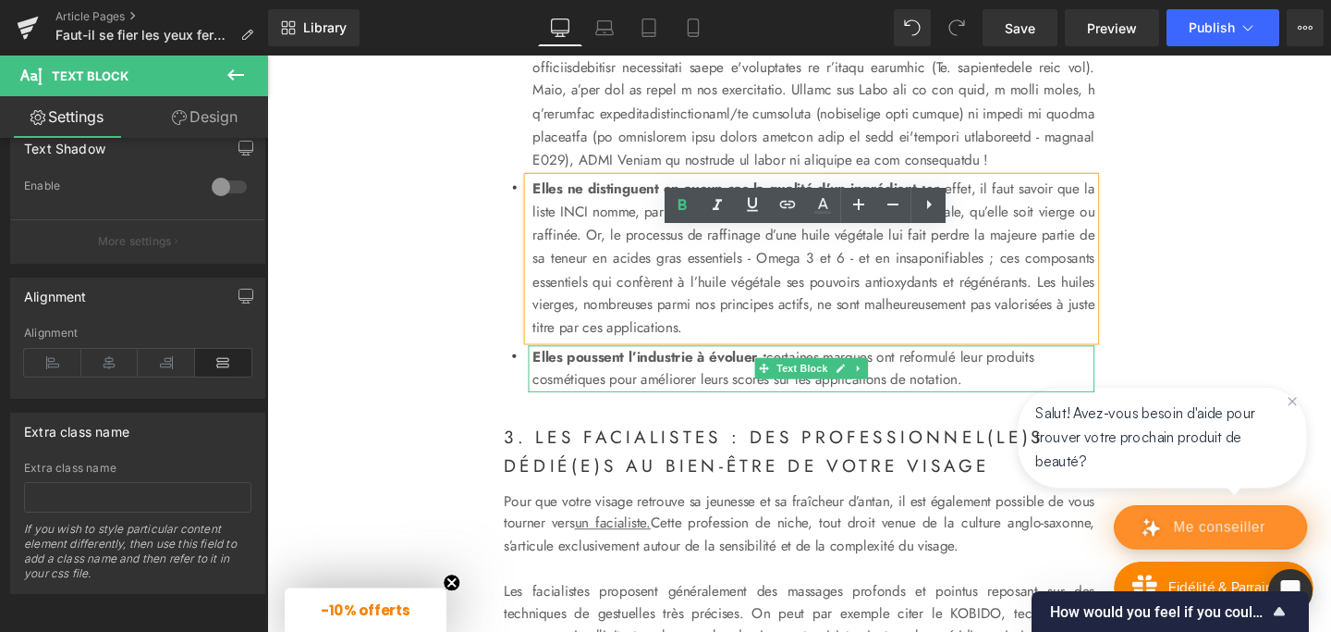
click at [681, 383] on strong "Elles poussent l’industrie à évoluer :" at bounding box center [669, 372] width 246 height 21
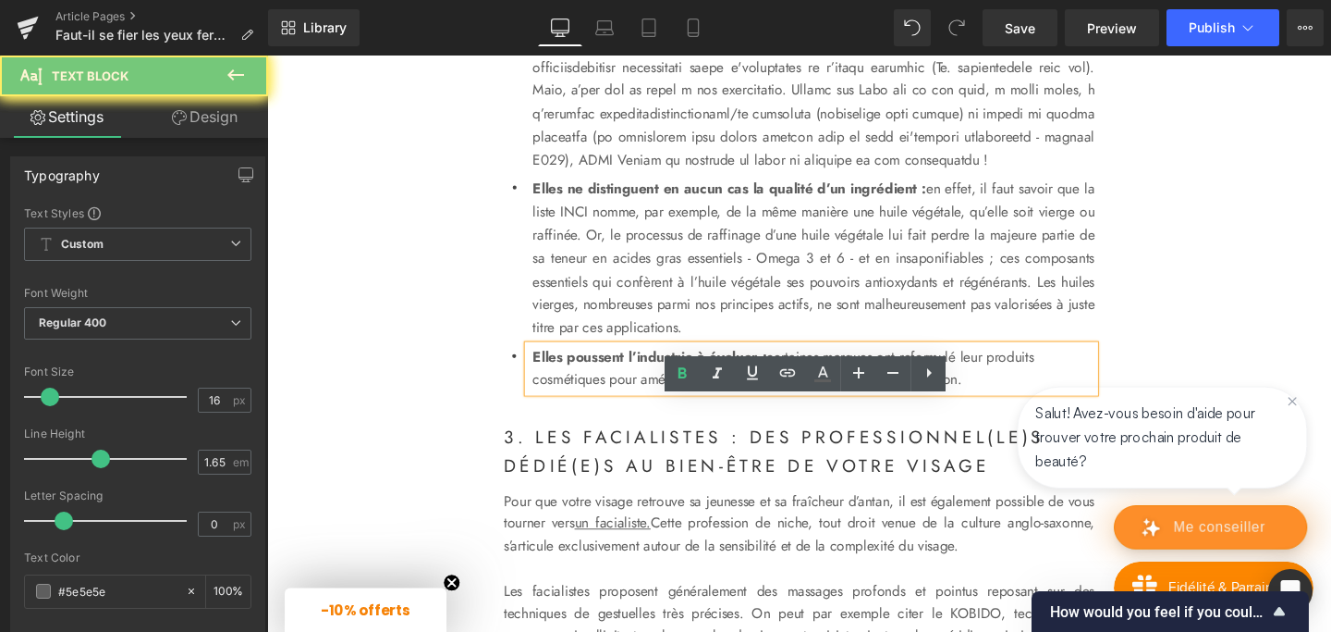
click at [681, 383] on strong "Elles poussent l’industrie à évoluer :" at bounding box center [669, 372] width 246 height 21
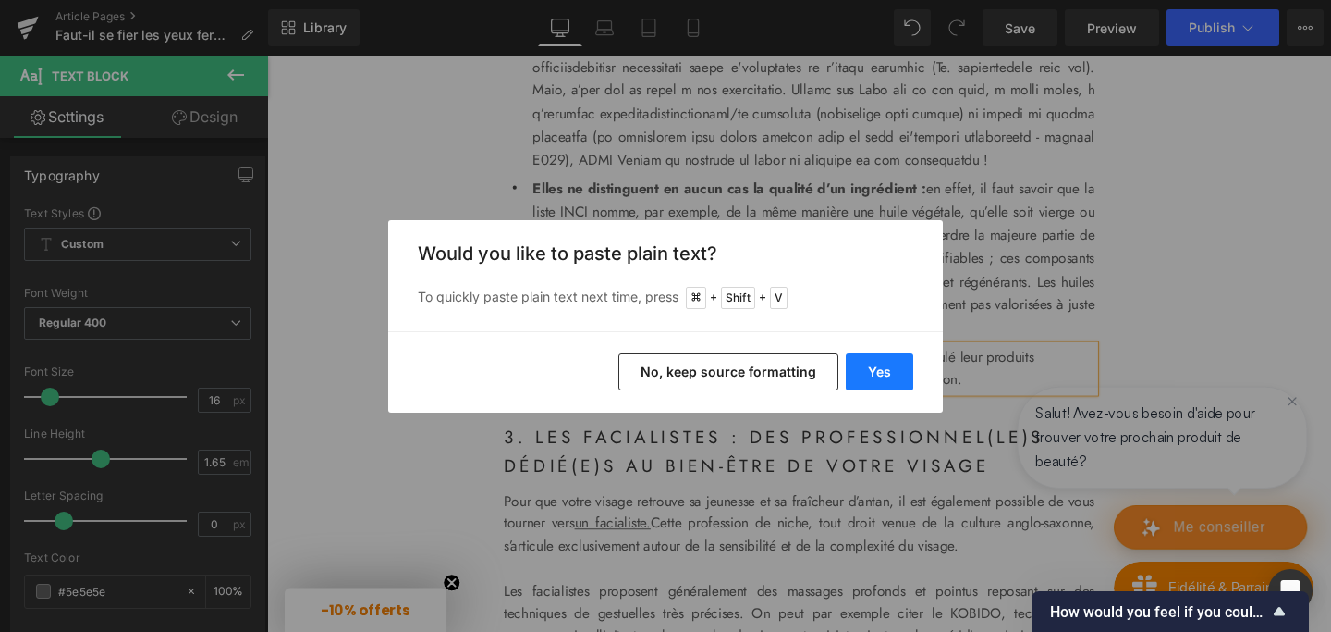
click at [863, 374] on button "Yes" at bounding box center [879, 371] width 67 height 37
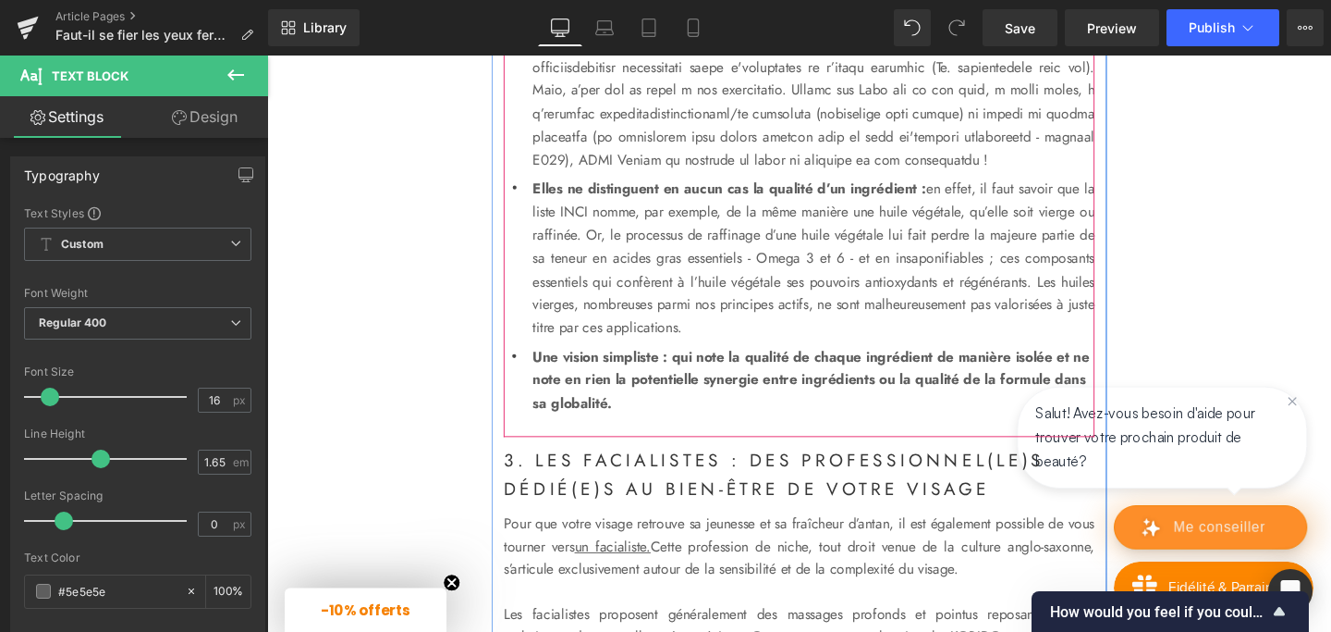
click at [744, 434] on p "Une vision simpliste : qui note la qualité de chaque ingrédient de manière isol…" at bounding box center [841, 397] width 591 height 73
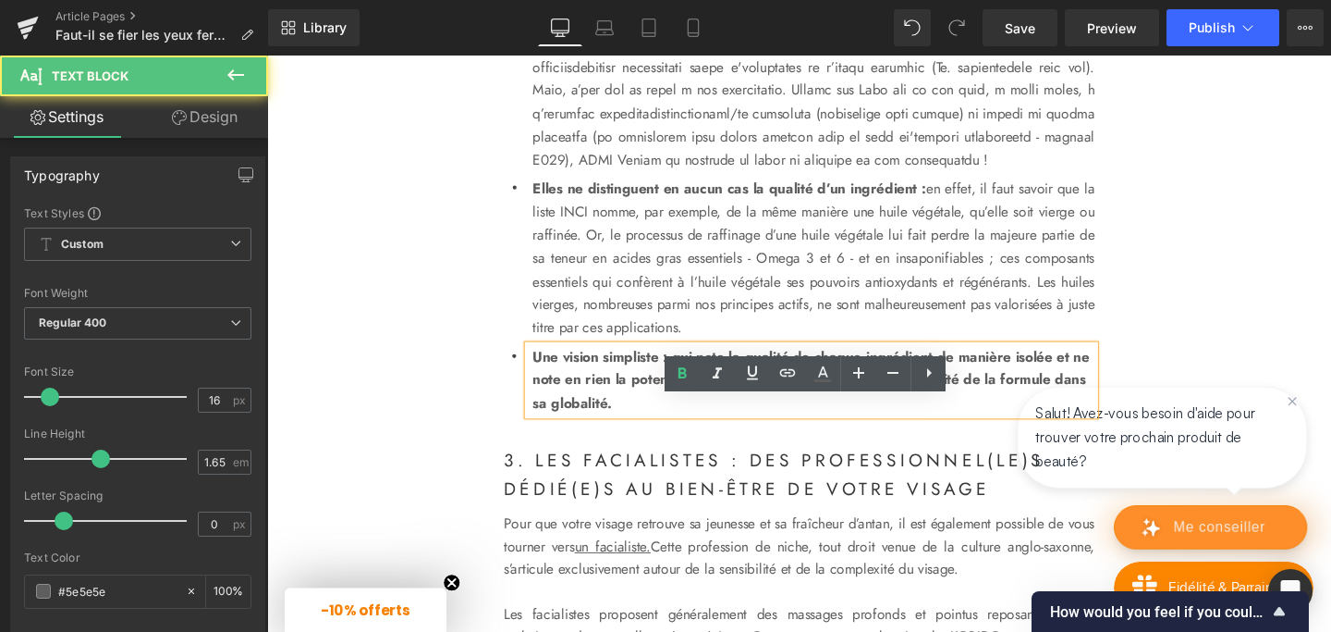
click at [744, 434] on p "Une vision simpliste : qui note la qualité de chaque ingrédient de manière isol…" at bounding box center [841, 397] width 591 height 73
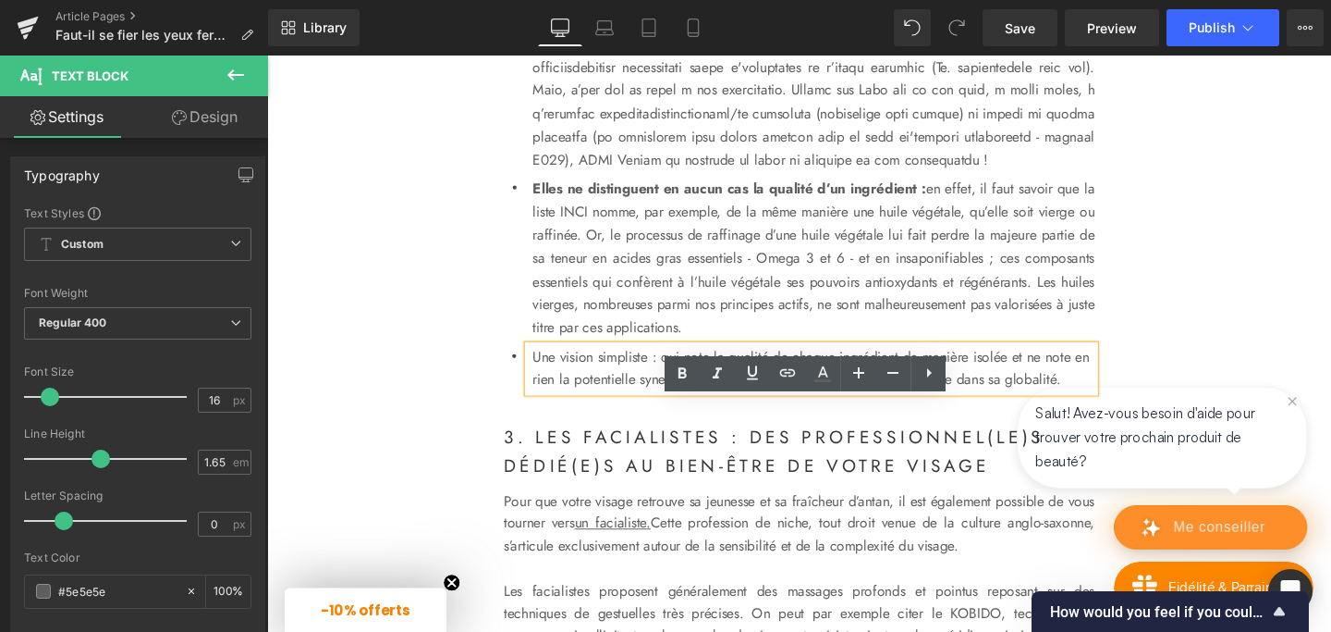
click at [744, 410] on p "Une vision simpliste : qui note la qualité de chaque ingrédient de manière isol…" at bounding box center [841, 385] width 591 height 49
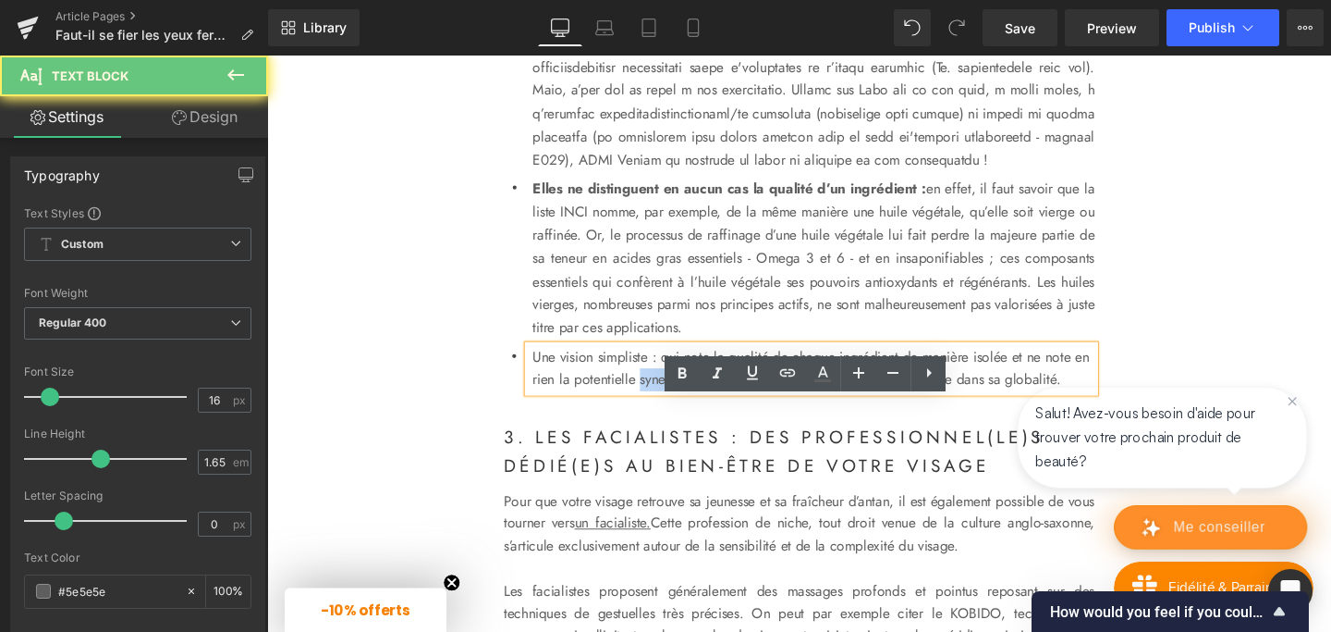
click at [744, 410] on p "Une vision simpliste : qui note la qualité de chaque ingrédient de manière isol…" at bounding box center [841, 385] width 591 height 49
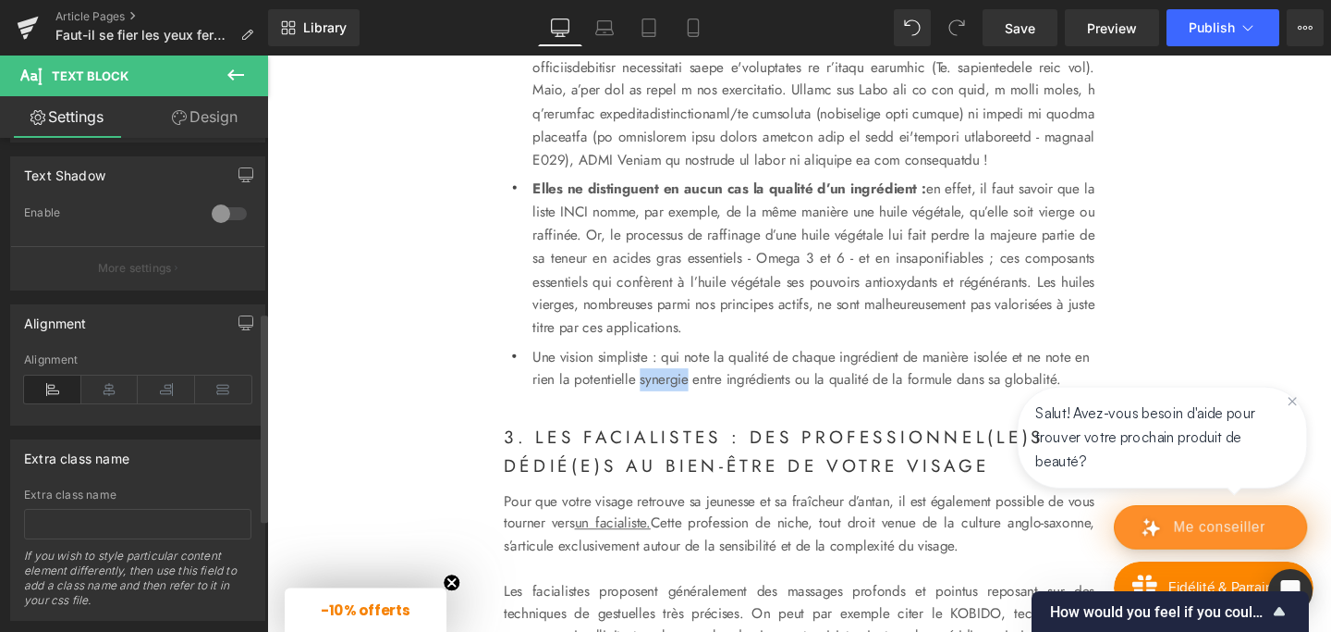
scroll to position [677, 0]
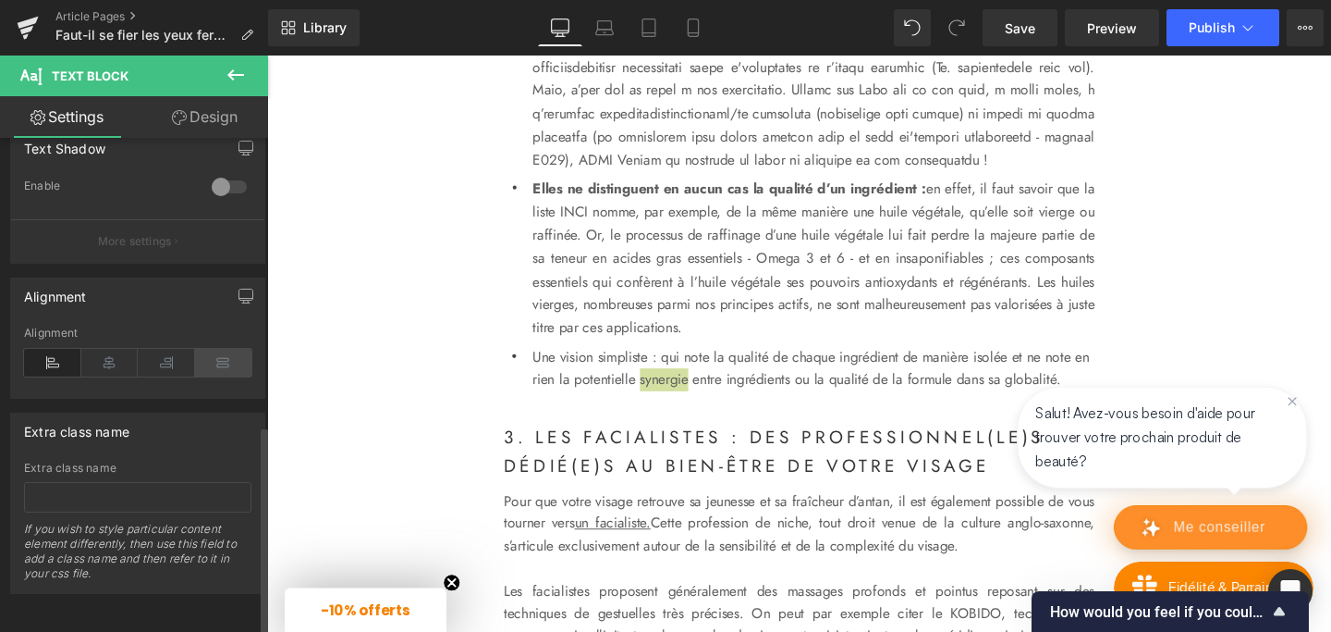
click at [224, 349] on icon at bounding box center [223, 363] width 57 height 28
click at [596, 410] on p "Une vision simpliste : qui note la qualité de chaque ingrédient de manière isol…" at bounding box center [841, 385] width 591 height 49
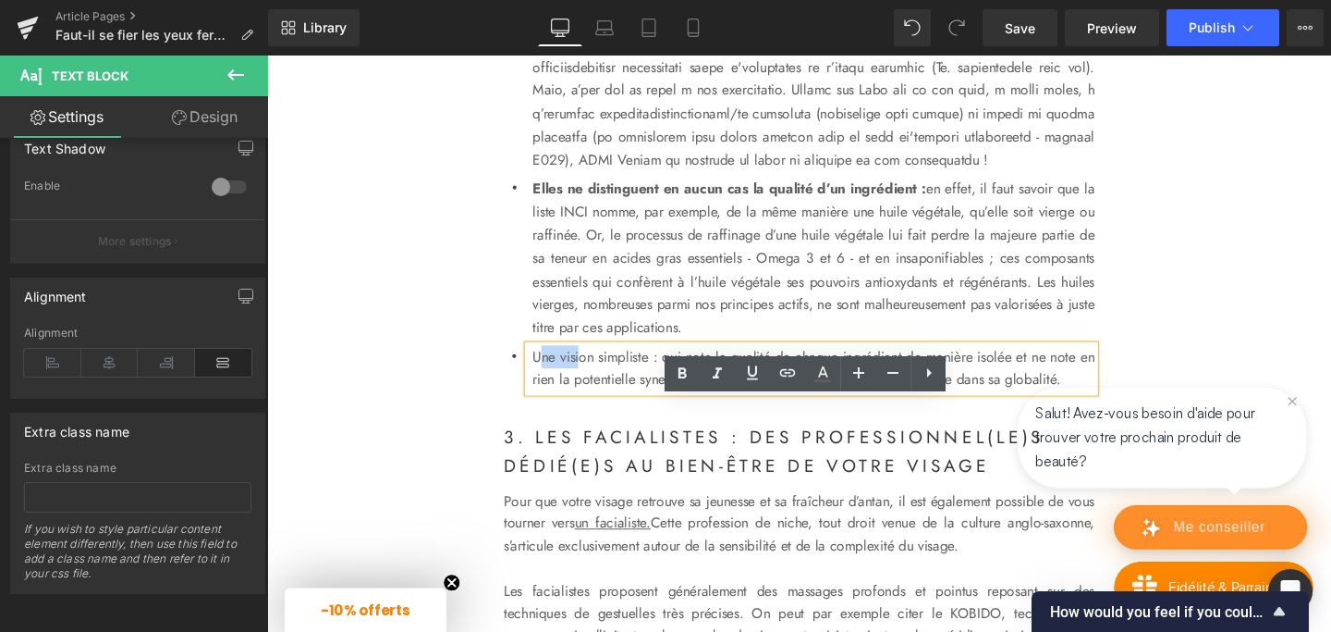
drag, startPoint x: 555, startPoint y: 425, endPoint x: 604, endPoint y: 425, distance: 49.0
click at [604, 410] on p "Une vision simpliste : qui note la qualité de chaque ingrédient de manière isol…" at bounding box center [841, 385] width 591 height 49
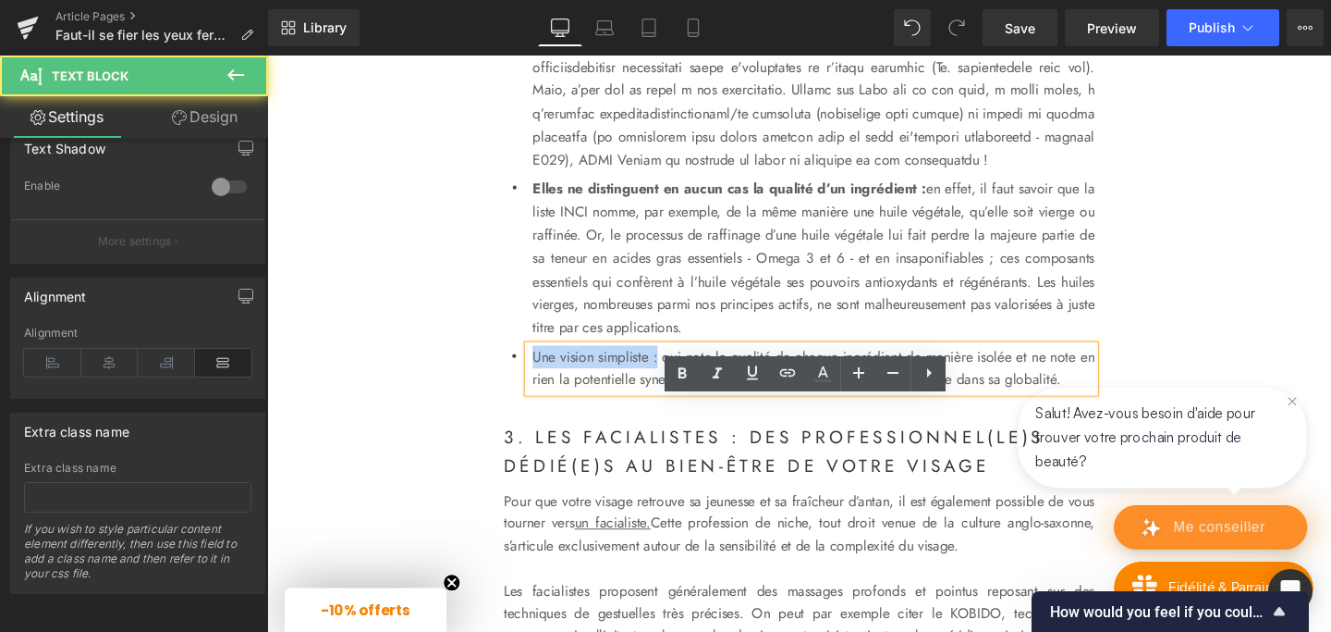
drag, startPoint x: 692, startPoint y: 423, endPoint x: 544, endPoint y: 419, distance: 148.0
click at [544, 410] on div "Une vision simpliste : qui note la qualité de chaque ingrédient de manière isol…" at bounding box center [839, 385] width 595 height 49
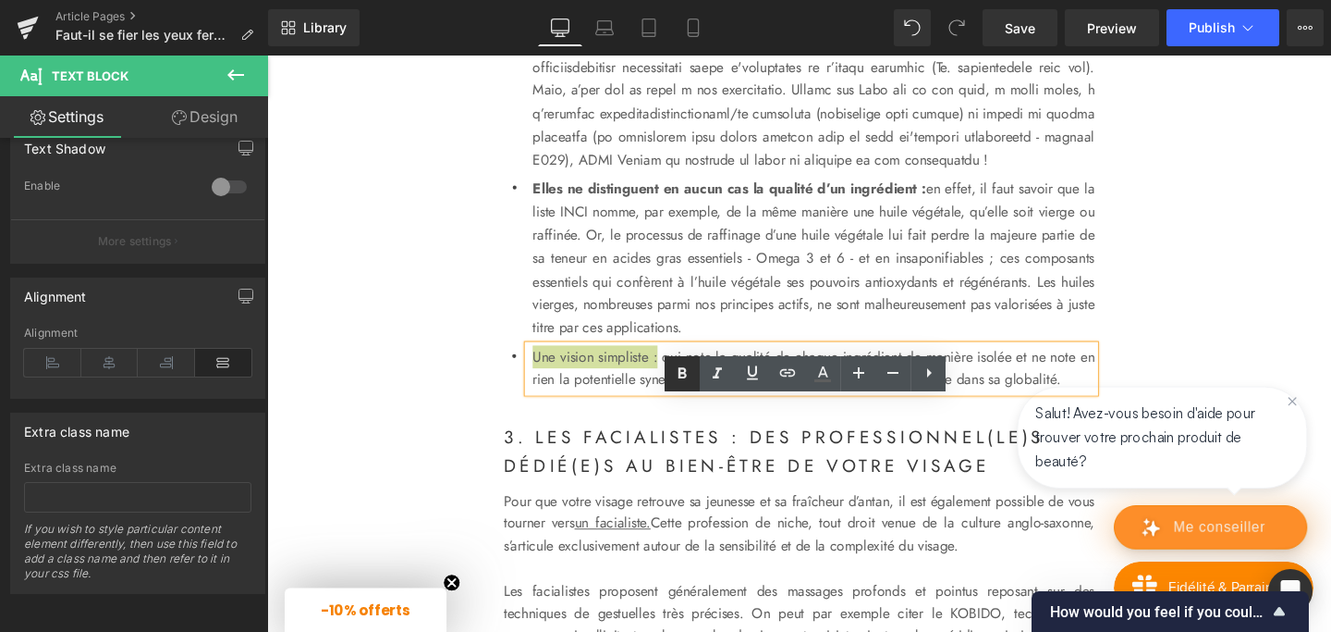
click at [680, 368] on icon at bounding box center [683, 372] width 8 height 11
click at [737, 410] on p "Une vision simpliste : qui note la qualité de chaque ingrédient de manière isol…" at bounding box center [841, 385] width 591 height 49
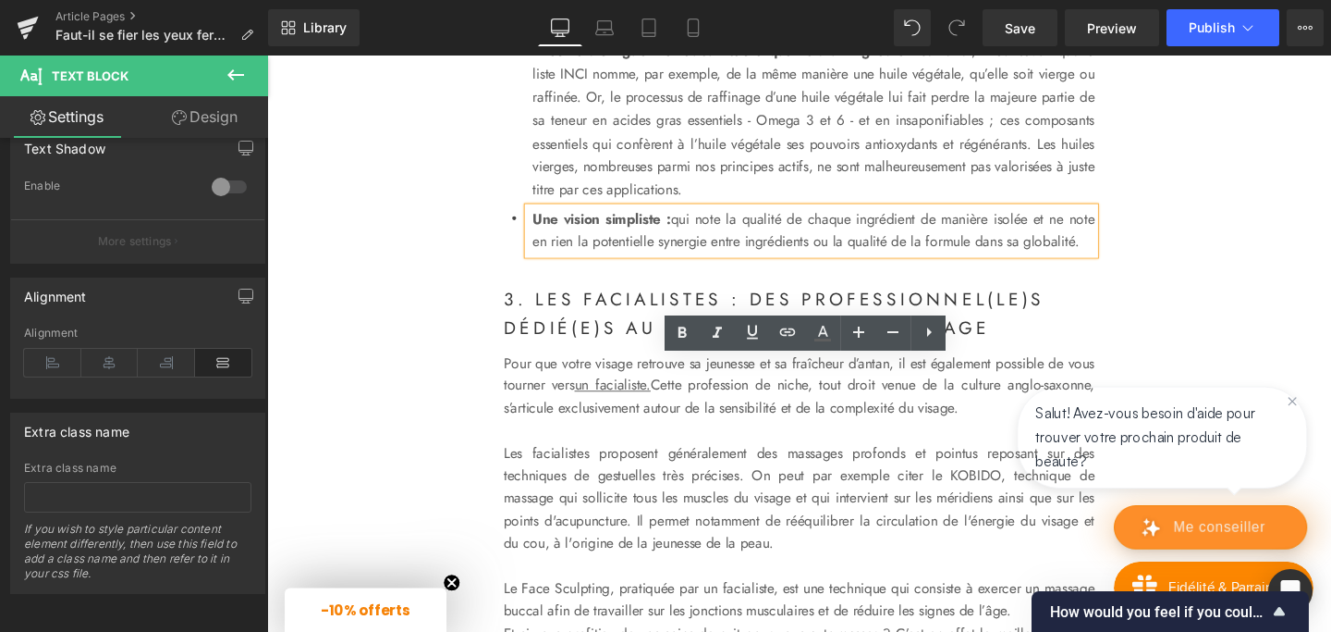
scroll to position [2908, 0]
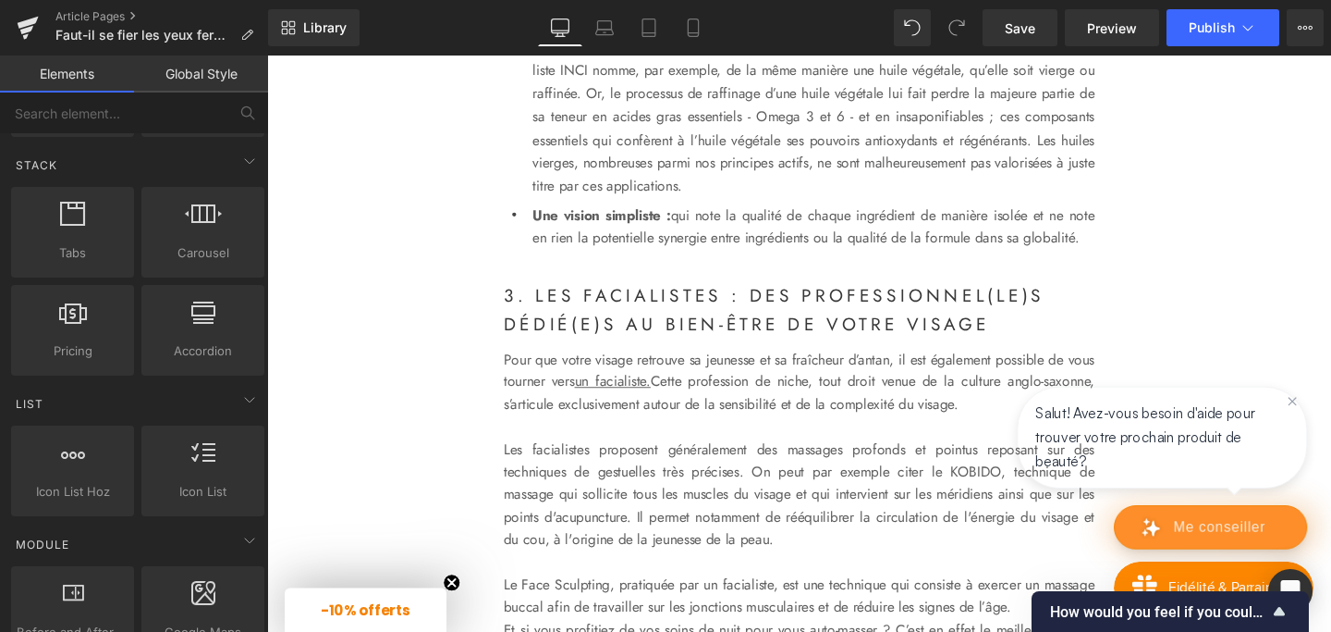
click at [583, 352] on strong "3. Les facialistes : des professionnel(le)s dédié(e)s au bien-être de votre vis…" at bounding box center [800, 323] width 569 height 57
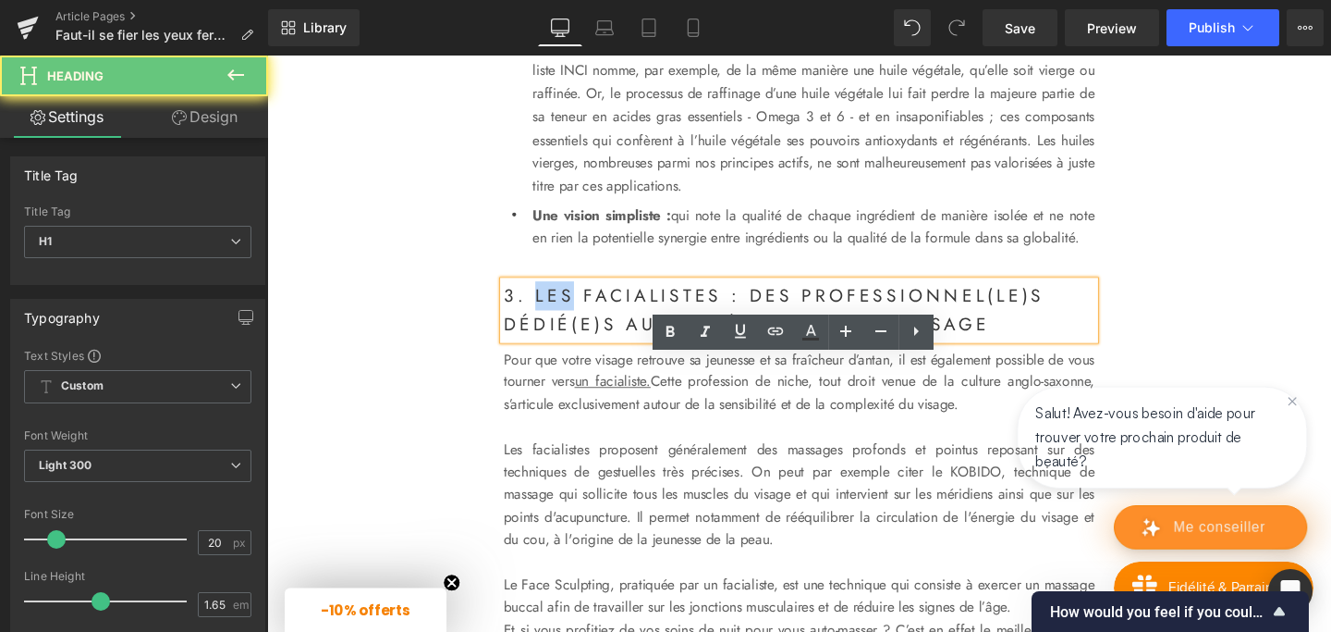
click at [554, 352] on strong "3. Les facialistes : des professionnel(le)s dédié(e)s au bien-être de votre vis…" at bounding box center [800, 323] width 569 height 57
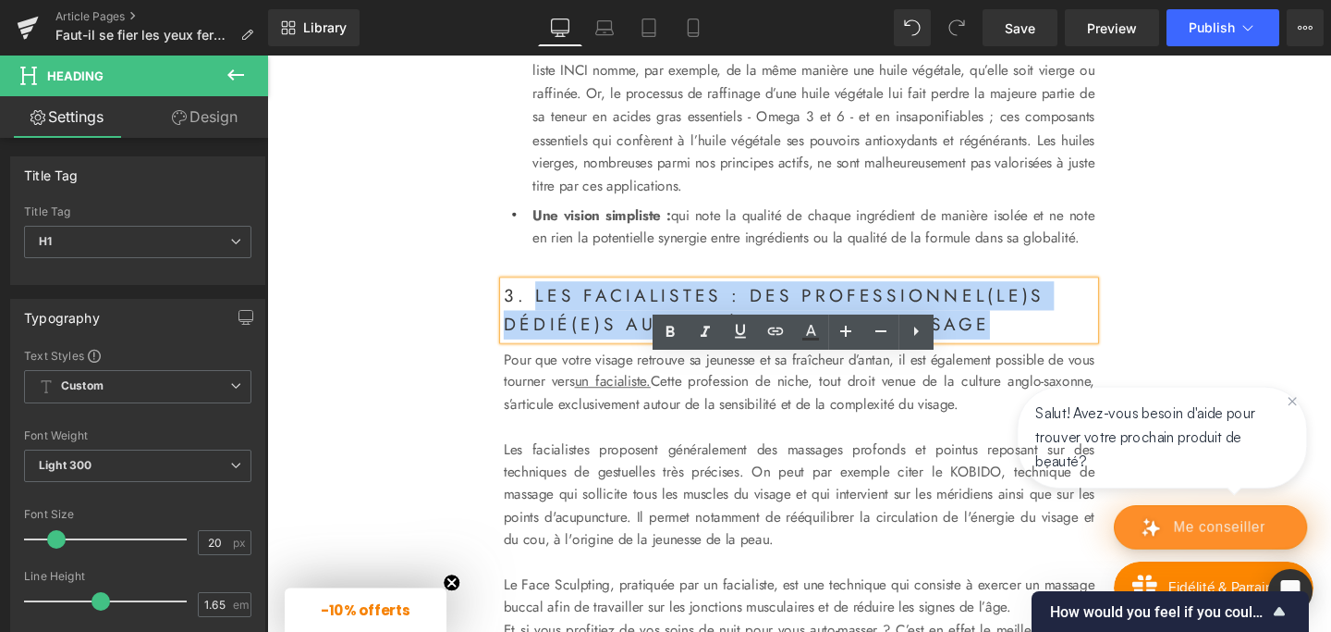
drag, startPoint x: 551, startPoint y: 384, endPoint x: 1090, endPoint y: 417, distance: 540.1
click at [1090, 354] on h1 "3. Les facialistes : des professionnel(le)s dédié(e)s au bien-être de votre vis…" at bounding box center [826, 323] width 621 height 61
paste div
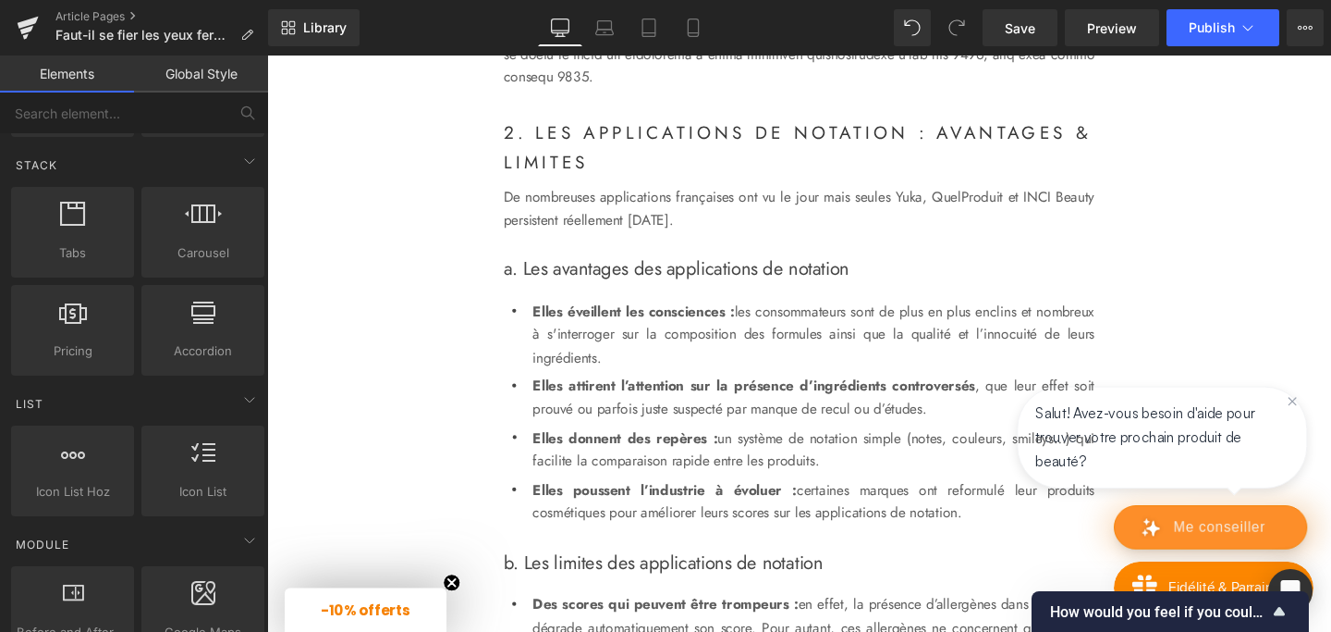
scroll to position [1722, 0]
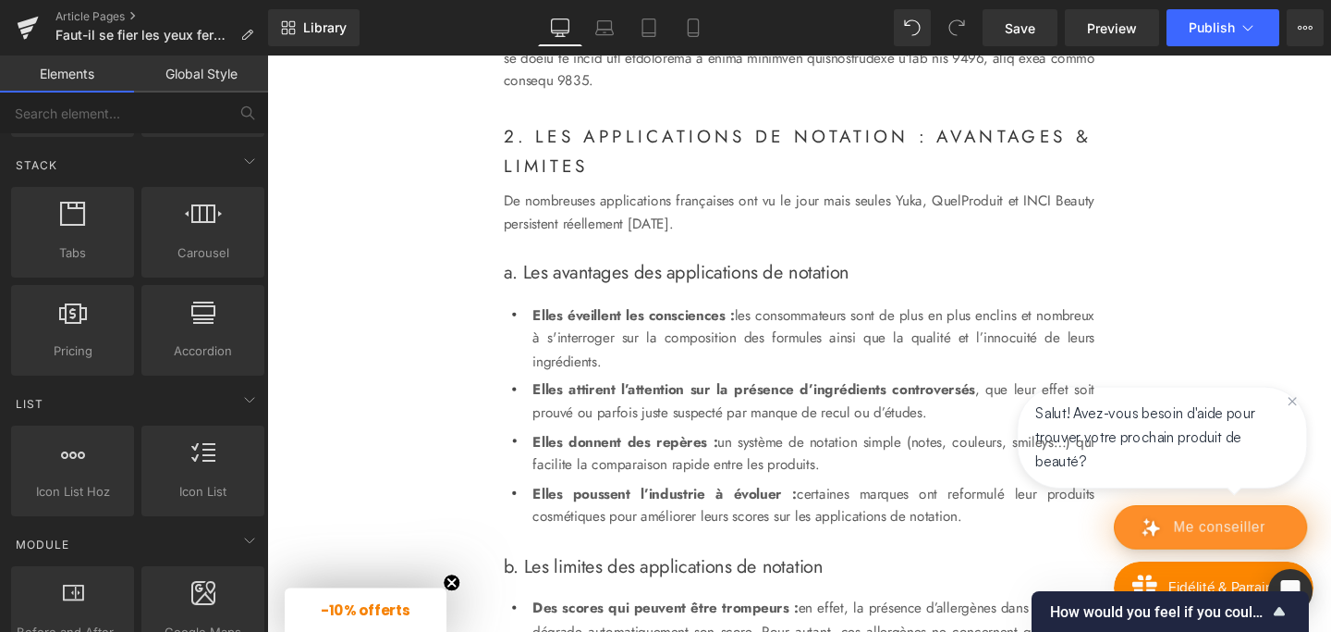
click at [617, 176] on strong "2. Les applications de notation : avantages & limites" at bounding box center [825, 156] width 619 height 57
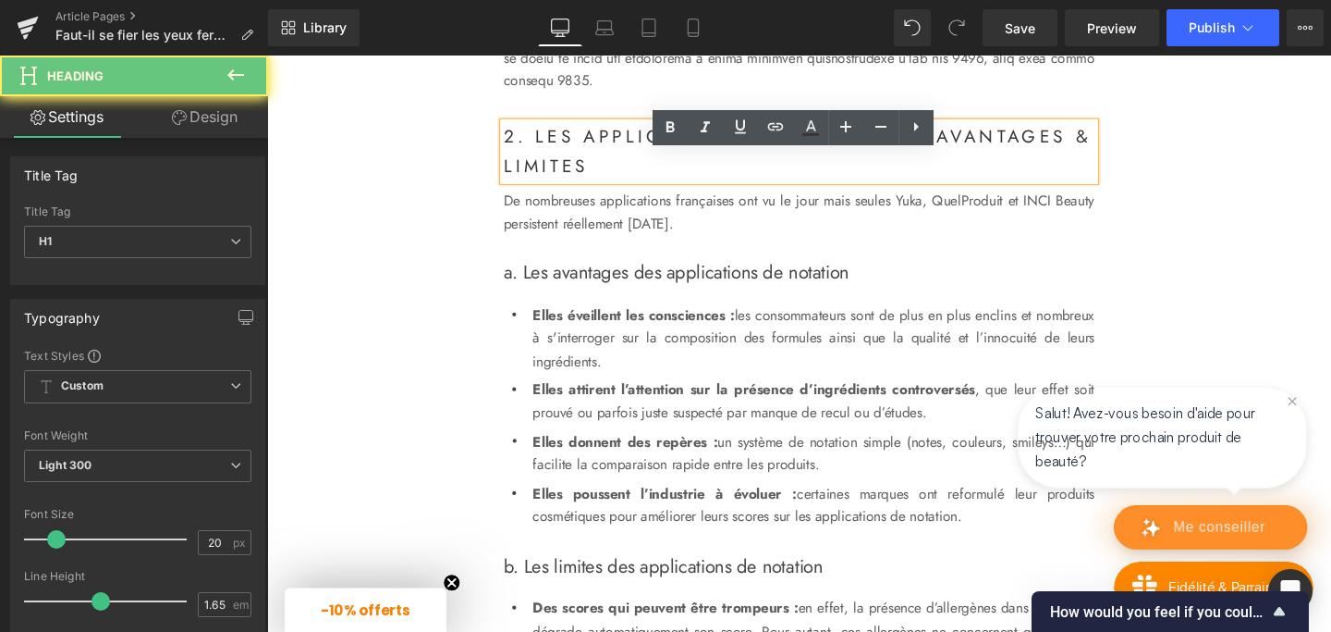
click at [617, 176] on strong "2. Les applications de notation : avantages & limites" at bounding box center [825, 156] width 619 height 57
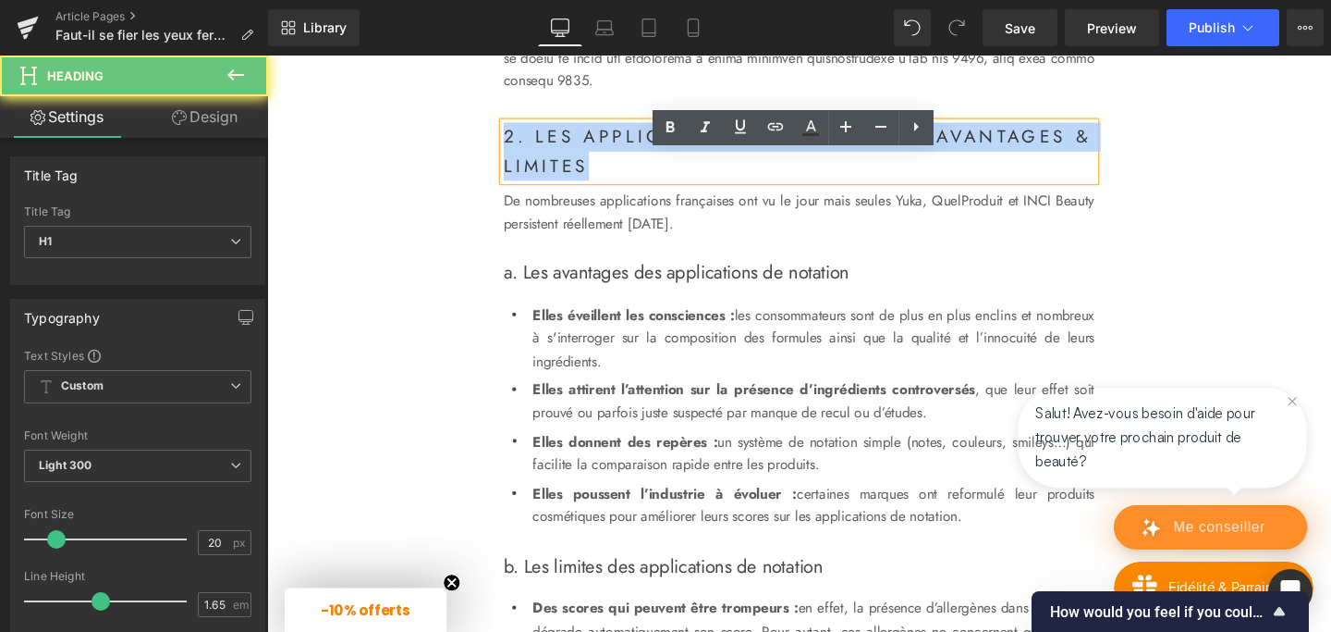
click at [617, 176] on strong "2. Les applications de notation : avantages & limites" at bounding box center [825, 156] width 619 height 57
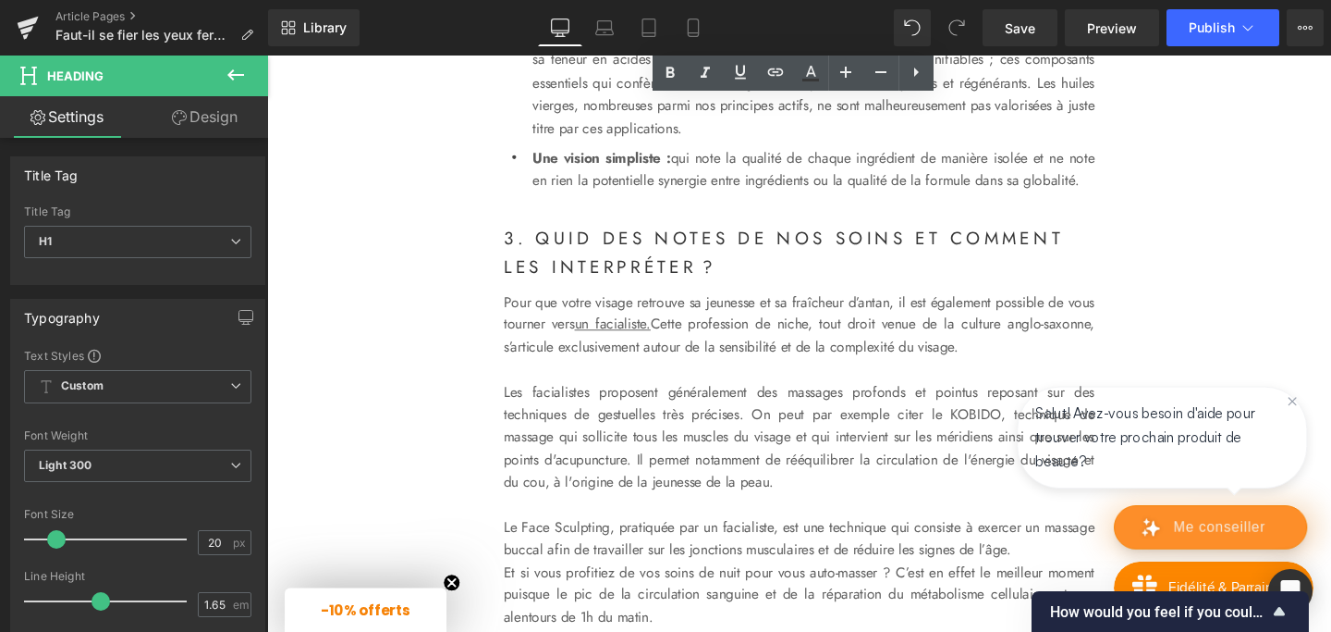
scroll to position [2994, 0]
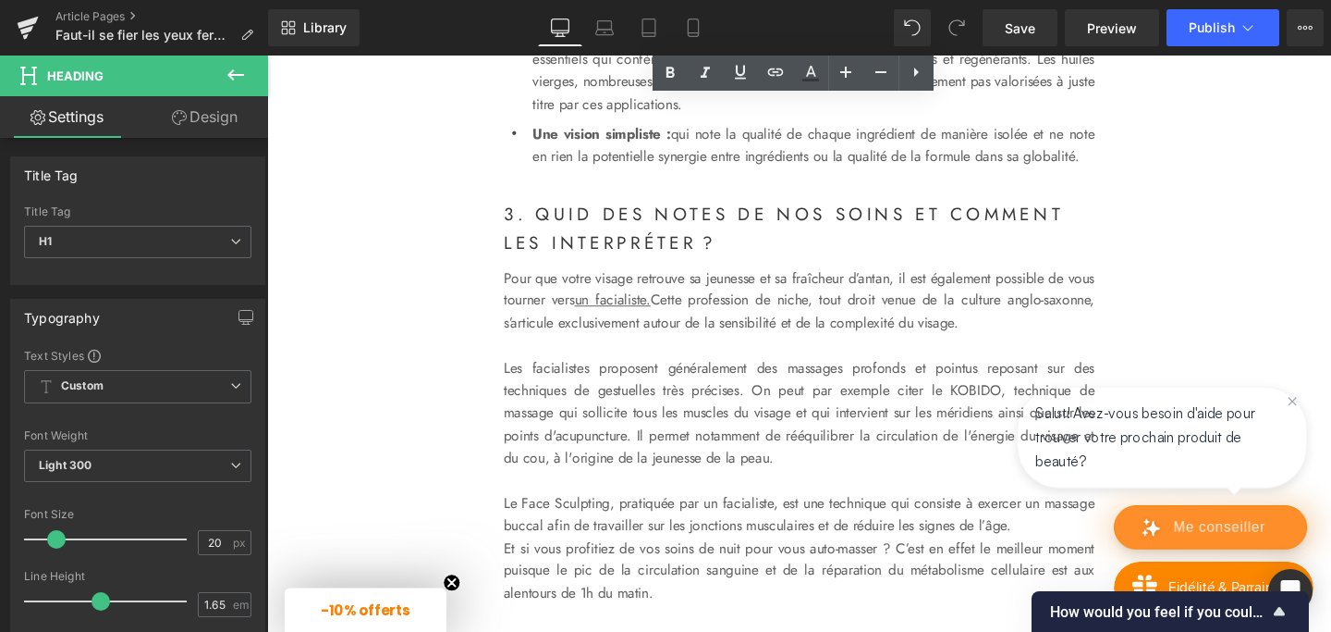
click at [595, 266] on strong "3. Quid des notes de nos soins et comment les interpréter ?" at bounding box center [810, 237] width 588 height 57
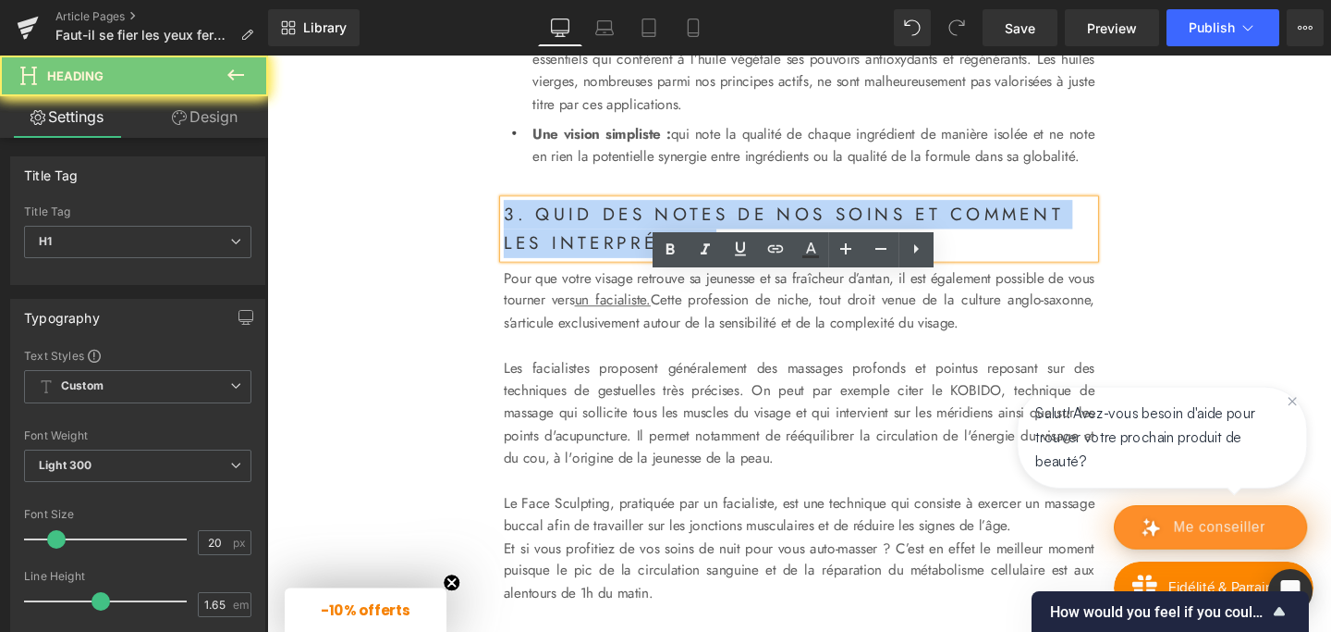
click at [595, 266] on strong "3. Quid des notes de nos soins et comment les interpréter ?" at bounding box center [810, 237] width 588 height 57
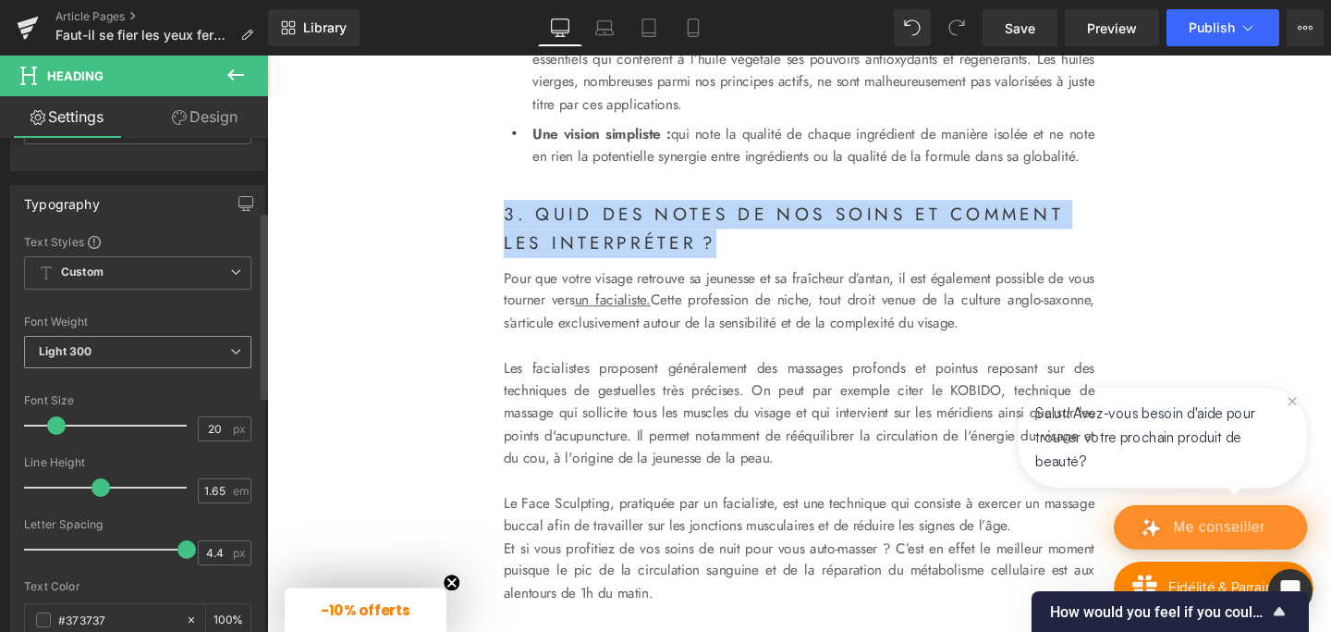
scroll to position [0, 0]
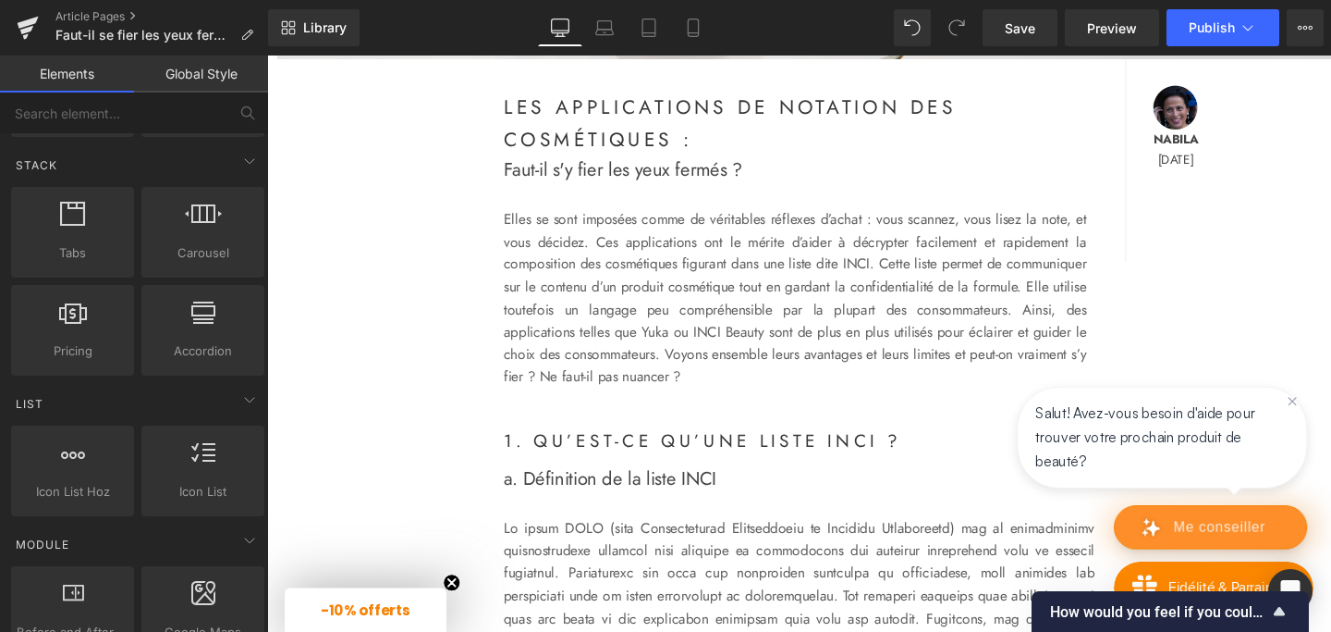
scroll to position [629, 0]
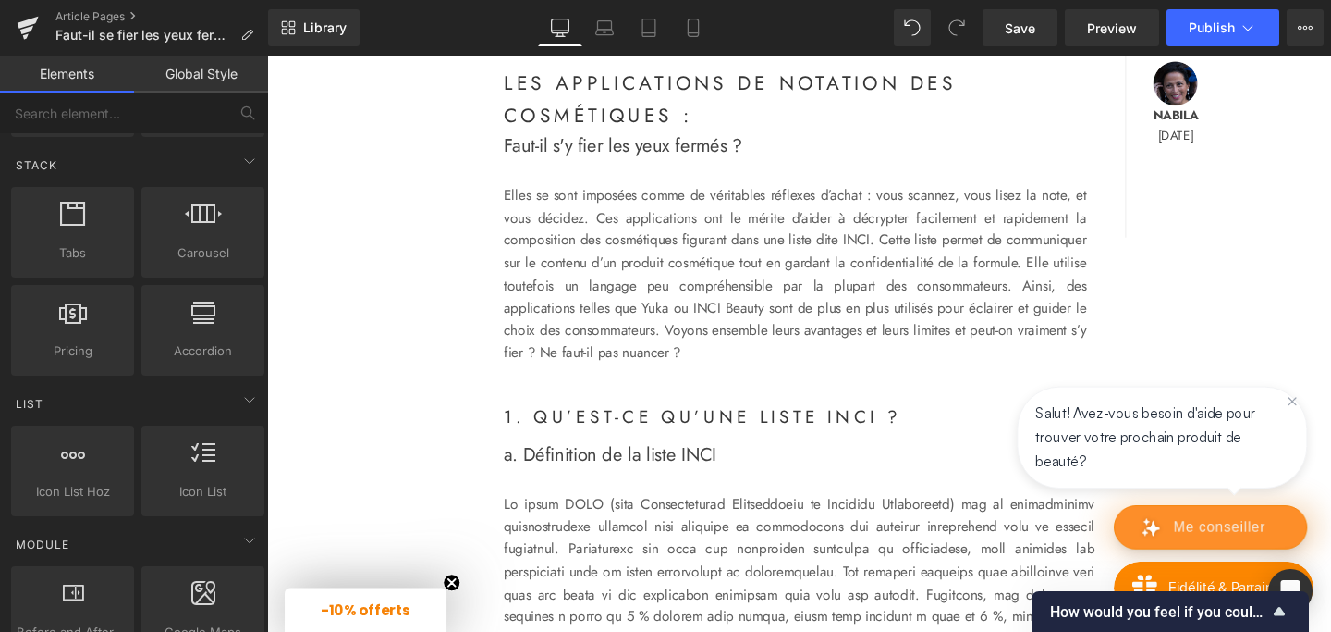
click at [610, 110] on h1 "Les applications de notation des cosmétiques :" at bounding box center [822, 100] width 613 height 67
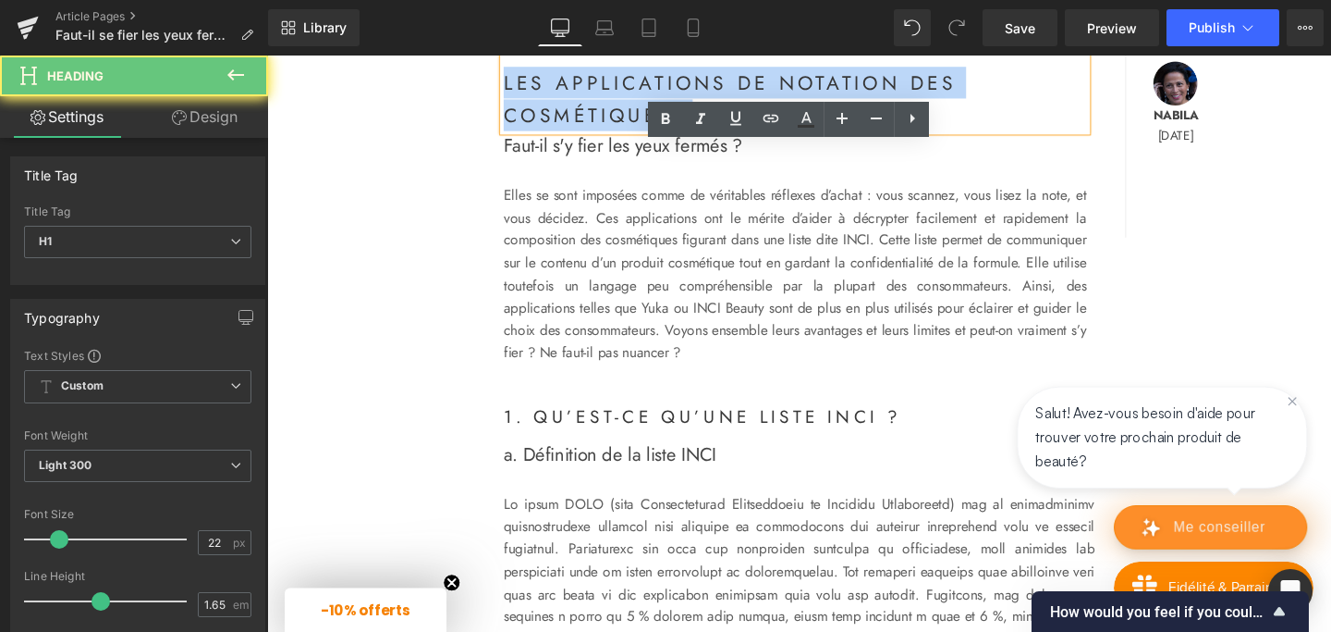
click at [610, 110] on h1 "Les applications de notation des cosmétiques :" at bounding box center [822, 100] width 613 height 67
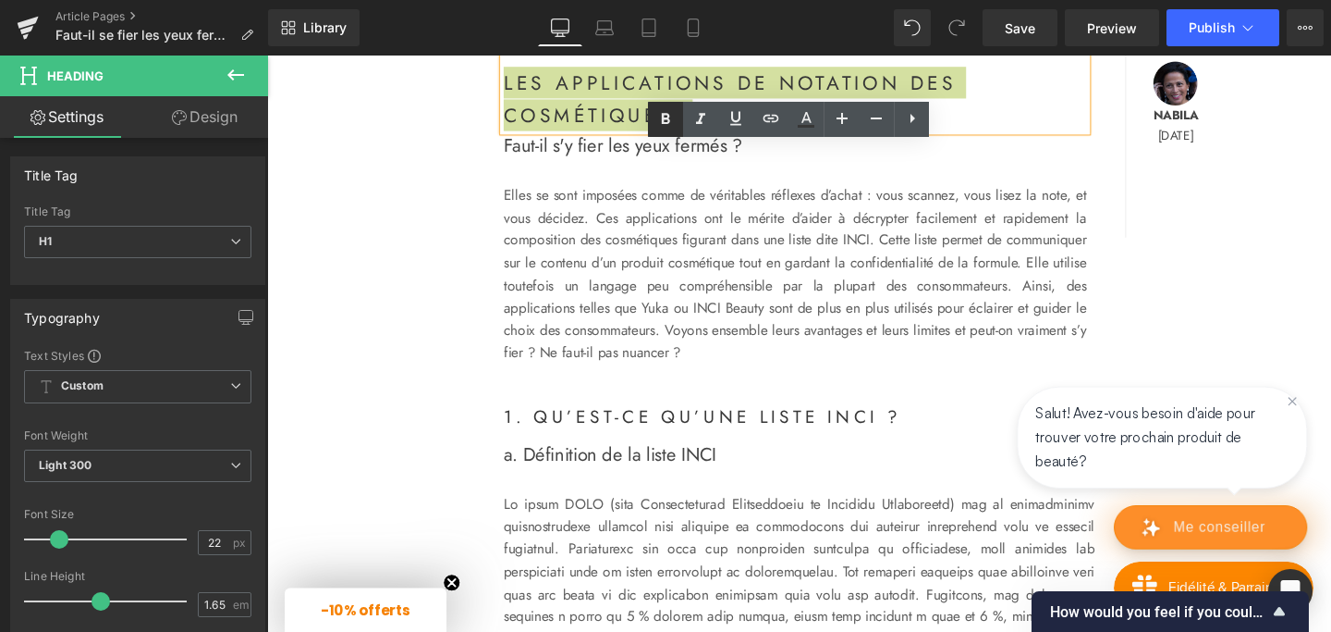
click at [668, 119] on icon at bounding box center [666, 118] width 8 height 11
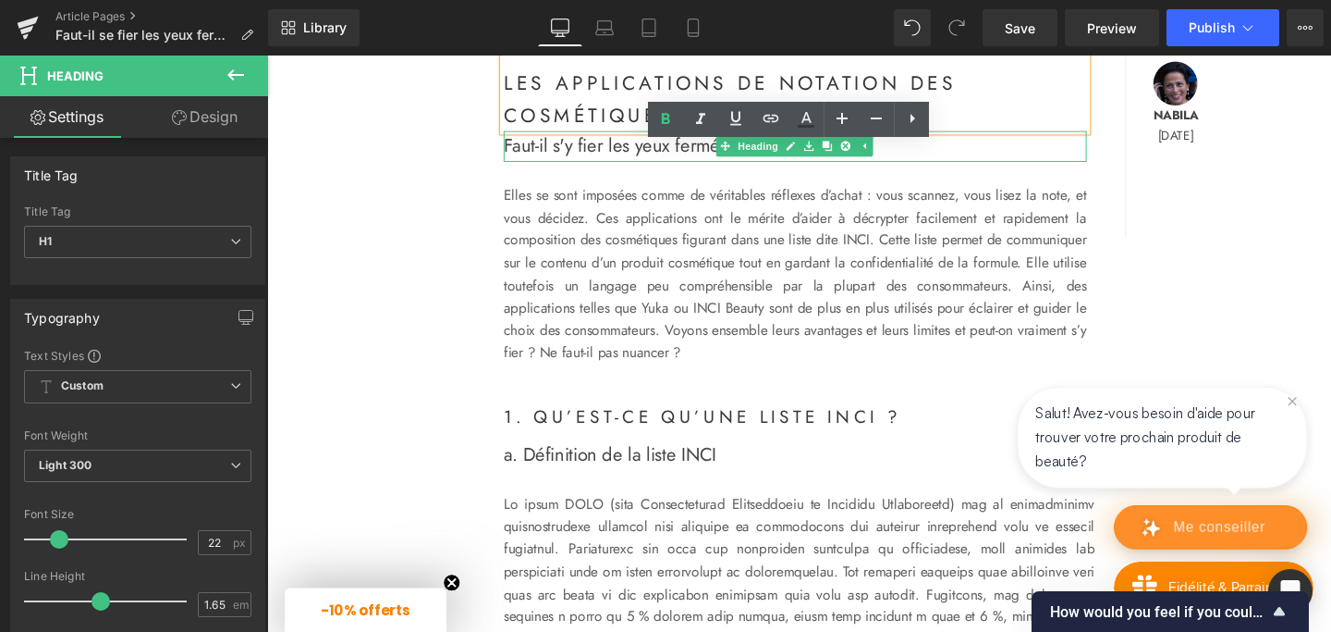
click at [599, 154] on span "Faut-il s'y fier les yeux fermés ?" at bounding box center [641, 151] width 251 height 28
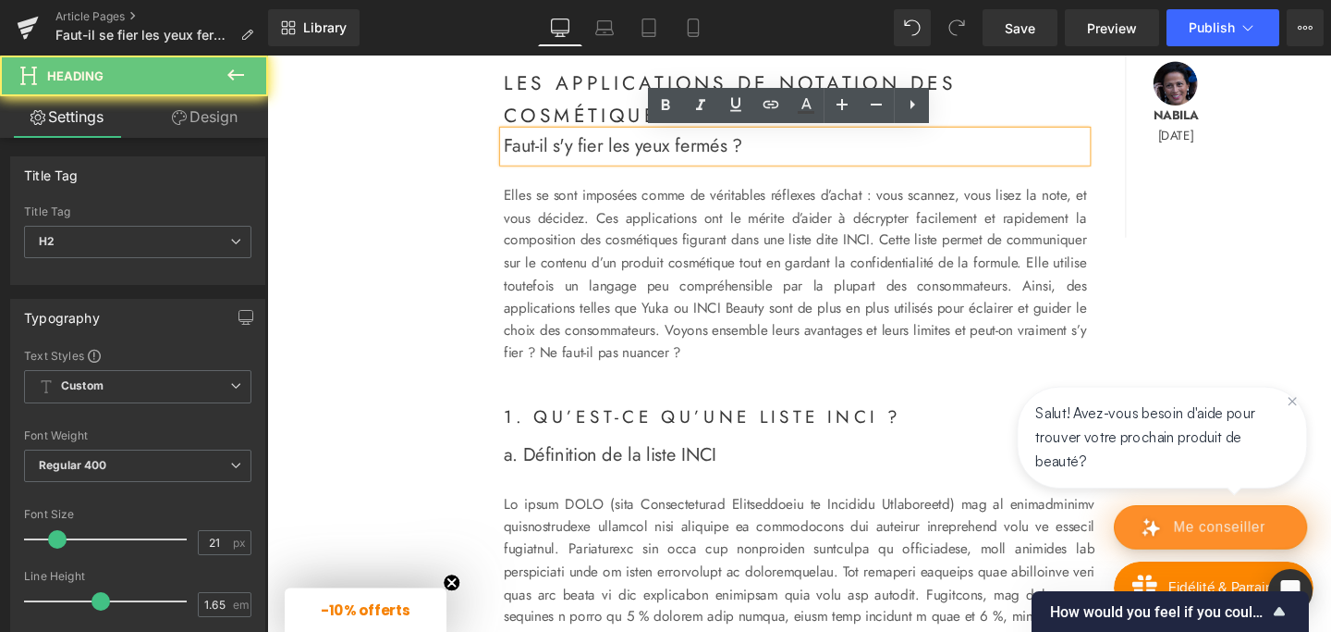
click at [599, 154] on span "Faut-il s'y fier les yeux fermés ?" at bounding box center [641, 151] width 251 height 28
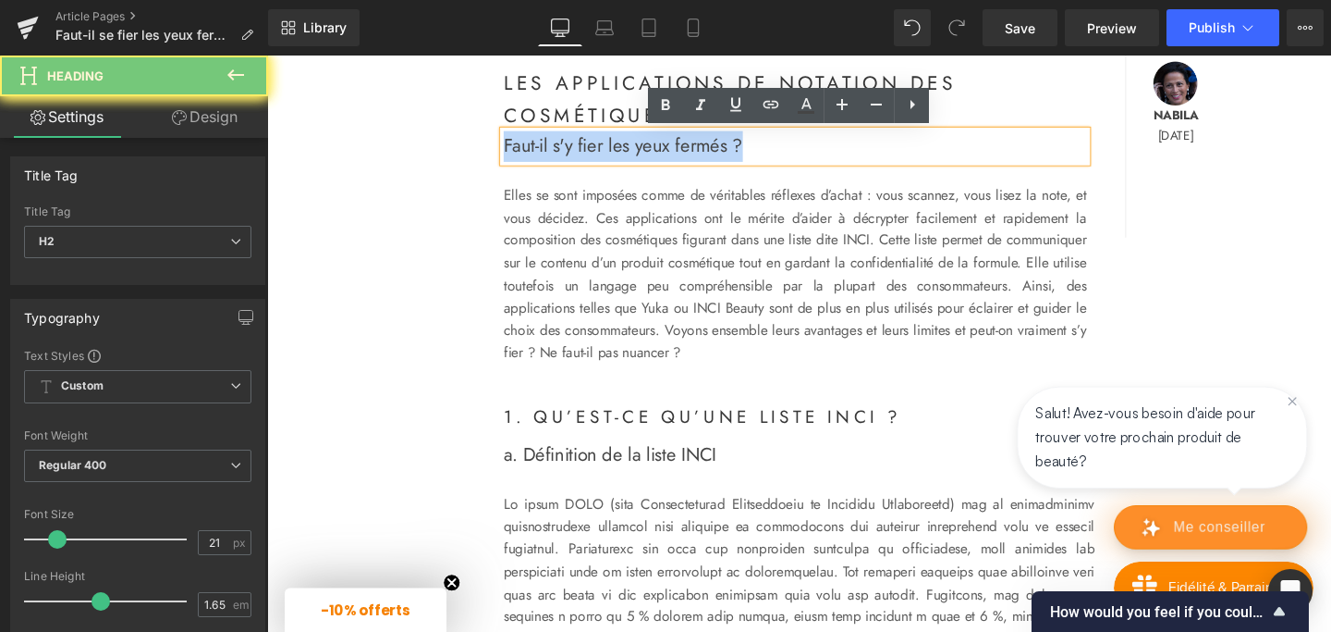
click at [599, 154] on span "Faut-il s'y fier les yeux fermés ?" at bounding box center [641, 151] width 251 height 28
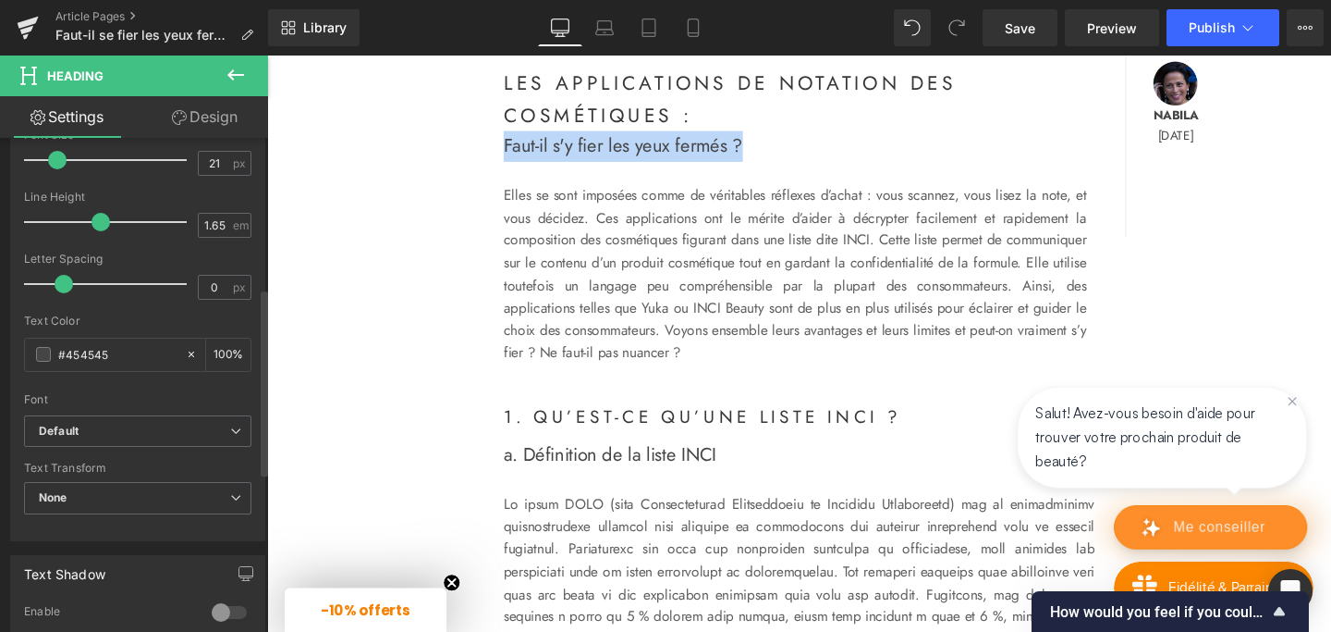
scroll to position [316, 0]
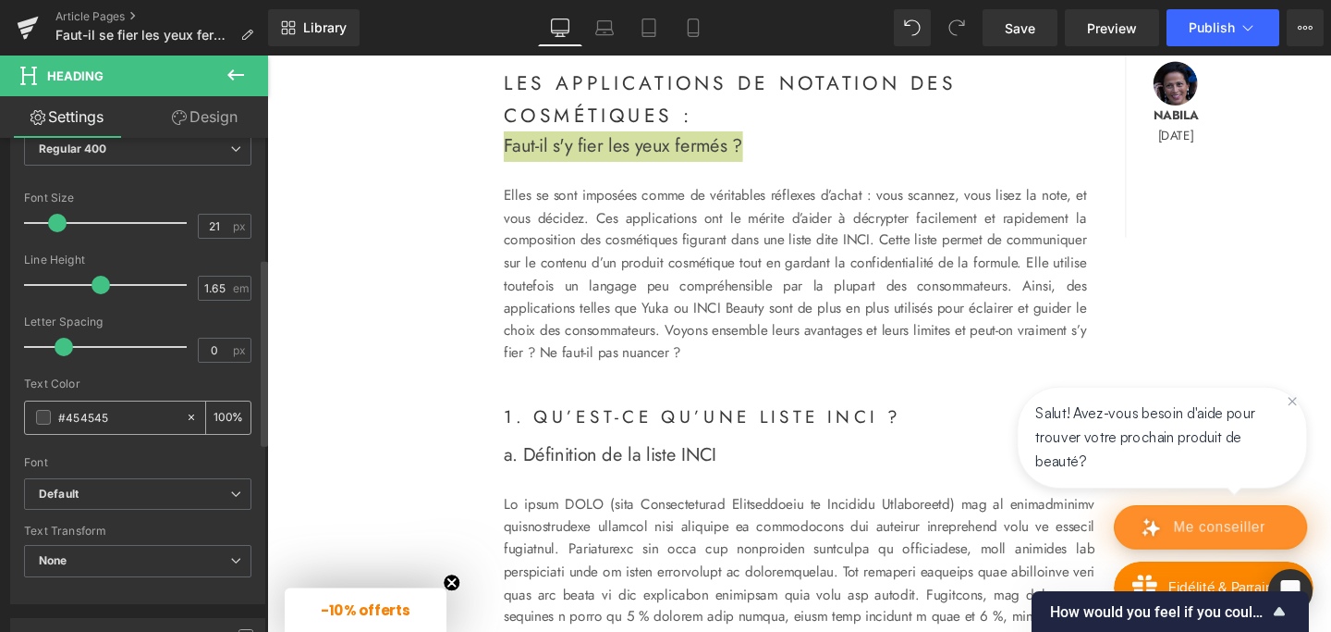
click at [92, 410] on input "#454545" at bounding box center [117, 417] width 118 height 20
click at [80, 418] on input "#454545" at bounding box center [117, 417] width 118 height 20
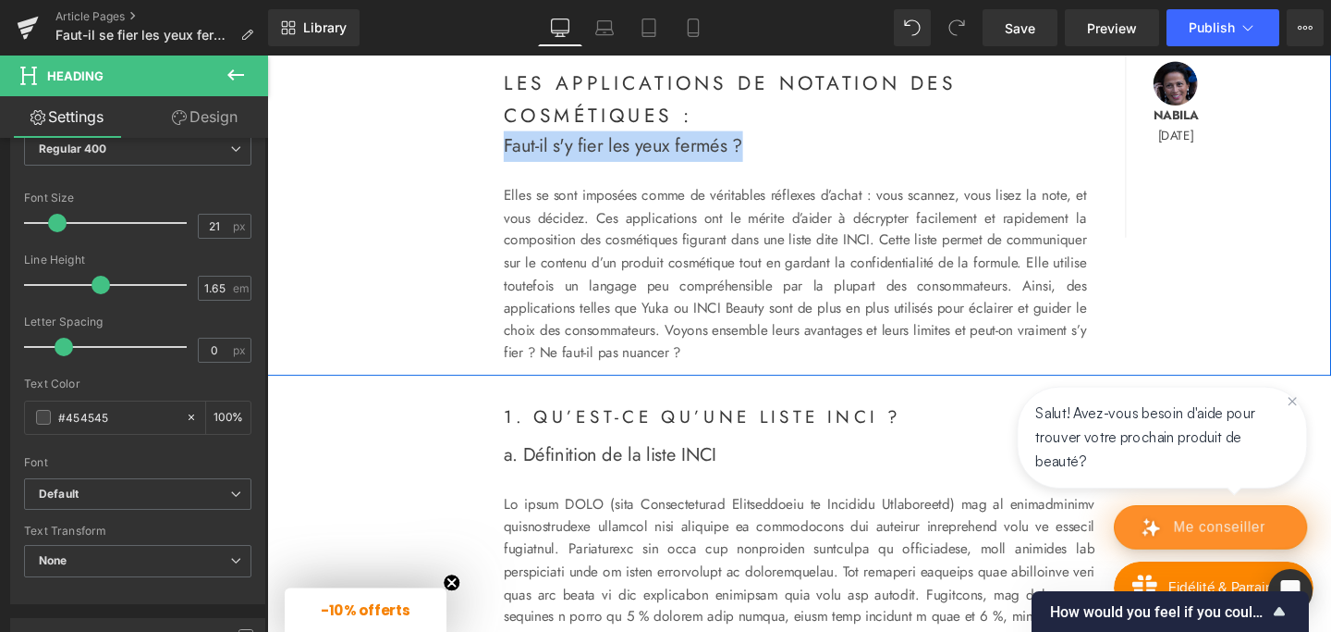
click at [379, 366] on div "Les applications de notation des cosmétiques : Heading Faut-il s'y fier les yeu…" at bounding box center [826, 241] width 925 height 414
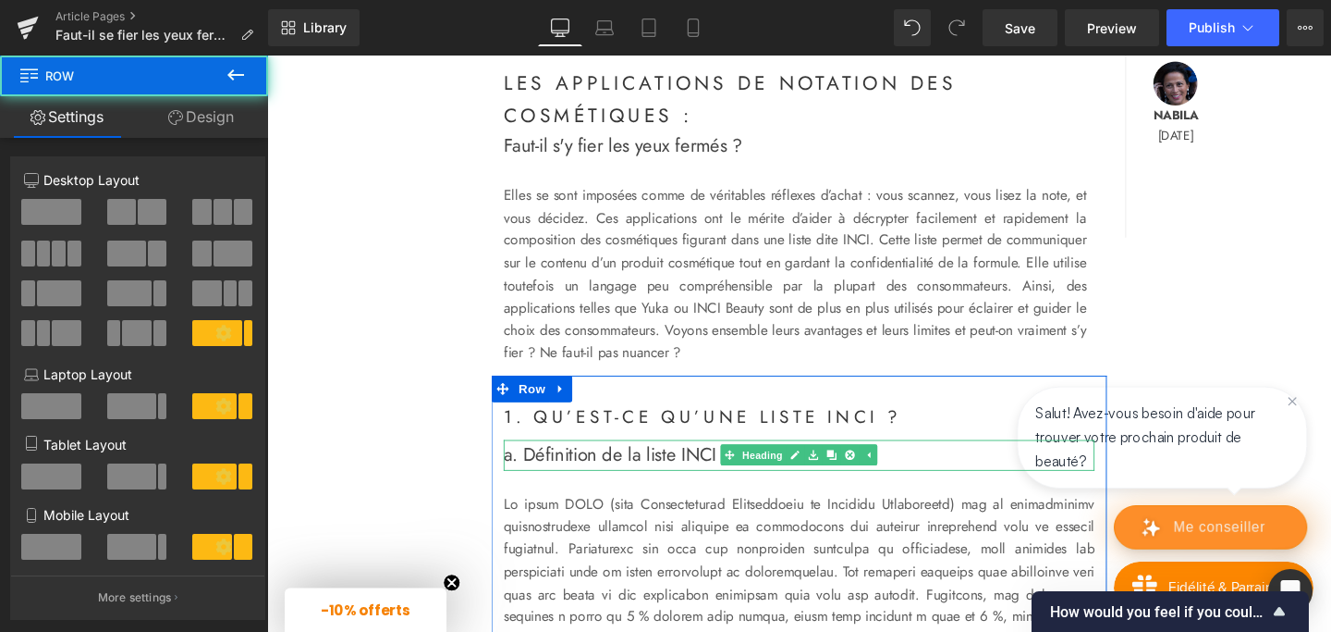
click at [603, 477] on span "a. Définition de la liste INCI" at bounding box center [628, 475] width 224 height 28
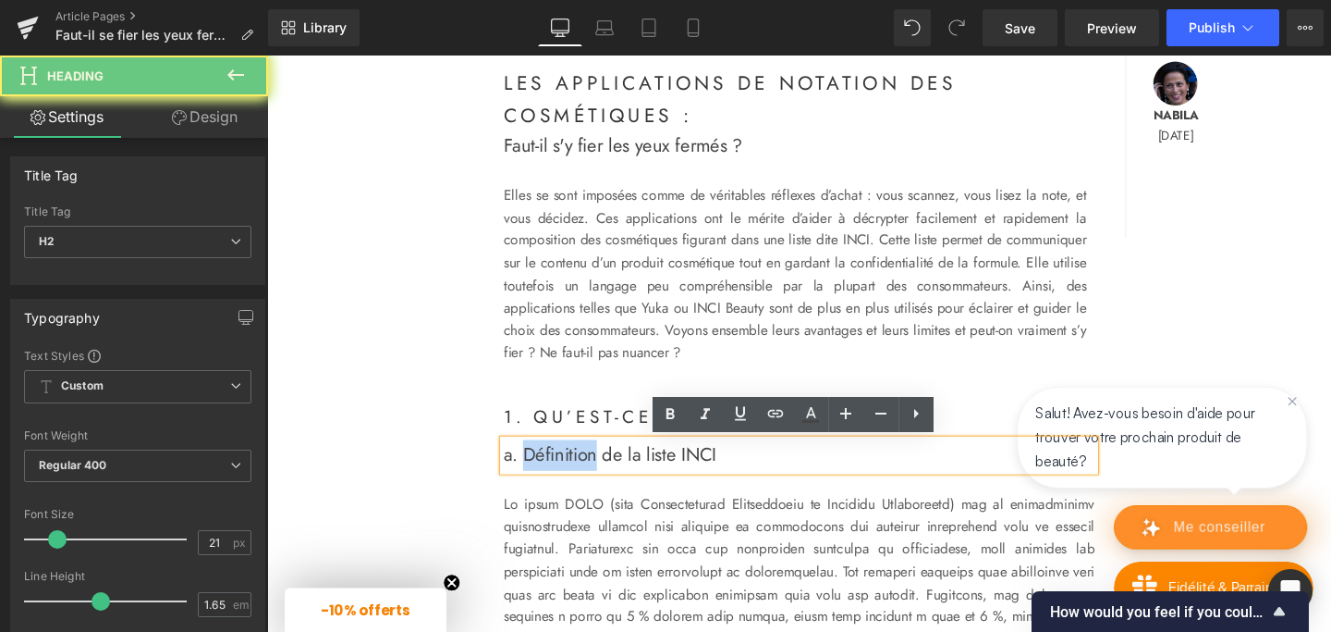
click at [603, 477] on span "a. Définition de la liste INCI" at bounding box center [628, 475] width 224 height 28
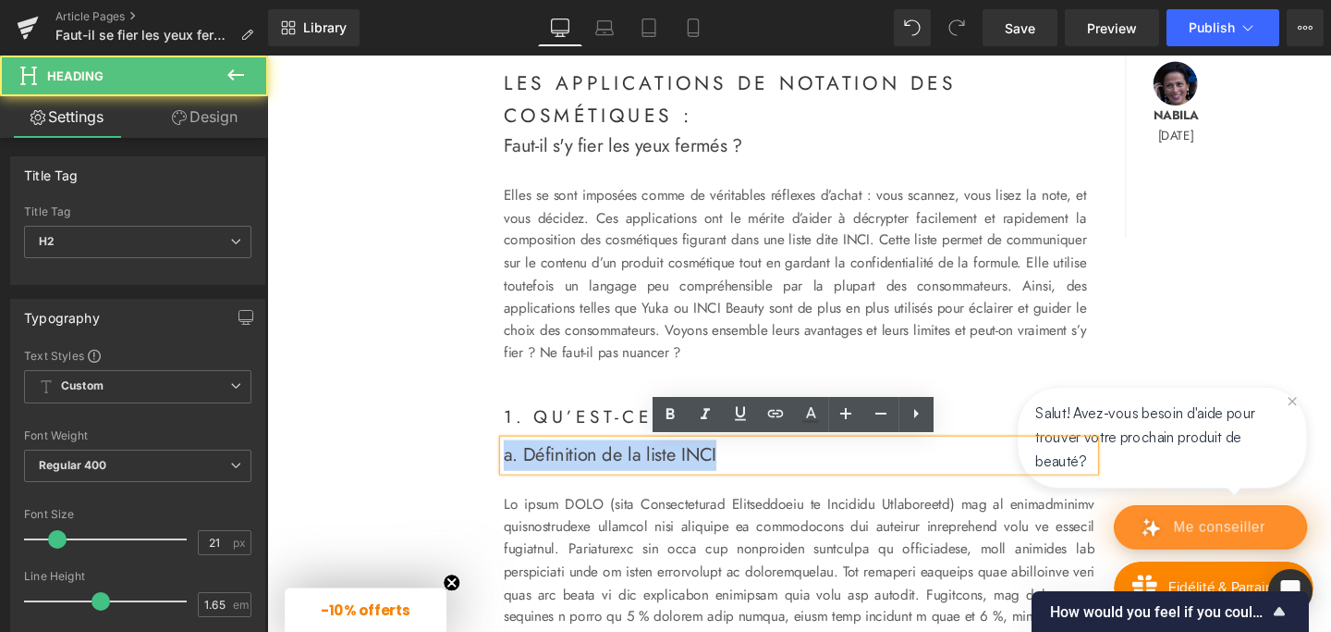
click at [603, 477] on span "a. Définition de la liste INCI" at bounding box center [628, 475] width 224 height 28
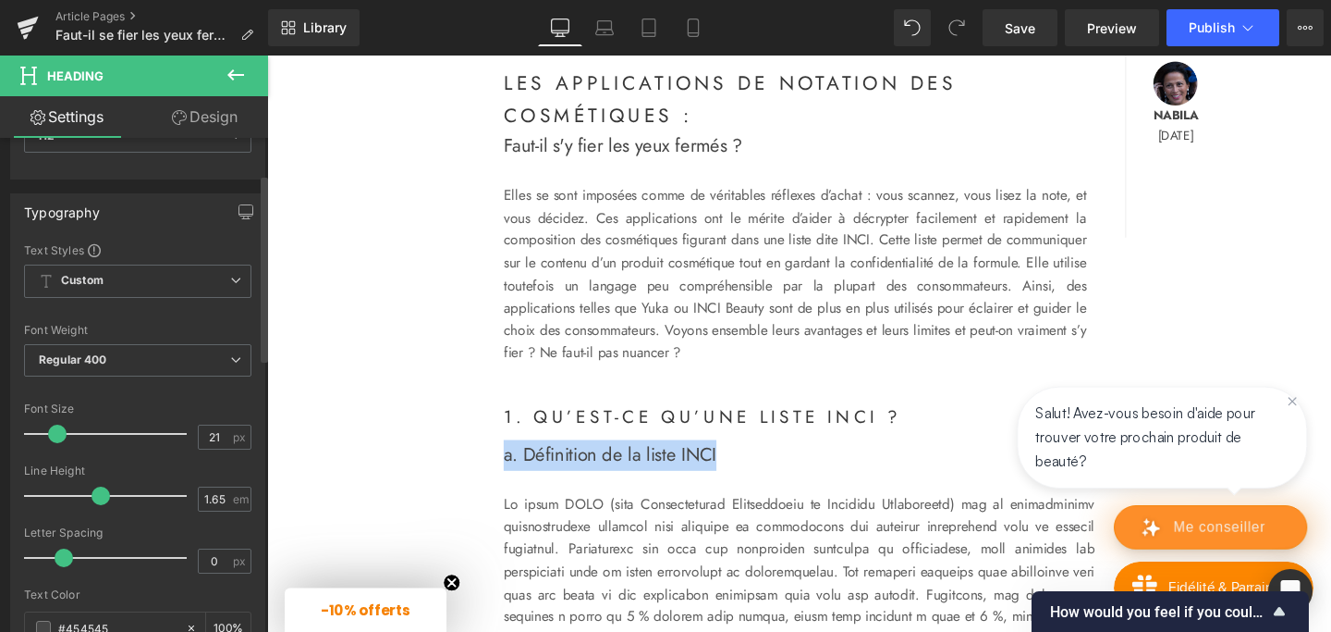
scroll to position [95, 0]
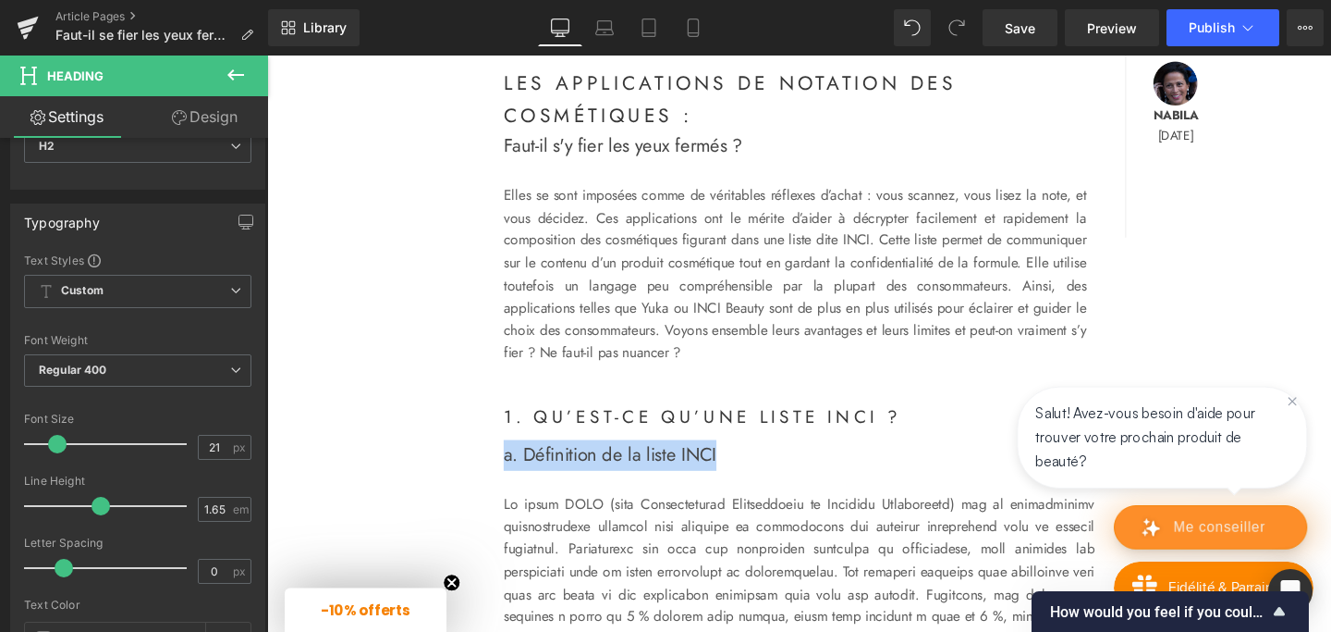
click at [435, 425] on div "Les applications de notation des cosmétiques : Heading Faut-il s'y fier les yeu…" at bounding box center [826, 241] width 925 height 414
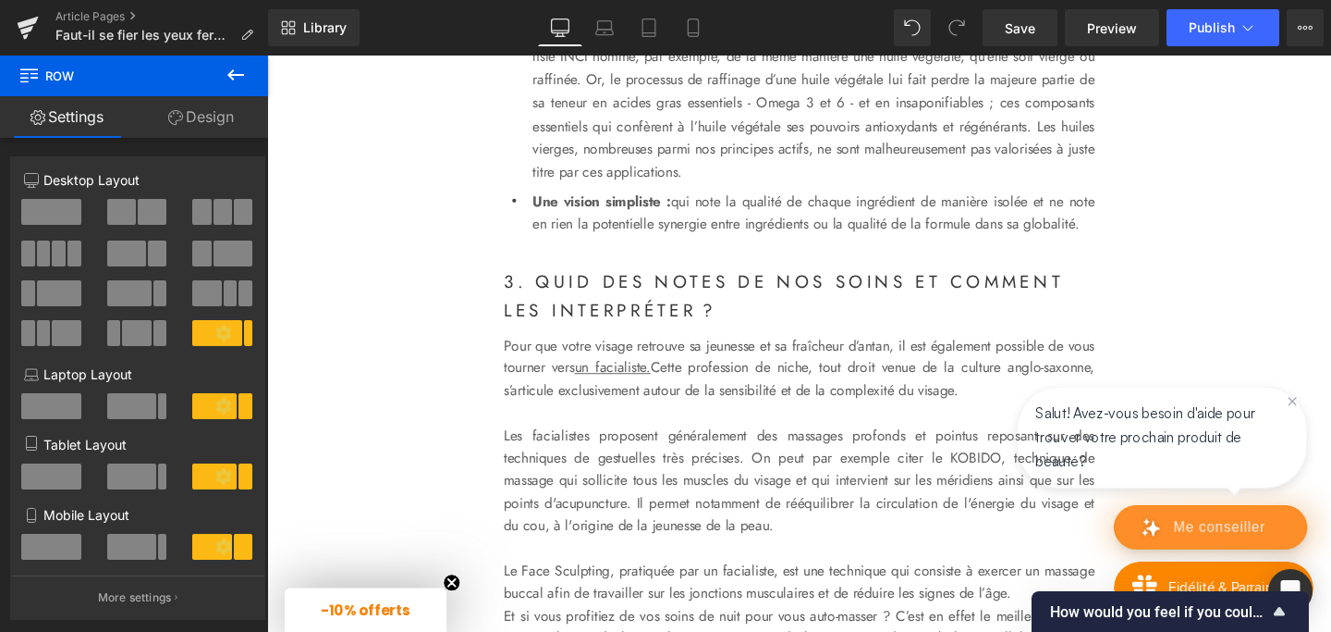
scroll to position [2907, 0]
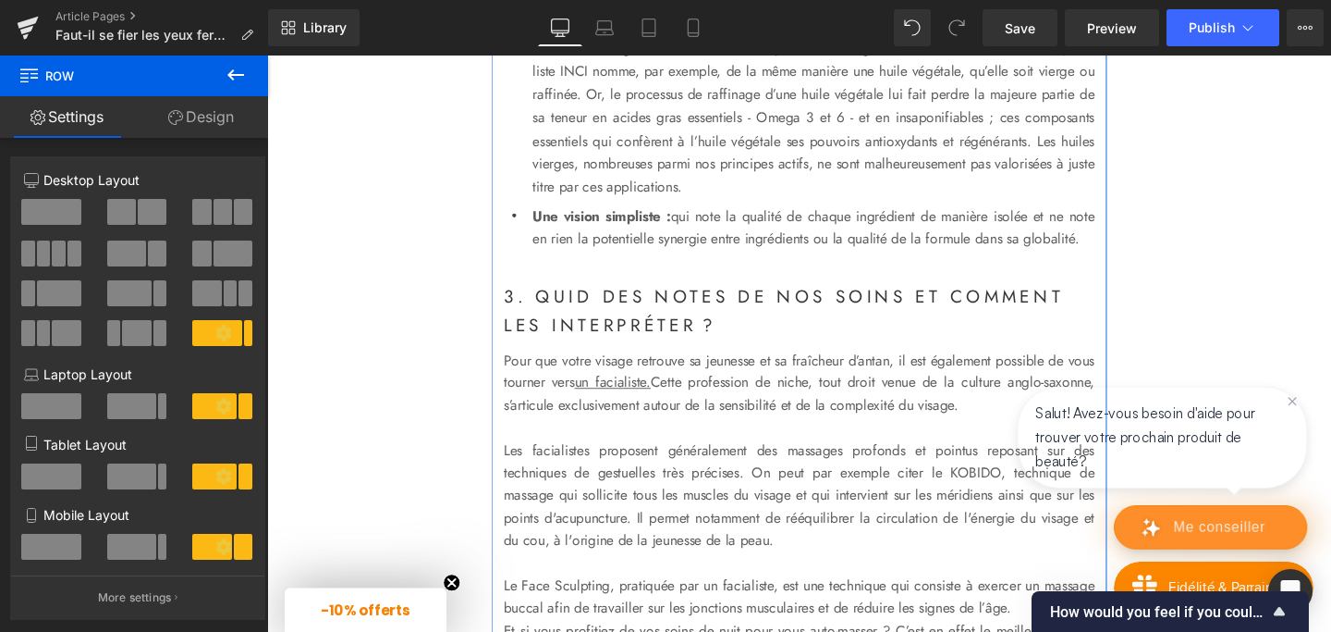
click at [600, 435] on p "Pour que votre visage retrouve sa jeunesse et sa fraîcheur d’antan, il est égal…" at bounding box center [826, 399] width 621 height 71
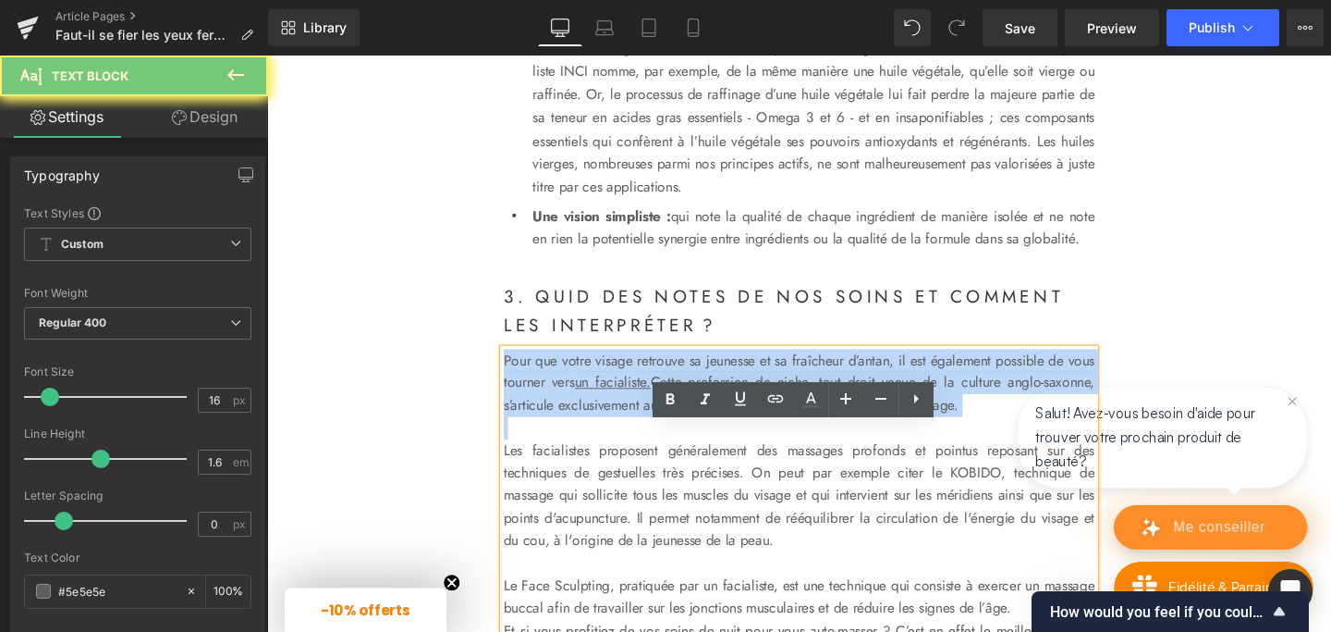
click at [600, 435] on p "Pour que votre visage retrouve sa jeunesse et sa fraîcheur d’antan, il est égal…" at bounding box center [826, 399] width 621 height 71
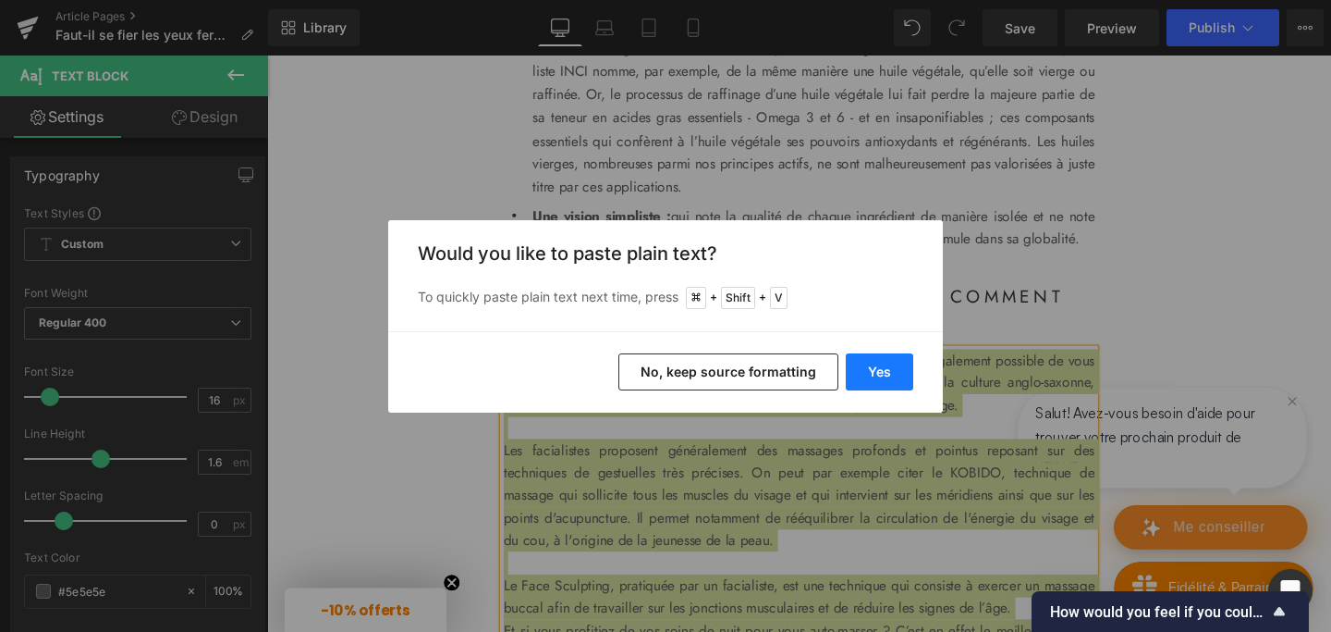
click at [897, 364] on button "Yes" at bounding box center [879, 371] width 67 height 37
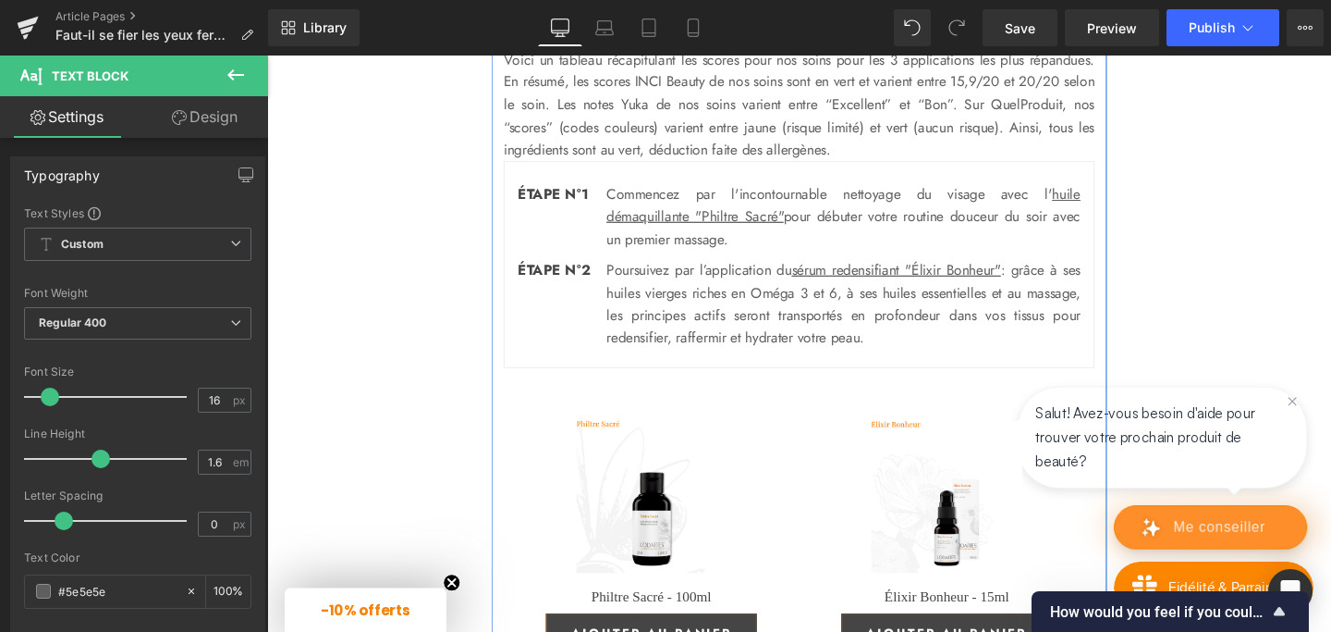
scroll to position [3245, 0]
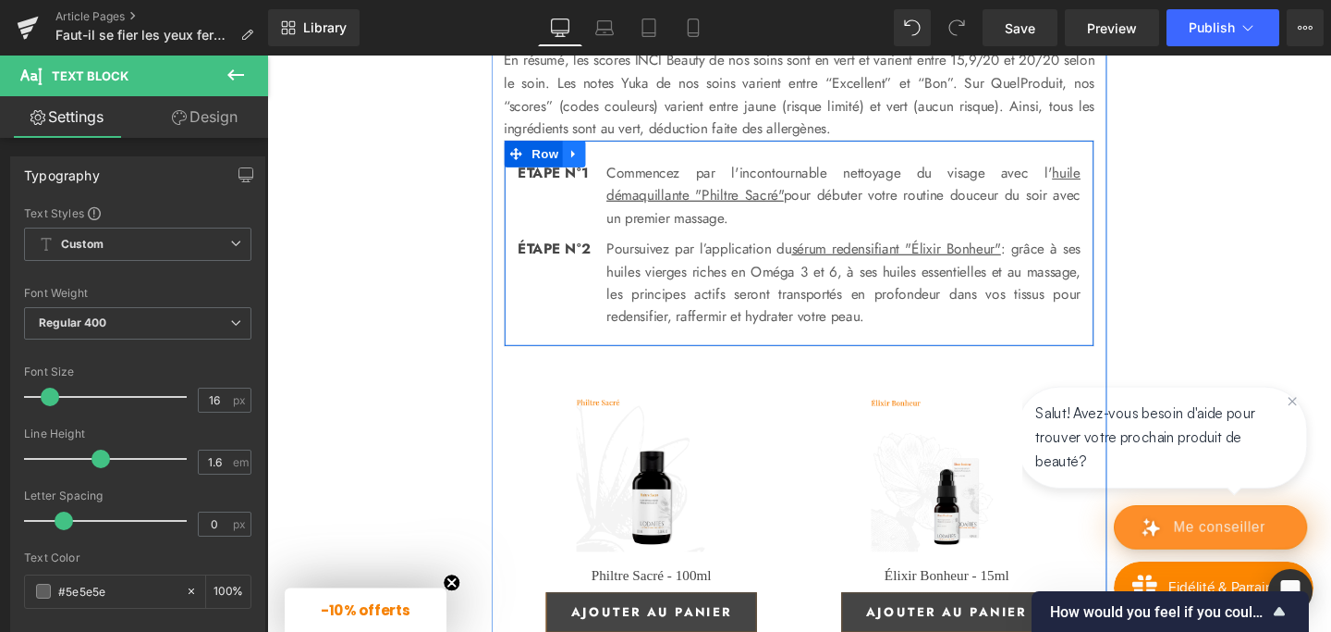
click at [591, 166] on icon at bounding box center [589, 159] width 13 height 14
click at [638, 166] on icon at bounding box center [638, 159] width 13 height 13
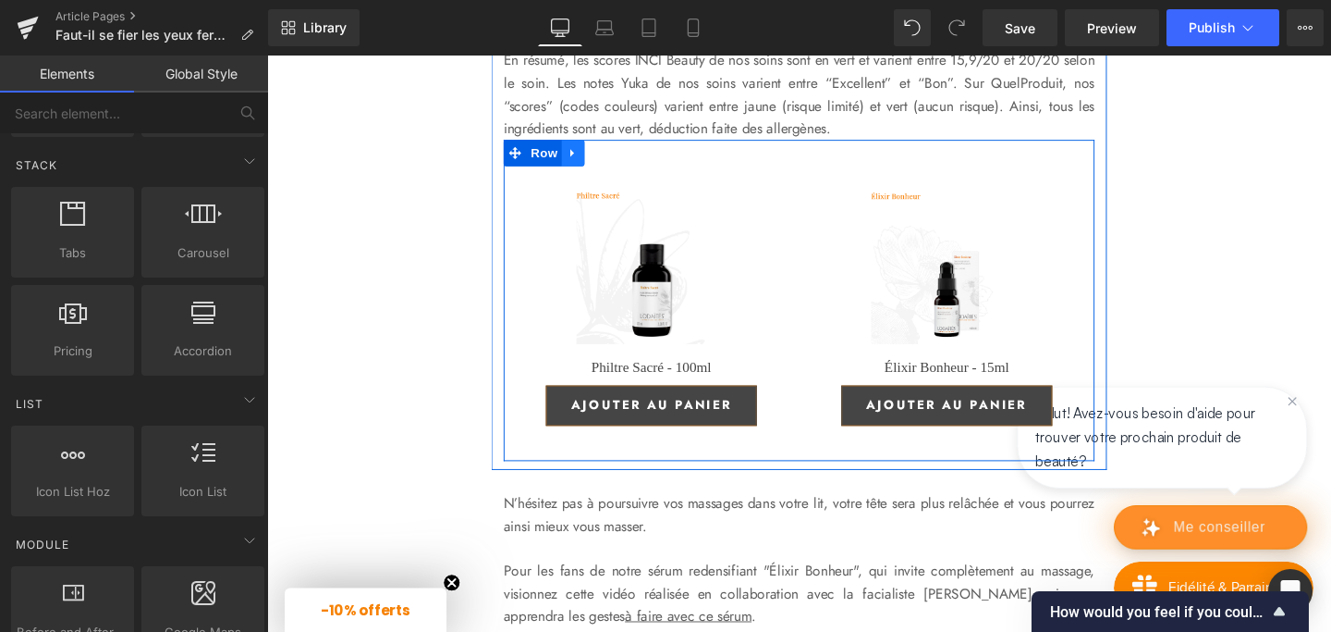
click at [594, 165] on icon at bounding box center [589, 158] width 13 height 14
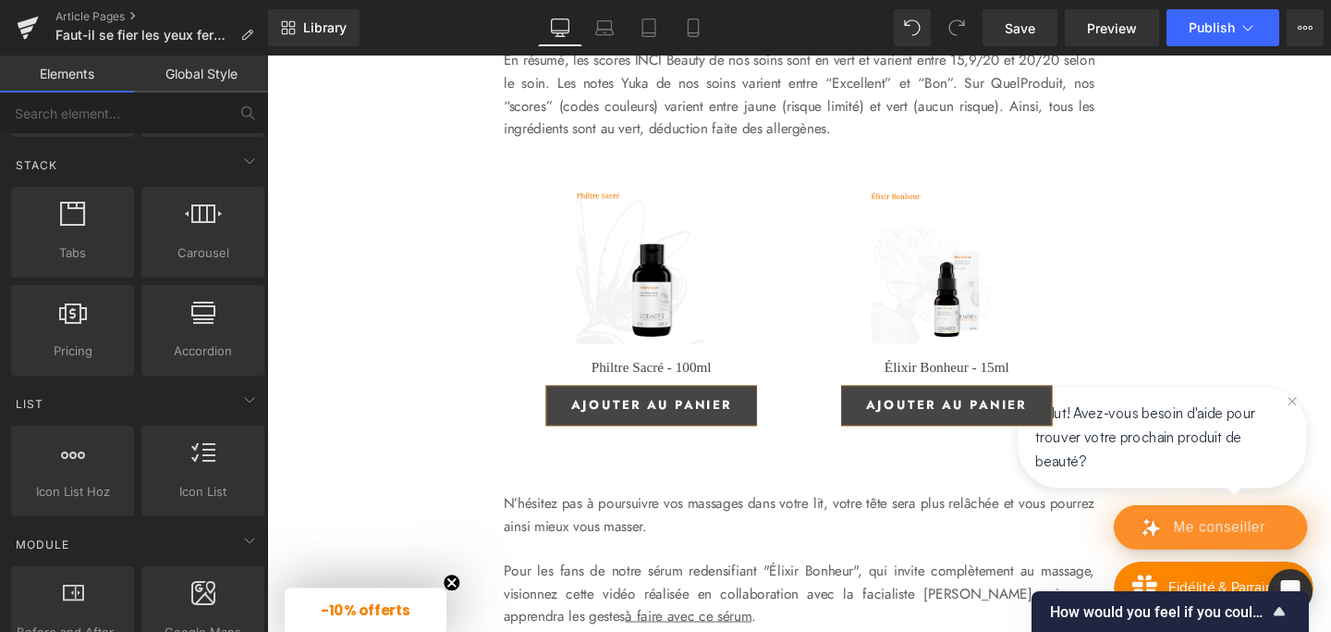
click at [1101, 144] on p "Voici un tableau récapitulant les scores pour nos soins pour les 3 applications…" at bounding box center [826, 85] width 621 height 118
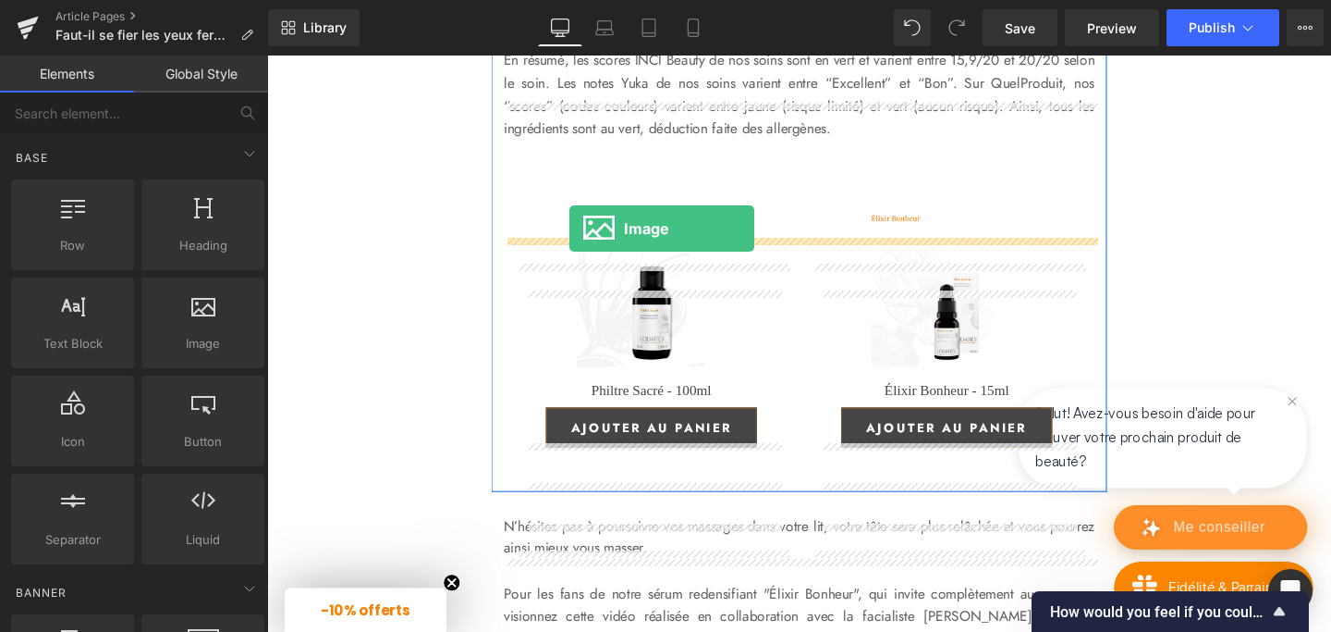
drag, startPoint x: 464, startPoint y: 400, endPoint x: 585, endPoint y: 238, distance: 202.9
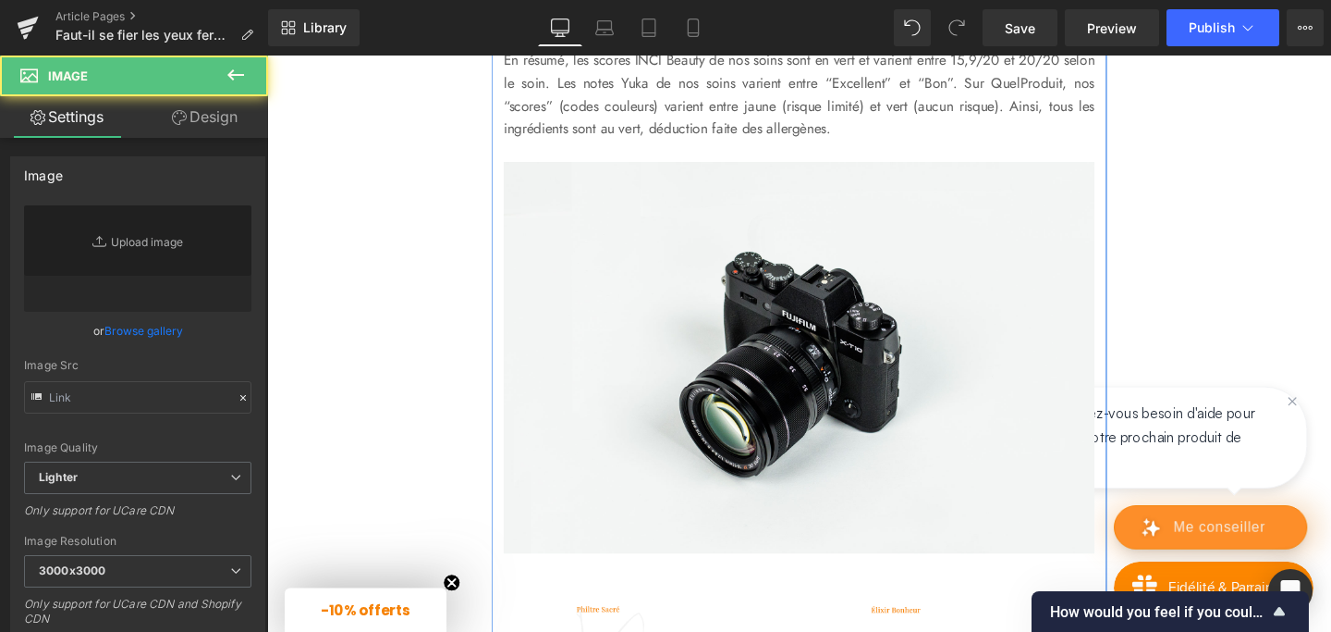
type input "//[DOMAIN_NAME][URL]"
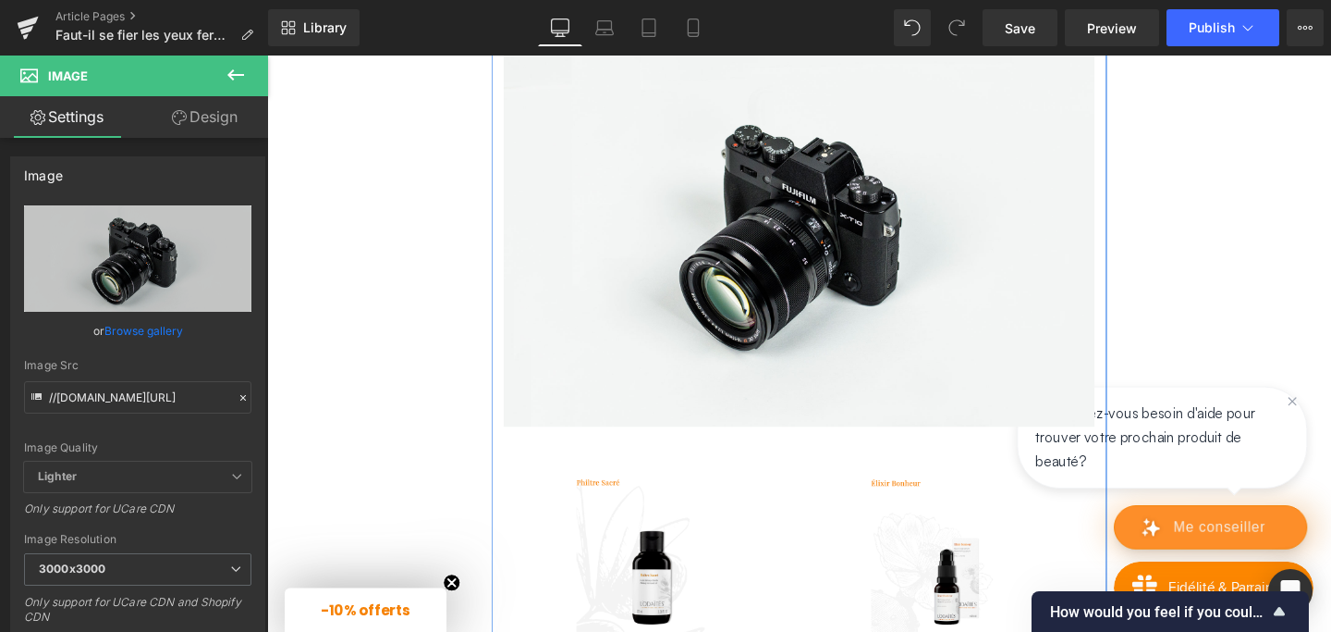
scroll to position [3386, 0]
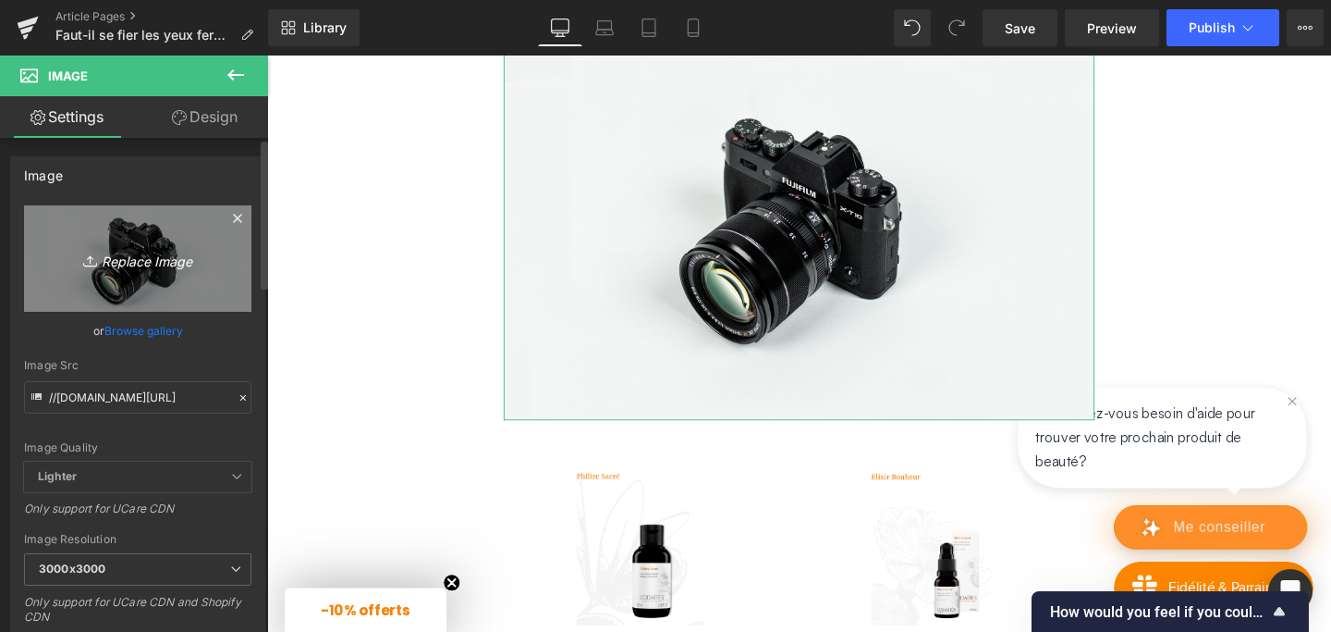
click at [137, 251] on icon "Replace Image" at bounding box center [138, 258] width 148 height 23
type input "C:\fakepath\Tableau Notes Par Produits.jpg"
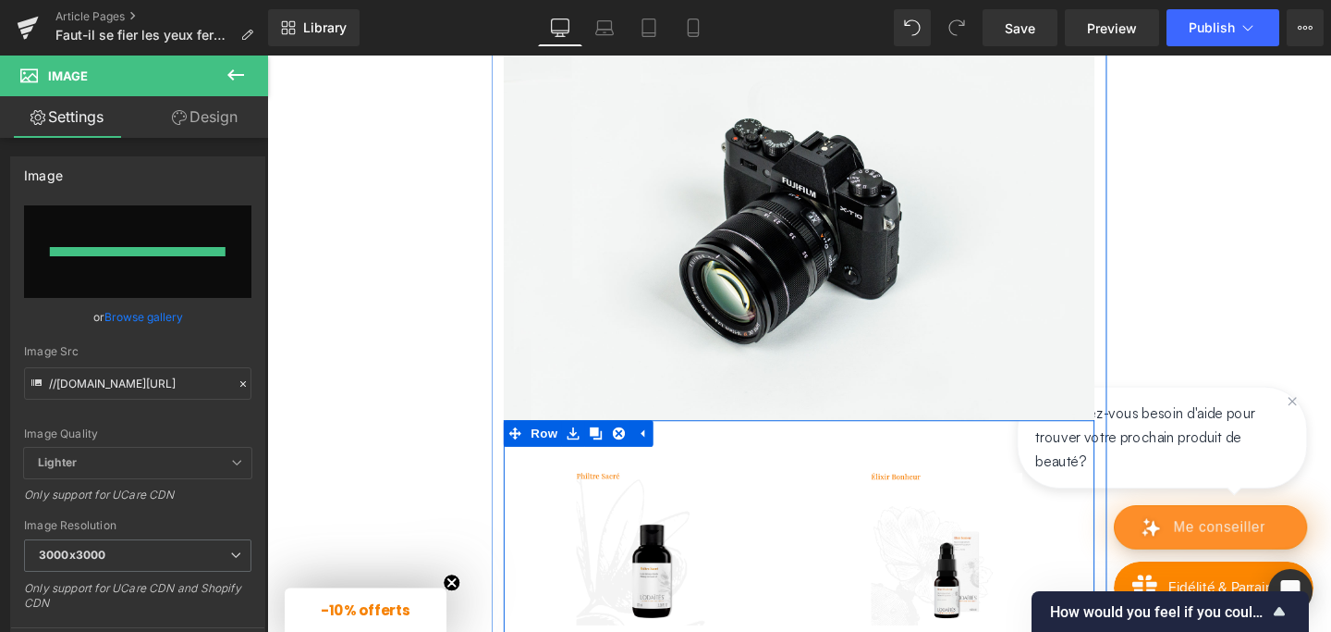
type input "[URL][DOMAIN_NAME]"
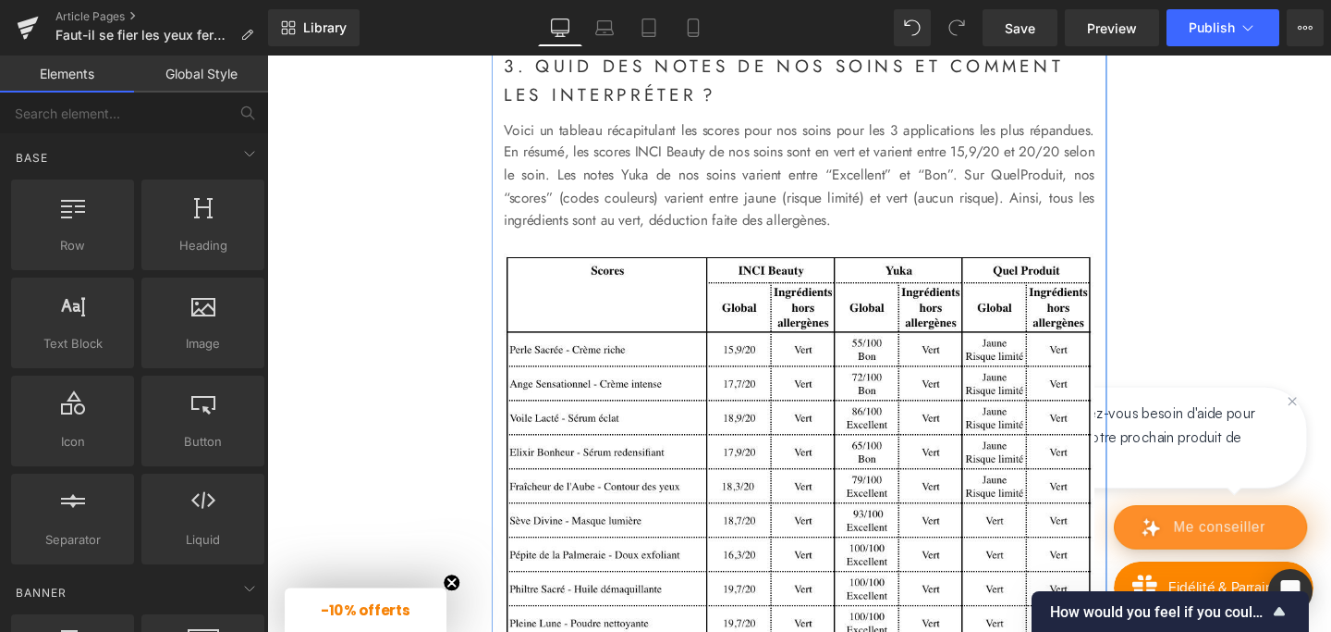
scroll to position [3156, 0]
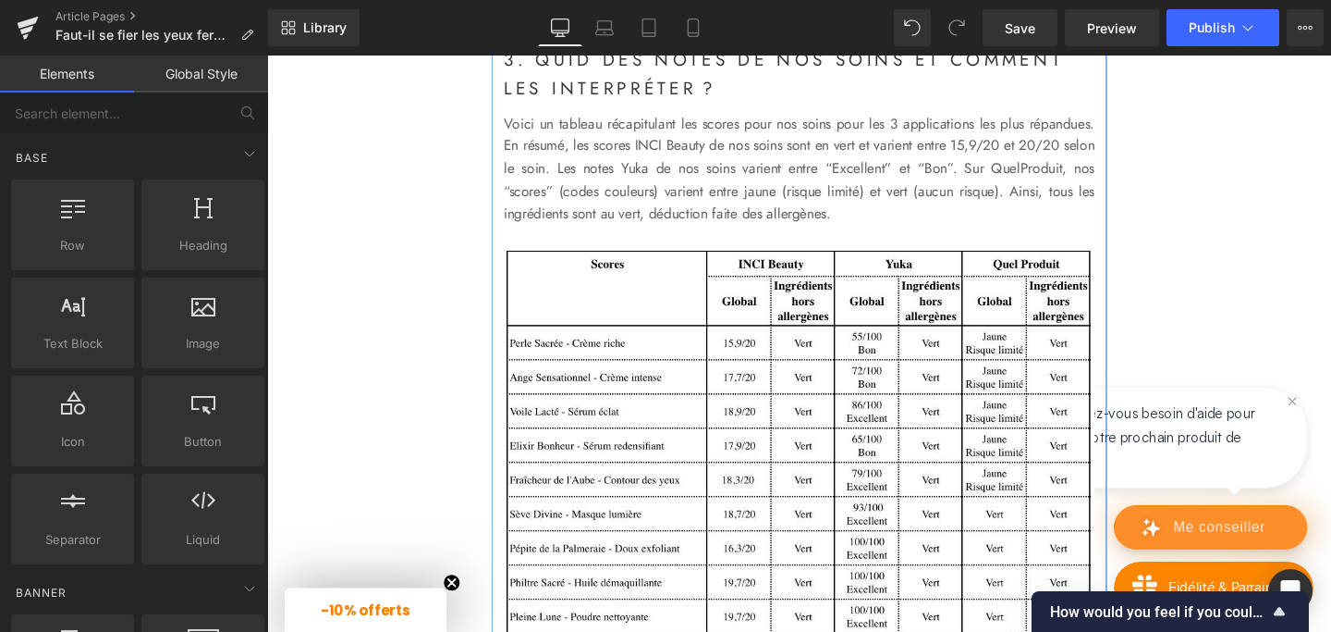
click at [607, 234] on p "Voici un tableau récapitulant les scores pour nos soins pour les 3 applications…" at bounding box center [826, 175] width 621 height 118
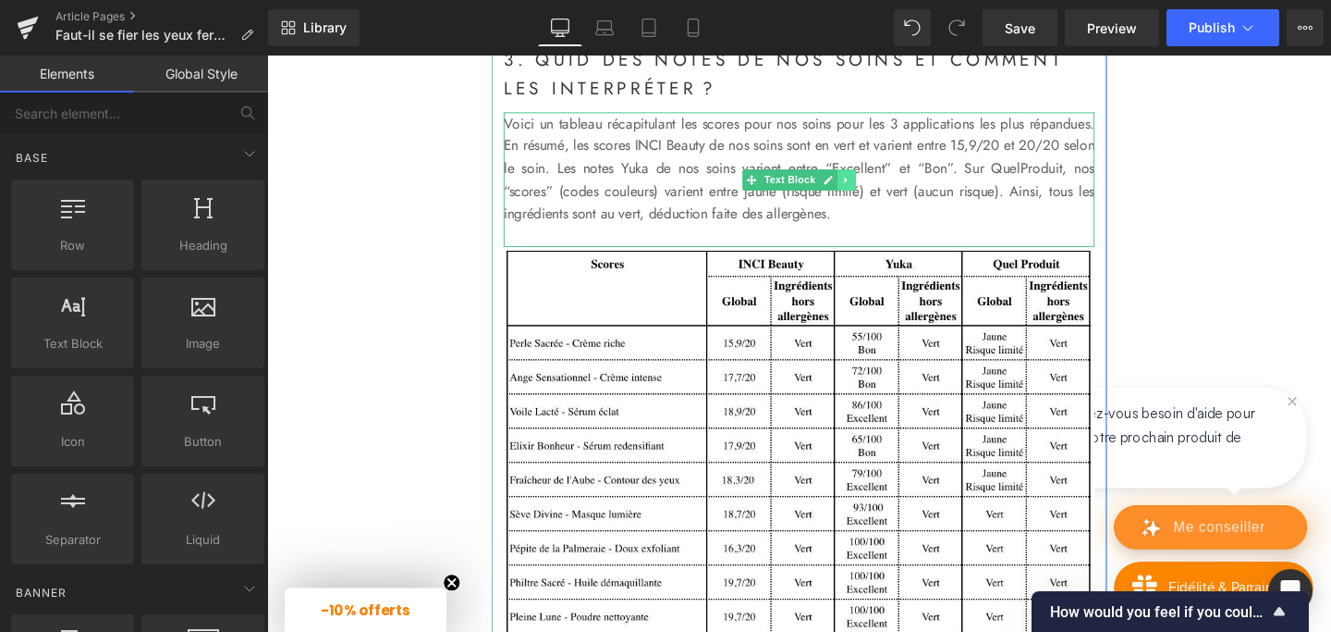
click at [877, 192] on icon at bounding box center [876, 186] width 10 height 11
click at [867, 191] on icon at bounding box center [867, 186] width 10 height 10
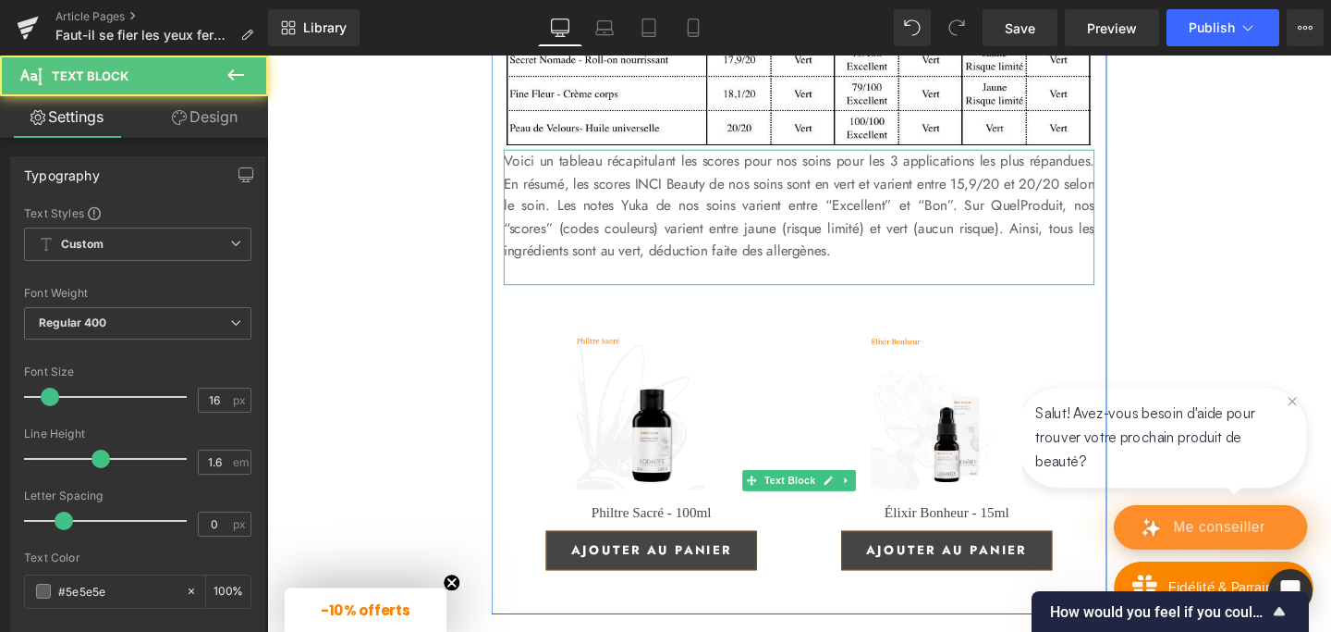
scroll to position [3767, 0]
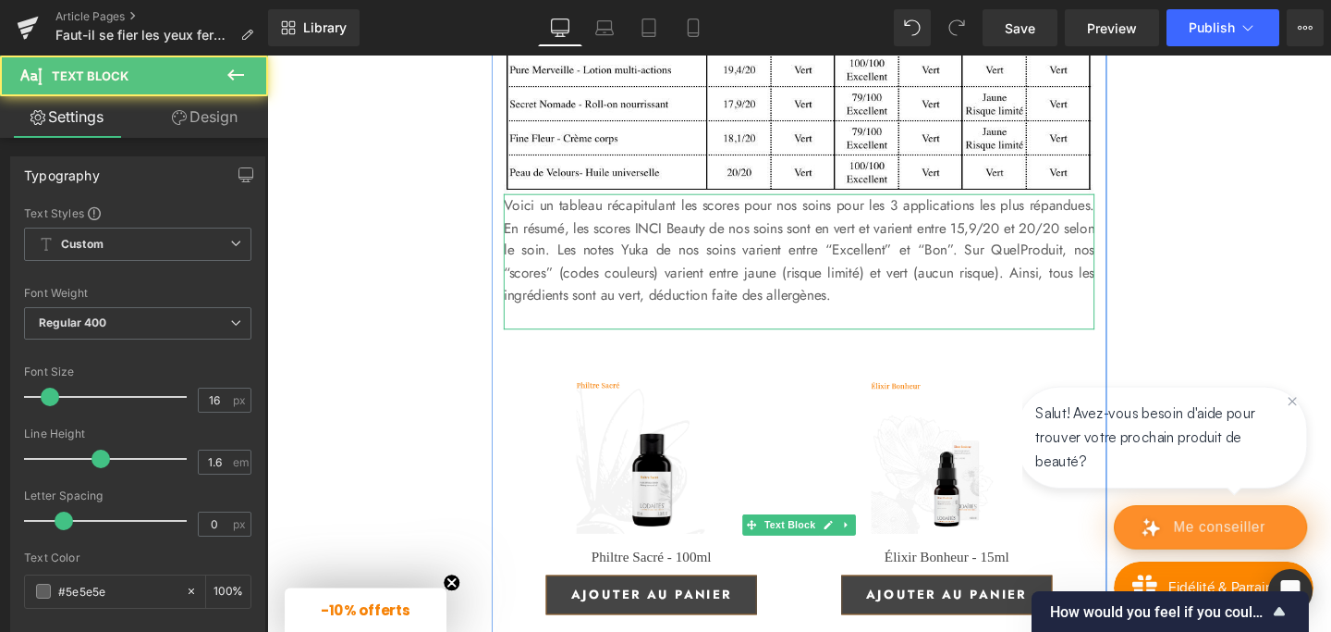
click at [721, 319] on p "Voici un tableau récapitulant les scores pour nos soins pour les 3 applications…" at bounding box center [826, 260] width 621 height 118
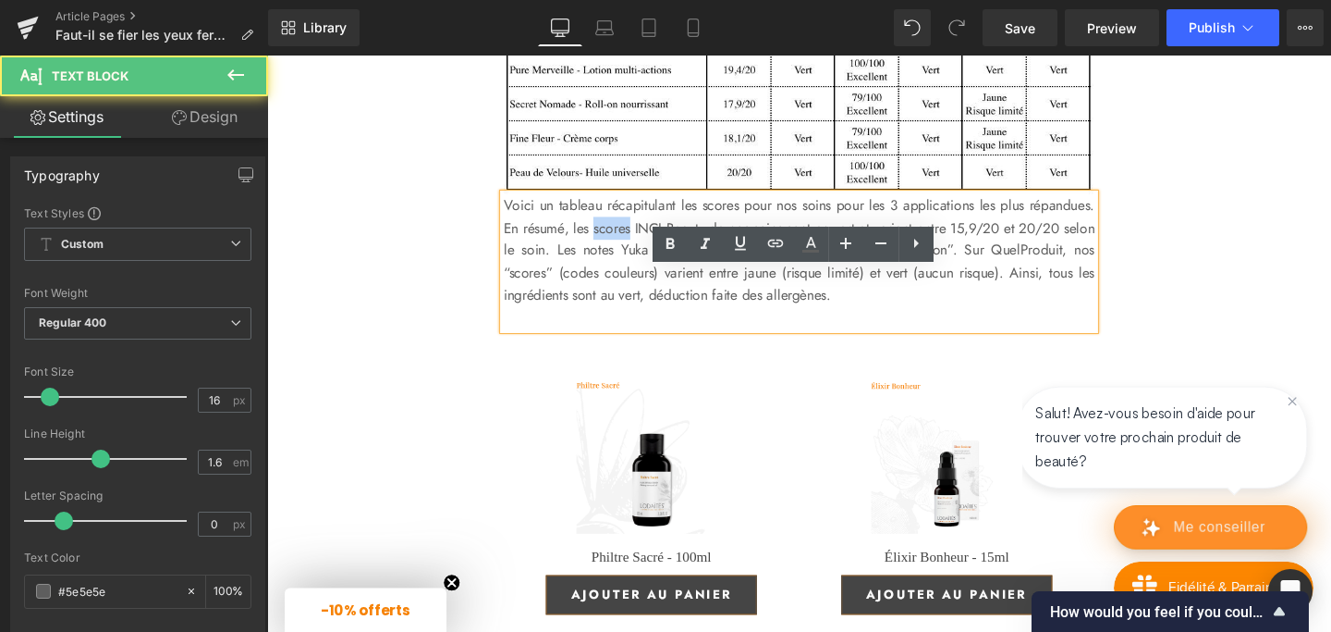
click at [721, 319] on p "Voici un tableau récapitulant les scores pour nos soins pour les 3 applications…" at bounding box center [826, 260] width 621 height 118
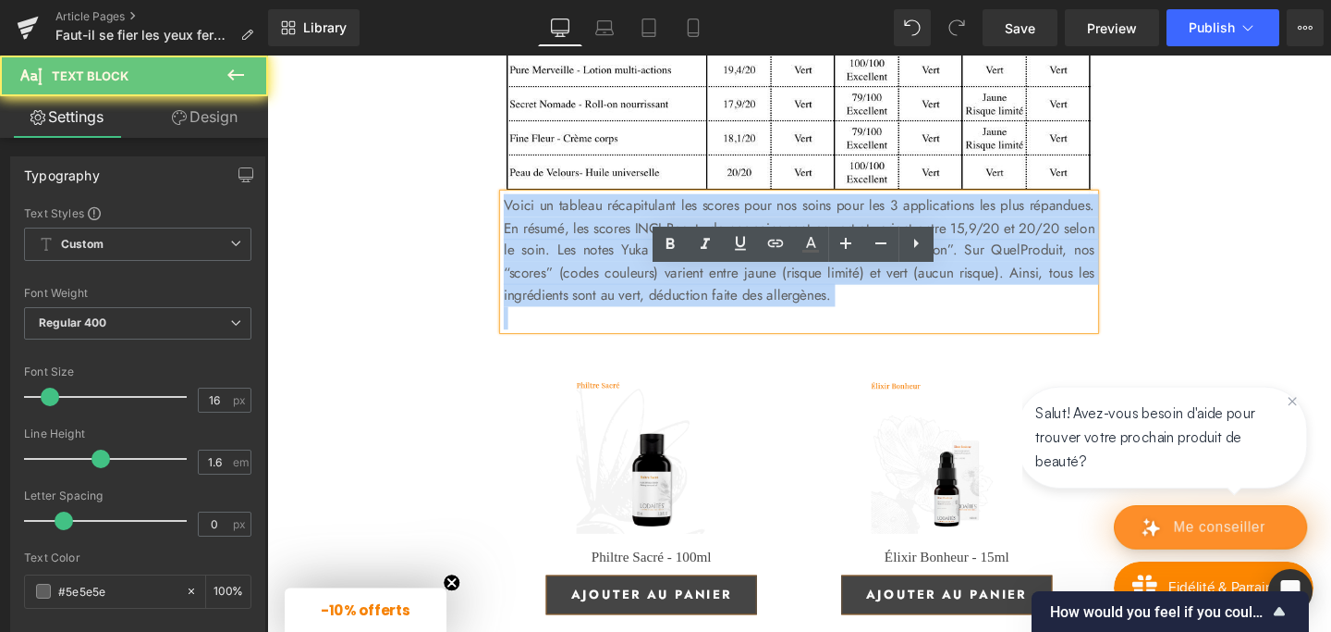
click at [721, 319] on p "Voici un tableau récapitulant les scores pour nos soins pour les 3 applications…" at bounding box center [826, 260] width 621 height 118
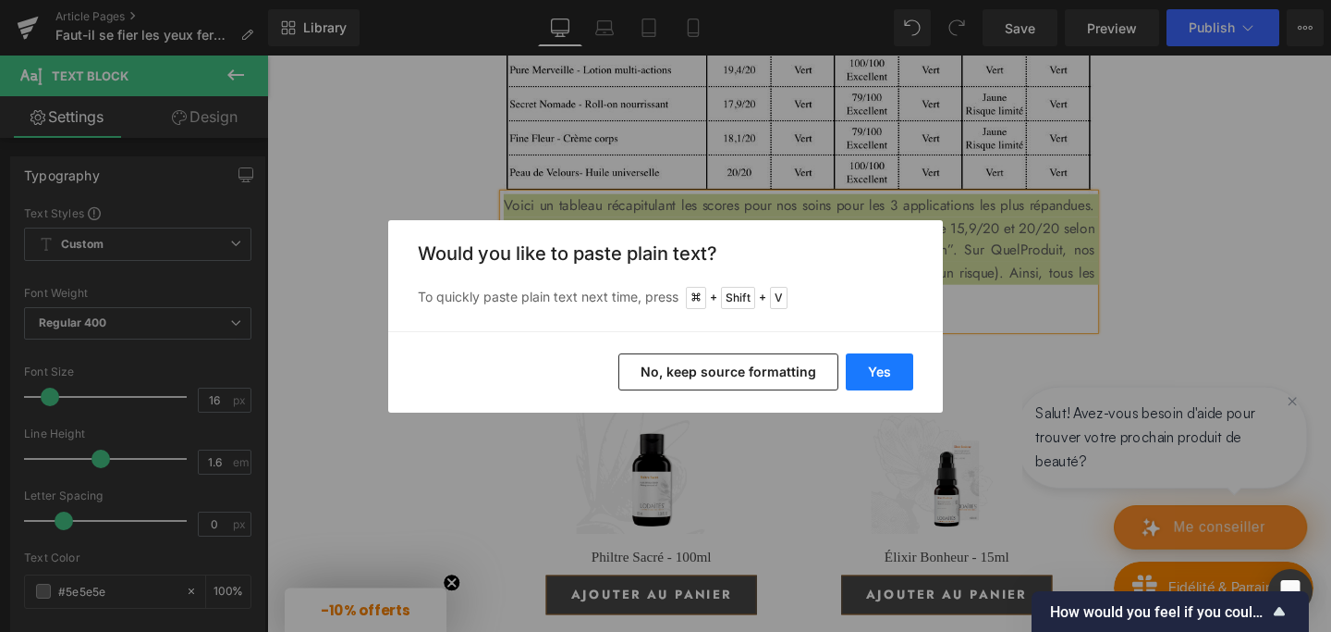
click at [880, 368] on button "Yes" at bounding box center [879, 371] width 67 height 37
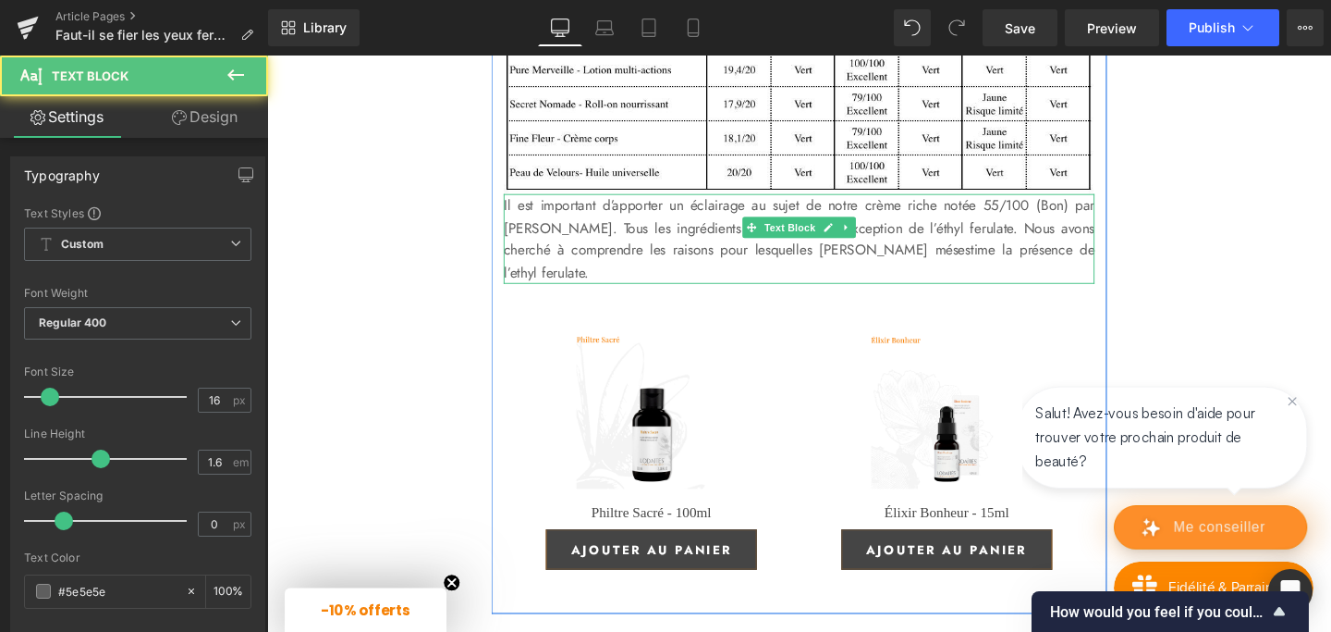
click at [524, 295] on p "Il est important d’apporter un éclairage au sujet de notre crème riche notée 55…" at bounding box center [826, 248] width 621 height 94
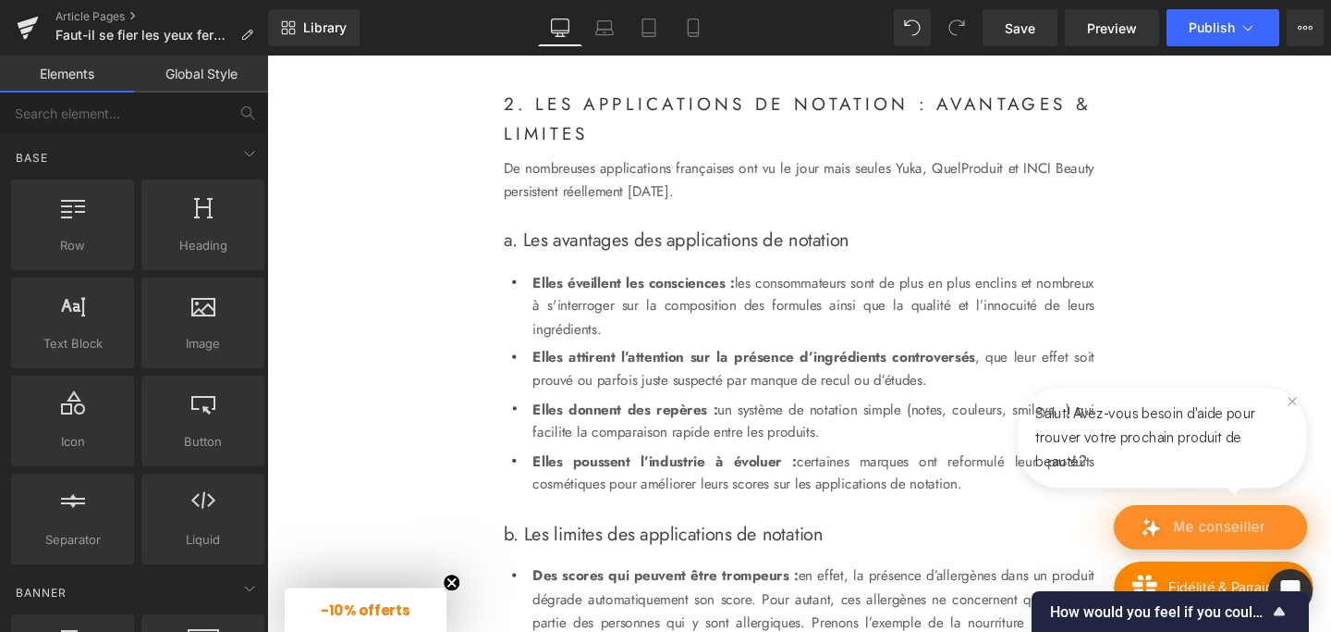
scroll to position [1837, 0]
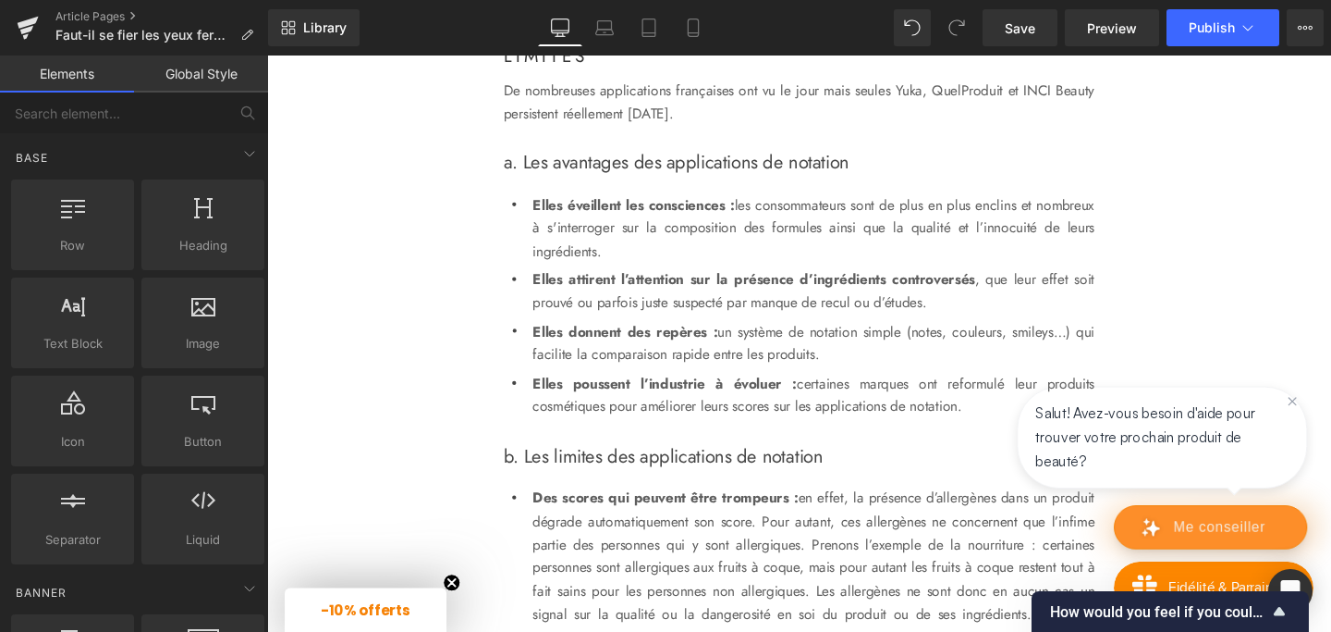
click at [647, 274] on div "Elles éveillent les consciences : les consommateurs sont de plus en plus enclin…" at bounding box center [839, 237] width 595 height 73
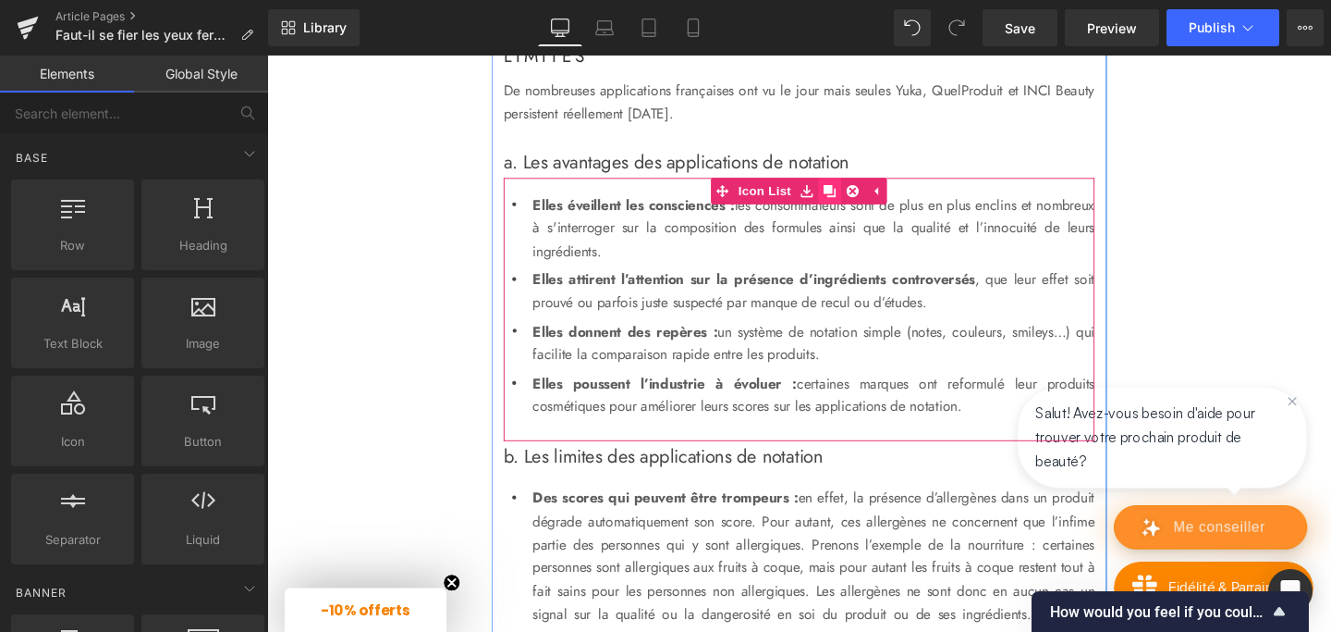
click at [859, 204] on icon at bounding box center [858, 197] width 13 height 13
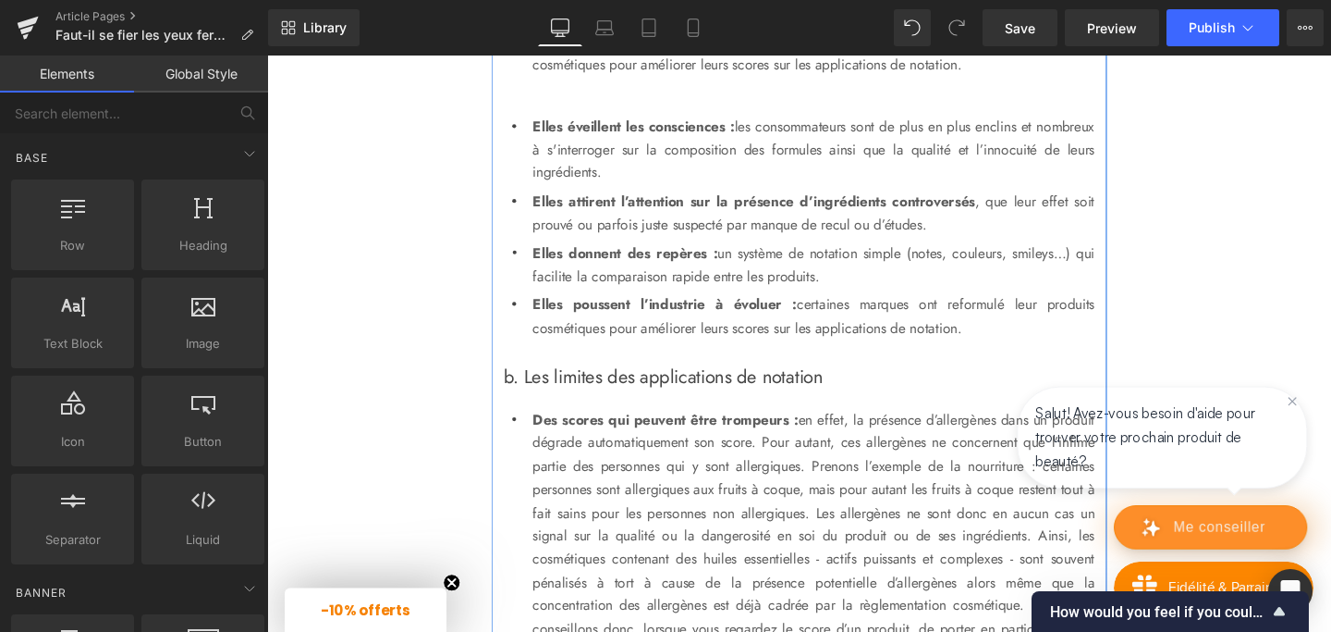
scroll to position [2200, 0]
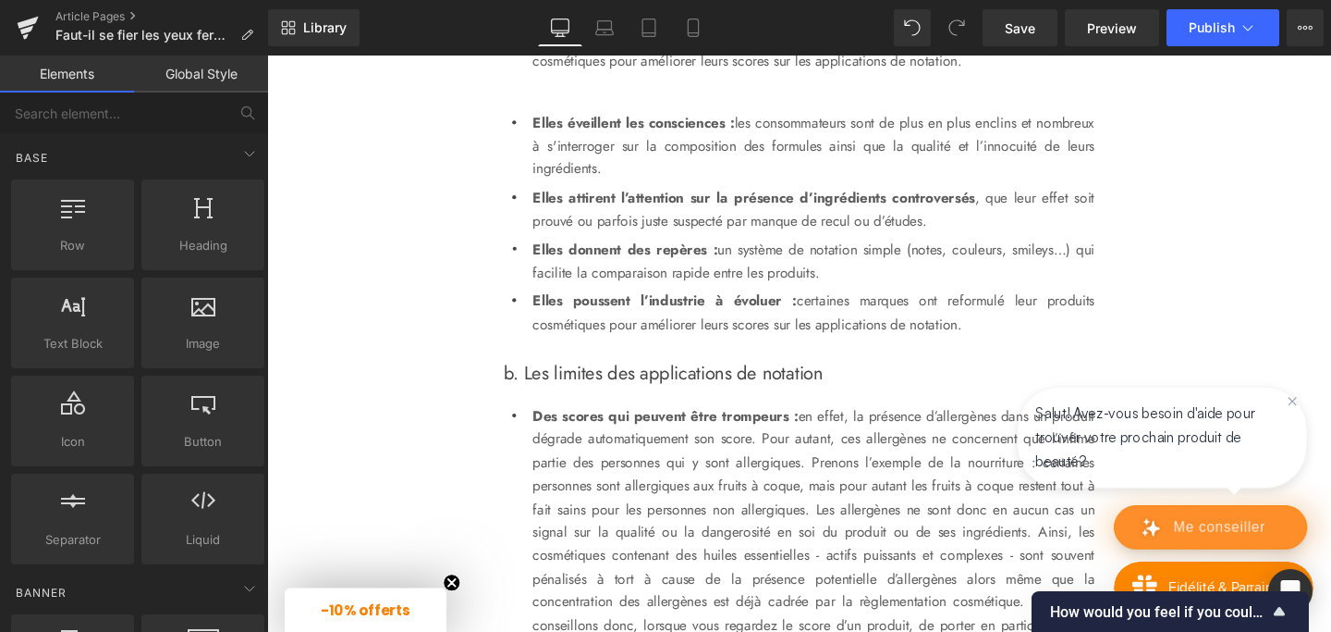
click at [436, 312] on div "Image Les applications de notation des cosmétiques : Heading Faut-il s'y fier l…" at bounding box center [826, 568] width 1119 height 5051
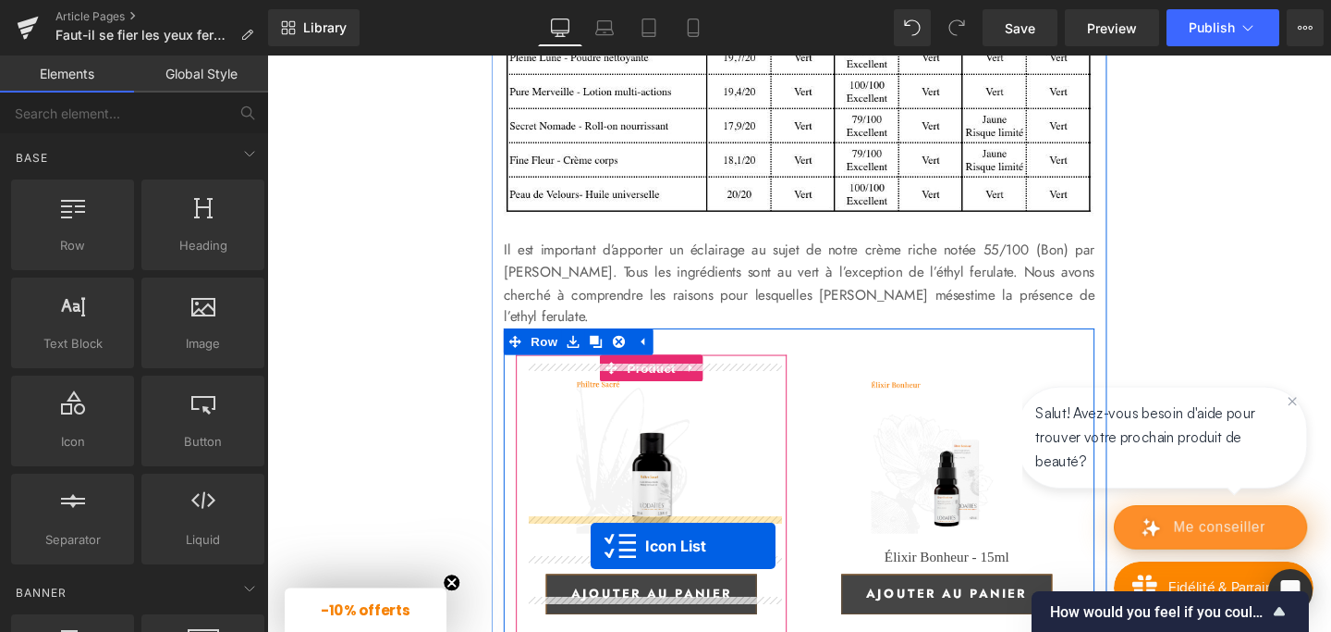
scroll to position [3901, 0]
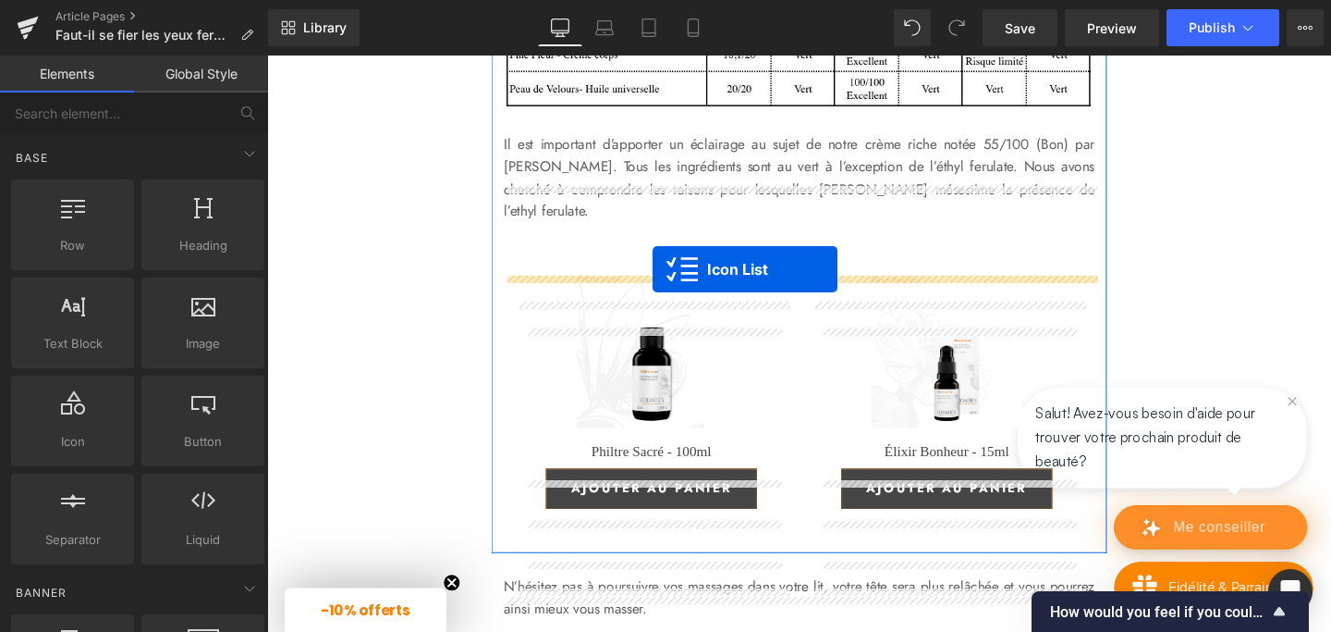
drag, startPoint x: 780, startPoint y: 145, endPoint x: 672, endPoint y: 279, distance: 172.3
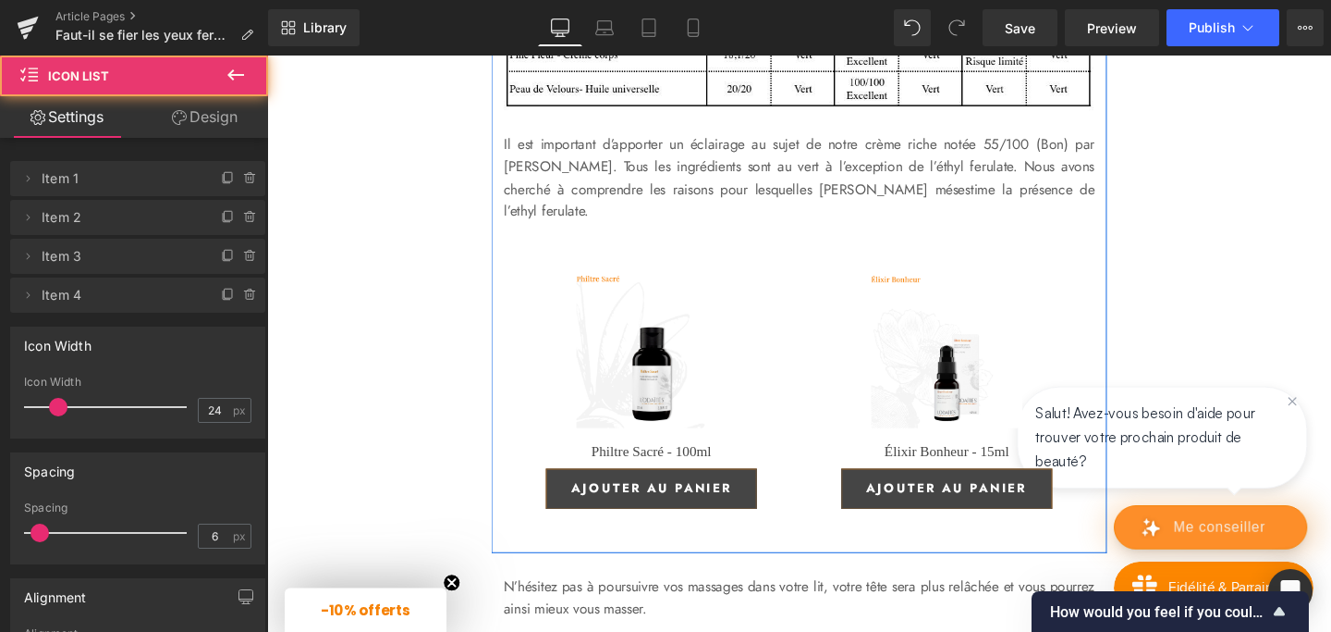
scroll to position [3855, 0]
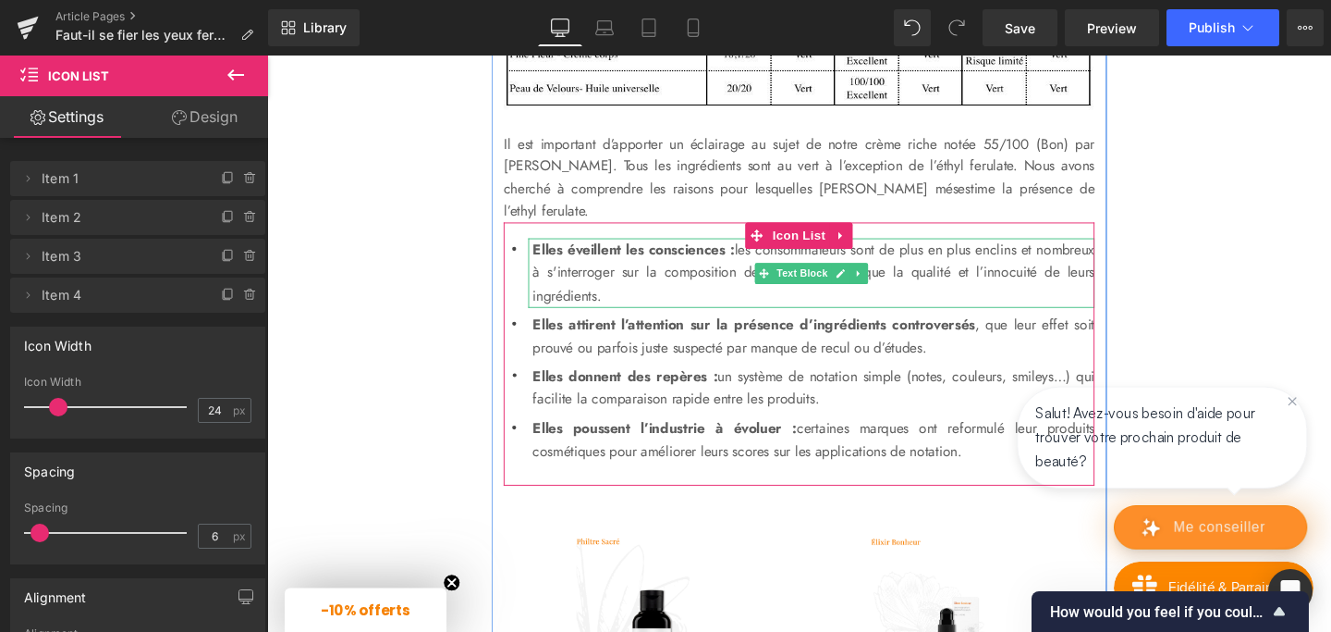
click at [607, 321] on p "Elles éveillent les consciences : les consommateurs sont de plus en plus enclin…" at bounding box center [841, 284] width 591 height 73
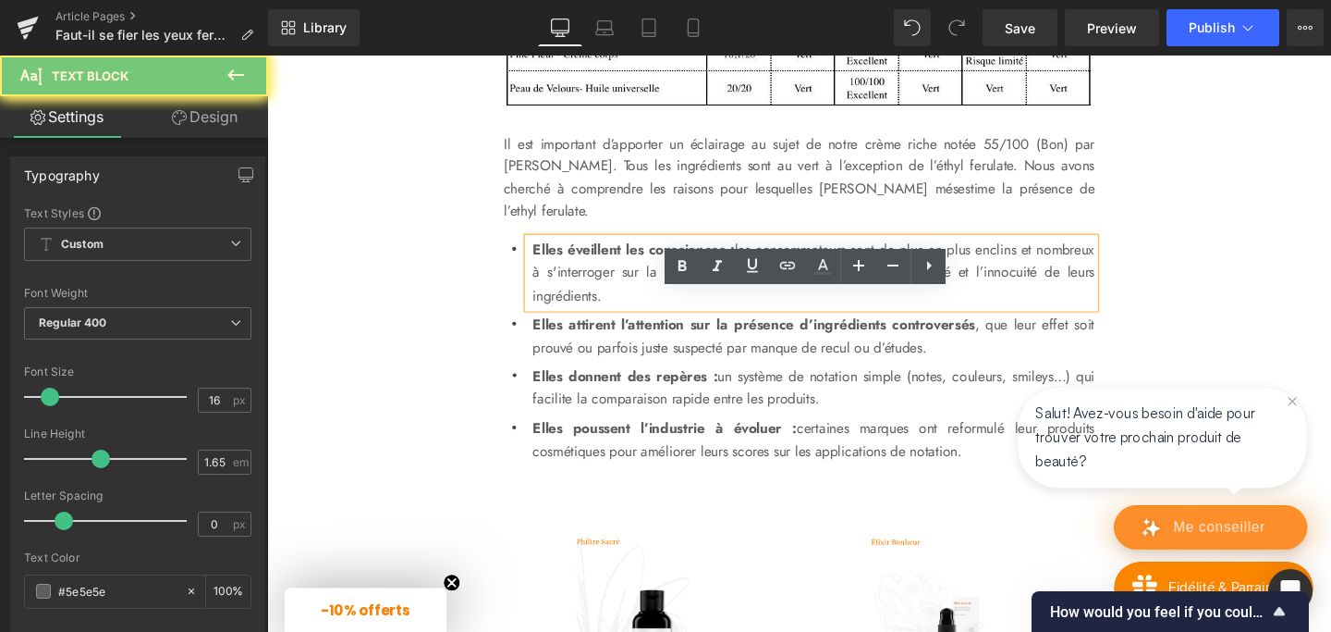
click at [607, 321] on p "Elles éveillent les consciences : les consommateurs sont de plus en plus enclin…" at bounding box center [841, 284] width 591 height 73
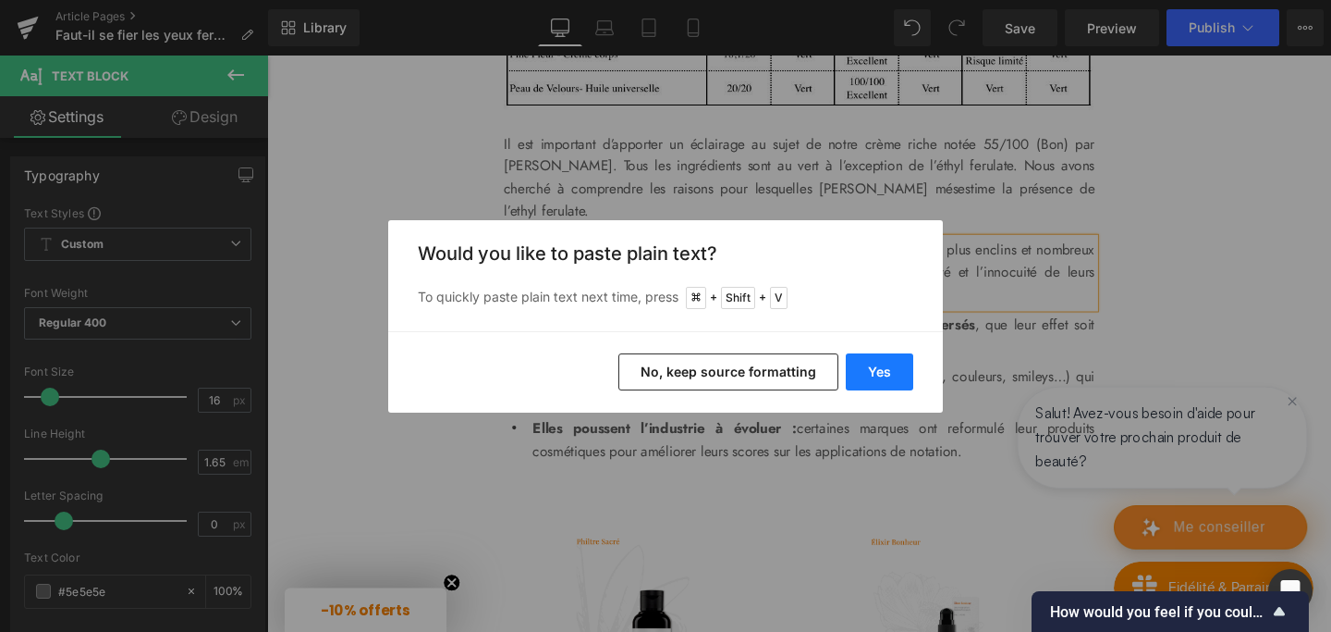
click at [859, 367] on button "Yes" at bounding box center [879, 371] width 67 height 37
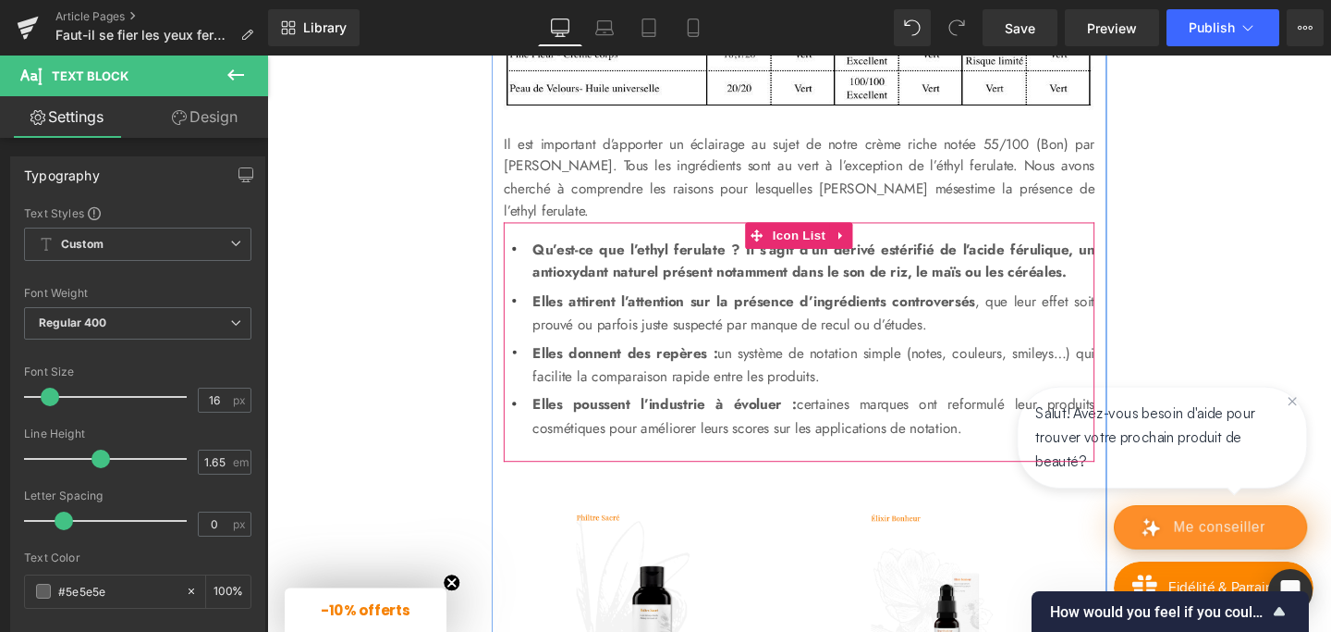
click at [267, 55] on div at bounding box center [267, 55] width 0 height 0
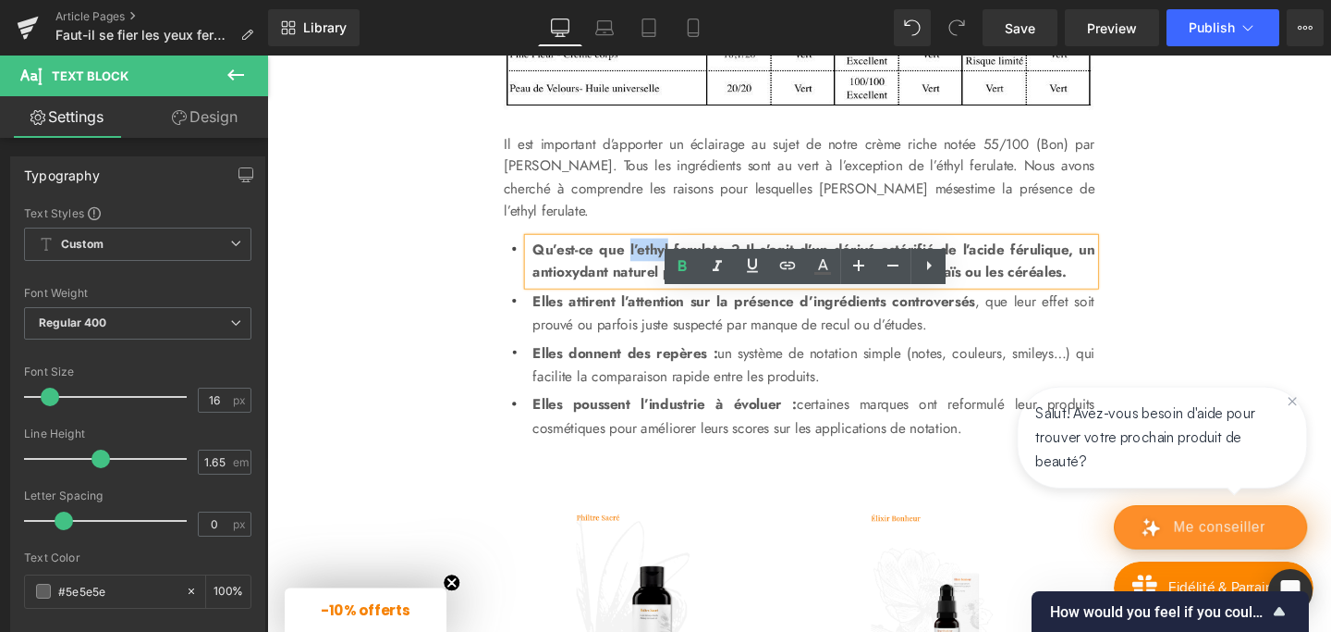
click at [660, 297] on p "Qu’est-ce que l’ethyl ferulate ? Il s’agit d’un dérivé estérifié de l’acide fér…" at bounding box center [841, 272] width 591 height 49
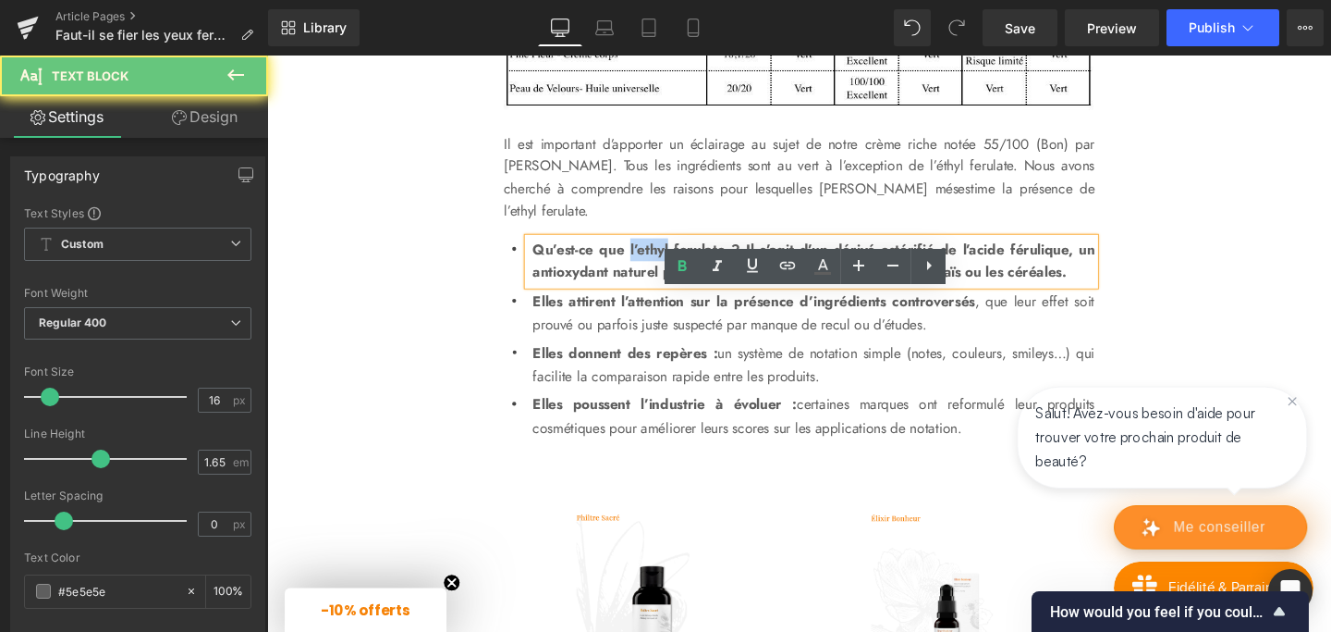
click at [660, 297] on p "Qu’est-ce que l’ethyl ferulate ? Il s’agit d’un dérivé estérifié de l’acide fér…" at bounding box center [841, 272] width 591 height 49
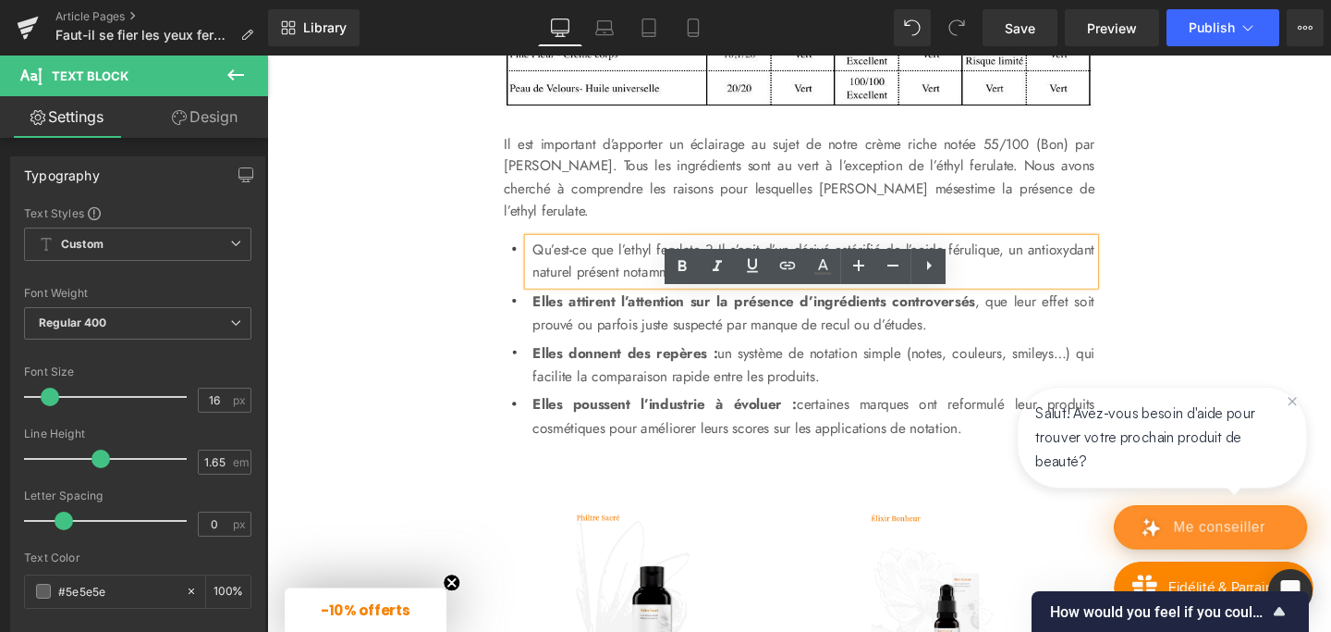
click at [699, 297] on p "Qu’est-ce que l’ethyl ferulate ? Il s’agit d’un dérivé estérifié de l’acide fér…" at bounding box center [841, 272] width 591 height 49
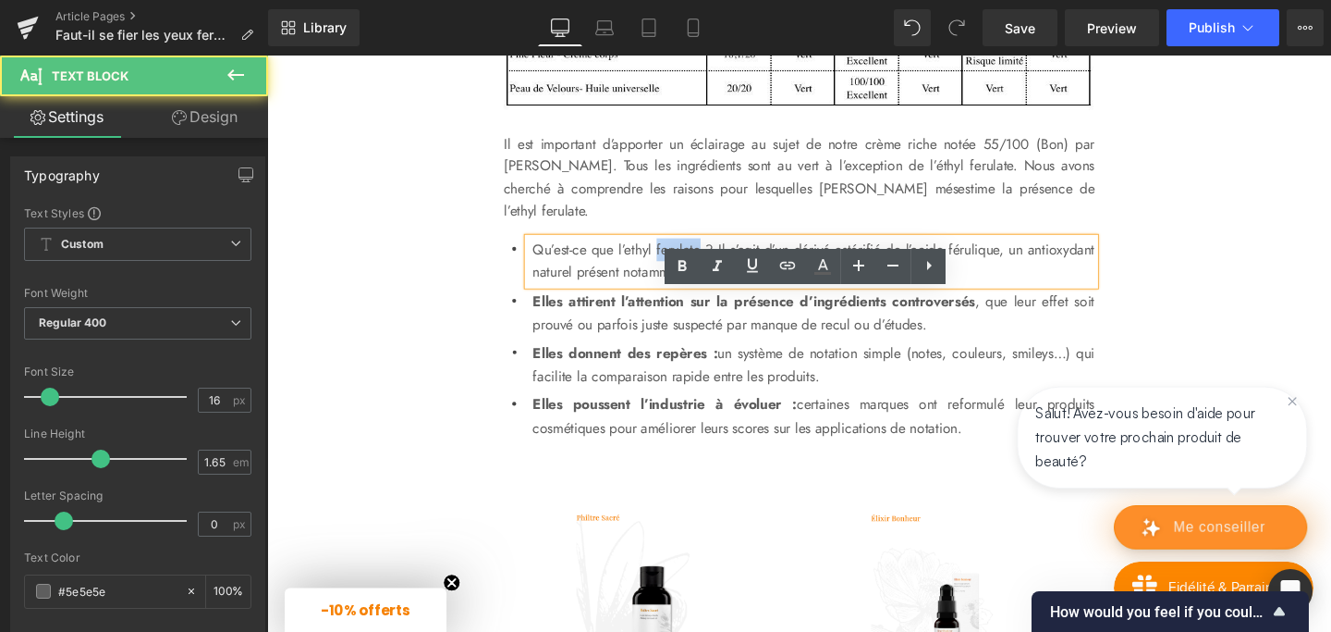
click at [699, 297] on p "Qu’est-ce que l’ethyl ferulate ? Il s’agit d’un dérivé estérifié de l’acide fér…" at bounding box center [841, 272] width 591 height 49
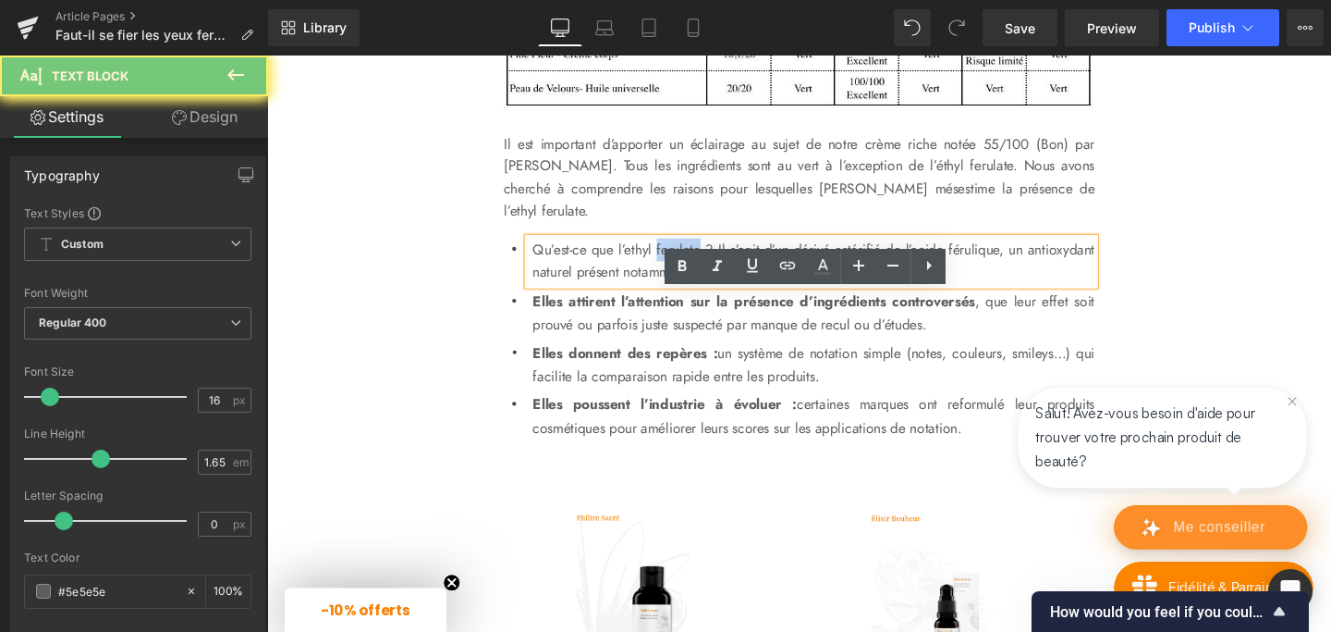
click at [699, 297] on p "Qu’est-ce que l’ethyl ferulate ? Il s’agit d’un dérivé estérifié de l’acide fér…" at bounding box center [841, 272] width 591 height 49
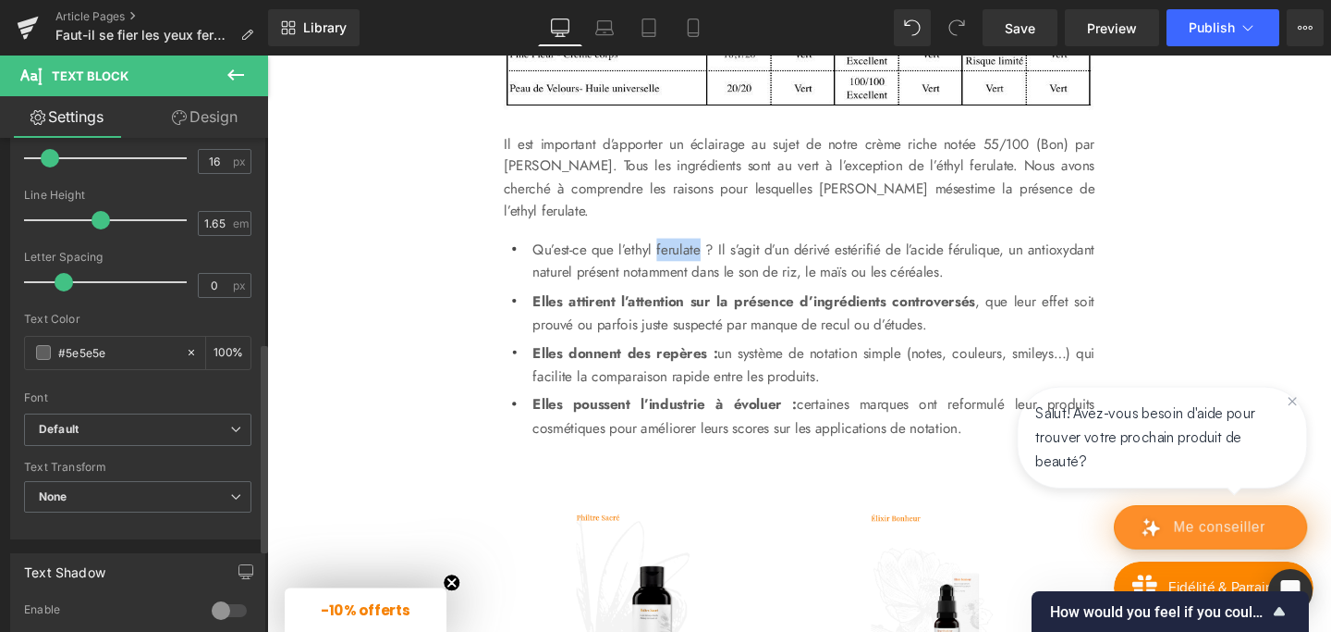
scroll to position [677, 0]
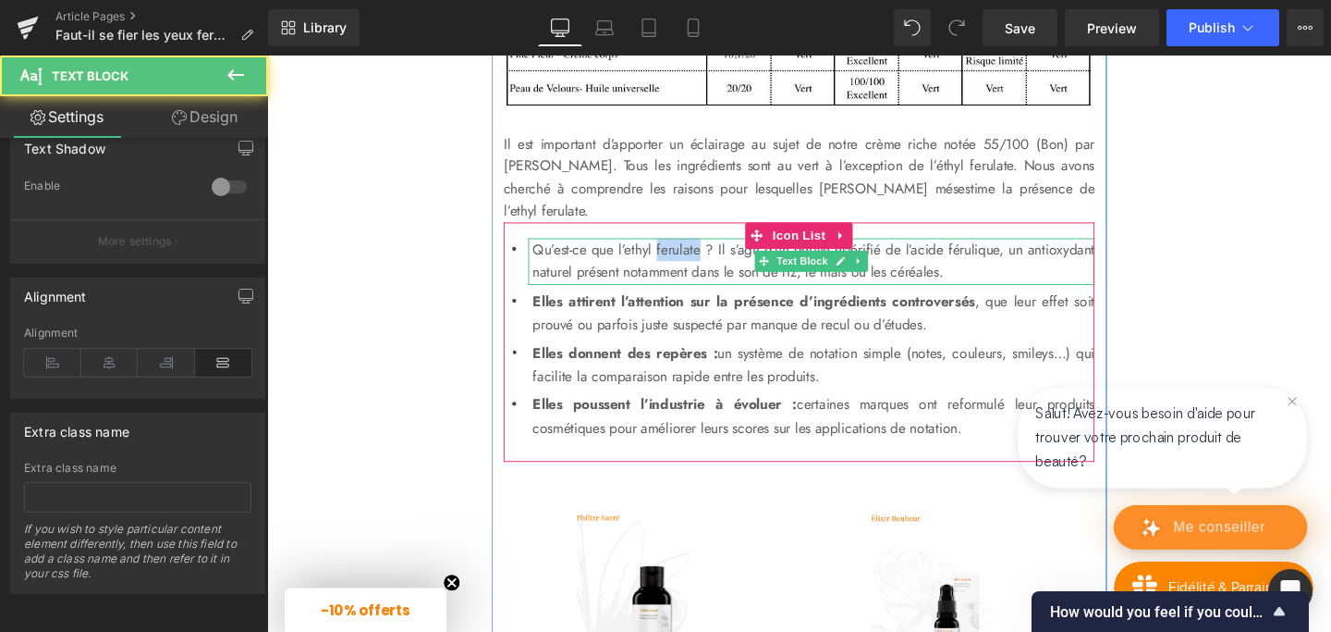
click at [595, 297] on p "Qu’est-ce que l’ethyl ferulate ? Il s’agit d’un dérivé estérifié de l’acide fér…" at bounding box center [841, 272] width 591 height 49
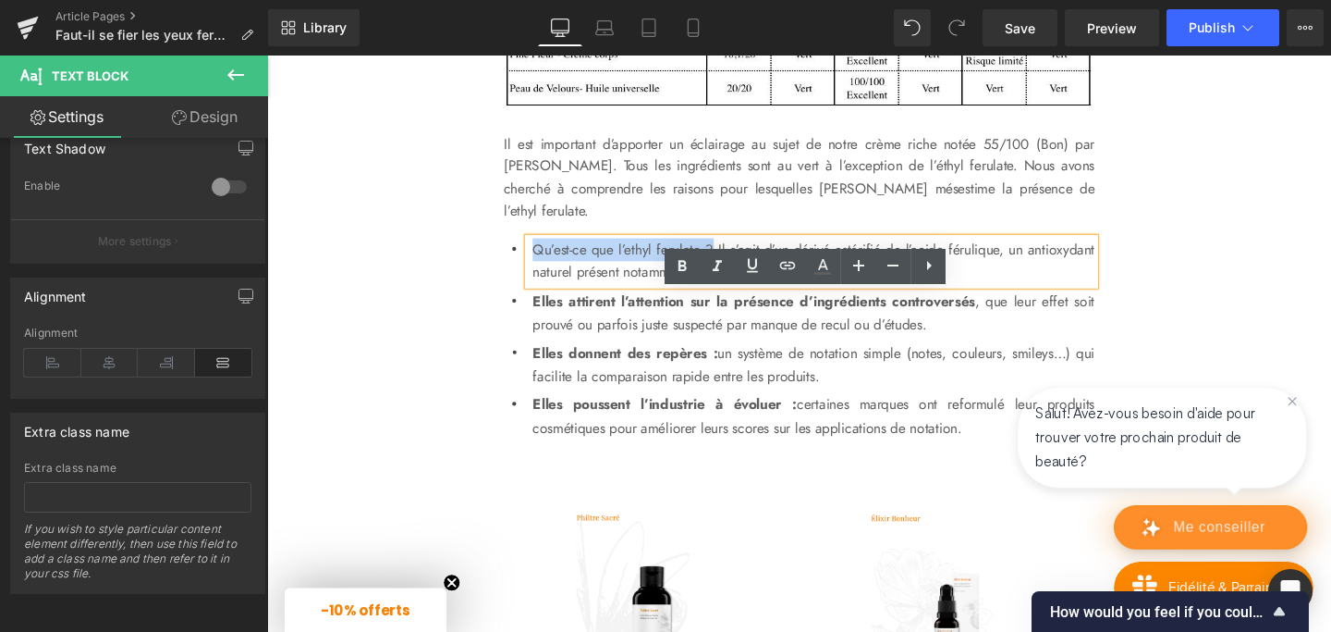
drag, startPoint x: 547, startPoint y: 313, endPoint x: 765, endPoint y: 314, distance: 217.3
click at [765, 297] on p "Qu’est-ce que l’ethyl ferulate ? Il s’agit d’un dérivé estérifié de l’acide fér…" at bounding box center [841, 272] width 591 height 49
click at [796, 297] on p "Qu’est-ce que l’ethyl ferulate ? Il s’agit d’un dérivé estérifié de l’acide fér…" at bounding box center [841, 272] width 591 height 49
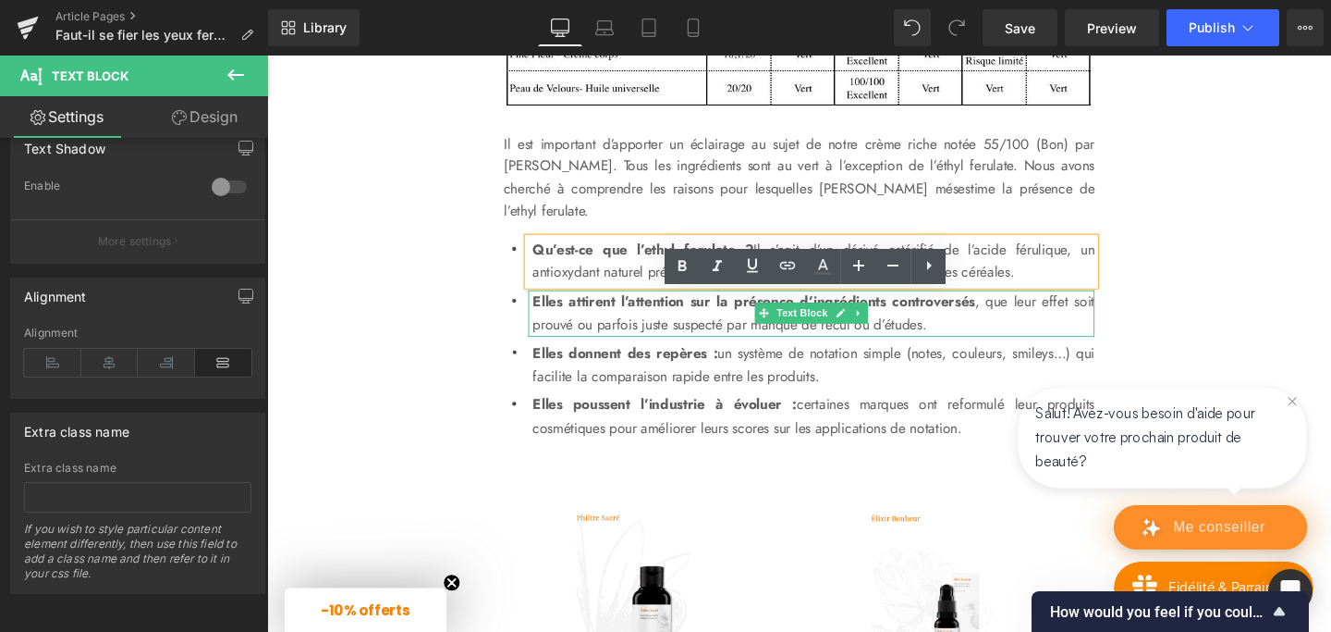
click at [621, 351] on p "Elles attirent l’attention sur la présence d’ingrédients controversés , que leu…" at bounding box center [841, 326] width 591 height 49
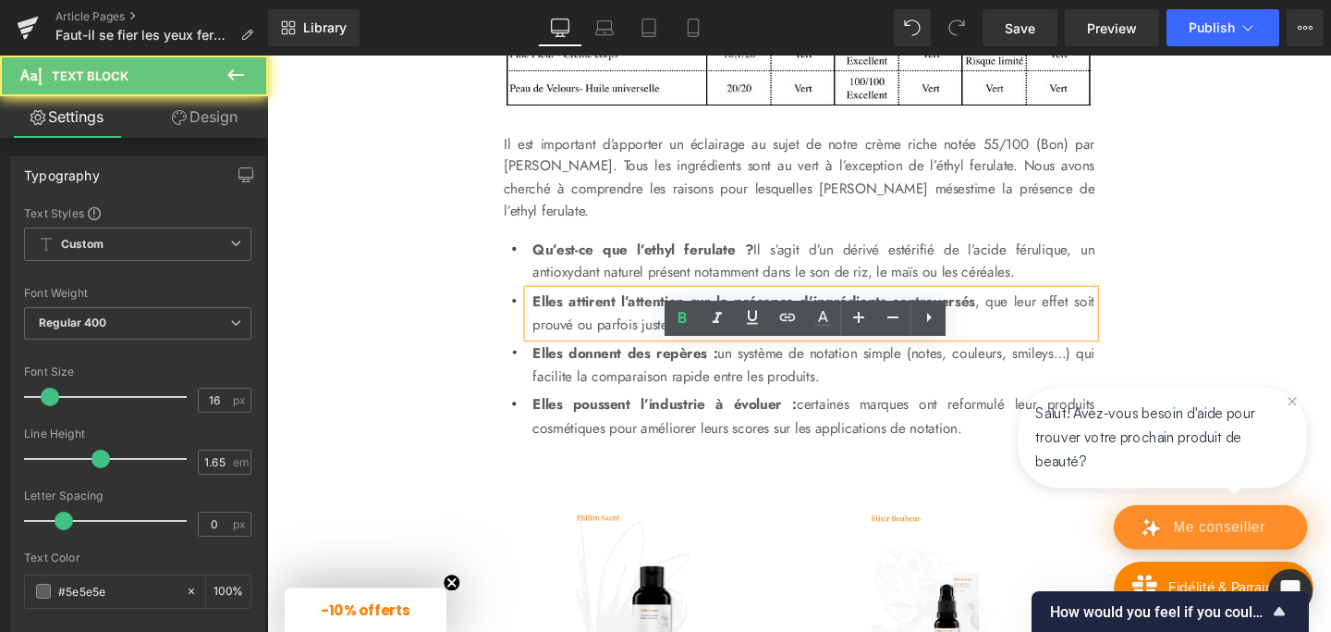
click at [621, 351] on p "Elles attirent l’attention sur la présence d’ingrédients controversés , que leu…" at bounding box center [841, 326] width 591 height 49
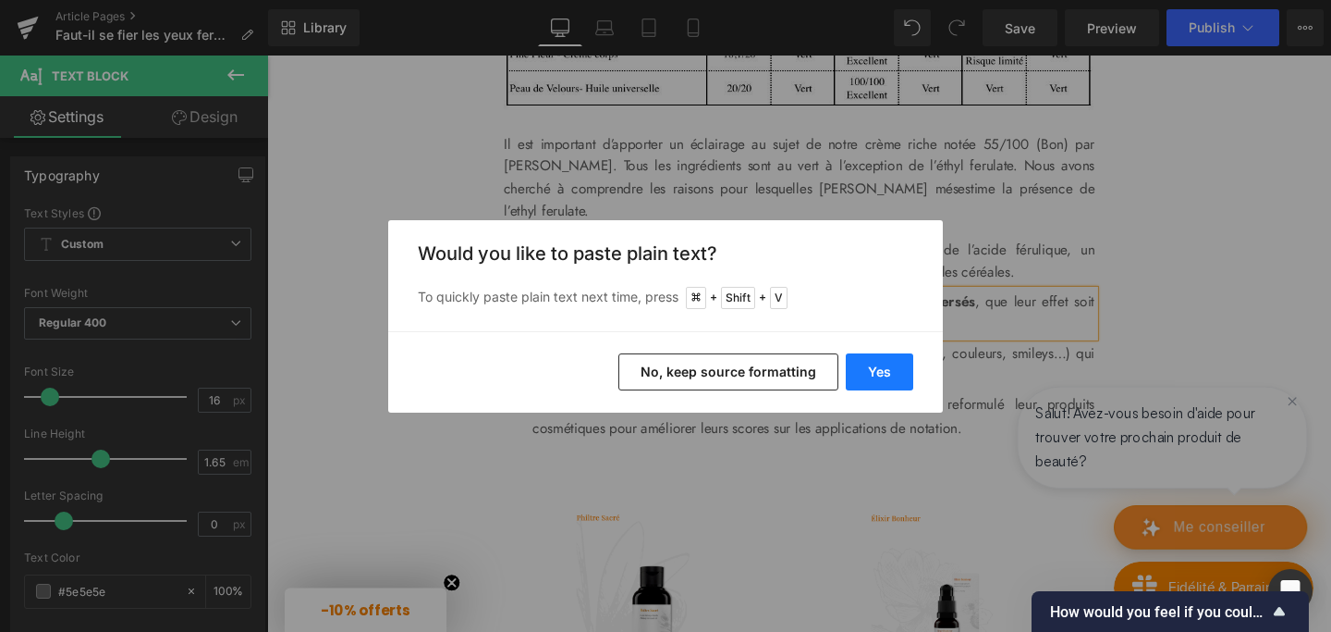
click at [865, 376] on button "Yes" at bounding box center [879, 371] width 67 height 37
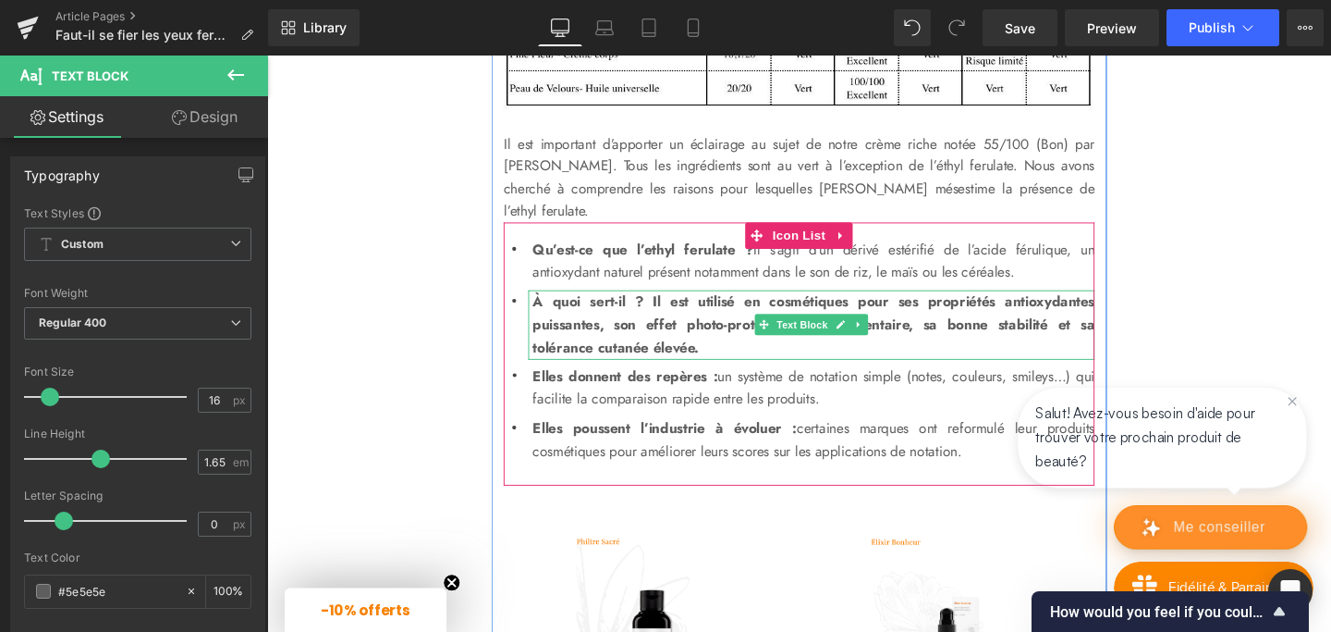
click at [755, 375] on p "À quoi sert-il ? Il est utilisé en cosmétiques pour ses propriétés antioxydante…" at bounding box center [841, 338] width 591 height 73
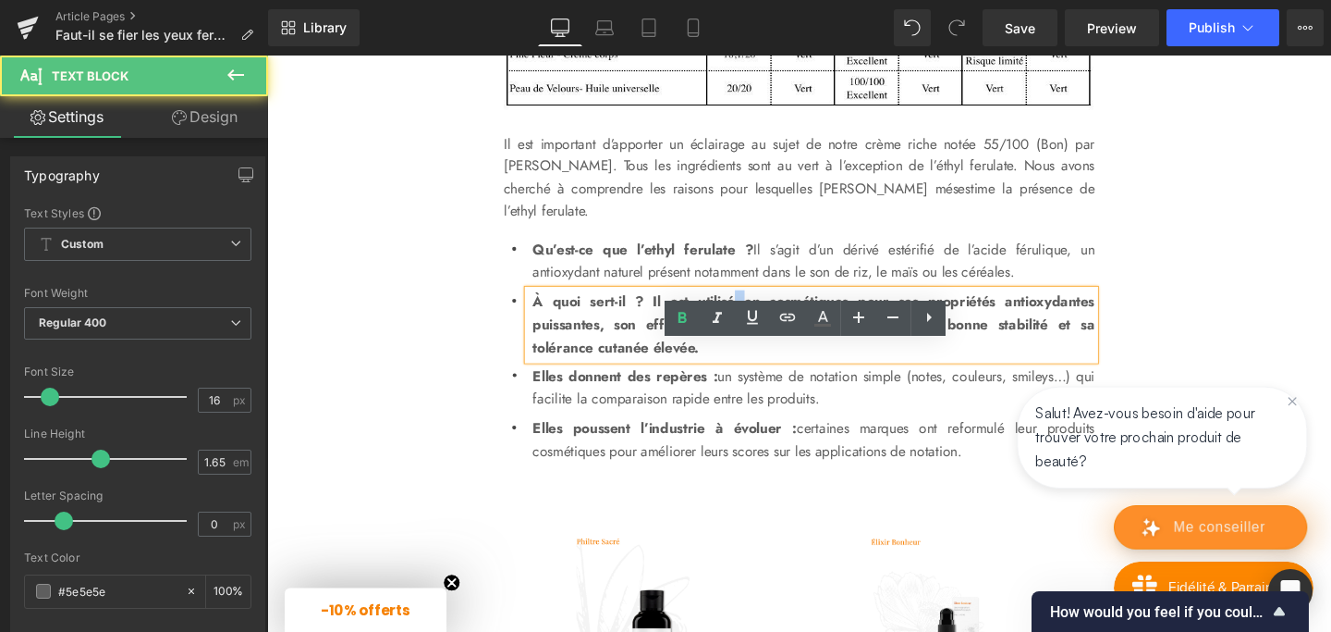
click at [755, 375] on p "À quoi sert-il ? Il est utilisé en cosmétiques pour ses propriétés antioxydante…" at bounding box center [841, 338] width 591 height 73
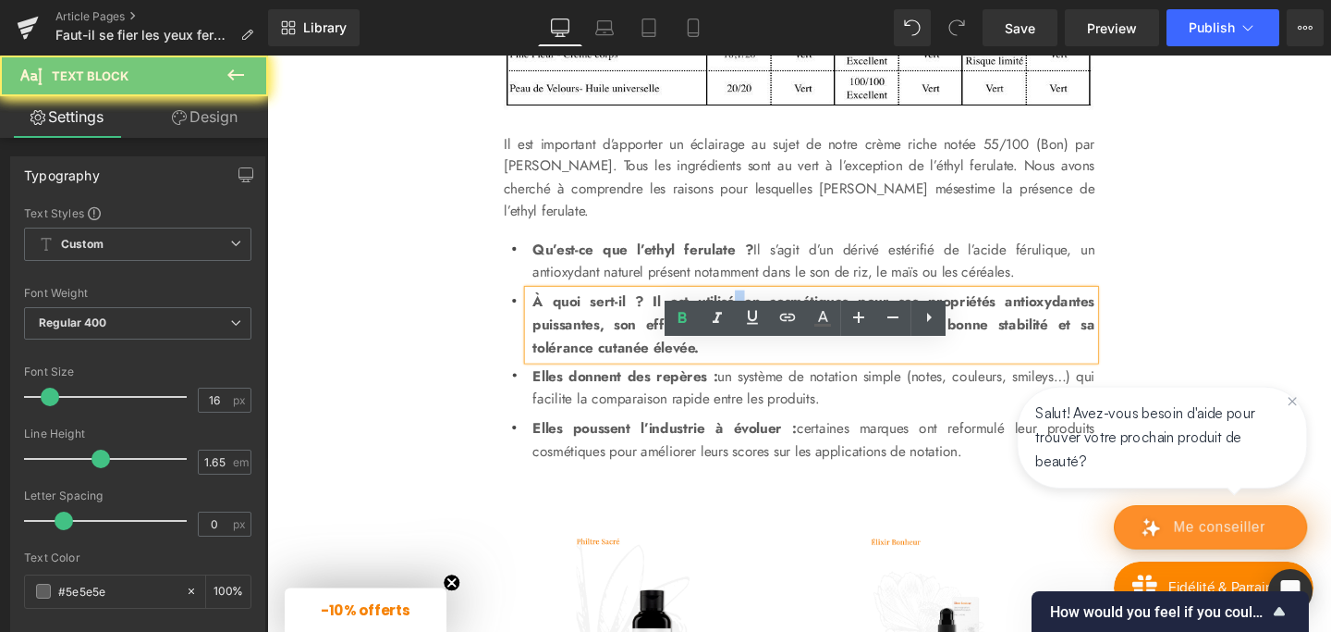
click at [755, 375] on p "À quoi sert-il ? Il est utilisé en cosmétiques pour ses propriétés antioxydante…" at bounding box center [841, 338] width 591 height 73
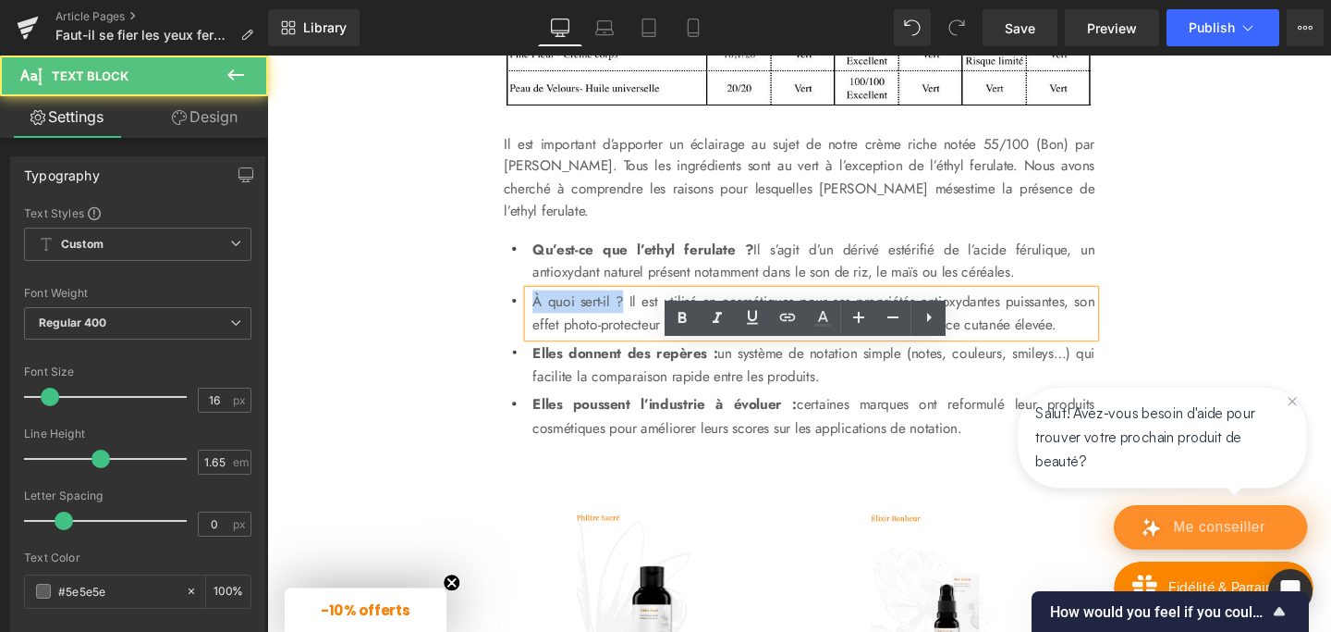
drag, startPoint x: 543, startPoint y: 369, endPoint x: 643, endPoint y: 369, distance: 99.9
click at [643, 351] on div "À quoi sert-il ? Il est utilisé en cosmétiques pour ses propriétés antioxydante…" at bounding box center [839, 326] width 595 height 49
click at [607, 351] on p "À quoi sert-il ? Il est utilisé en cosmétiques pour ses propriétés antioxydante…" at bounding box center [841, 326] width 591 height 49
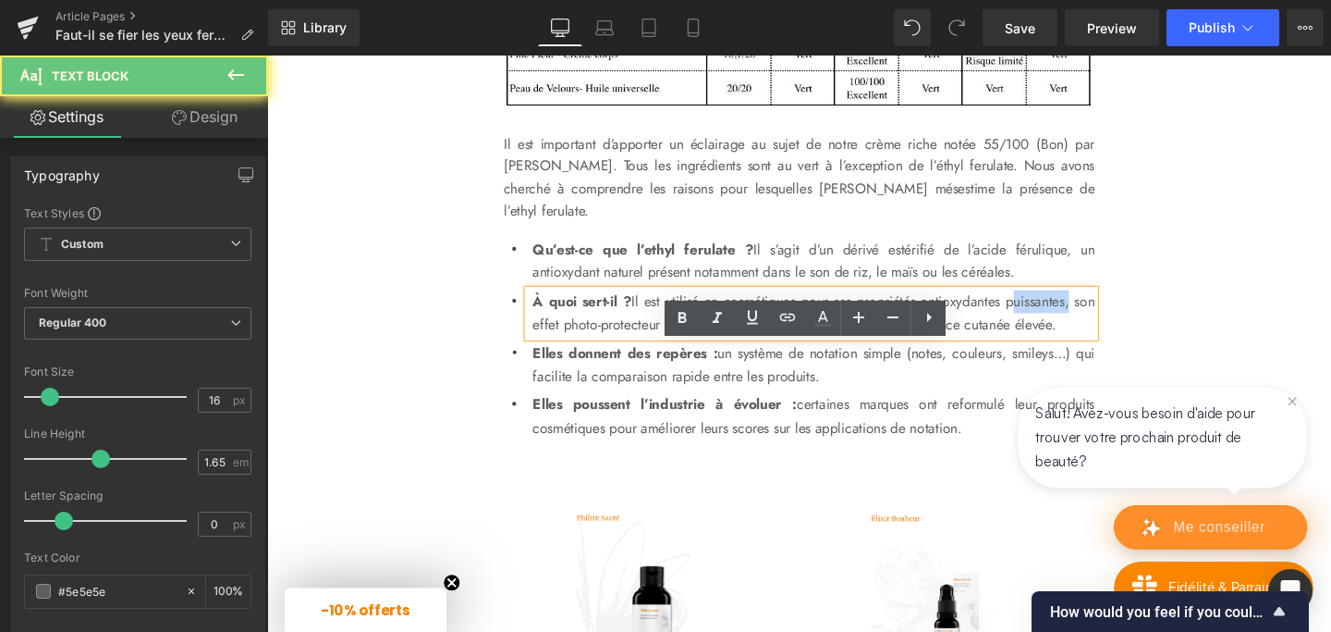
click at [607, 351] on p "À quoi sert-il ? Il est utilisé en cosmétiques pour ses propriétés antioxydante…" at bounding box center [841, 326] width 591 height 49
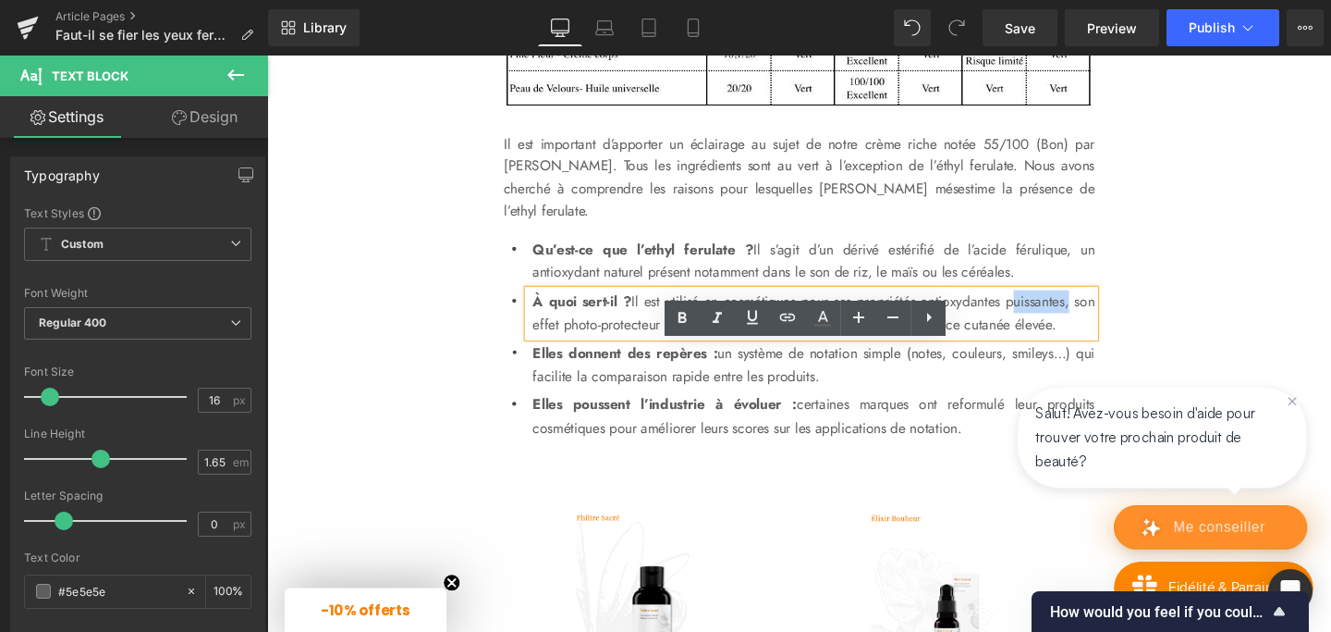
click at [595, 406] on p "Elles donnent des repères : un système de notation simple (notes, couleurs, smi…" at bounding box center [841, 381] width 591 height 49
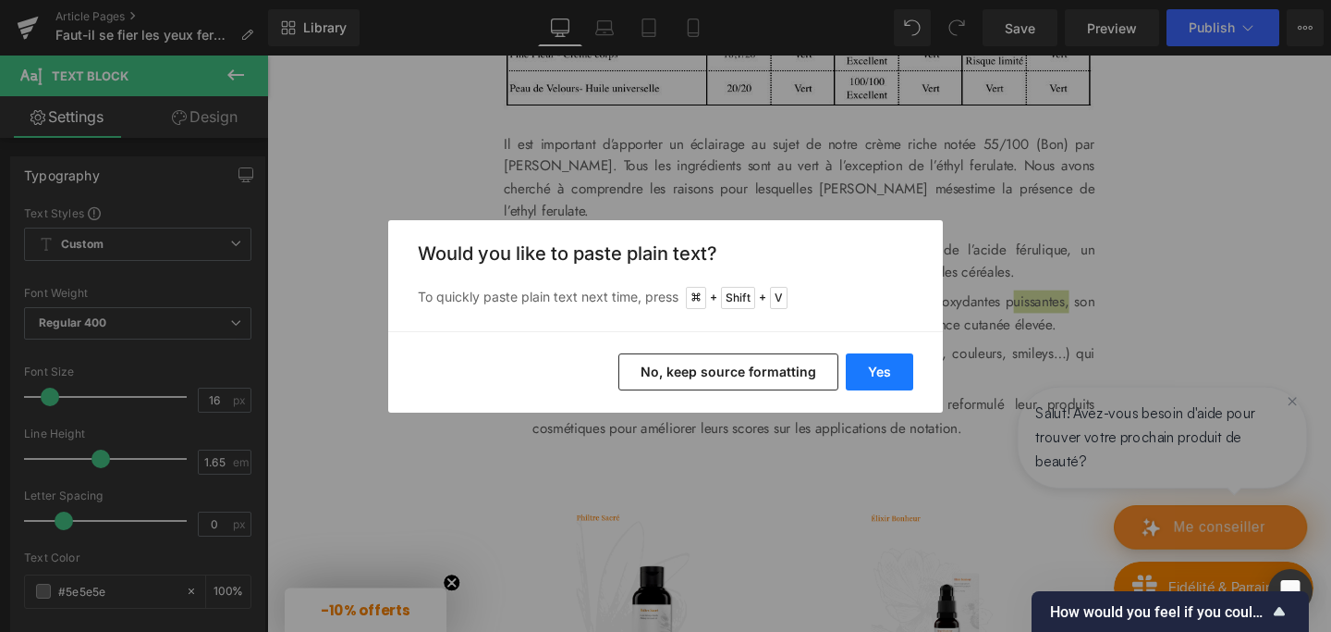
click at [871, 365] on button "Yes" at bounding box center [879, 371] width 67 height 37
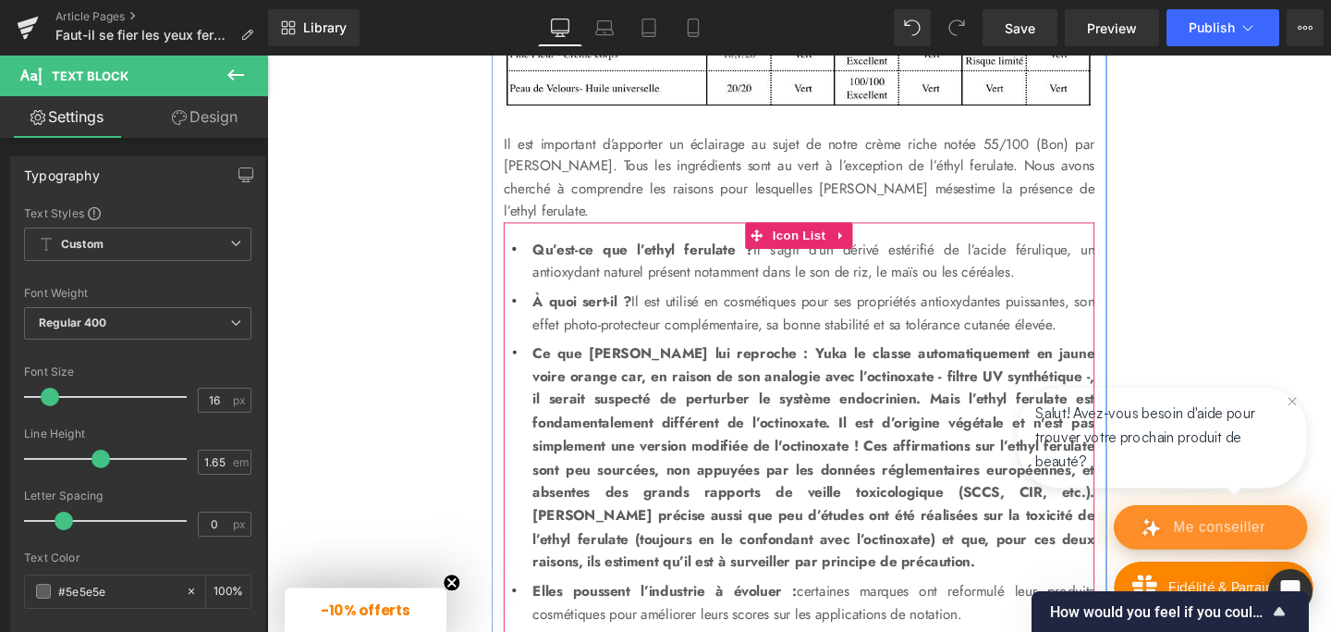
click at [708, 491] on b "Ce que [PERSON_NAME] lui reproche : Yuka le classe automatiquement en jaune voi…" at bounding box center [841, 478] width 591 height 241
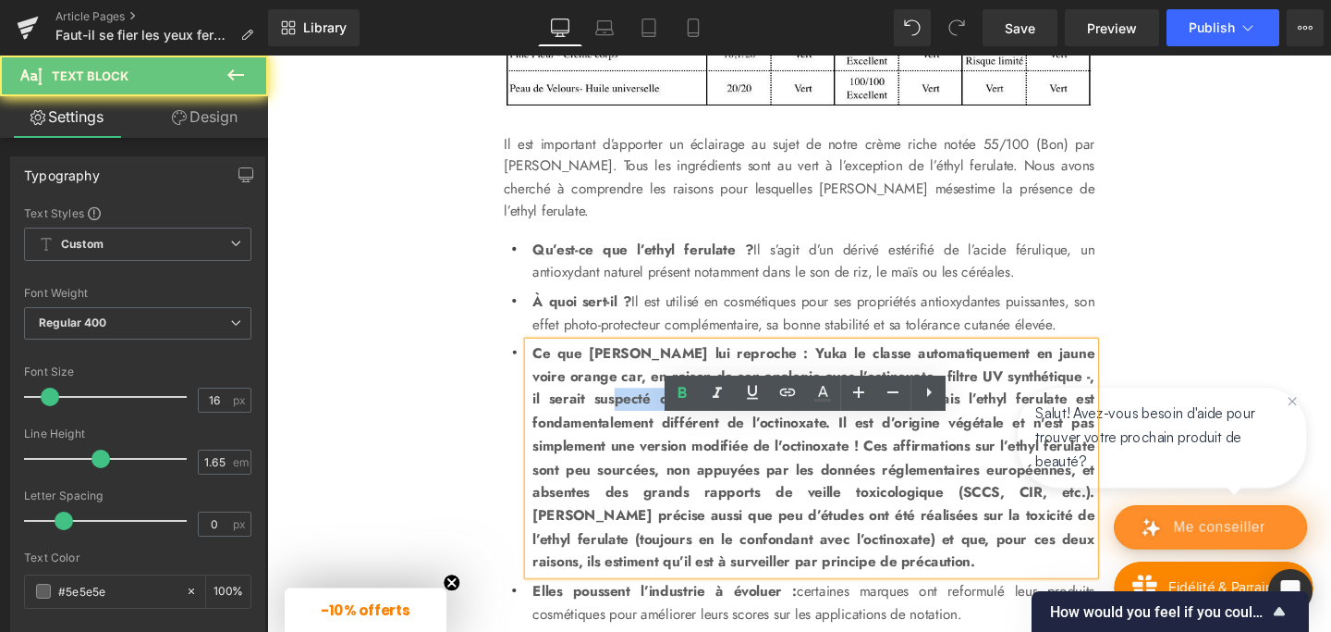
click at [708, 491] on b "Ce que [PERSON_NAME] lui reproche : Yuka le classe automatiquement en jaune voi…" at bounding box center [841, 478] width 591 height 241
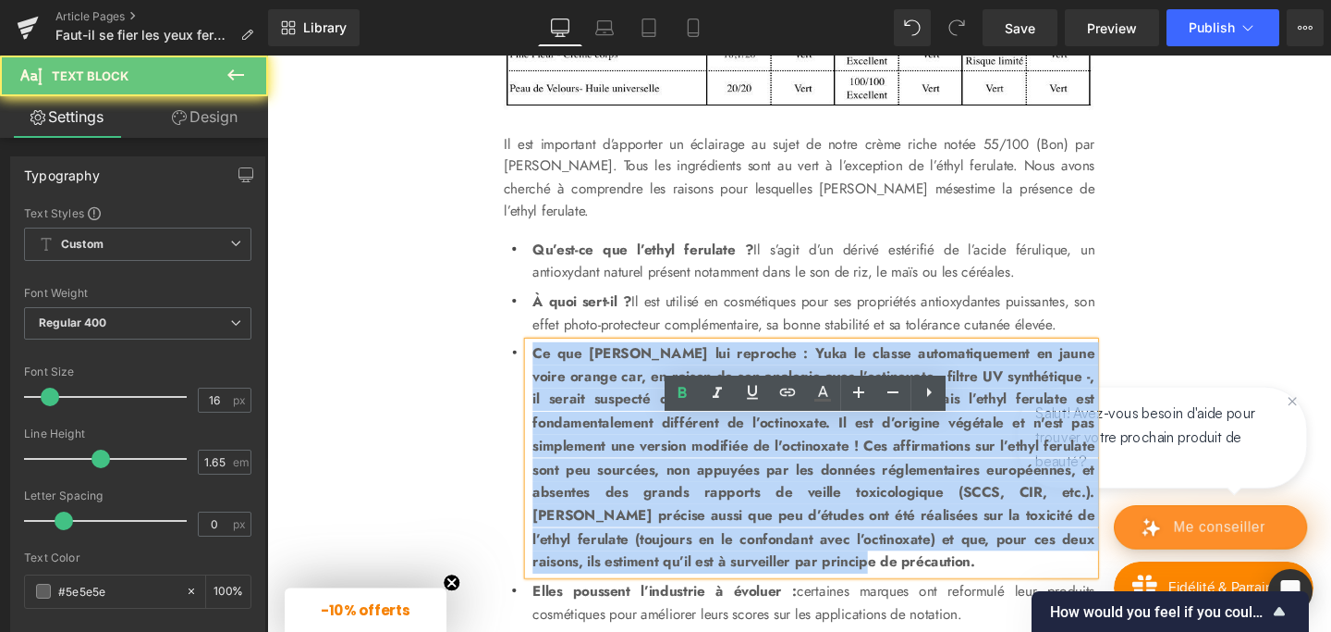
click at [708, 491] on b "Ce que [PERSON_NAME] lui reproche : Yuka le classe automatiquement en jaune voi…" at bounding box center [841, 478] width 591 height 241
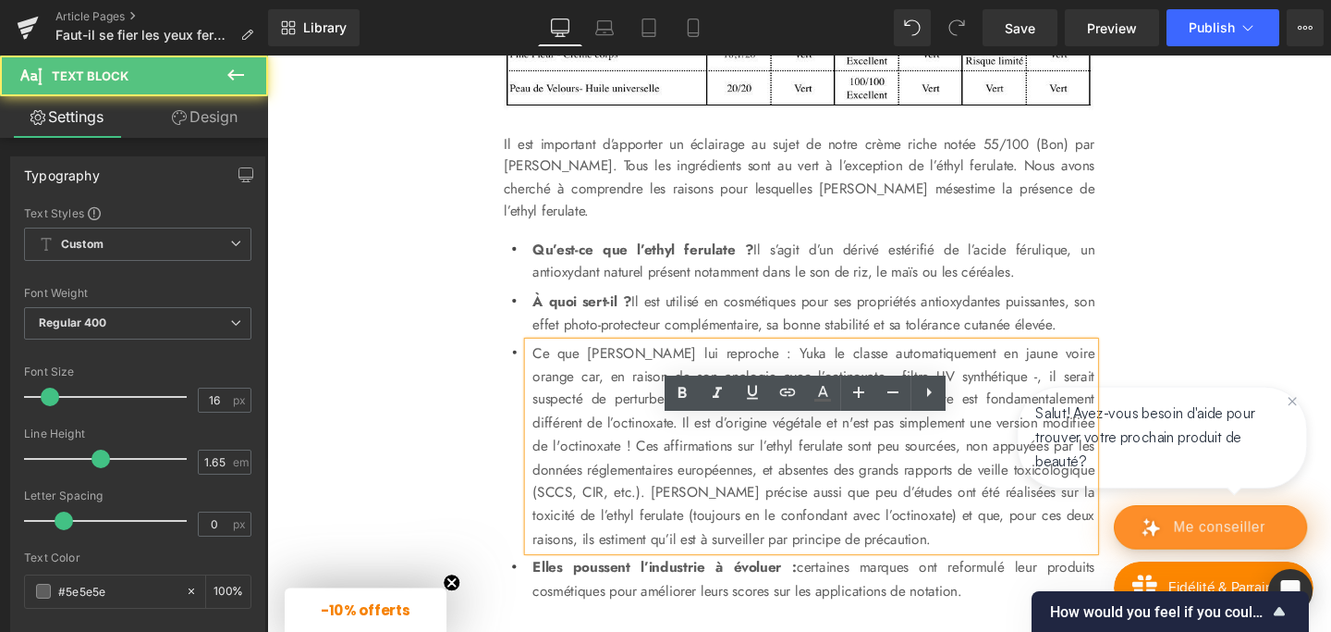
click at [708, 491] on p "Ce que [PERSON_NAME] lui reproche : Yuka le classe automatiquement en jaune voi…" at bounding box center [841, 467] width 591 height 220
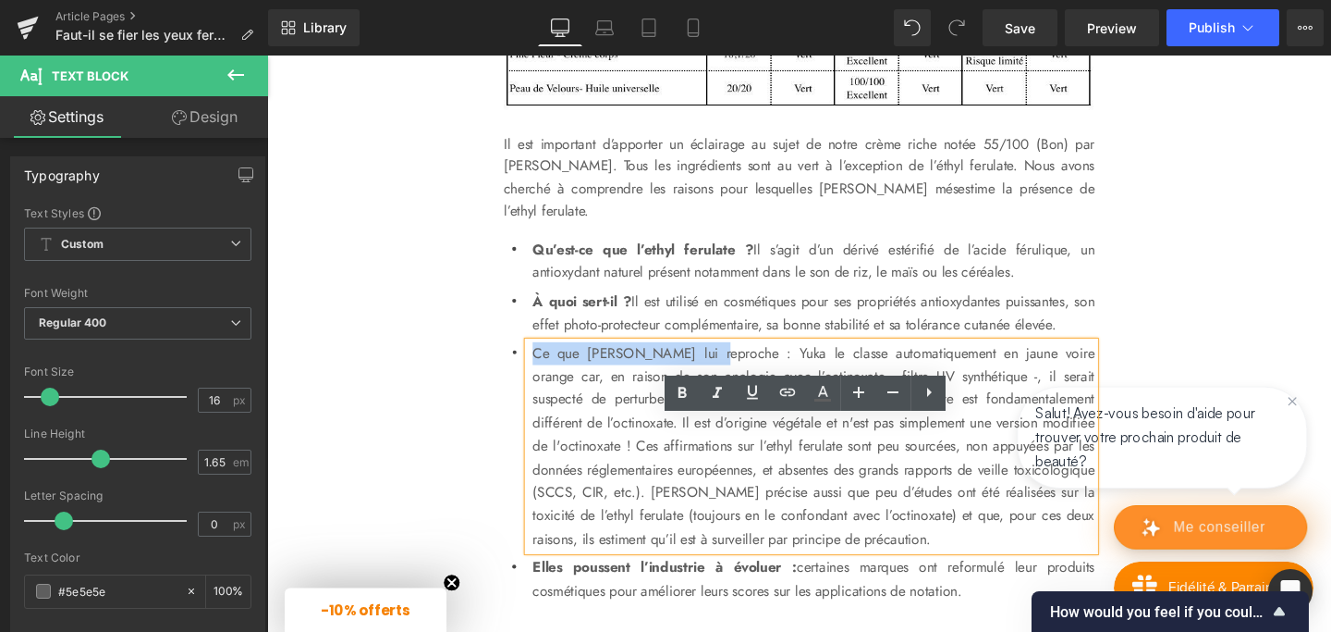
drag, startPoint x: 723, startPoint y: 446, endPoint x: 542, endPoint y: 443, distance: 181.2
click at [542, 443] on div "Ce que [PERSON_NAME] lui reproche : Yuka le classe automatiquement en jaune voi…" at bounding box center [839, 467] width 595 height 220
click at [808, 528] on p "Ce que [PERSON_NAME] lui reproche : Yuka le classe automatiquement en jaune voi…" at bounding box center [841, 467] width 591 height 220
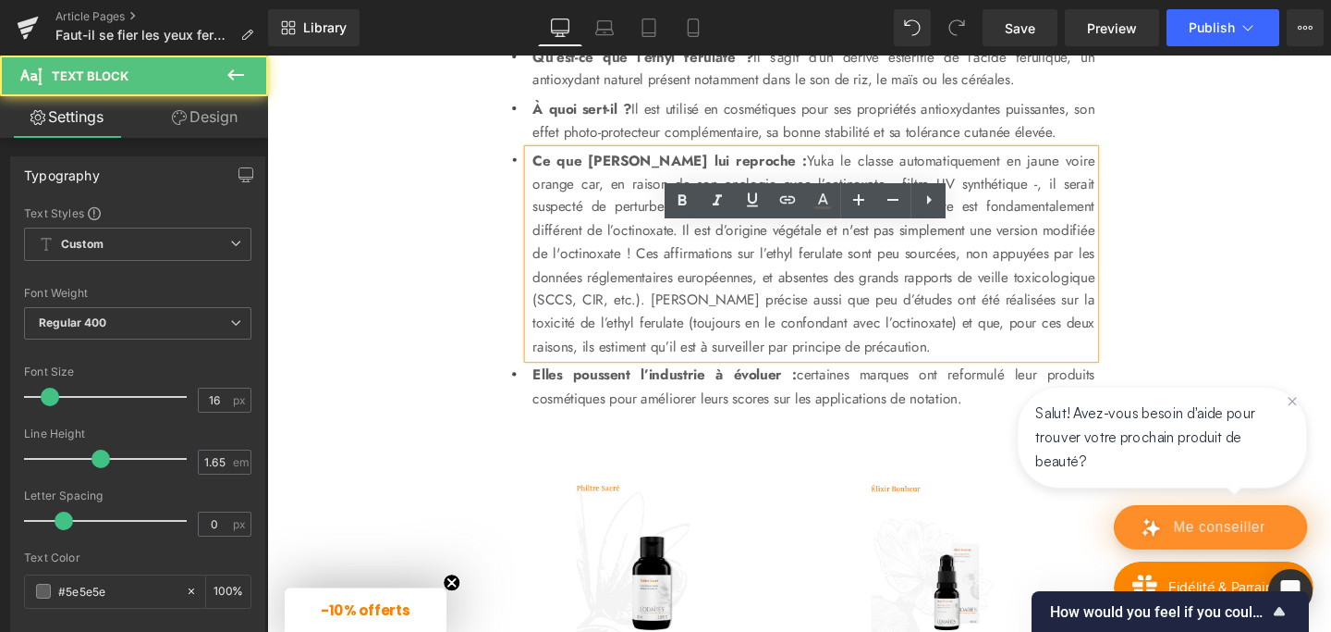
scroll to position [4059, 0]
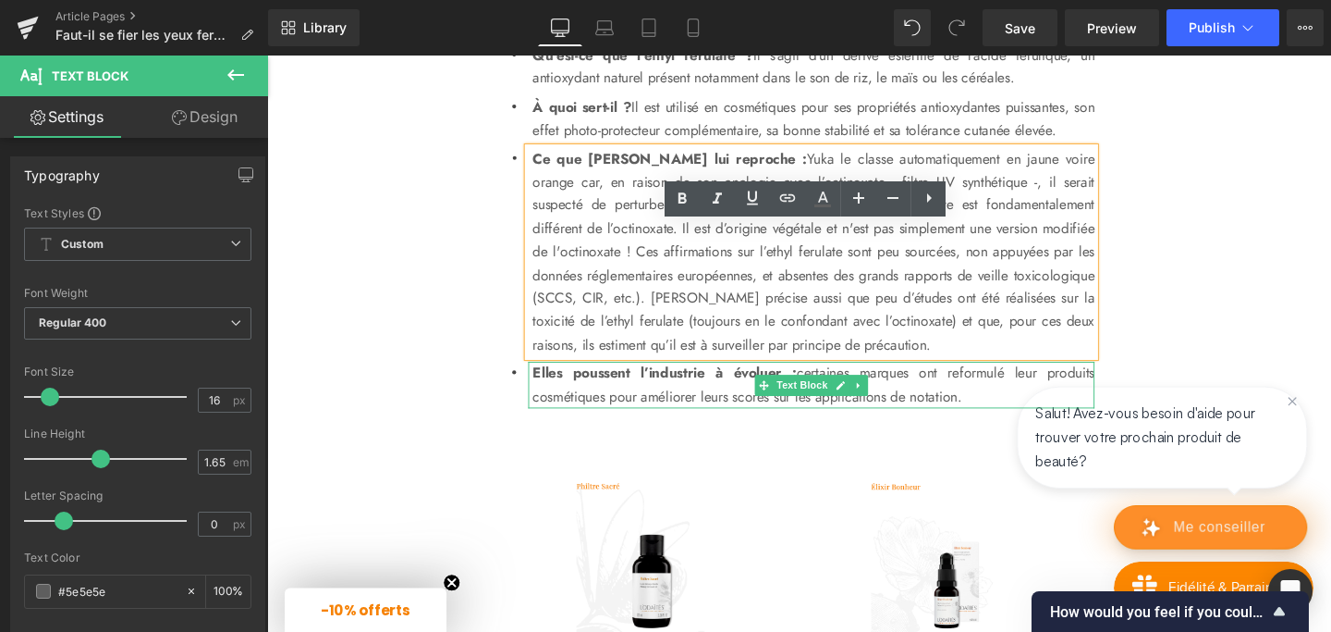
click at [680, 399] on strong "Elles poussent l’industrie à évoluer :" at bounding box center [685, 388] width 278 height 21
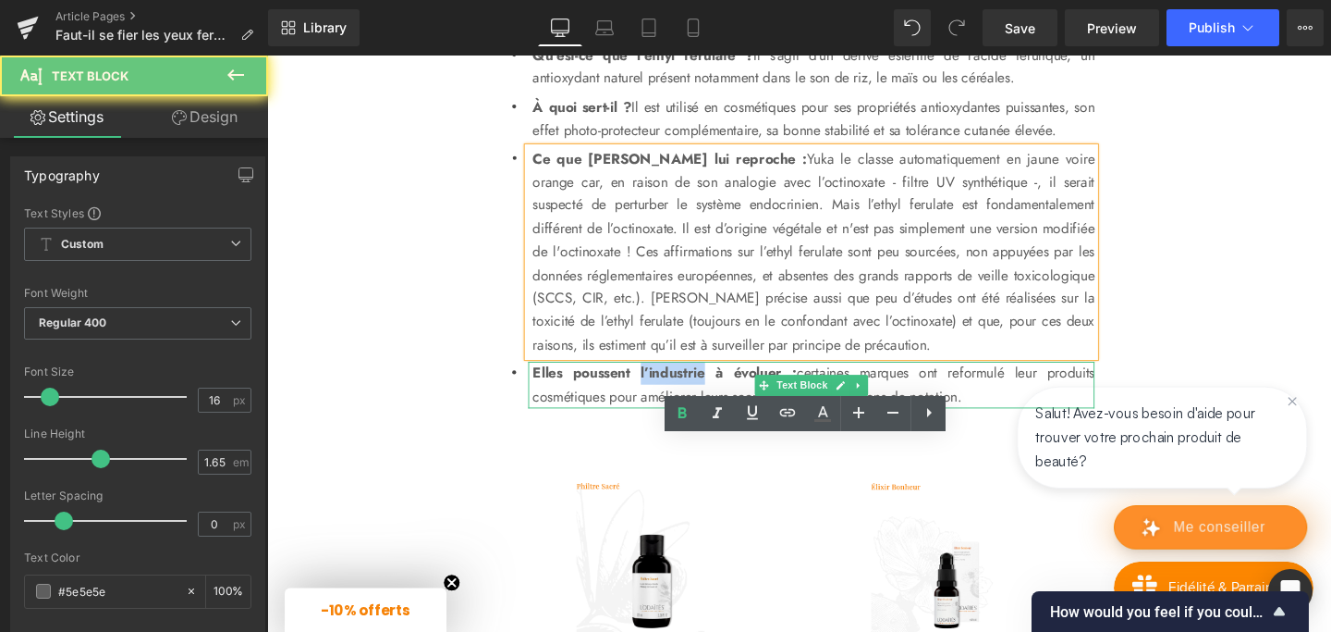
click at [680, 399] on strong "Elles poussent l’industrie à évoluer :" at bounding box center [685, 388] width 278 height 21
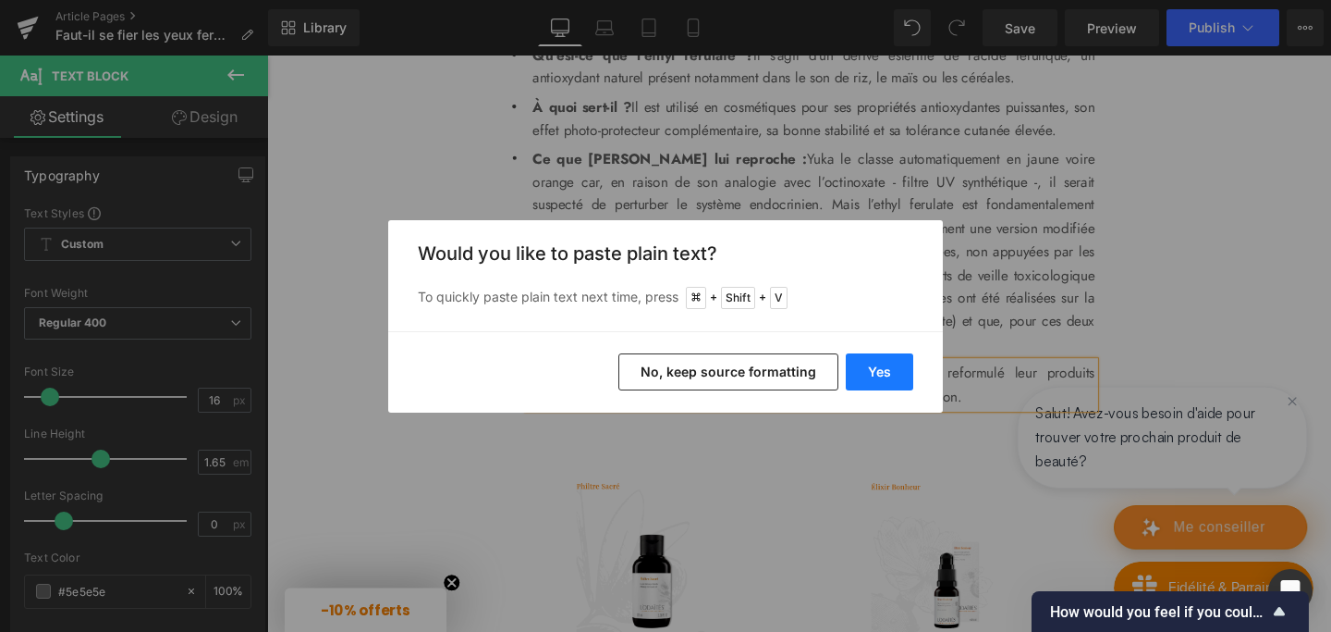
click at [873, 362] on button "Yes" at bounding box center [879, 371] width 67 height 37
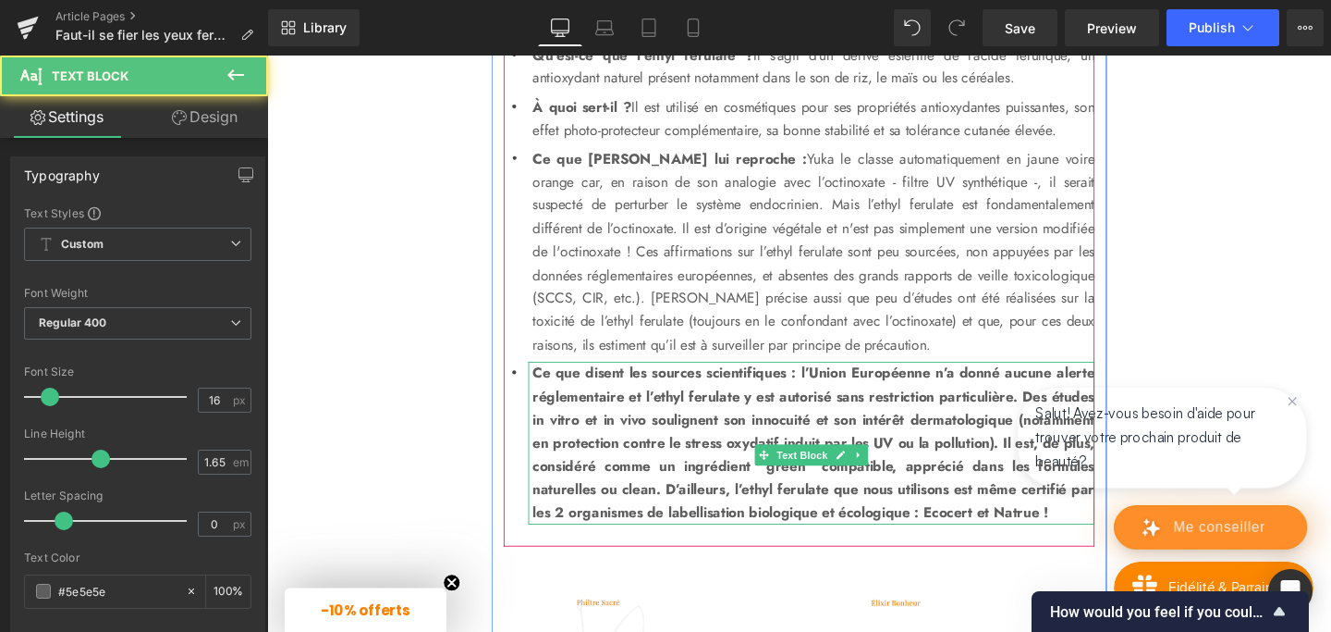
click at [660, 509] on b "Ce que disent les sources scientifiques : l’Union Européenne n’a donné aucune a…" at bounding box center [841, 461] width 591 height 167
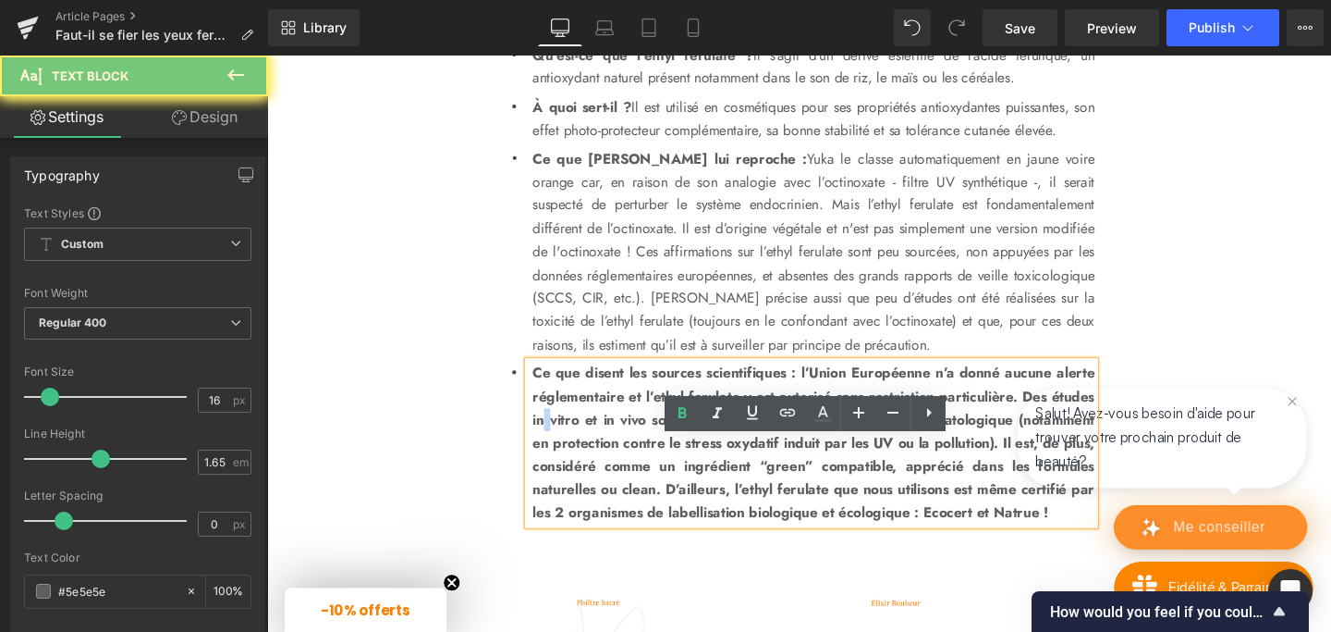
click at [660, 509] on b "Ce que disent les sources scientifiques : l’Union Européenne n’a donné aucune a…" at bounding box center [841, 461] width 591 height 167
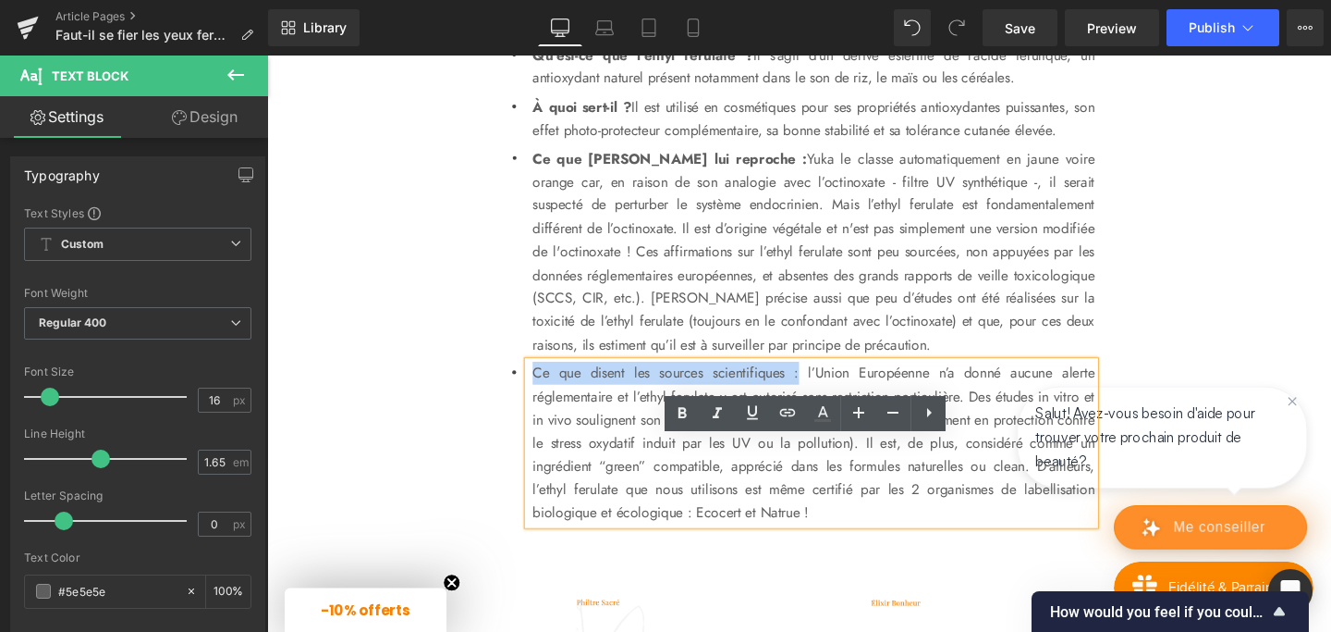
drag, startPoint x: 546, startPoint y: 469, endPoint x: 825, endPoint y: 479, distance: 279.4
click at [825, 479] on div "Ce que disent les sources scientifiques : l’Union Européenne n’a donné aucune a…" at bounding box center [839, 462] width 595 height 171
click at [826, 478] on p "Ce que disent les sources scientifiques : l’Union Européenne n’a donné aucune a…" at bounding box center [841, 462] width 591 height 171
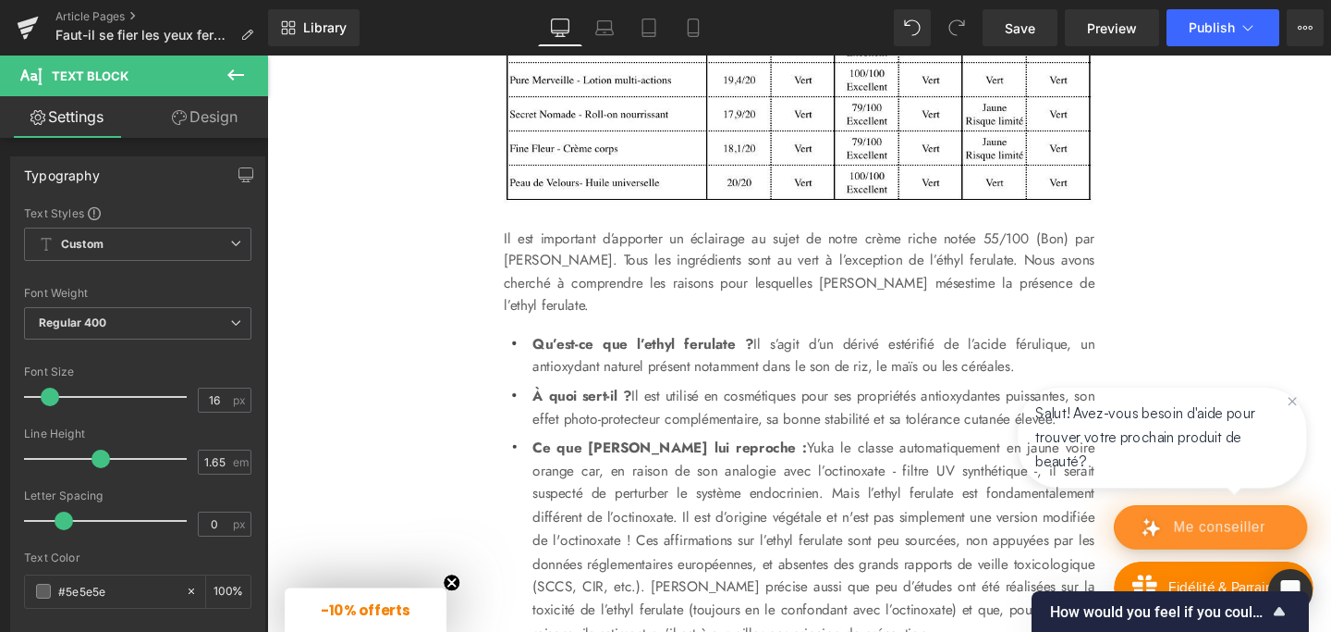
scroll to position [3755, 0]
click at [587, 331] on p "Il est important d’apporter un éclairage au sujet de notre crème riche notée 55…" at bounding box center [826, 284] width 621 height 94
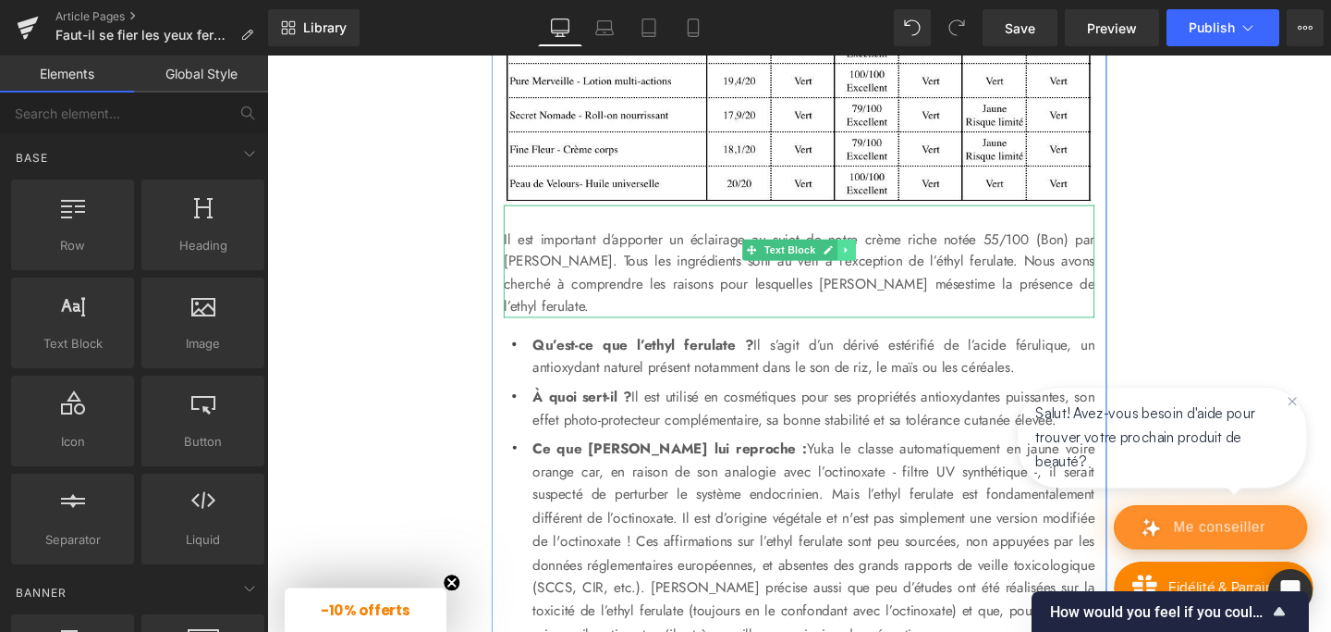
click at [877, 265] on icon at bounding box center [876, 259] width 10 height 11
click at [862, 265] on icon at bounding box center [867, 260] width 10 height 10
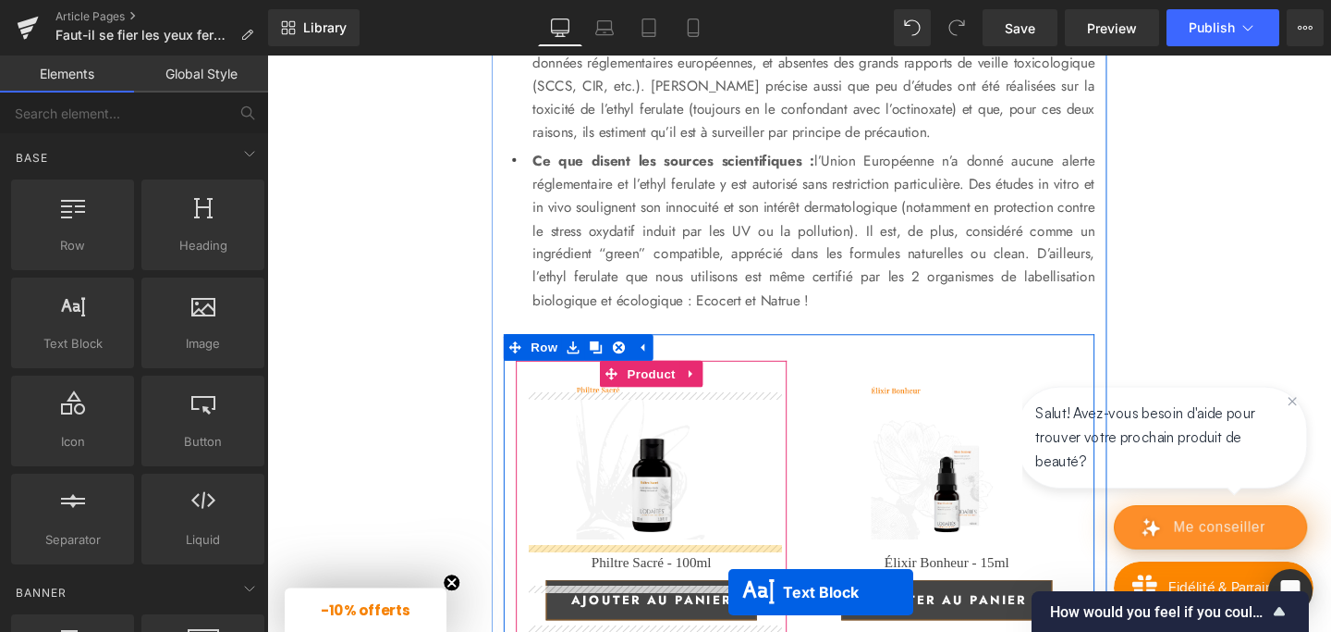
scroll to position [4513, 0]
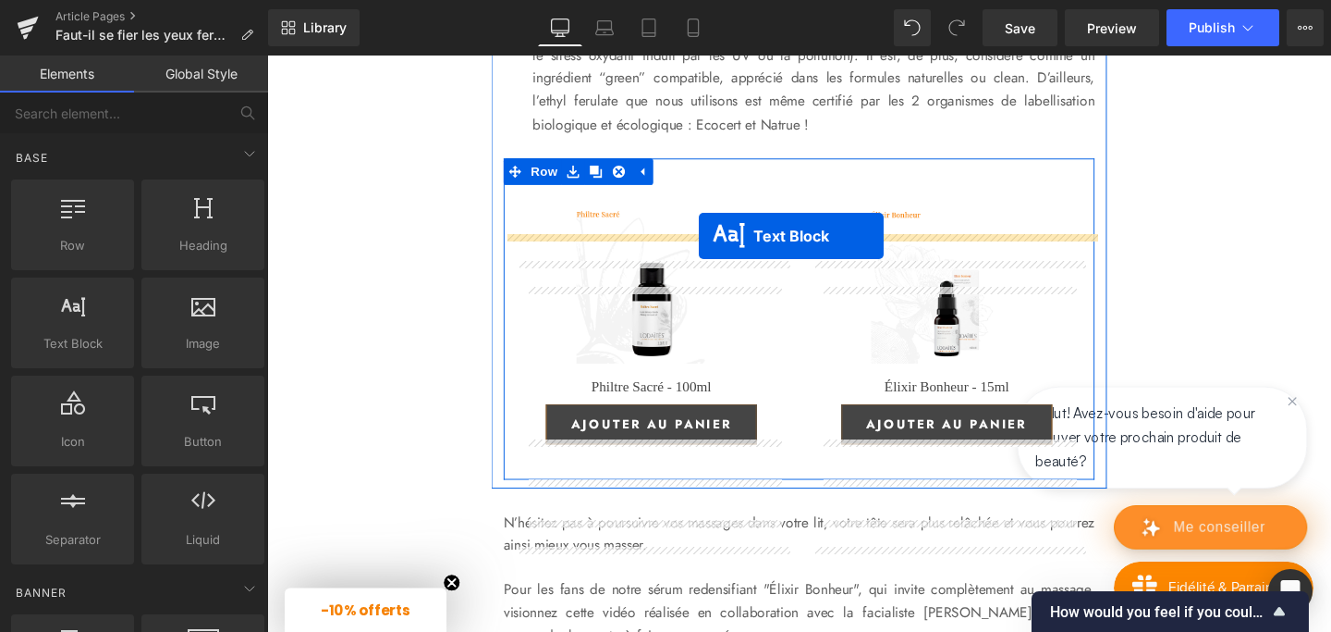
drag, startPoint x: 777, startPoint y: 436, endPoint x: 721, endPoint y: 245, distance: 199.3
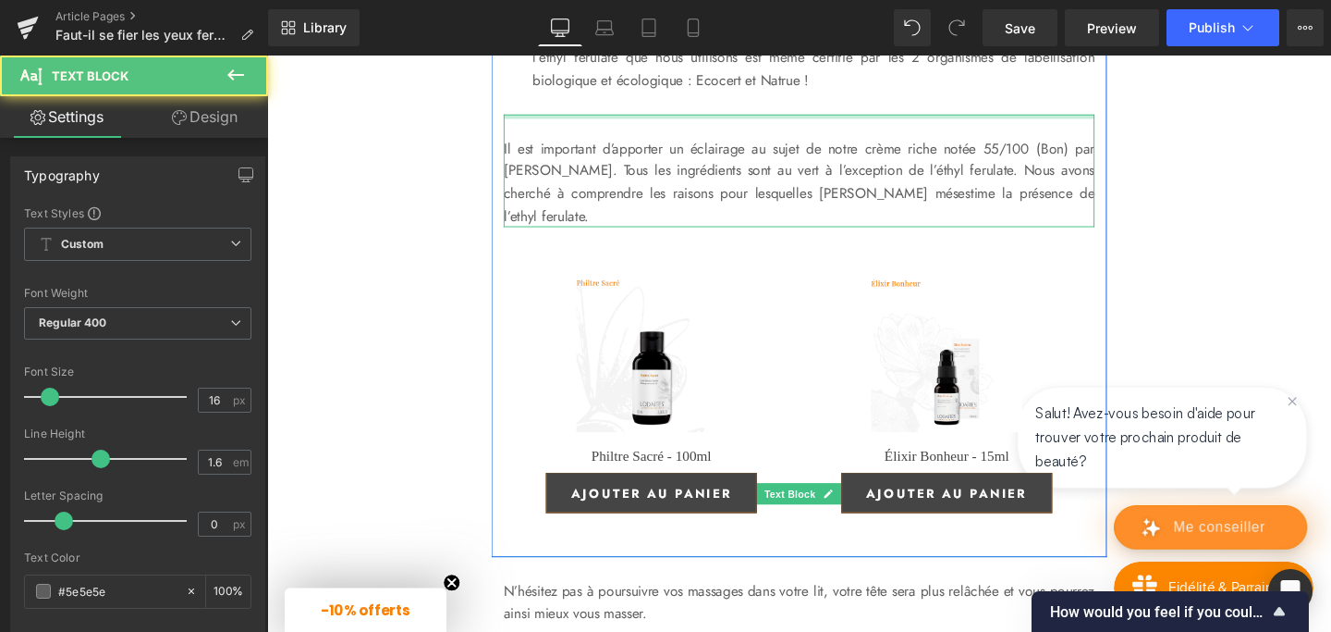
scroll to position [4467, 0]
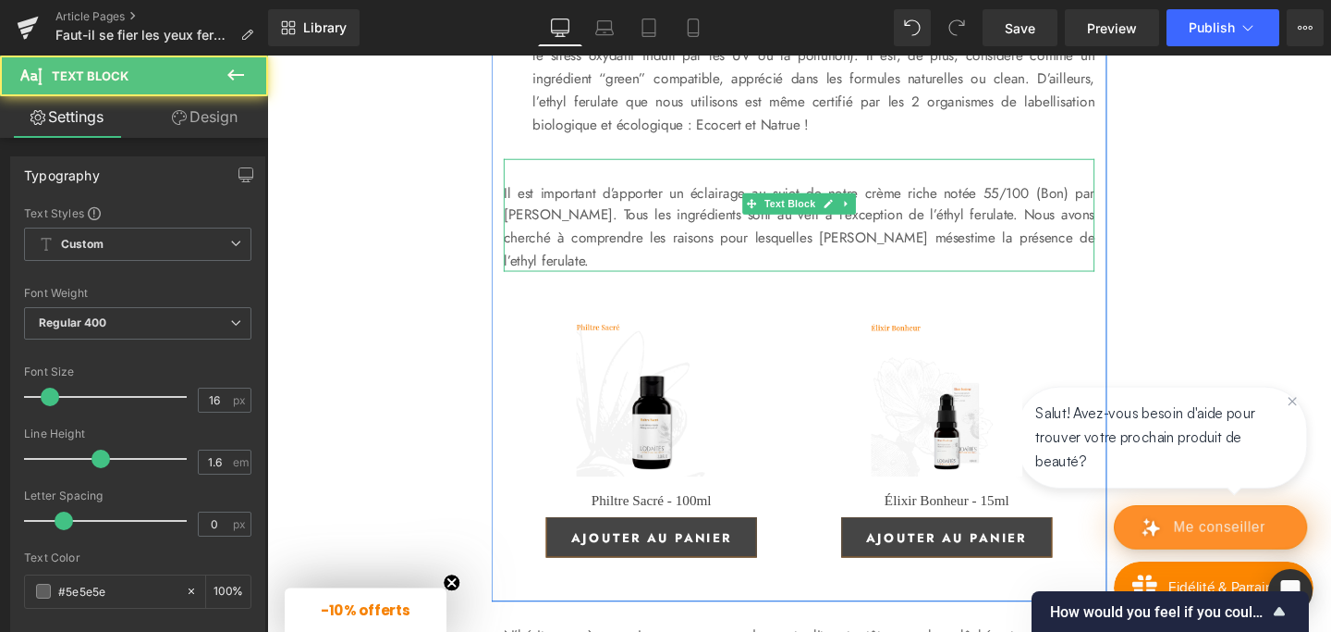
click at [563, 188] on p at bounding box center [826, 176] width 621 height 24
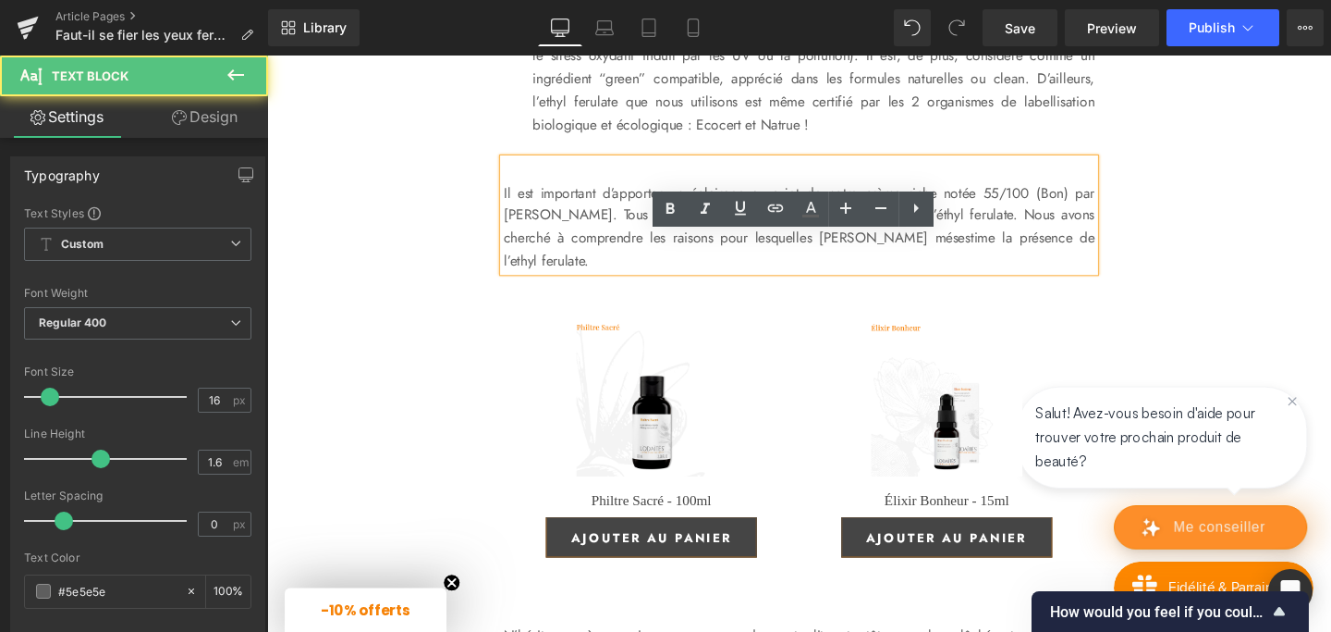
click at [518, 277] on p "Il est important d’apporter un éclairage au sujet de notre crème riche notée 55…" at bounding box center [826, 235] width 621 height 94
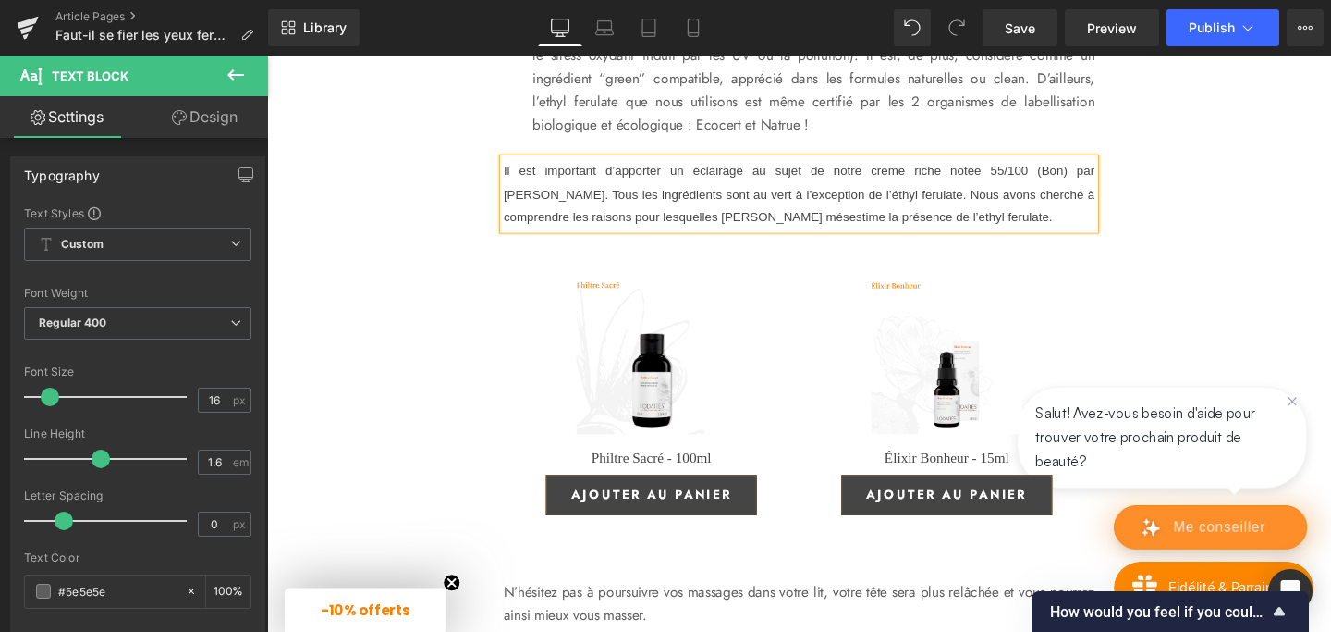
click at [633, 232] on span "Il est important d’apporter un éclairage au sujet de notre crème riche notée 55…" at bounding box center [826, 200] width 621 height 64
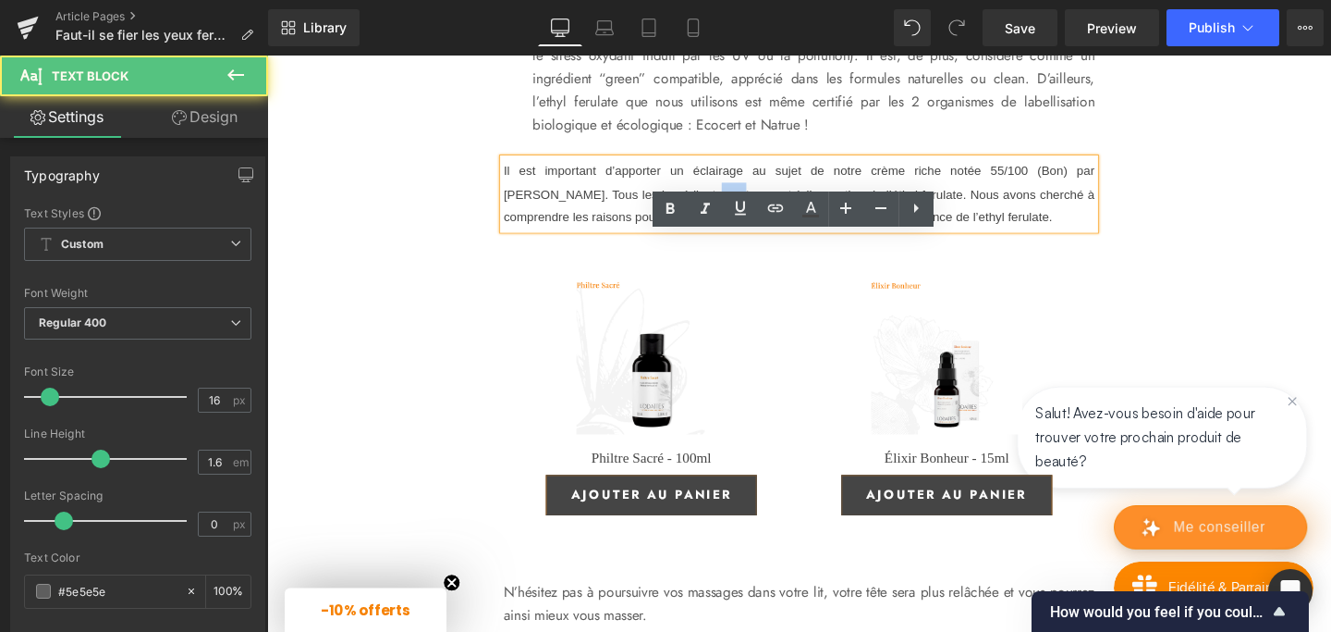
click at [633, 232] on span "Il est important d’apporter un éclairage au sujet de notre crème riche notée 55…" at bounding box center [826, 200] width 621 height 64
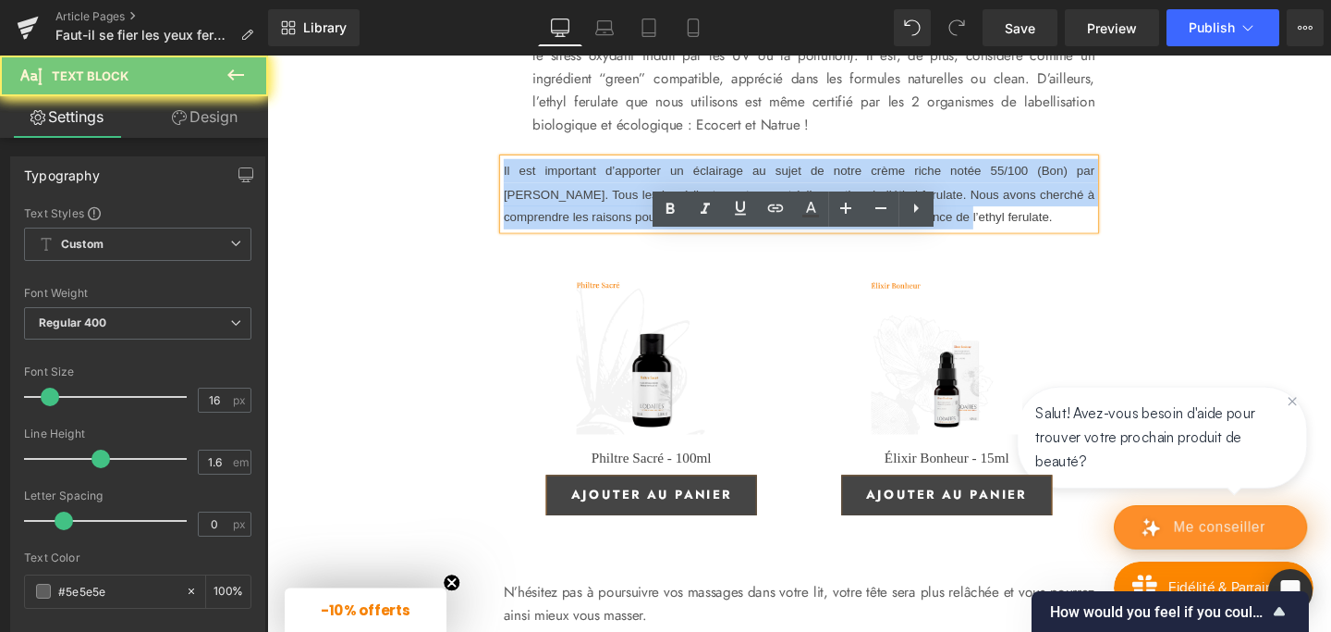
click at [633, 232] on span "Il est important d’apporter un éclairage au sujet de notre crème riche notée 55…" at bounding box center [826, 200] width 621 height 64
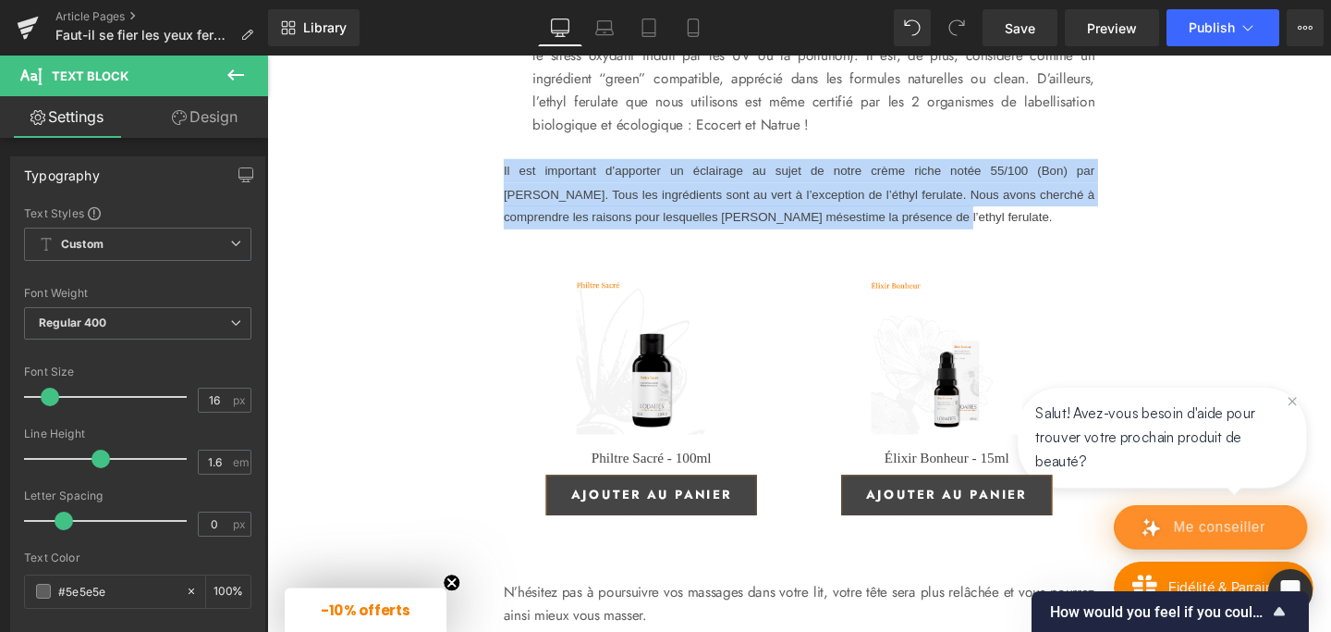
click at [699, 141] on p "Ce que disent les sources scientifiques : l’Union Européenne n’a donné aucune a…" at bounding box center [841, 54] width 591 height 171
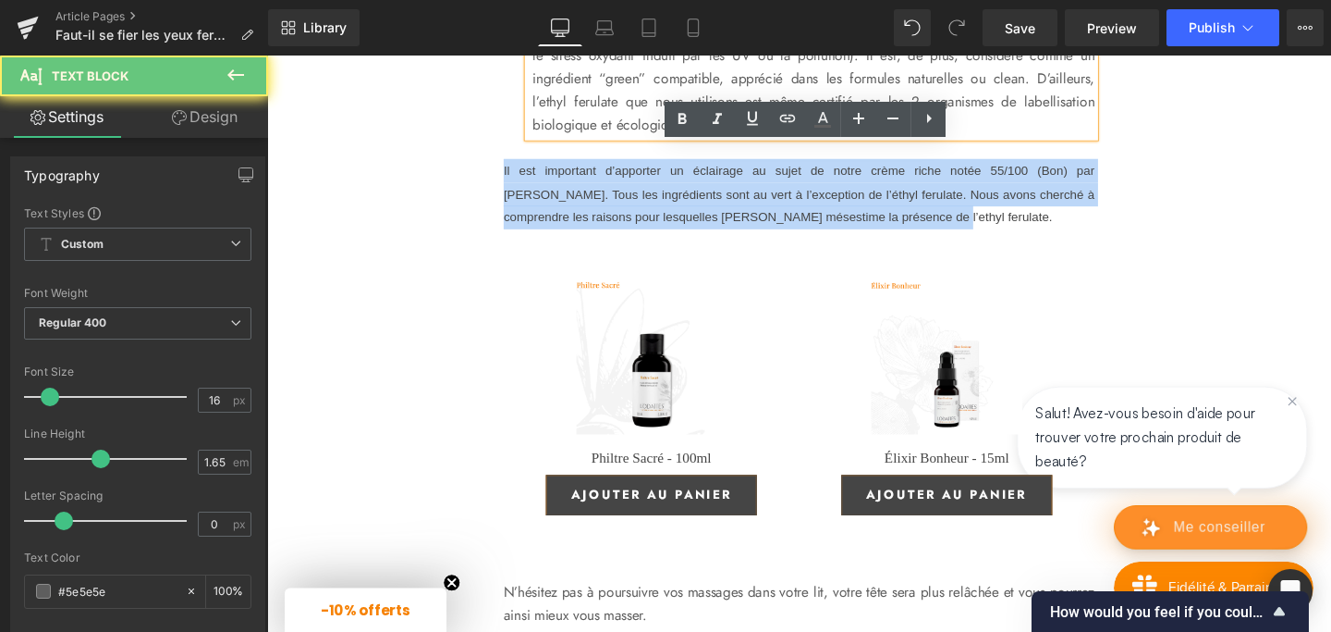
click at [699, 141] on p "Ce que disent les sources scientifiques : l’Union Européenne n’a donné aucune a…" at bounding box center [841, 54] width 591 height 171
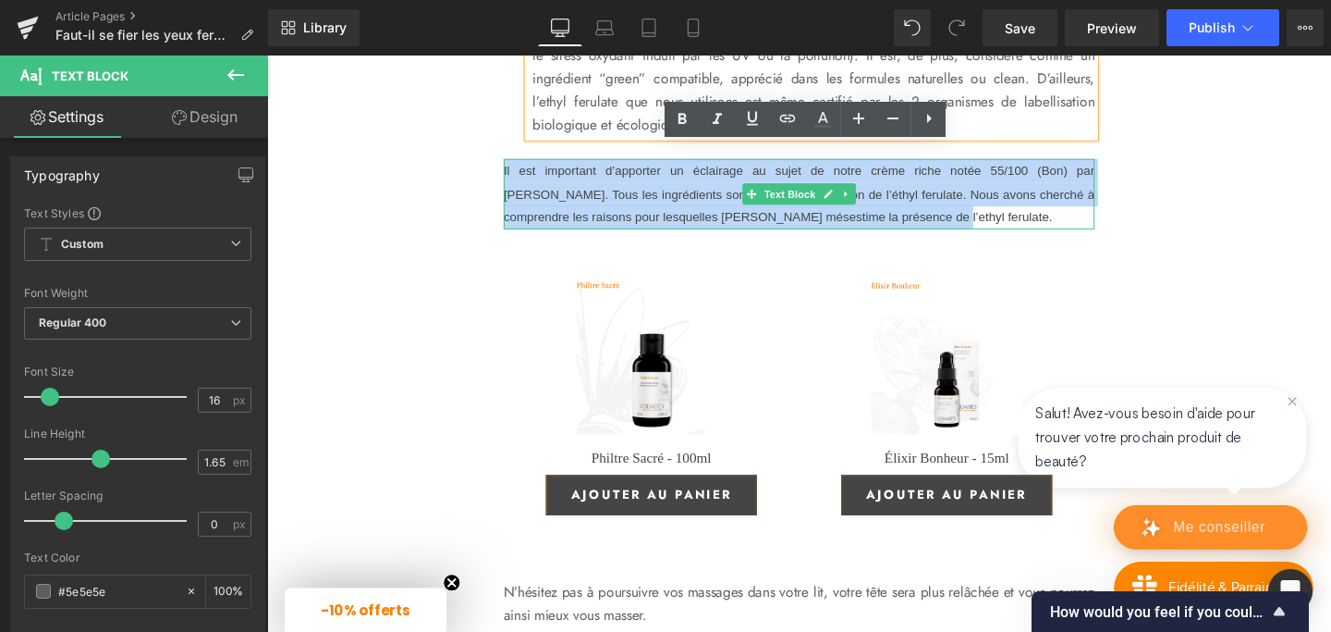
click at [615, 232] on span "Il est important d’apporter un éclairage au sujet de notre crème riche notée 55…" at bounding box center [826, 200] width 621 height 64
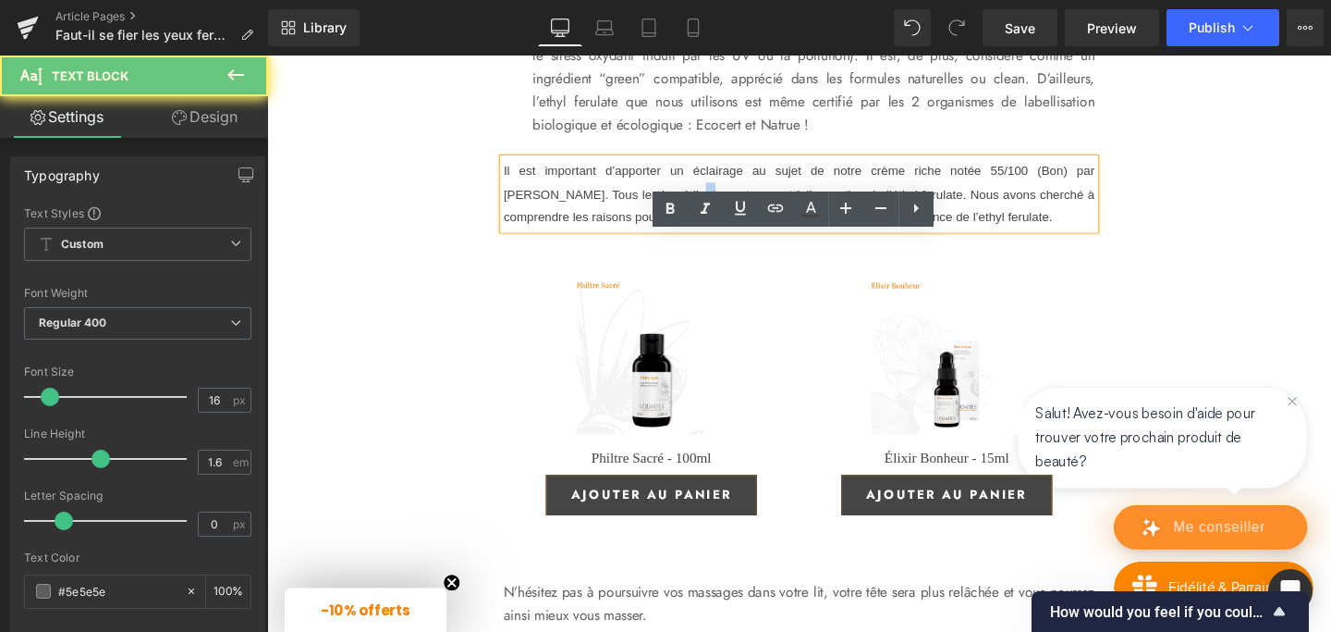
click at [615, 232] on span "Il est important d’apporter un éclairage au sujet de notre crème riche notée 55…" at bounding box center [826, 200] width 621 height 64
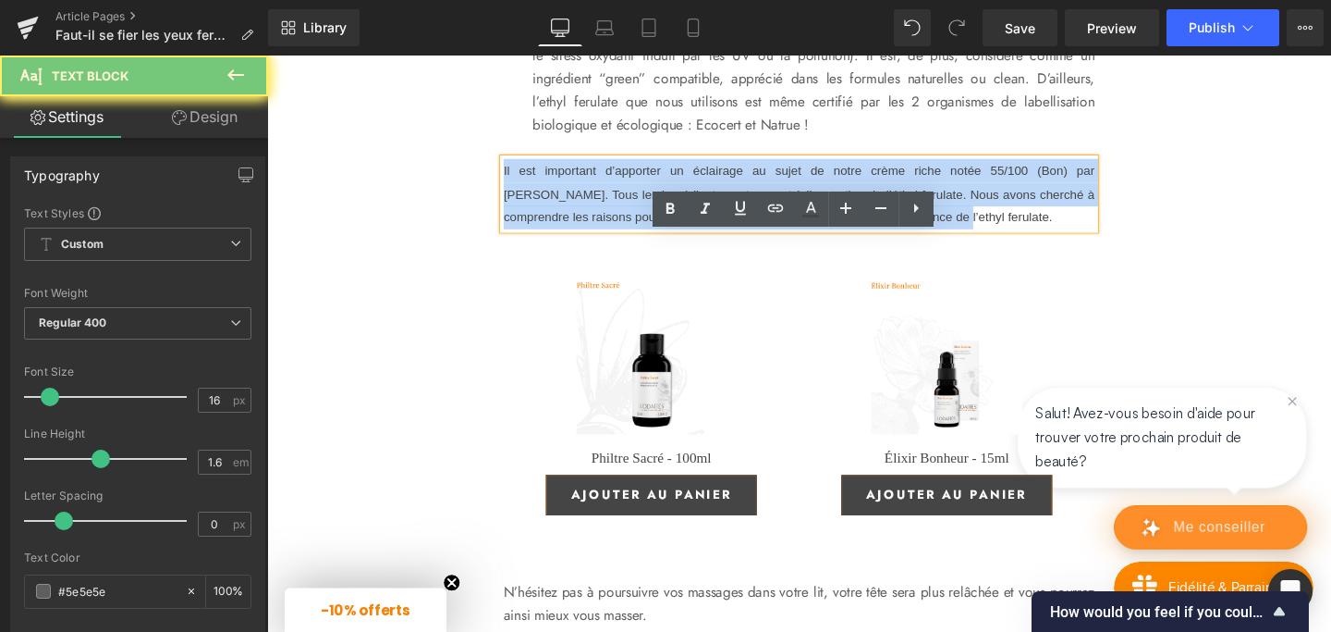
click at [615, 232] on span "Il est important d’apporter un éclairage au sujet de notre crème riche notée 55…" at bounding box center [826, 200] width 621 height 64
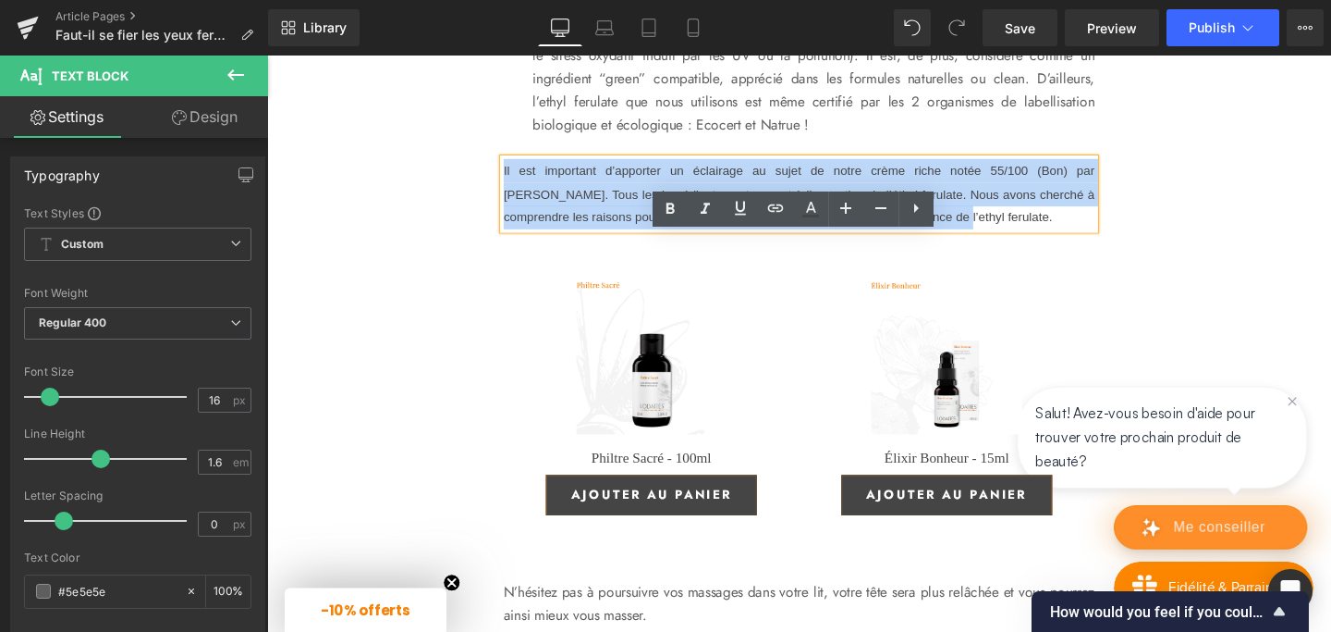
click at [516, 238] on div "Il est important d’apporter un éclairage au sujet de notre crème riche notée 55…" at bounding box center [826, 201] width 621 height 74
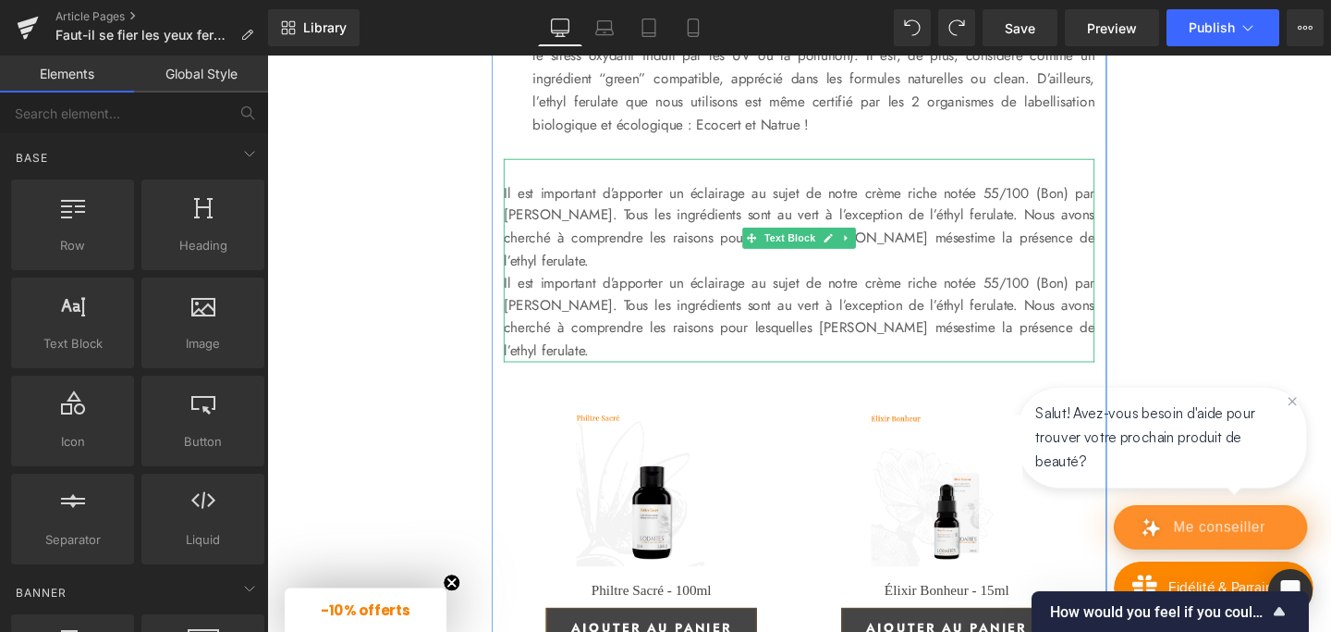
click at [641, 282] on p "Il est important d’apporter un éclairage au sujet de notre crème riche notée 55…" at bounding box center [826, 235] width 621 height 94
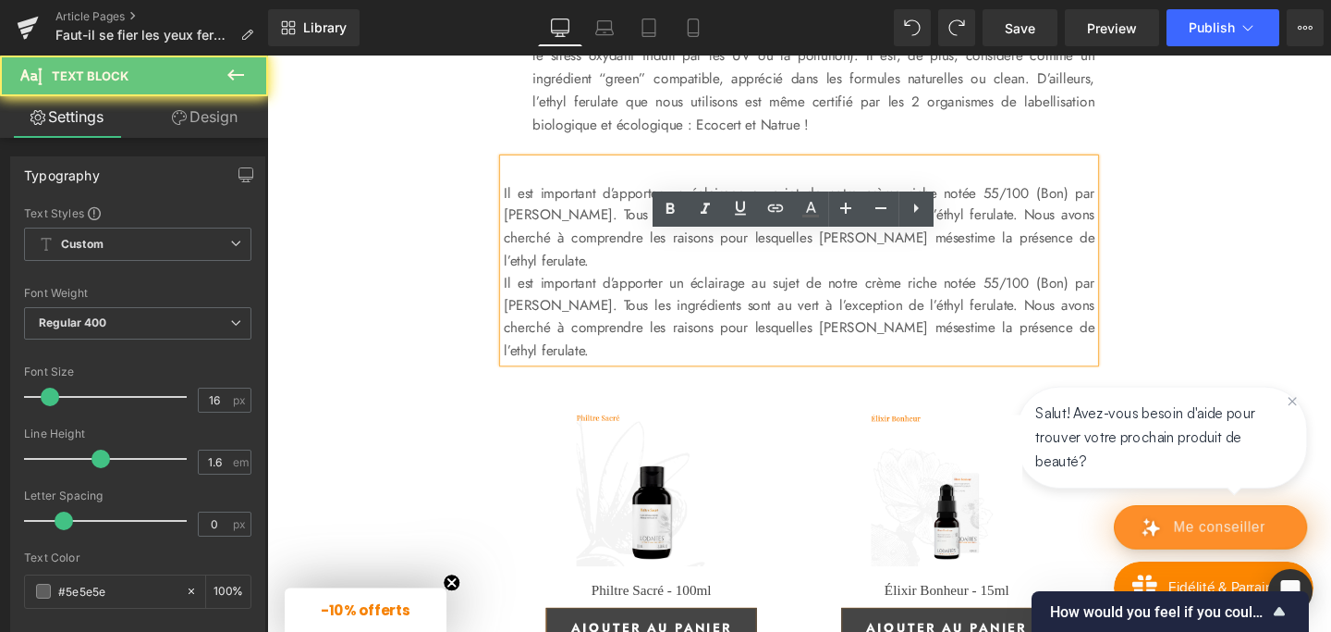
click at [641, 282] on p "Il est important d’apporter un éclairage au sujet de notre crème riche notée 55…" at bounding box center [826, 235] width 621 height 94
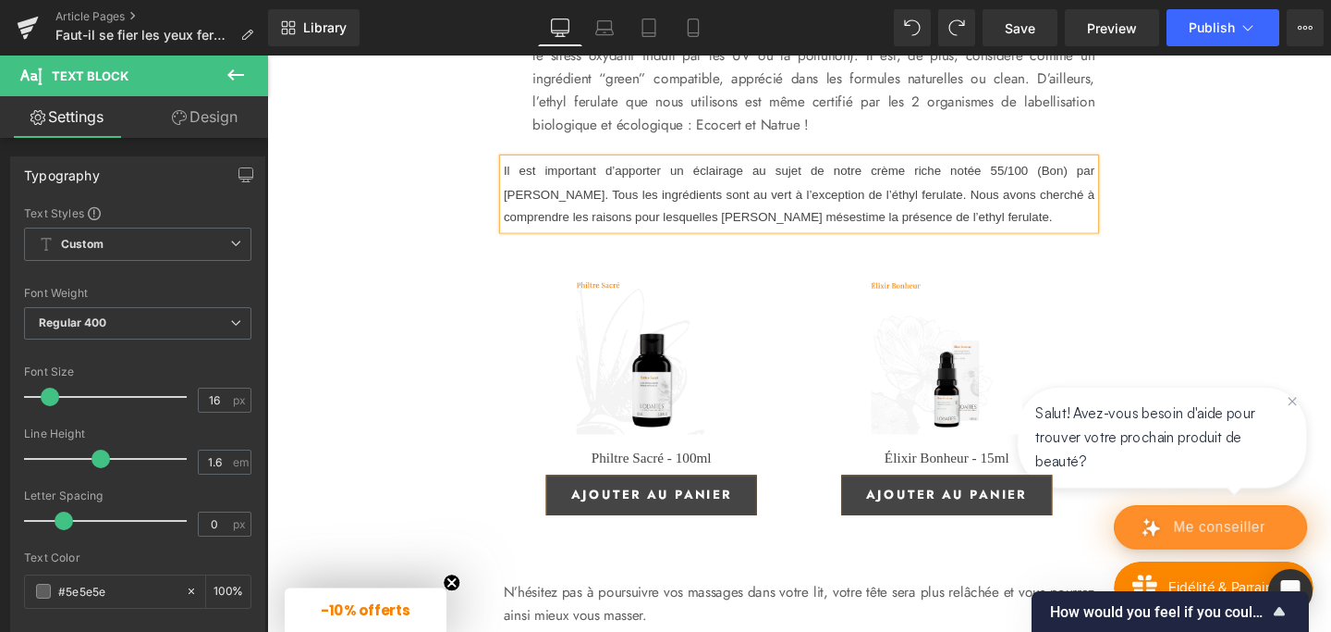
click at [643, 238] on p "Il est important d’apporter un éclairage au sujet de notre crème riche notée 55…" at bounding box center [826, 201] width 621 height 74
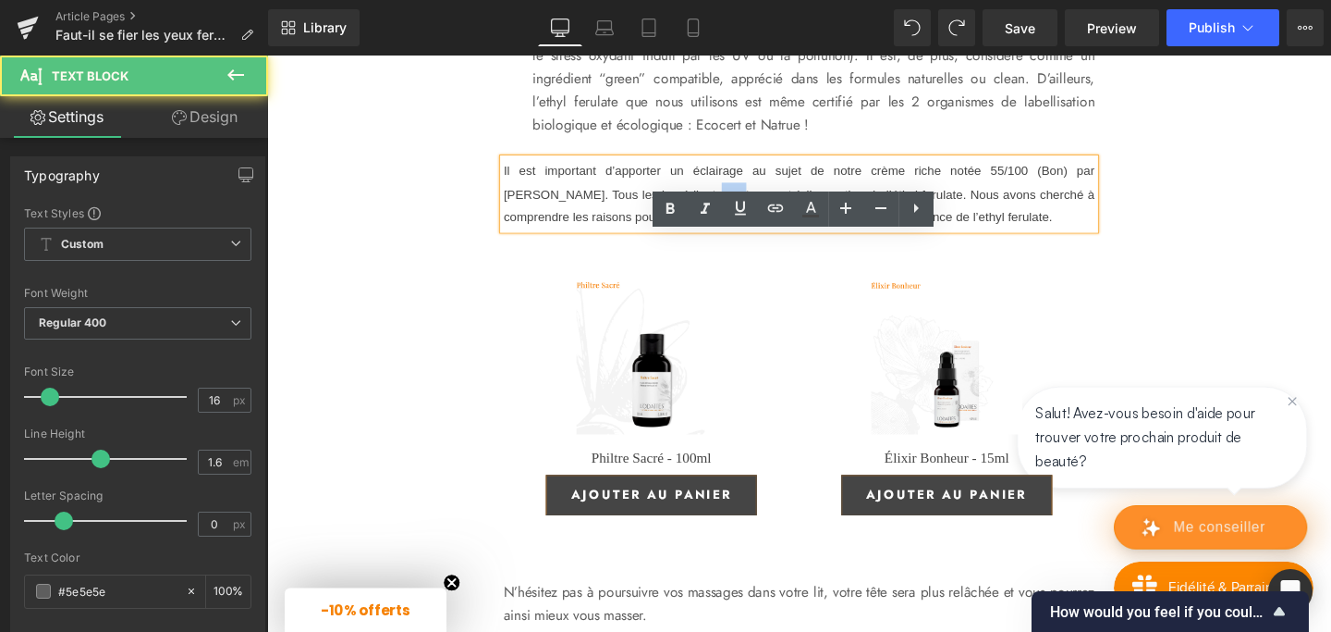
click at [643, 238] on p "Il est important d’apporter un éclairage au sujet de notre crème riche notée 55…" at bounding box center [826, 201] width 621 height 74
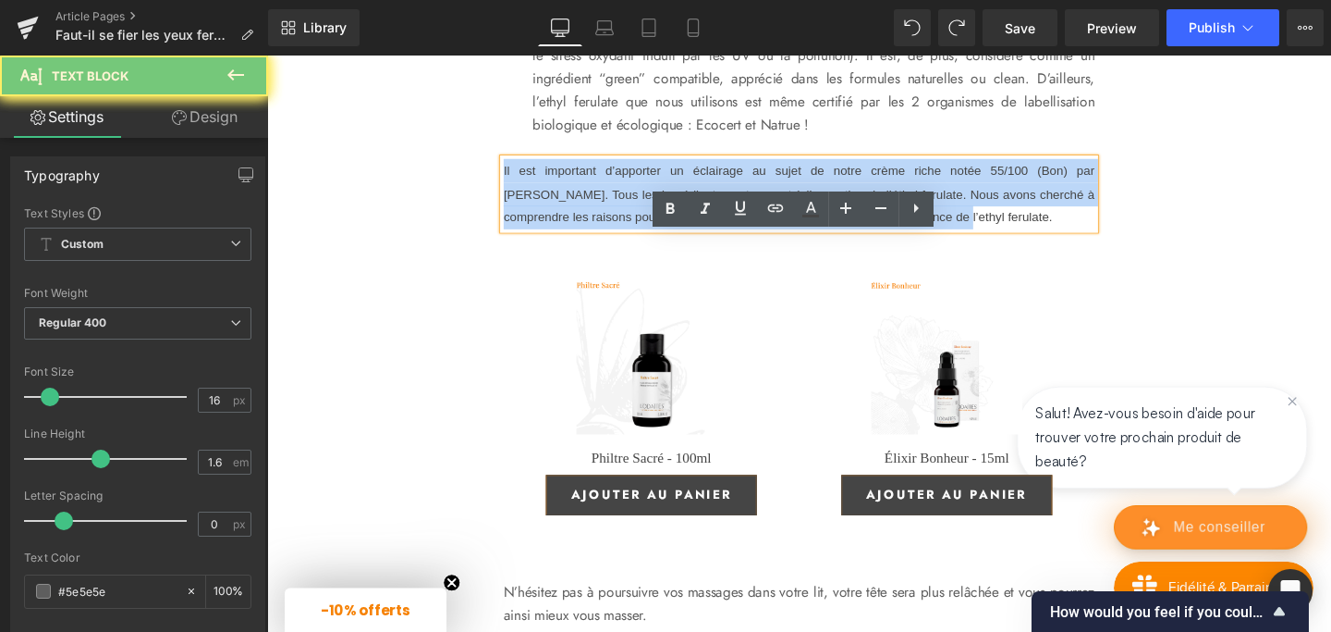
click at [643, 238] on p "Il est important d’apporter un éclairage au sujet de notre crème riche notée 55…" at bounding box center [826, 201] width 621 height 74
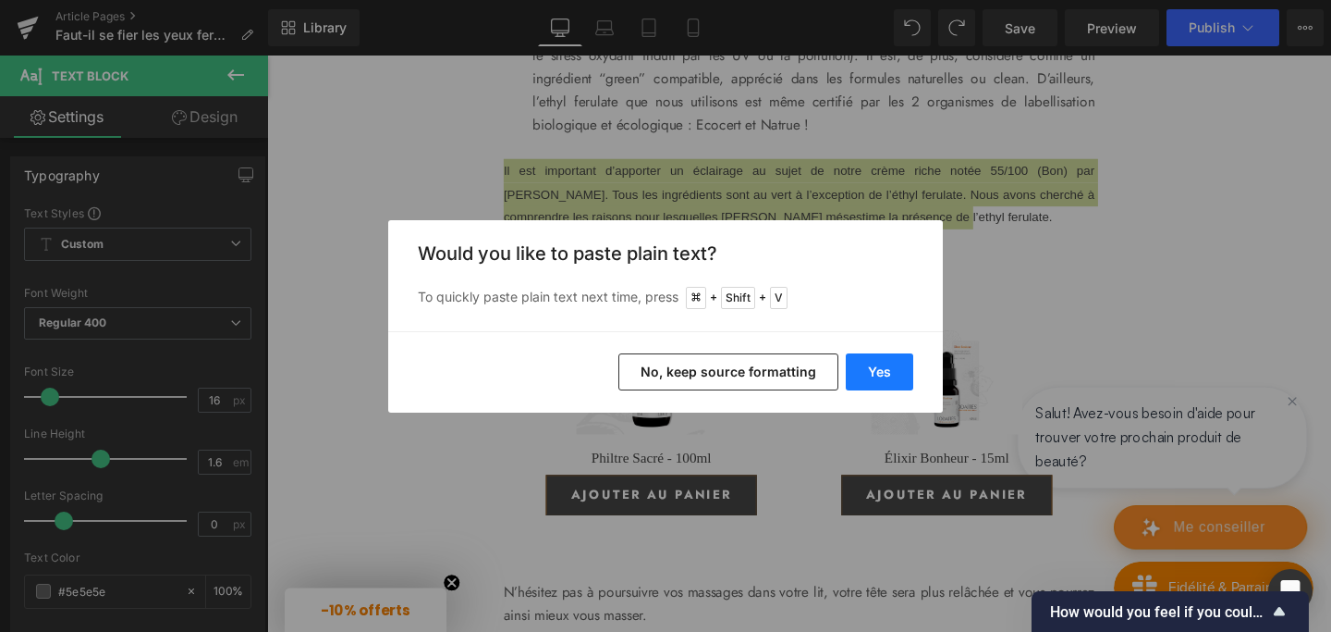
click at [881, 375] on button "Yes" at bounding box center [879, 371] width 67 height 37
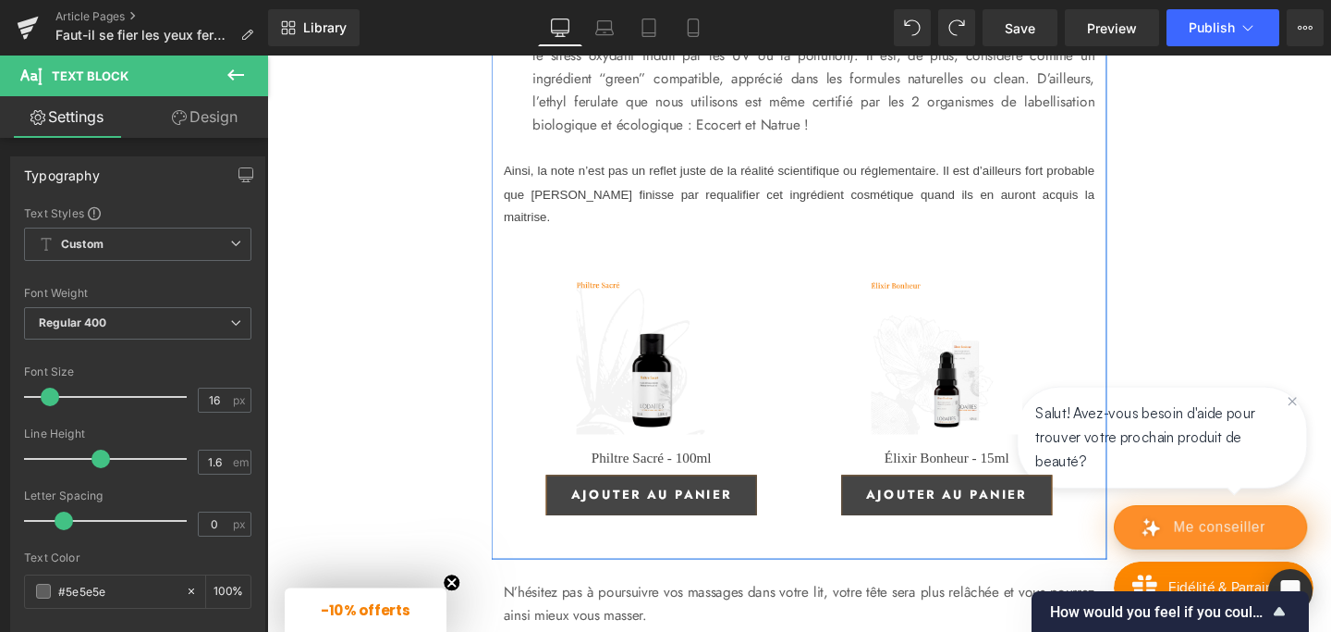
click at [749, 232] on font "Ainsi, la note n’est pas un reflet juste de la réalité scientifique ou réglemen…" at bounding box center [826, 199] width 621 height 65
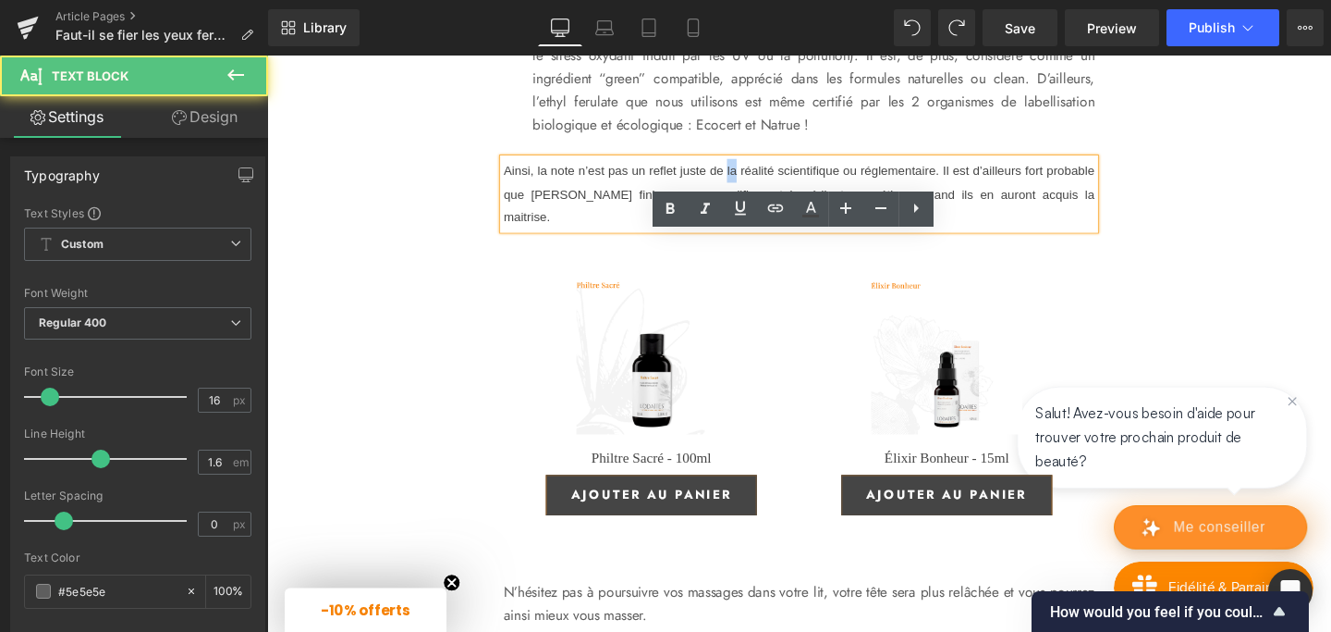
click at [749, 232] on font "Ainsi, la note n’est pas un reflet juste de la réalité scientifique ou réglemen…" at bounding box center [826, 199] width 621 height 65
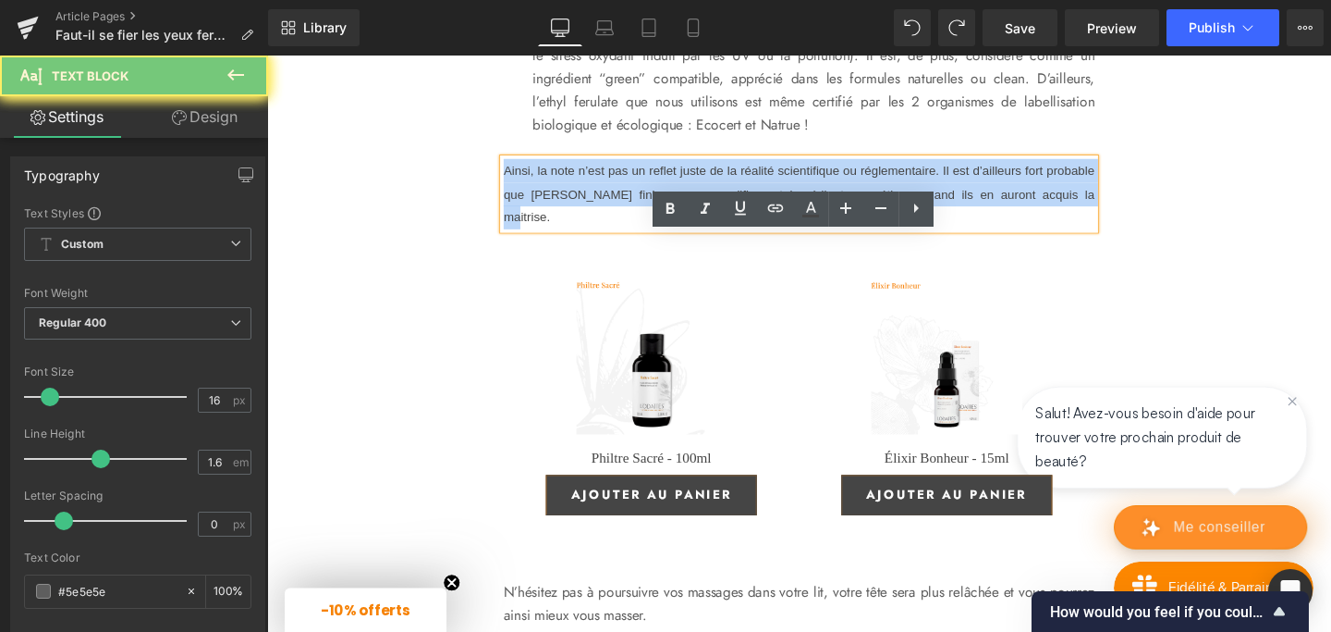
click at [749, 232] on font "Ainsi, la note n’est pas un reflet juste de la réalité scientifique ou réglemen…" at bounding box center [826, 199] width 621 height 65
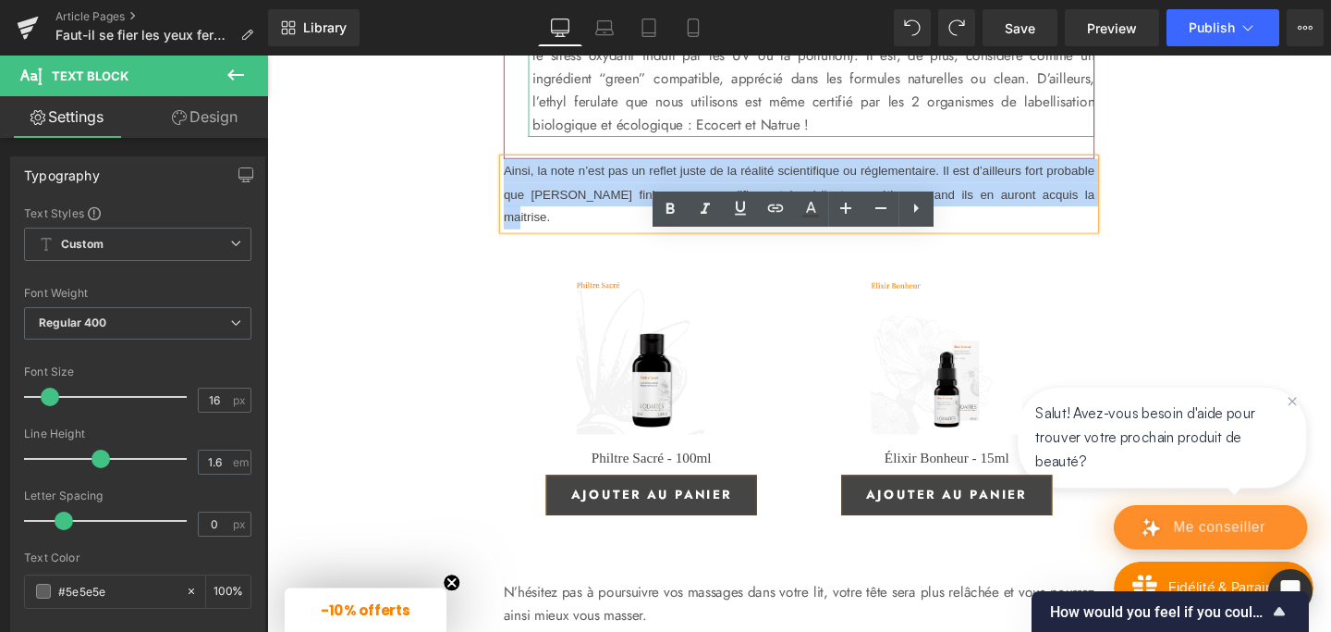
click at [580, 141] on p "Ce que disent les sources scientifiques : l’Union Européenne n’a donné aucune a…" at bounding box center [841, 54] width 591 height 171
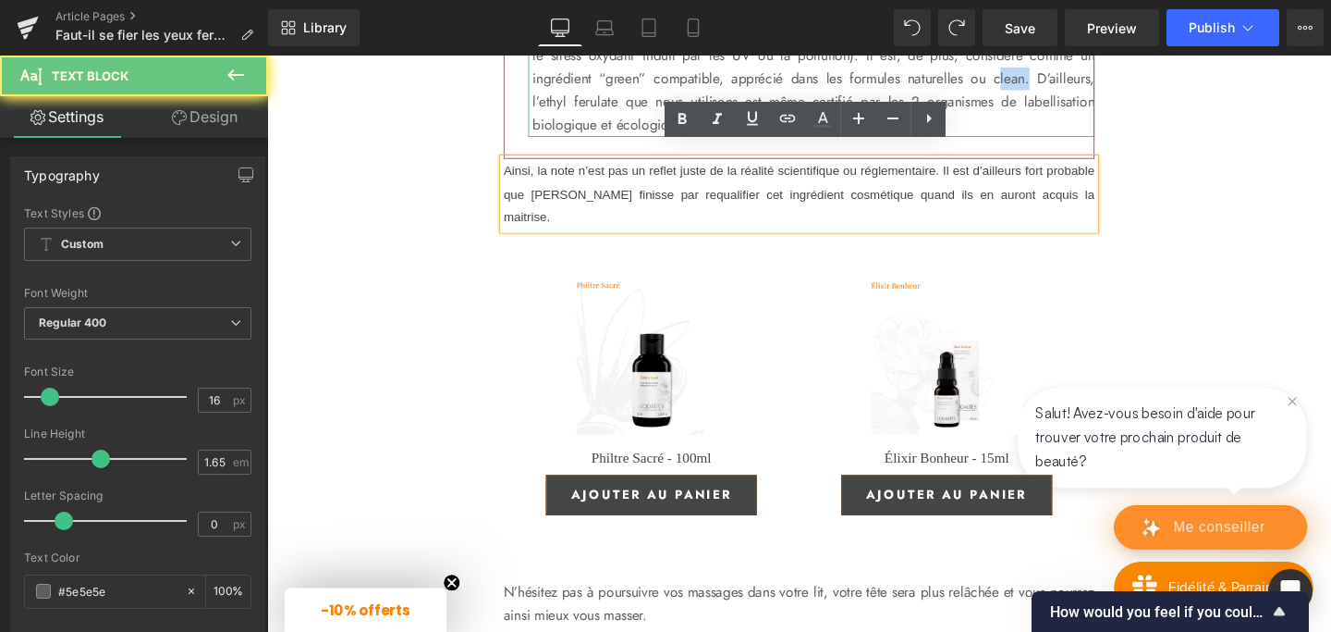
click at [580, 141] on p "Ce que disent les sources scientifiques : l’Union Européenne n’a donné aucune a…" at bounding box center [841, 54] width 591 height 171
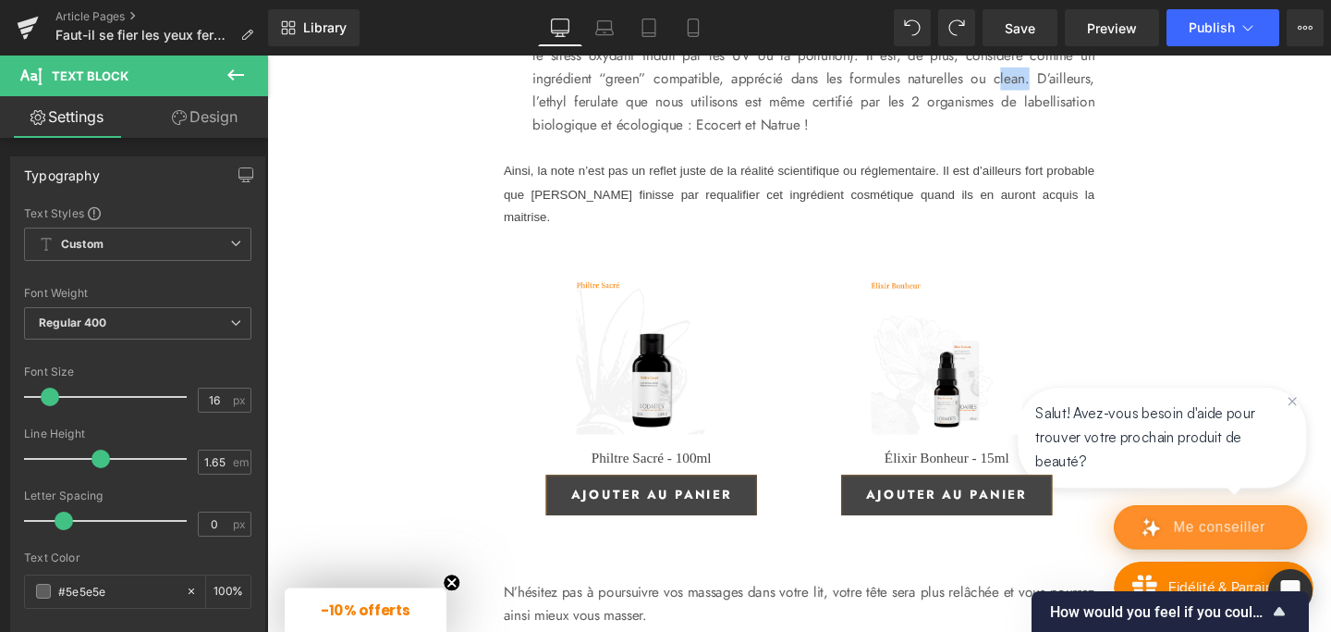
click at [656, 232] on span "Ainsi, la note n’est pas un reflet juste de la réalité scientifique ou réglemen…" at bounding box center [826, 200] width 621 height 64
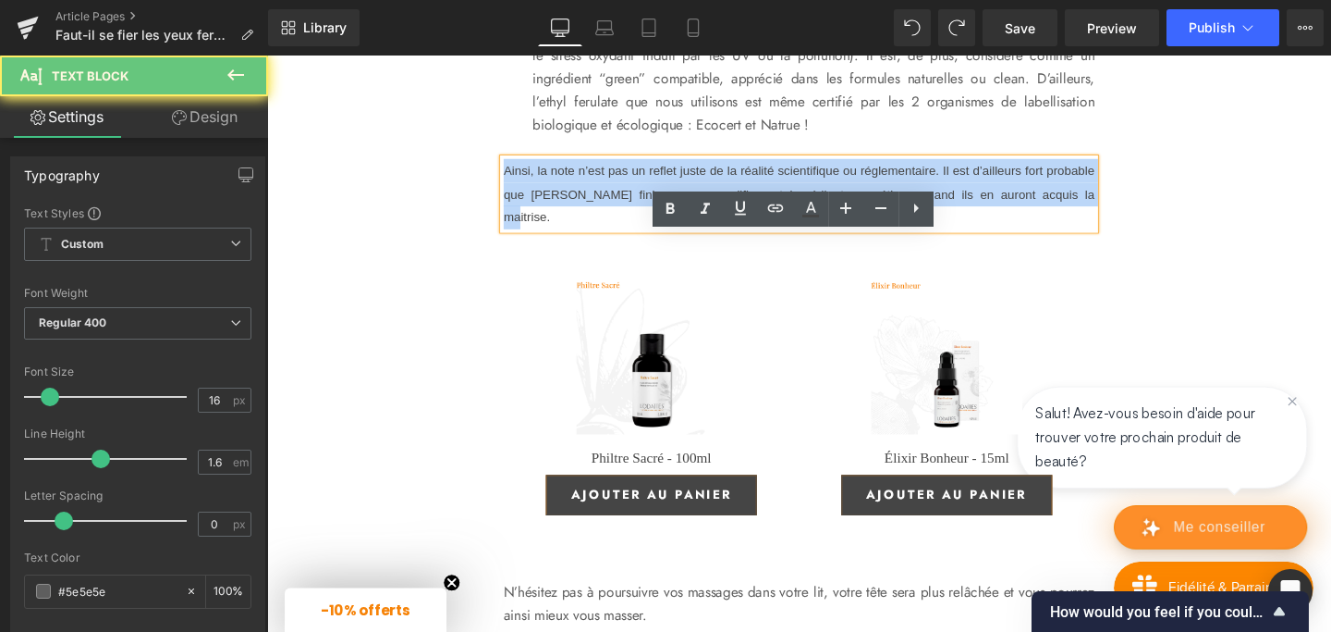
click at [656, 232] on span "Ainsi, la note n’est pas un reflet juste de la réalité scientifique ou réglemen…" at bounding box center [826, 200] width 621 height 64
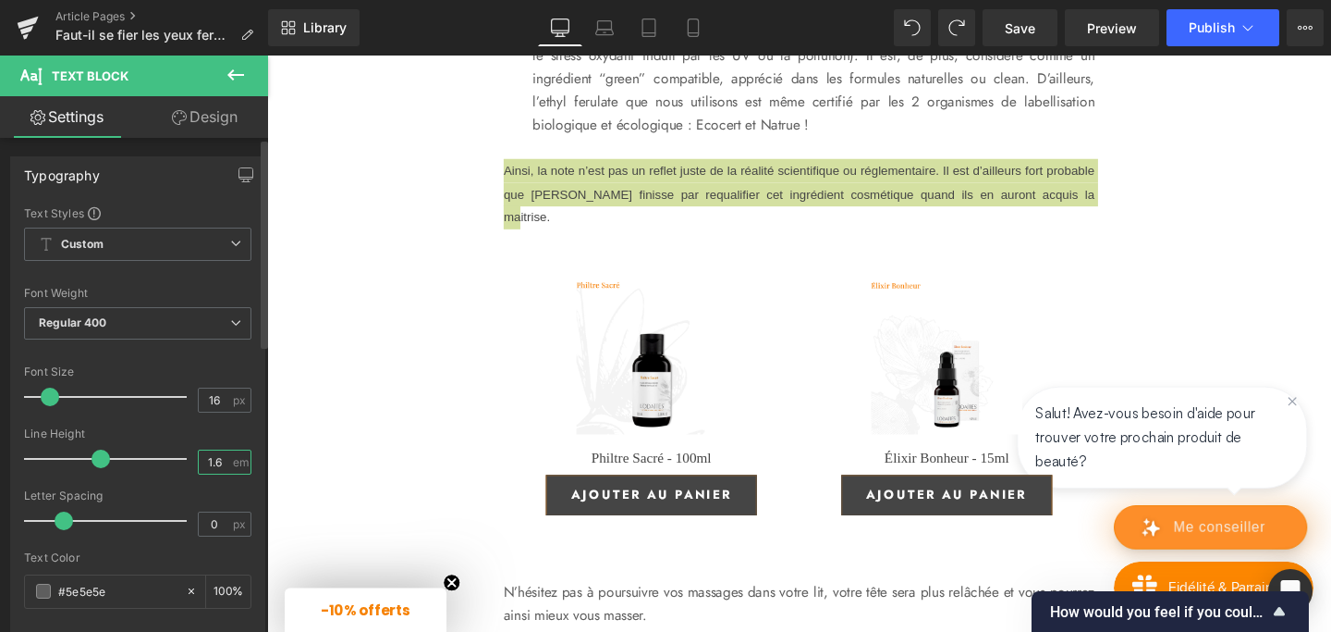
click at [216, 460] on input "1.6" at bounding box center [215, 461] width 32 height 23
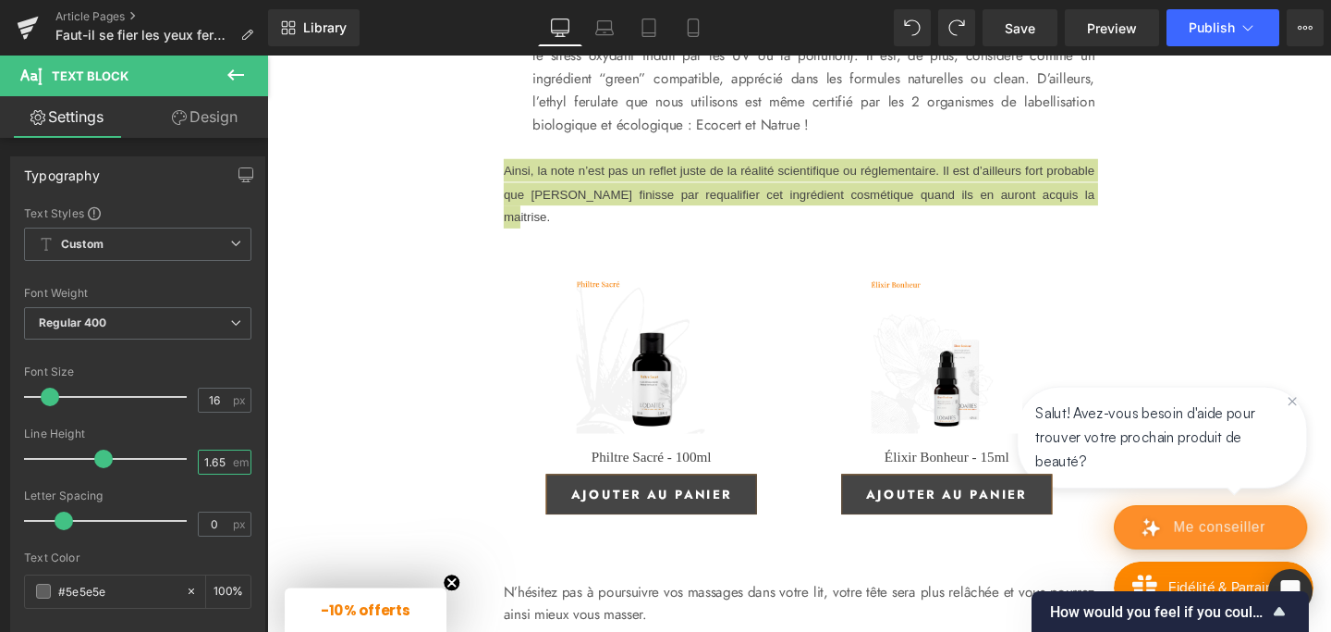
type input "1.65"
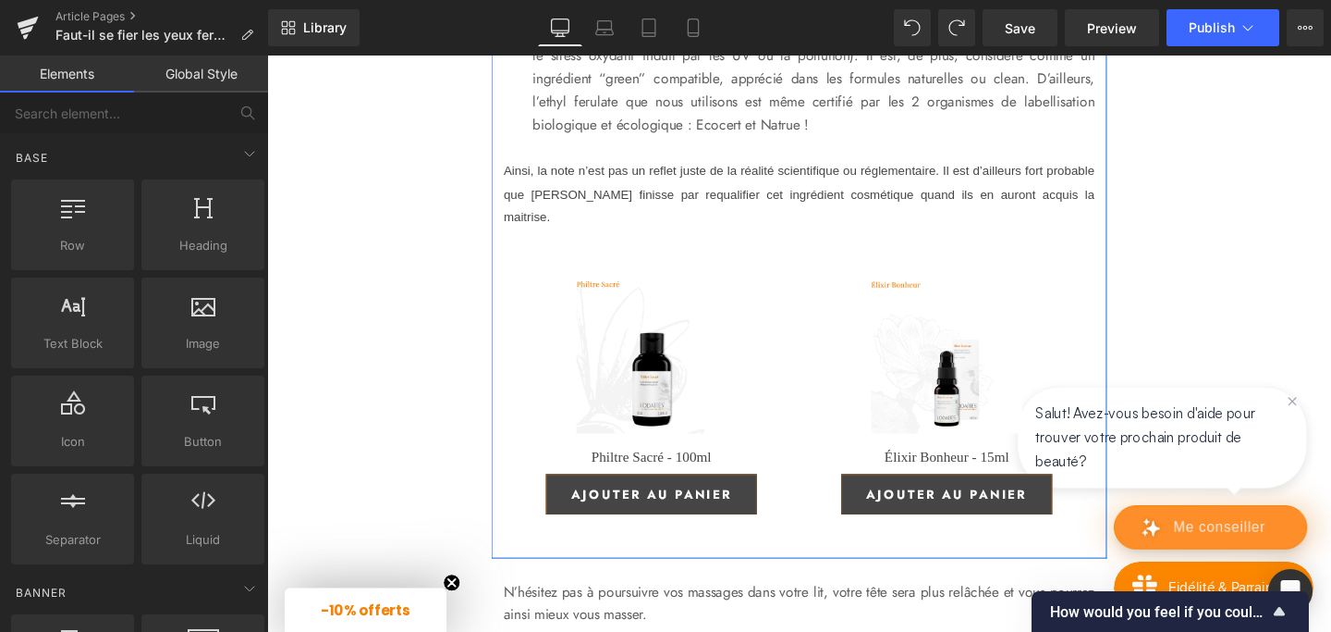
click at [570, 232] on span "Ainsi, la note n’est pas un reflet juste de la réalité scientifique ou réglemen…" at bounding box center [826, 200] width 621 height 64
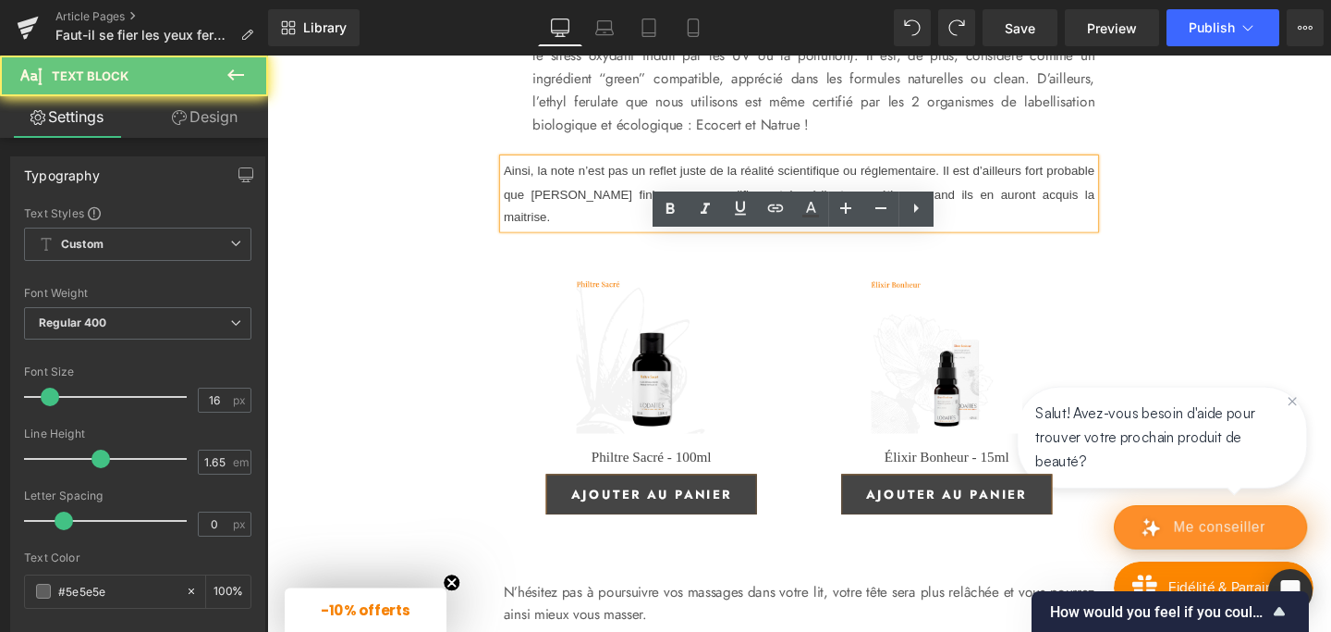
click at [570, 232] on span "Ainsi, la note n’est pas un reflet juste de la réalité scientifique ou réglemen…" at bounding box center [826, 200] width 621 height 64
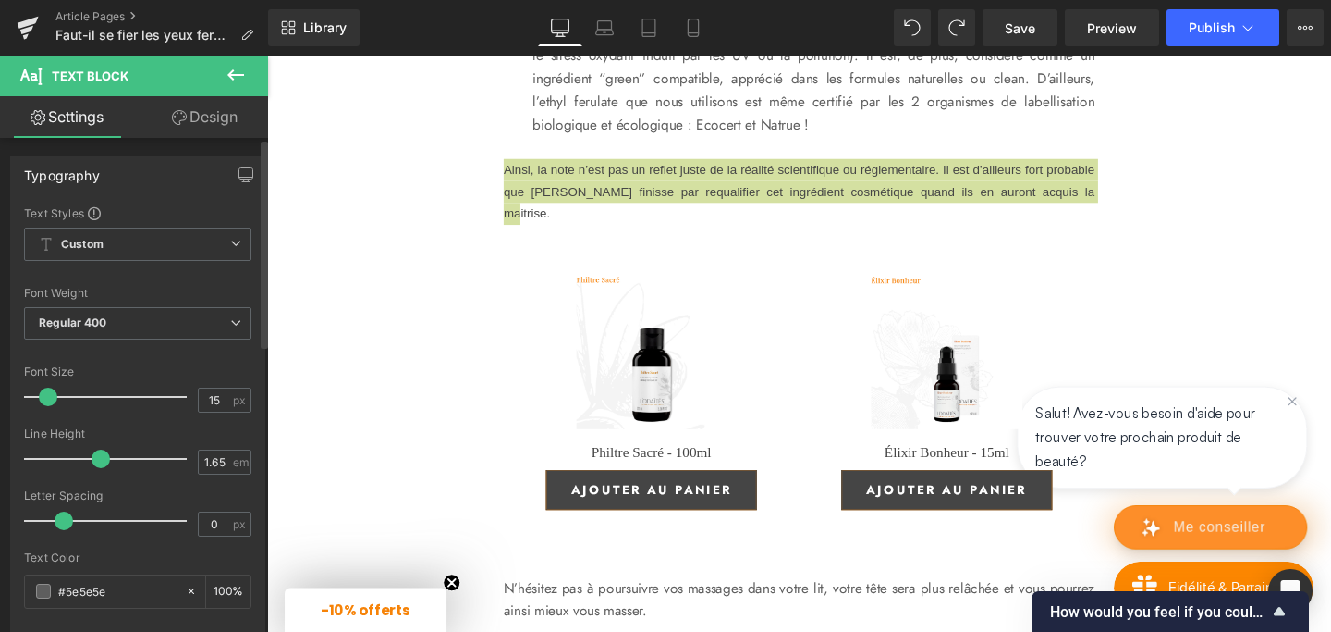
type input "16"
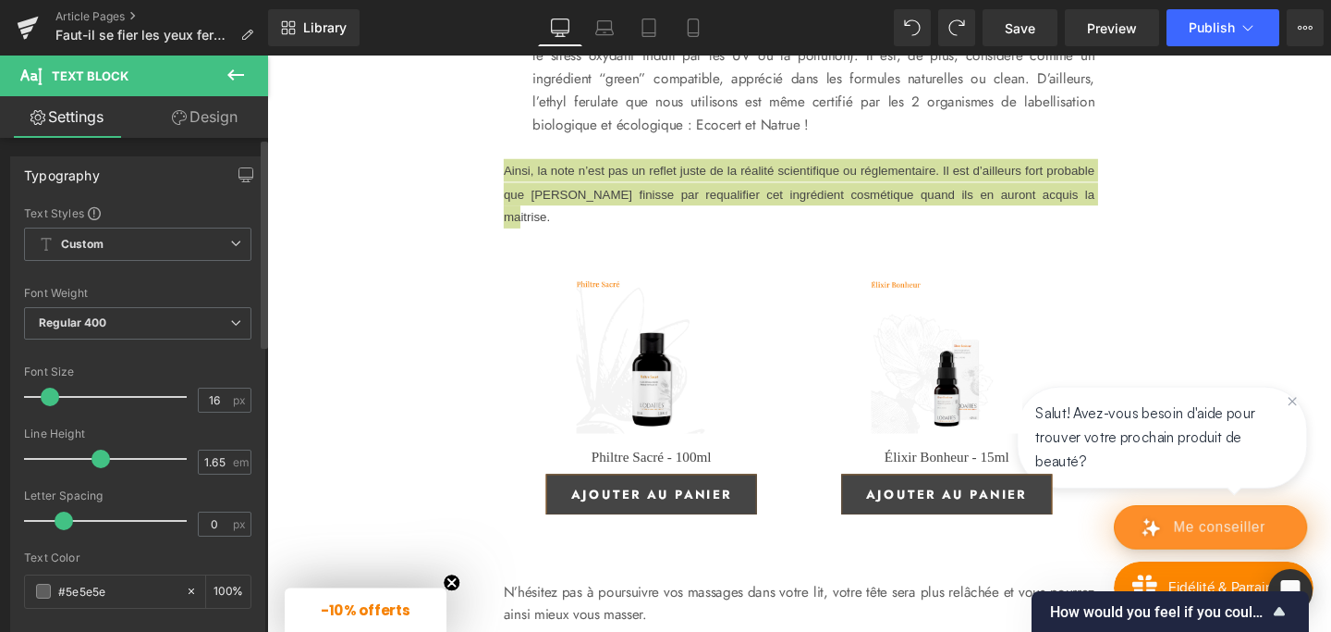
click at [49, 400] on span at bounding box center [50, 396] width 18 height 18
click at [216, 318] on span "Regular 400" at bounding box center [137, 323] width 227 height 32
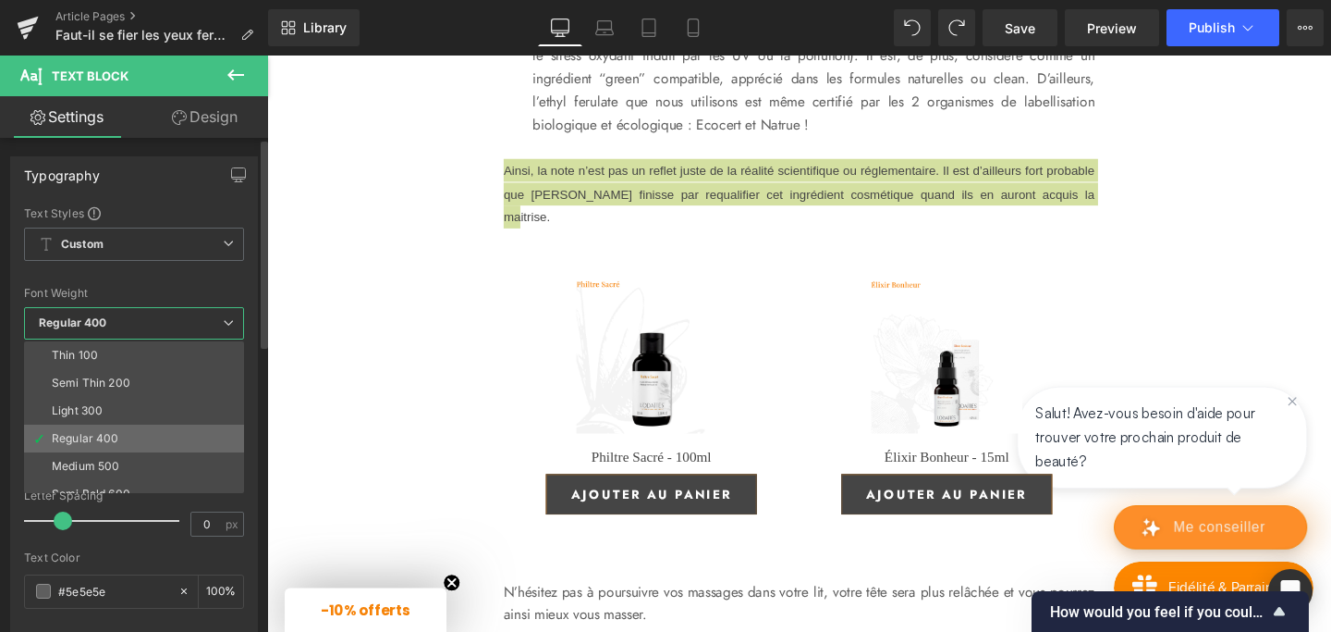
click at [79, 440] on div "Regular 400" at bounding box center [85, 438] width 67 height 13
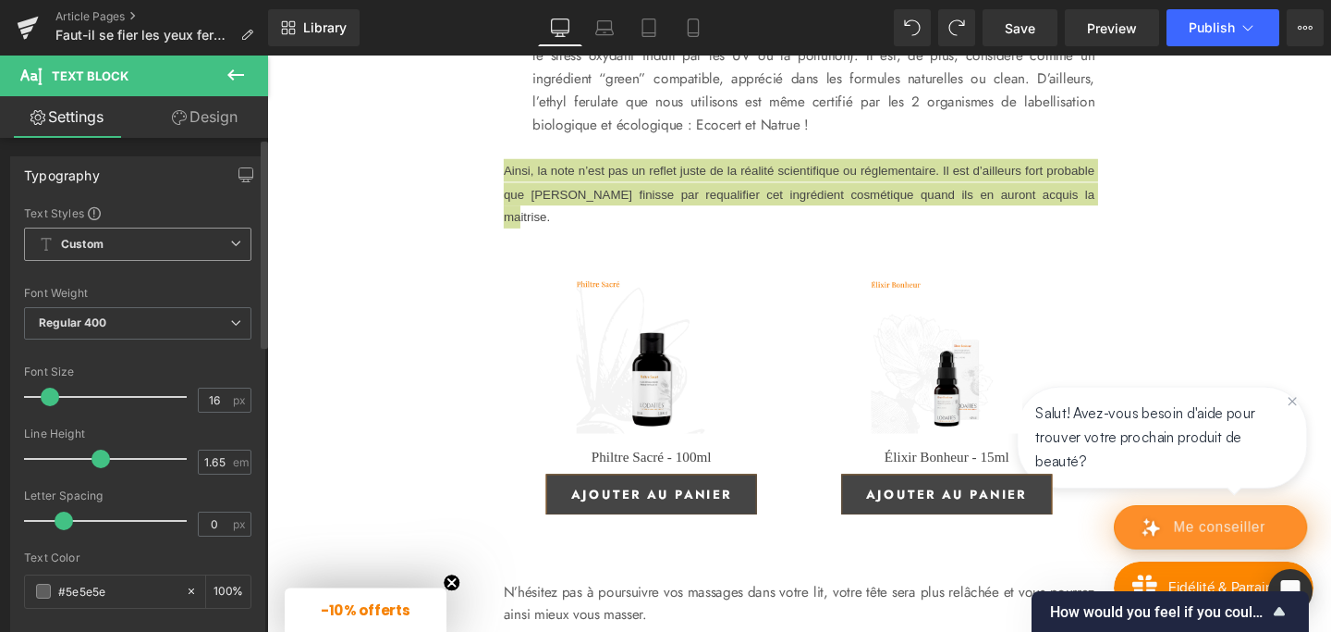
click at [166, 235] on span "Custom Setup Global Style" at bounding box center [137, 243] width 227 height 33
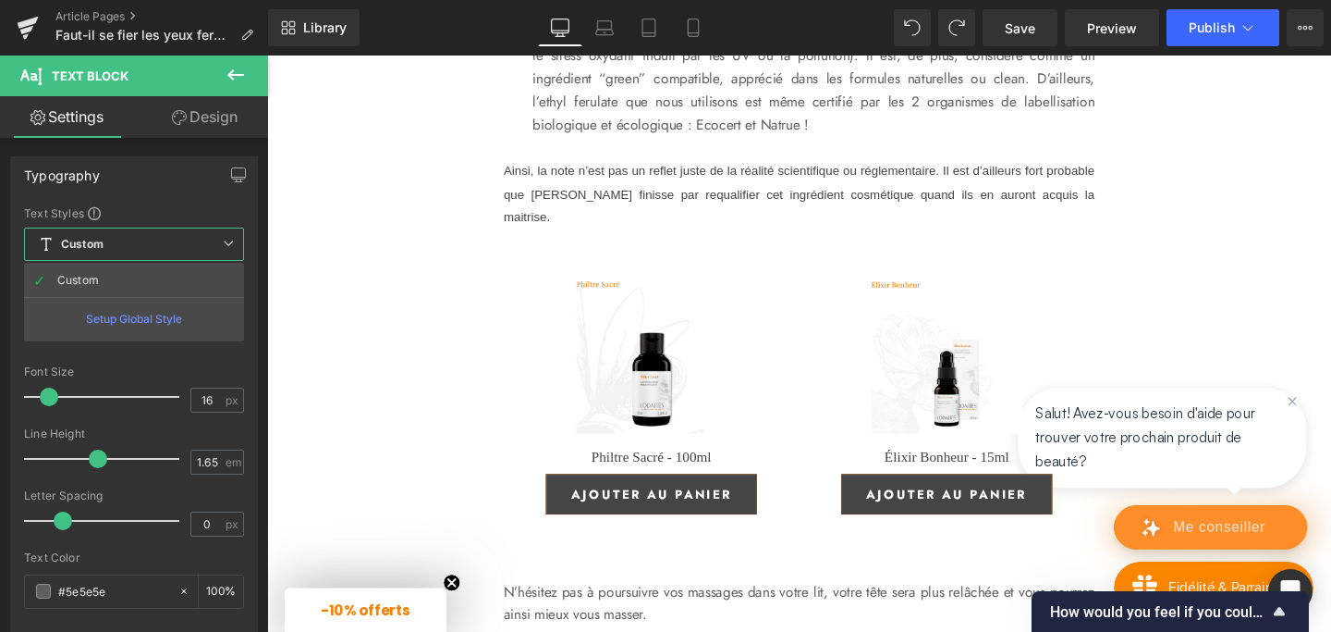
click at [617, 141] on p "Ce que disent les sources scientifiques : l’Union Européenne n’a donné aucune a…" at bounding box center [841, 54] width 591 height 171
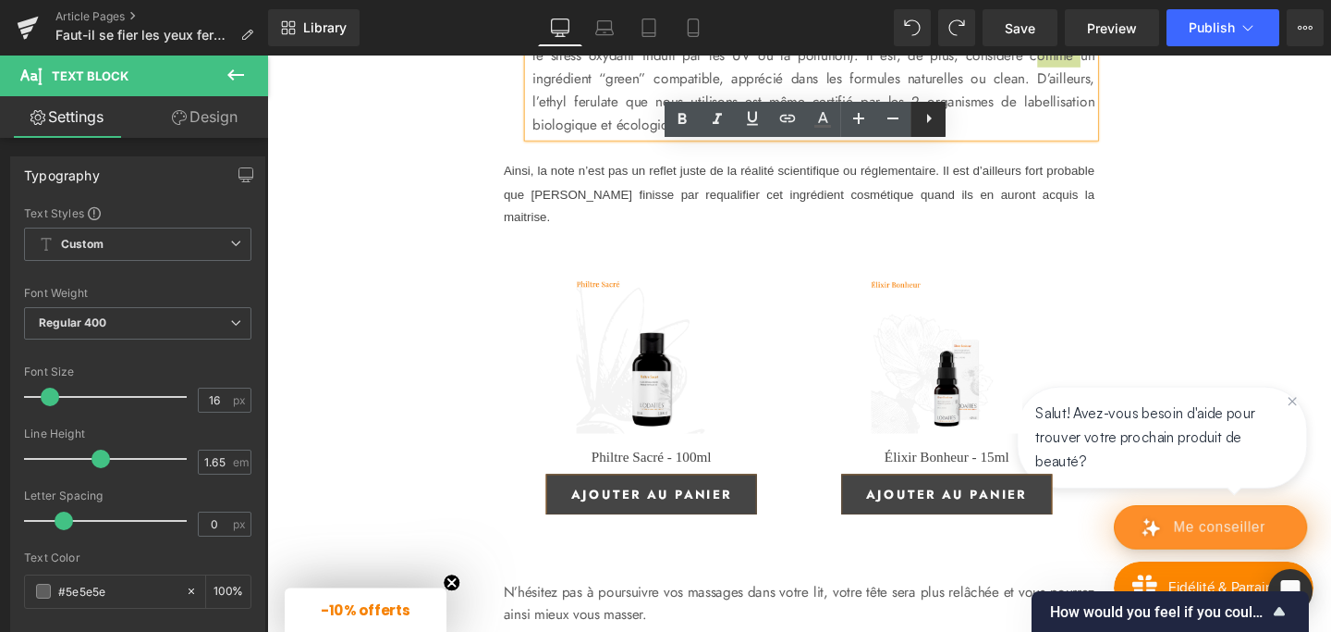
click at [930, 117] on icon at bounding box center [929, 118] width 5 height 9
click at [935, 126] on icon at bounding box center [928, 118] width 22 height 22
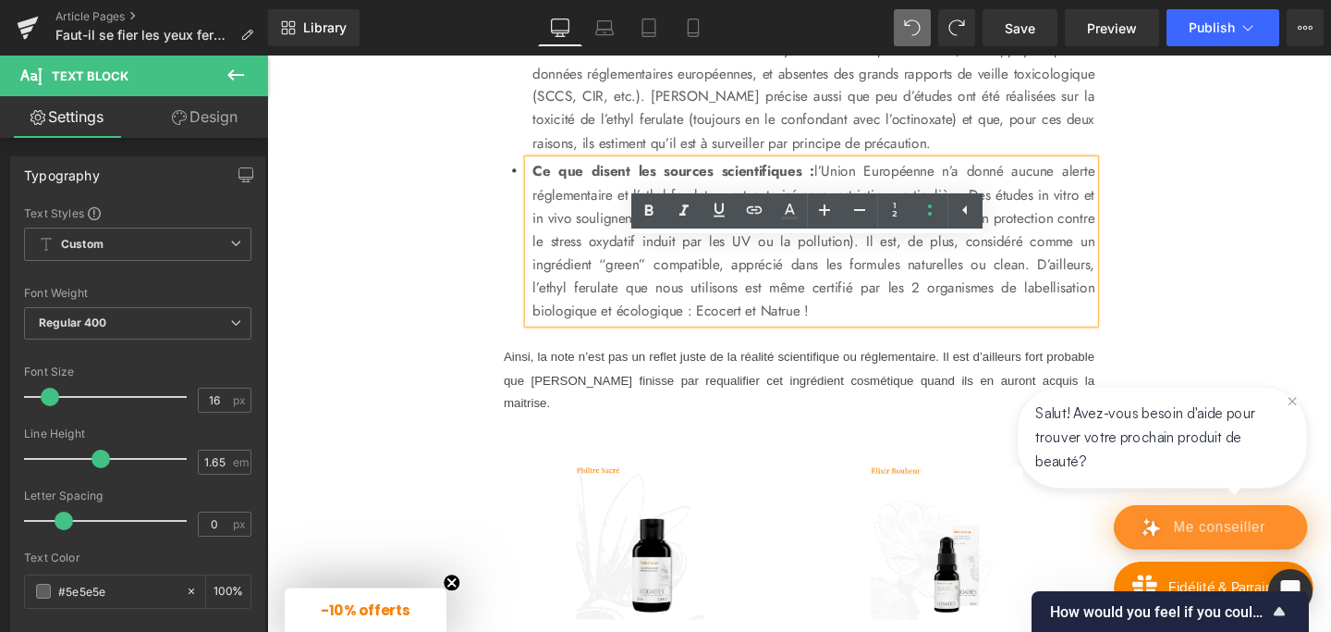
scroll to position [4266, 0]
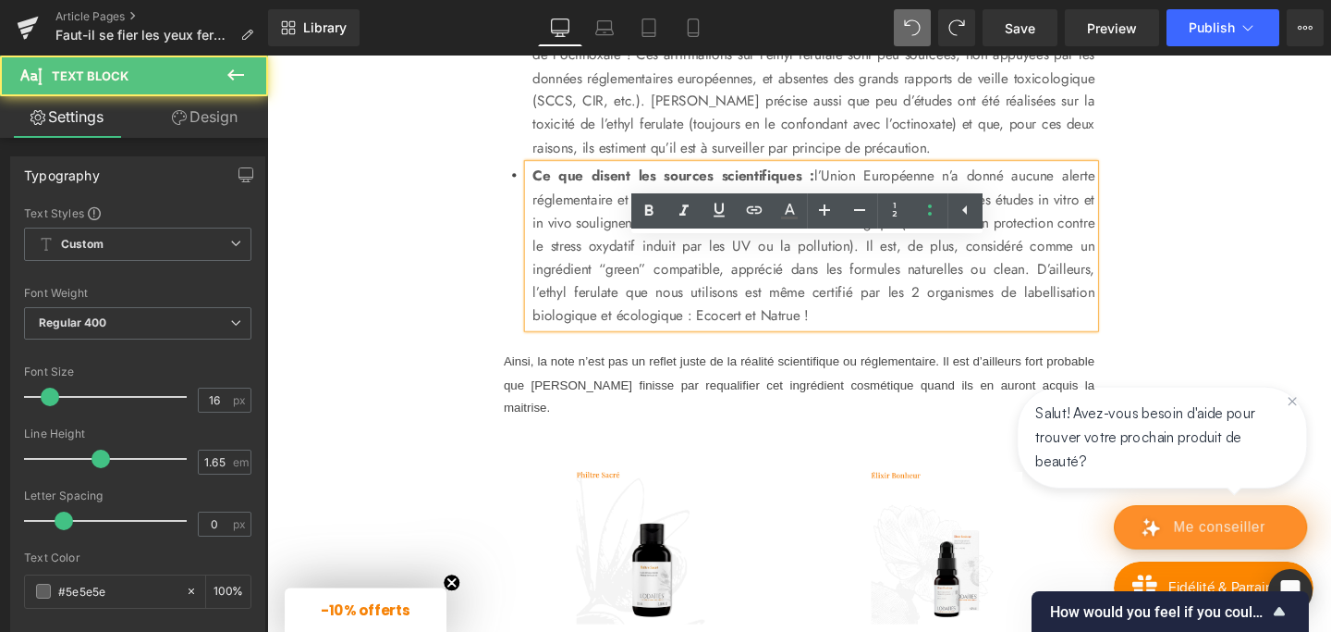
type input "1.6"
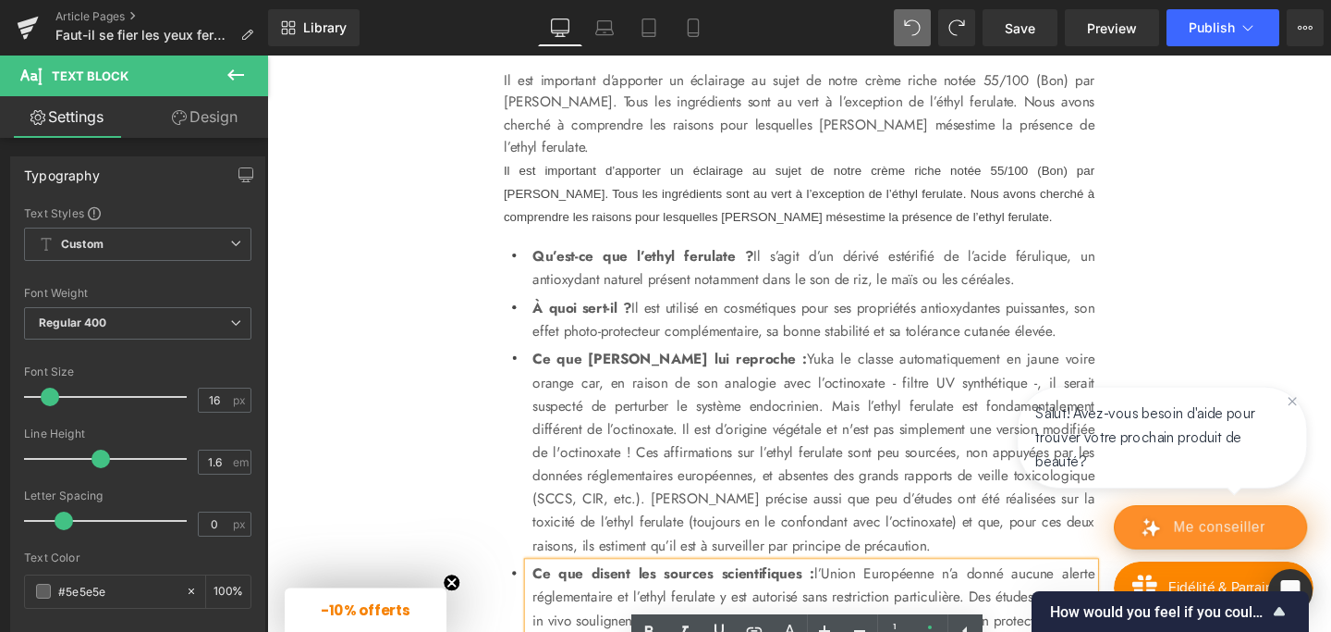
scroll to position [3892, 0]
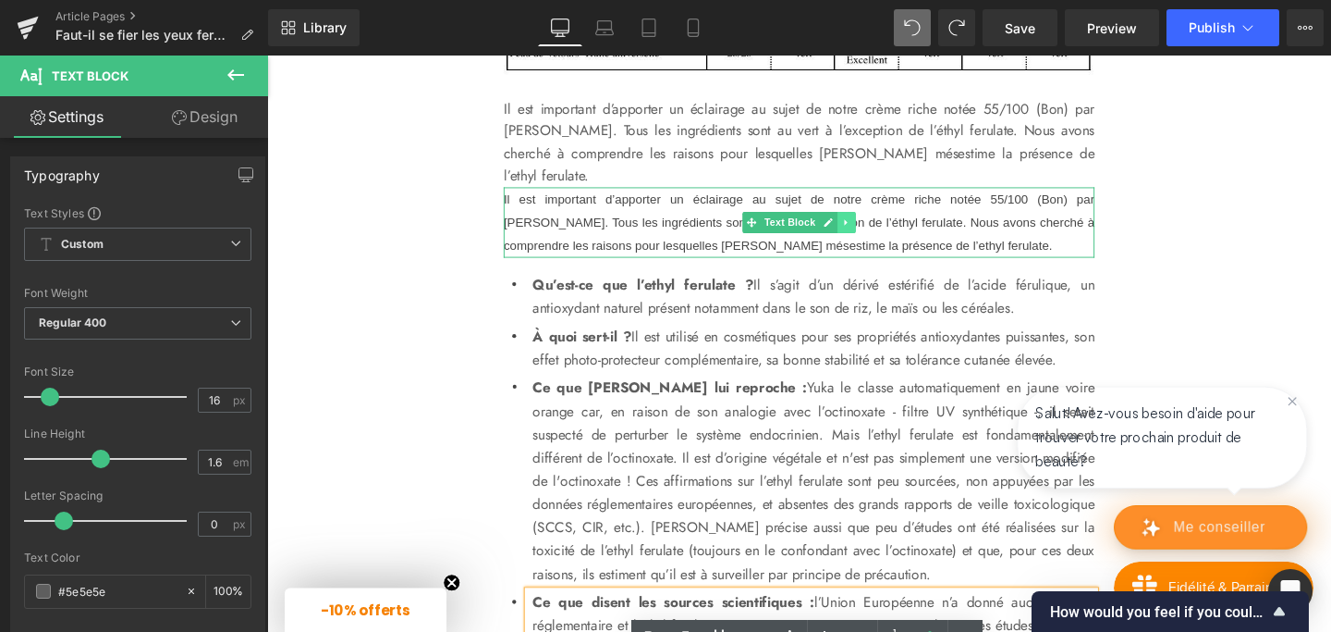
click at [884, 242] on link at bounding box center [876, 231] width 19 height 22
click at [886, 236] on icon at bounding box center [886, 231] width 10 height 10
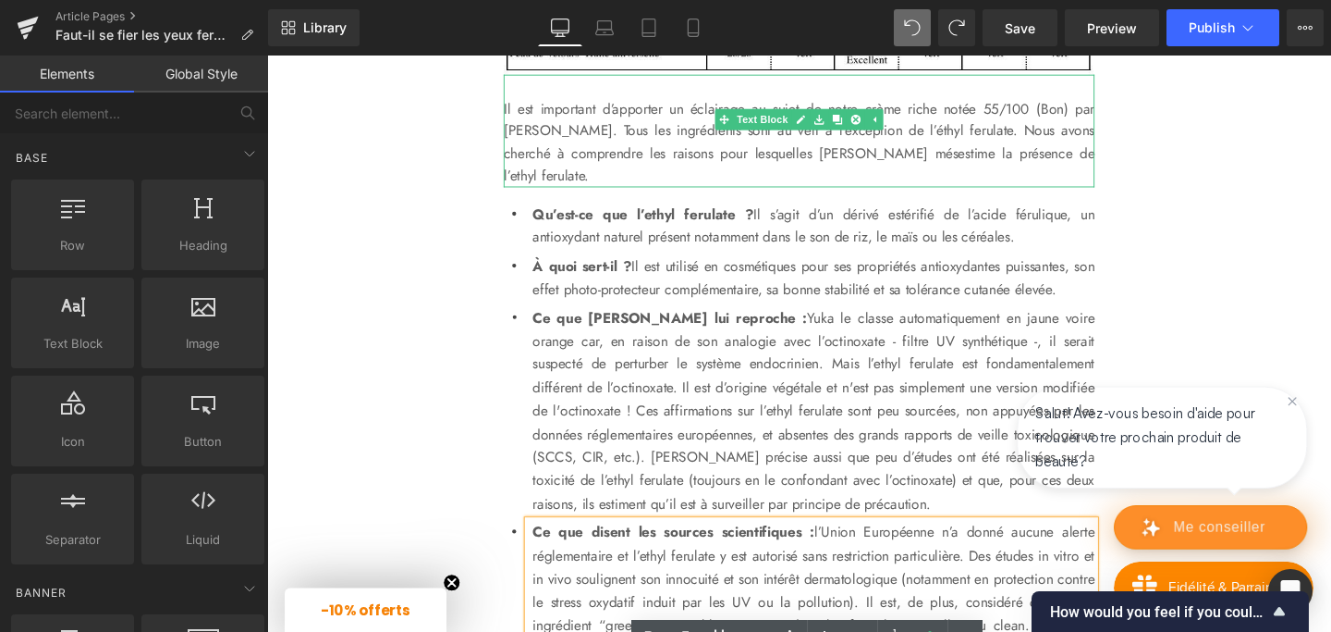
click at [734, 194] on p "Il est important d’apporter un éclairage au sujet de notre crème riche notée 55…" at bounding box center [826, 147] width 621 height 94
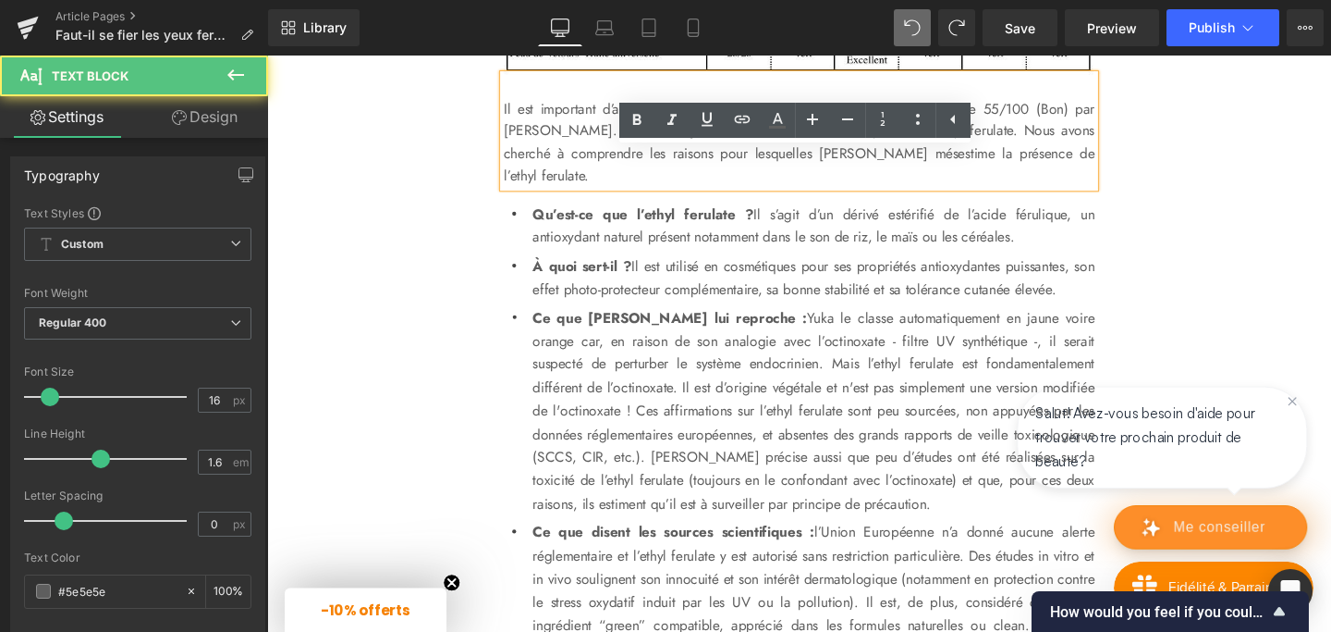
click at [517, 190] on p "Il est important d’apporter un éclairage au sujet de notre crème riche notée 55…" at bounding box center [826, 147] width 621 height 94
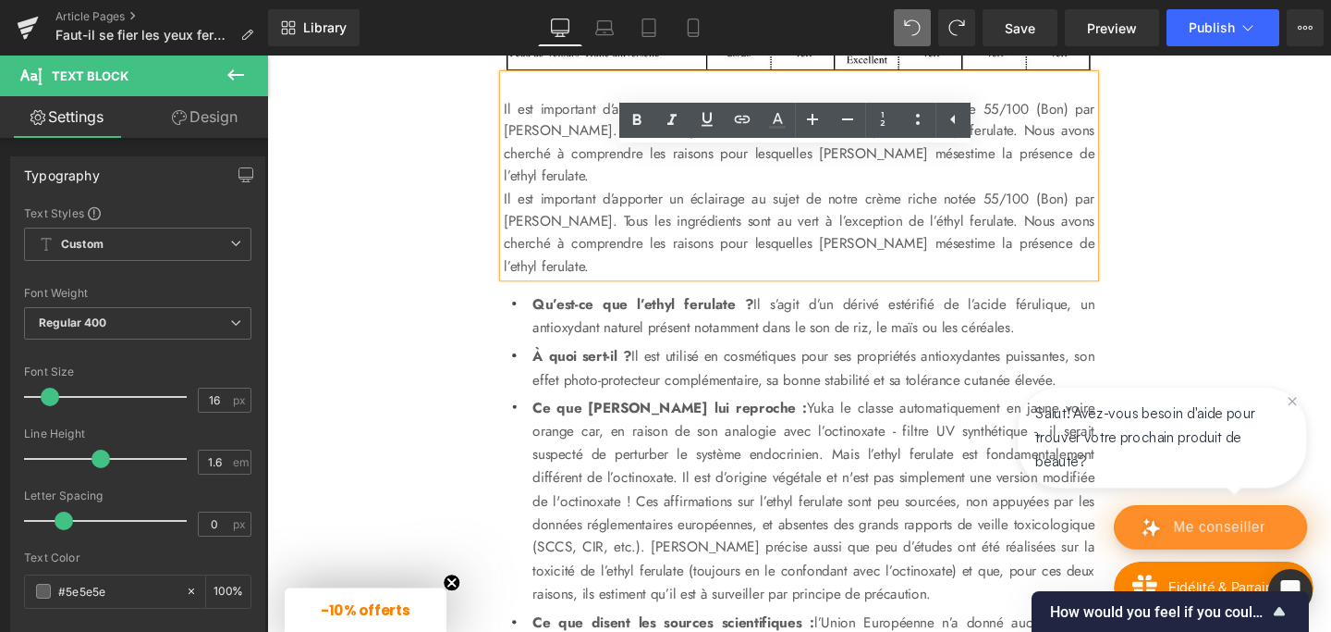
click at [649, 277] on p "Il est important d’apporter un éclairage au sujet de notre crème riche notée 55…" at bounding box center [826, 241] width 621 height 94
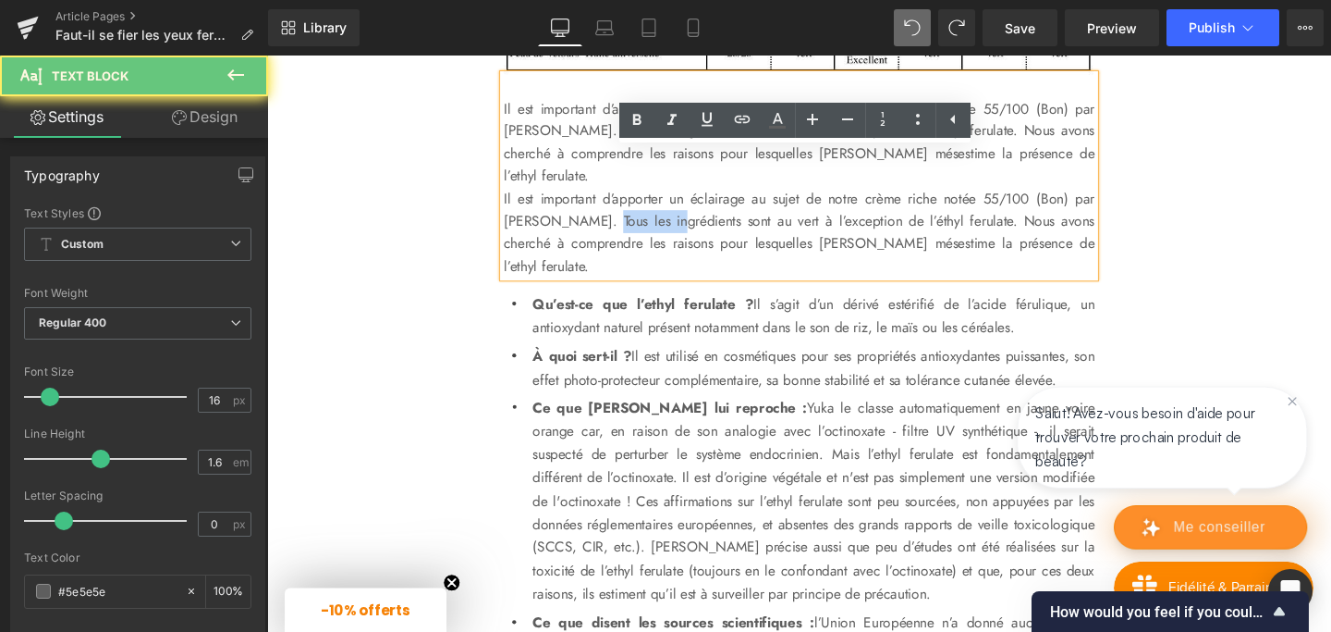
click at [649, 277] on p "Il est important d’apporter un éclairage au sujet de notre crème riche notée 55…" at bounding box center [826, 241] width 621 height 94
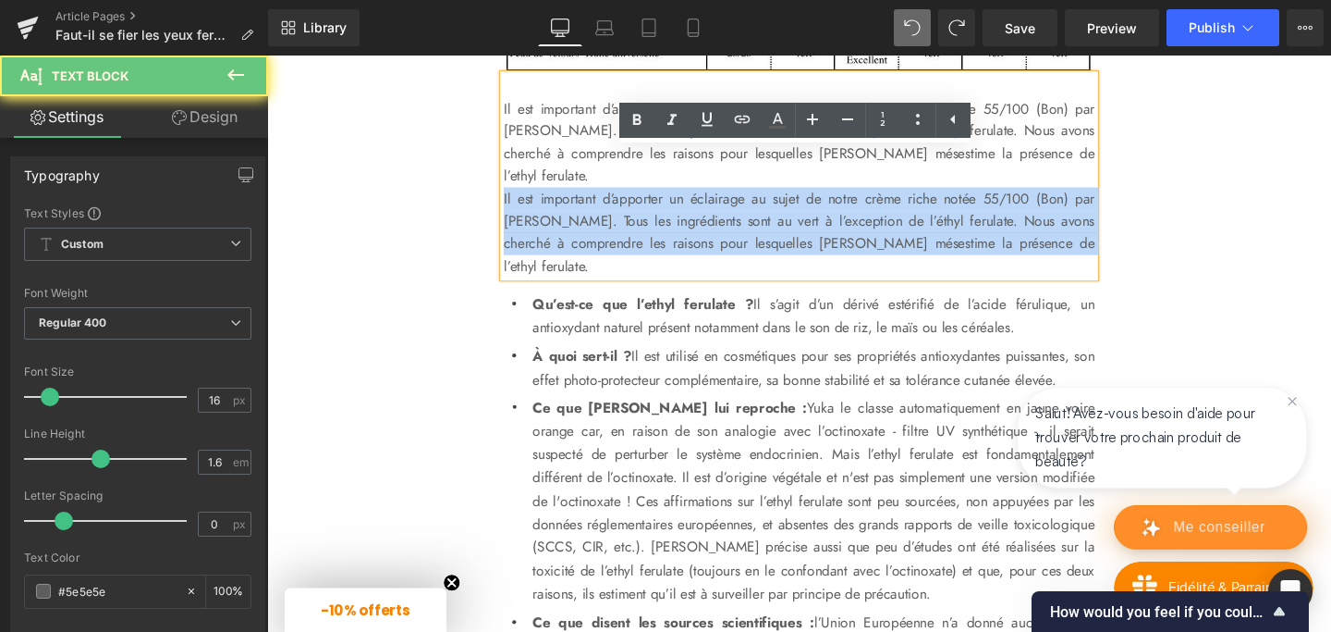
click at [649, 277] on p "Il est important d’apporter un éclairage au sujet de notre crème riche notée 55…" at bounding box center [826, 241] width 621 height 94
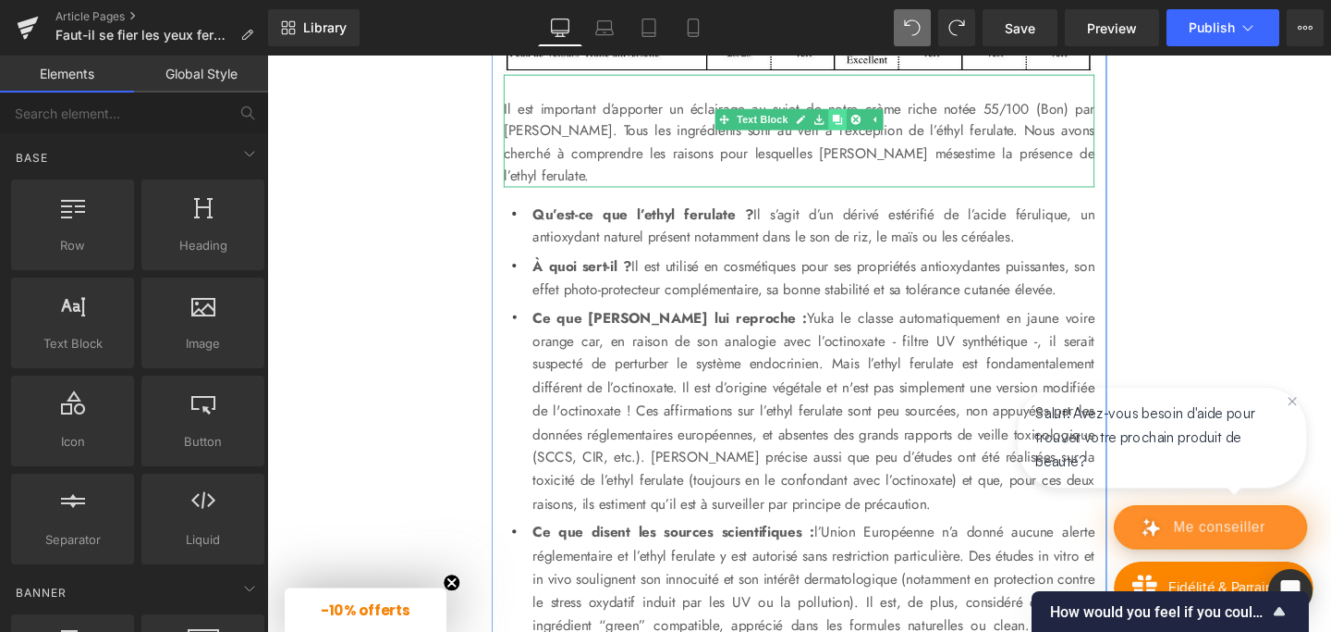
click at [867, 129] on icon at bounding box center [867, 123] width 10 height 10
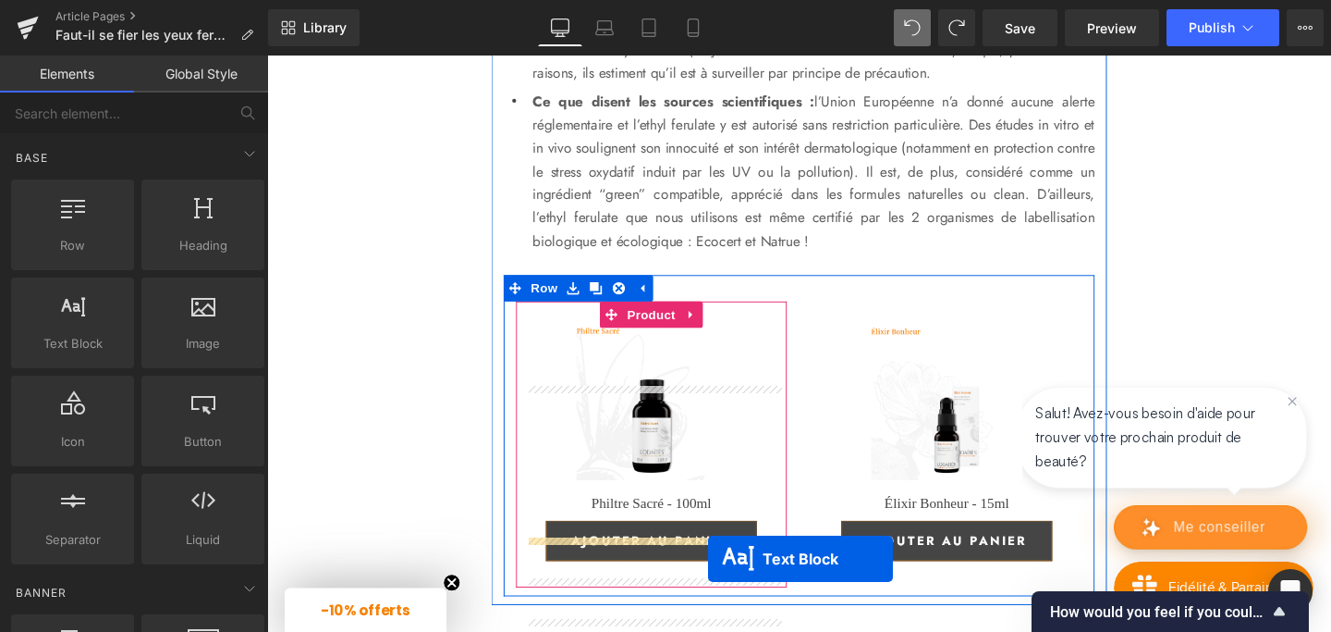
scroll to position [4428, 0]
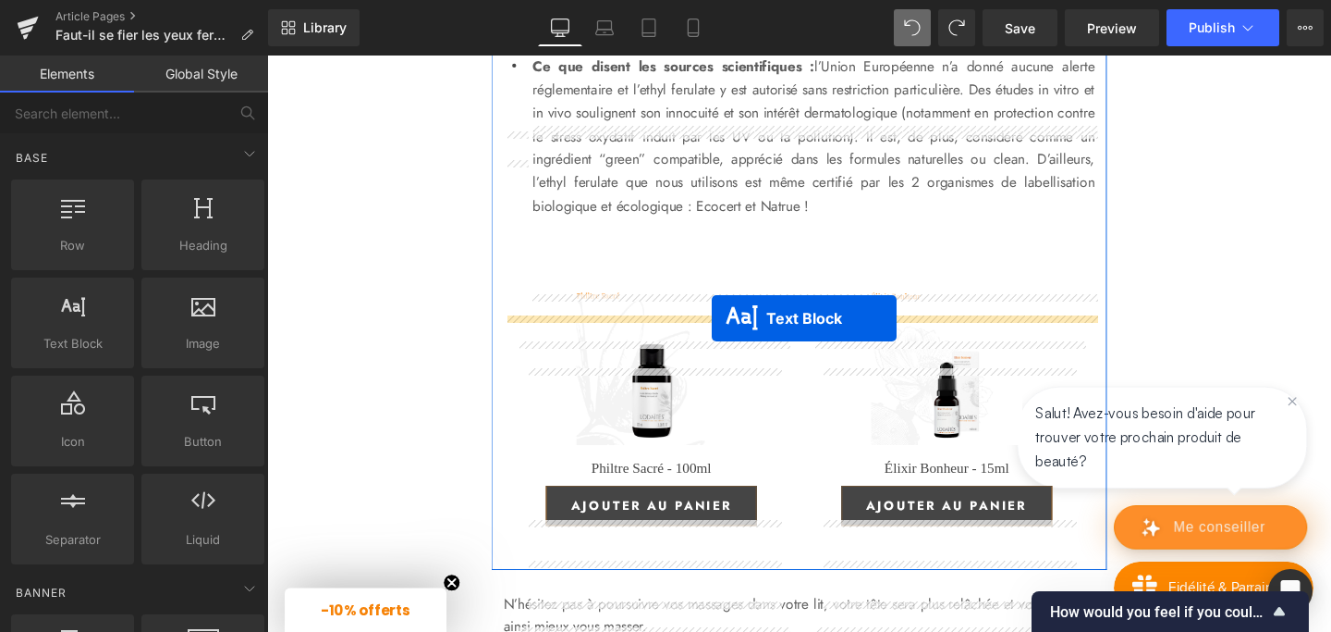
drag, startPoint x: 779, startPoint y: 291, endPoint x: 735, endPoint y: 332, distance: 60.2
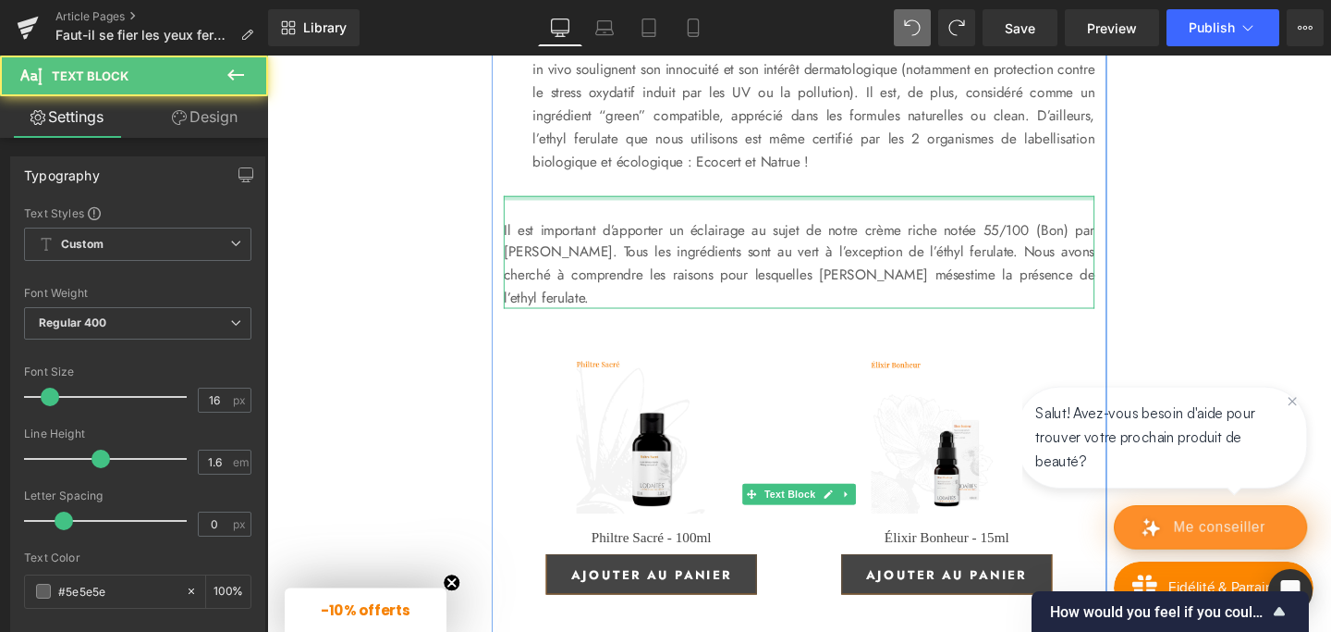
scroll to position [4382, 0]
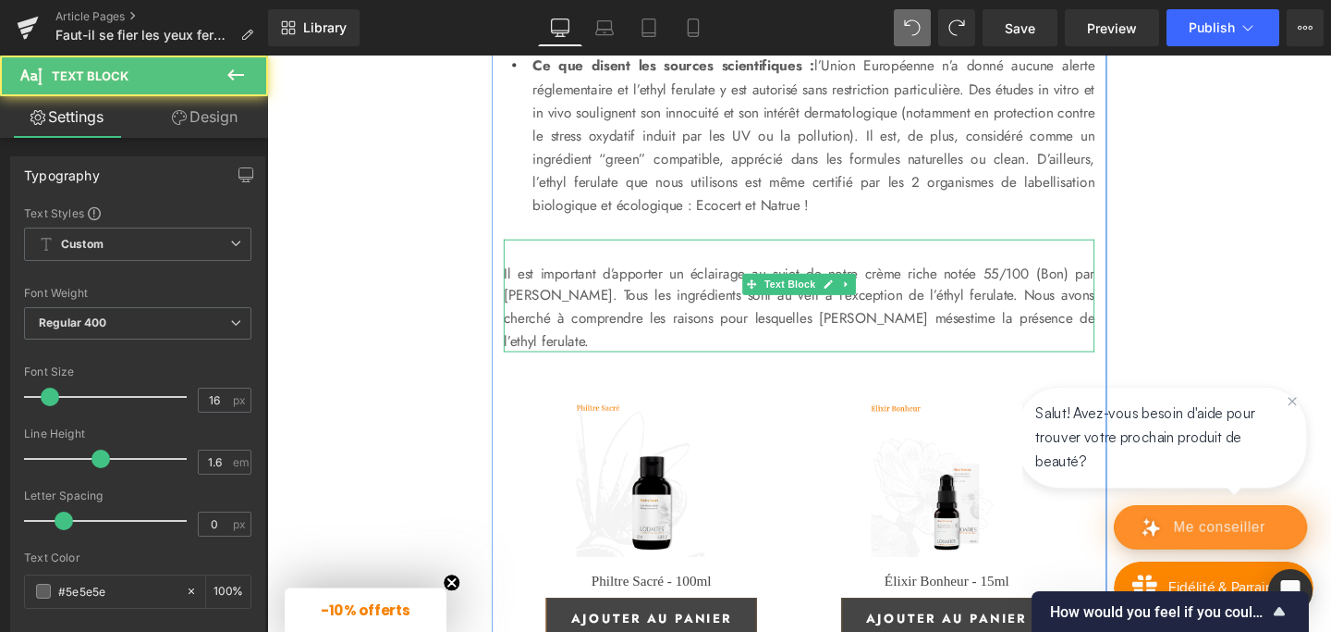
click at [616, 367] on p "Il est important d’apporter un éclairage au sujet de notre crème riche notée 55…" at bounding box center [826, 320] width 621 height 94
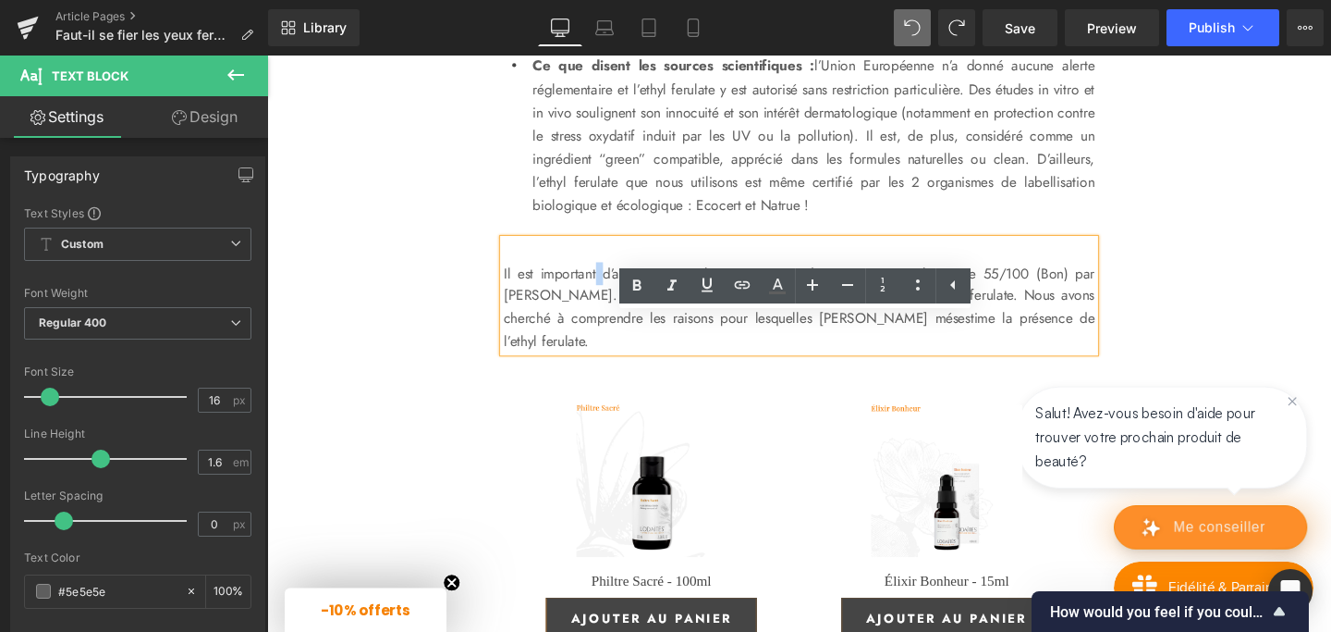
click at [616, 367] on p "Il est important d’apporter un éclairage au sujet de notre crème riche notée 55…" at bounding box center [826, 320] width 621 height 94
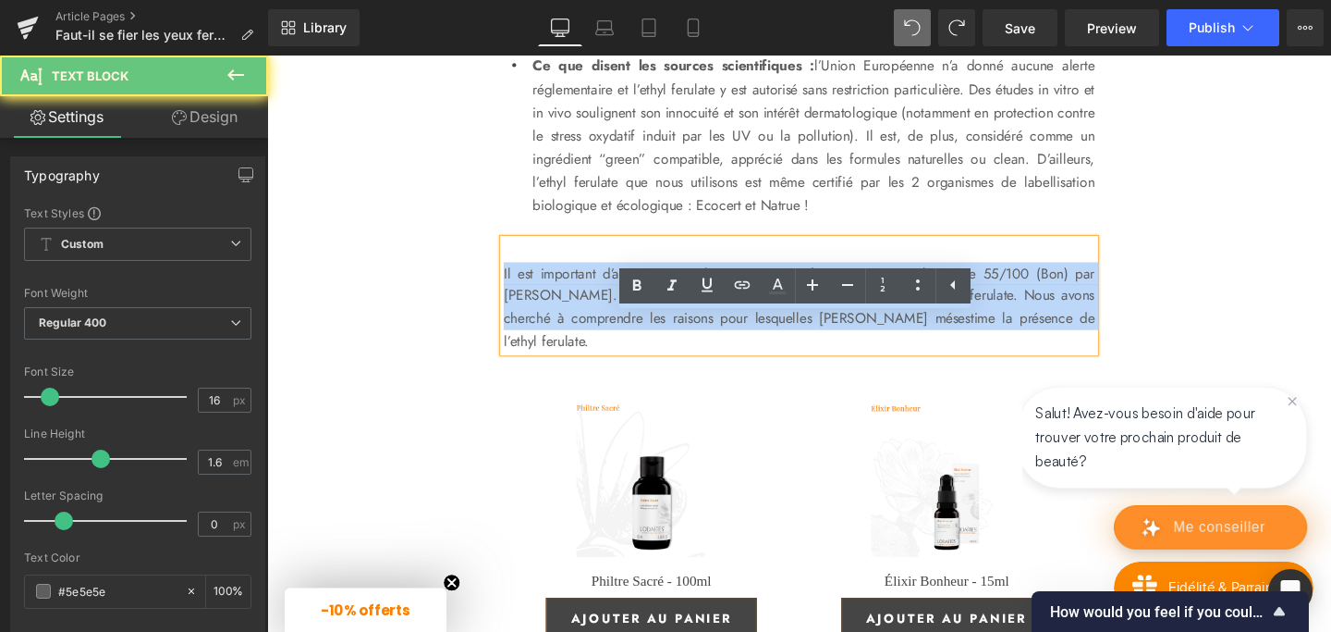
click at [616, 367] on p "Il est important d’apporter un éclairage au sujet de notre crème riche notée 55…" at bounding box center [826, 320] width 621 height 94
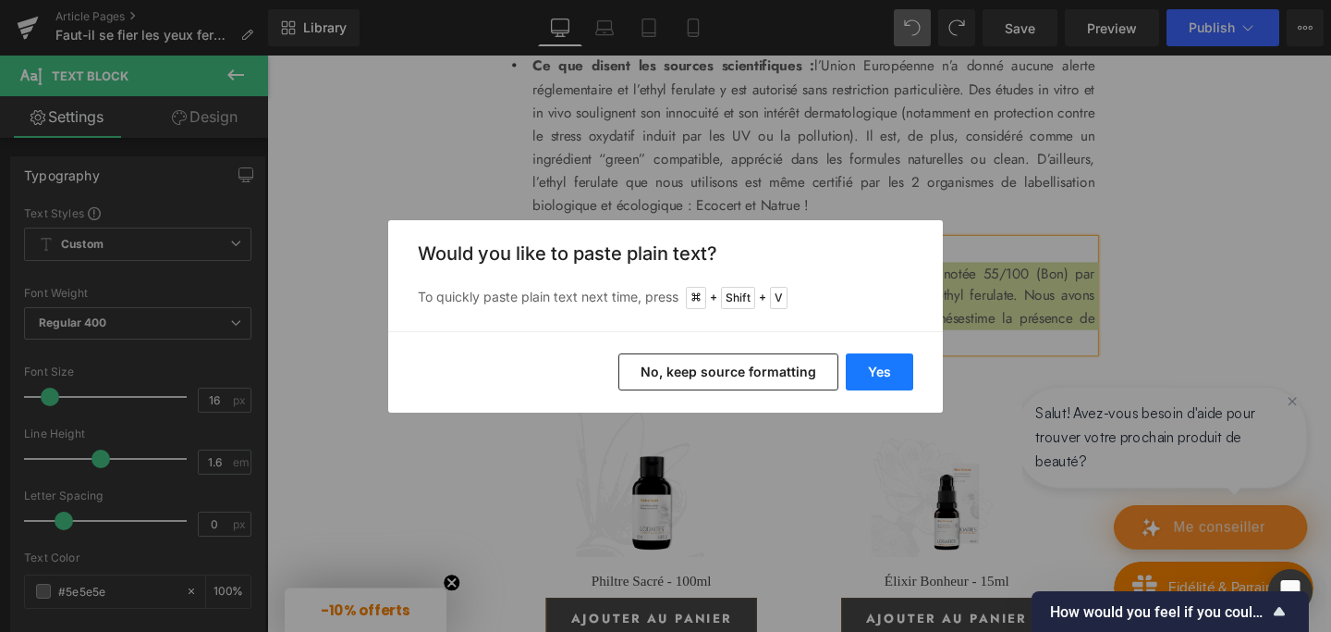
click at [897, 364] on button "Yes" at bounding box center [879, 371] width 67 height 37
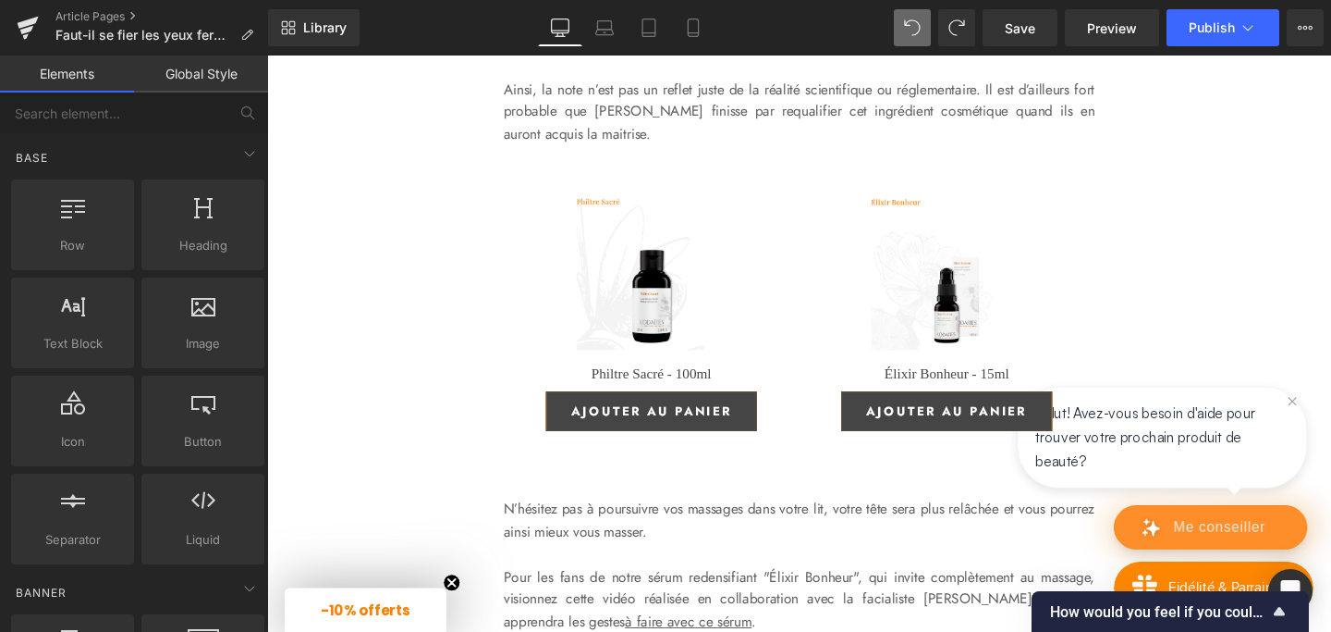
scroll to position [4585, 0]
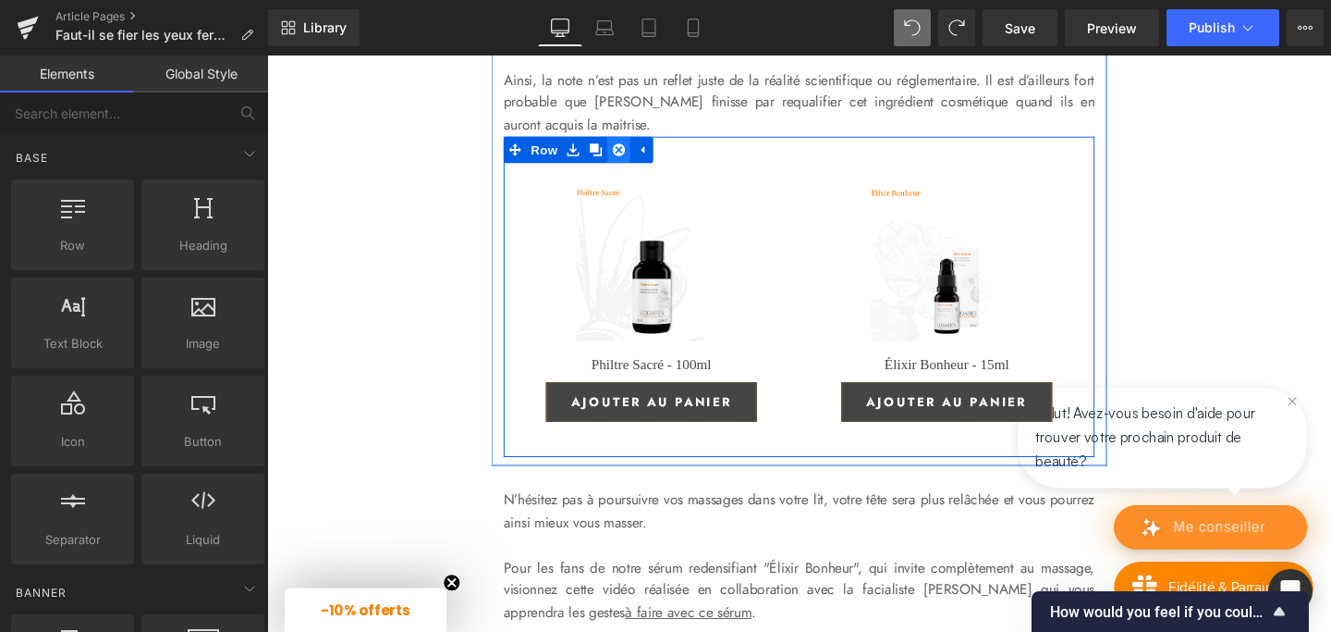
click at [641, 161] on icon at bounding box center [637, 154] width 13 height 13
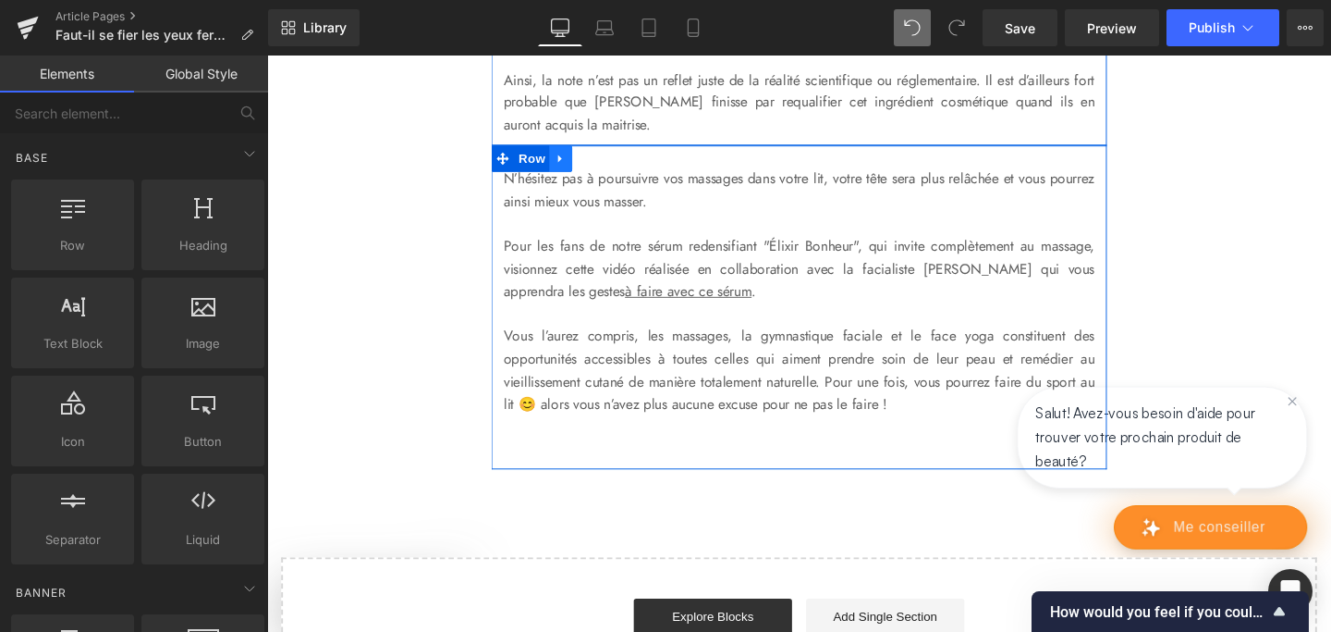
click at [577, 170] on icon at bounding box center [576, 163] width 13 height 14
click at [626, 170] on icon at bounding box center [624, 163] width 13 height 13
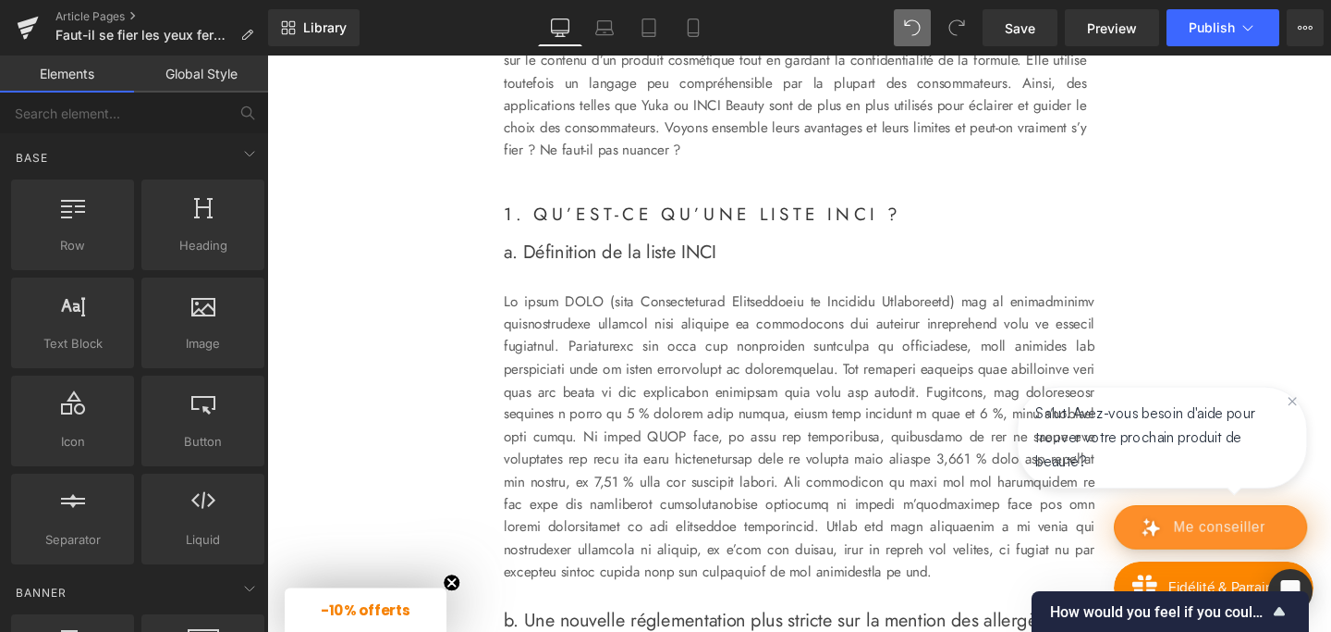
scroll to position [853, 0]
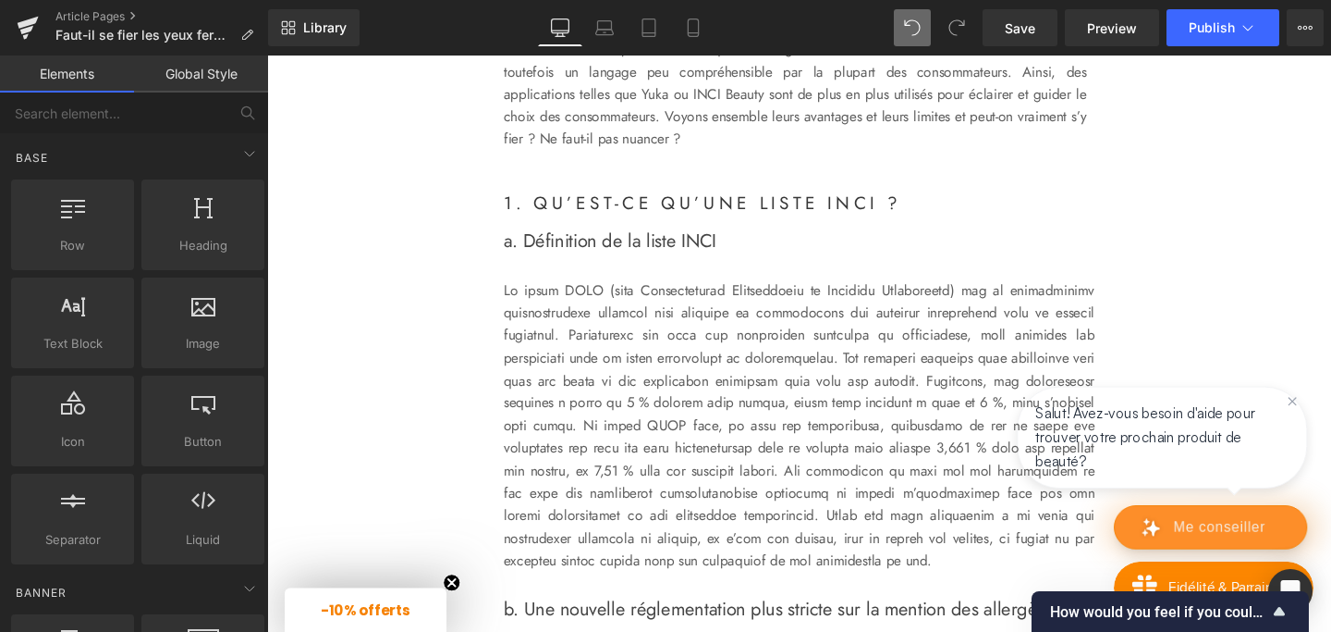
click at [649, 304] on p at bounding box center [826, 444] width 621 height 308
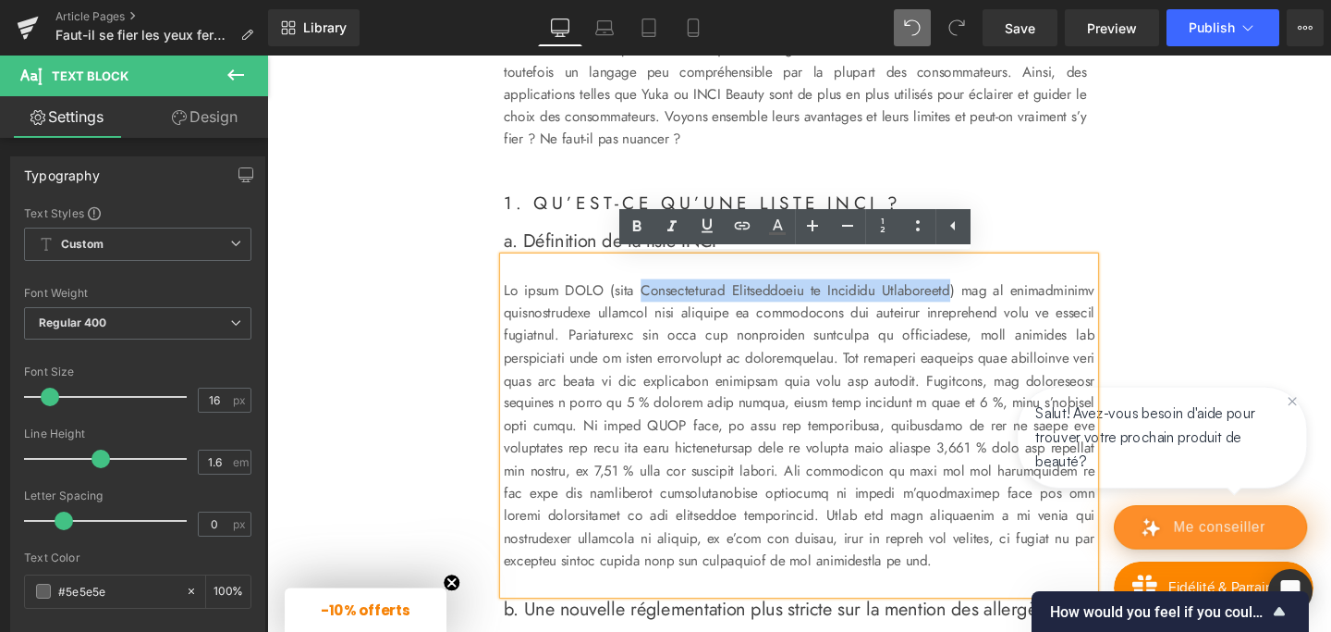
drag, startPoint x: 648, startPoint y: 301, endPoint x: 992, endPoint y: 297, distance: 344.0
click at [992, 297] on p at bounding box center [826, 444] width 621 height 308
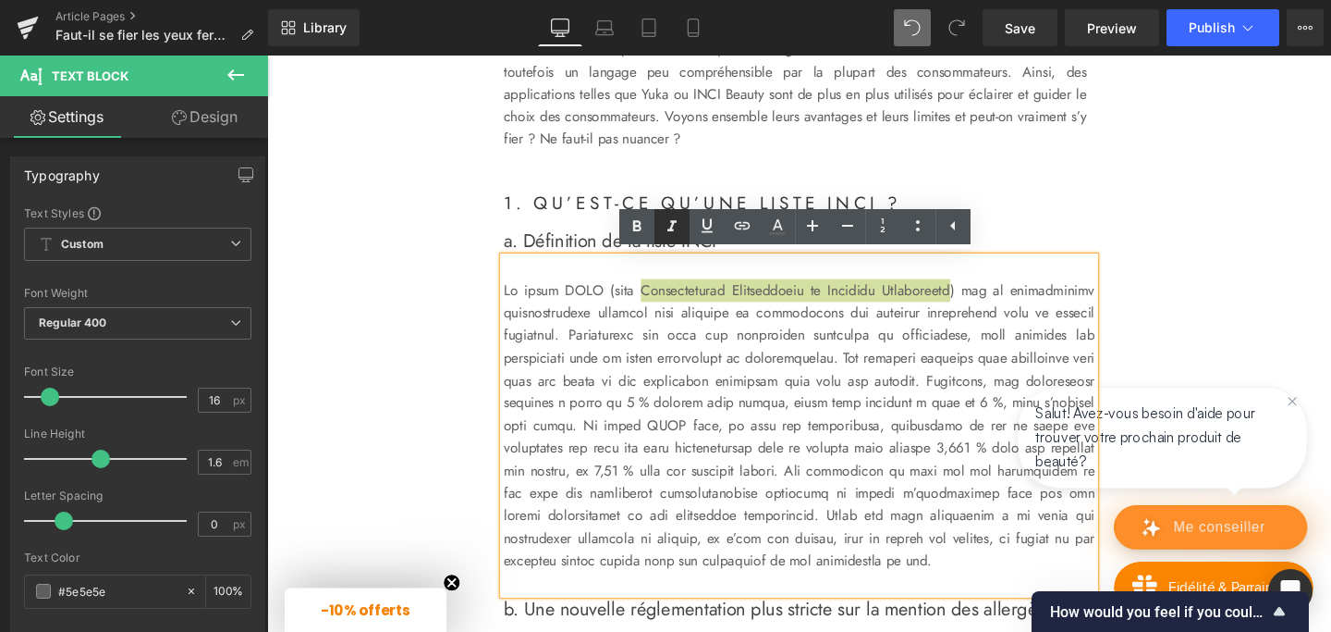
click at [671, 218] on icon at bounding box center [672, 226] width 22 height 22
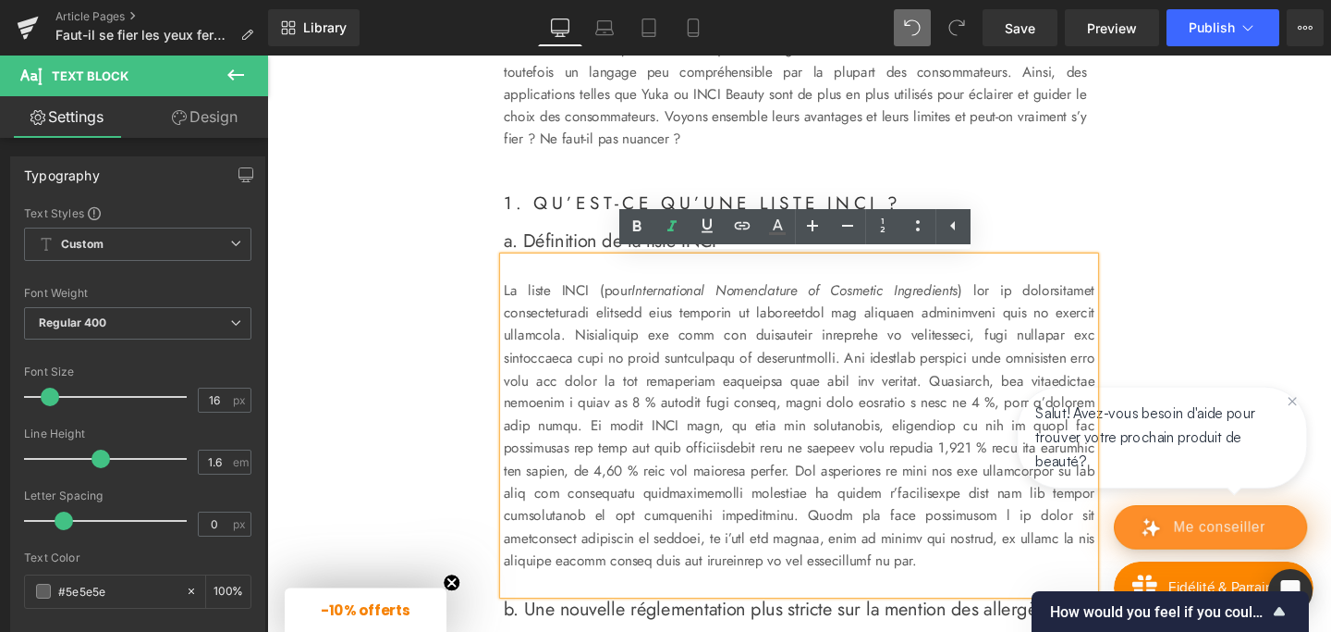
click at [770, 402] on p "La liste INCI (pour International Nomenclature of Cosmetic Ingredients" at bounding box center [826, 444] width 621 height 308
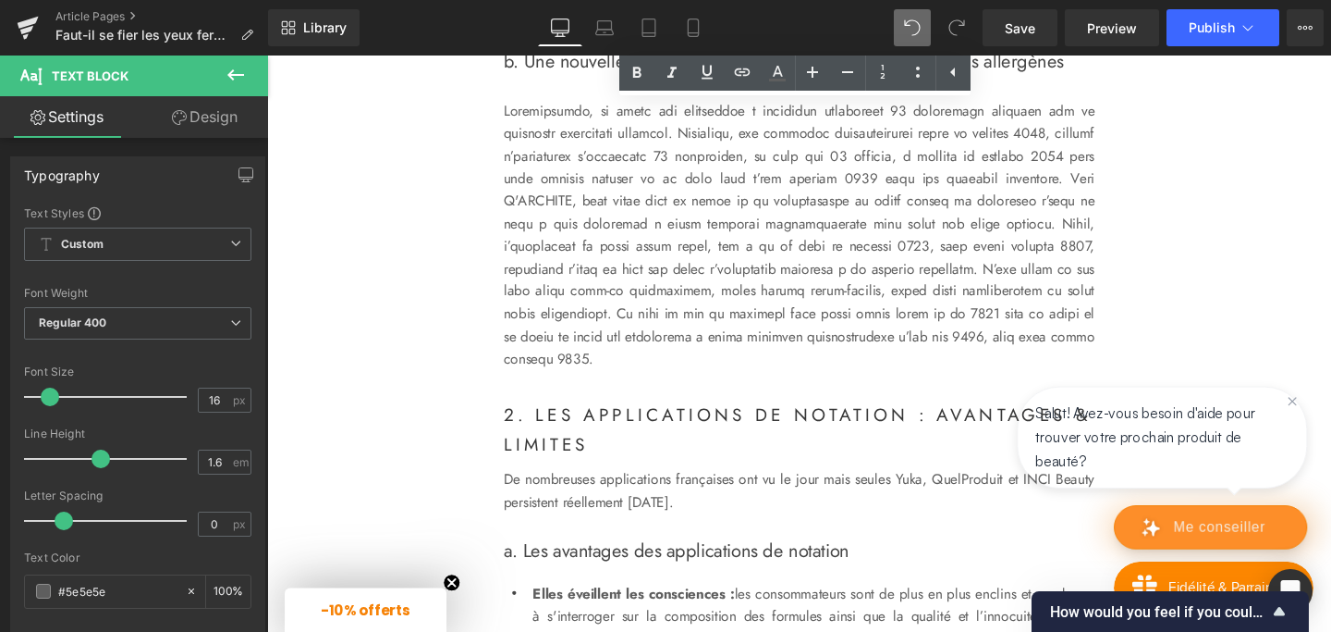
scroll to position [1429, 0]
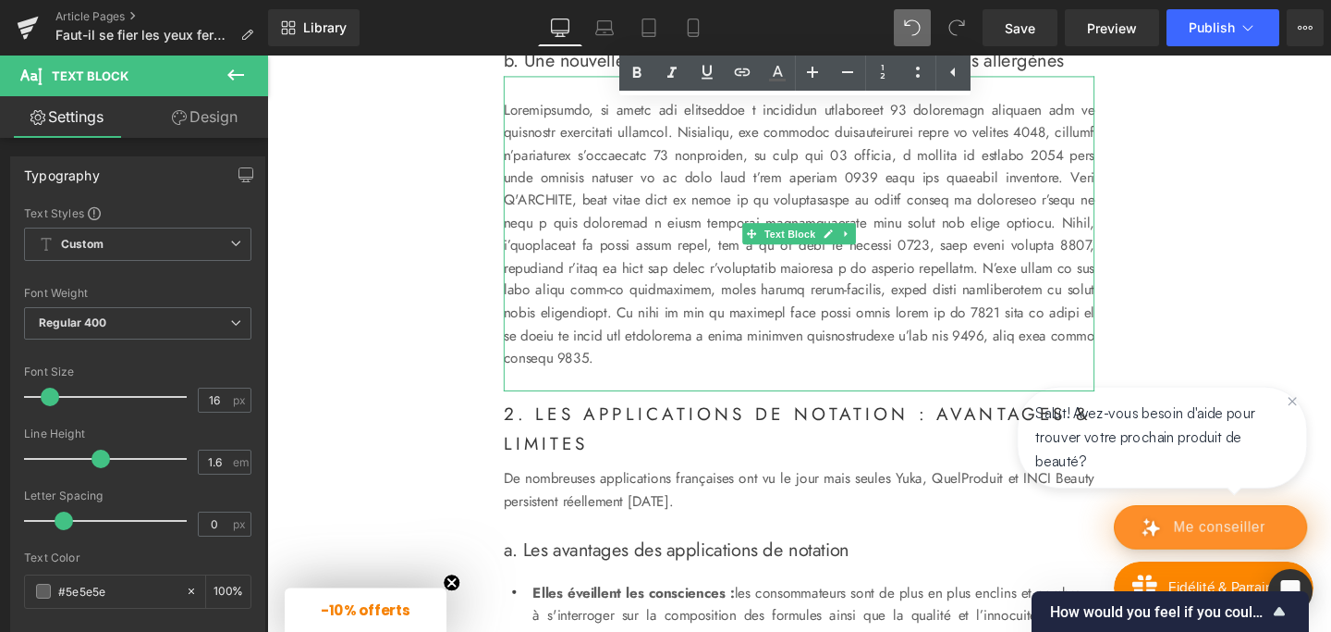
click at [718, 288] on p at bounding box center [826, 244] width 621 height 284
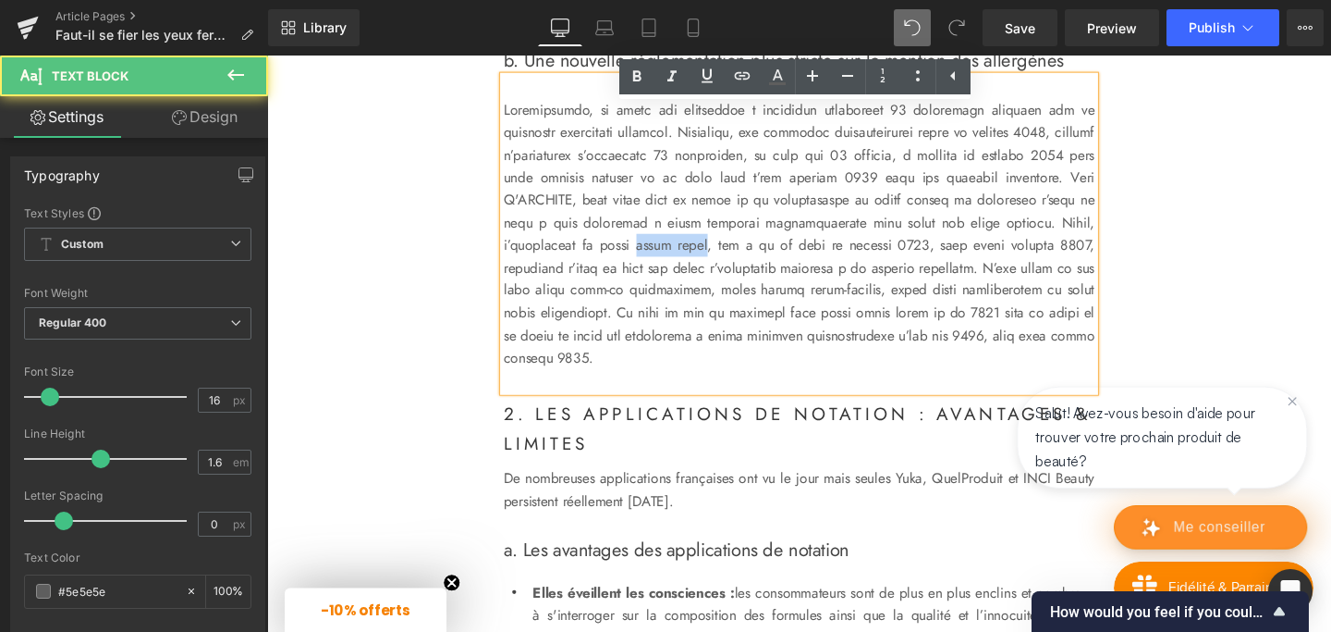
drag, startPoint x: 703, startPoint y: 287, endPoint x: 779, endPoint y: 284, distance: 75.9
click at [779, 284] on p at bounding box center [826, 244] width 621 height 284
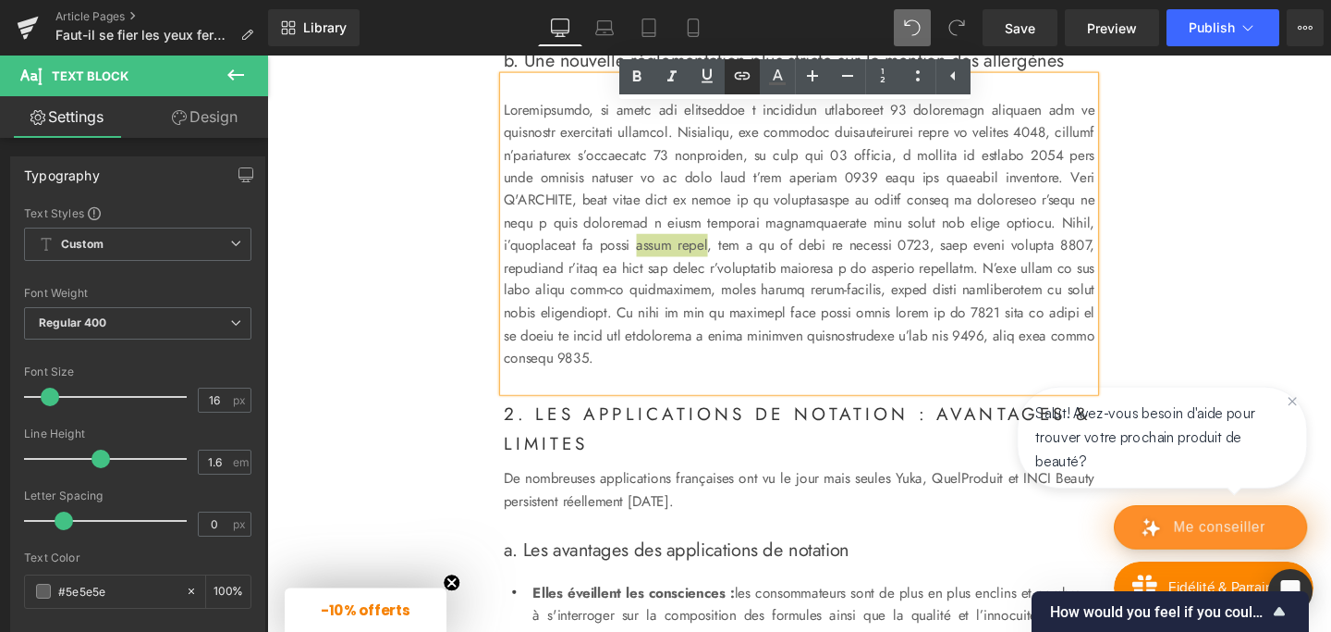
click at [742, 69] on icon at bounding box center [742, 76] width 22 height 22
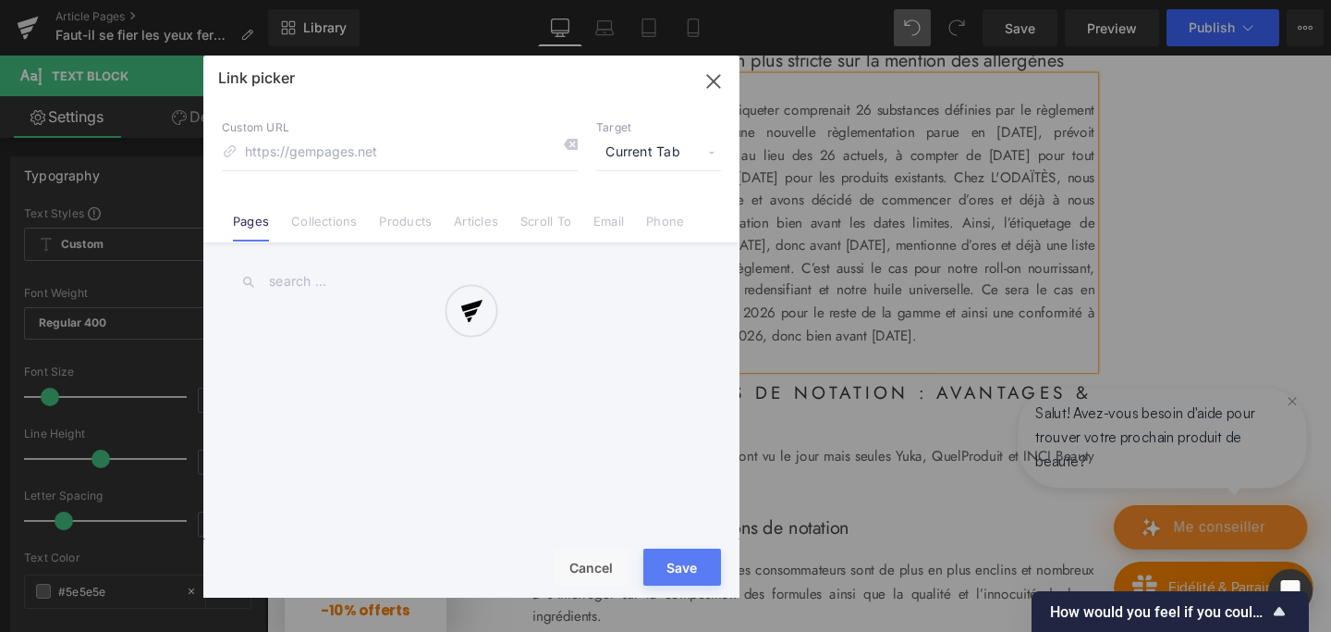
click at [958, 0] on div "Text Color Highlight Color #333333 Edit or remove link: Edit - Unlink - Cancel …" at bounding box center [665, 0] width 1331 height 0
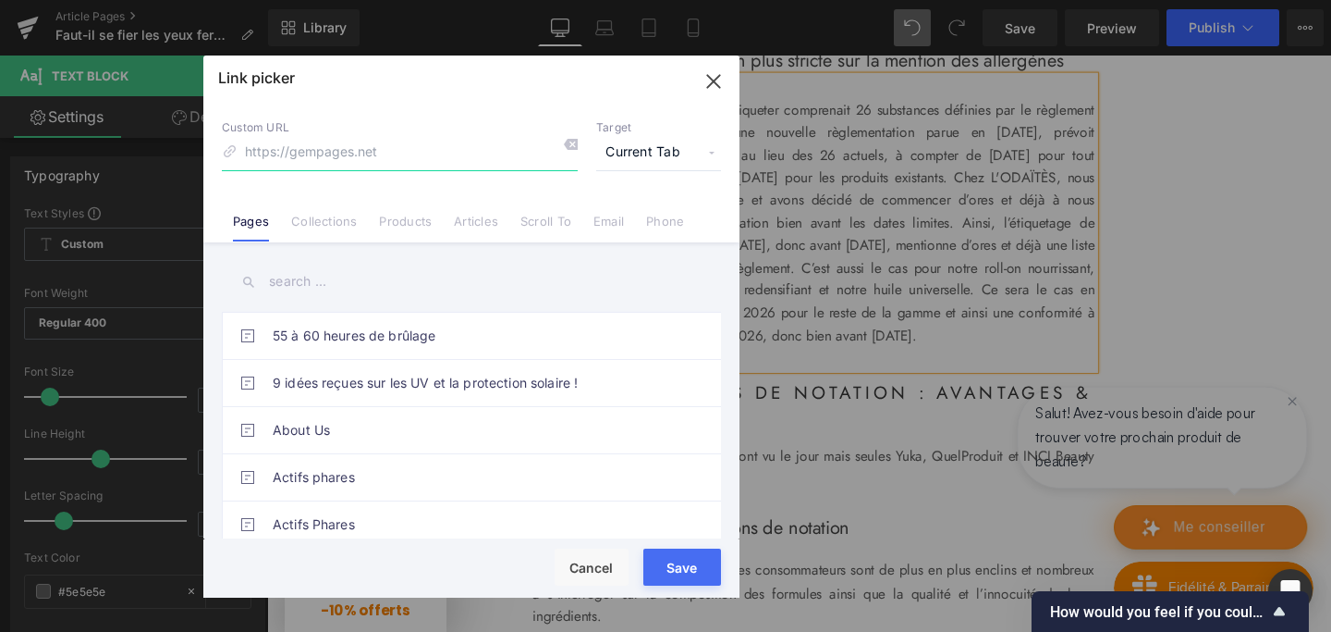
paste input "[URL][DOMAIN_NAME]"
type input "[URL][DOMAIN_NAME]"
click at [646, 142] on span "Current Tab" at bounding box center [658, 152] width 125 height 35
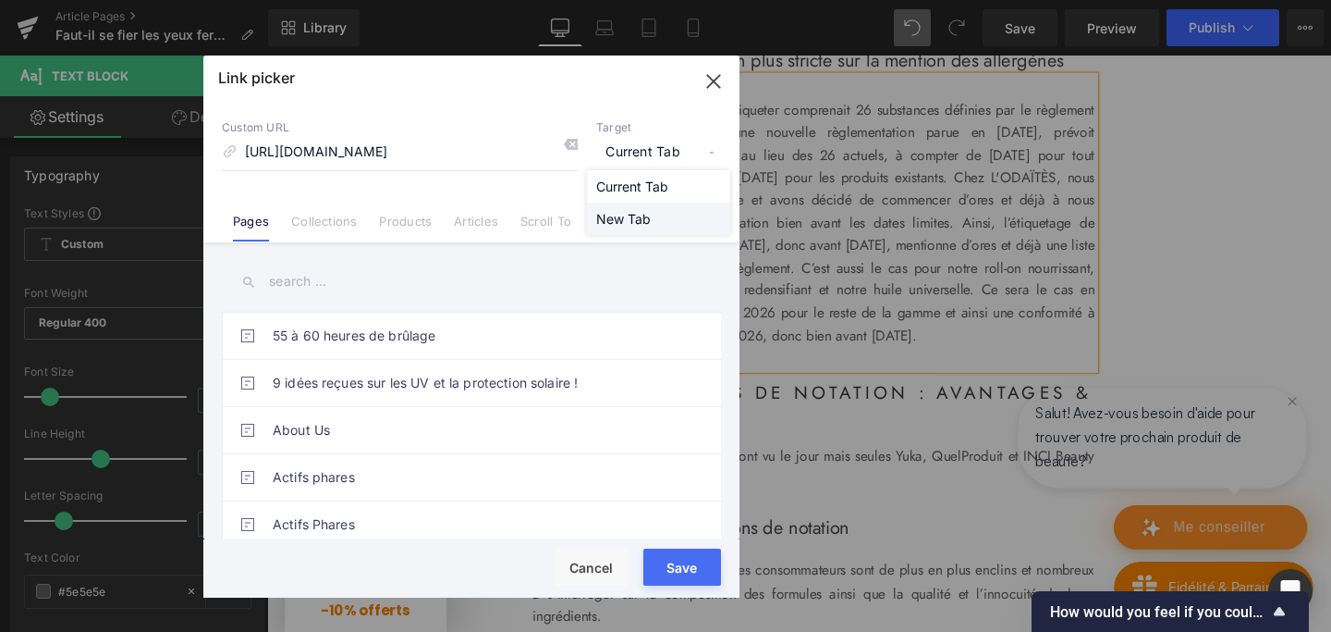
click at [629, 215] on li "New Tab" at bounding box center [658, 218] width 143 height 32
click at [682, 572] on button "Save" at bounding box center [683, 566] width 78 height 37
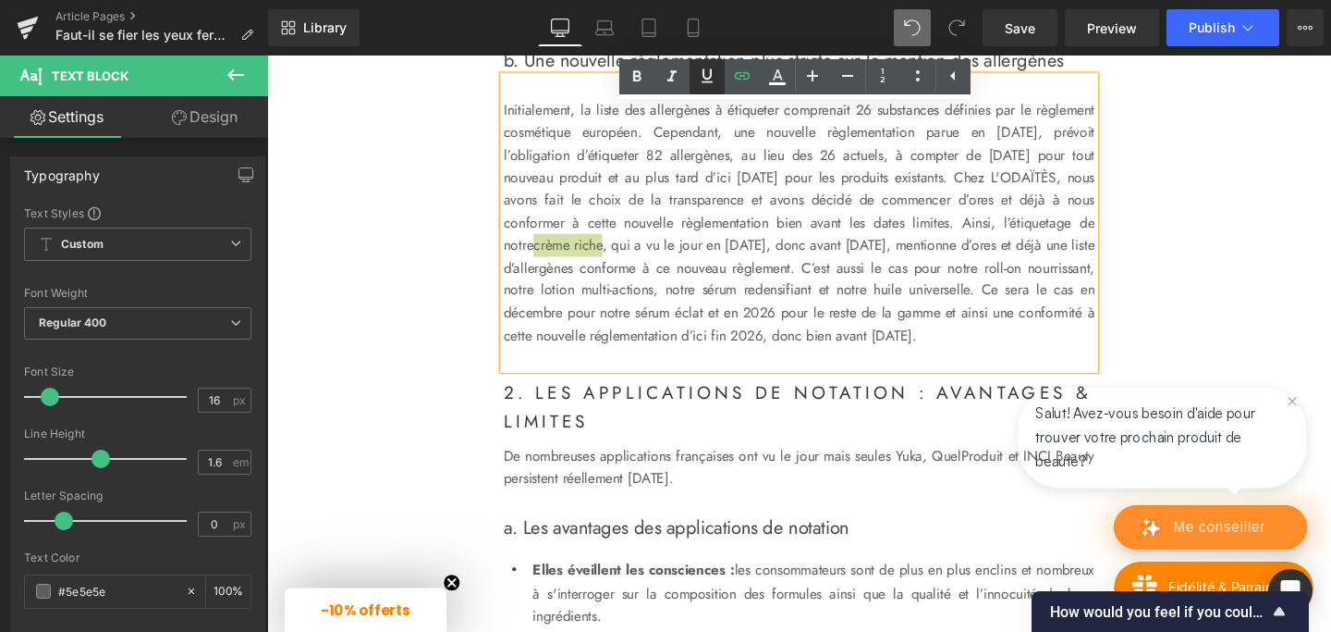
click at [710, 69] on icon at bounding box center [707, 76] width 11 height 14
click at [905, 334] on p "Initialement, la liste des allergènes à étiqueter comprenait 26 substances défi…" at bounding box center [826, 232] width 621 height 261
drag, startPoint x: 674, startPoint y: 334, endPoint x: 793, endPoint y: 337, distance: 119.3
click at [793, 337] on p "Initialement, la liste des allergènes à étiqueter comprenait 26 substances défi…" at bounding box center [826, 232] width 621 height 261
click at [736, 77] on icon at bounding box center [742, 76] width 22 height 22
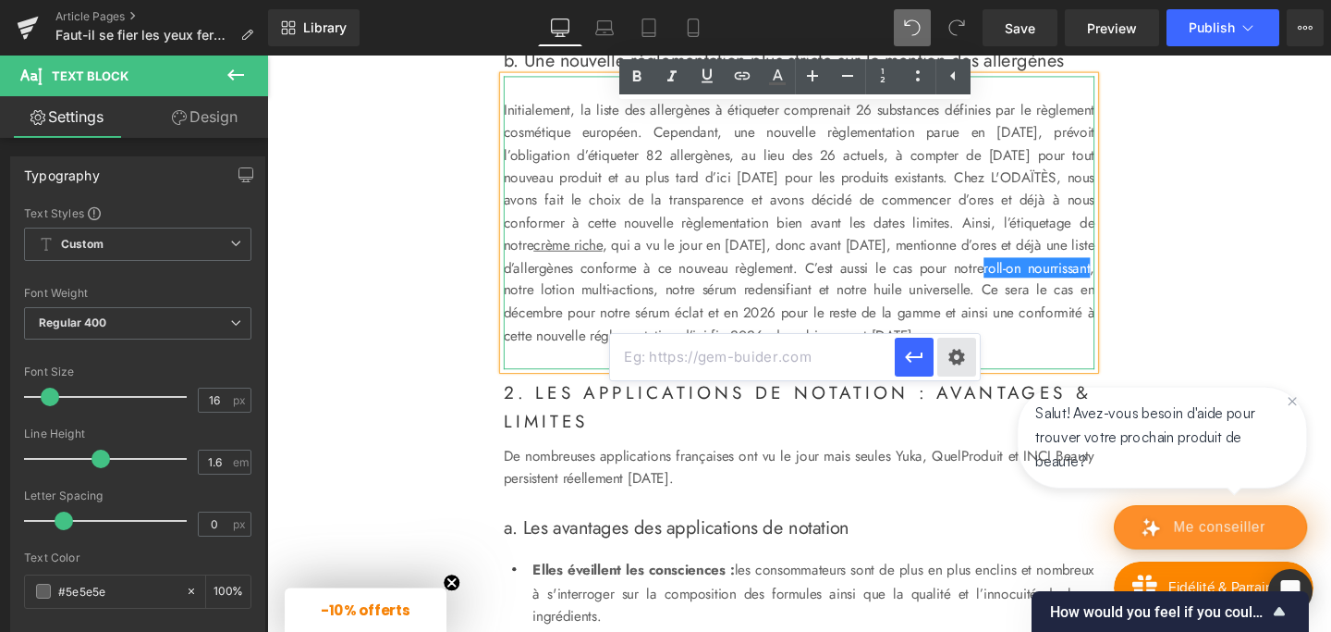
click at [956, 0] on div "Text Color Highlight Color #333333 Edit or remove link: Edit - Unlink - Cancel" at bounding box center [665, 0] width 1331 height 0
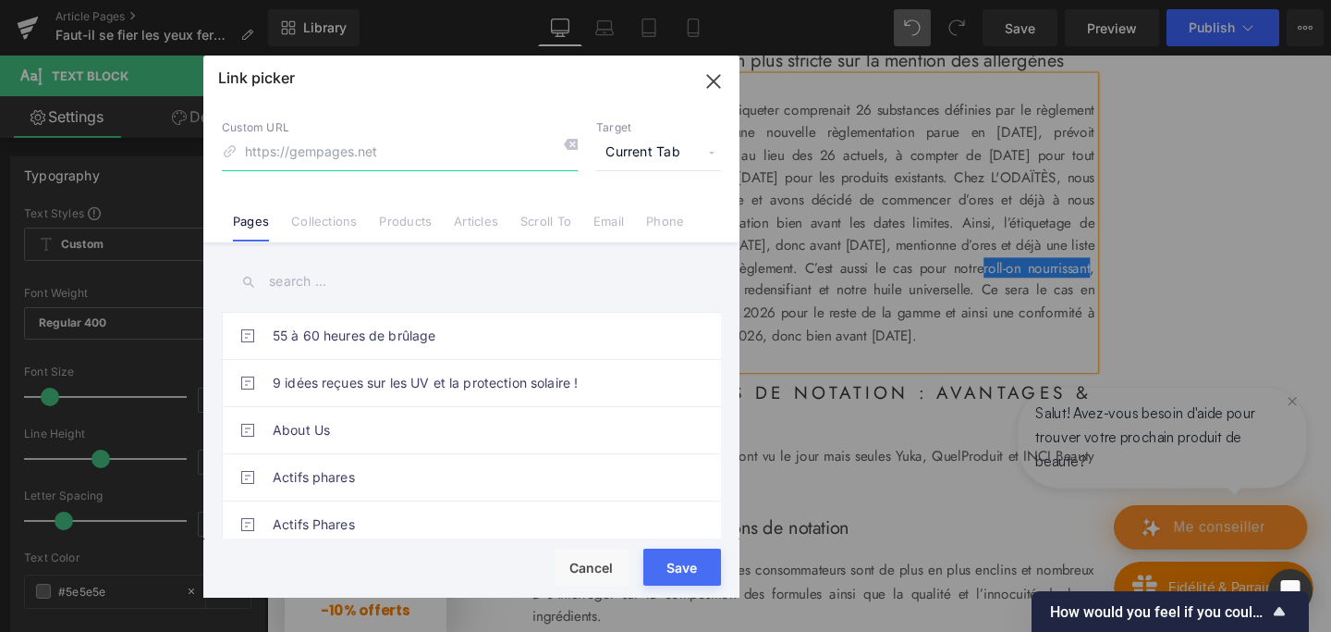
paste input "[URL][DOMAIN_NAME]"
type input "[URL][DOMAIN_NAME]"
click at [658, 169] on span "Current Tab" at bounding box center [658, 152] width 125 height 35
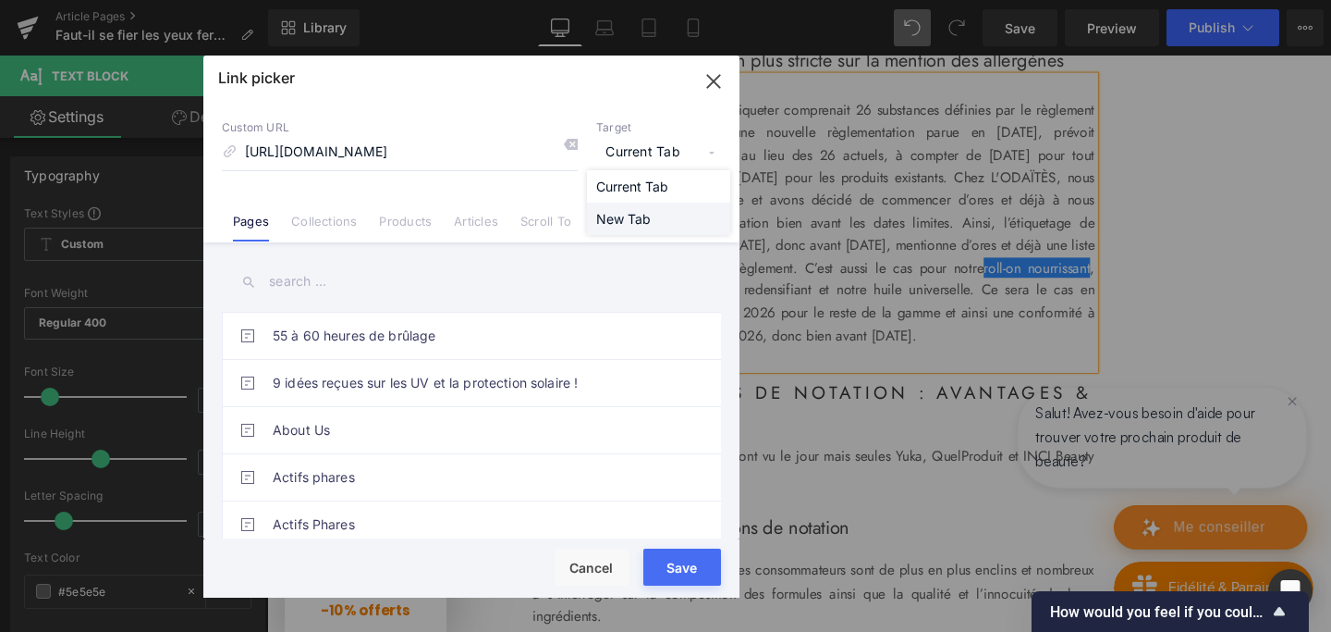
click at [644, 208] on li "New Tab" at bounding box center [658, 218] width 143 height 32
click at [681, 573] on button "Save" at bounding box center [683, 566] width 78 height 37
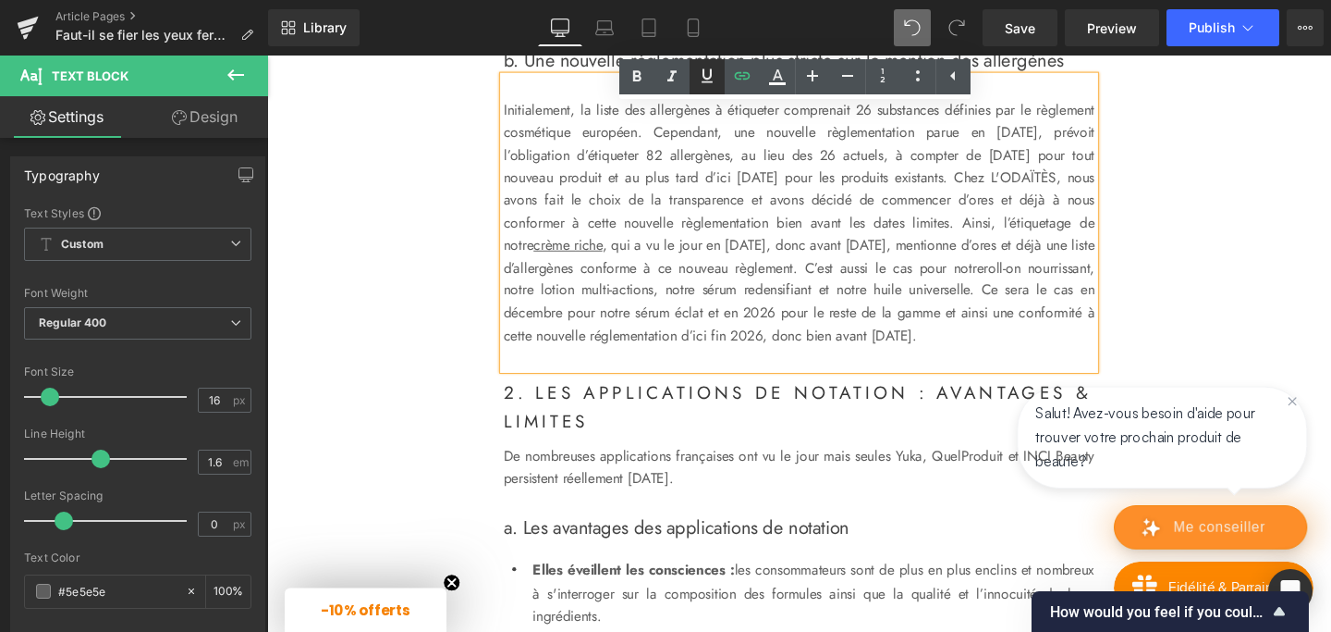
click at [709, 67] on icon at bounding box center [707, 76] width 22 height 22
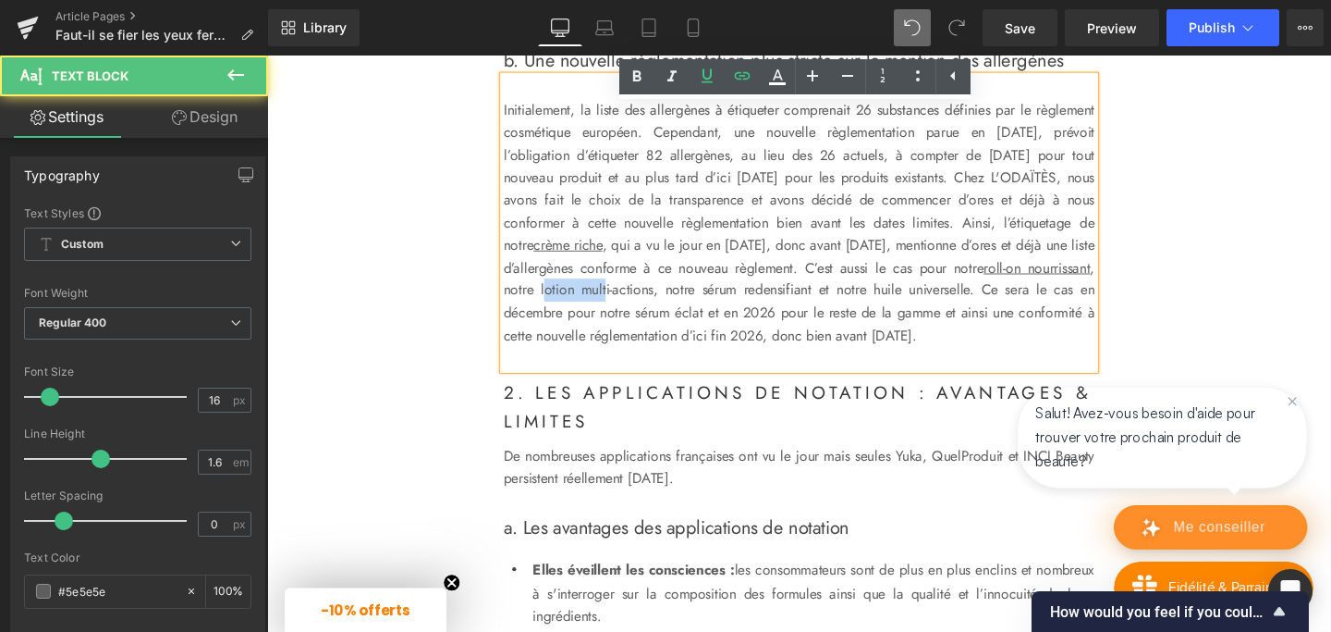
drag, startPoint x: 845, startPoint y: 336, endPoint x: 913, endPoint y: 336, distance: 67.5
click at [913, 336] on p "Initialement, la liste des allergènes à étiqueter comprenait 26 substances défi…" at bounding box center [826, 232] width 621 height 261
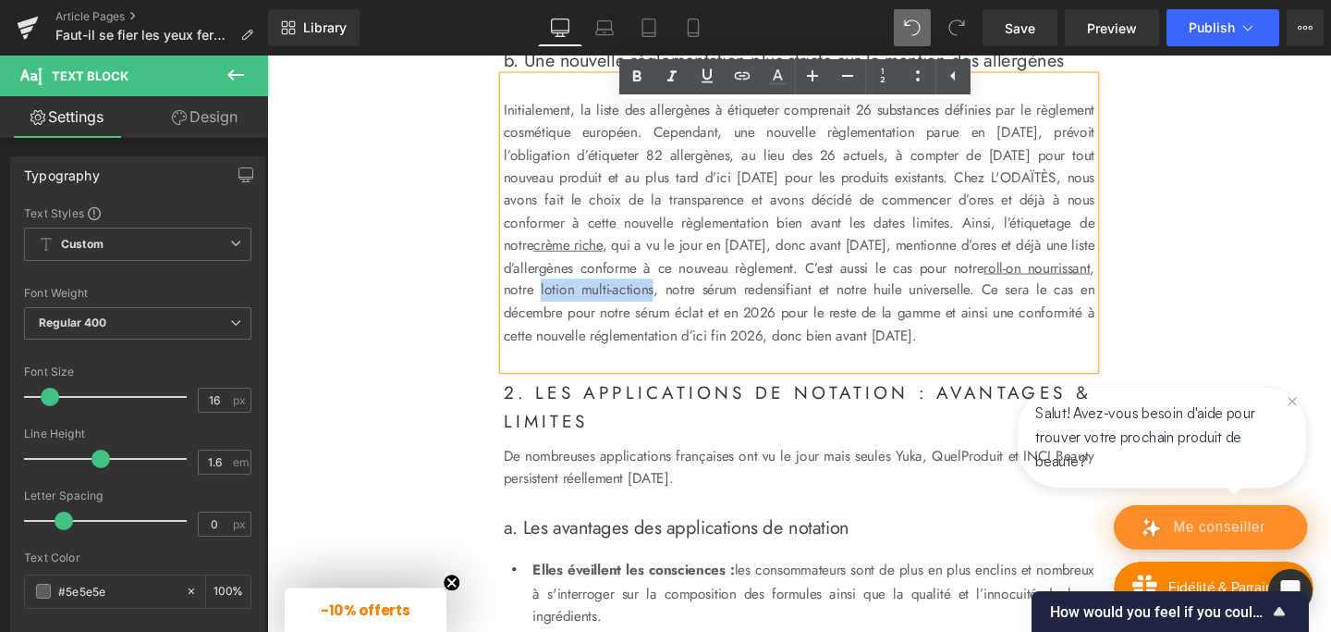
drag, startPoint x: 841, startPoint y: 335, endPoint x: 963, endPoint y: 331, distance: 122.1
click at [963, 331] on p "Initialement, la liste des allergènes à étiqueter comprenait 26 substances défi…" at bounding box center [826, 232] width 621 height 261
click at [743, 73] on icon at bounding box center [742, 75] width 16 height 7
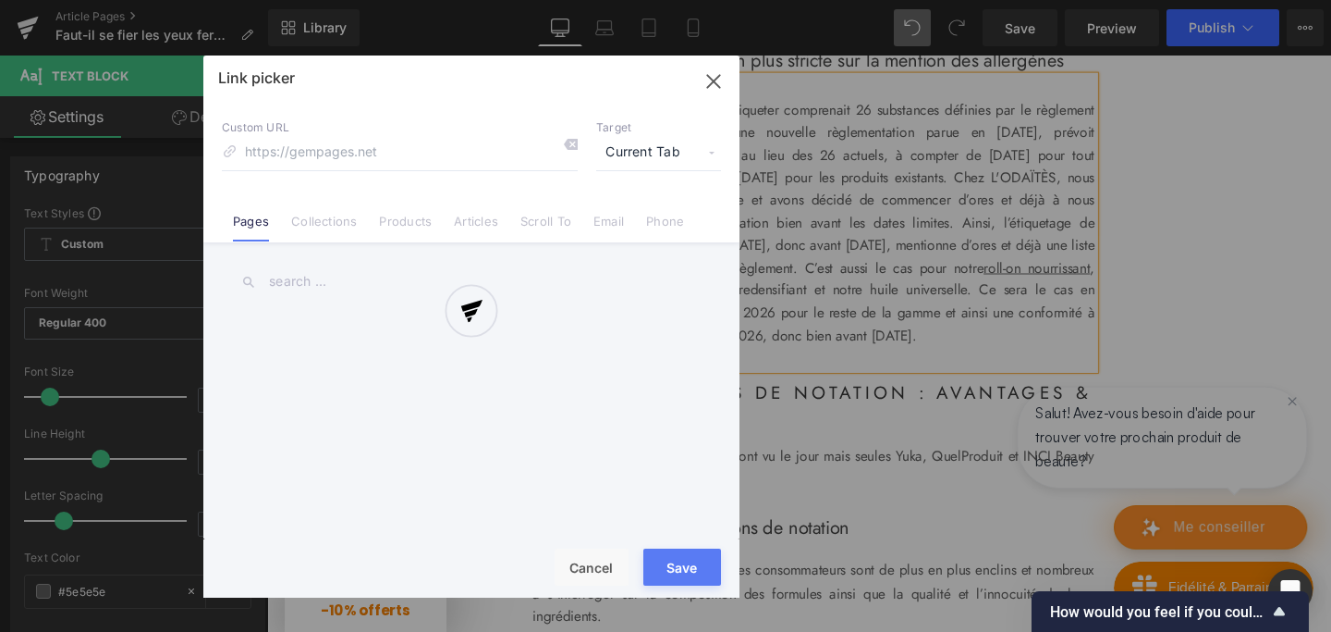
click at [1115, 0] on div "Text Color Highlight Color #333333 Edit or remove link: Edit - Unlink - Cancel …" at bounding box center [665, 0] width 1331 height 0
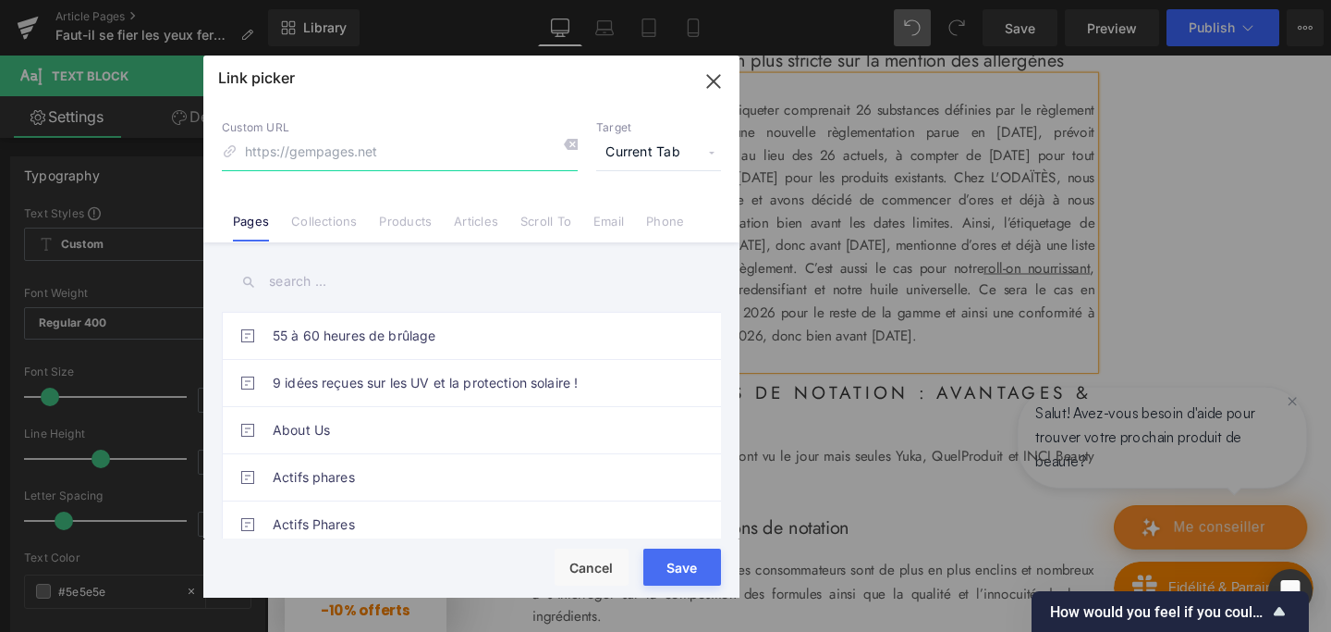
paste input "[URL][DOMAIN_NAME]"
type input "[URL][DOMAIN_NAME]"
click at [648, 152] on span "Current Tab" at bounding box center [658, 152] width 125 height 35
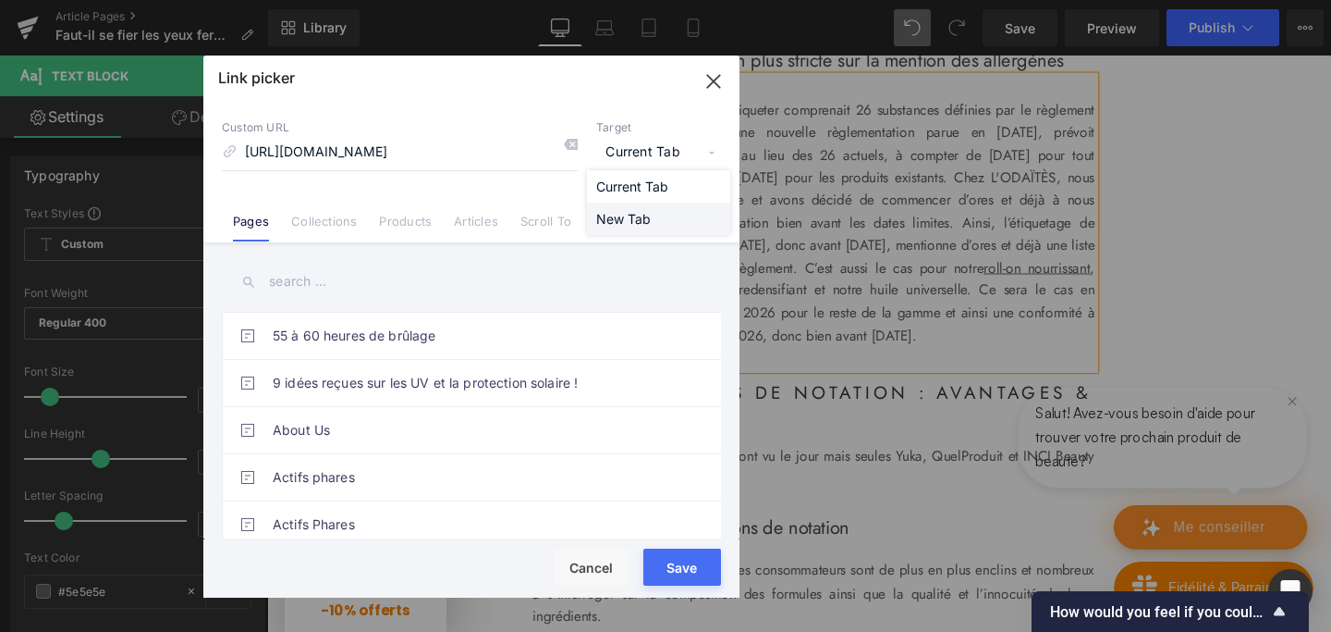
click at [632, 225] on li "New Tab" at bounding box center [658, 218] width 143 height 32
click at [679, 578] on button "Save" at bounding box center [683, 566] width 78 height 37
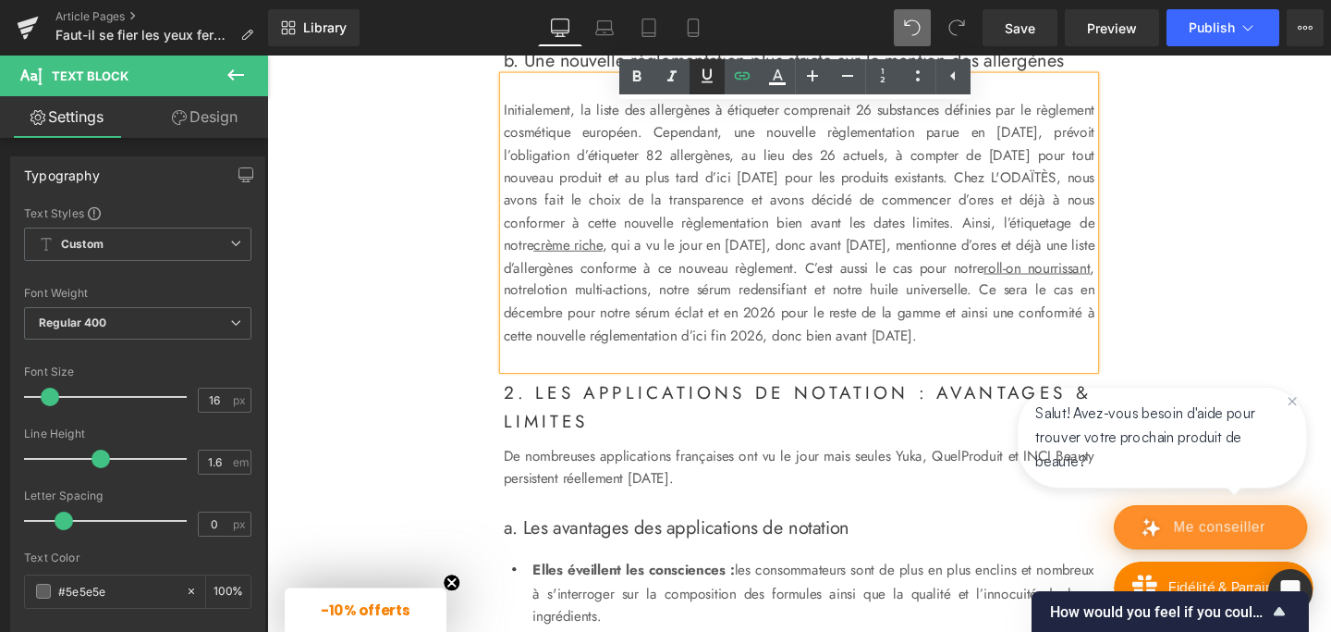
click at [709, 79] on icon at bounding box center [707, 76] width 22 height 22
drag, startPoint x: 1016, startPoint y: 335, endPoint x: 1136, endPoint y: 337, distance: 120.2
click at [1136, 337] on p "Initialement, la liste des allergènes à étiqueter comprenait 26 substances défi…" at bounding box center [826, 232] width 621 height 261
click at [743, 72] on icon at bounding box center [742, 75] width 16 height 7
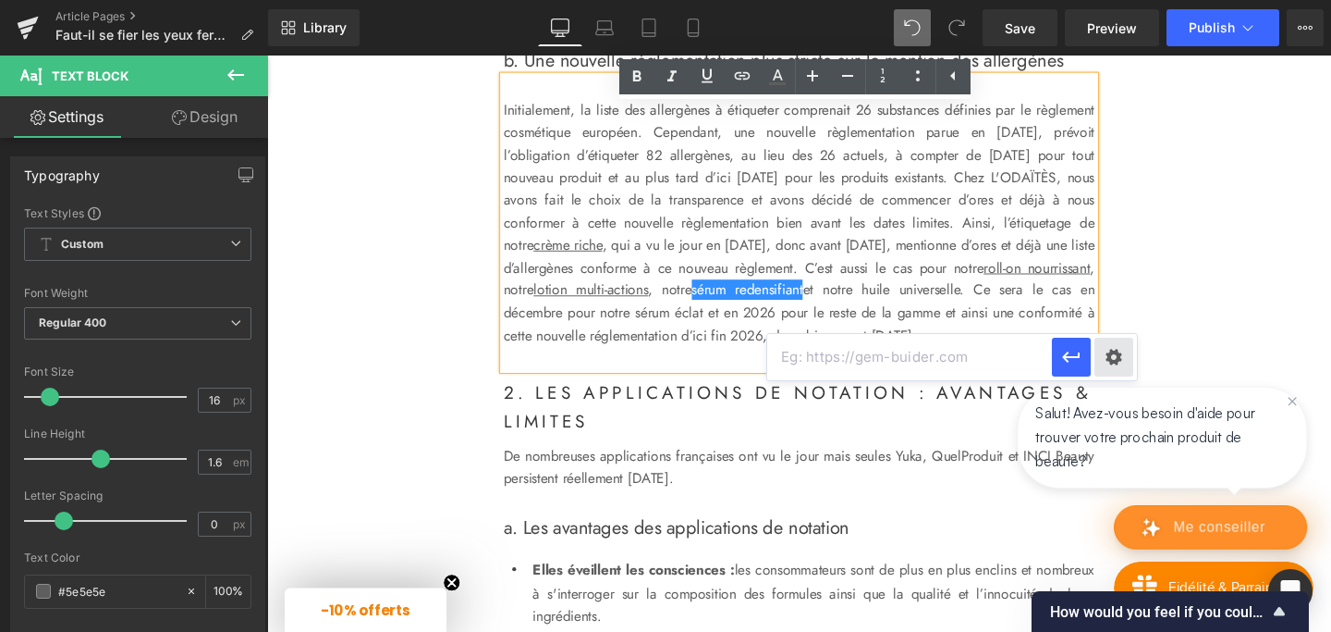
click at [1111, 0] on div "Text Color Highlight Color #333333 Edit or remove link: Edit - Unlink - Cancel" at bounding box center [665, 0] width 1331 height 0
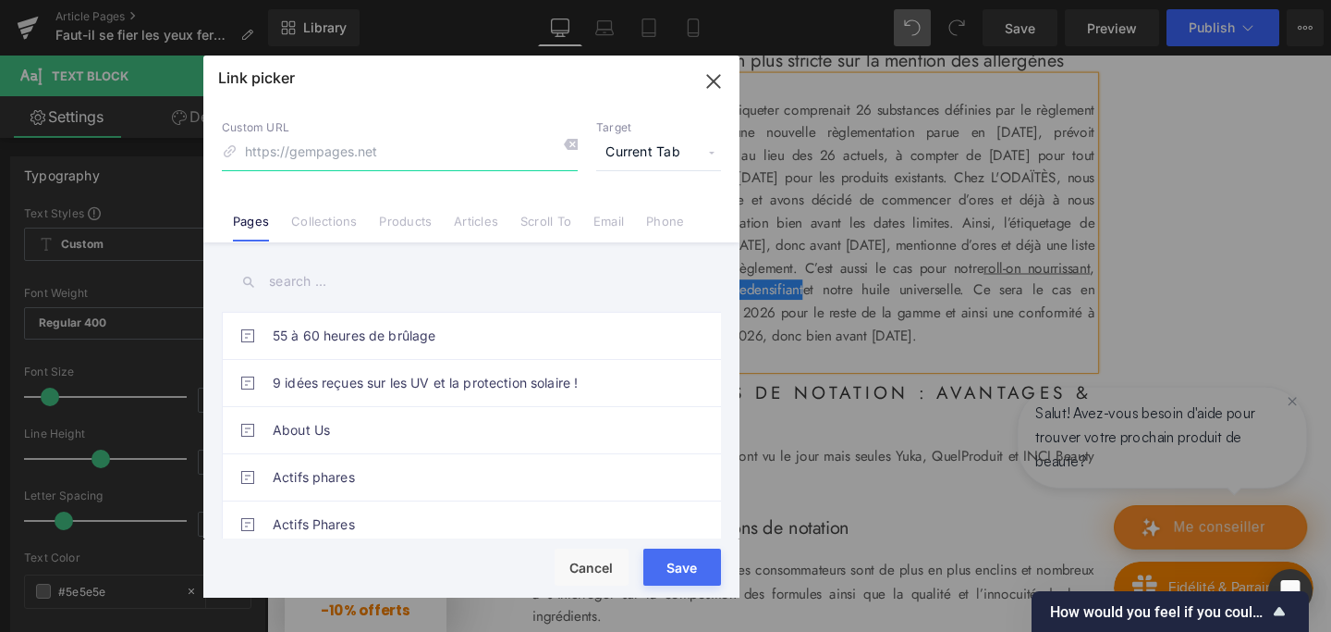
paste input "[URL][DOMAIN_NAME]"
type input "[URL][DOMAIN_NAME]"
click at [653, 143] on span "Current Tab" at bounding box center [658, 152] width 125 height 35
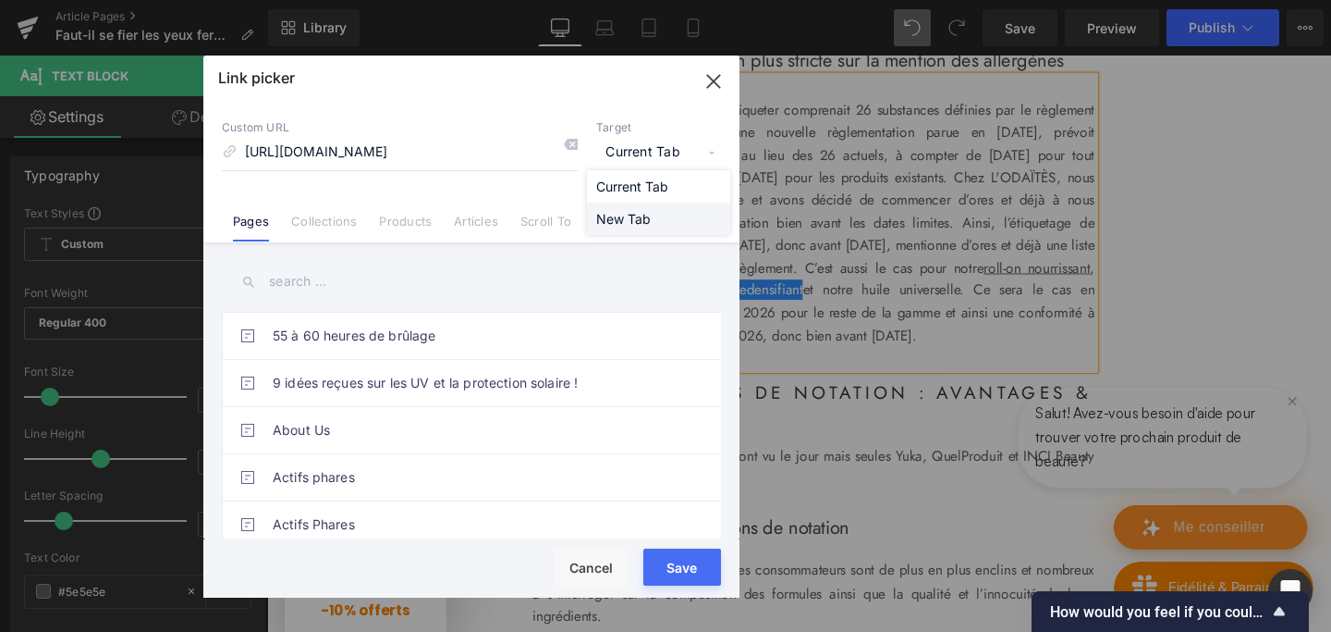
click at [627, 210] on li "New Tab" at bounding box center [658, 218] width 143 height 32
click at [686, 575] on button "Save" at bounding box center [683, 566] width 78 height 37
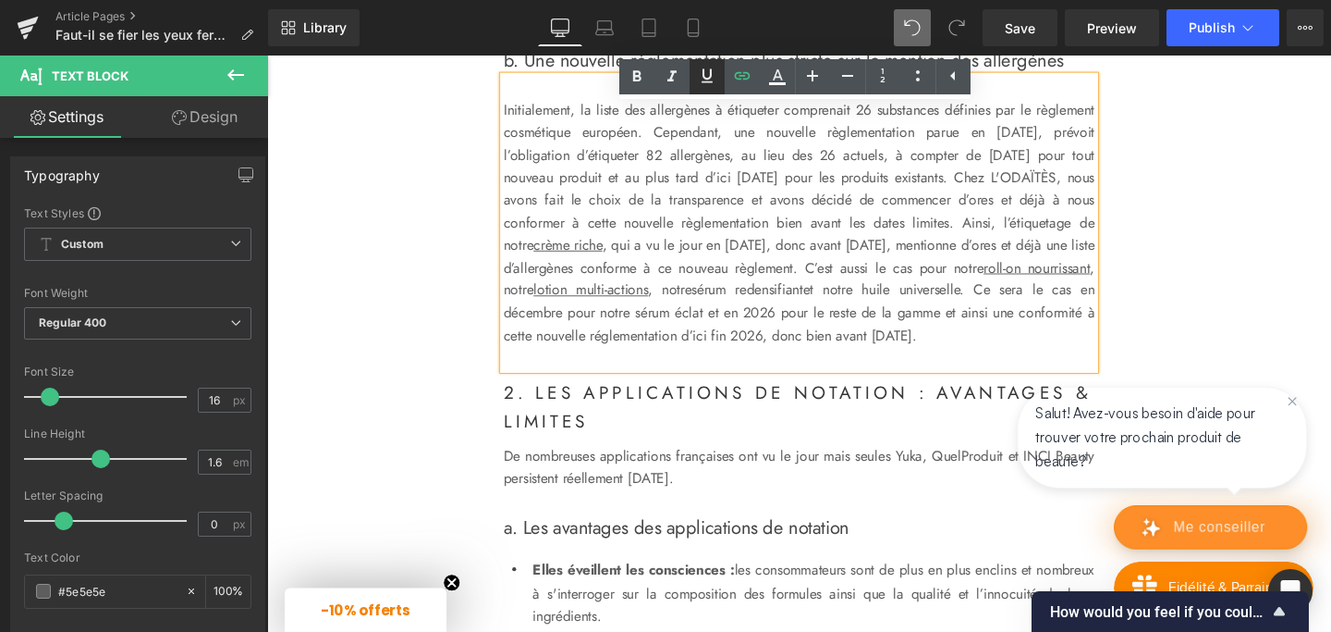
click at [705, 74] on icon at bounding box center [707, 76] width 22 height 22
drag, startPoint x: 572, startPoint y: 358, endPoint x: 678, endPoint y: 357, distance: 105.4
click at [678, 357] on p "Initialement, la liste des allergènes à étiqueter comprenait 26 substances défi…" at bounding box center [826, 232] width 621 height 261
click at [742, 75] on icon at bounding box center [742, 75] width 16 height 7
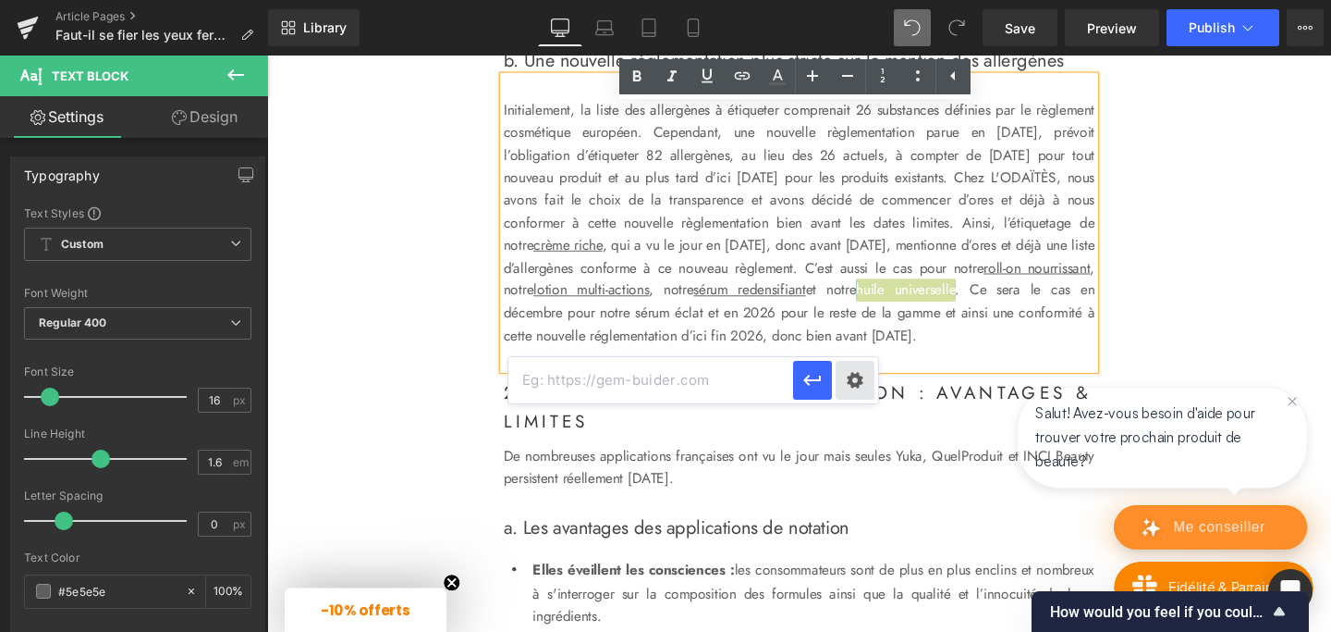
click at [852, 0] on div "Text Color Highlight Color #333333 Edit or remove link: Edit - Unlink - Cancel" at bounding box center [665, 0] width 1331 height 0
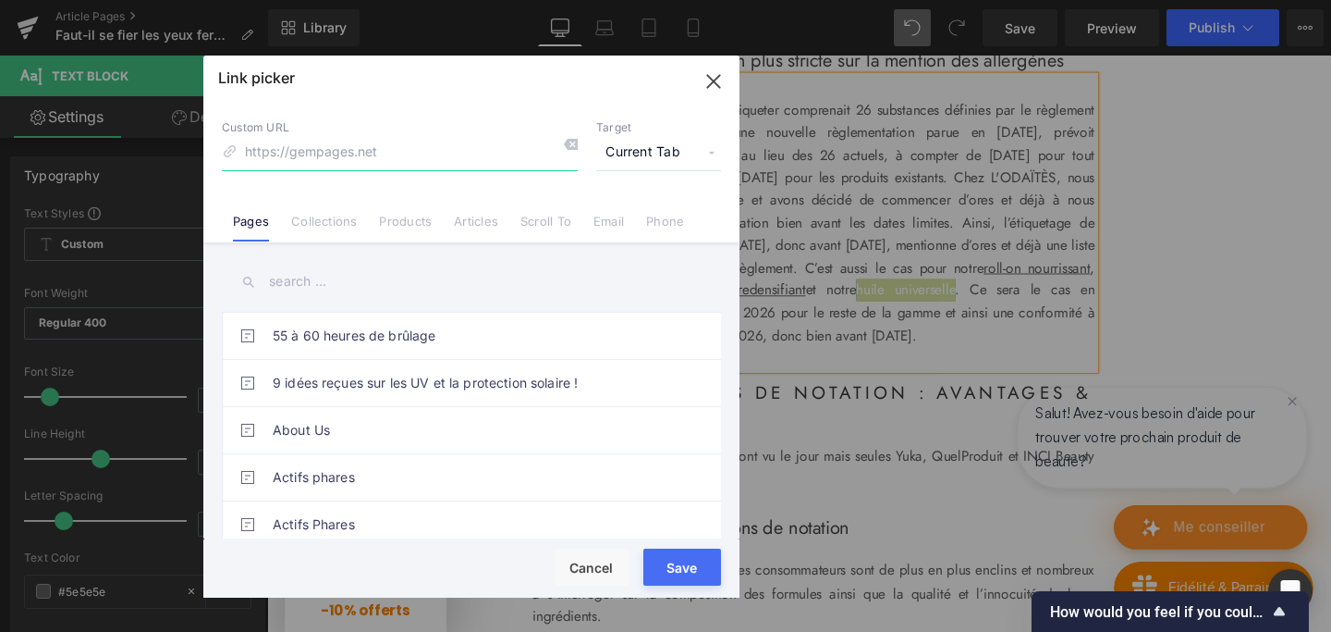
paste input "[URL][DOMAIN_NAME]"
type input "[URL][DOMAIN_NAME]"
click at [686, 147] on span "Current Tab" at bounding box center [658, 152] width 125 height 35
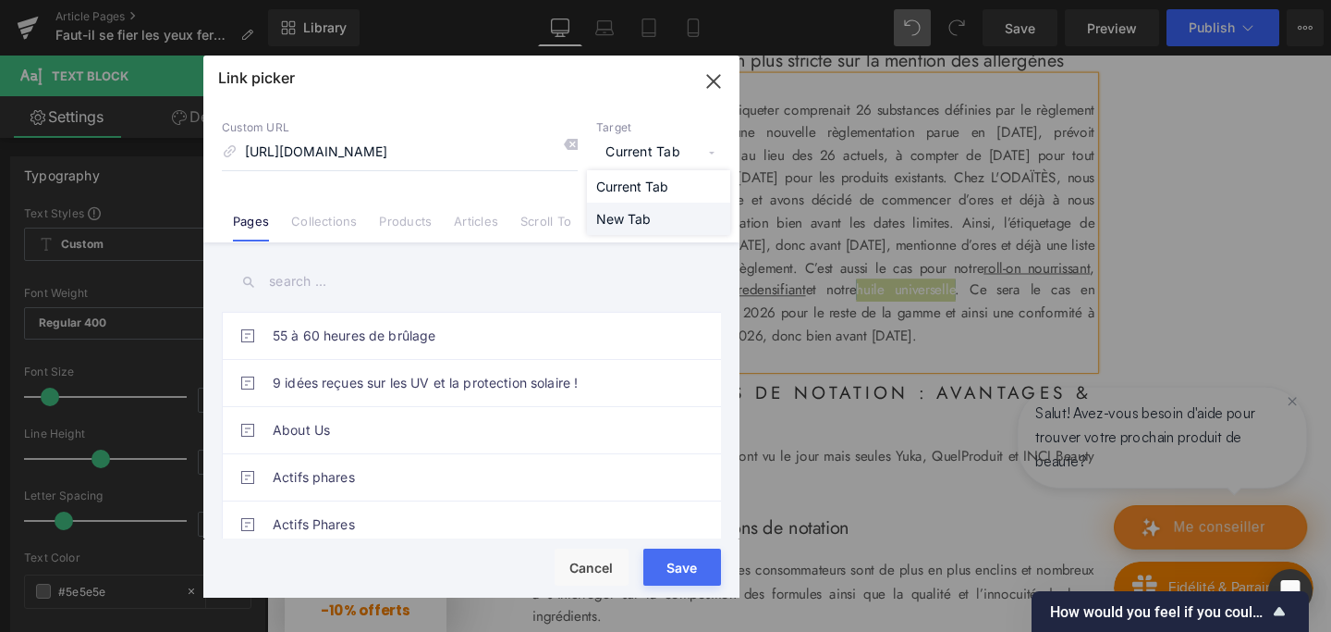
click at [624, 209] on li "New Tab" at bounding box center [658, 218] width 143 height 32
click at [685, 571] on button "Save" at bounding box center [683, 566] width 78 height 37
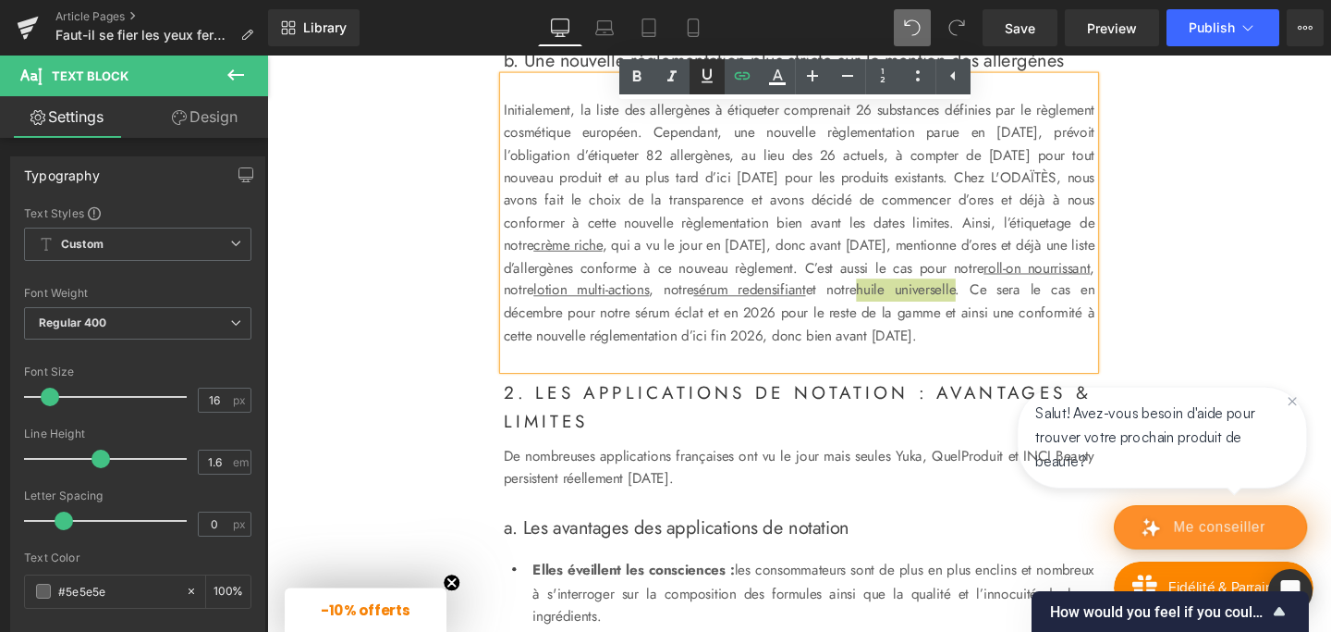
click at [709, 79] on icon at bounding box center [707, 76] width 11 height 14
click at [779, 362] on p "Initialement, la liste des allergènes à étiqueter comprenait 26 substances défi…" at bounding box center [826, 232] width 621 height 261
drag, startPoint x: 951, startPoint y: 356, endPoint x: 1027, endPoint y: 359, distance: 76.8
click at [1027, 359] on p "Initialement, la liste des allergènes à étiqueter comprenait 26 substances défi…" at bounding box center [826, 232] width 621 height 261
click at [744, 72] on icon at bounding box center [742, 75] width 16 height 7
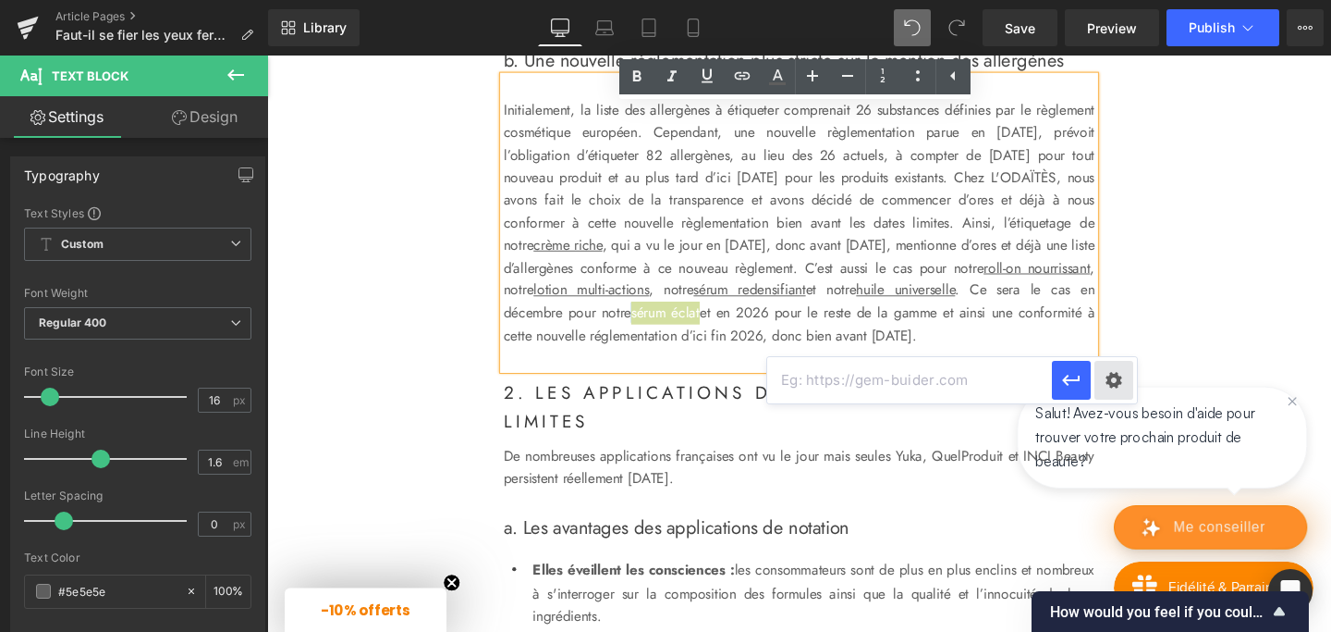
click at [1115, 0] on div "Text Color Highlight Color #333333 Edit or remove link: Edit - Unlink - Cancel" at bounding box center [665, 0] width 1331 height 0
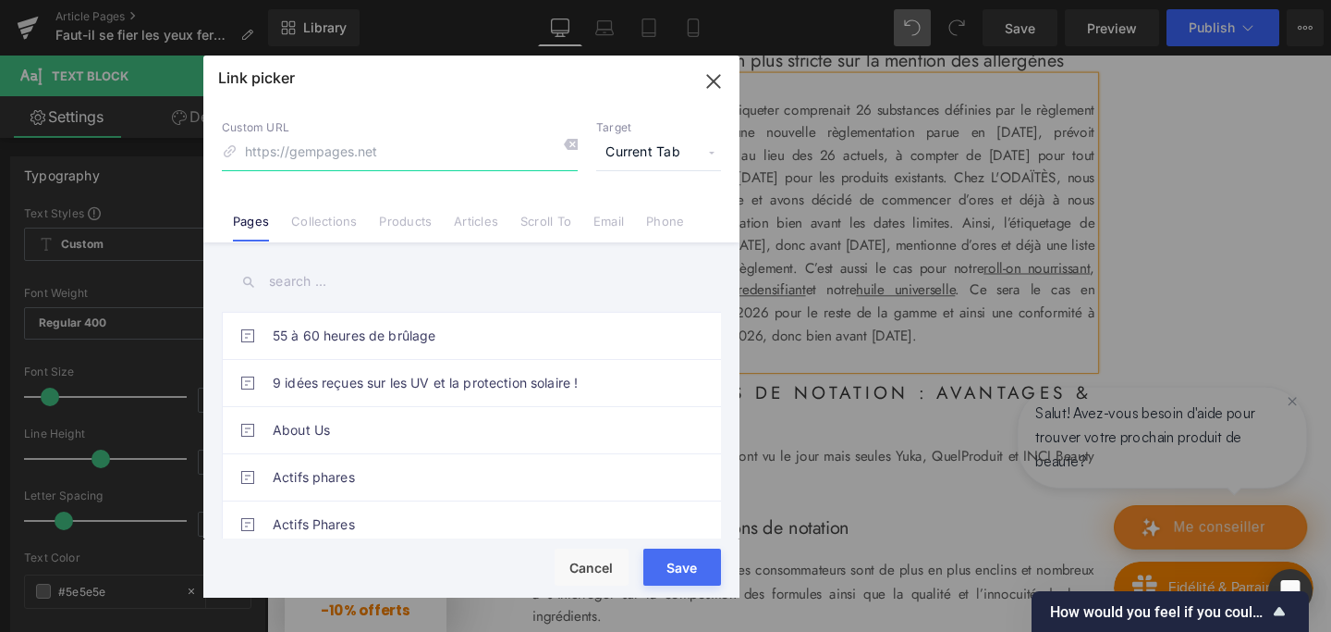
paste input "[URL][DOMAIN_NAME]"
type input "[URL][DOMAIN_NAME]"
click at [670, 139] on span "Current Tab" at bounding box center [658, 152] width 125 height 35
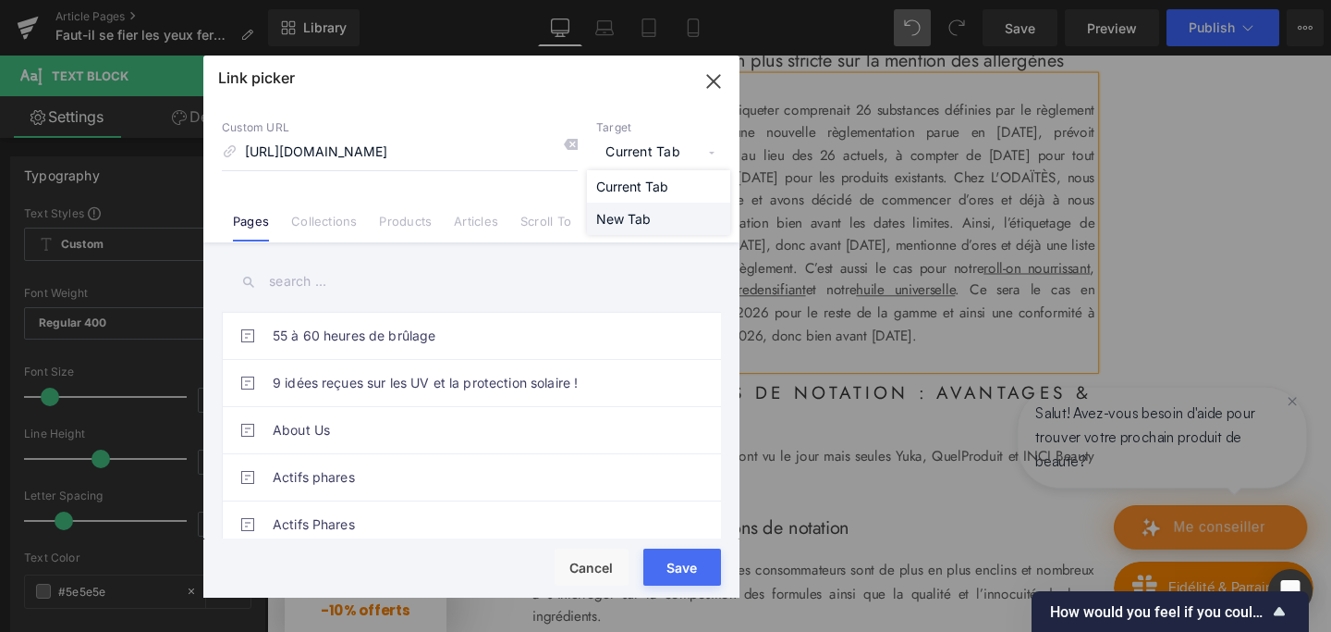
click at [628, 220] on li "New Tab" at bounding box center [658, 218] width 143 height 32
click at [681, 576] on button "Save" at bounding box center [683, 566] width 78 height 37
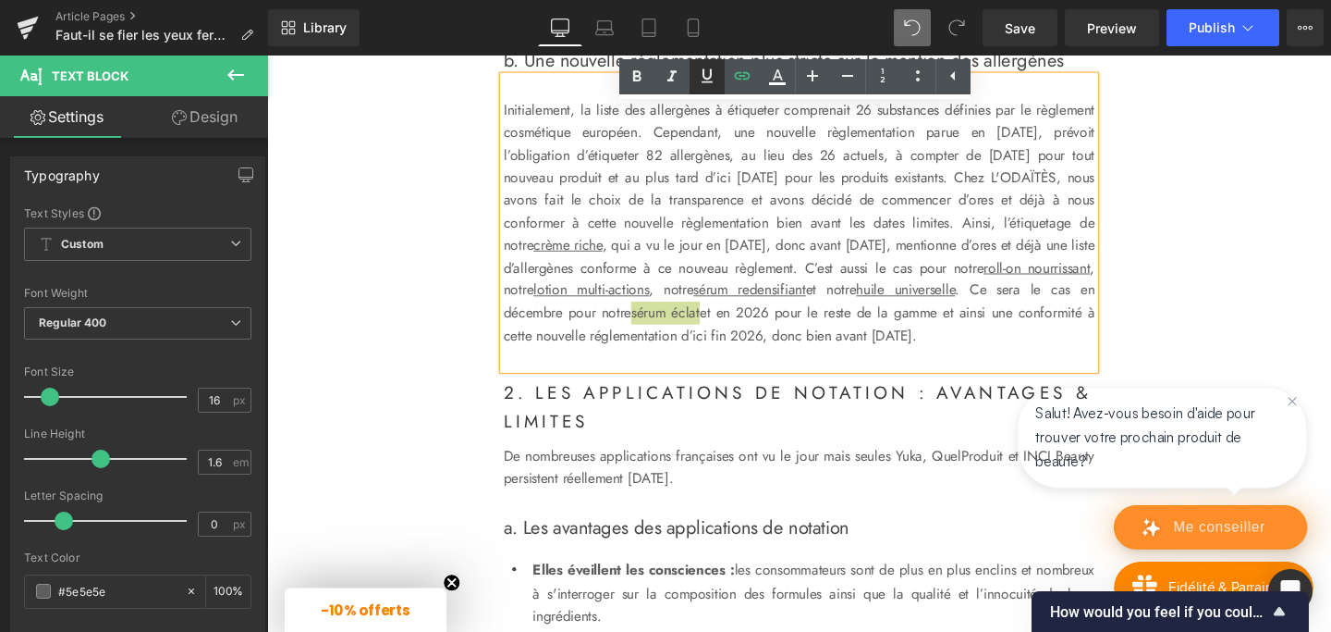
click at [711, 70] on icon at bounding box center [707, 76] width 22 height 22
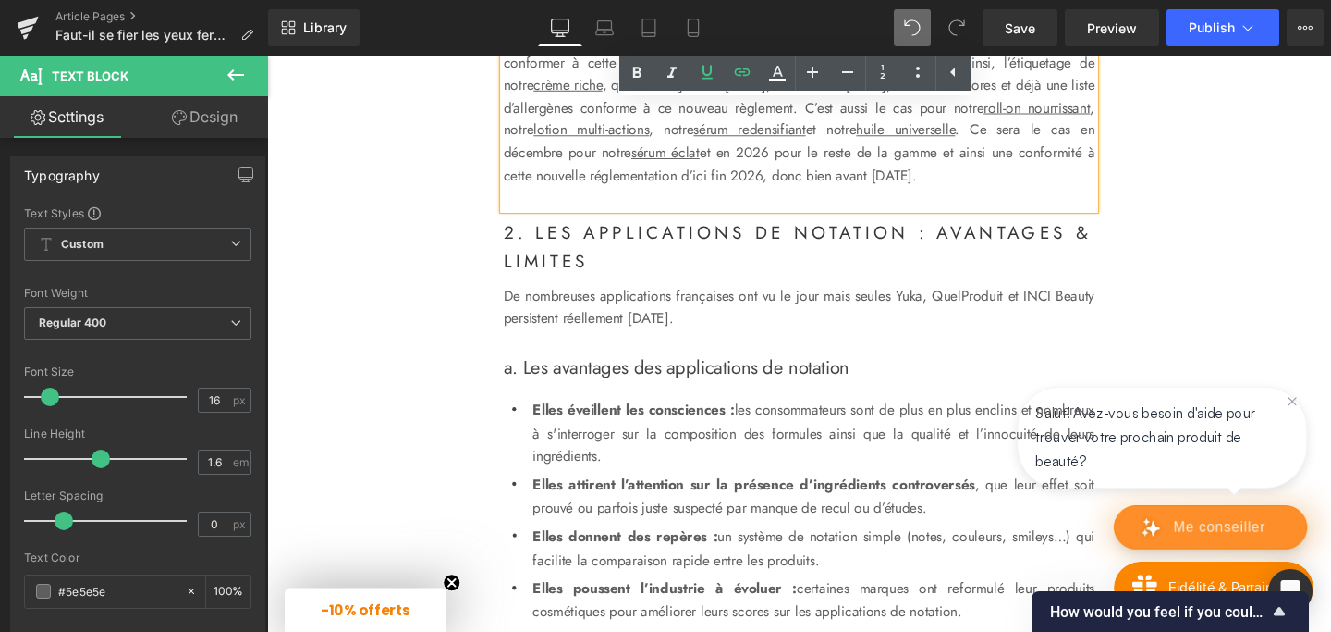
scroll to position [1602, 0]
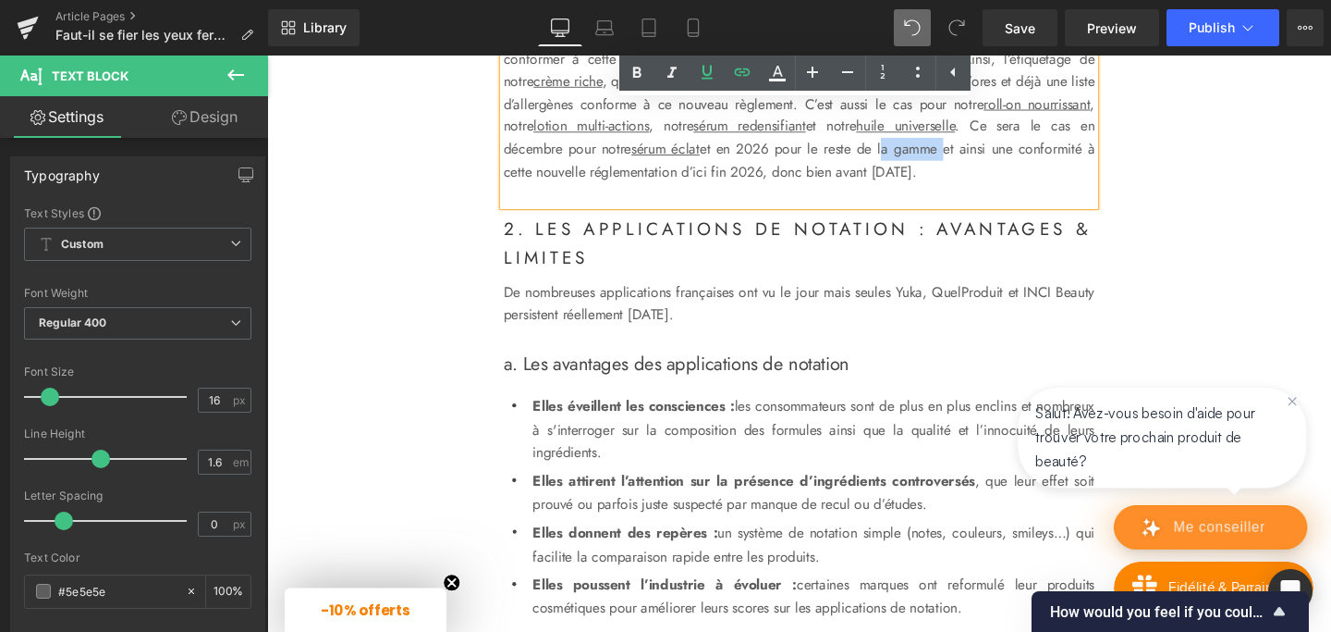
drag, startPoint x: 595, startPoint y: 205, endPoint x: 659, endPoint y: 202, distance: 63.9
click at [659, 190] on p "Initialement, la liste des allergènes à étiqueter comprenait 26 substances défi…" at bounding box center [826, 59] width 621 height 261
click at [740, 76] on icon at bounding box center [742, 72] width 22 height 22
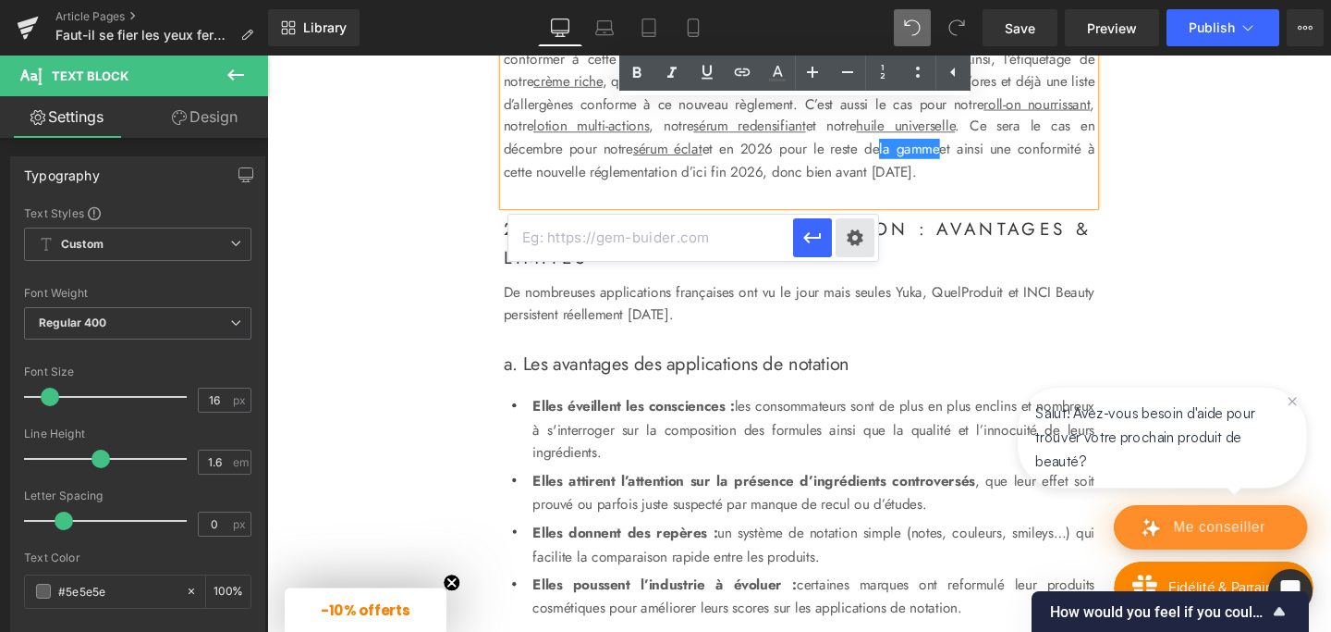
click at [846, 0] on div "Text Color Highlight Color #333333 Edit or remove link: Edit - Unlink - Cancel" at bounding box center [665, 0] width 1331 height 0
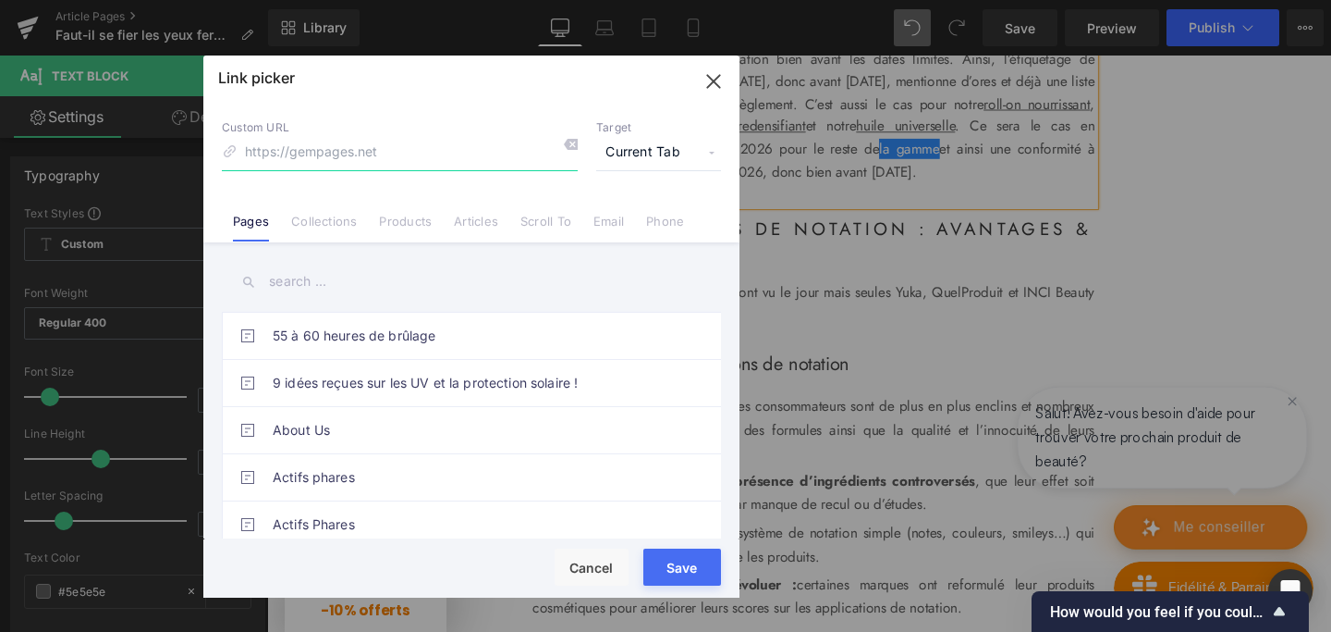
paste input "[URL][DOMAIN_NAME]"
type input "[URL][DOMAIN_NAME]"
click at [632, 159] on span "Current Tab" at bounding box center [658, 152] width 125 height 35
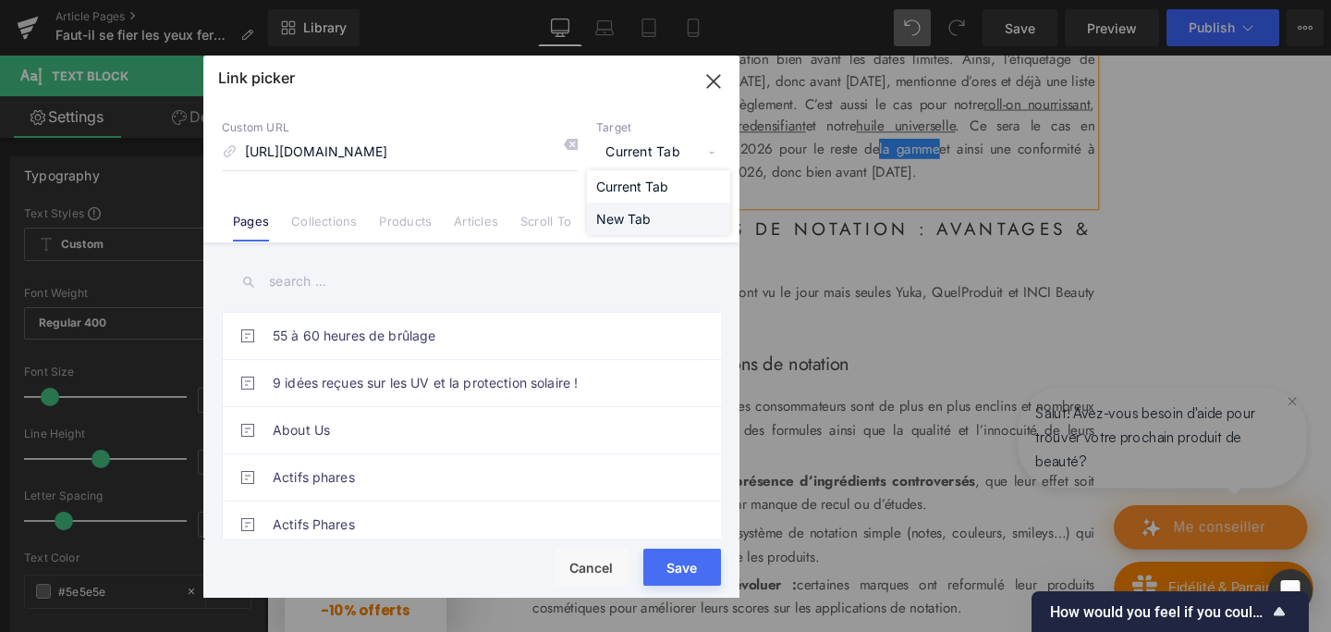
click at [634, 211] on li "New Tab" at bounding box center [658, 218] width 143 height 32
click at [674, 573] on button "Save" at bounding box center [683, 566] width 78 height 37
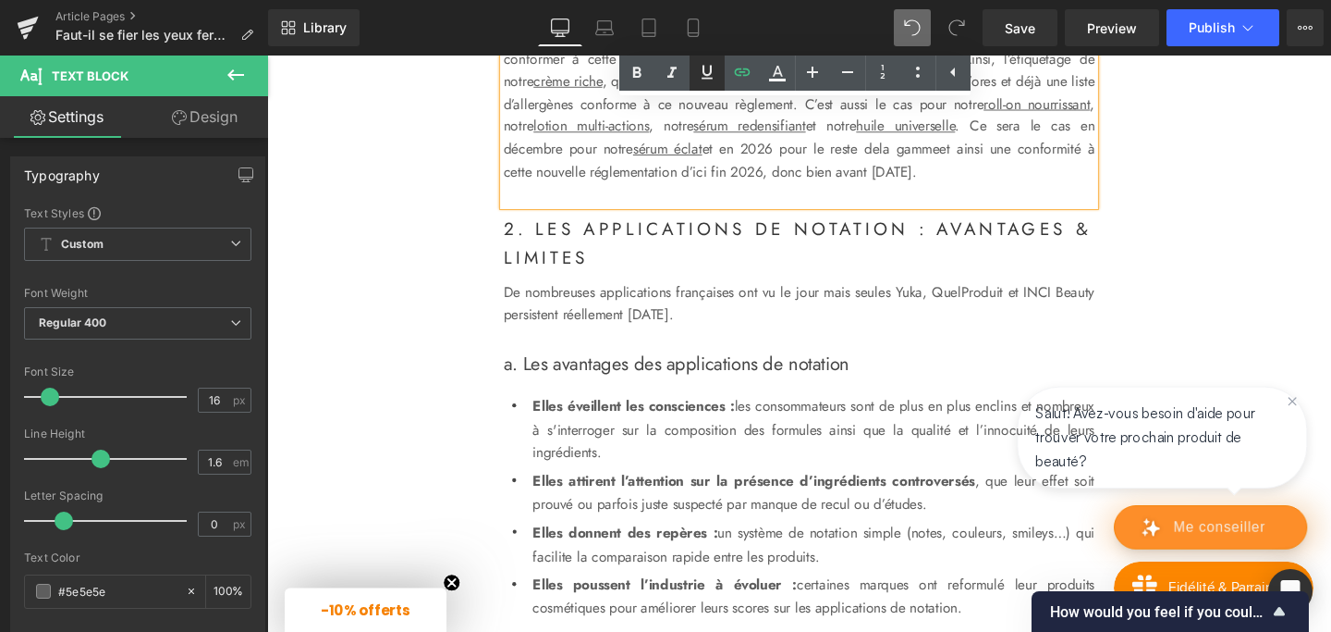
click at [709, 67] on icon at bounding box center [707, 73] width 11 height 14
click at [785, 190] on p "Initialement, la liste des allergènes à étiqueter comprenait 26 substances défi…" at bounding box center [826, 59] width 621 height 261
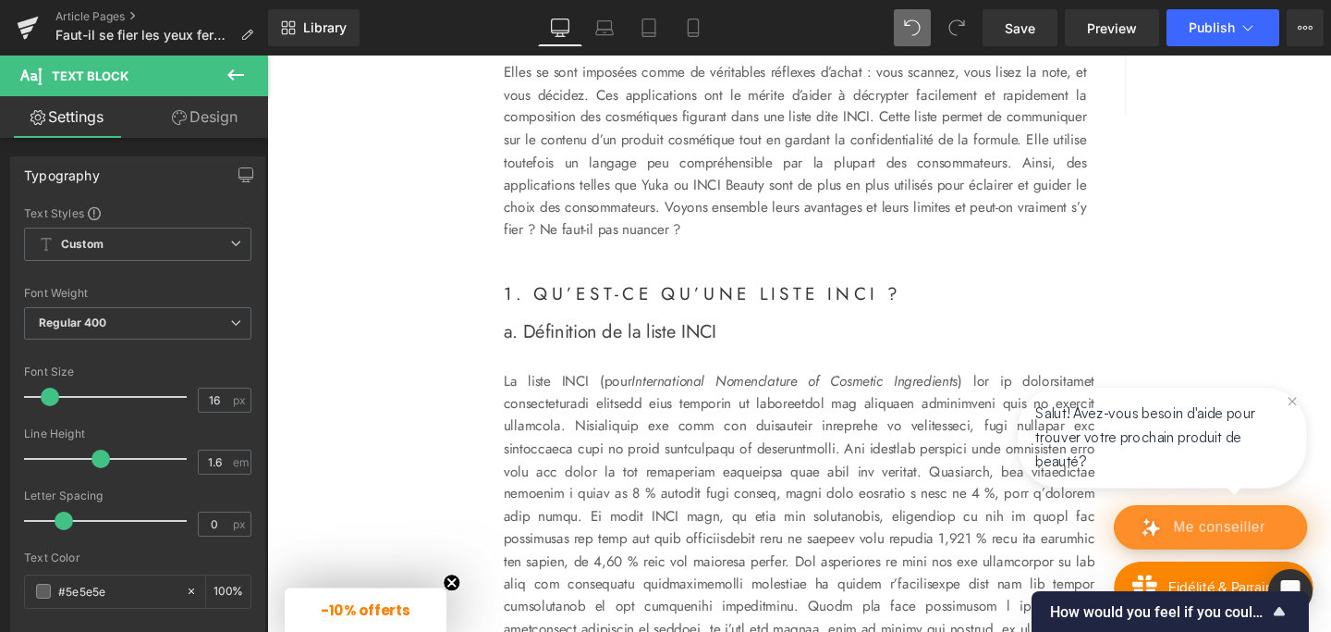
scroll to position [731, 0]
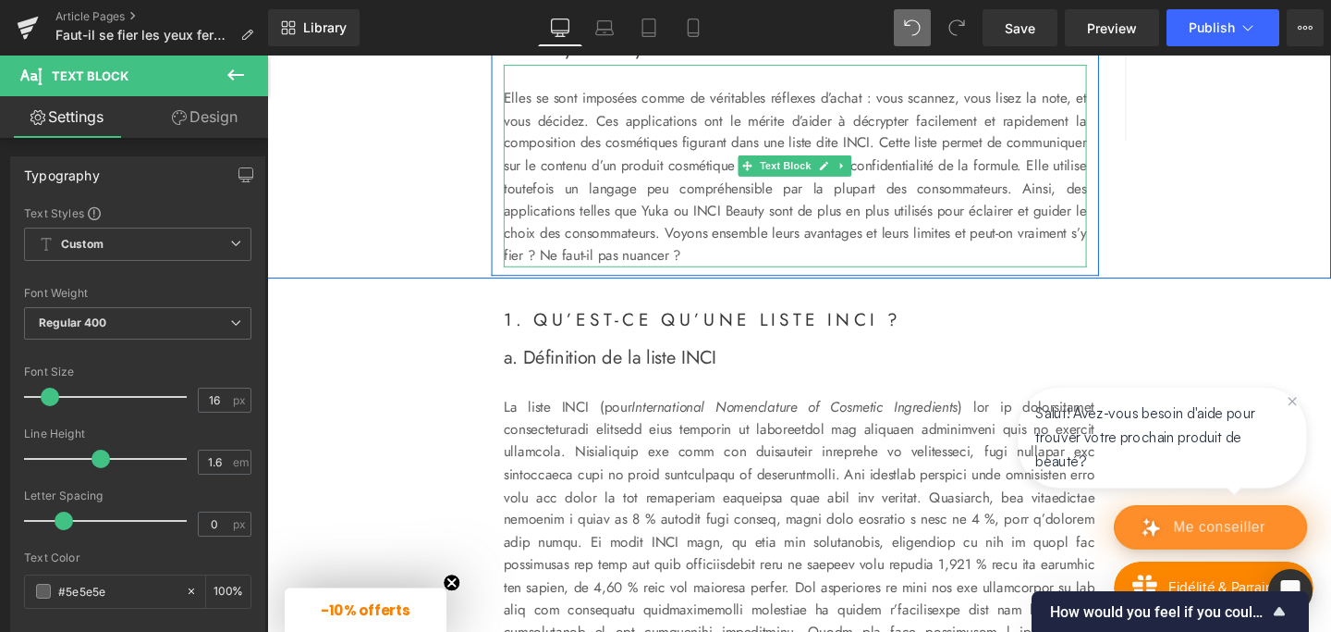
click at [642, 245] on p "Elles se sont imposées comme de véritables réflexes d’achat : vous scannez, vou…" at bounding box center [822, 183] width 613 height 190
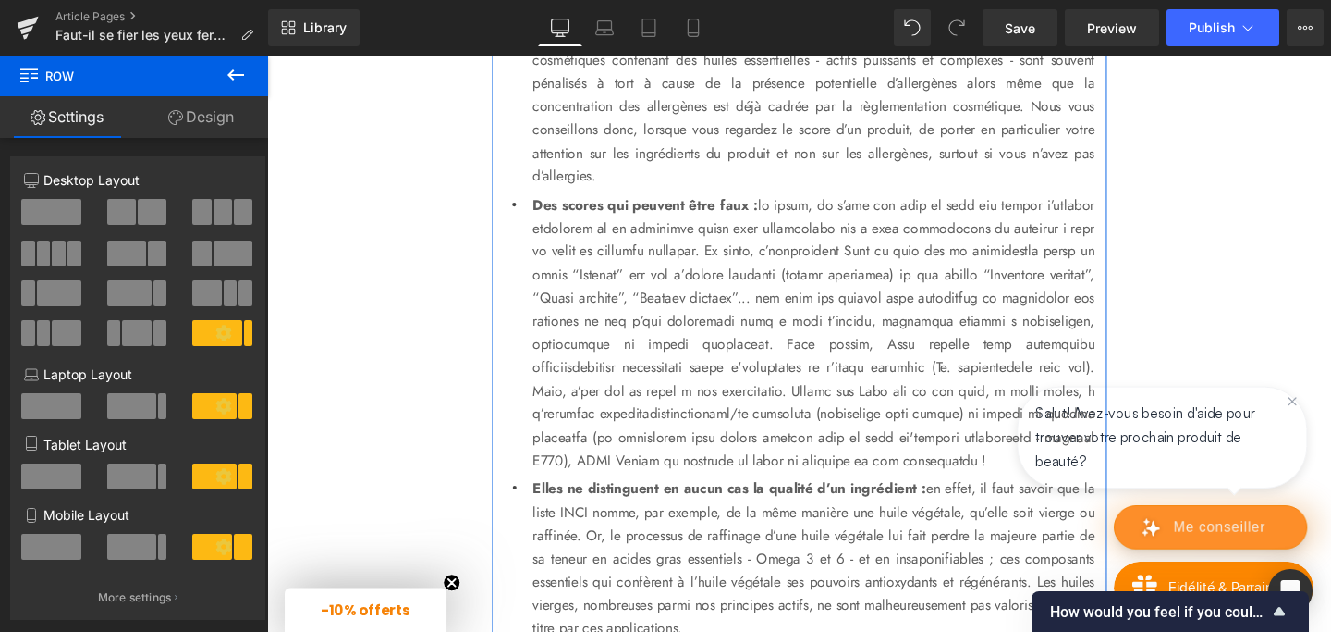
scroll to position [2432, 0]
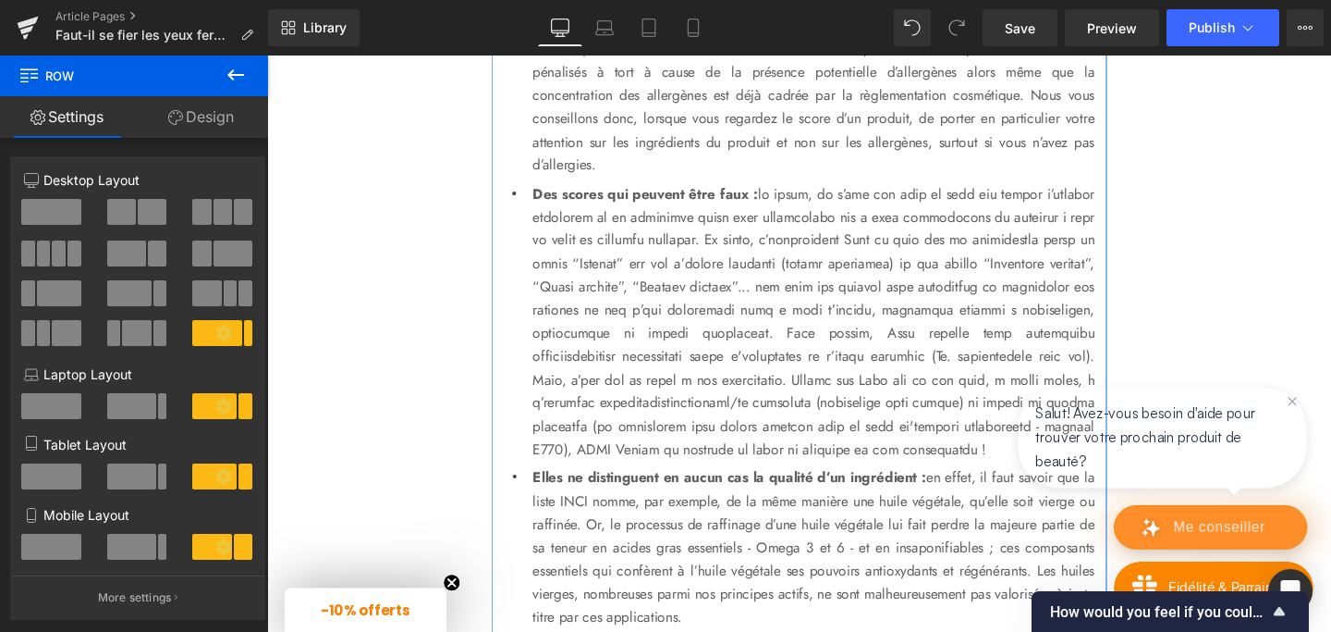
click at [939, 372] on p "Des scores qui peuvent être faux :" at bounding box center [841, 336] width 591 height 293
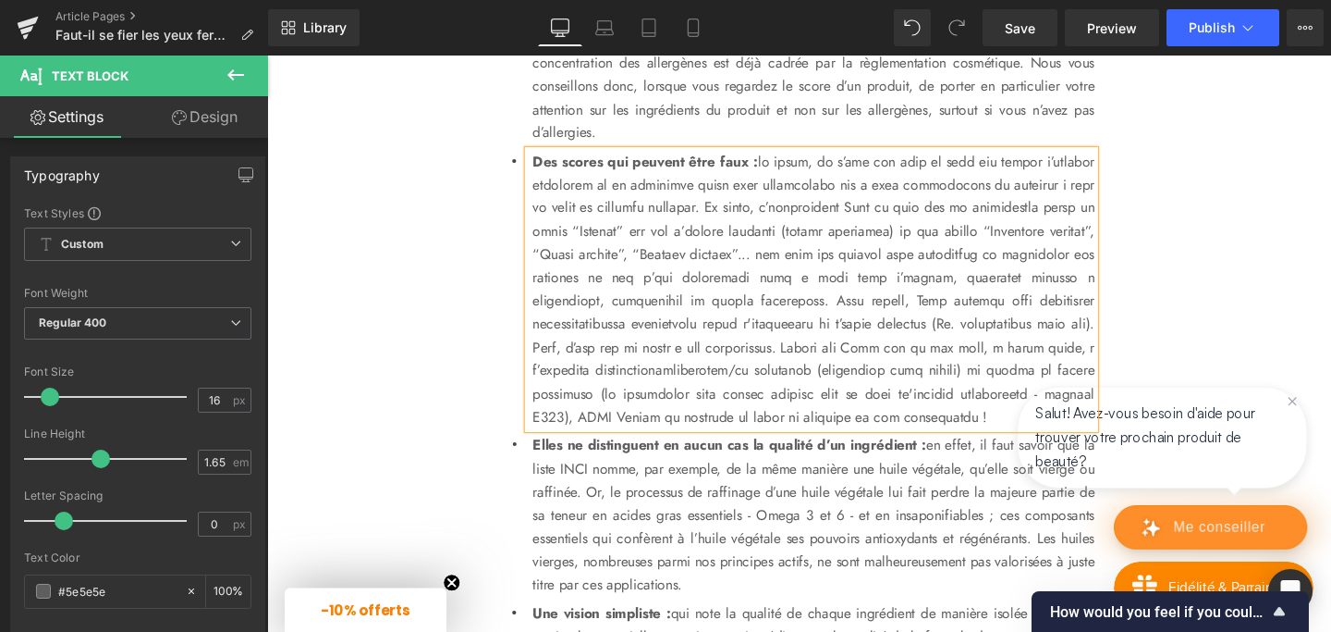
scroll to position [2475, 0]
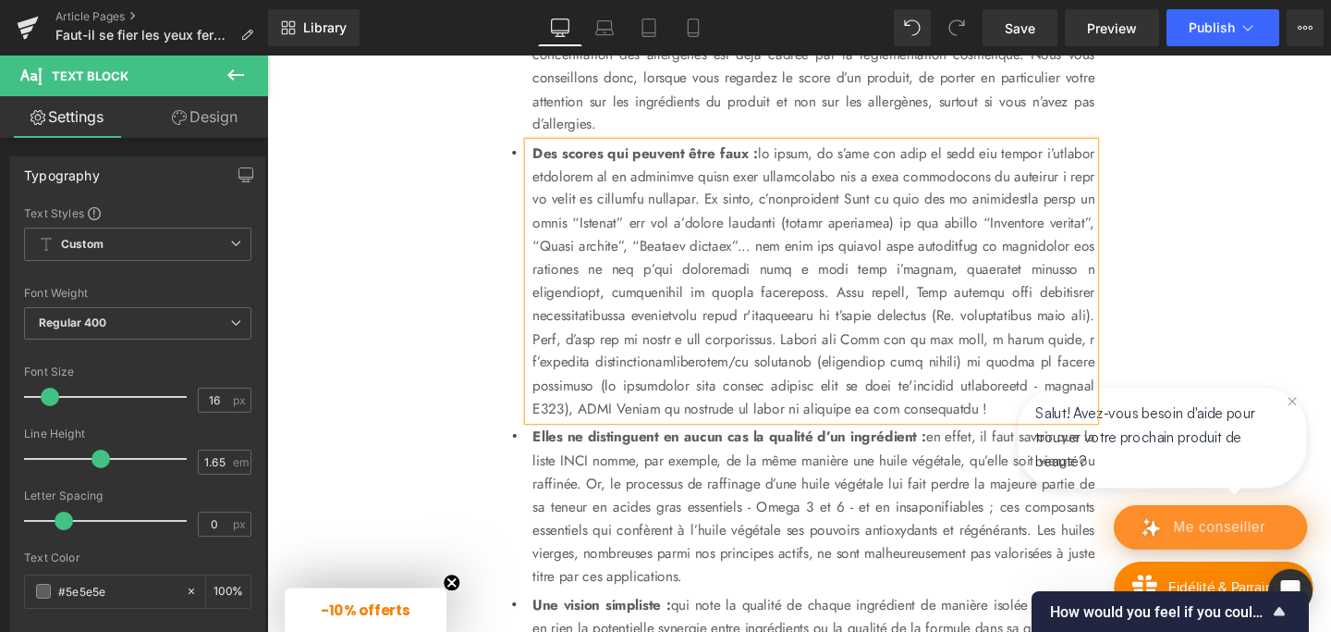
click at [787, 380] on p "Des scores qui peuvent être faux :" at bounding box center [841, 292] width 591 height 293
click at [950, 408] on p "Des scores qui peuvent être faux :" at bounding box center [841, 292] width 591 height 293
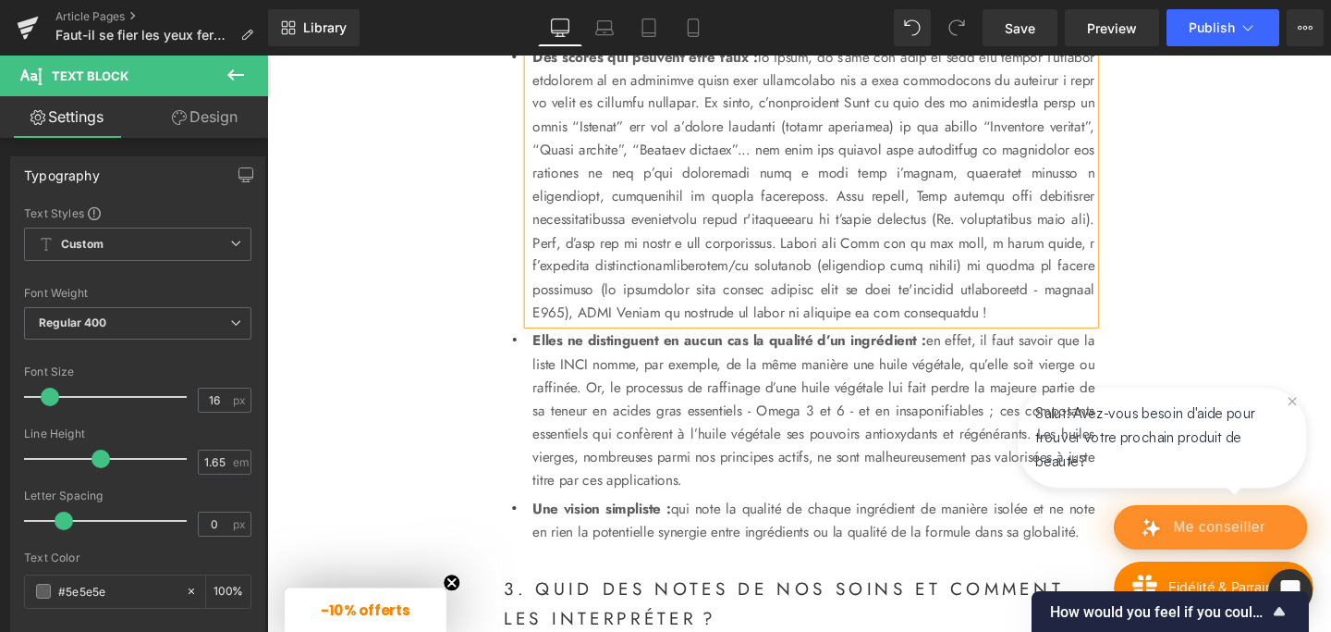
scroll to position [2577, 0]
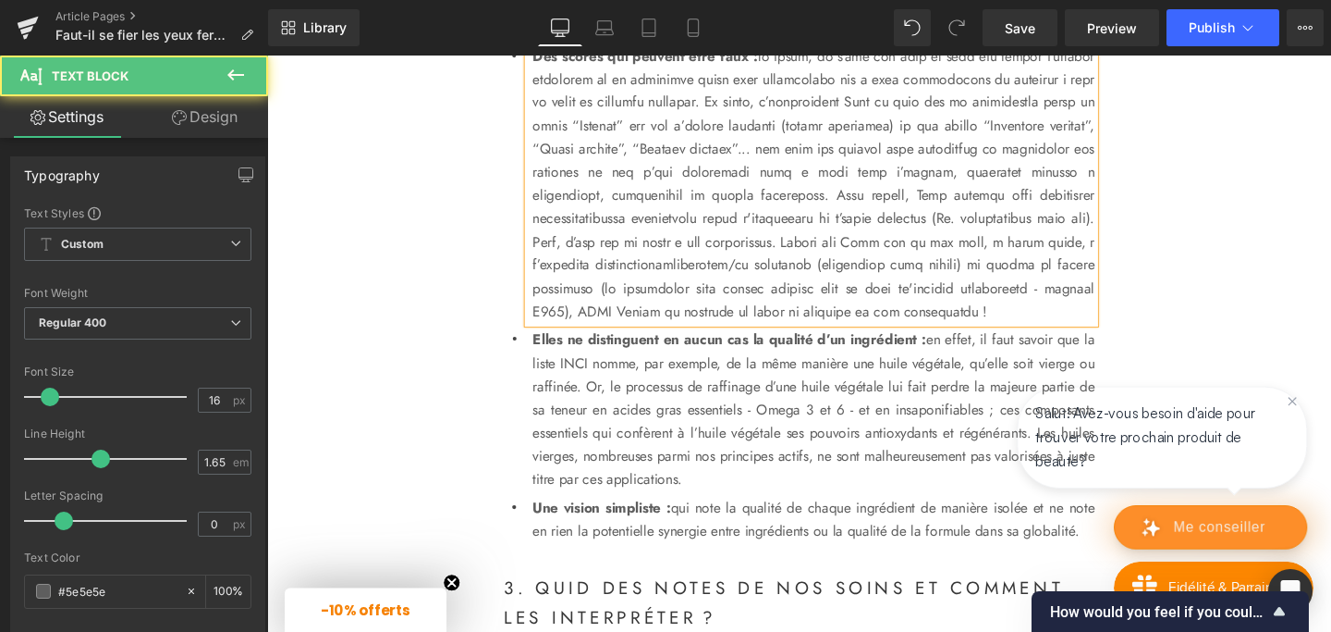
click at [732, 310] on p "Des scores qui peuvent être faux :" at bounding box center [841, 190] width 591 height 293
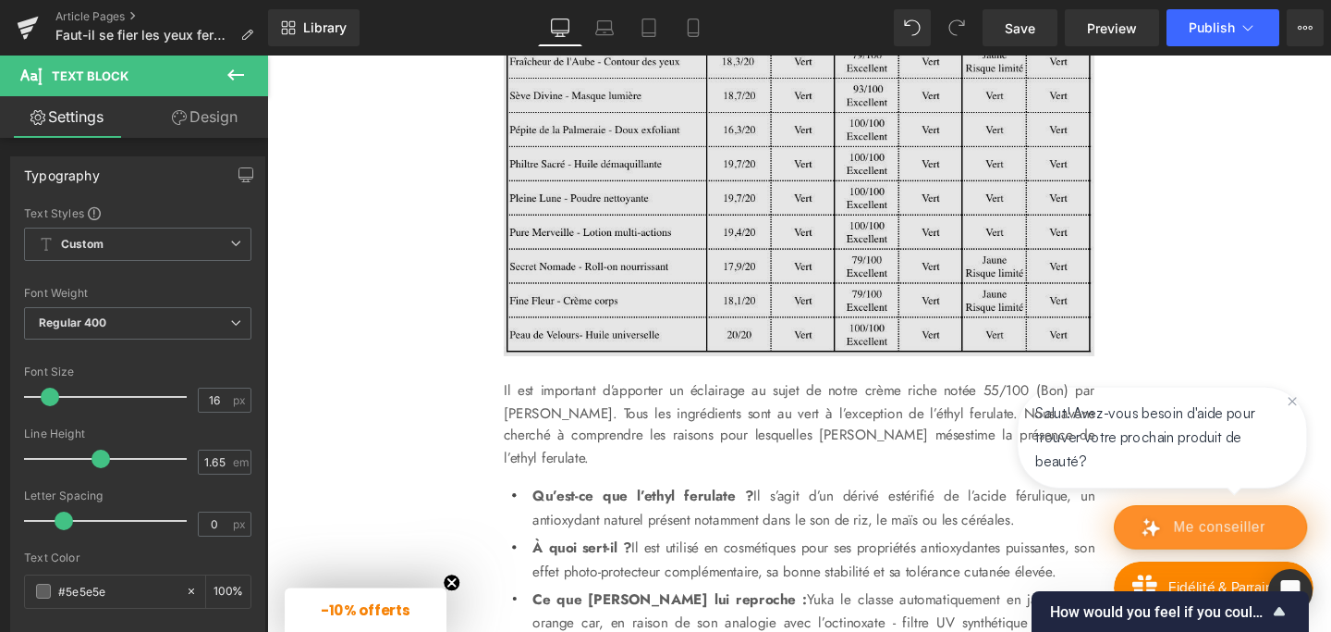
scroll to position [3574, 0]
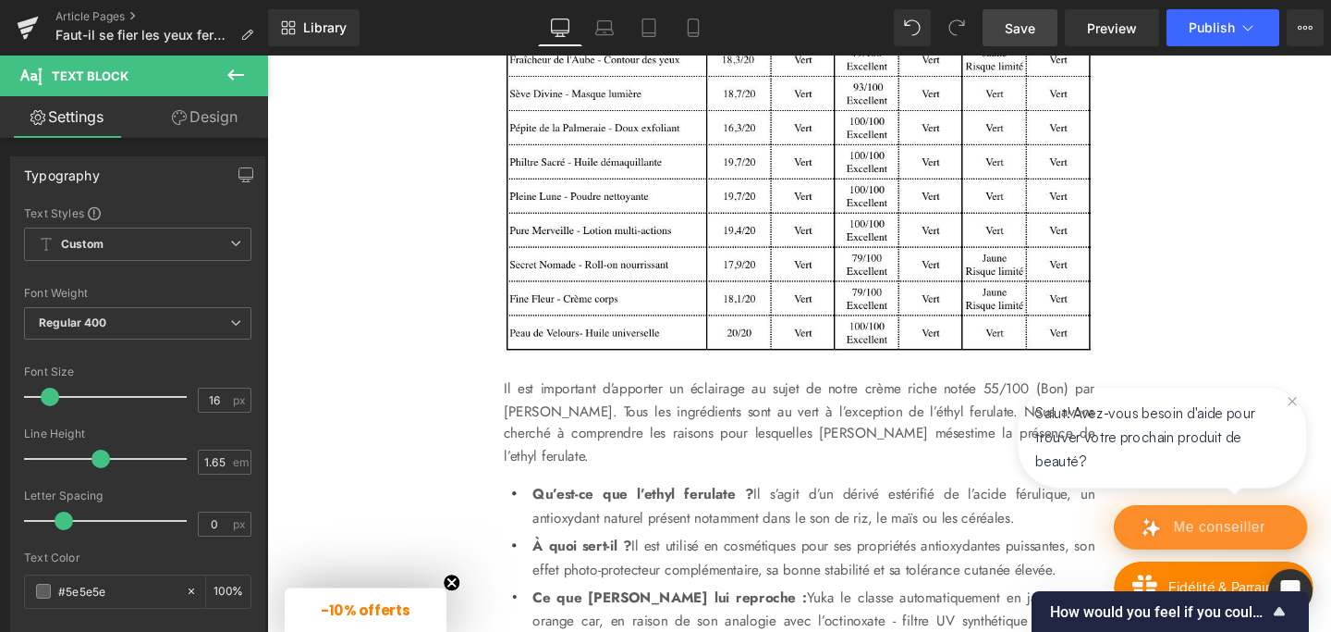
click at [1031, 30] on span "Save" at bounding box center [1020, 27] width 31 height 19
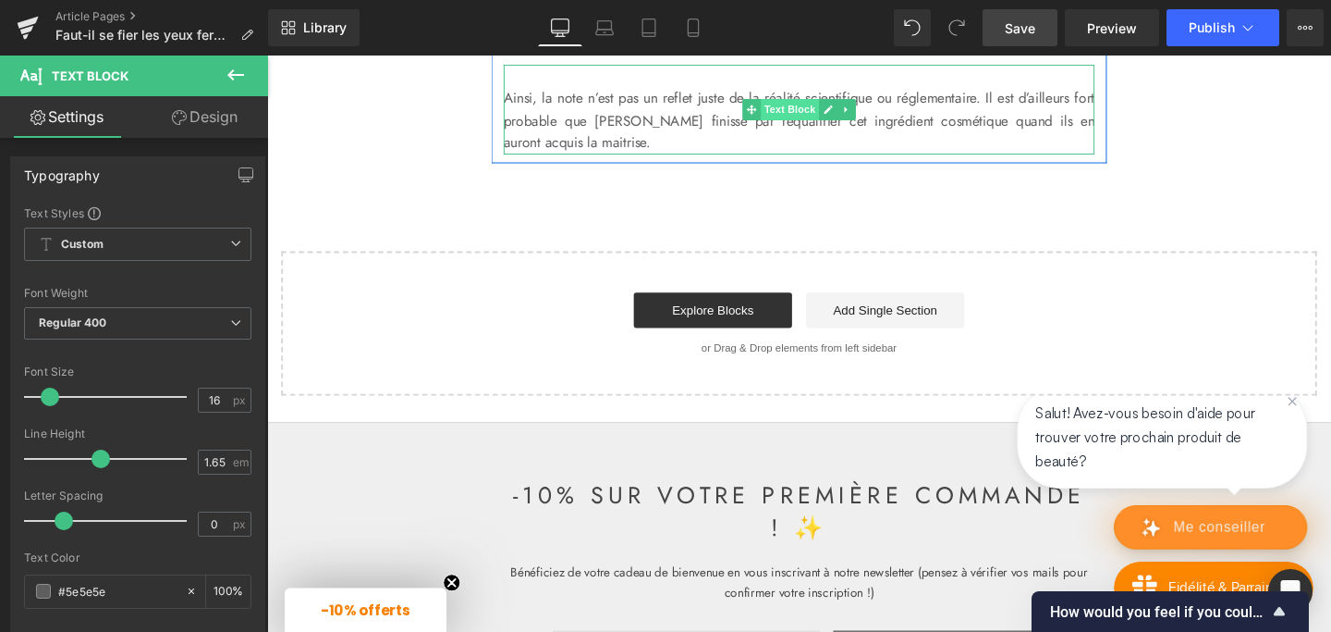
scroll to position [4544, 0]
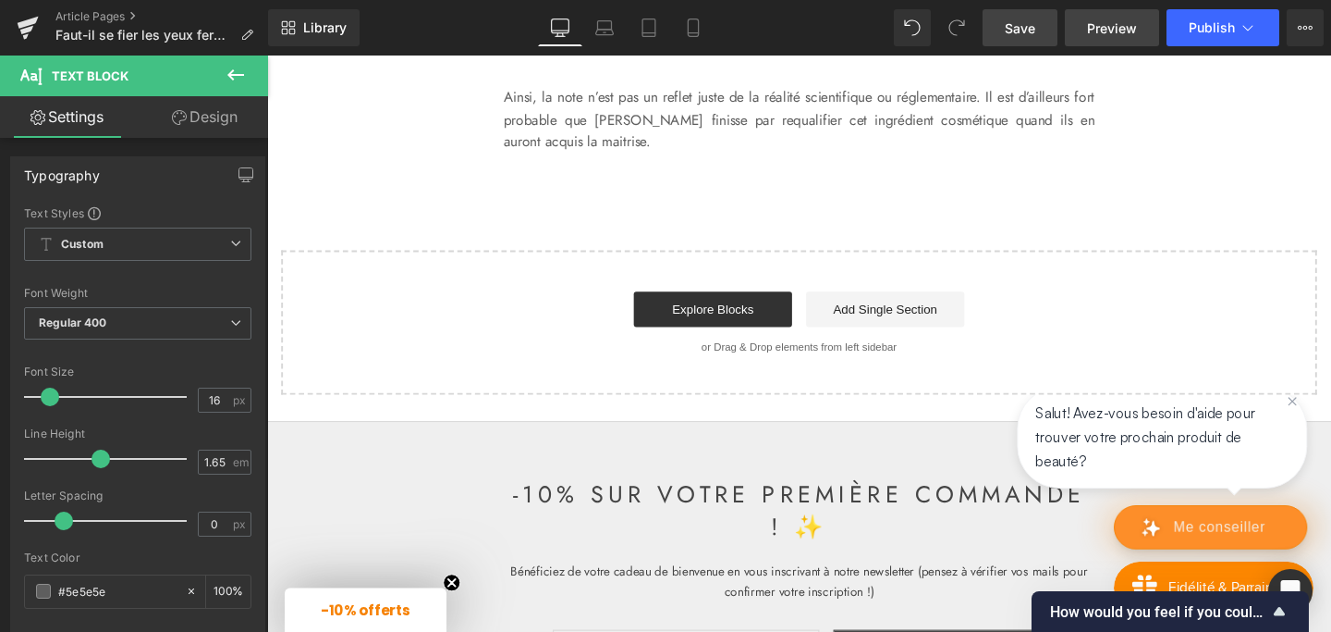
click at [1130, 38] on link "Preview" at bounding box center [1112, 27] width 94 height 37
click at [654, 158] on p "Ainsi, la note n’est pas un reflet juste de la réalité scientifique ou réglemen…" at bounding box center [826, 122] width 621 height 71
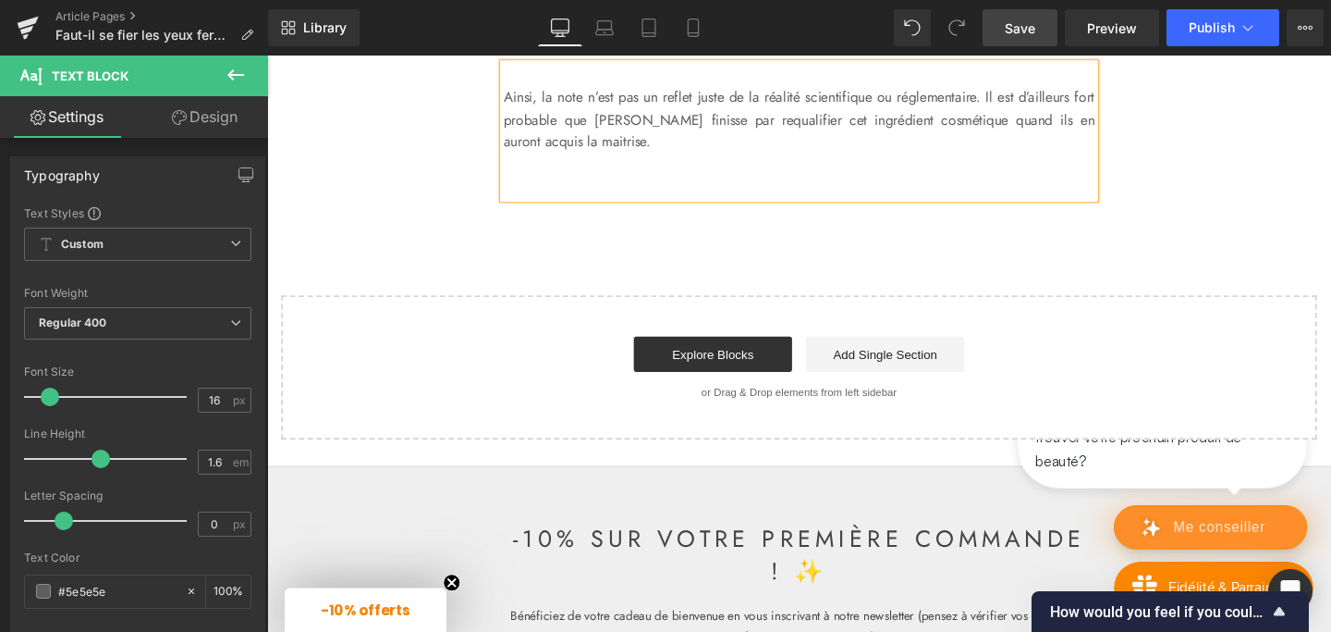
click at [1021, 25] on span "Save" at bounding box center [1020, 27] width 31 height 19
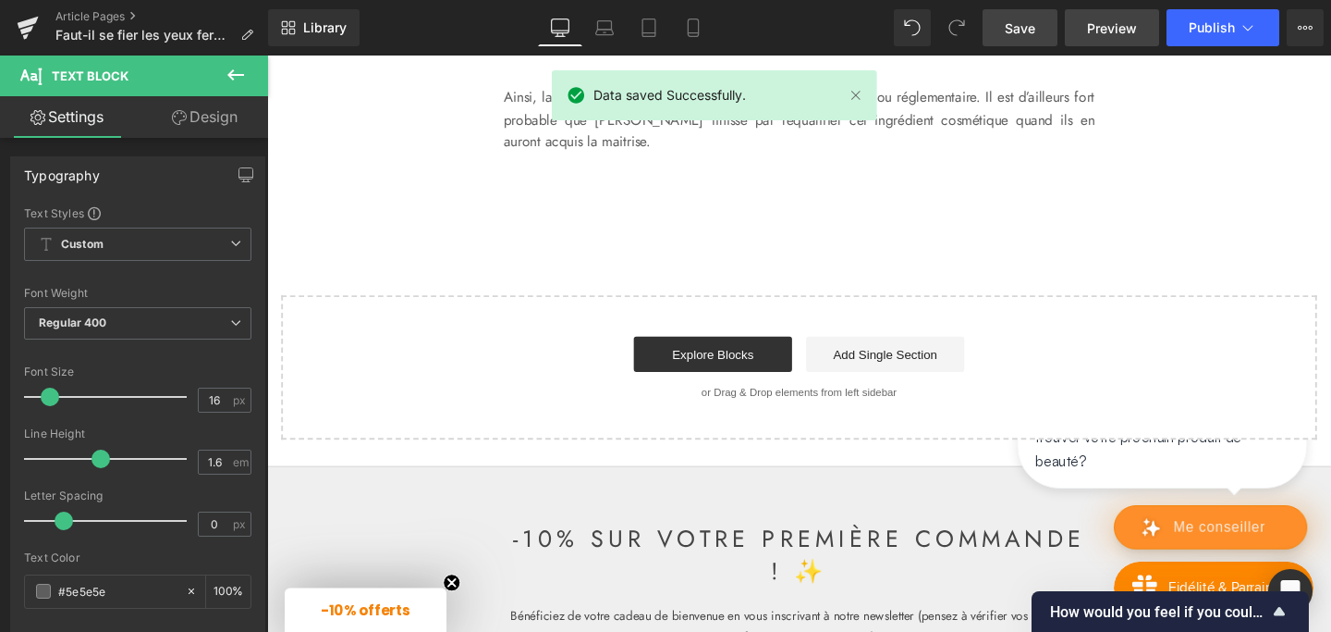
click at [1107, 24] on span "Preview" at bounding box center [1112, 27] width 50 height 19
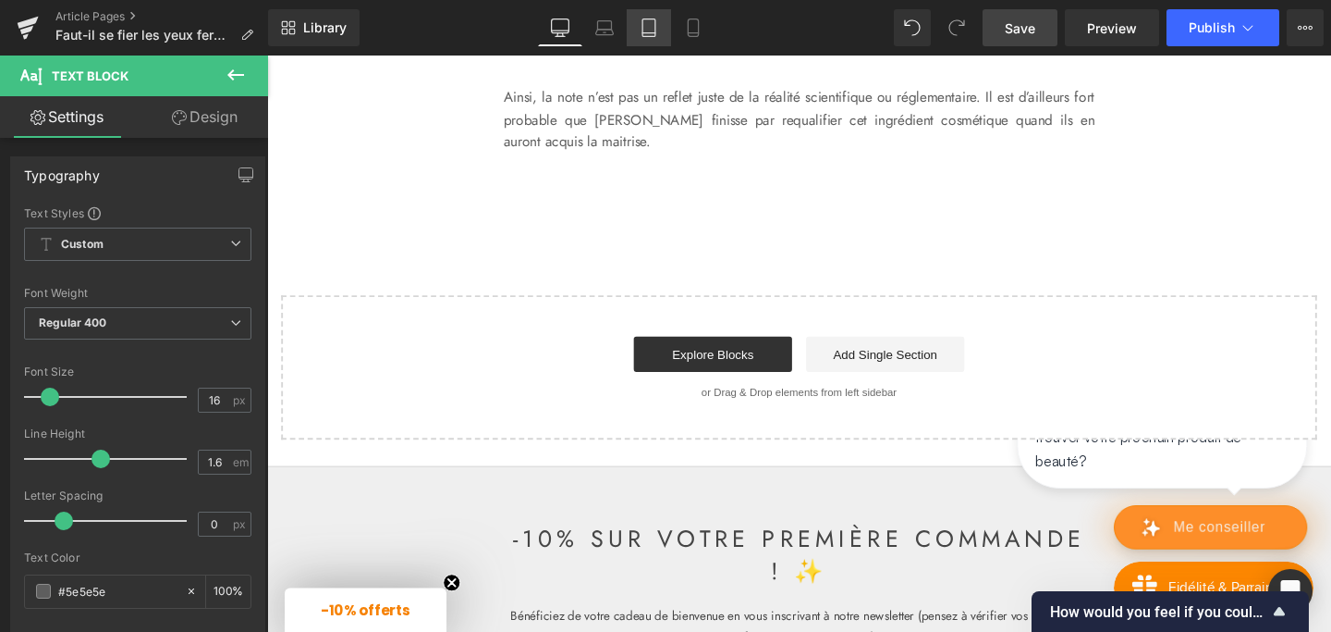
click at [648, 33] on icon at bounding box center [649, 33] width 13 height 0
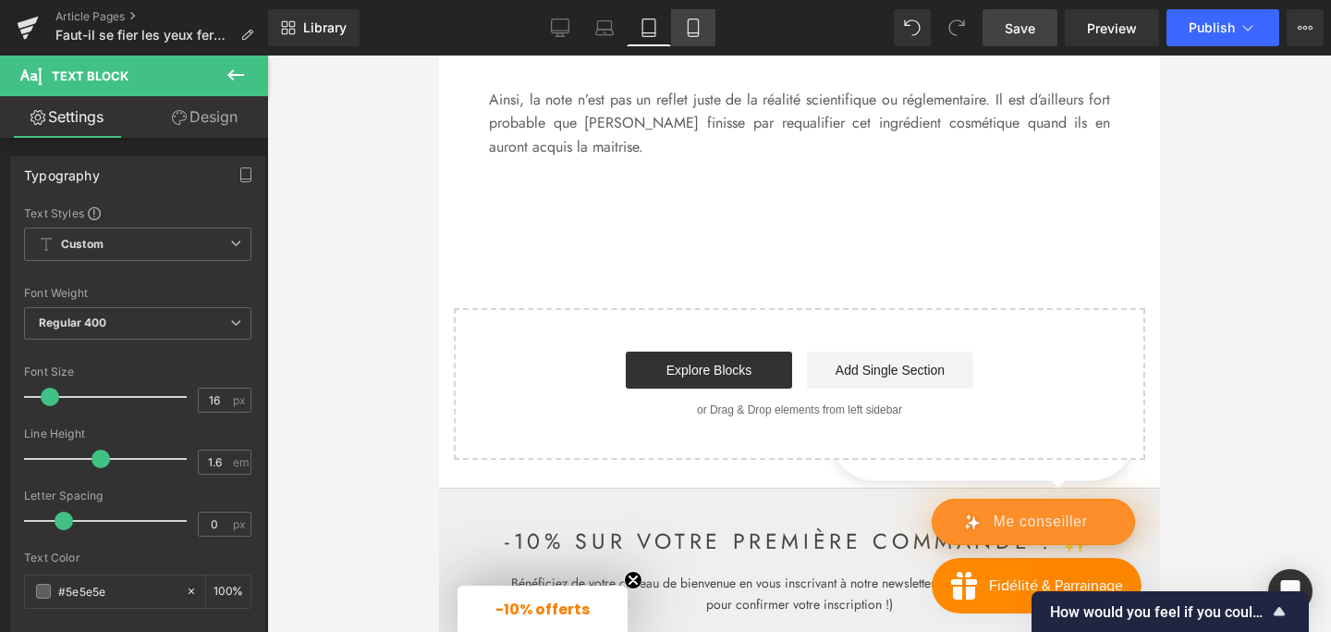
click at [689, 26] on icon at bounding box center [693, 28] width 10 height 18
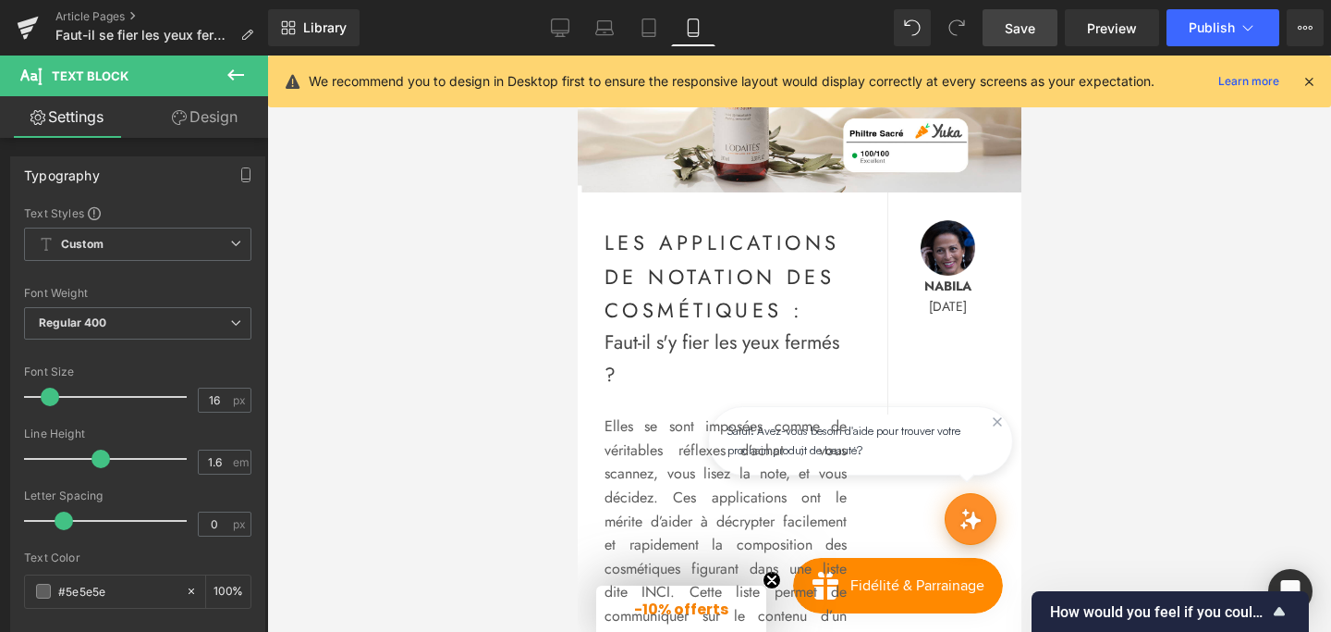
scroll to position [126, 0]
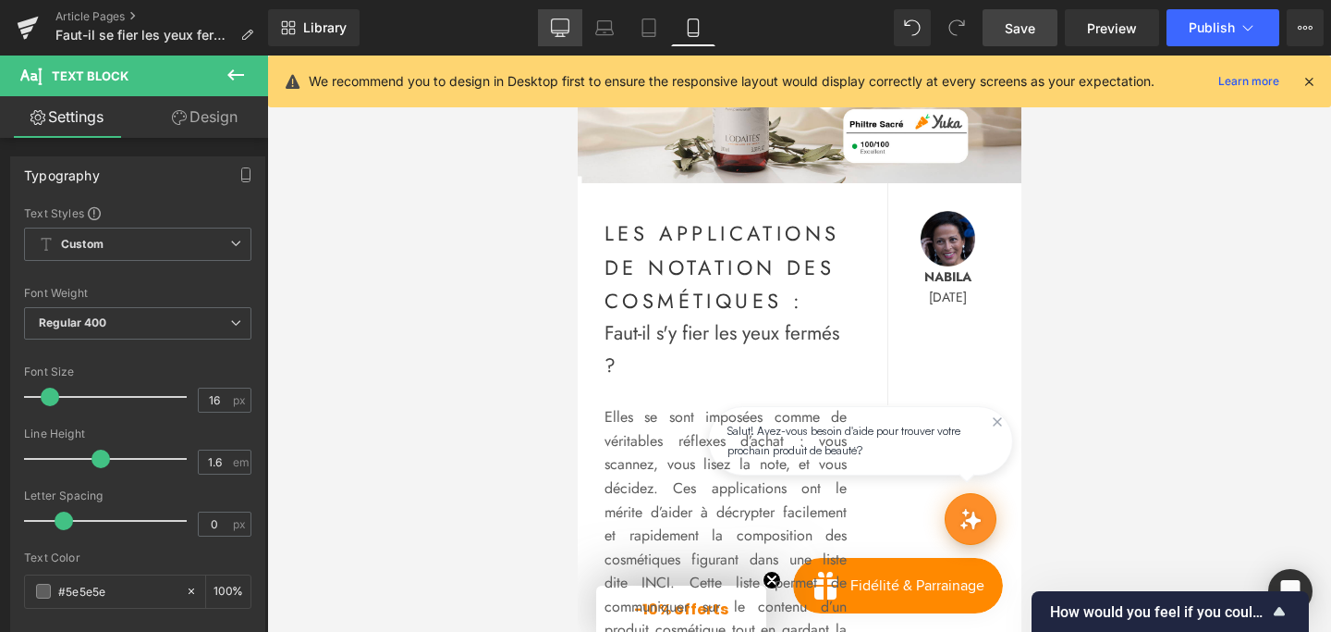
click at [565, 23] on icon at bounding box center [560, 27] width 18 height 18
type input "100"
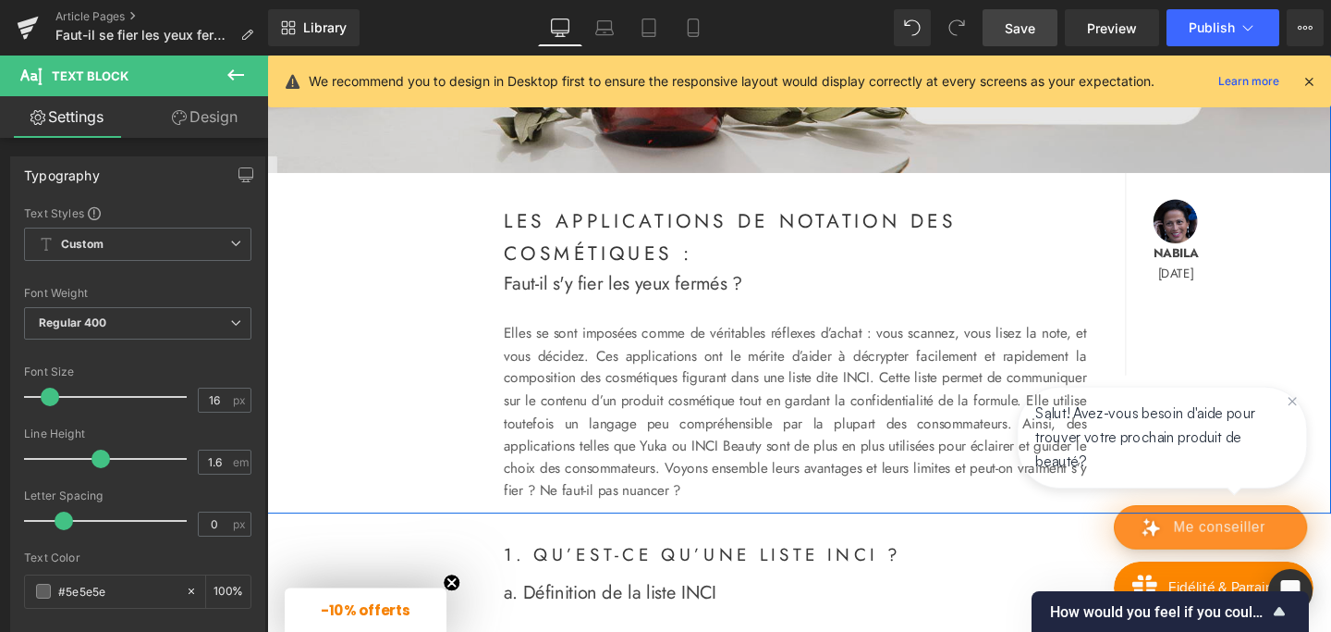
scroll to position [525, 0]
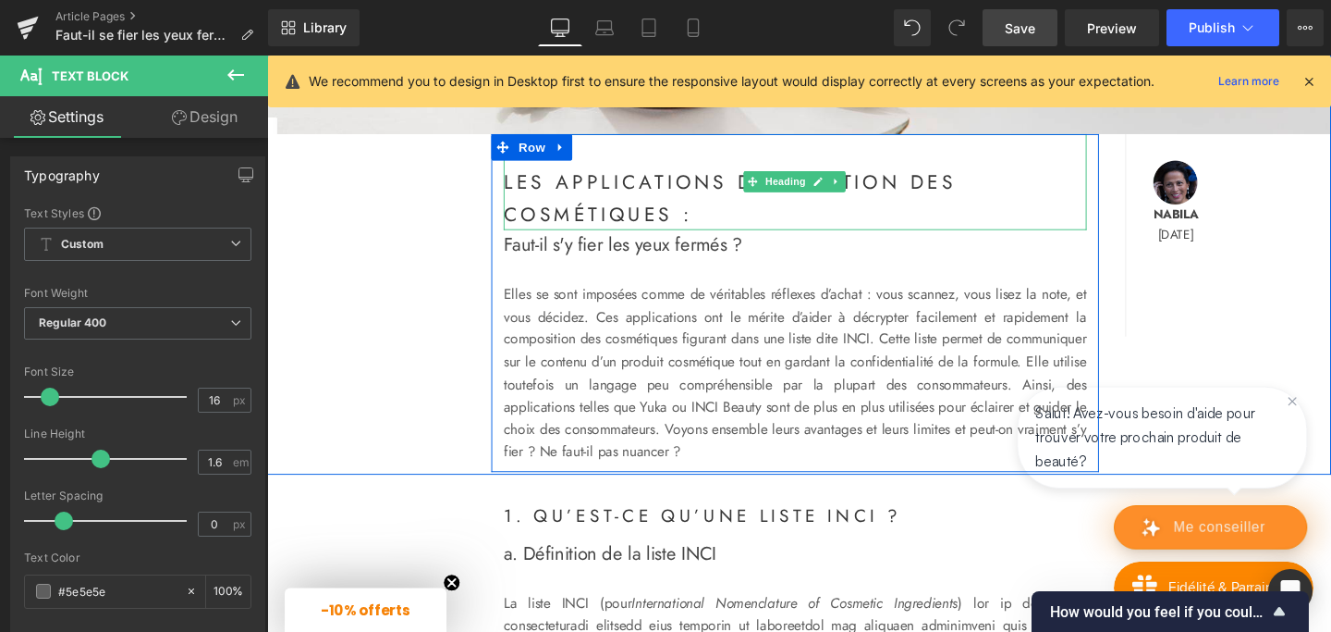
click at [726, 227] on strong "Les applications de notation des cosmétiques :" at bounding box center [754, 204] width 476 height 63
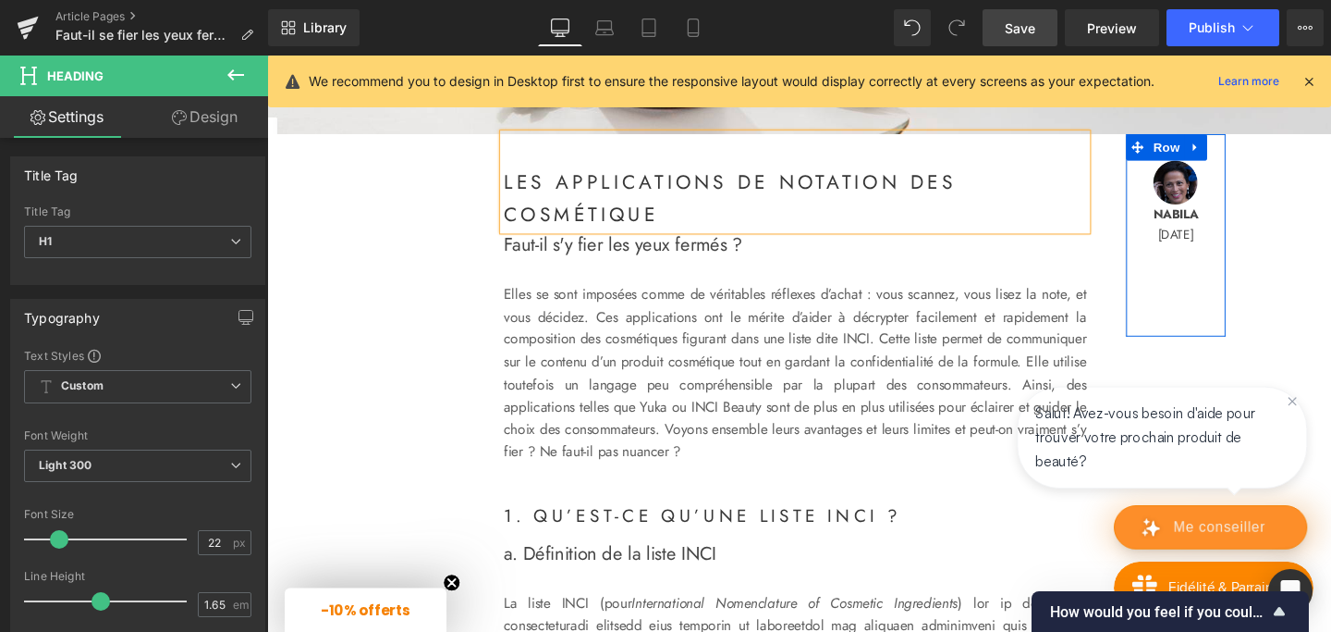
click at [1179, 340] on div "Image NABILA Octobre 2025 Text Block Row" at bounding box center [1222, 244] width 105 height 213
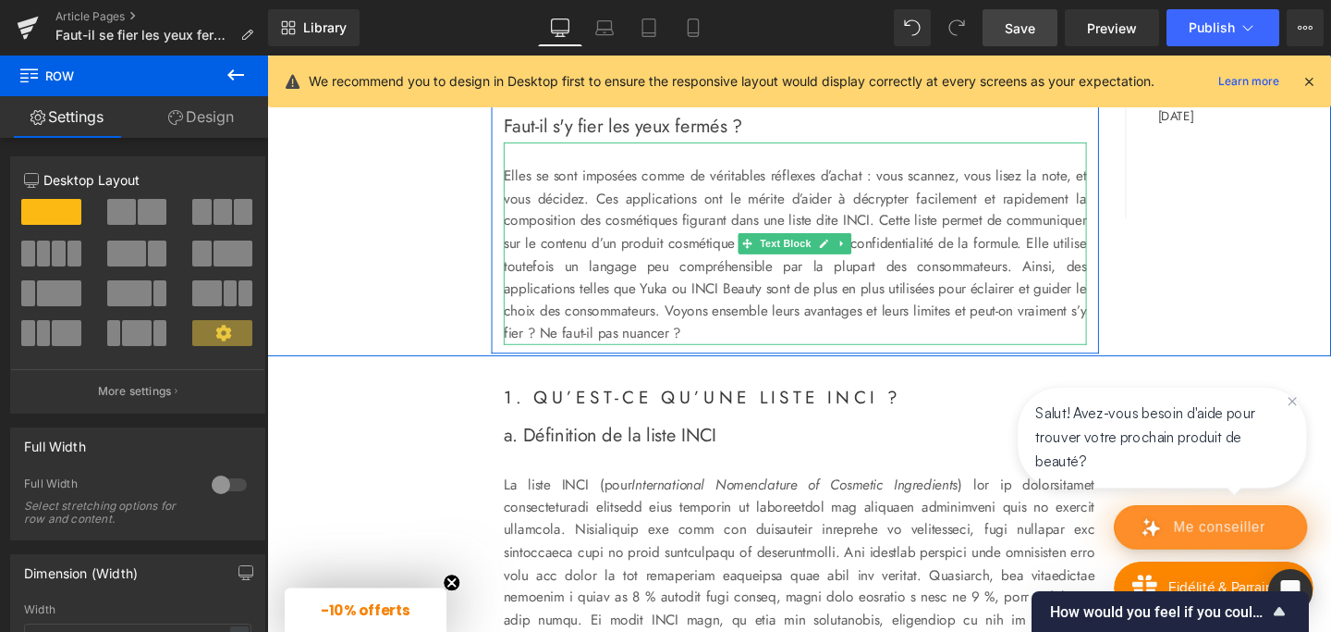
scroll to position [668, 0]
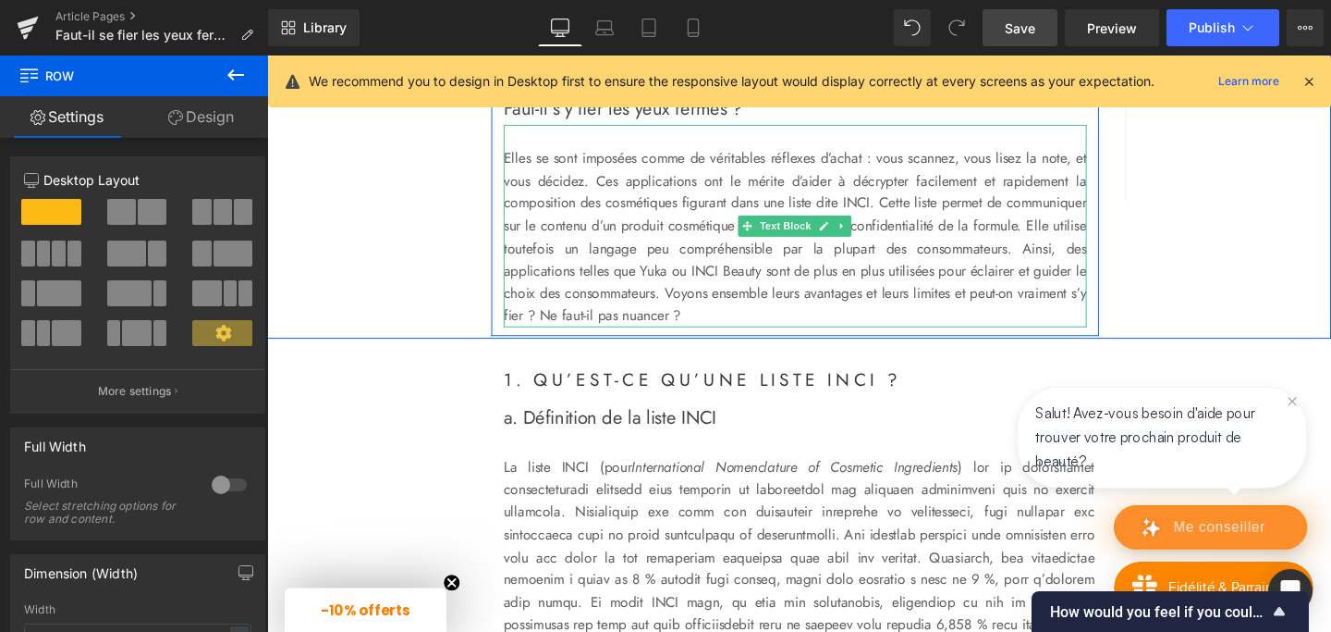
click at [731, 327] on p "Elles se sont imposées comme de véritables réflexes d’achat : vous scannez, vou…" at bounding box center [822, 247] width 613 height 190
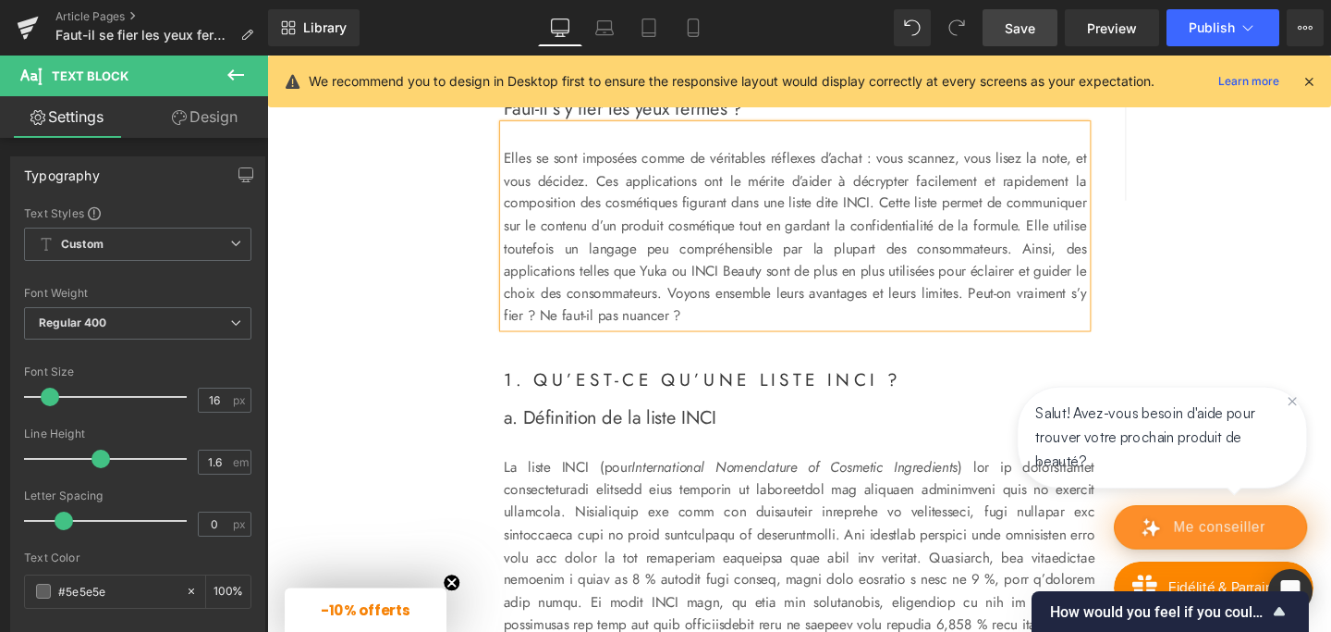
click at [1196, 340] on div "Les applications de notation des cosmétique Heading Faut-il s'y fier les yeux f…" at bounding box center [826, 202] width 925 height 414
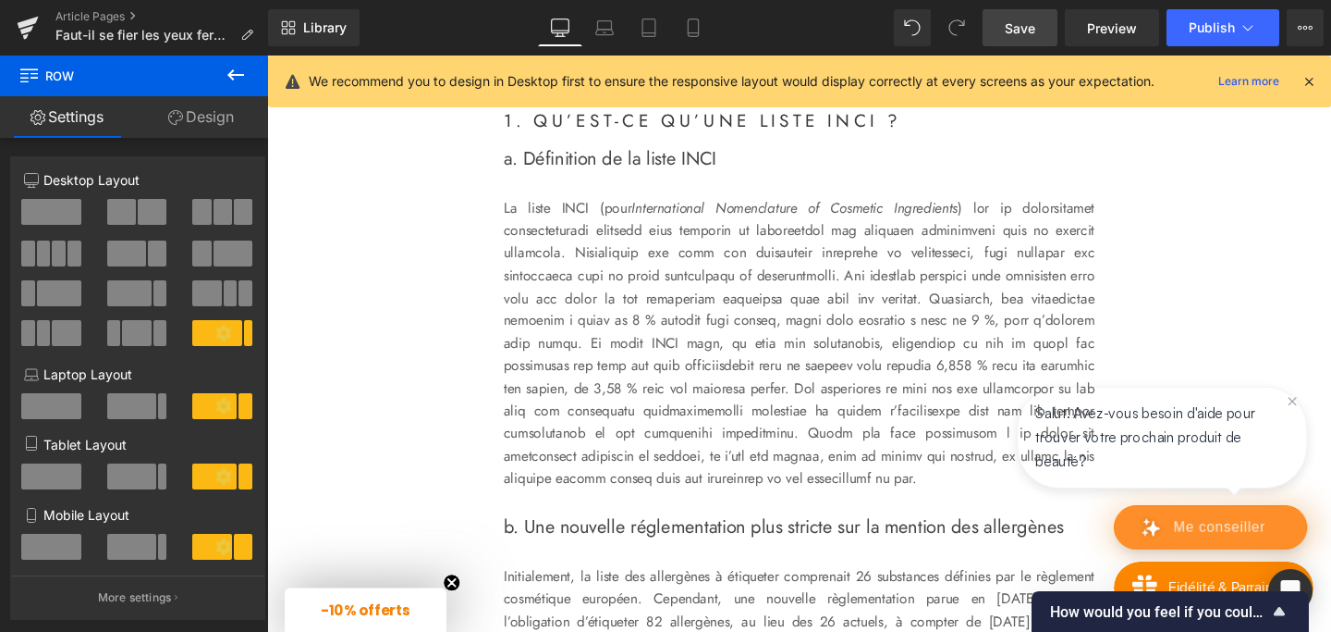
scroll to position [942, 0]
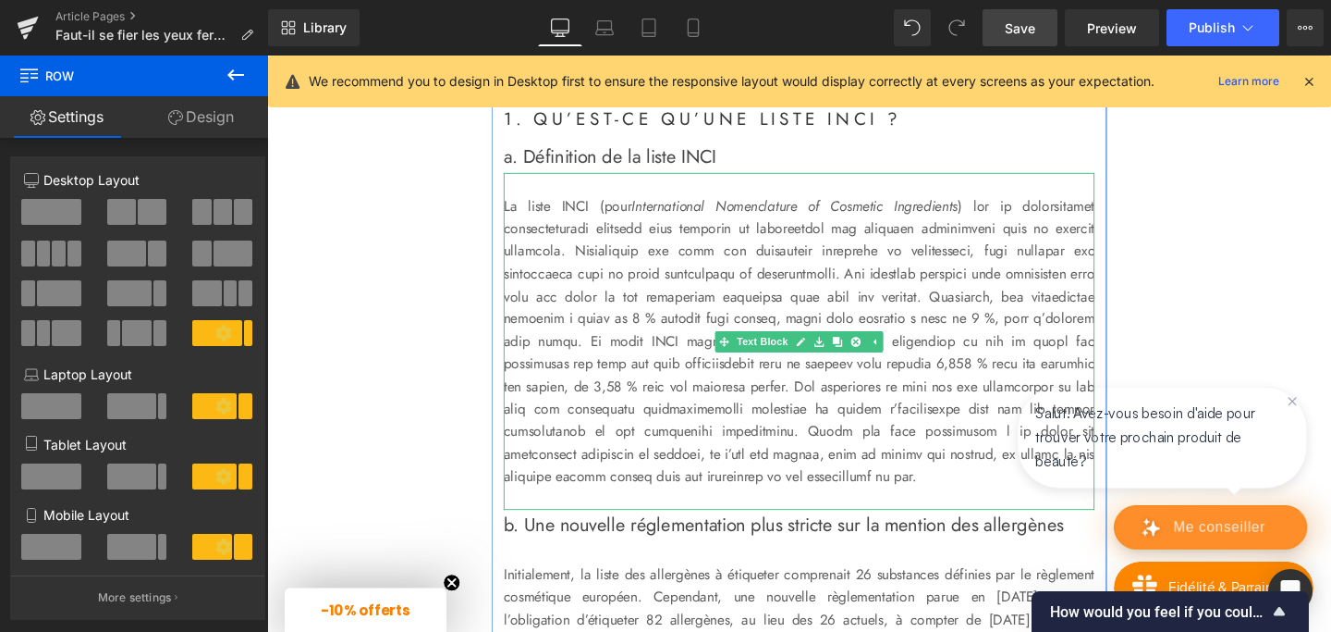
click at [625, 208] on p "La liste INCI (pour International Nomenclature of Cosmetic Ingredients" at bounding box center [826, 356] width 621 height 308
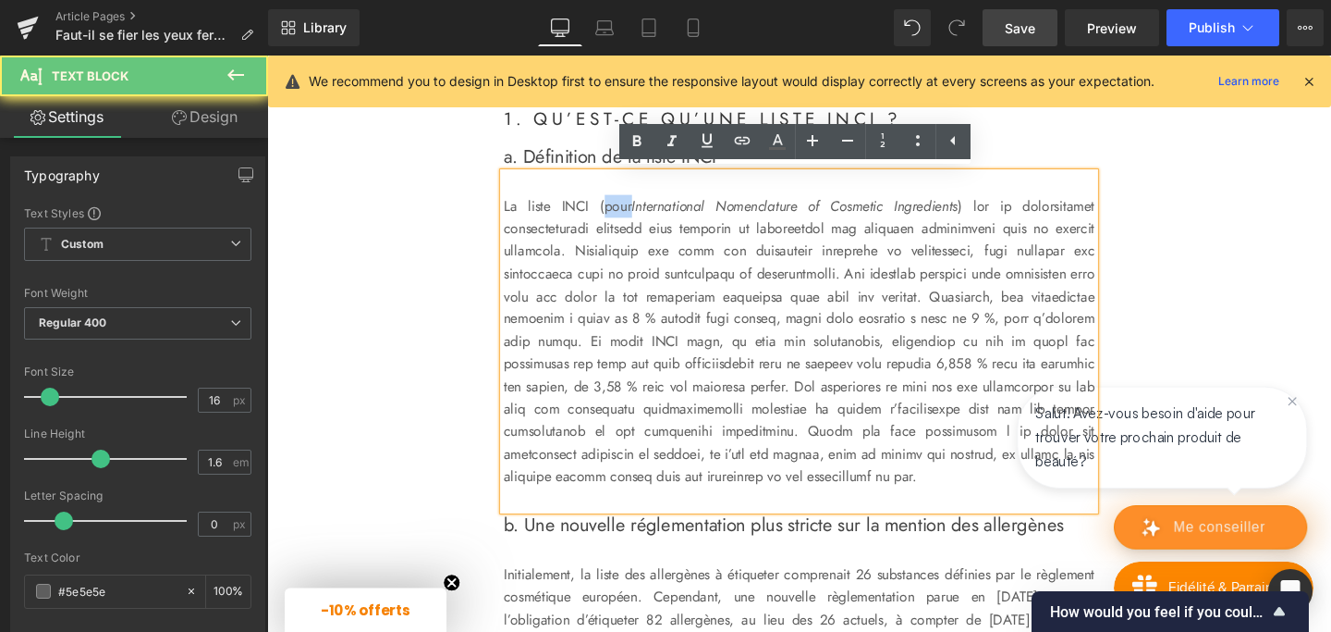
click at [625, 208] on p "La liste INCI (pour International Nomenclature of Cosmetic Ingredients" at bounding box center [826, 356] width 621 height 308
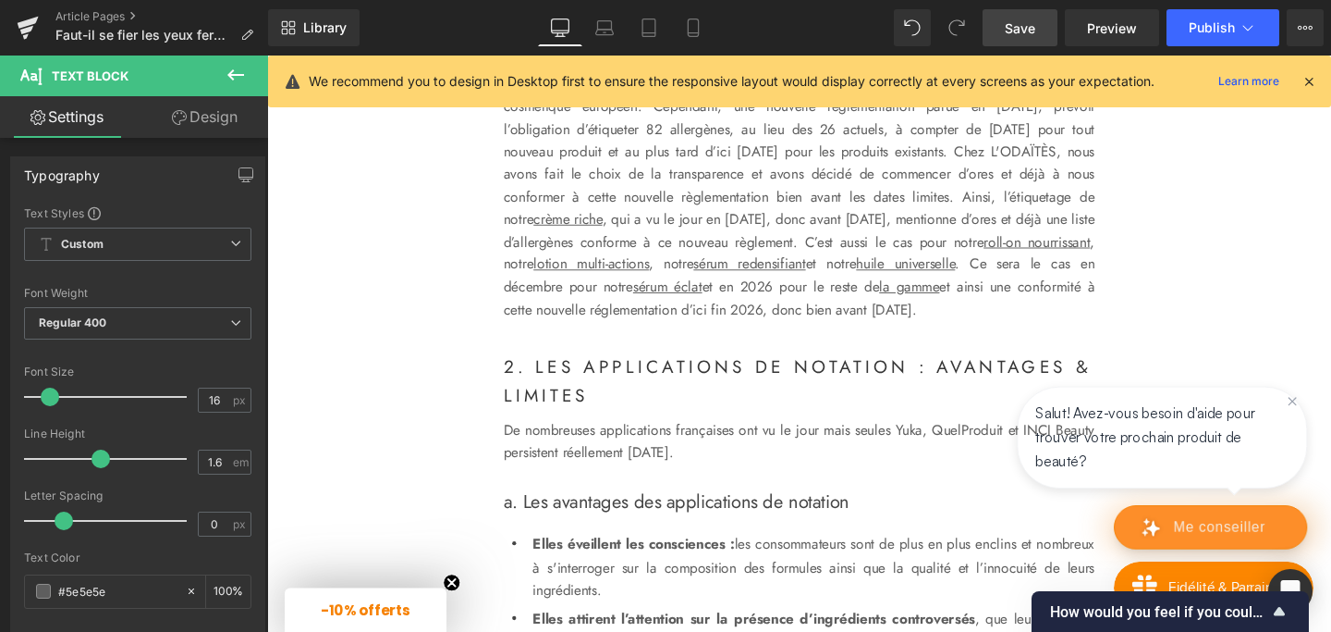
scroll to position [1465, 0]
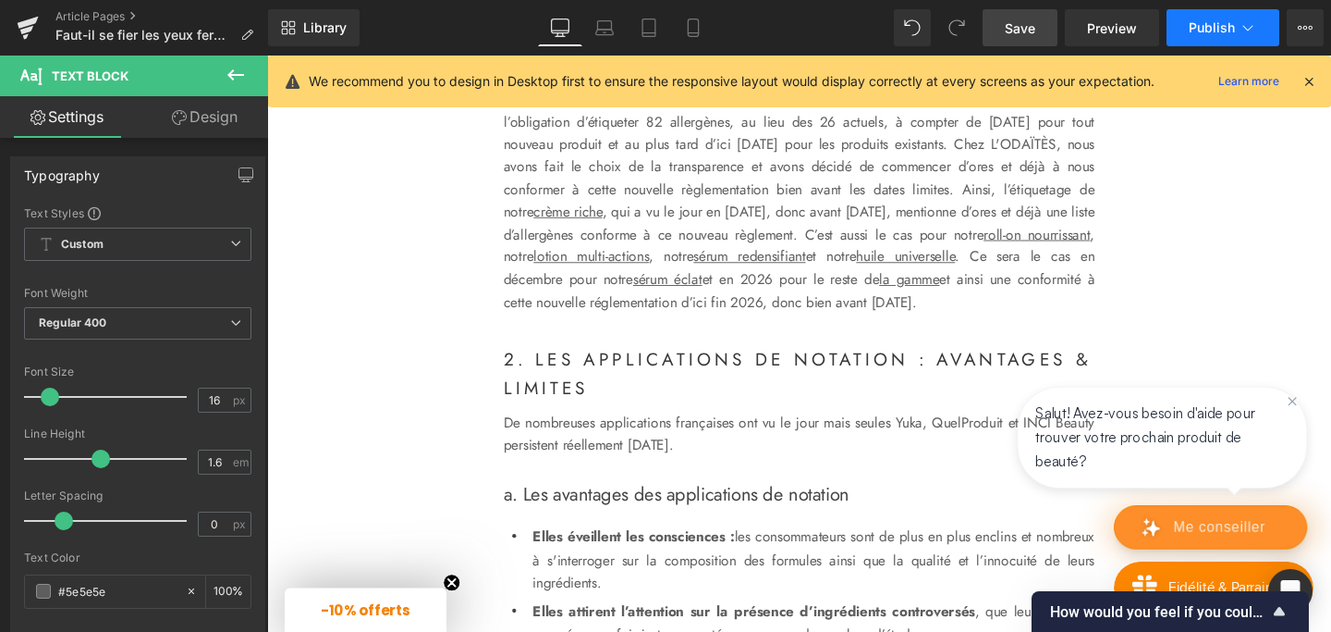
click at [1222, 26] on span "Publish" at bounding box center [1212, 27] width 46 height 15
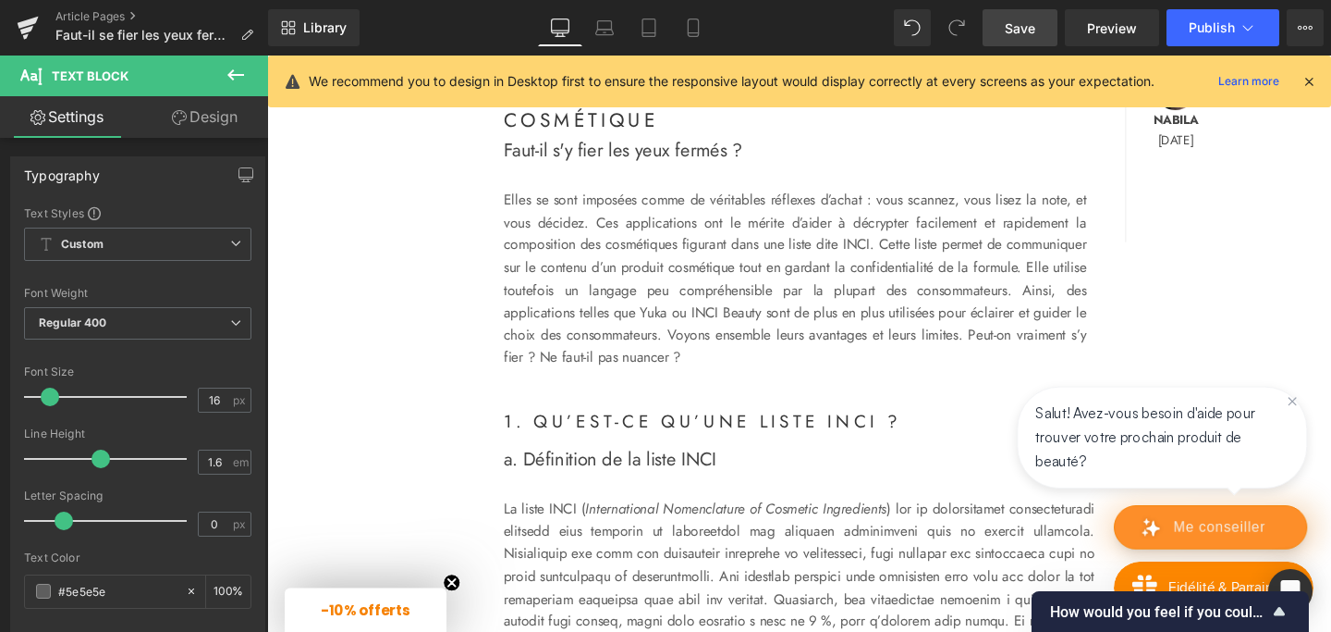
scroll to position [626, 0]
click at [776, 273] on div "Elles se sont imposées comme de véritables réflexes d’achat : vous scannez, vou…" at bounding box center [822, 276] width 613 height 213
click at [776, 273] on p "Elles se sont imposées comme de véritables réflexes d’achat : vous scannez, vou…" at bounding box center [822, 288] width 613 height 190
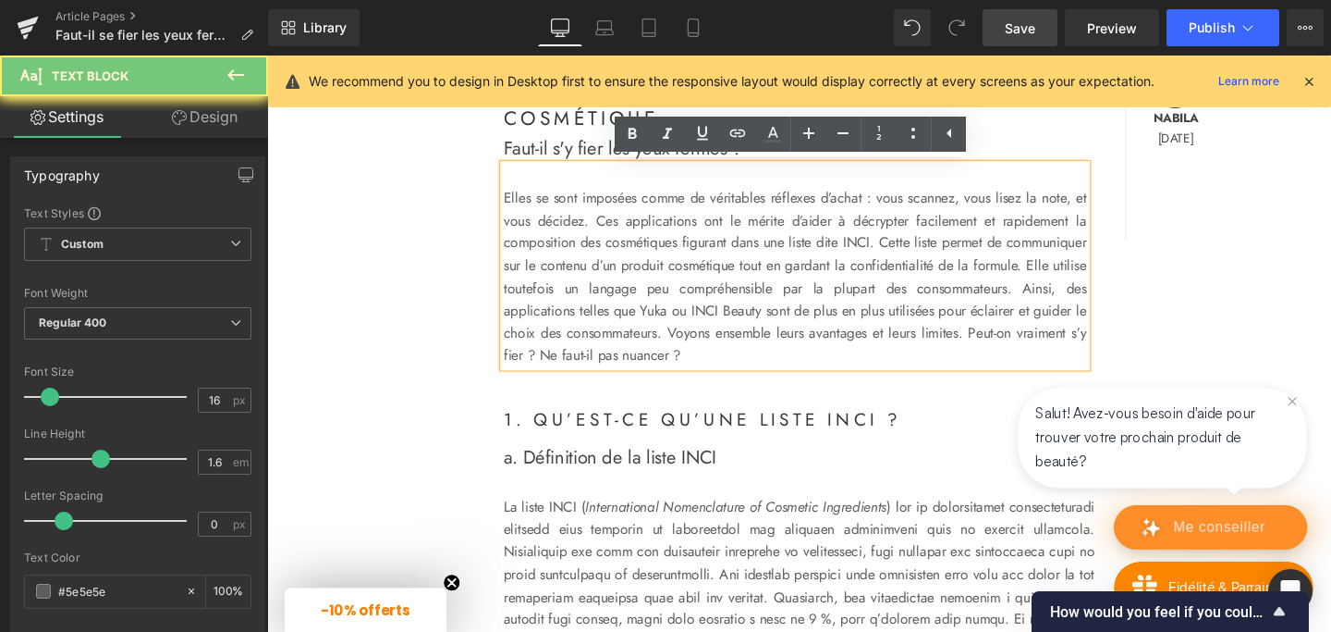
click at [723, 279] on p "Elles se sont imposées comme de véritables réflexes d’achat : vous scannez, vou…" at bounding box center [822, 288] width 613 height 190
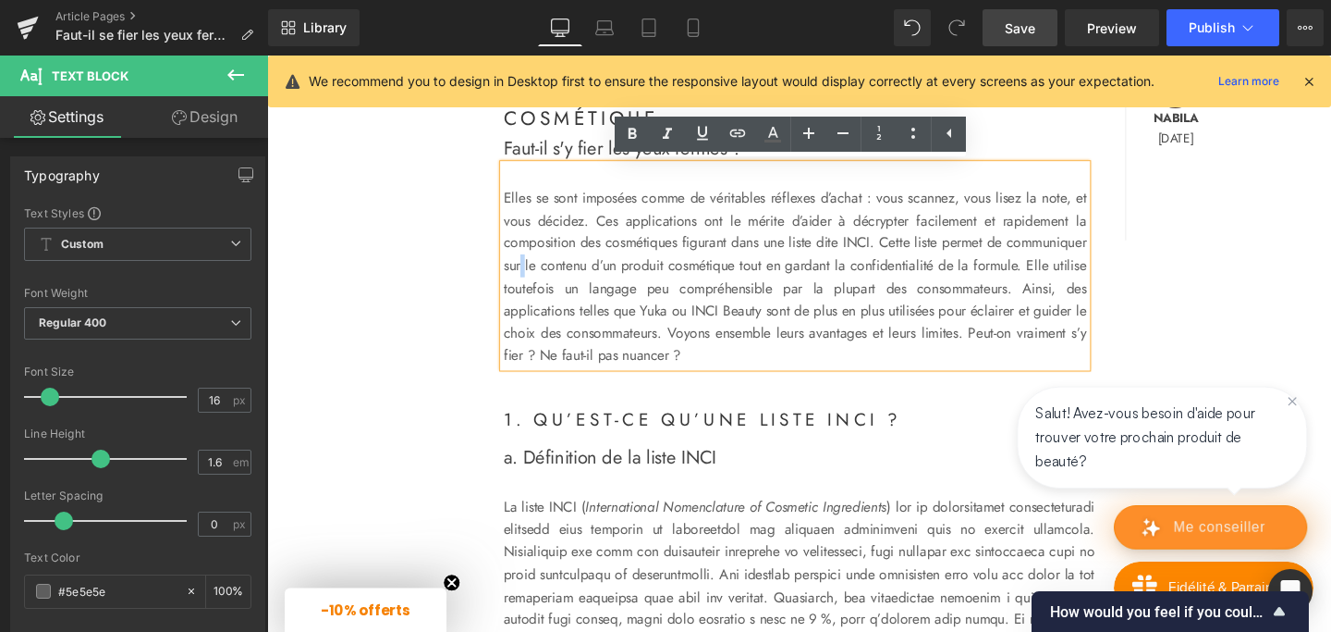
click at [723, 279] on p "Elles se sont imposées comme de véritables réflexes d’achat : vous scannez, vou…" at bounding box center [822, 288] width 613 height 190
copy p "Elles se sont imposées comme de véritables réflexes d’achat : vous scannez, vou…"
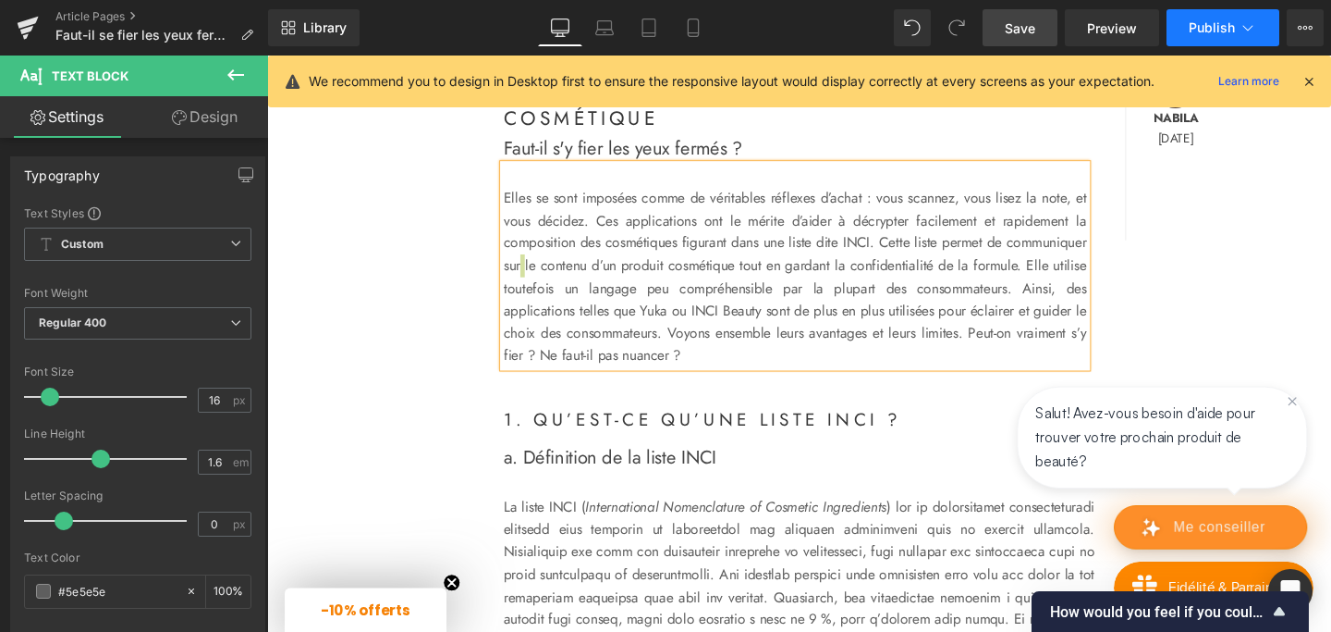
click at [1266, 15] on button "Publish" at bounding box center [1223, 27] width 113 height 37
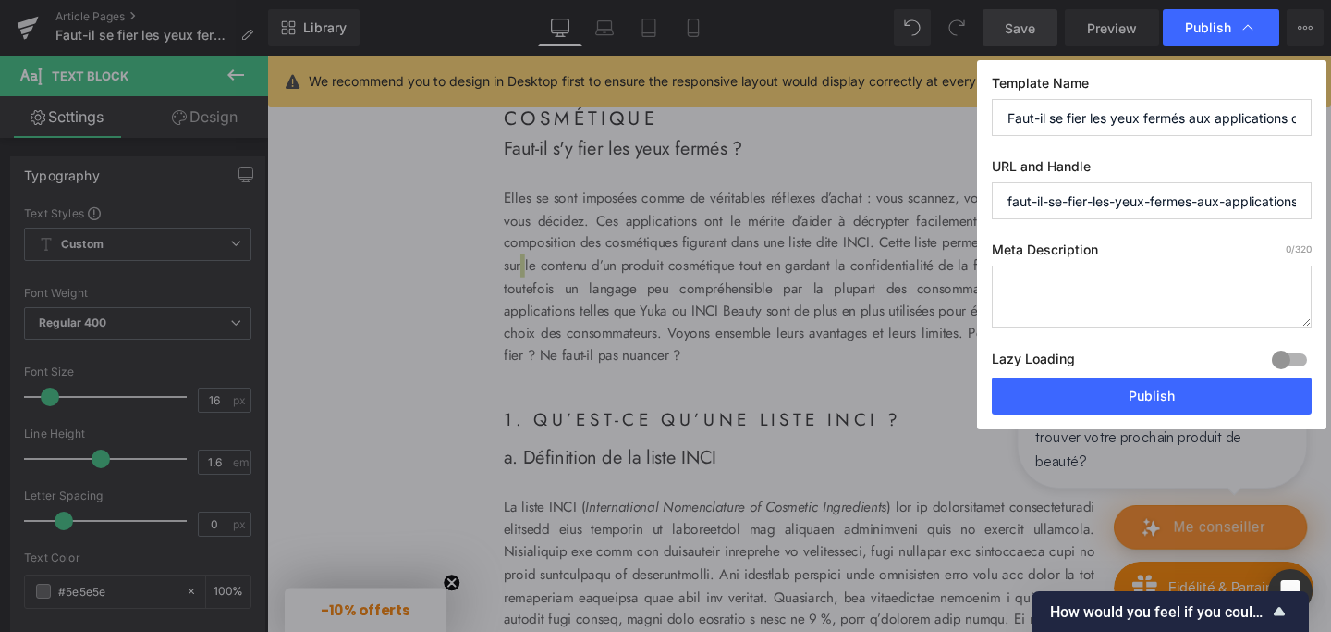
click at [1055, 288] on textarea at bounding box center [1152, 296] width 320 height 62
paste textarea "Elles se sont imposées comme de véritables réflexes d’achat : vous scannez, vou…"
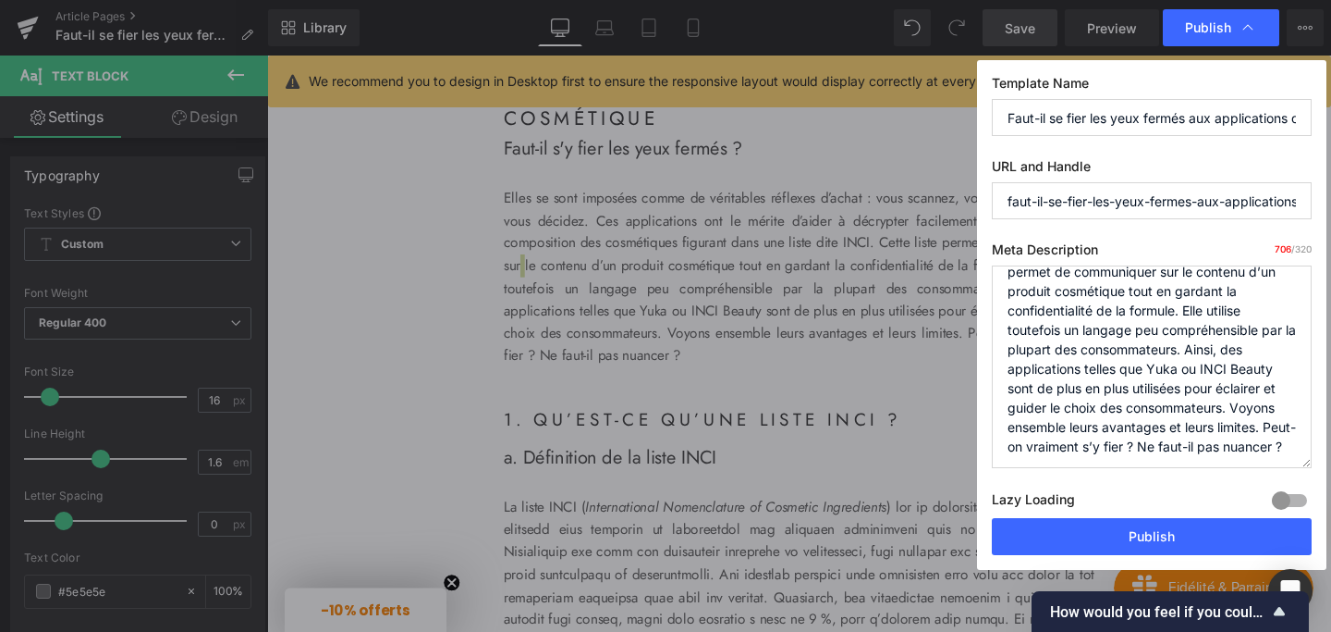
scroll to position [150, 0]
drag, startPoint x: 1307, startPoint y: 324, endPoint x: 1265, endPoint y: 511, distance: 192.5
click at [1265, 511] on div "Meta Description 706 /320 Elles se sont imposées comme de véritables réflexes d…" at bounding box center [1152, 379] width 320 height 277
drag, startPoint x: 1208, startPoint y: 270, endPoint x: 1273, endPoint y: 409, distance: 153.4
click at [1273, 409] on textarea "Elles se sont imposées comme de véritables réflexes d’achat : vous scannez, vou…" at bounding box center [1152, 366] width 320 height 203
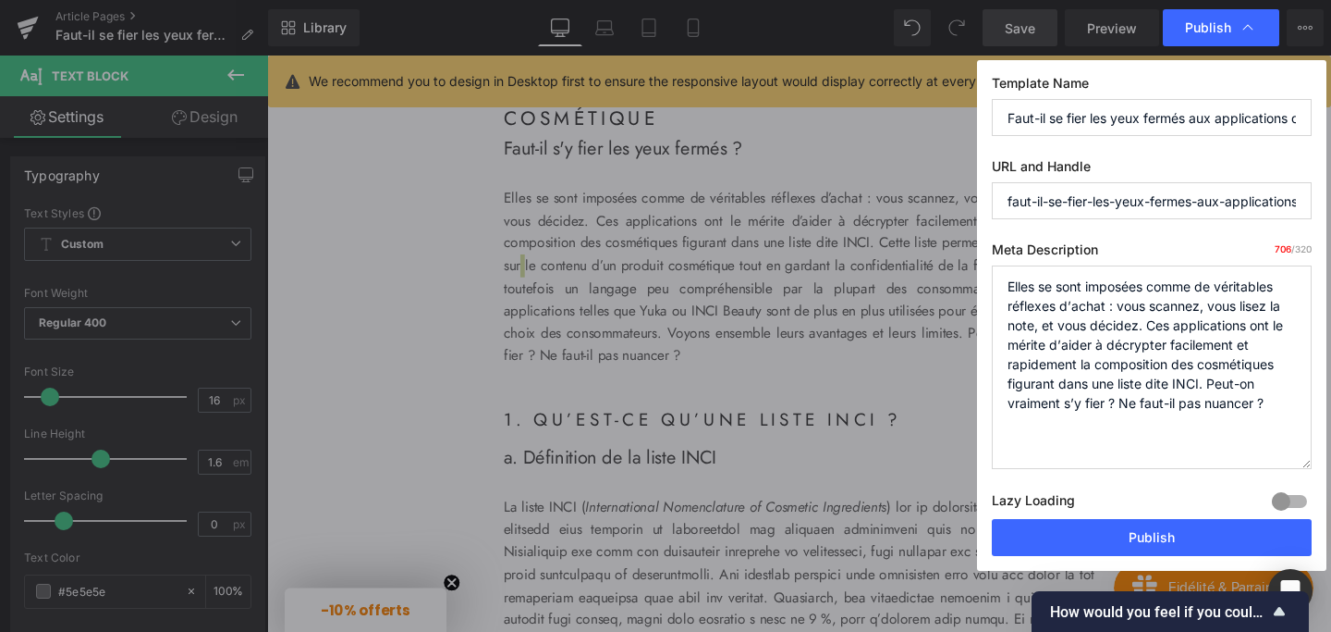
scroll to position [0, 0]
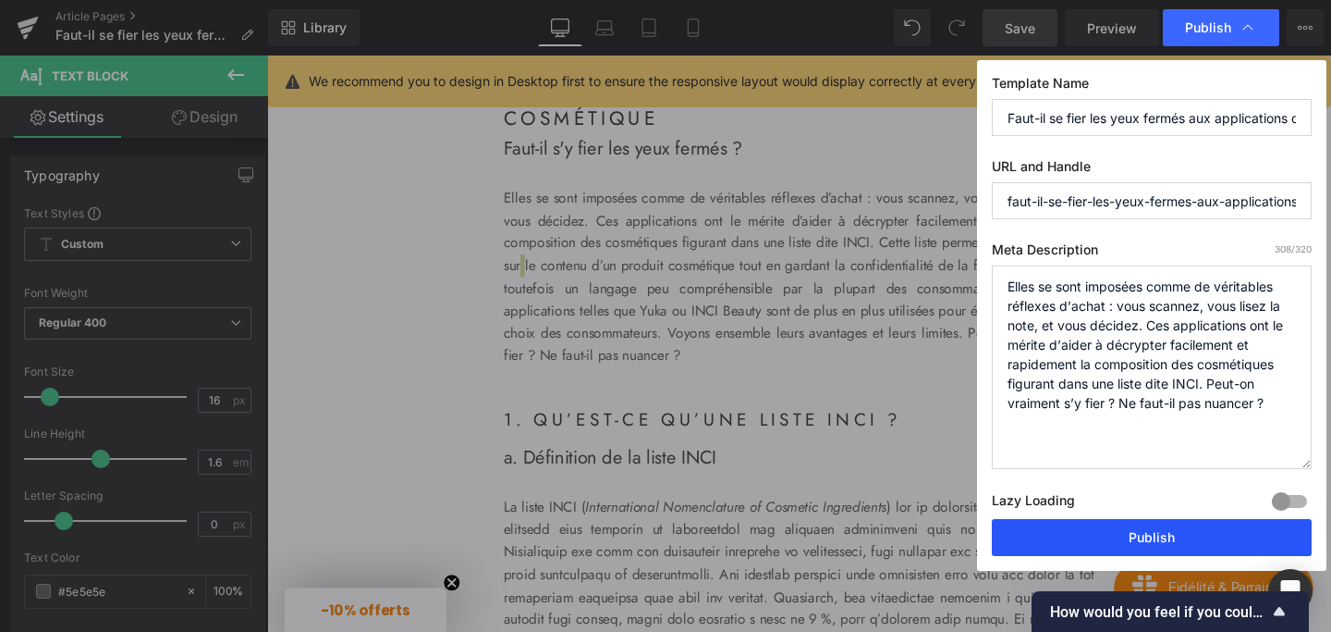
type textarea "Elles se sont imposées comme de véritables réflexes d’achat : vous scannez, vou…"
click at [1161, 540] on button "Publish" at bounding box center [1152, 537] width 320 height 37
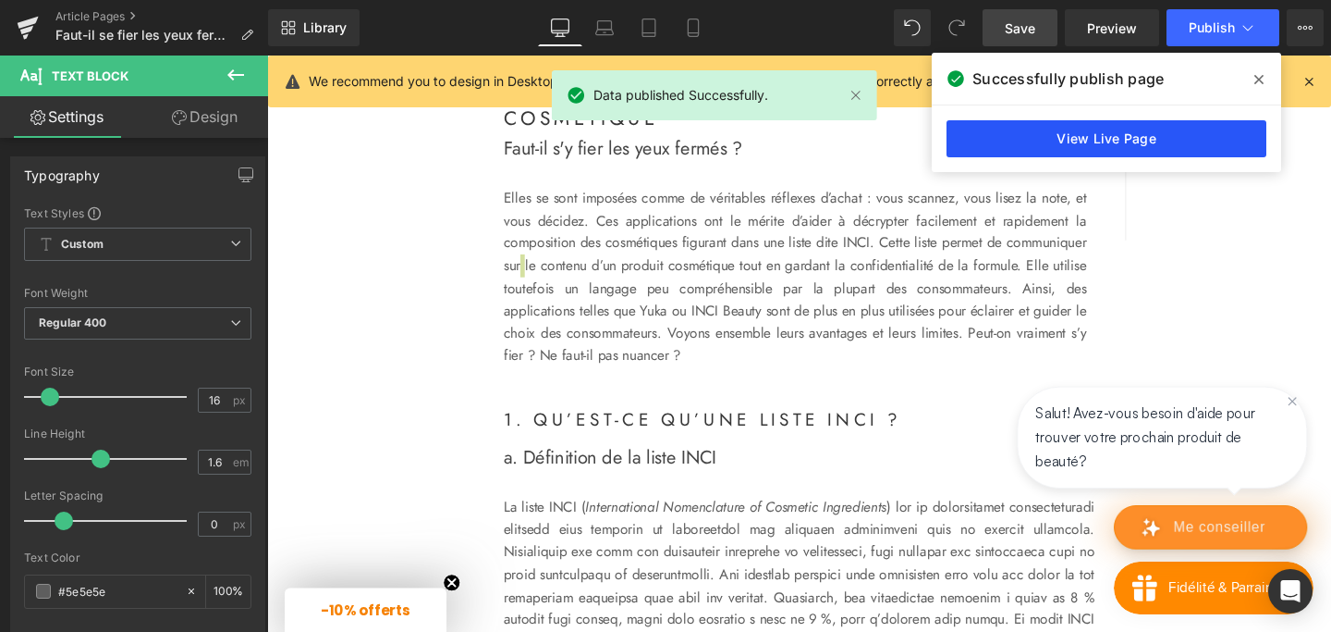
click at [1146, 136] on link "View Live Page" at bounding box center [1107, 138] width 320 height 37
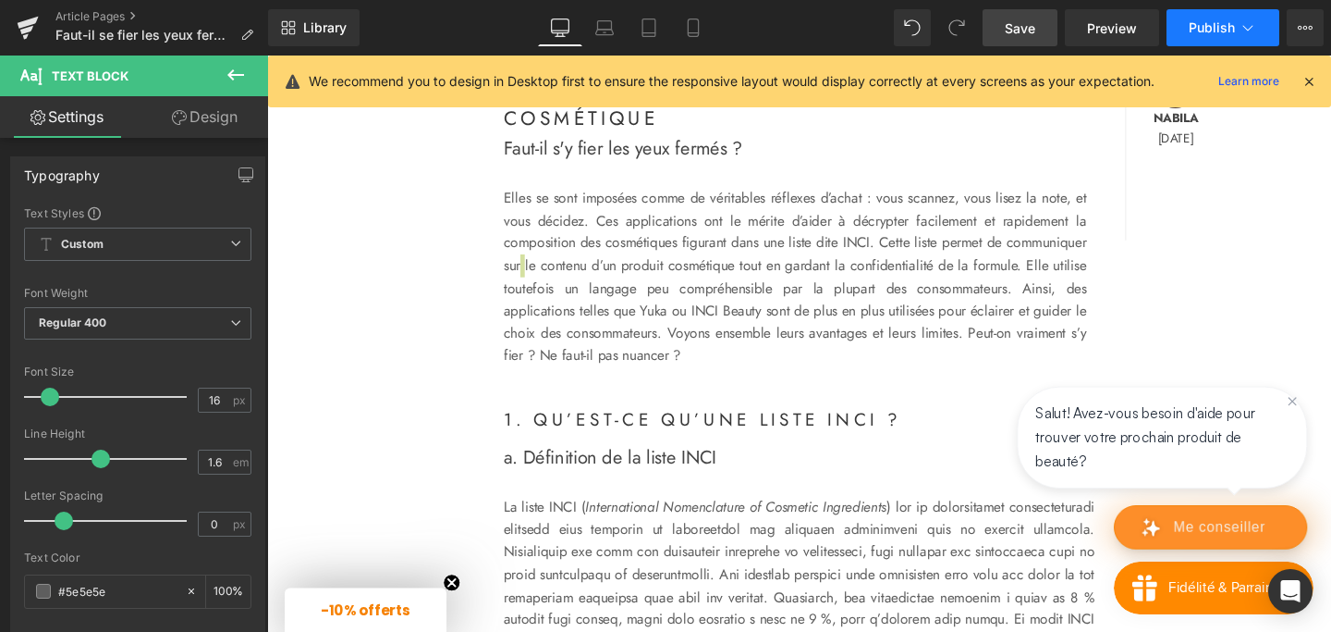
click at [1236, 31] on button "Publish" at bounding box center [1223, 27] width 113 height 37
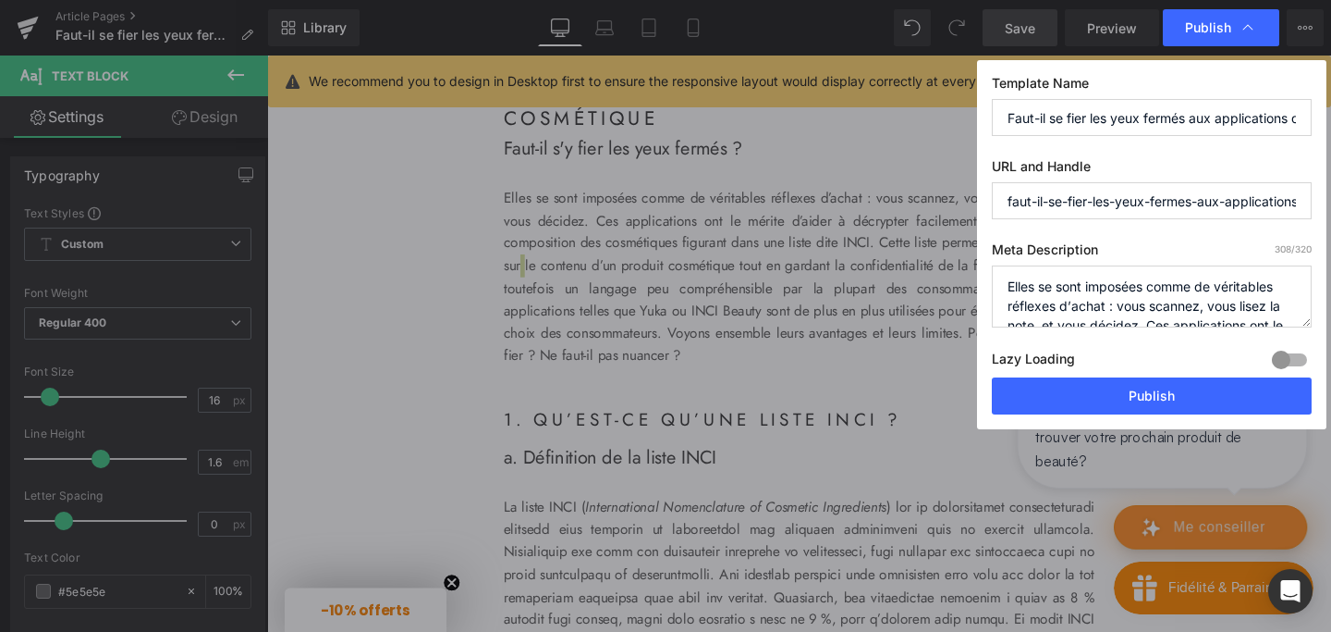
click at [1156, 200] on input "faut-il-se-fier-les-yeux-fermes-aux-applications-de-notation-des-cosmetiques" at bounding box center [1152, 200] width 320 height 37
drag, startPoint x: 1100, startPoint y: 199, endPoint x: 1197, endPoint y: 198, distance: 97.1
click at [1197, 198] on input "faut-il-se-fier-les-yeux-fermes-aux-applications-de-notation-des-cosmetiques" at bounding box center [1152, 200] width 320 height 37
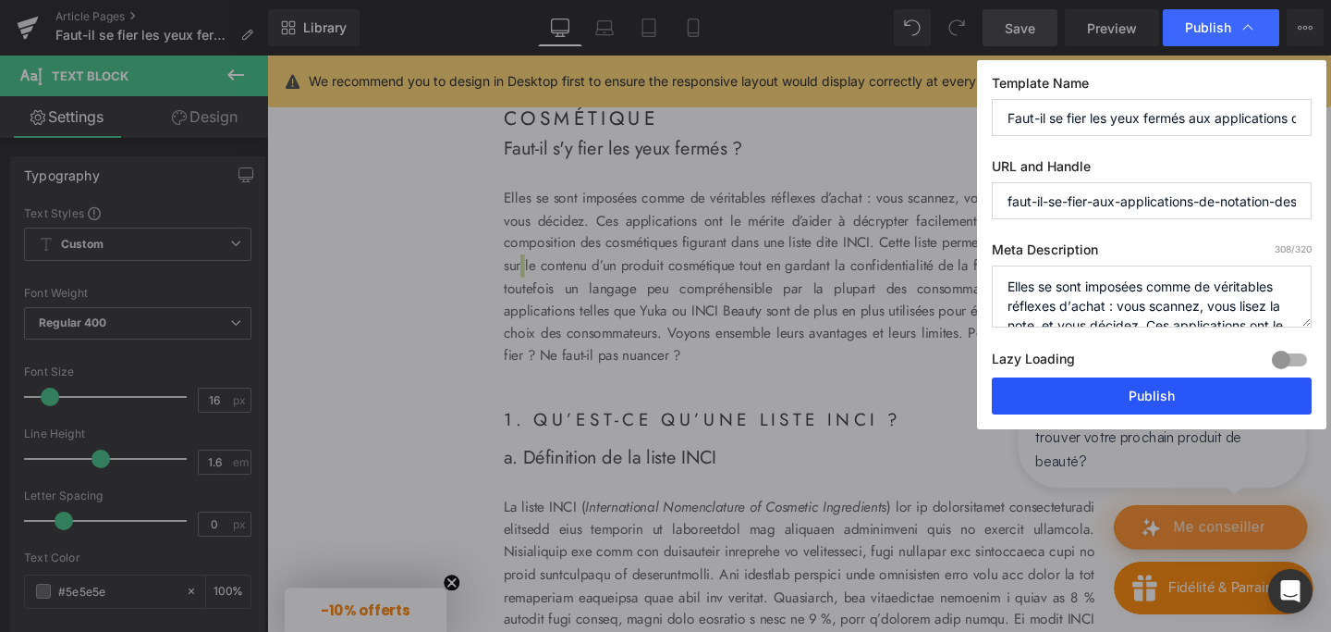
type input "faut-il-se-fier-aux-applications-de-notation-des-cosmetiques"
click at [1160, 399] on button "Publish" at bounding box center [1152, 395] width 320 height 37
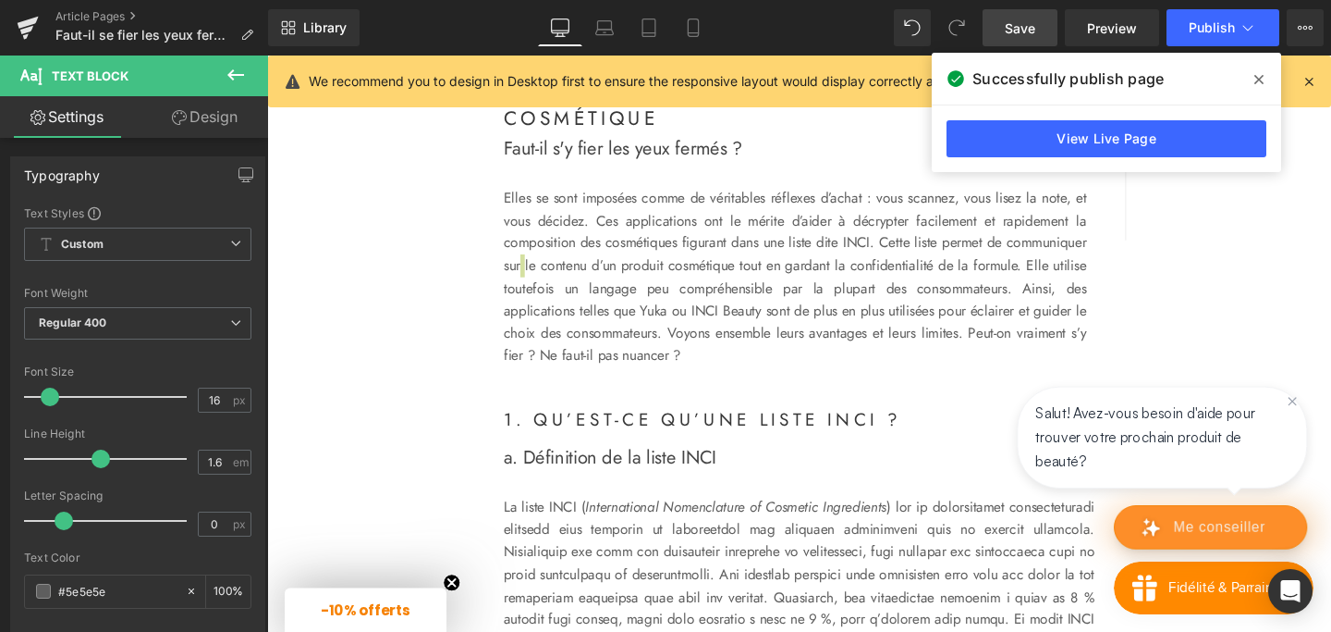
click at [239, 69] on icon at bounding box center [236, 75] width 22 height 22
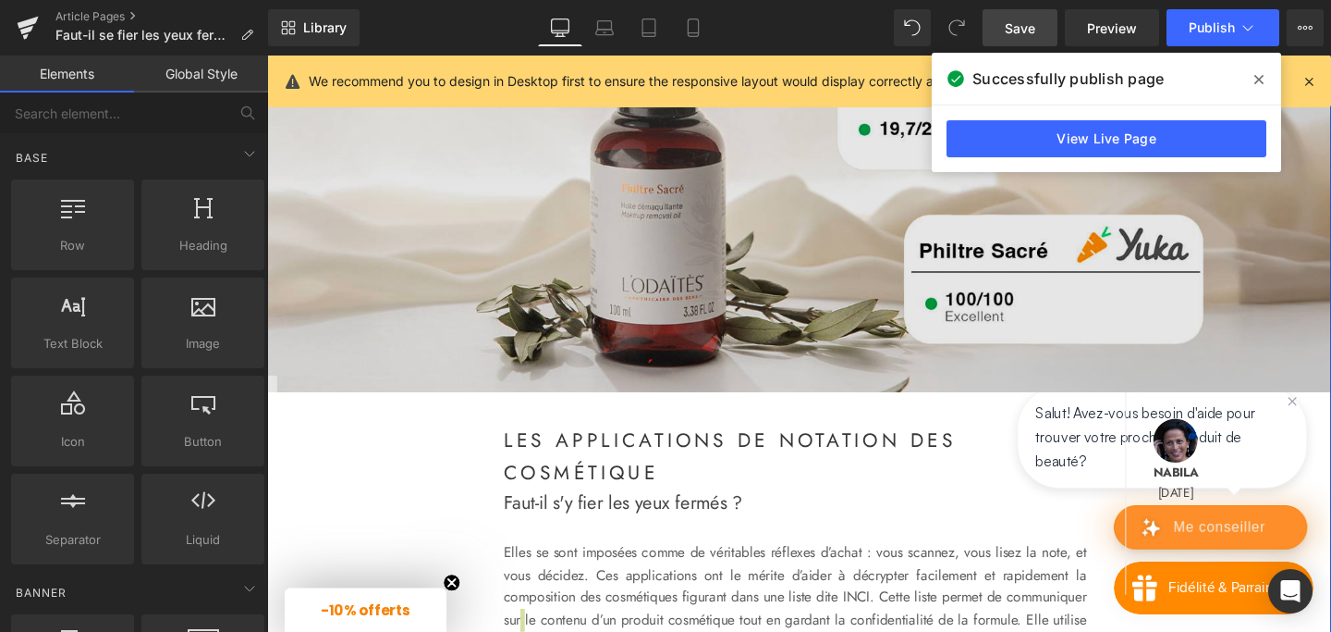
scroll to position [168, 0]
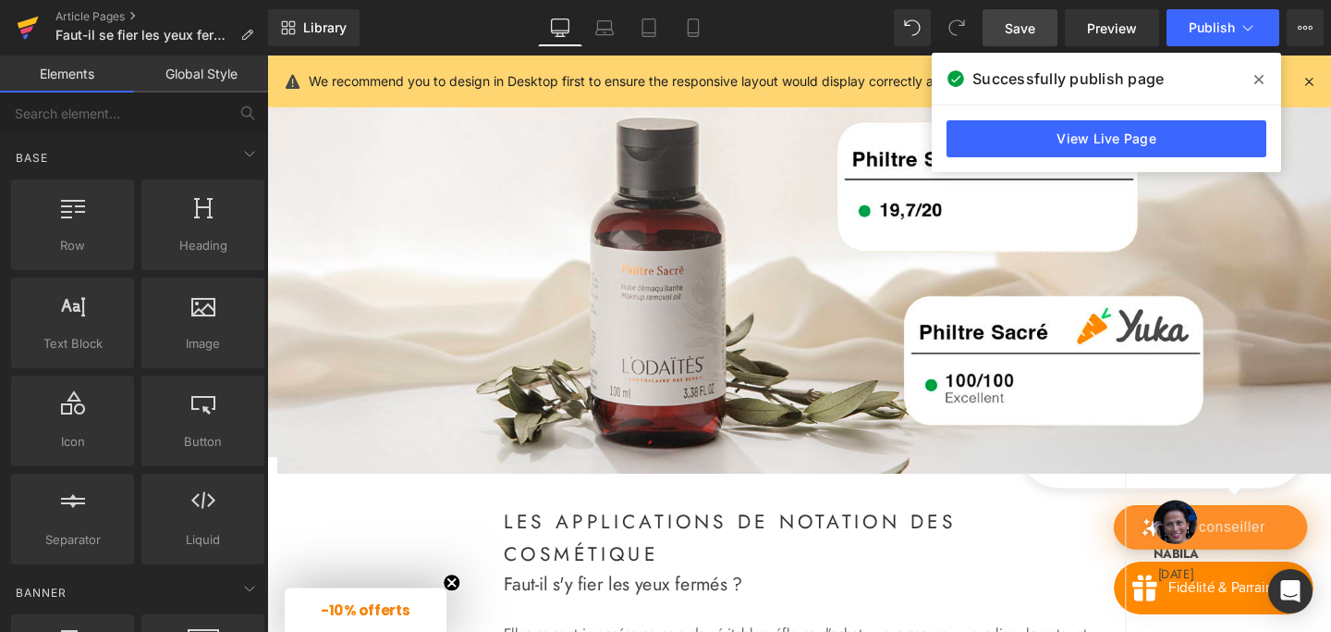
click at [31, 27] on icon at bounding box center [26, 30] width 13 height 8
